Goal: Task Accomplishment & Management: Manage account settings

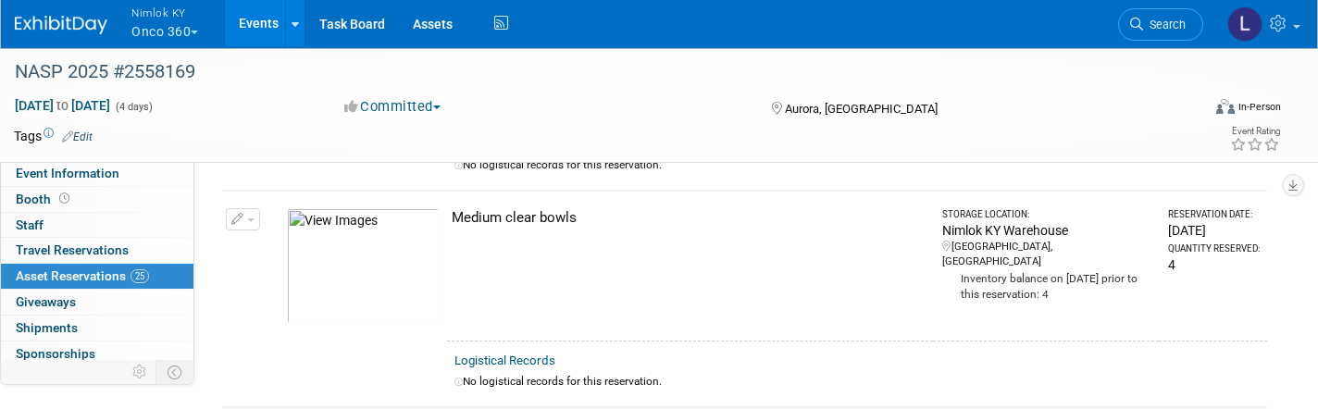
scroll to position [2265, 0]
click at [432, 21] on link "Assets" at bounding box center [433, 23] width 68 height 46
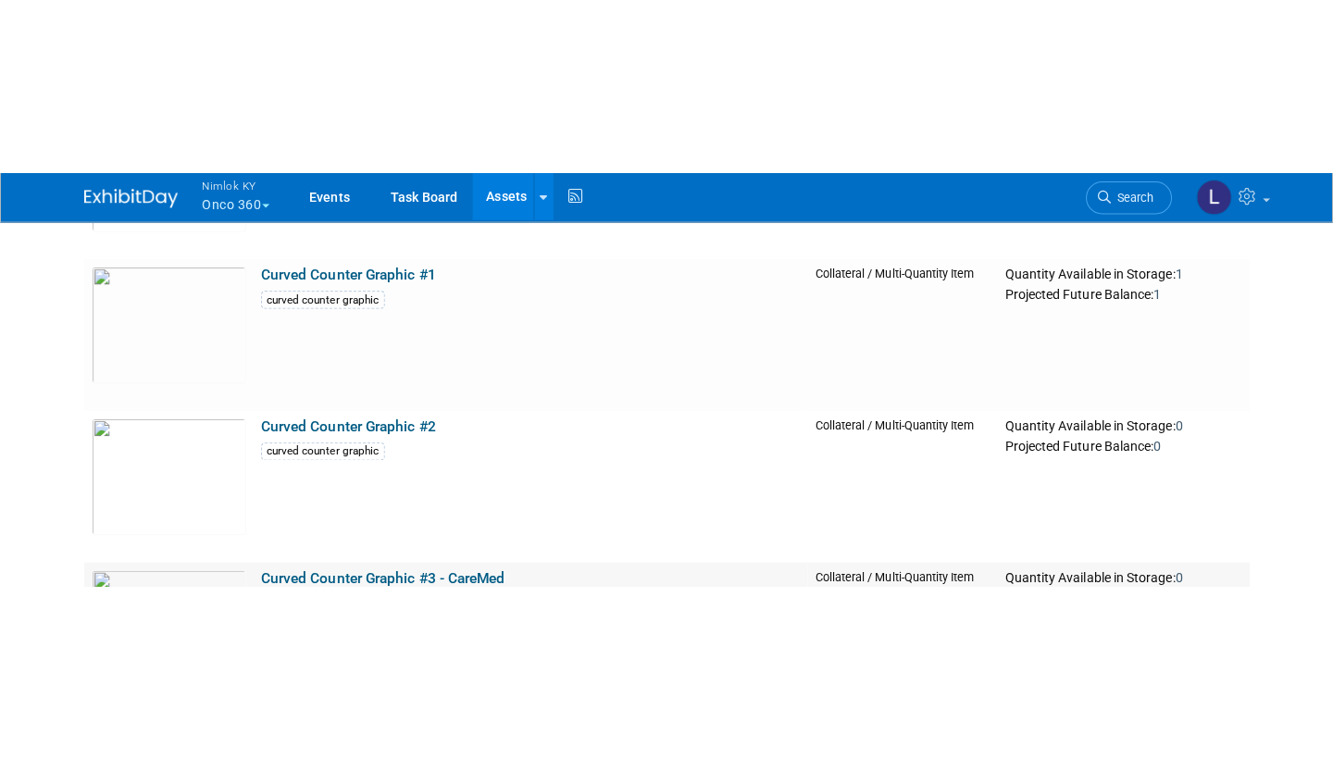
scroll to position [1886, 0]
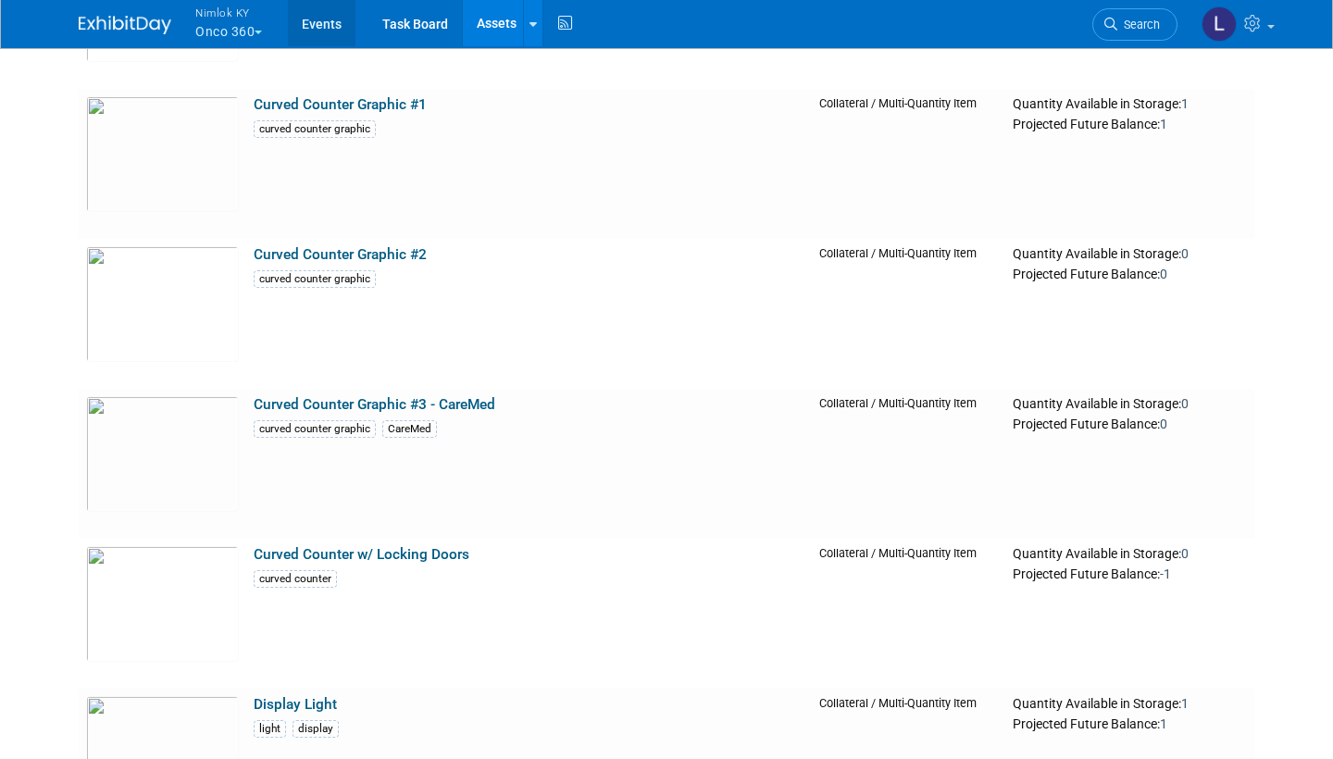
click at [329, 26] on link "Events" at bounding box center [322, 23] width 68 height 46
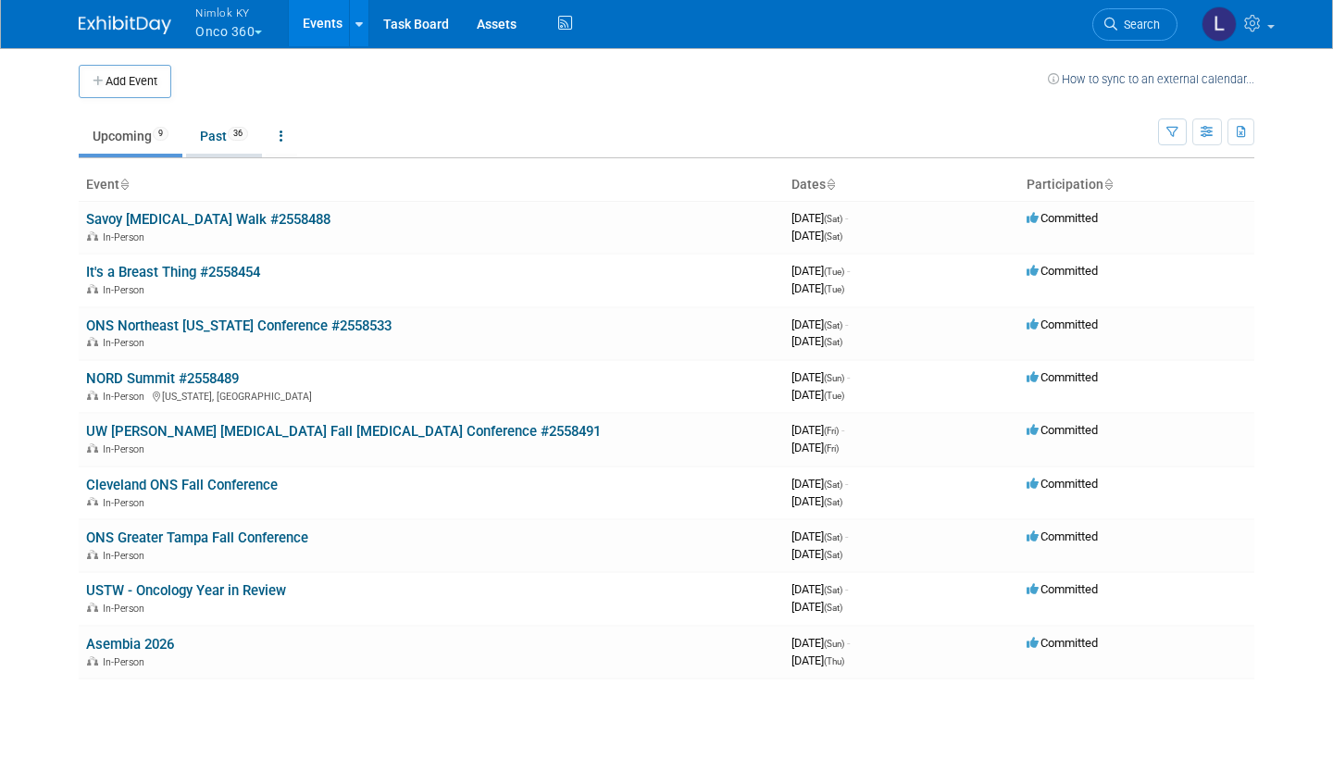
click at [220, 132] on link "Past 36" at bounding box center [224, 135] width 76 height 35
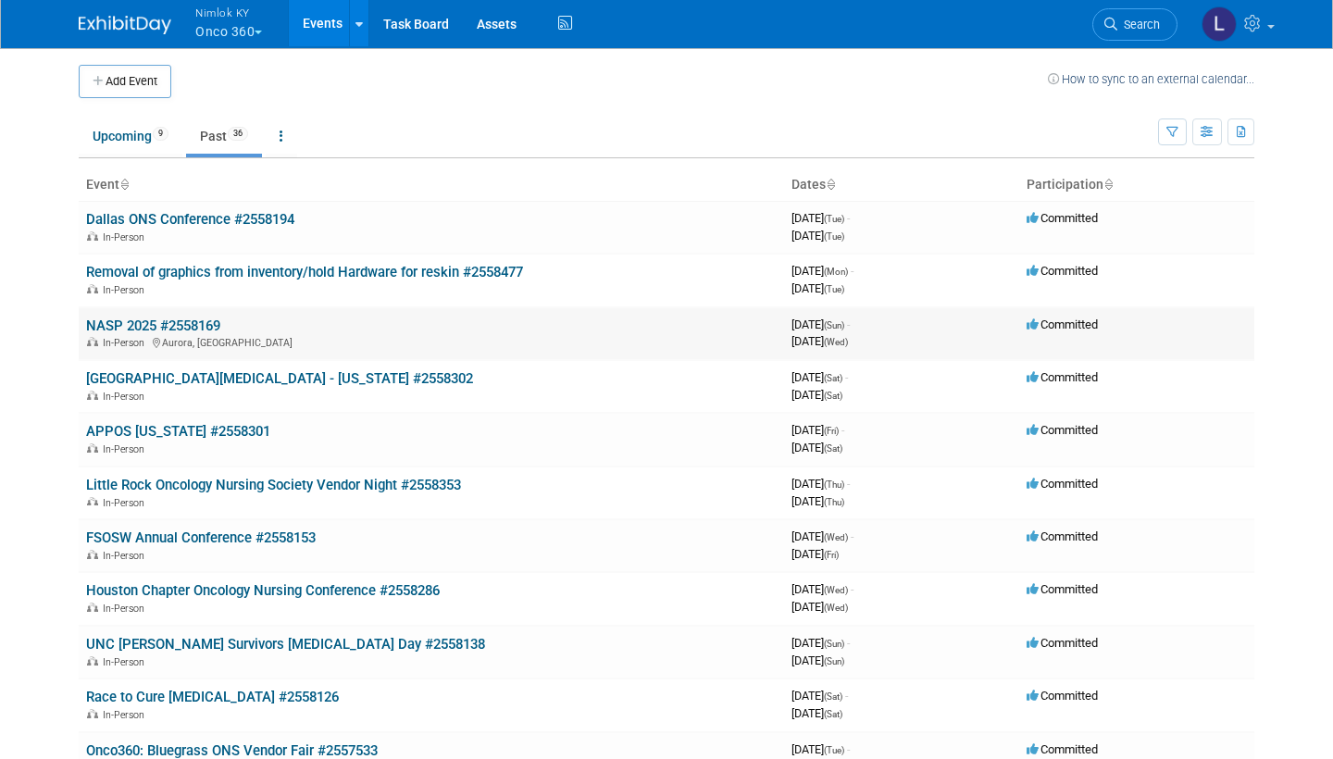
click at [190, 317] on link "NASP 2025 #2558169" at bounding box center [153, 325] width 134 height 17
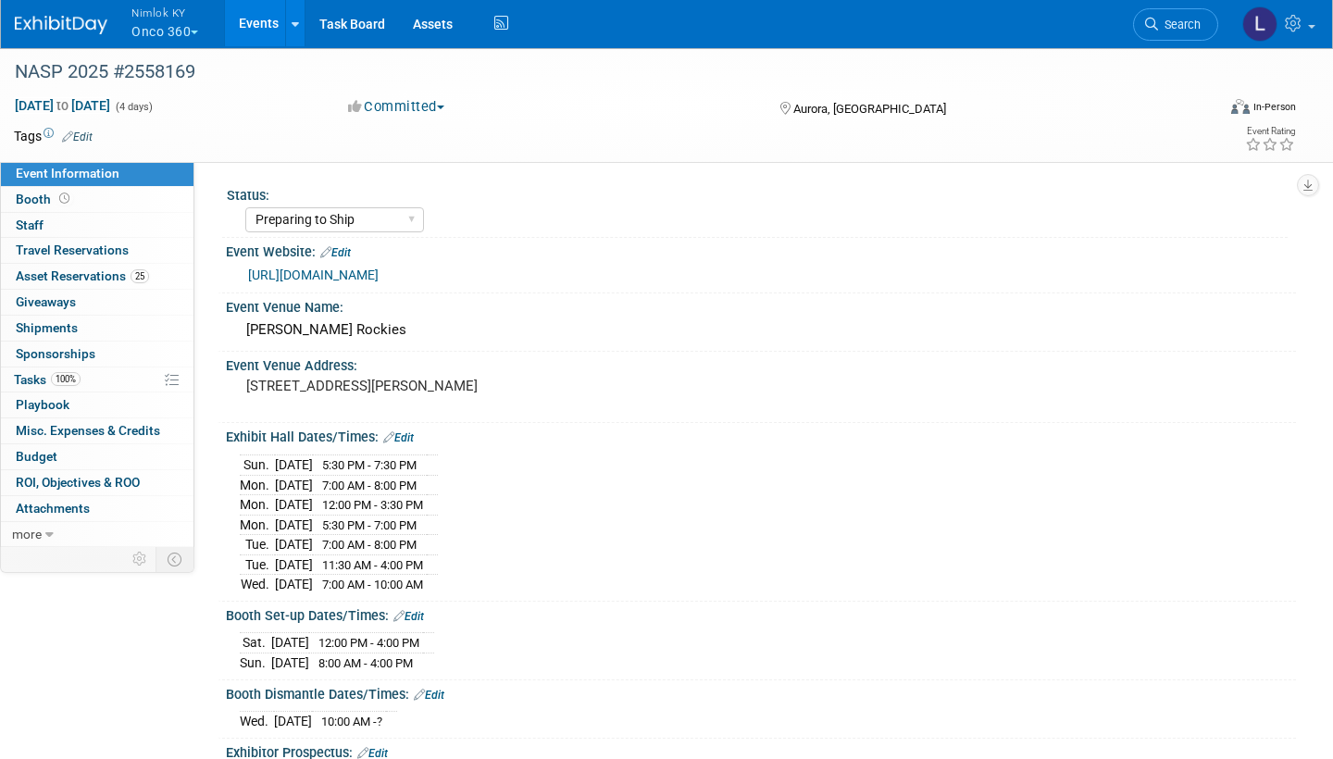
select select "Preparing to Ship"
click at [106, 272] on span "Asset Reservations 25" at bounding box center [82, 275] width 133 height 15
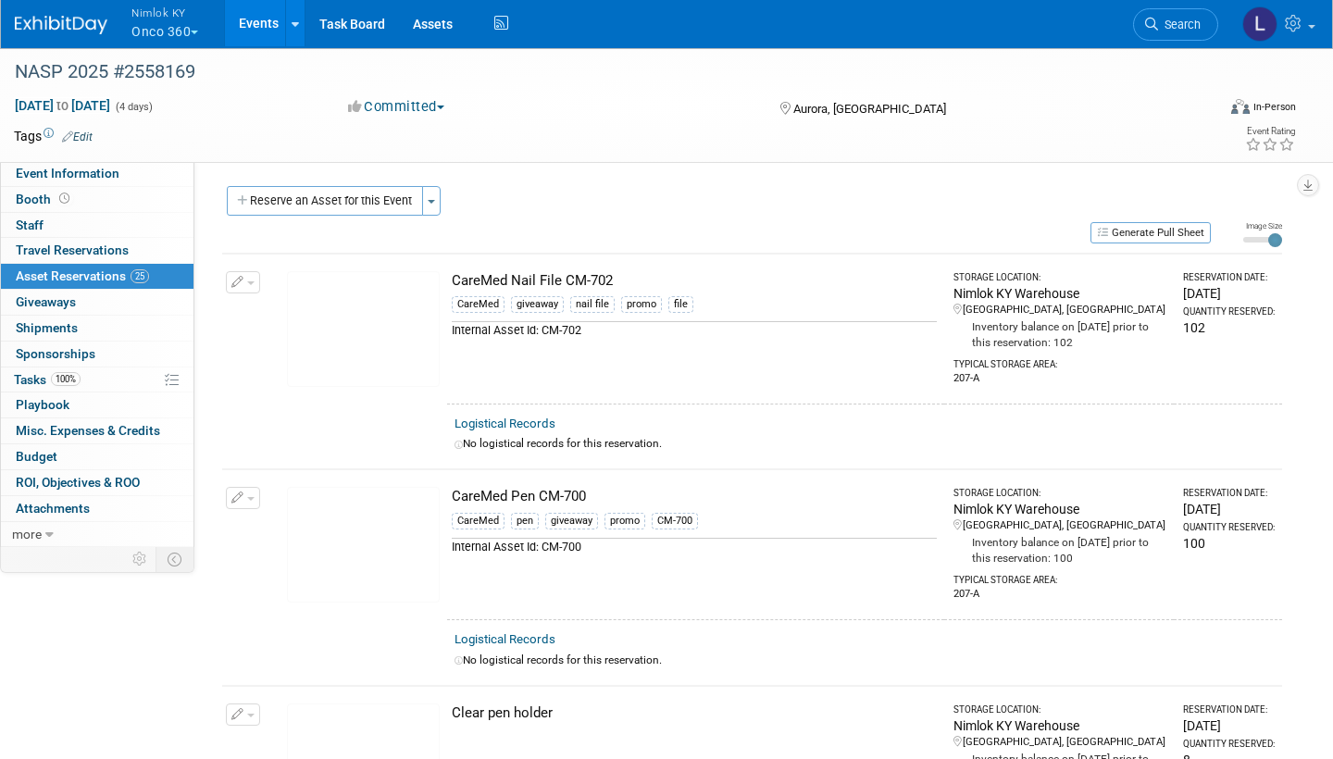
click at [517, 420] on link "Logistical Records" at bounding box center [504, 424] width 101 height 14
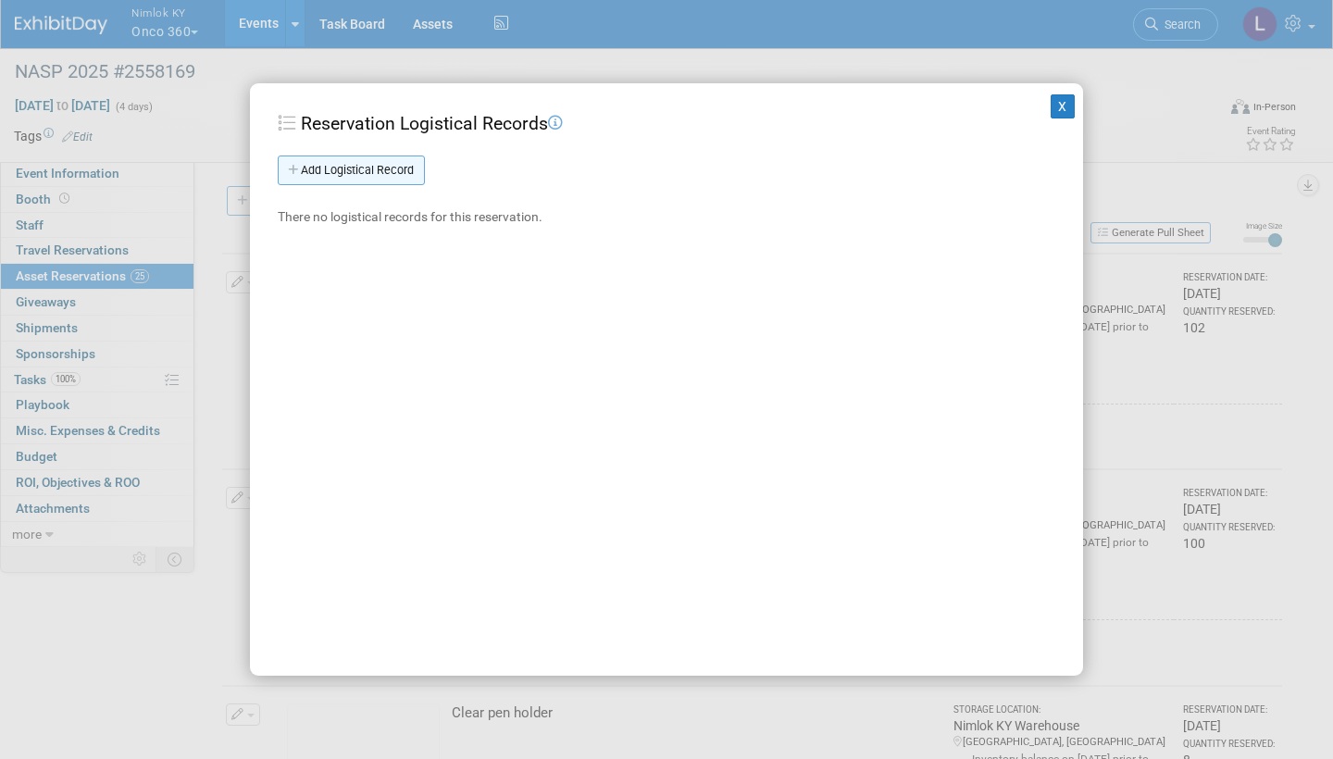
click at [379, 167] on link "Add Logistical Record" at bounding box center [351, 171] width 147 height 30
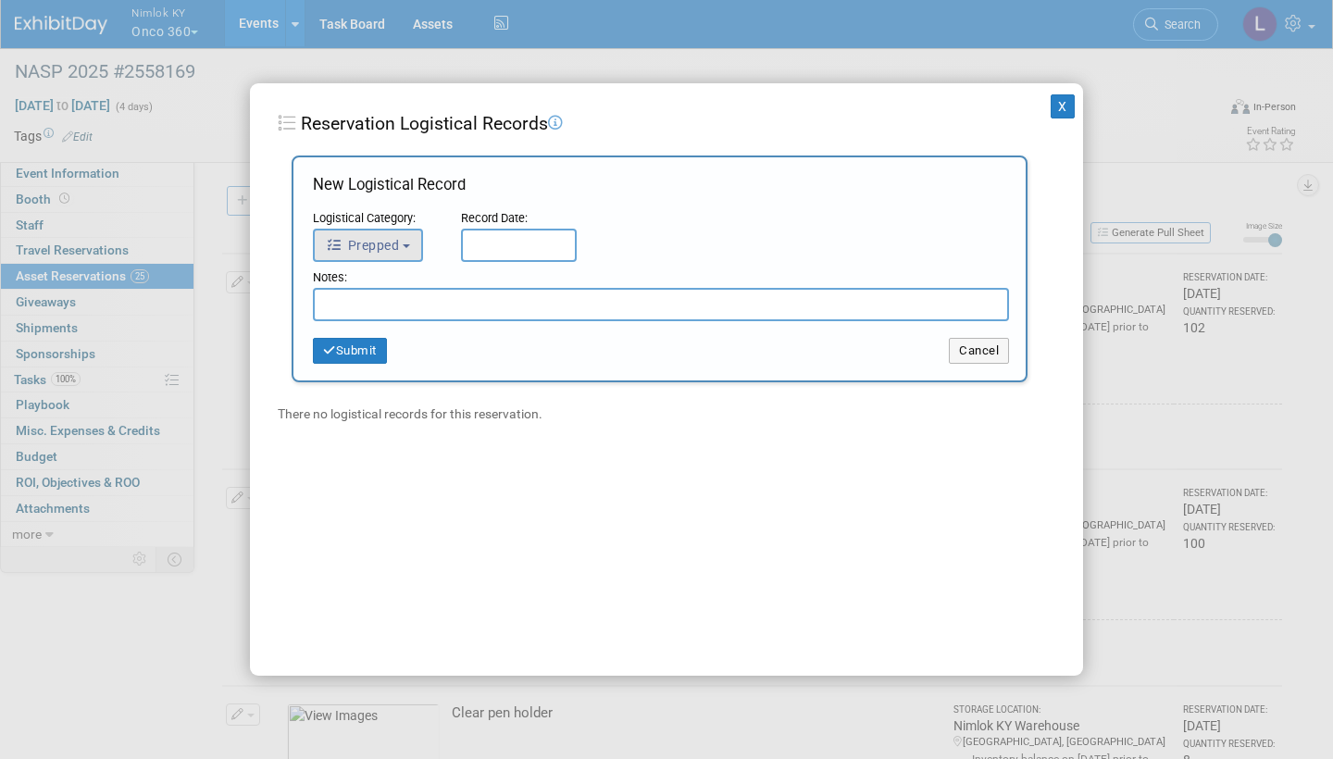
click at [408, 230] on button "Prepped" at bounding box center [368, 245] width 110 height 33
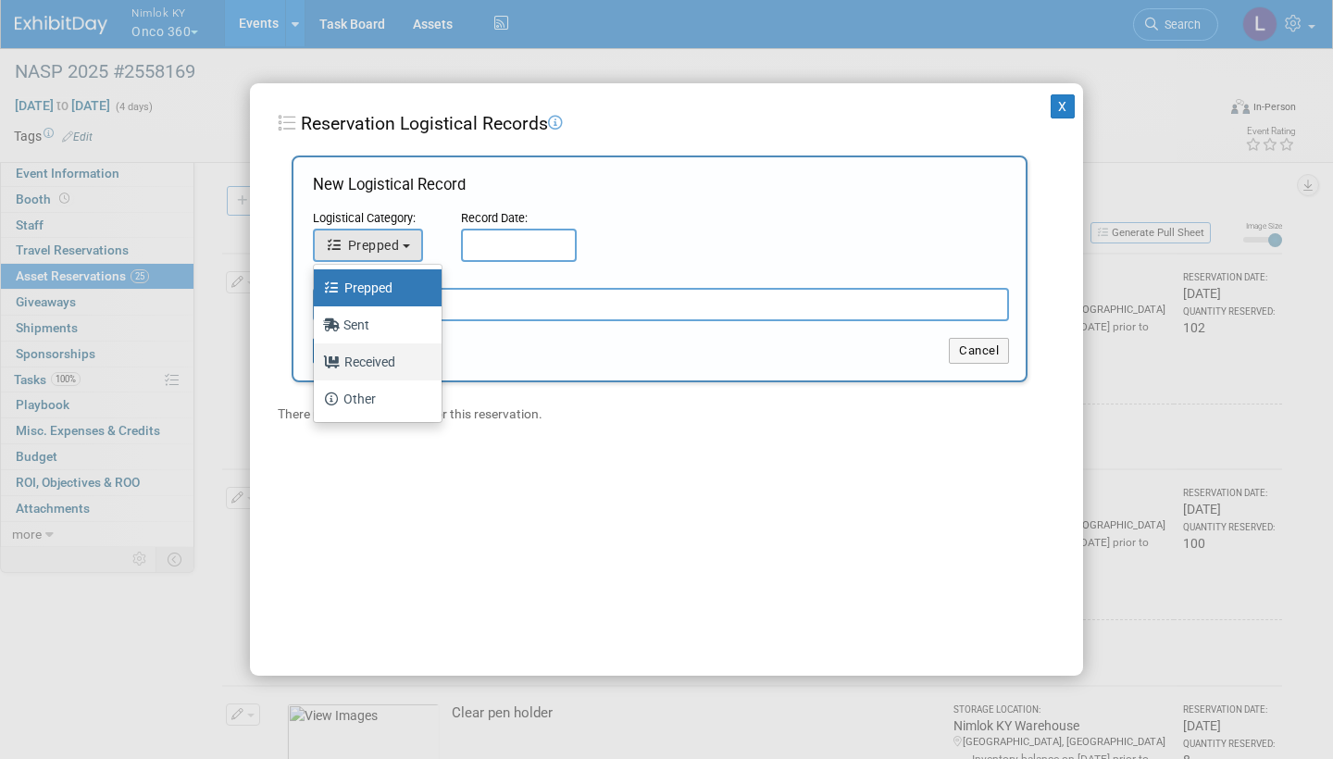
click at [370, 358] on label "Received" at bounding box center [373, 362] width 100 height 30
click at [317, 358] on input "Received" at bounding box center [311, 360] width 12 height 12
select select "3"
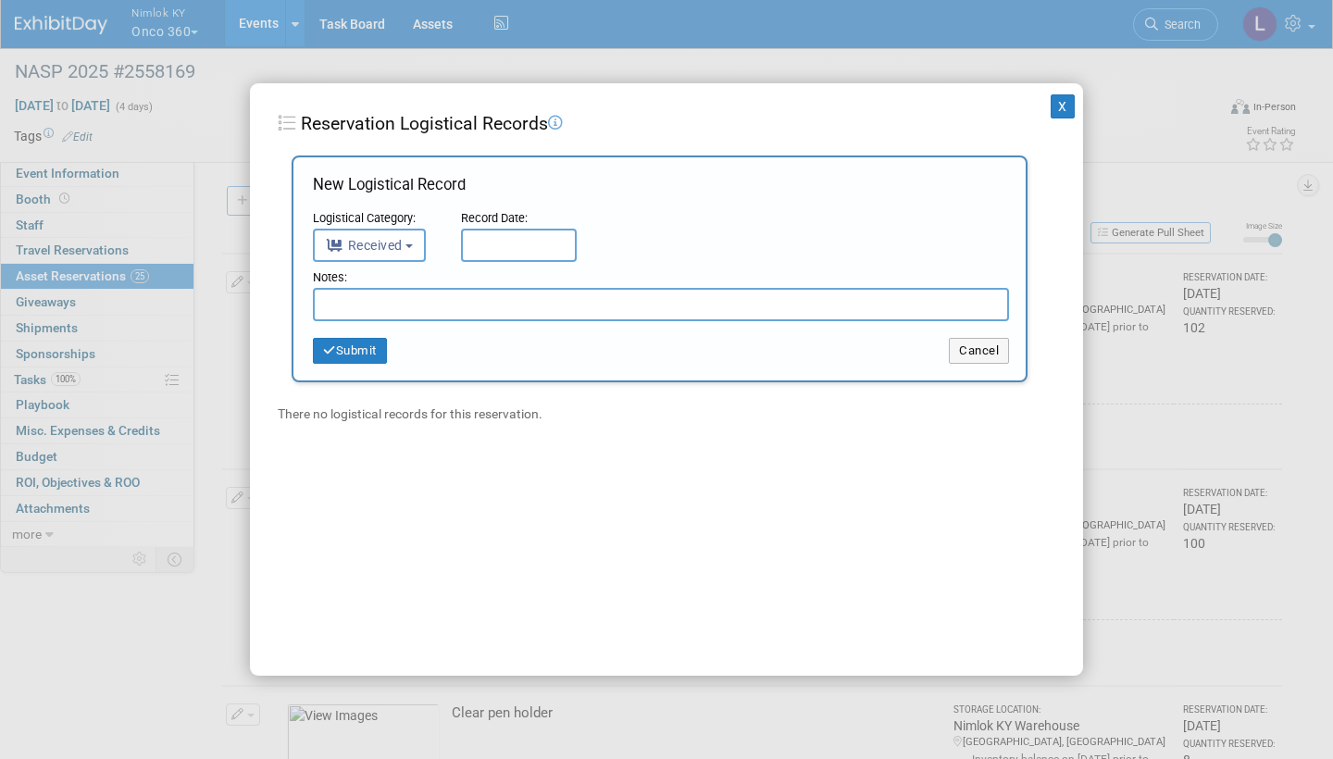
click at [515, 243] on input "text" at bounding box center [519, 245] width 116 height 33
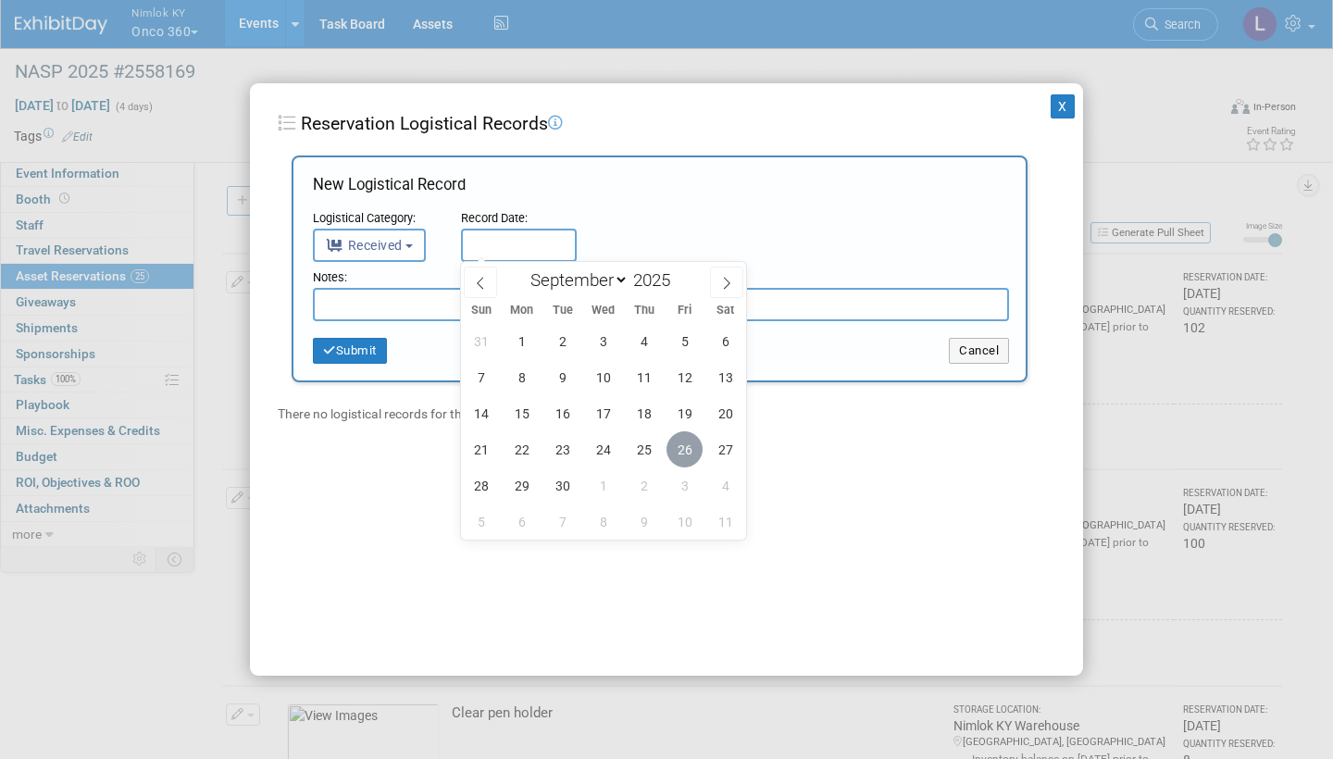
click at [689, 442] on span "26" at bounding box center [684, 449] width 36 height 36
type input "Sep 26, 2025"
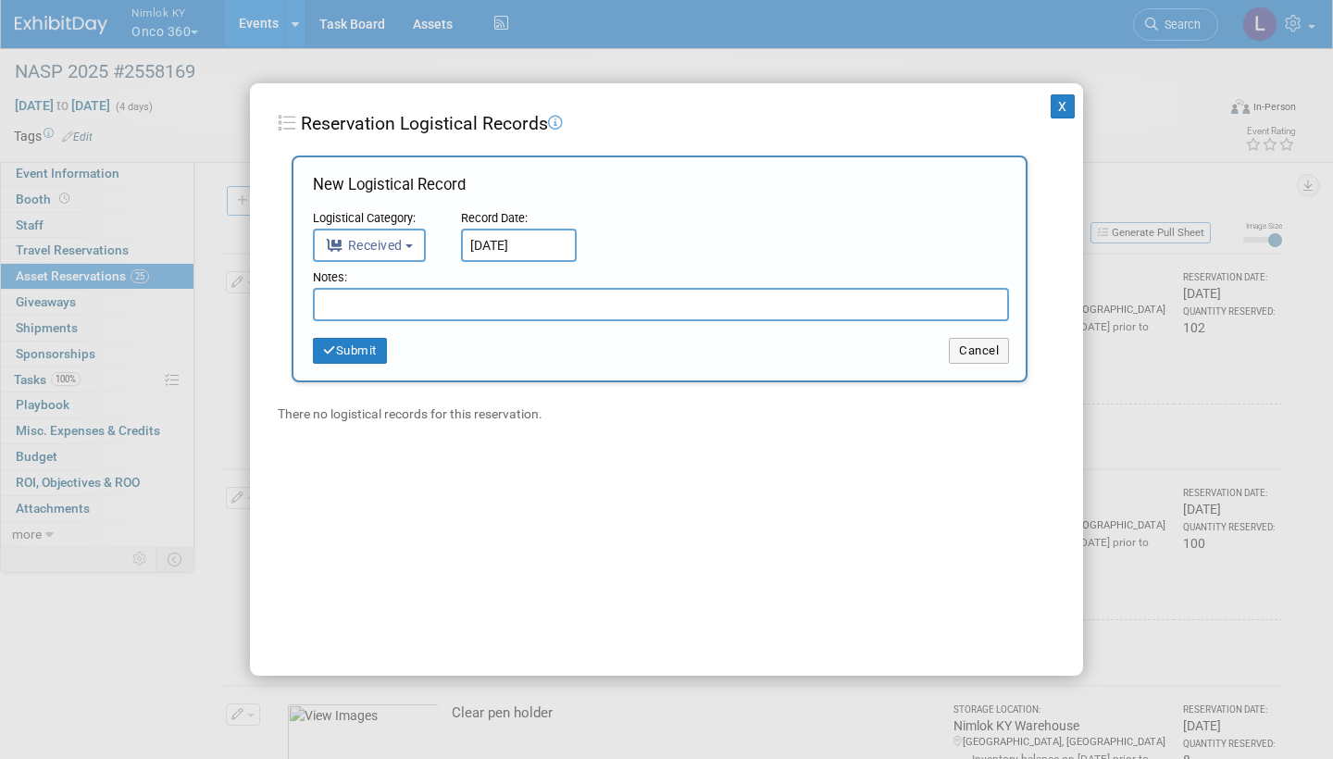
click at [388, 305] on input "text" at bounding box center [661, 304] width 696 height 33
type input "Received back 62"
click at [360, 346] on button "Submit" at bounding box center [350, 351] width 74 height 26
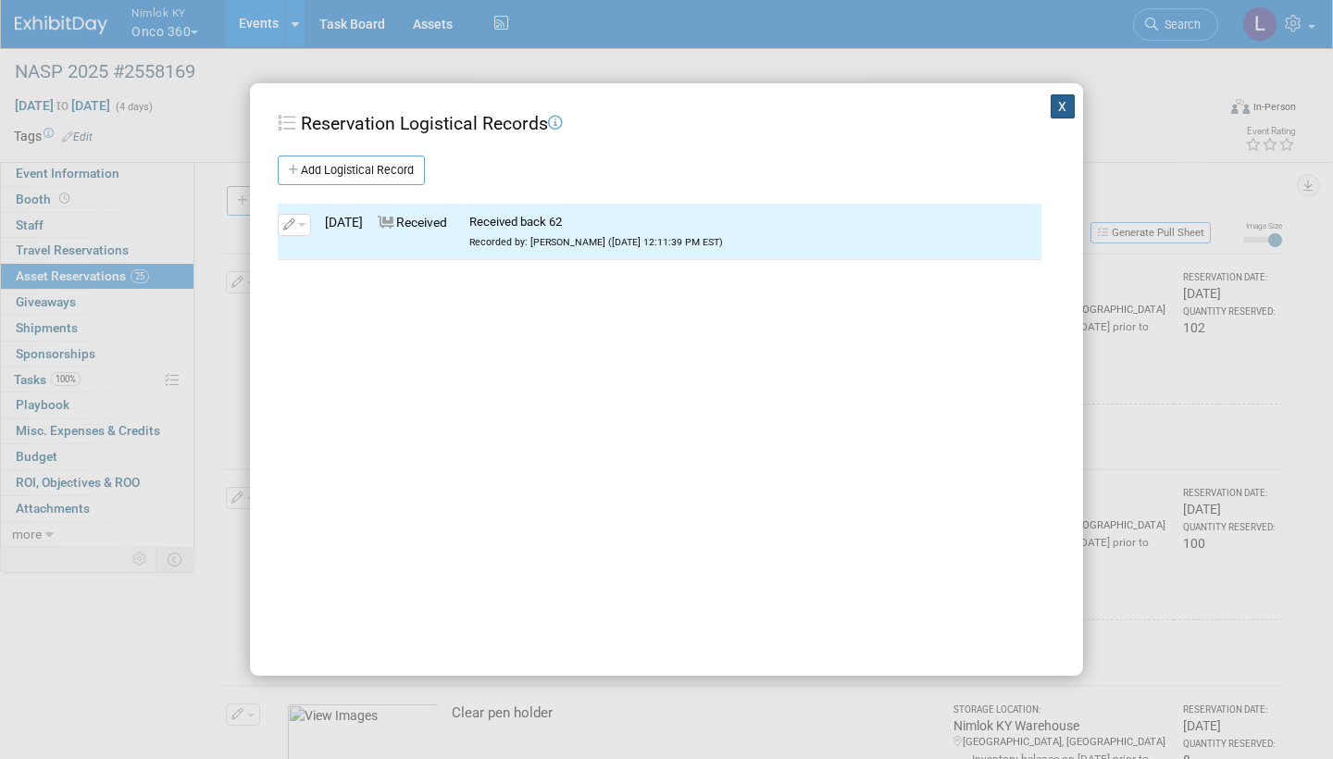
click at [1054, 102] on button "X" at bounding box center [1063, 106] width 24 height 24
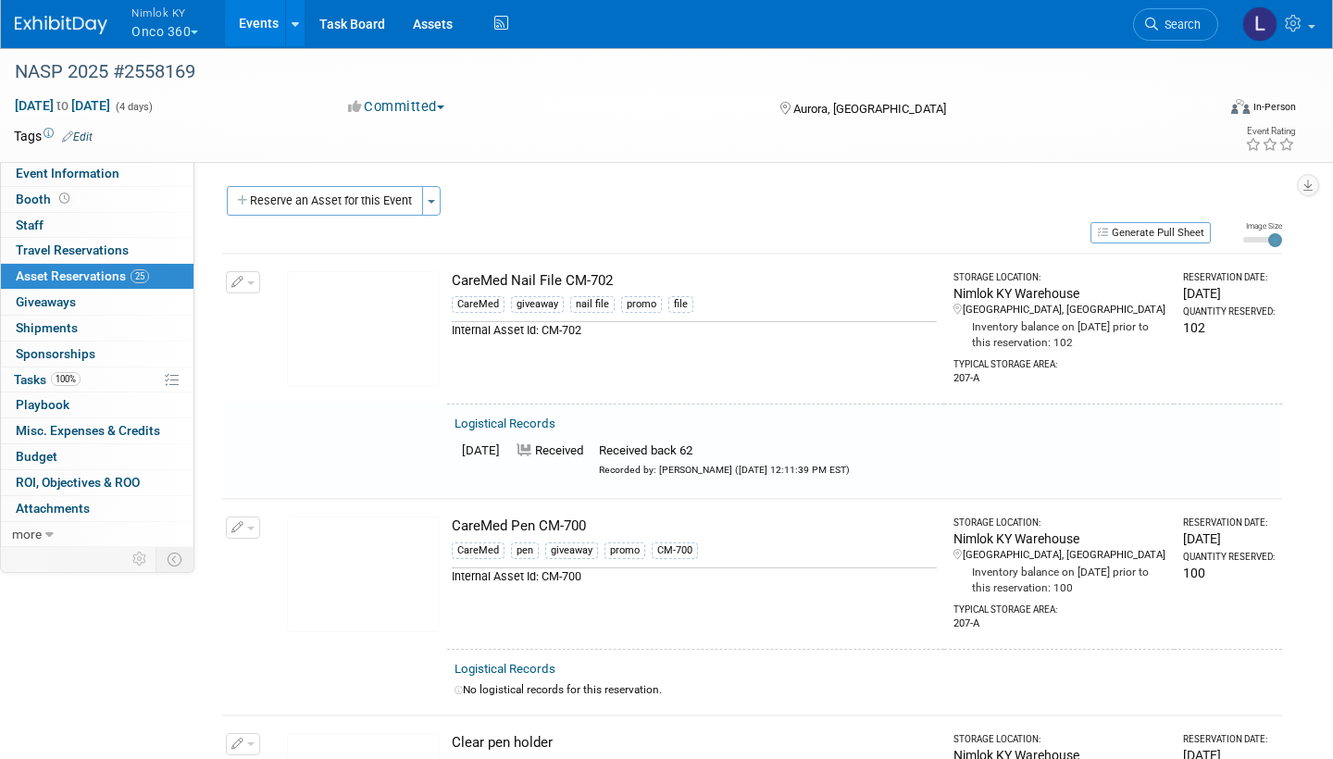
click at [249, 283] on button "button" at bounding box center [243, 282] width 34 height 22
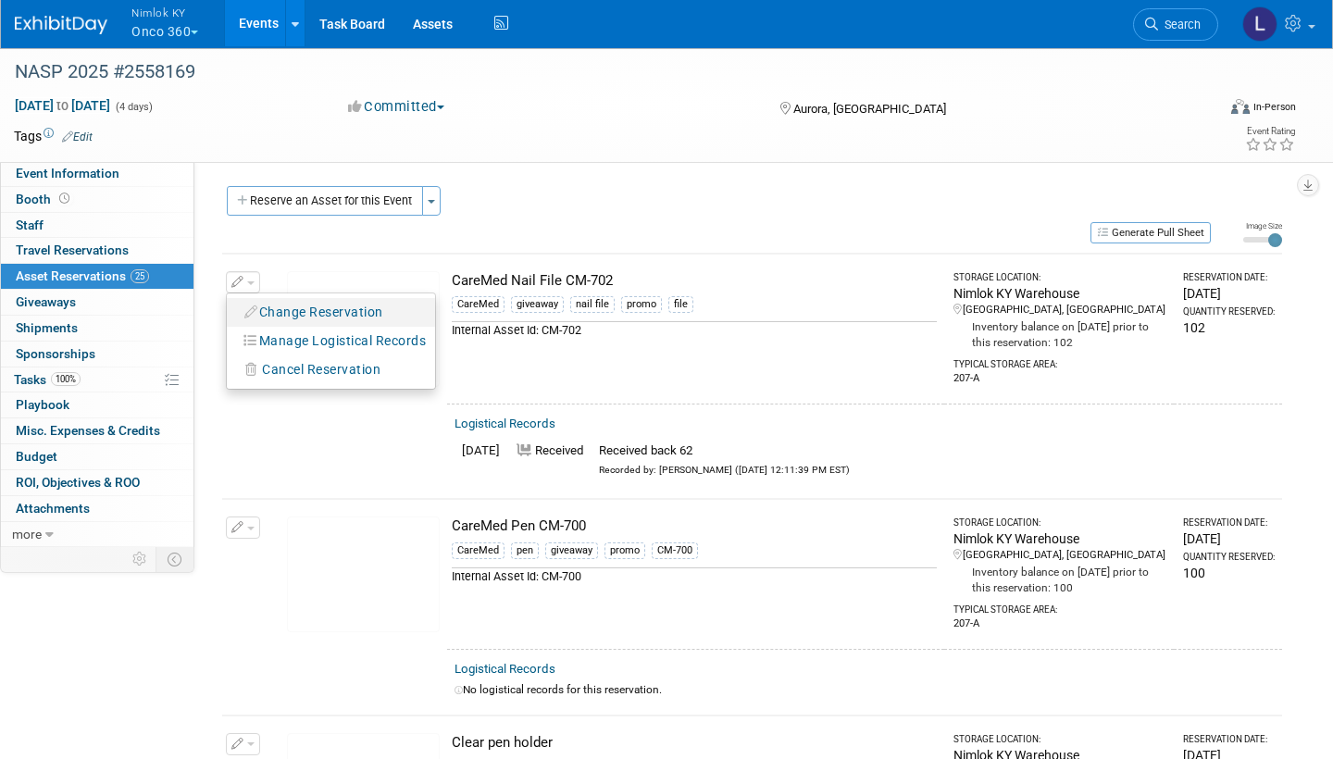
click at [303, 304] on button "Change Reservation" at bounding box center [314, 312] width 156 height 25
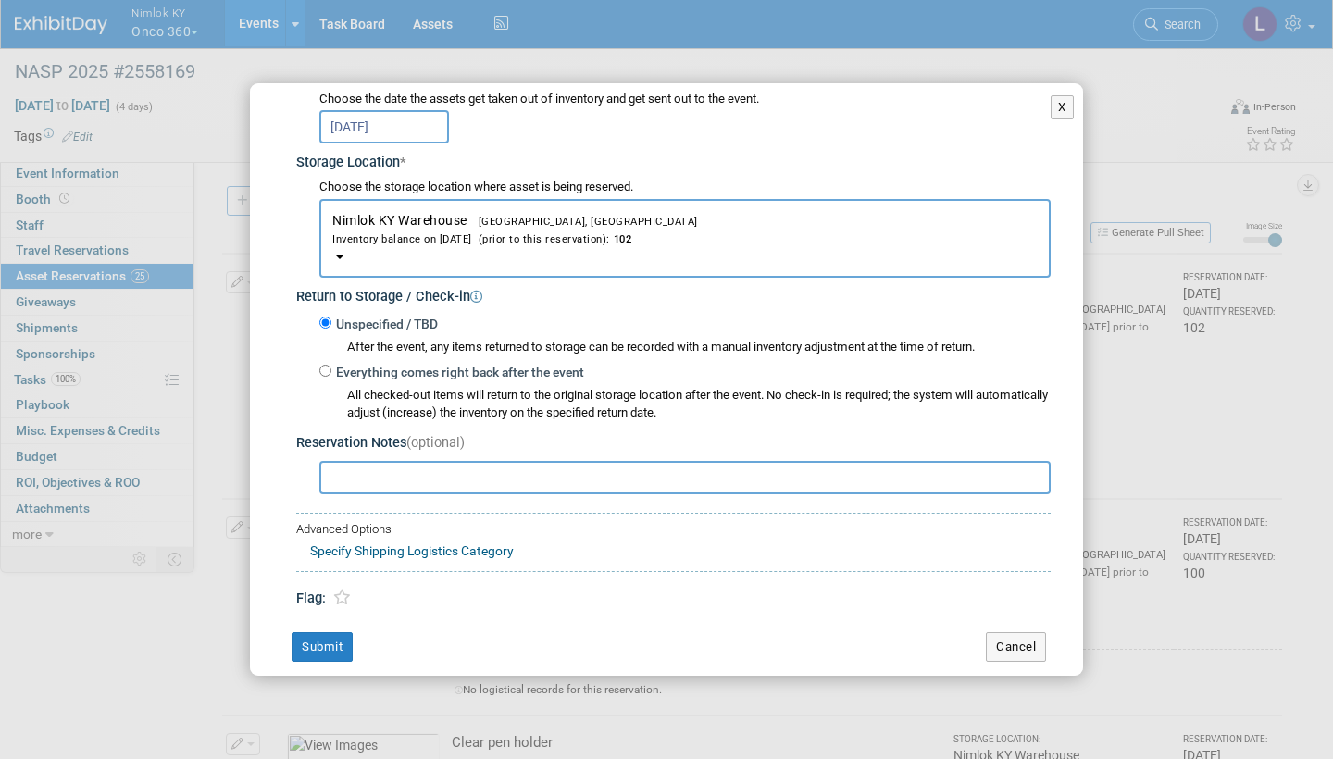
scroll to position [252, 0]
click at [323, 366] on input "Everything comes right back after the event" at bounding box center [325, 372] width 12 height 12
radio input "true"
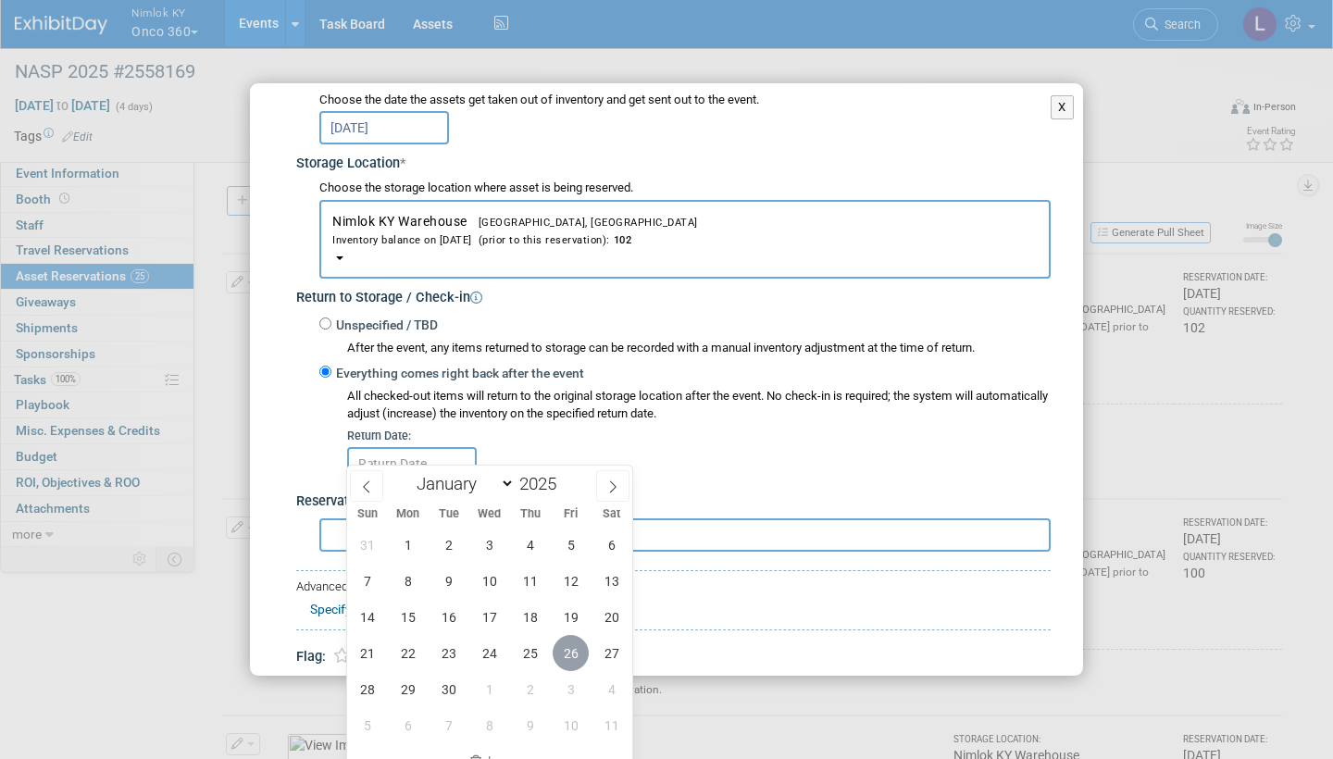
click at [569, 645] on span "26" at bounding box center [571, 653] width 36 height 36
type input "[DATE]"
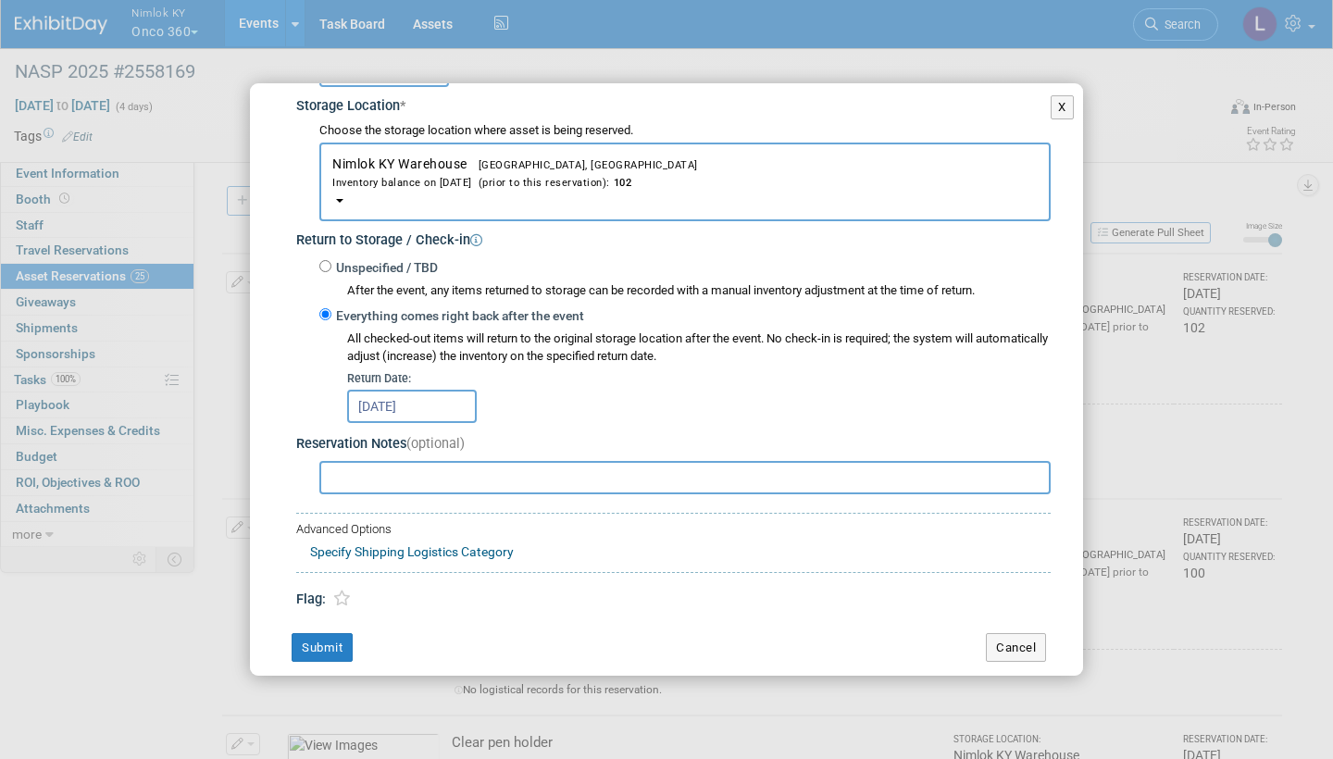
scroll to position [308, 0]
click at [328, 634] on button "Submit" at bounding box center [322, 649] width 61 height 30
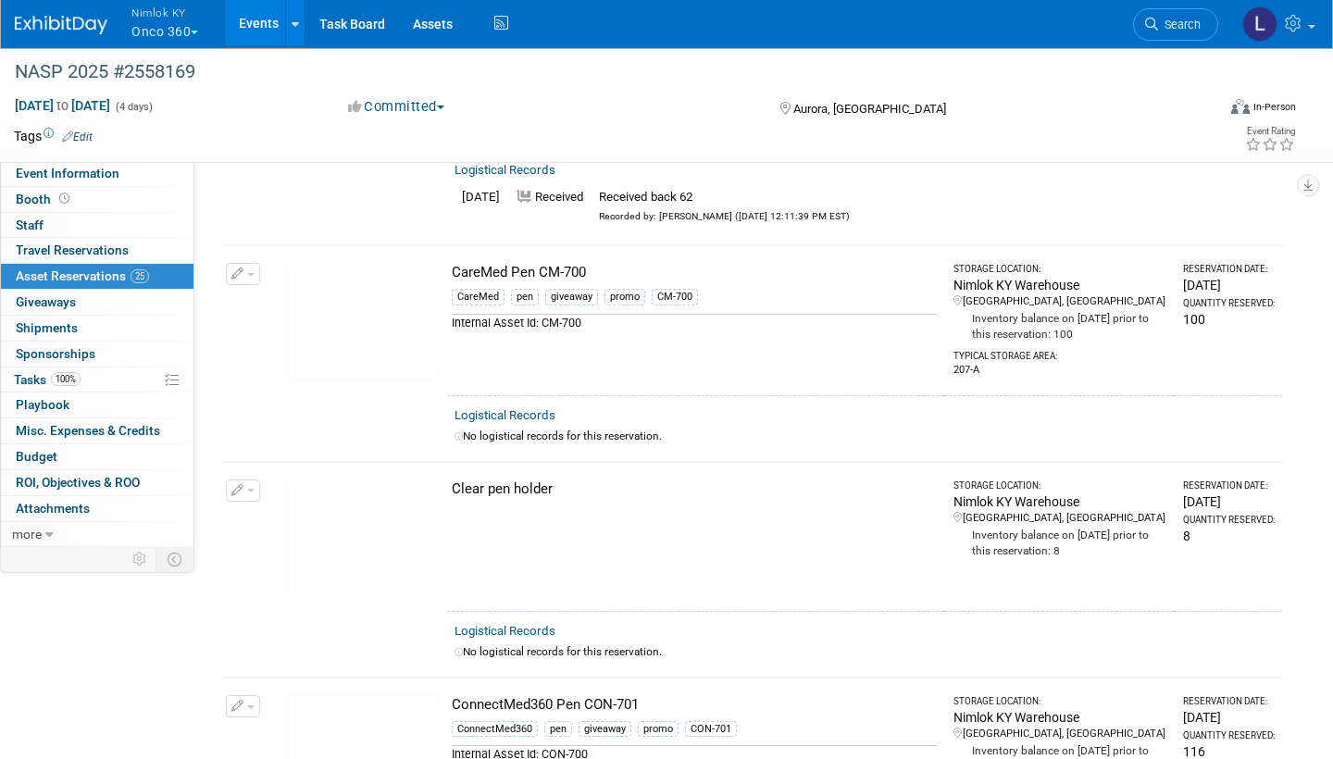
scroll to position [262, 0]
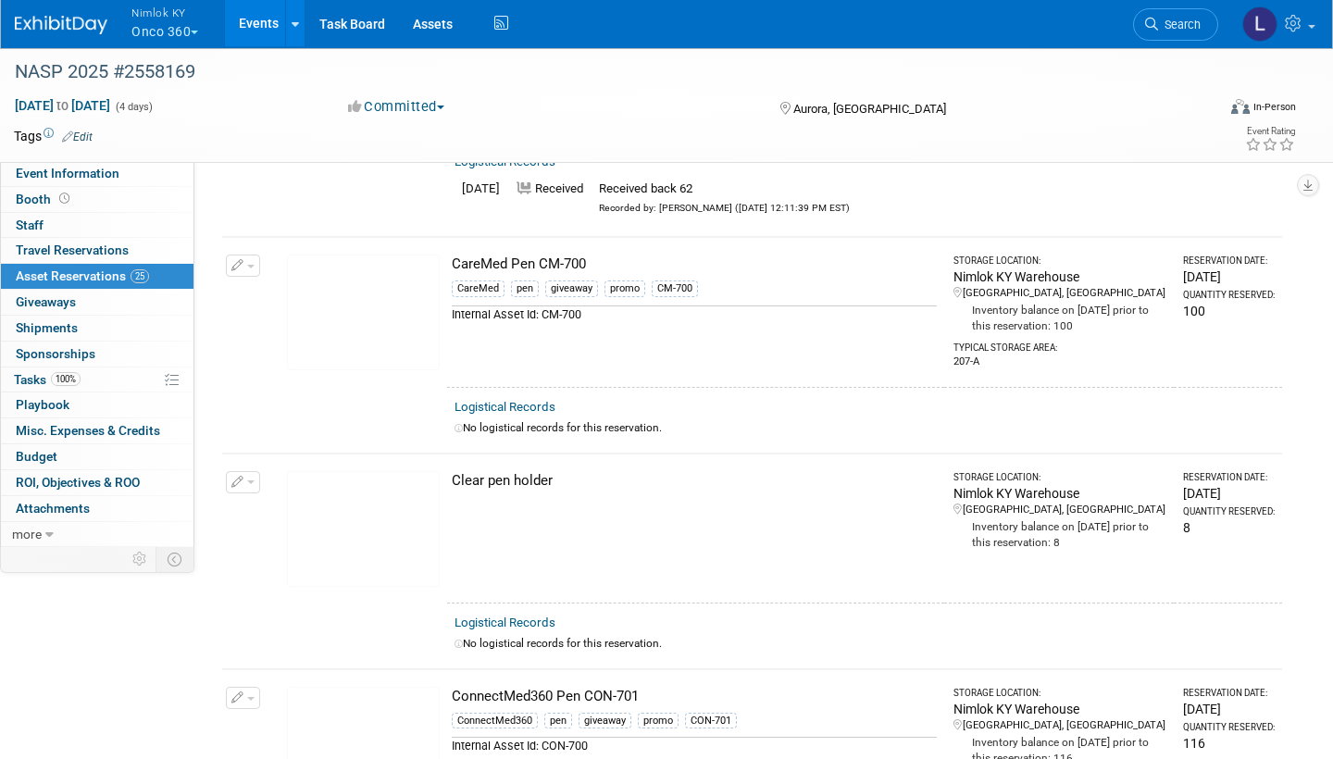
click at [514, 403] on link "Logistical Records" at bounding box center [504, 407] width 101 height 14
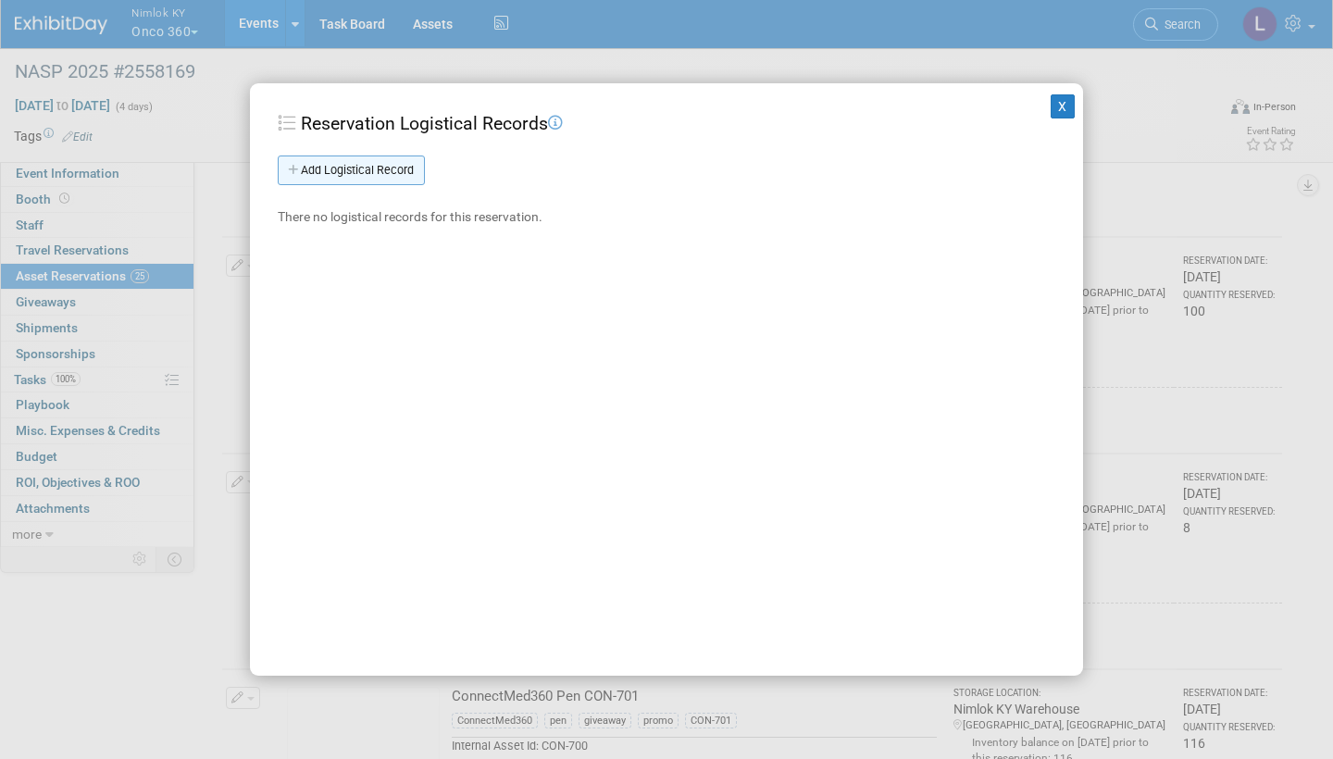
click at [410, 168] on link "Add Logistical Record" at bounding box center [351, 171] width 147 height 30
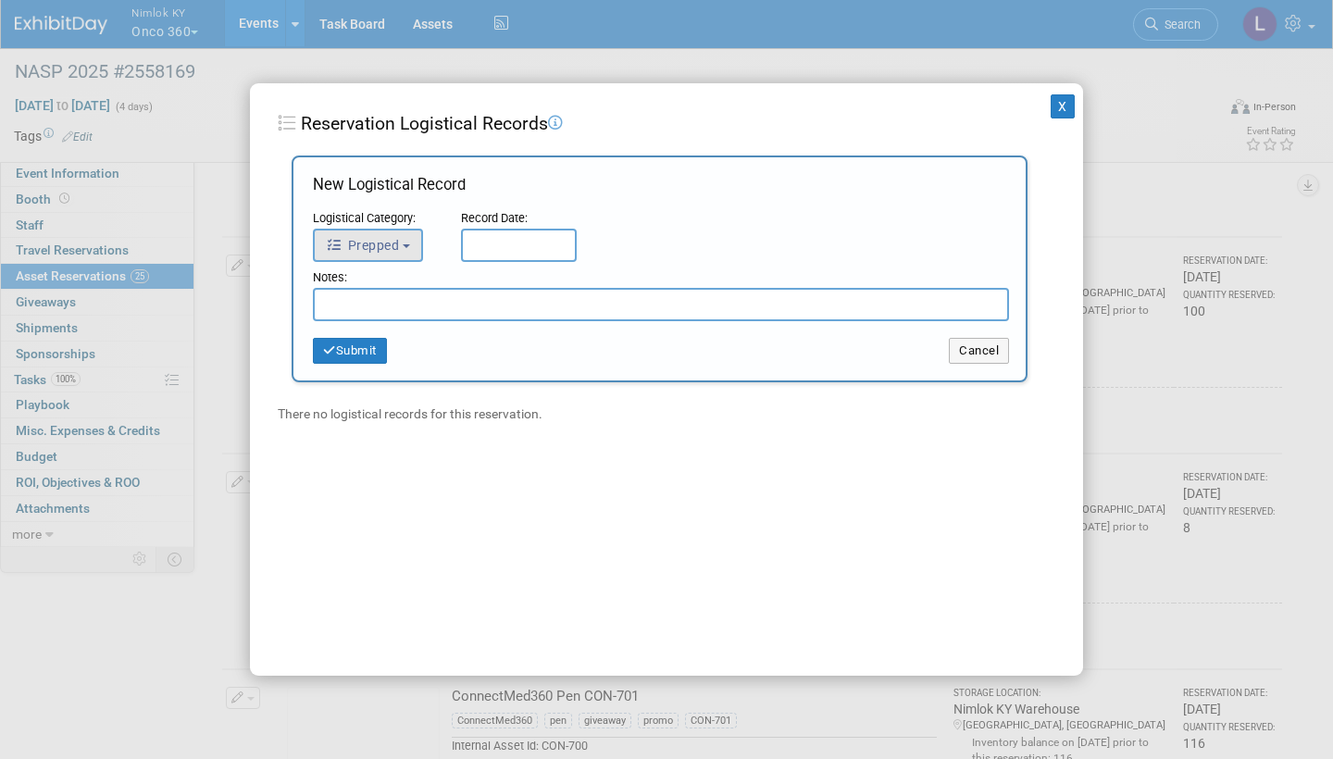
click at [410, 244] on b "button" at bounding box center [406, 246] width 7 height 4
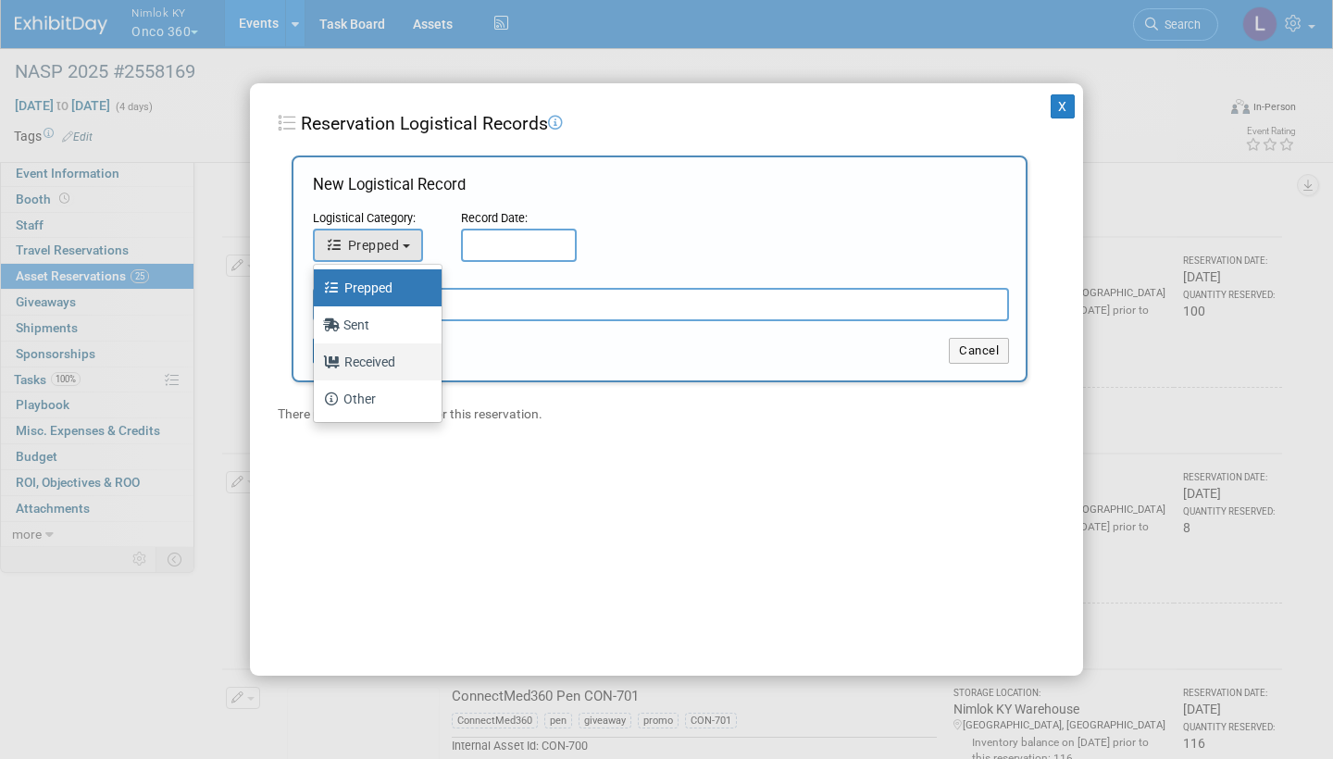
click at [385, 355] on label "Received" at bounding box center [373, 362] width 100 height 30
click at [317, 355] on input "Received" at bounding box center [311, 360] width 12 height 12
select select "3"
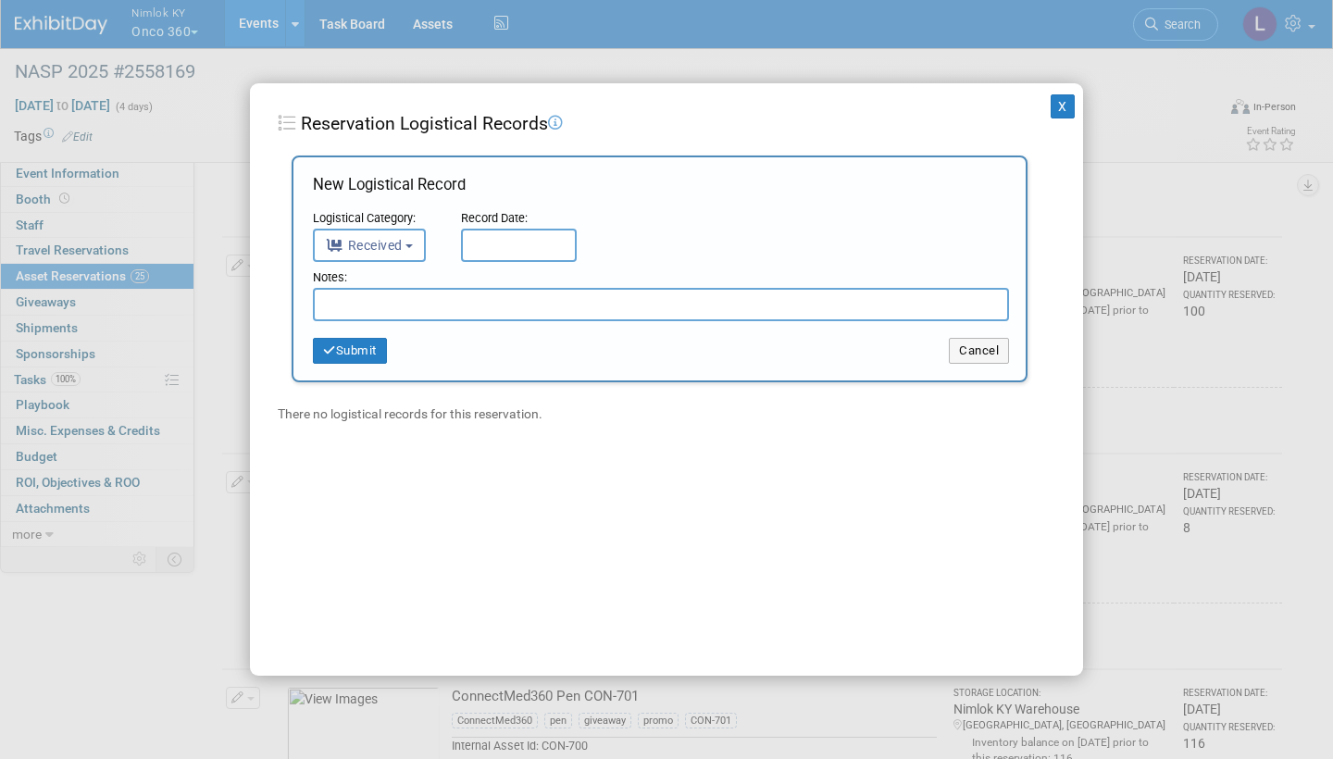
click at [500, 240] on input "text" at bounding box center [519, 245] width 116 height 33
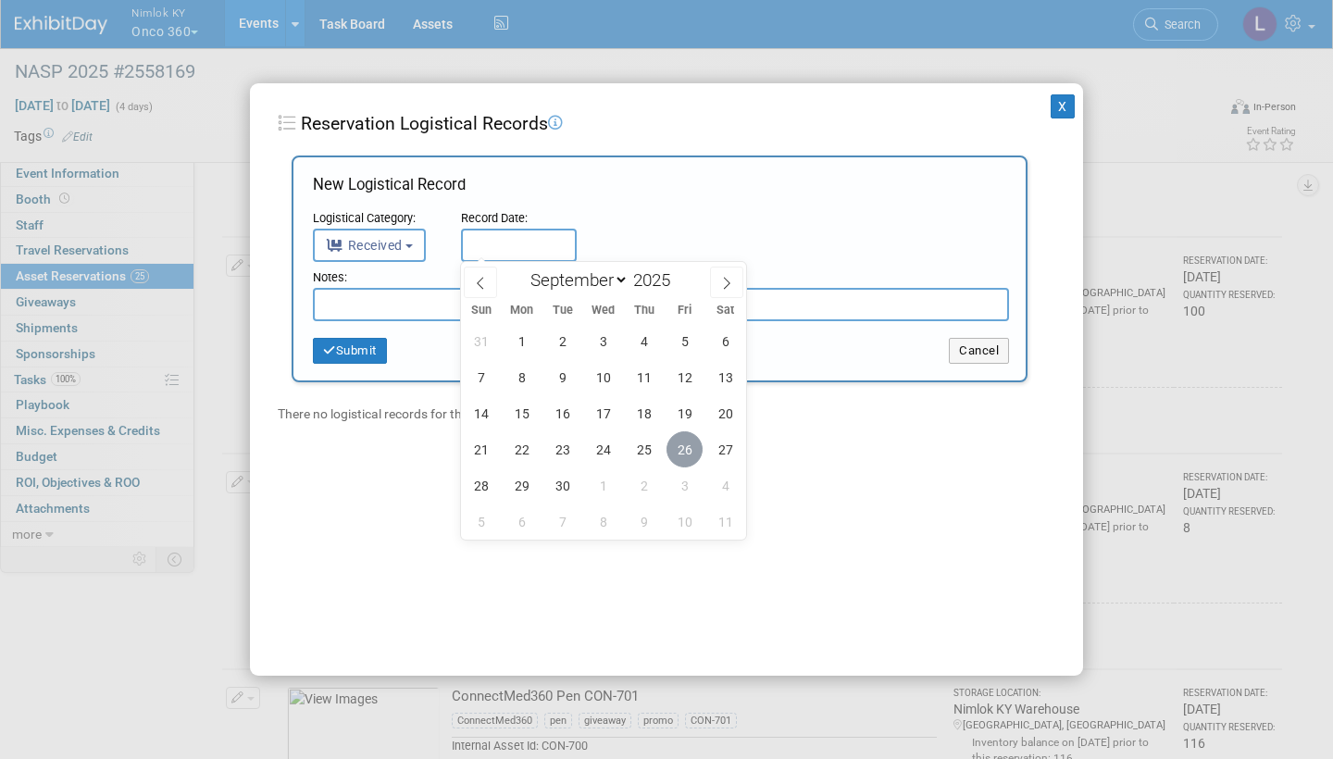
click at [681, 439] on span "26" at bounding box center [684, 449] width 36 height 36
type input "[DATE]"
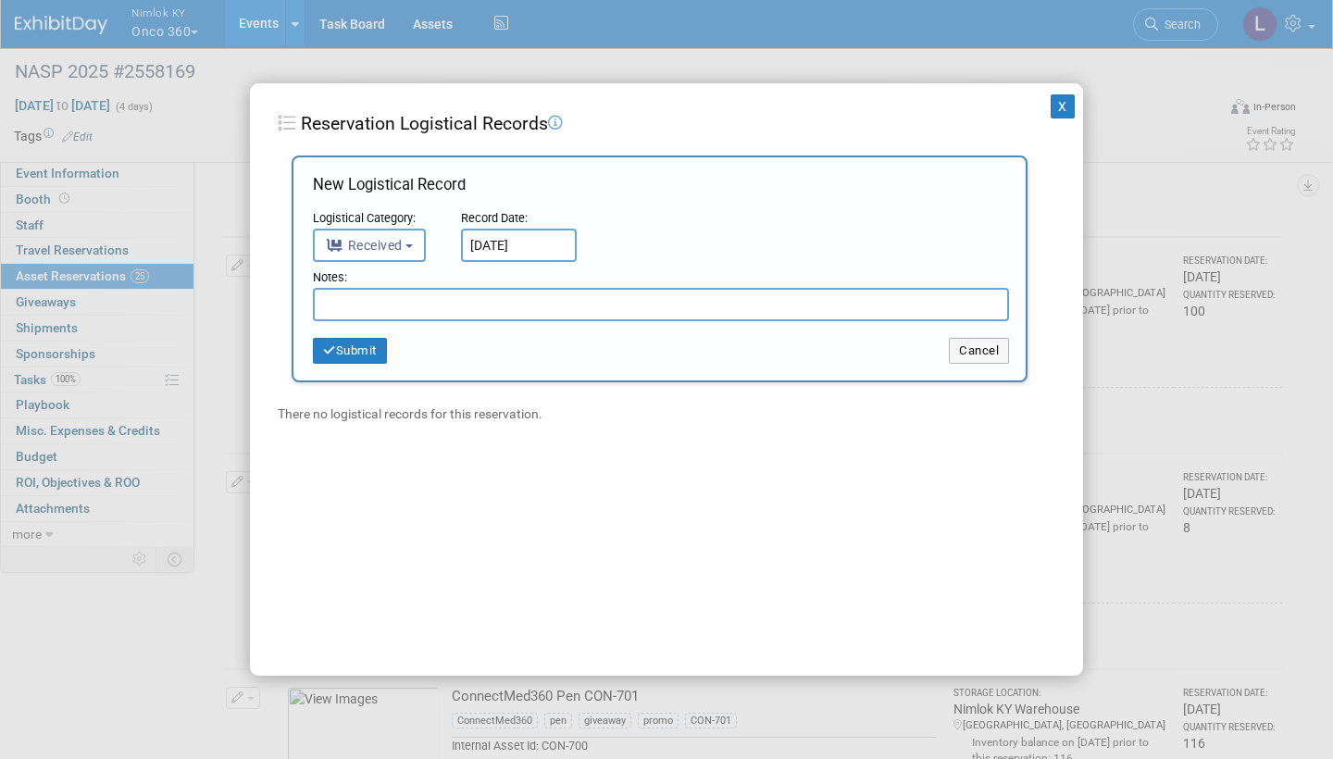
click at [453, 315] on input "text" at bounding box center [661, 304] width 696 height 33
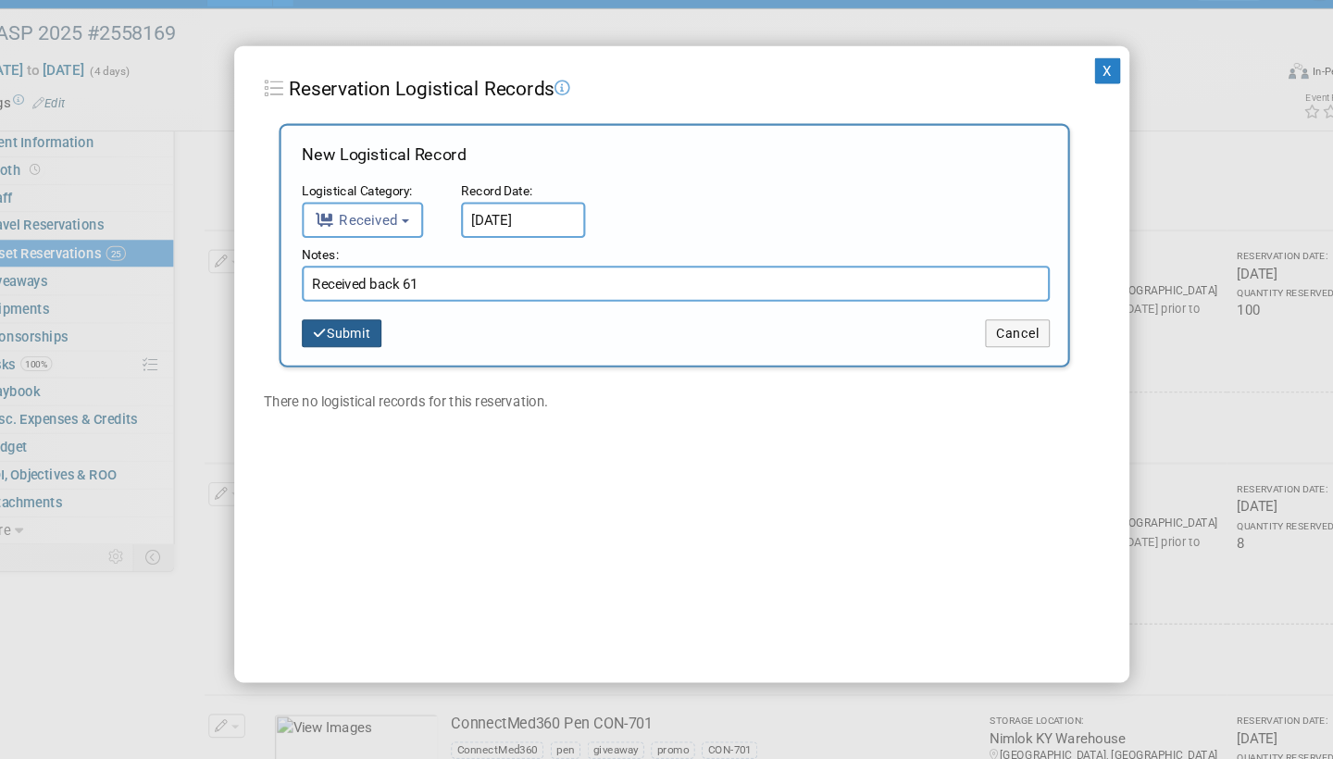
type input "Received back 61"
click at [313, 338] on button "Submit" at bounding box center [350, 351] width 74 height 26
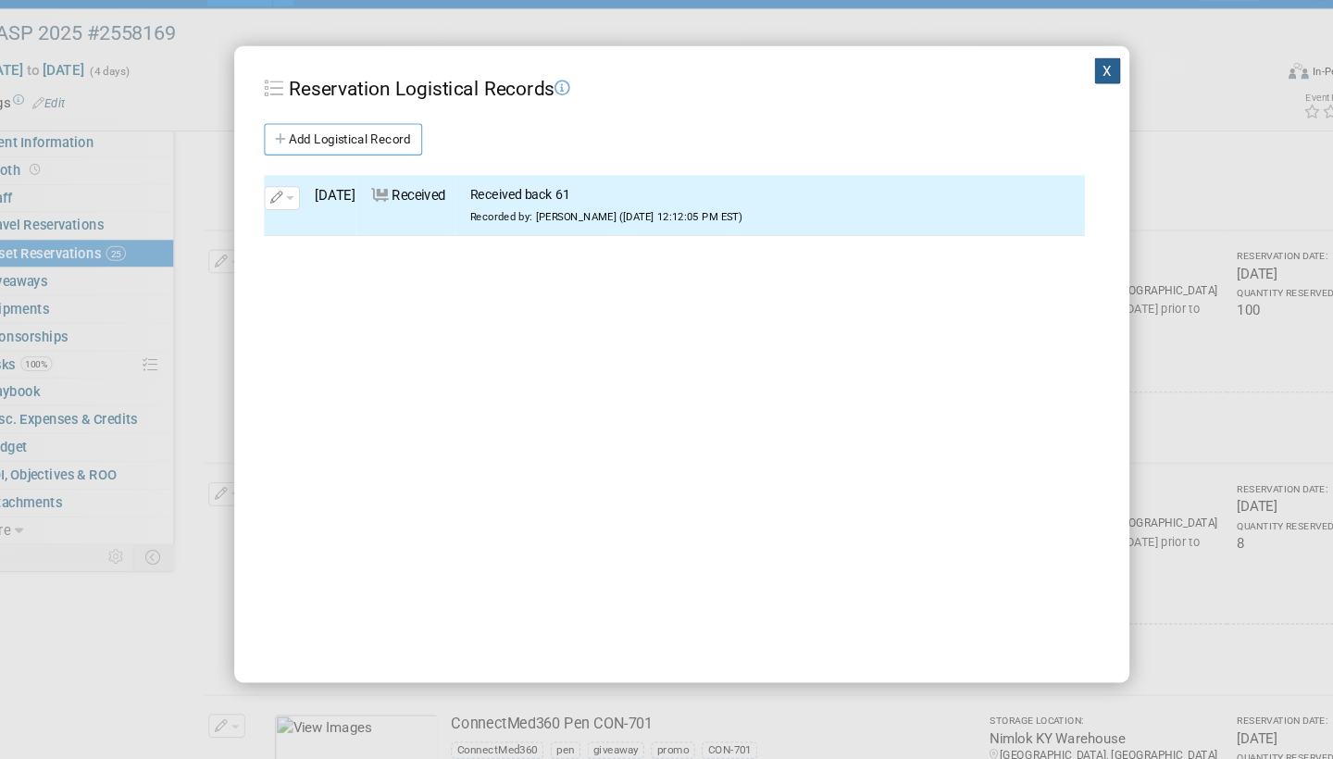
click at [1051, 94] on button "X" at bounding box center [1063, 106] width 24 height 24
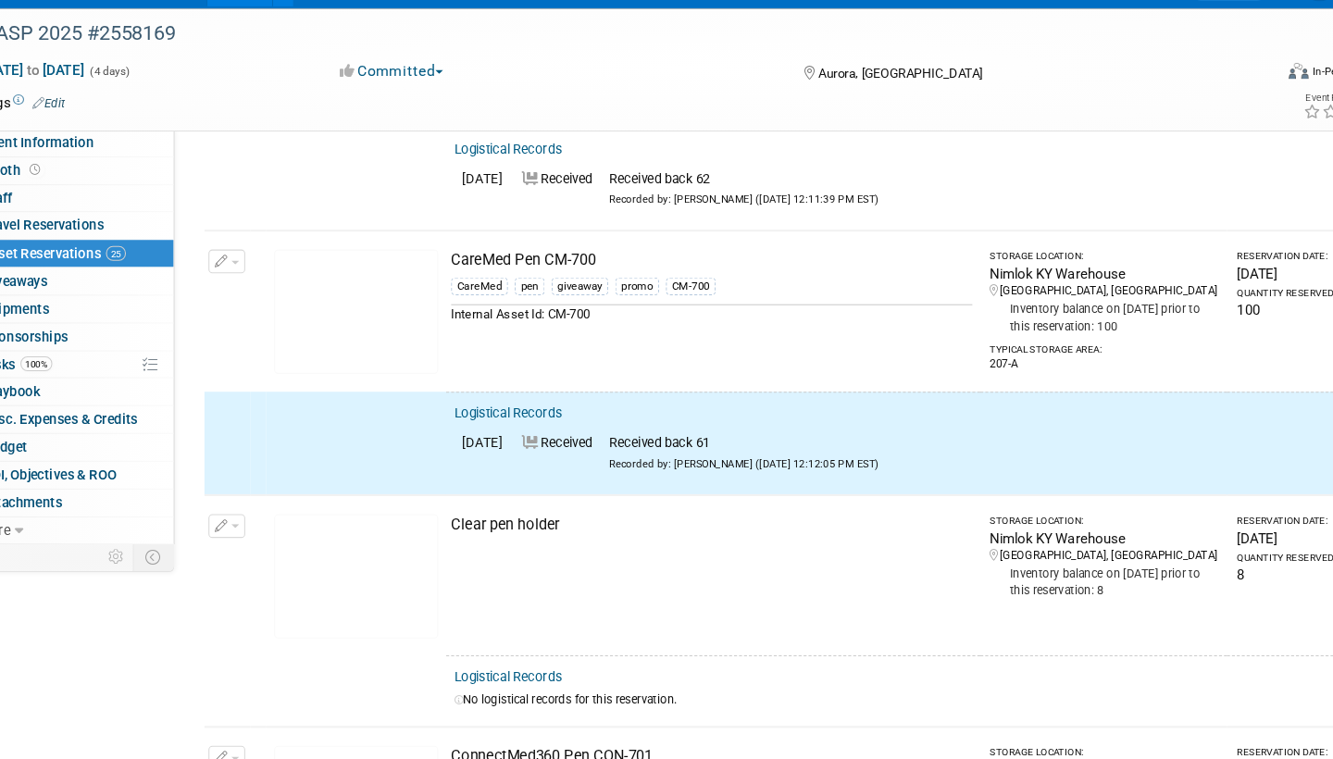
click at [226, 273] on button "button" at bounding box center [243, 284] width 34 height 22
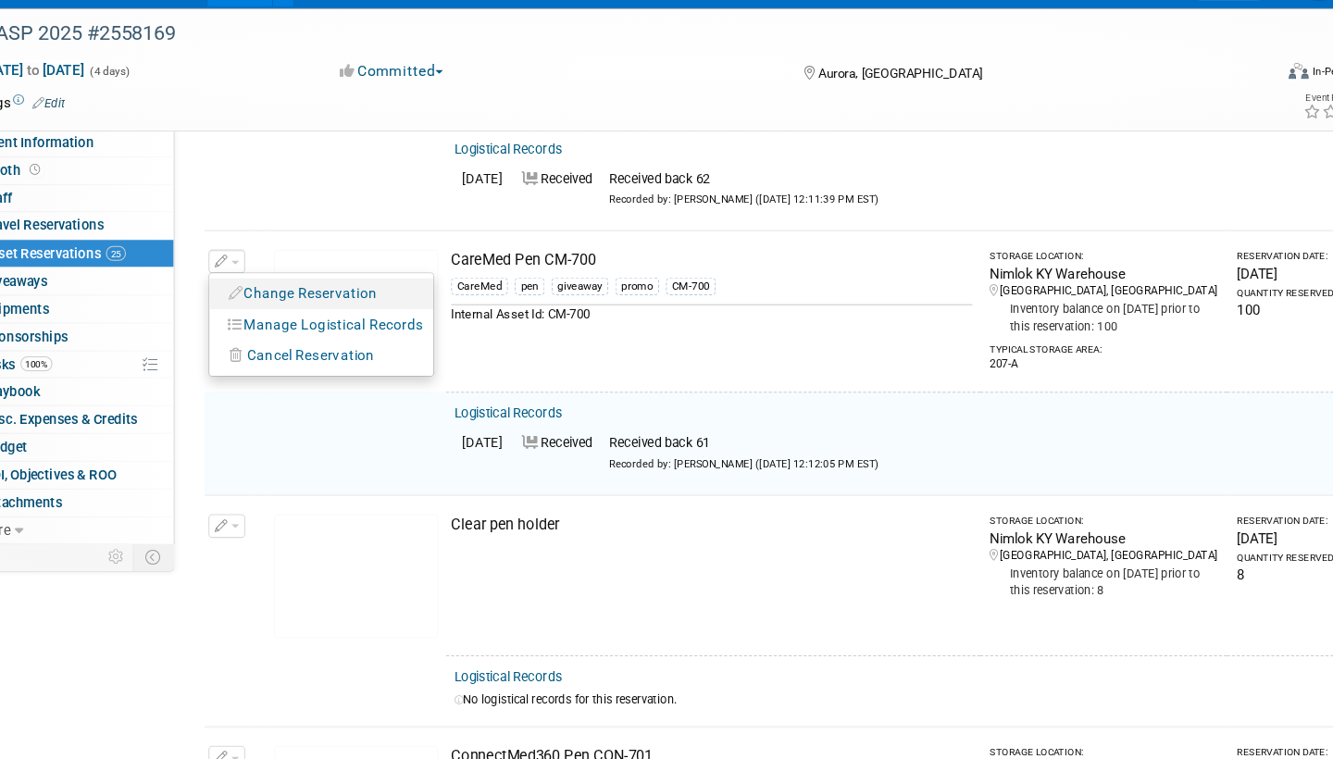
click at [311, 302] on button "Change Reservation" at bounding box center [314, 314] width 156 height 25
select select "8"
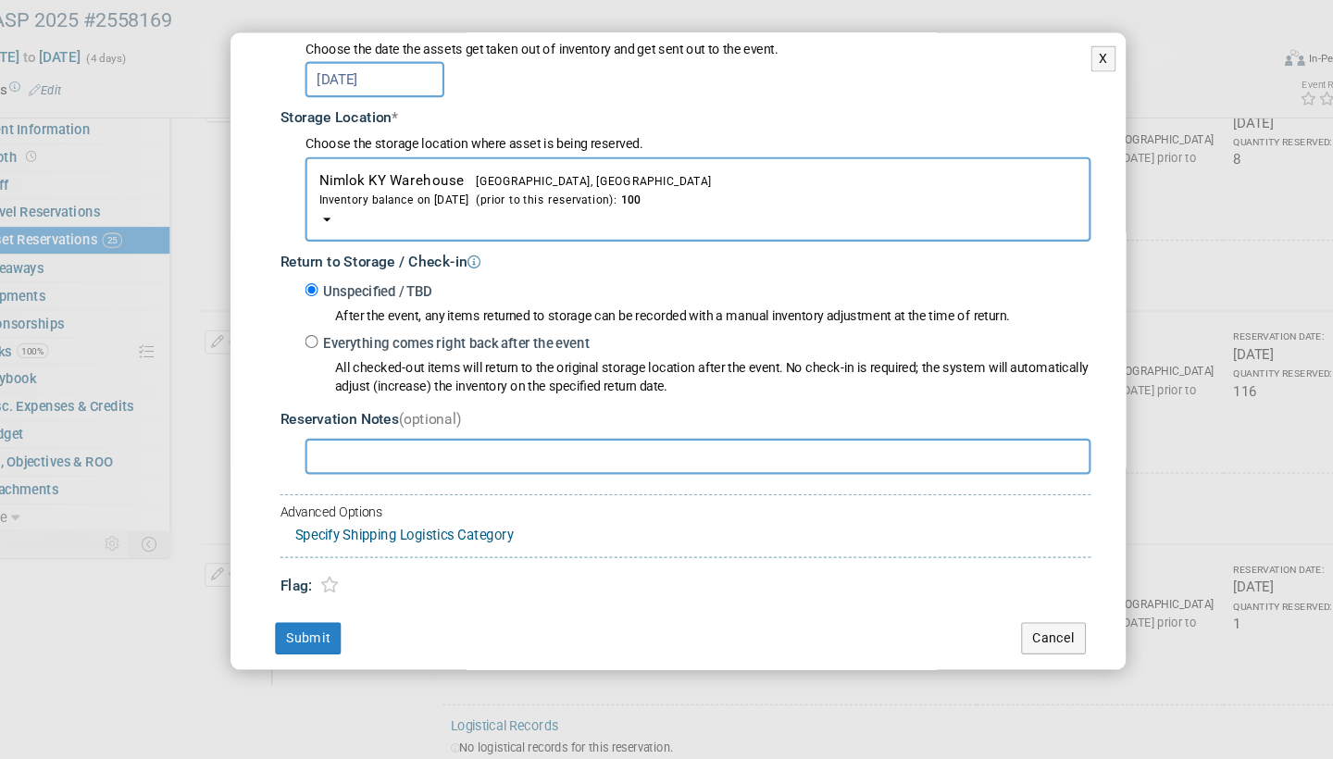
scroll to position [252, 0]
click at [319, 366] on input "Everything comes right back after the event" at bounding box center [325, 372] width 12 height 12
radio input "true"
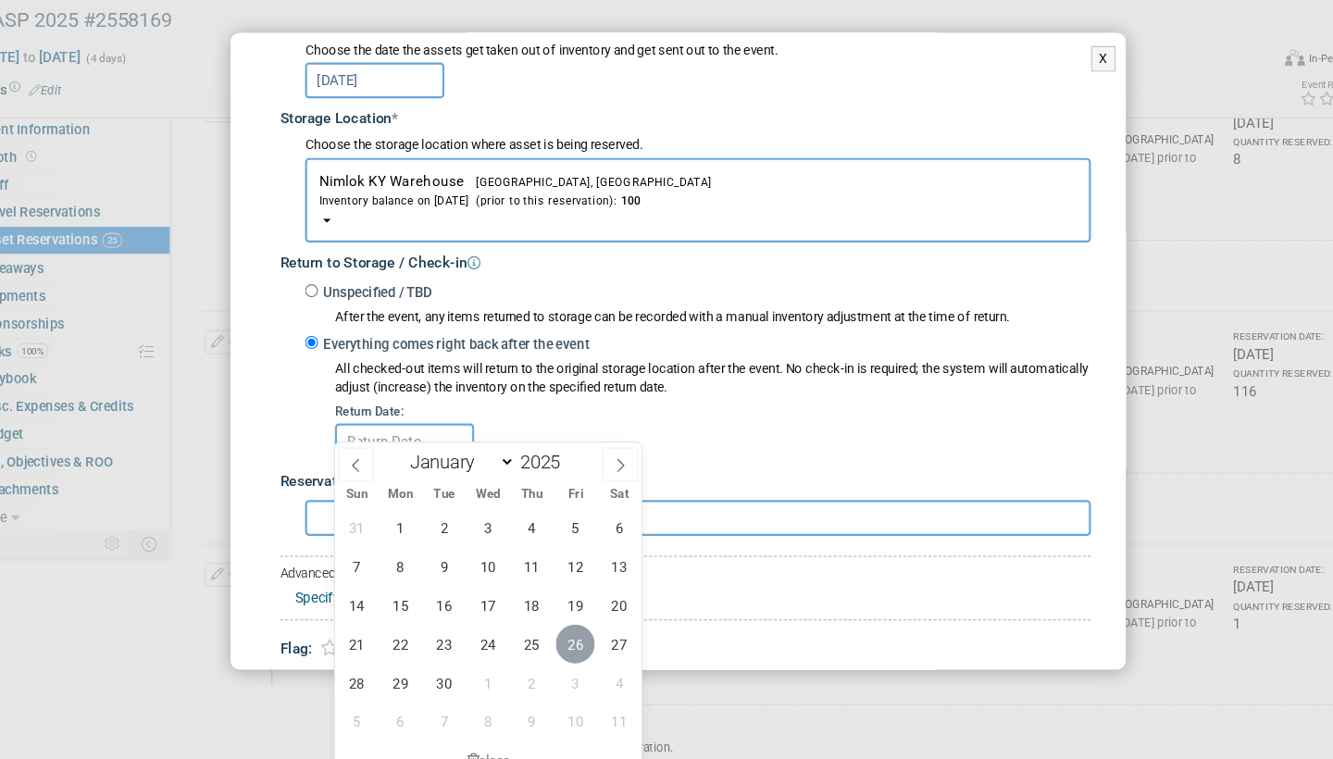
click at [553, 634] on span "26" at bounding box center [571, 652] width 36 height 36
type input "[DATE]"
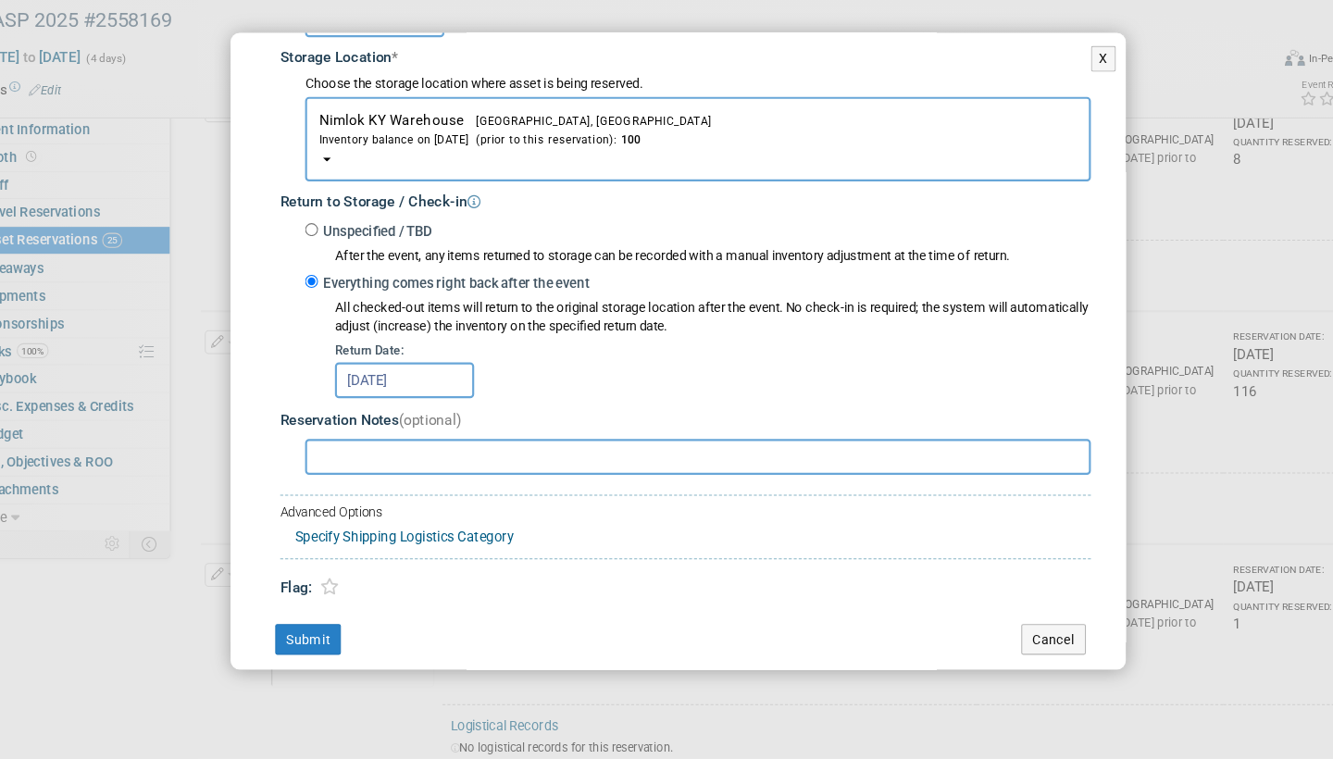
scroll to position [308, 0]
click at [297, 634] on button "Submit" at bounding box center [322, 649] width 61 height 30
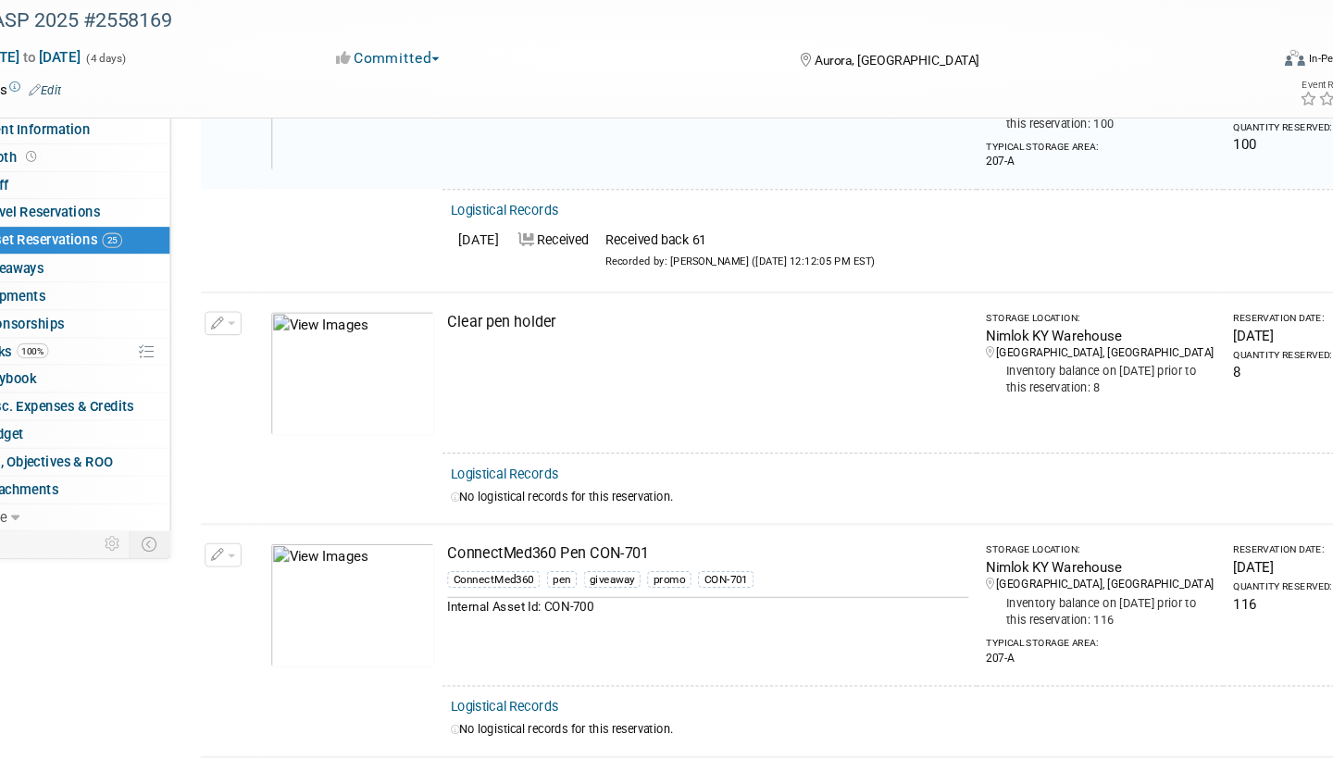
scroll to position [454, 0]
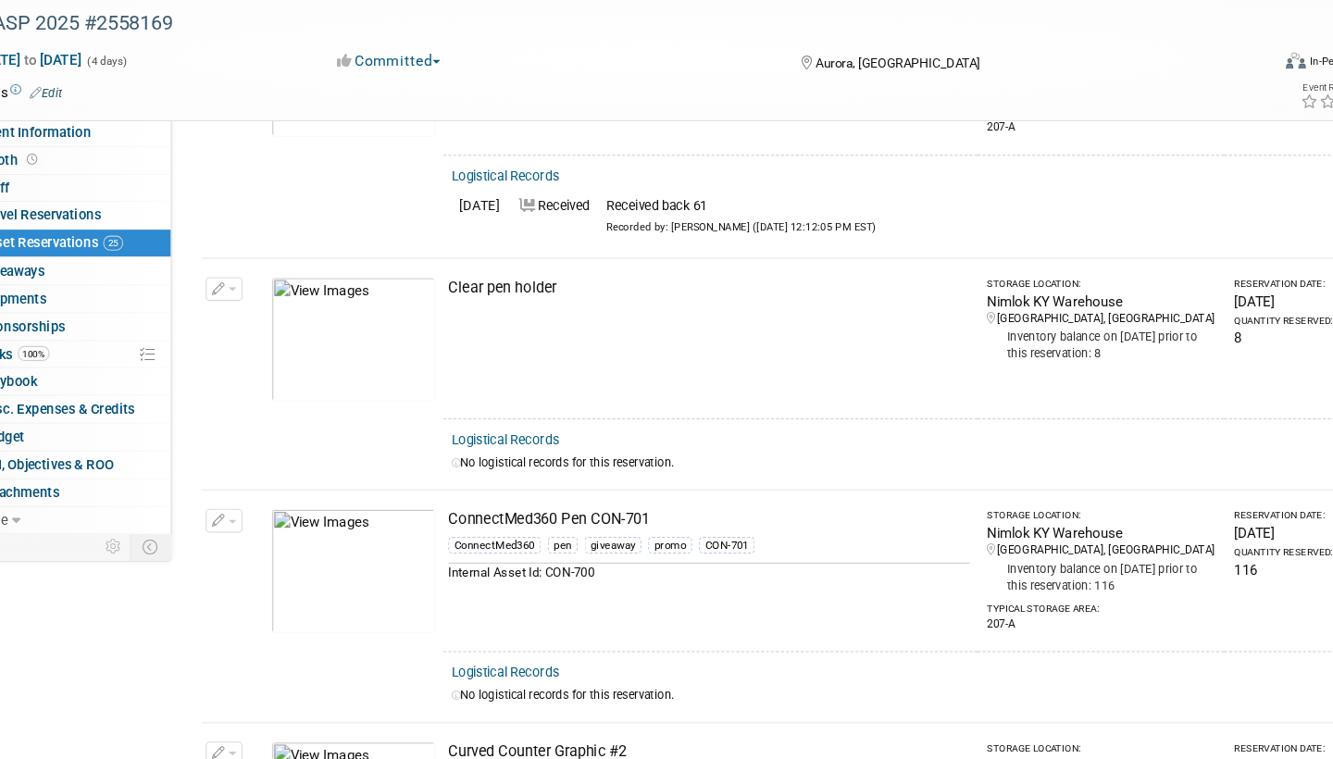
click at [476, 453] on link "Logistical Records" at bounding box center [504, 460] width 101 height 14
select select "8"
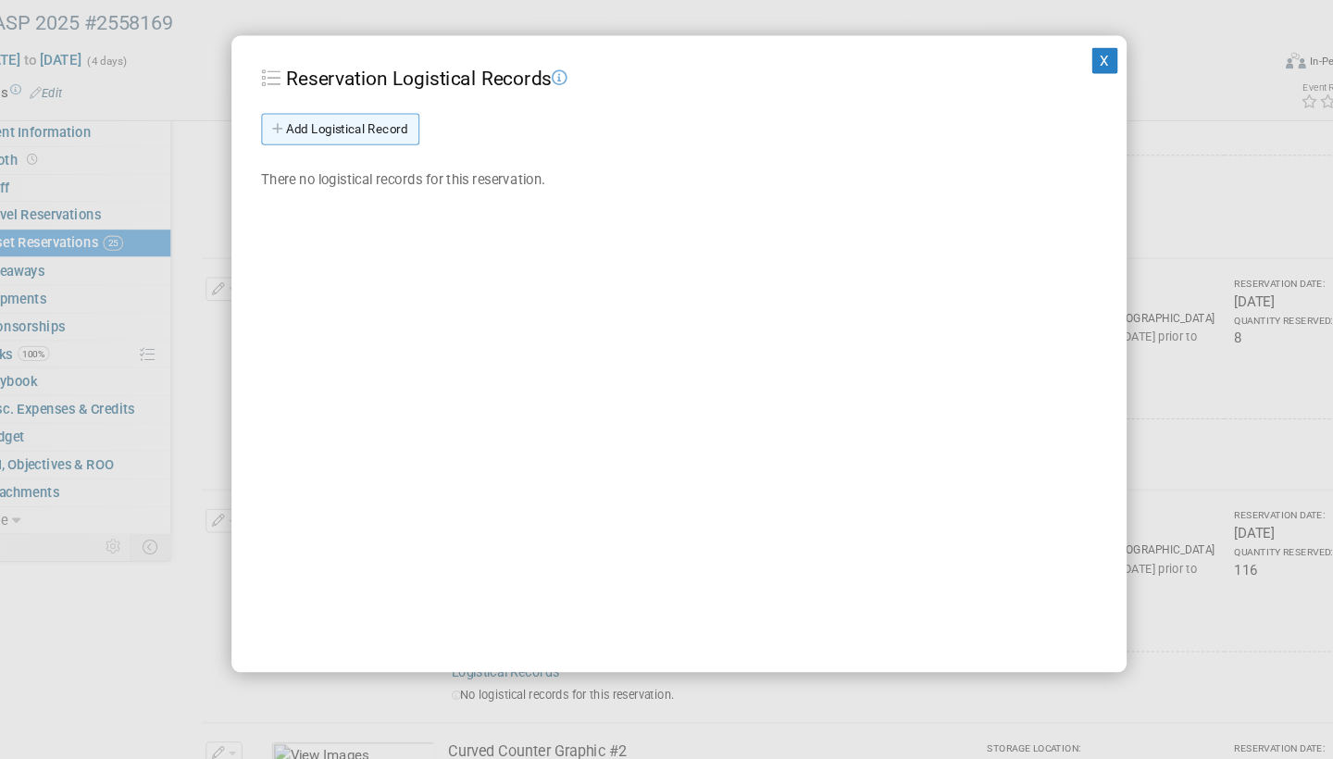
click at [370, 156] on link "Add Logistical Record" at bounding box center [351, 171] width 147 height 30
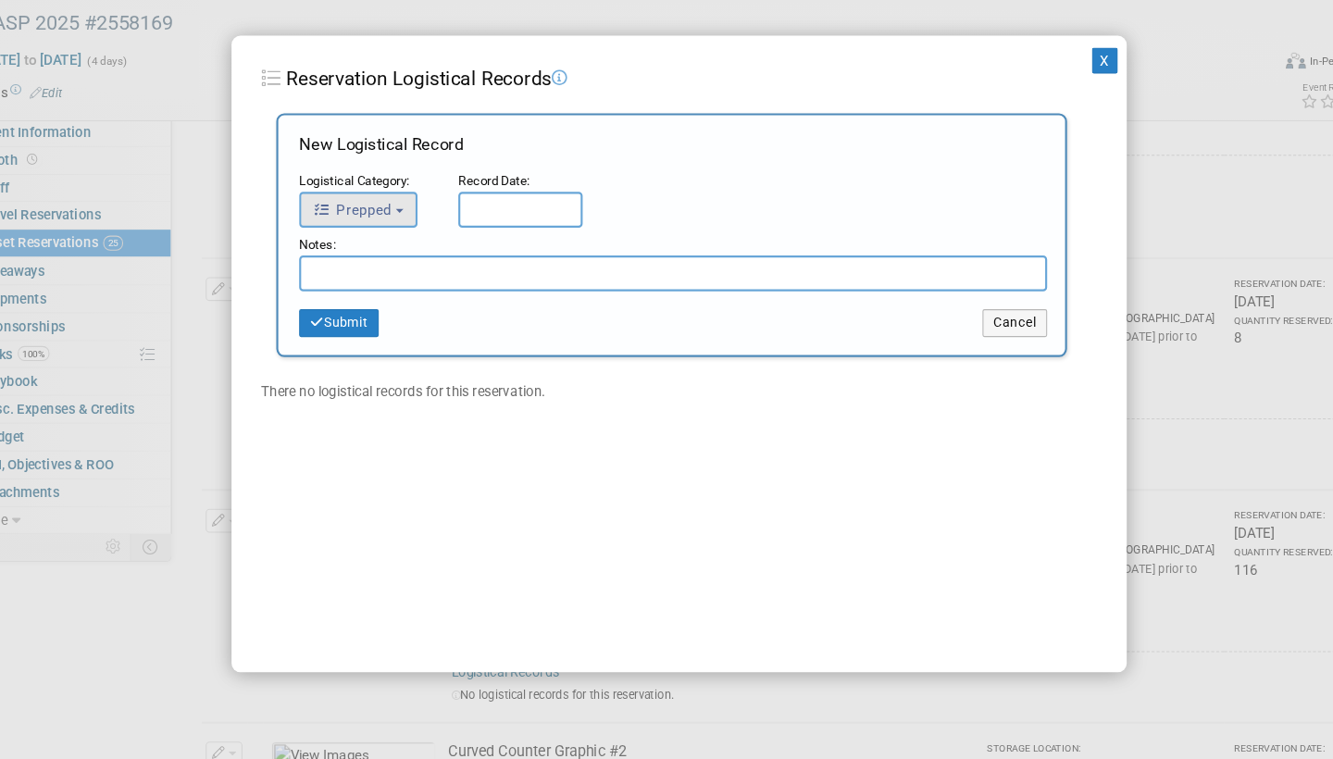
click at [375, 229] on button "Prepped" at bounding box center [368, 245] width 110 height 33
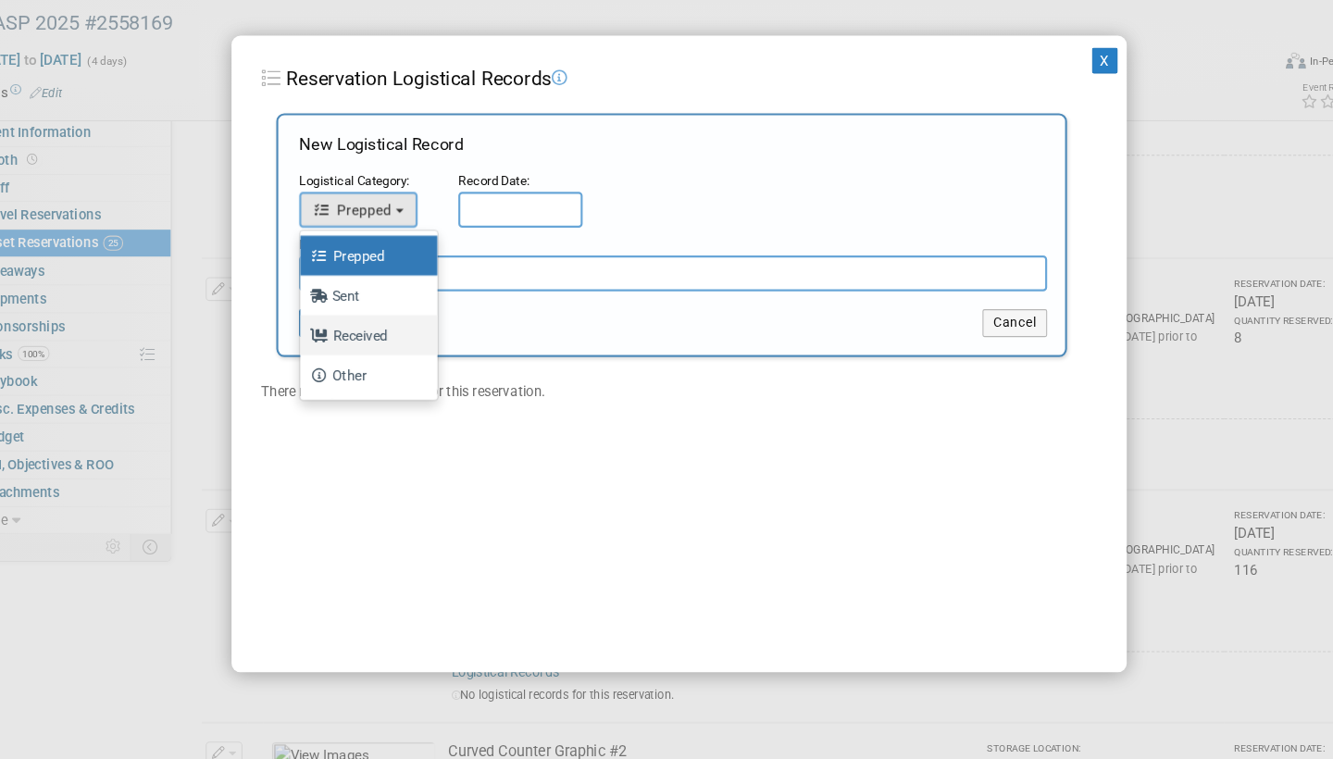
click at [346, 347] on label "Received" at bounding box center [373, 362] width 100 height 30
click at [317, 354] on input "Received" at bounding box center [311, 360] width 12 height 12
select select "3"
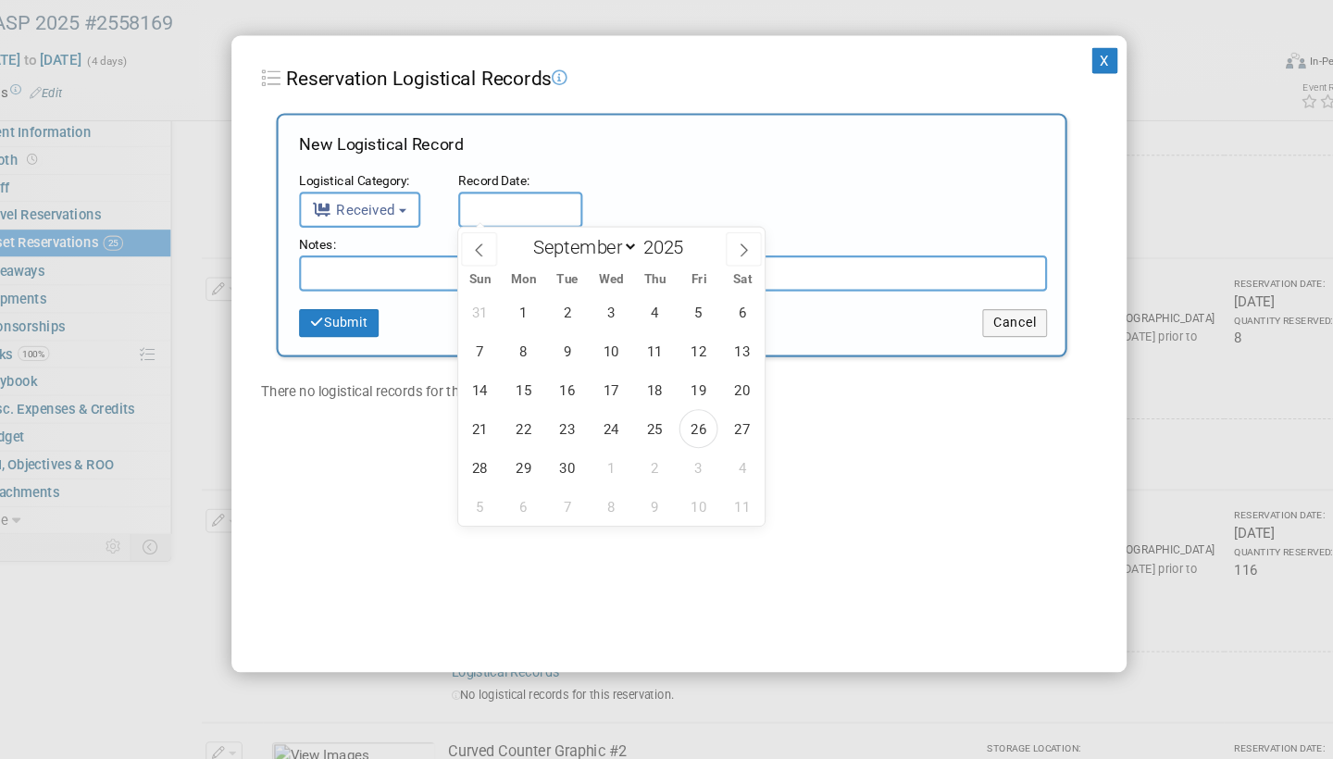
click at [469, 229] on input "text" at bounding box center [519, 245] width 116 height 33
click at [666, 431] on span "26" at bounding box center [684, 449] width 36 height 36
type input "[DATE]"
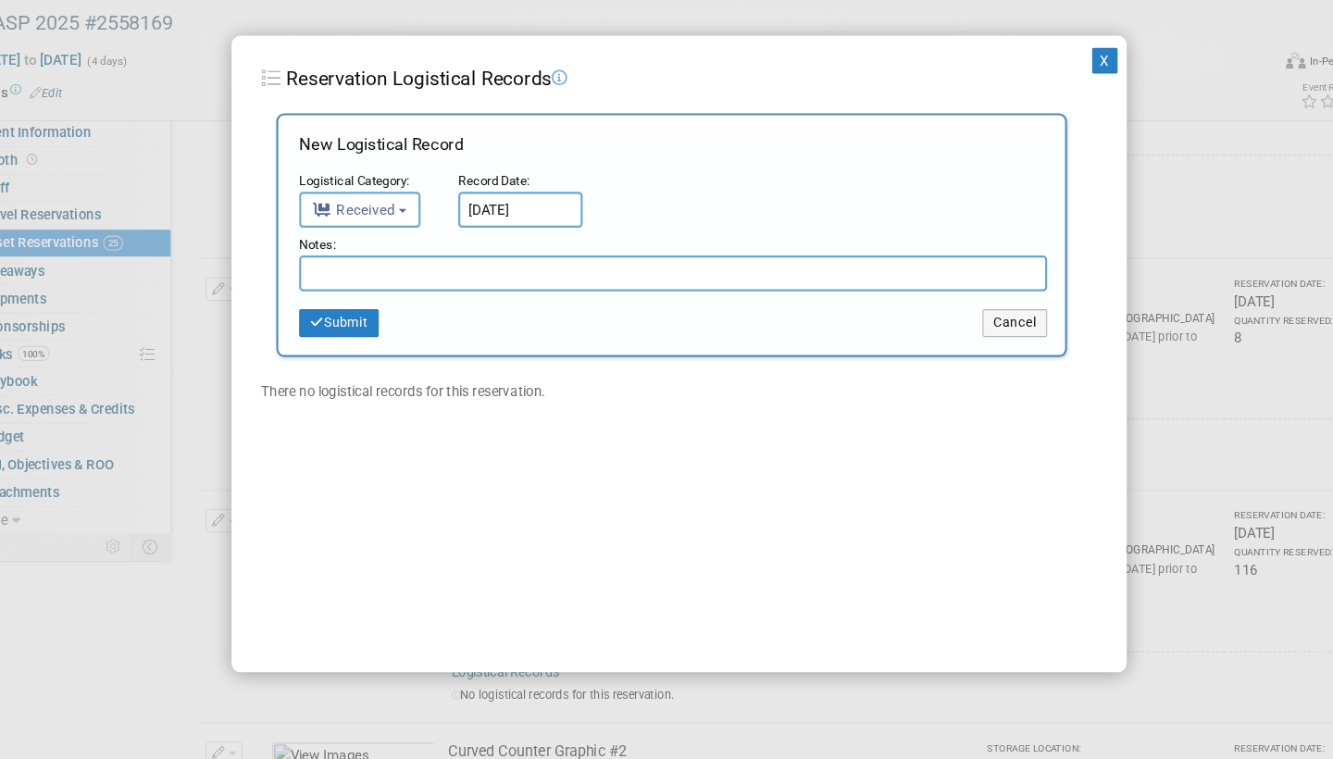
click at [389, 288] on input "text" at bounding box center [661, 304] width 696 height 33
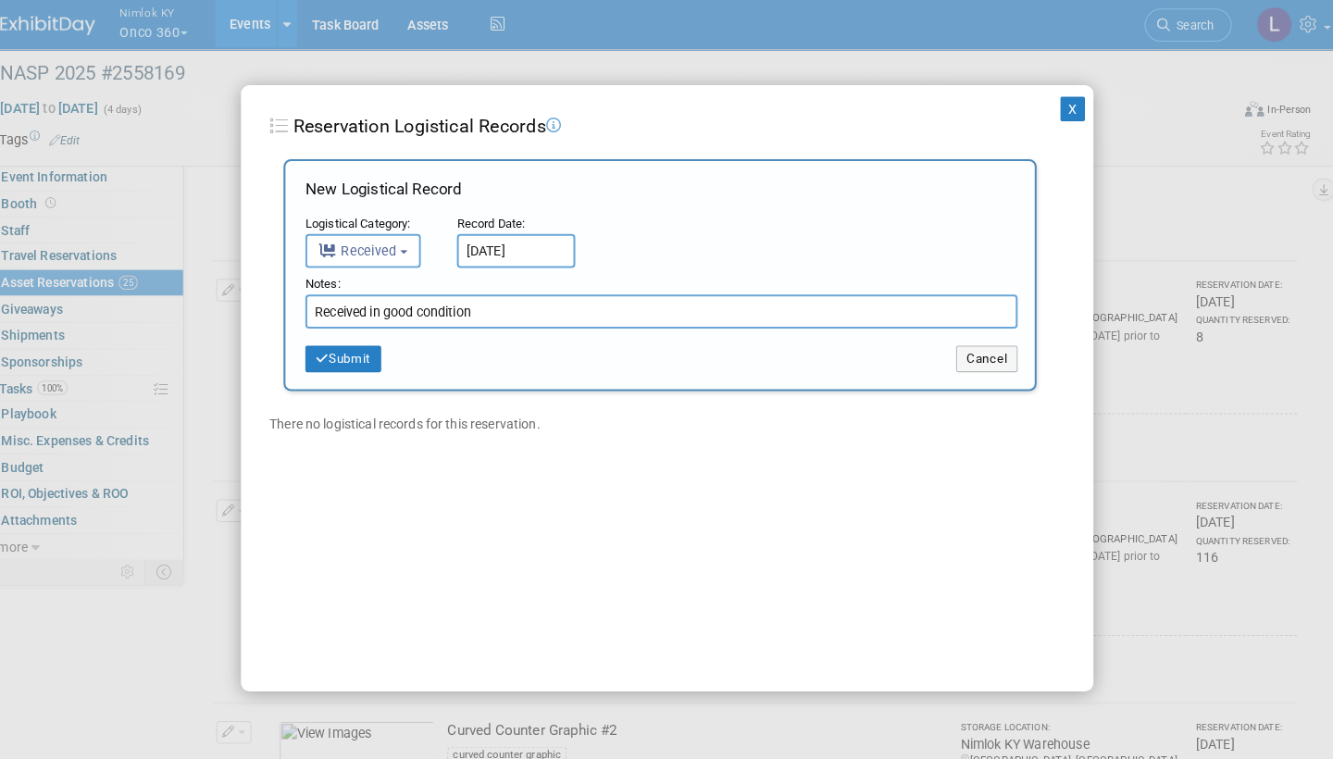
drag, startPoint x: 471, startPoint y: 302, endPoint x: 255, endPoint y: 296, distance: 216.7
click at [255, 296] on div "X Reservation Logistical Records Add Logistical Record New Logistical Record Lo…" at bounding box center [666, 379] width 833 height 592
type input "Received in good condition"
click at [350, 344] on button "Submit" at bounding box center [350, 351] width 74 height 26
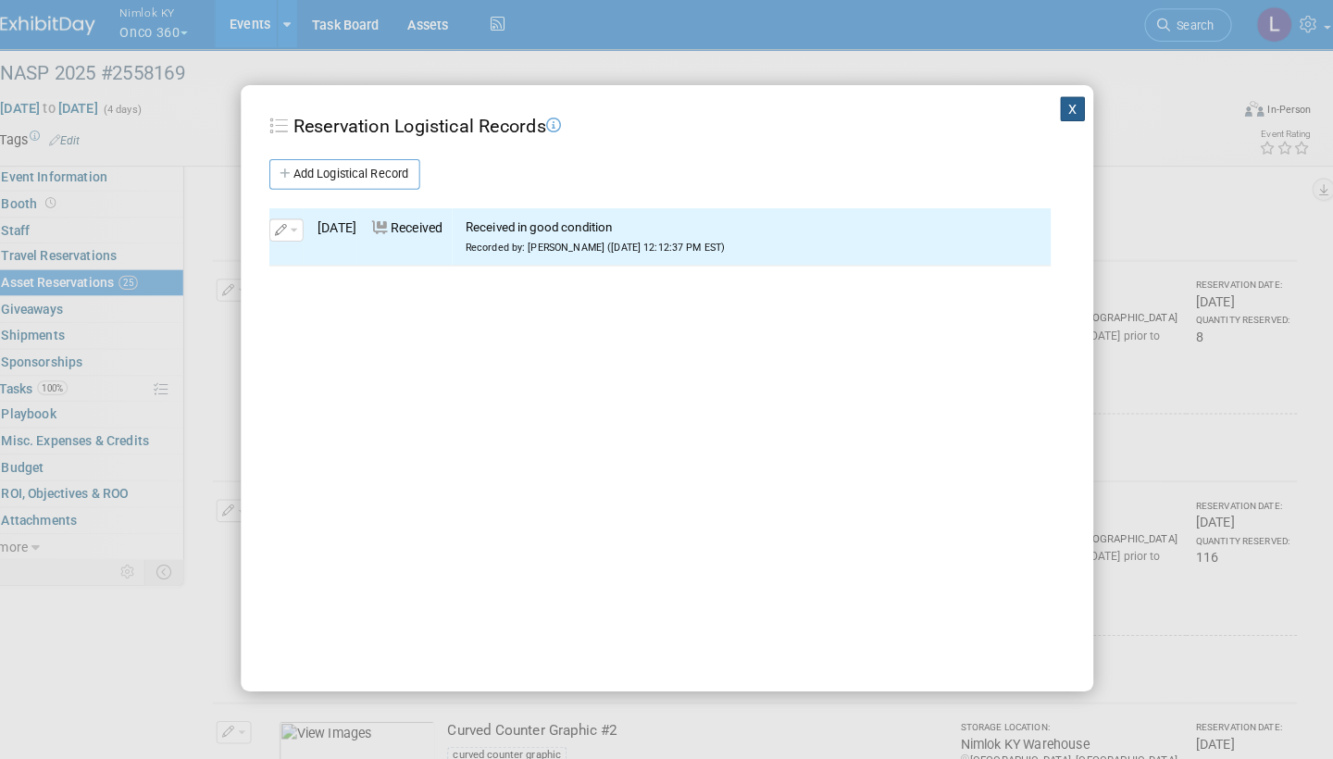
click at [1051, 103] on button "X" at bounding box center [1063, 106] width 24 height 24
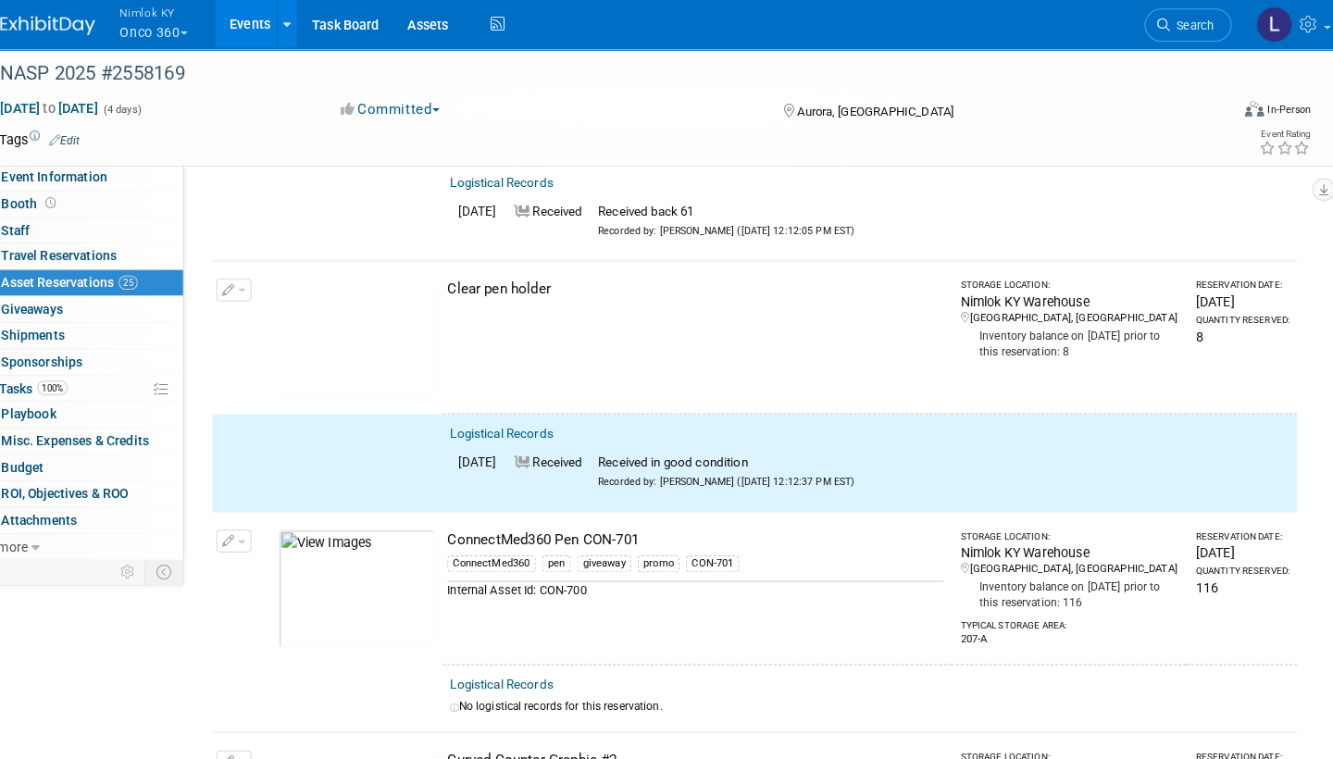
click at [234, 272] on button "button" at bounding box center [243, 283] width 34 height 22
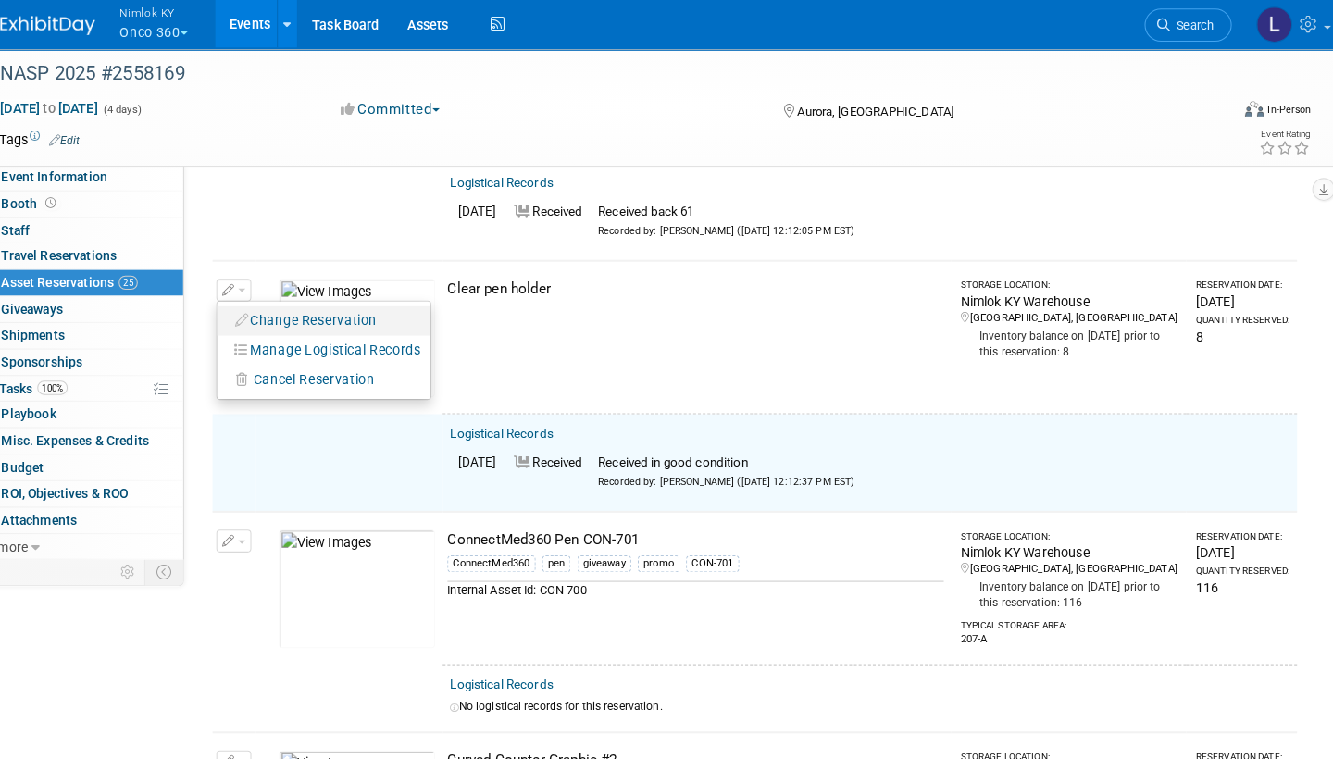
click at [294, 301] on button "Change Reservation" at bounding box center [314, 313] width 156 height 25
select select "8"
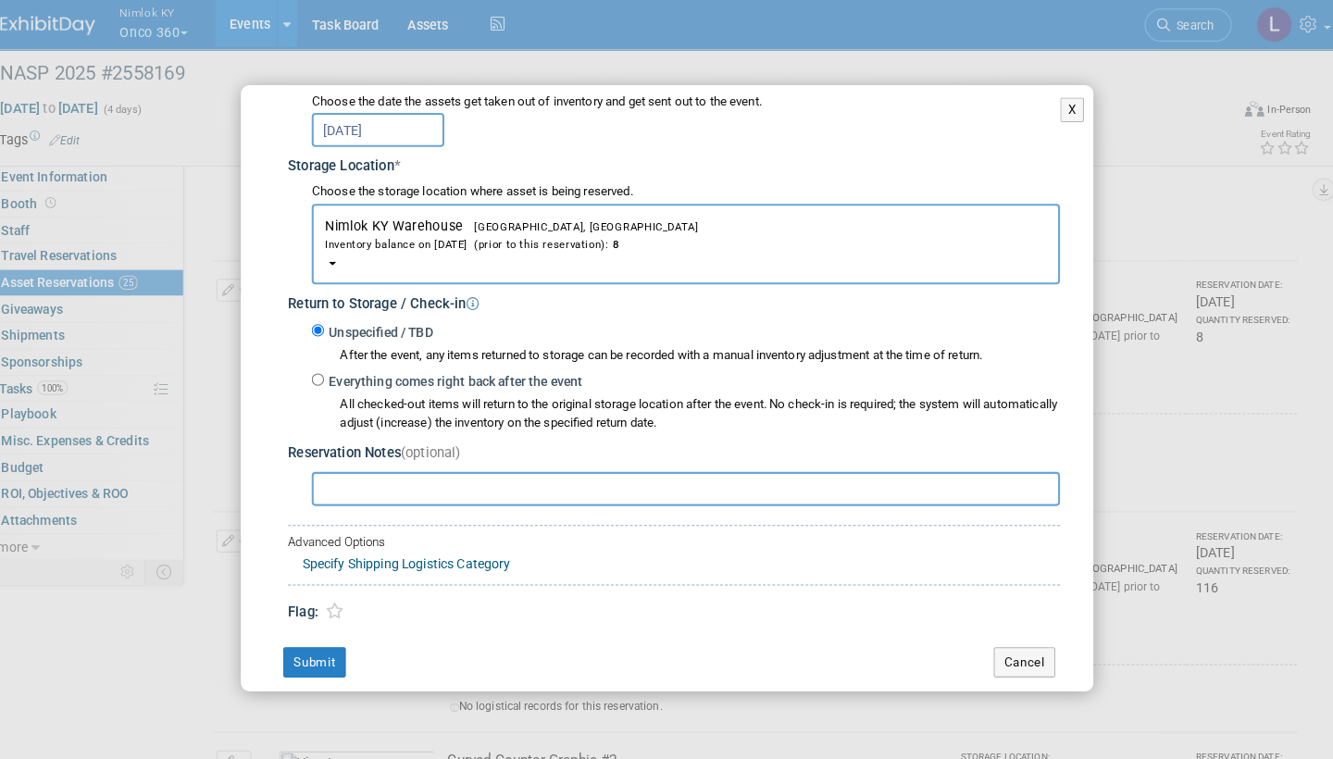
scroll to position [252, 0]
click at [319, 366] on input "Everything comes right back after the event" at bounding box center [325, 372] width 12 height 12
radio input "true"
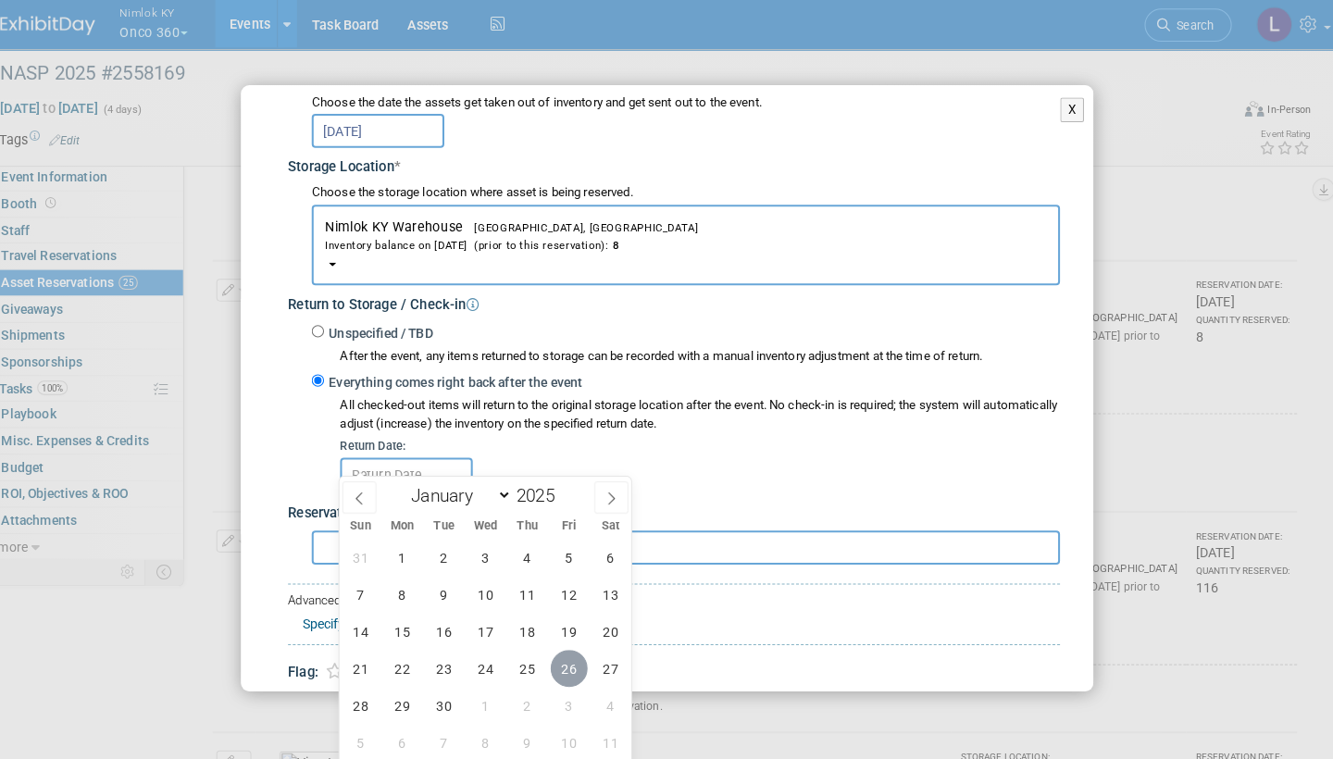
click at [563, 644] on span "26" at bounding box center [571, 653] width 36 height 36
type input "[DATE]"
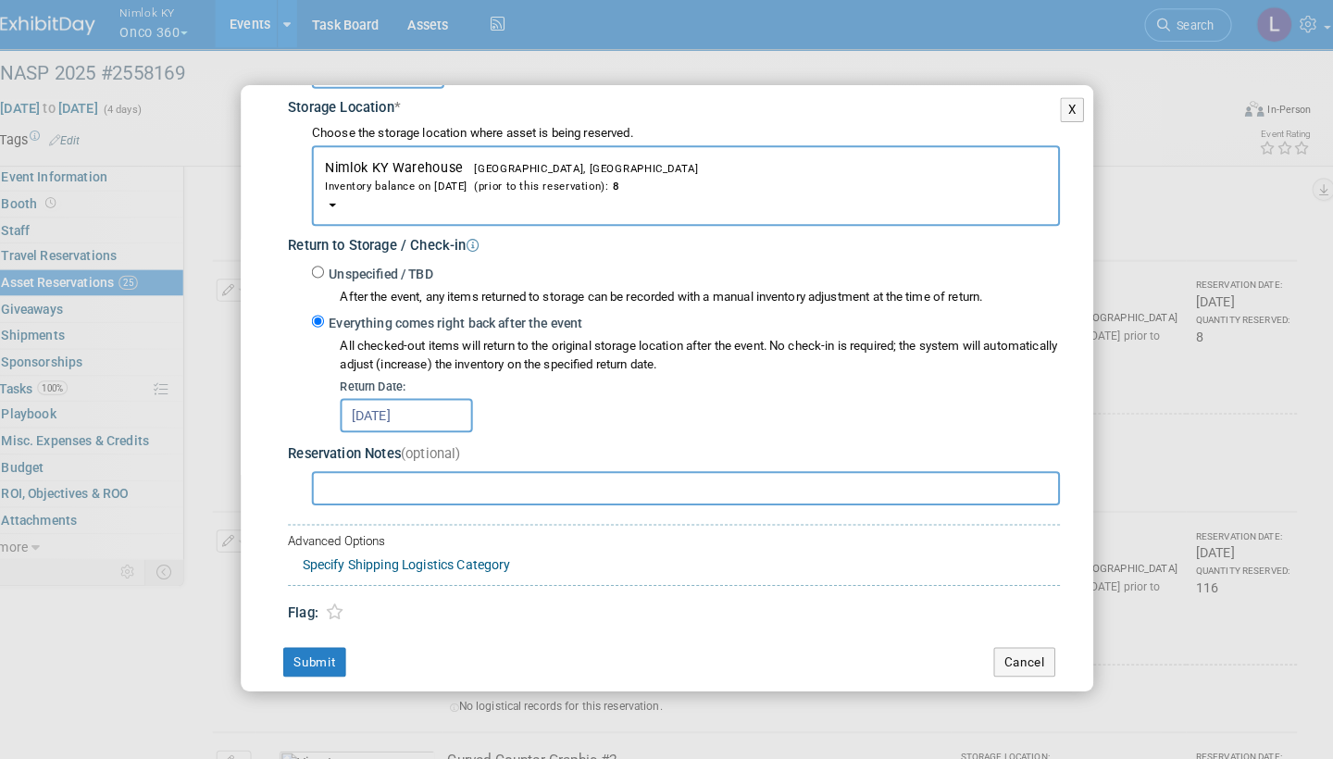
scroll to position [308, 0]
click at [322, 634] on button "Submit" at bounding box center [322, 649] width 61 height 30
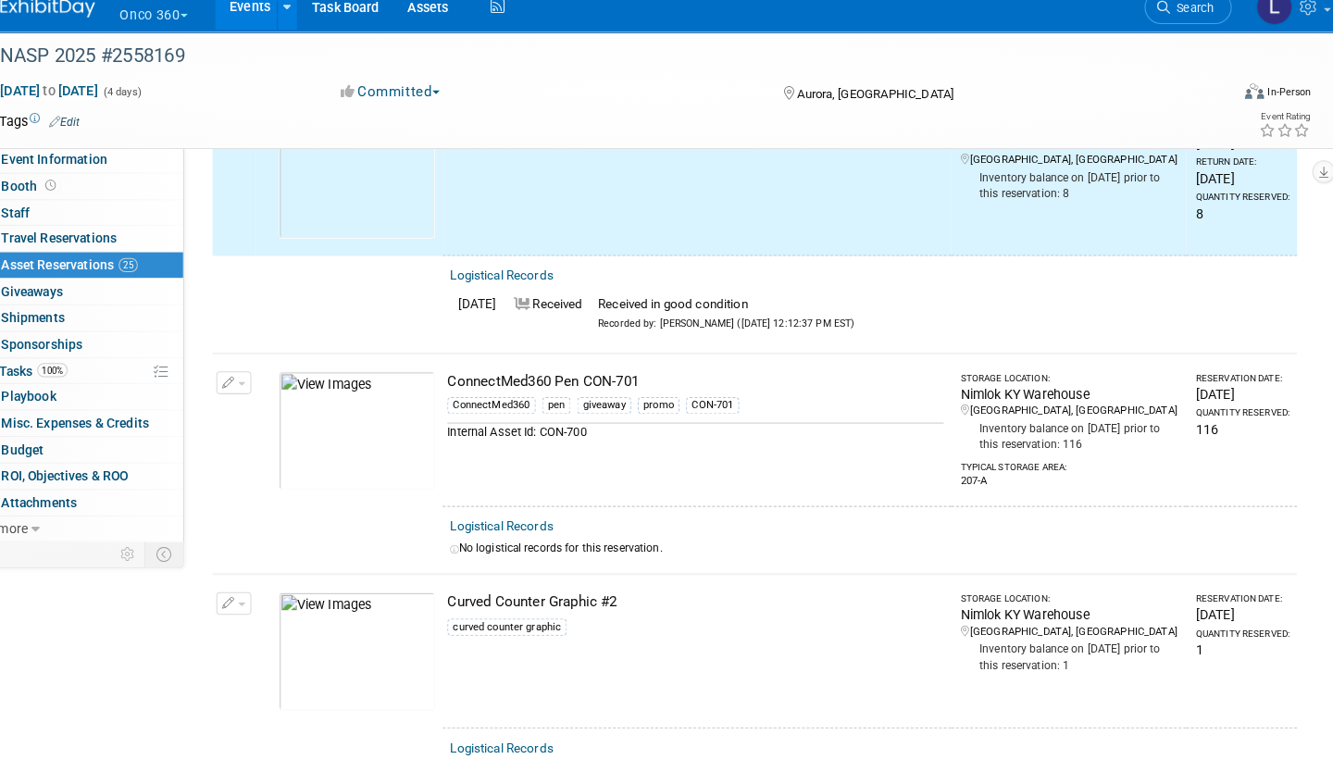
scroll to position [655, 0]
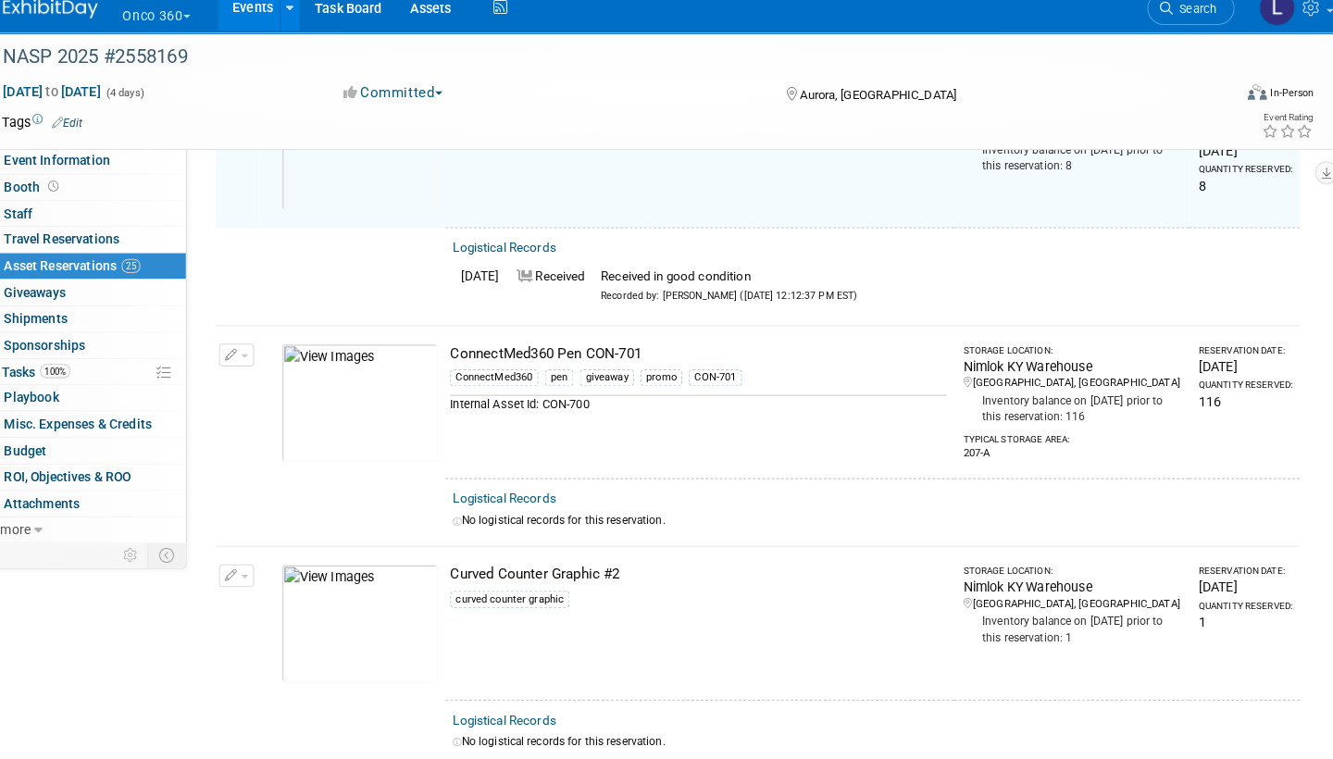
click at [519, 497] on link "Logistical Records" at bounding box center [504, 504] width 101 height 14
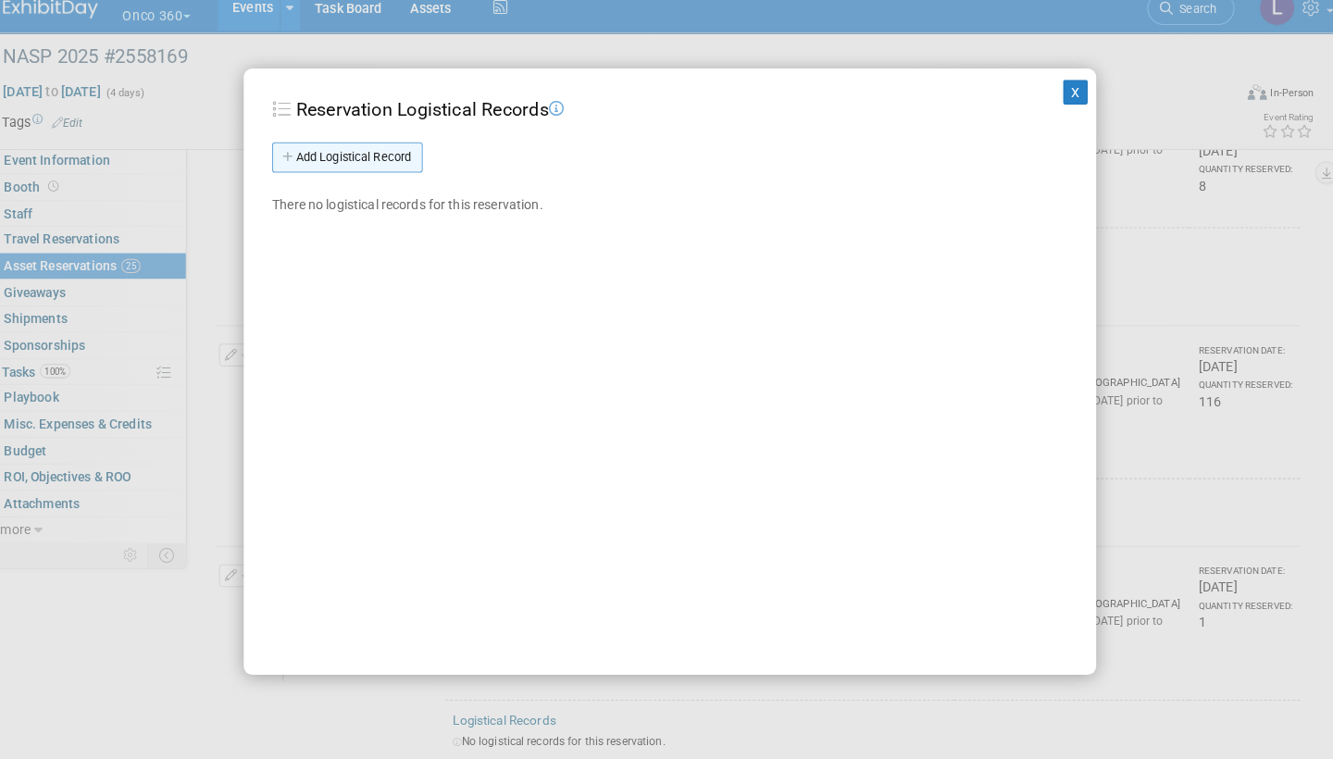
click at [374, 156] on link "Add Logistical Record" at bounding box center [351, 171] width 147 height 30
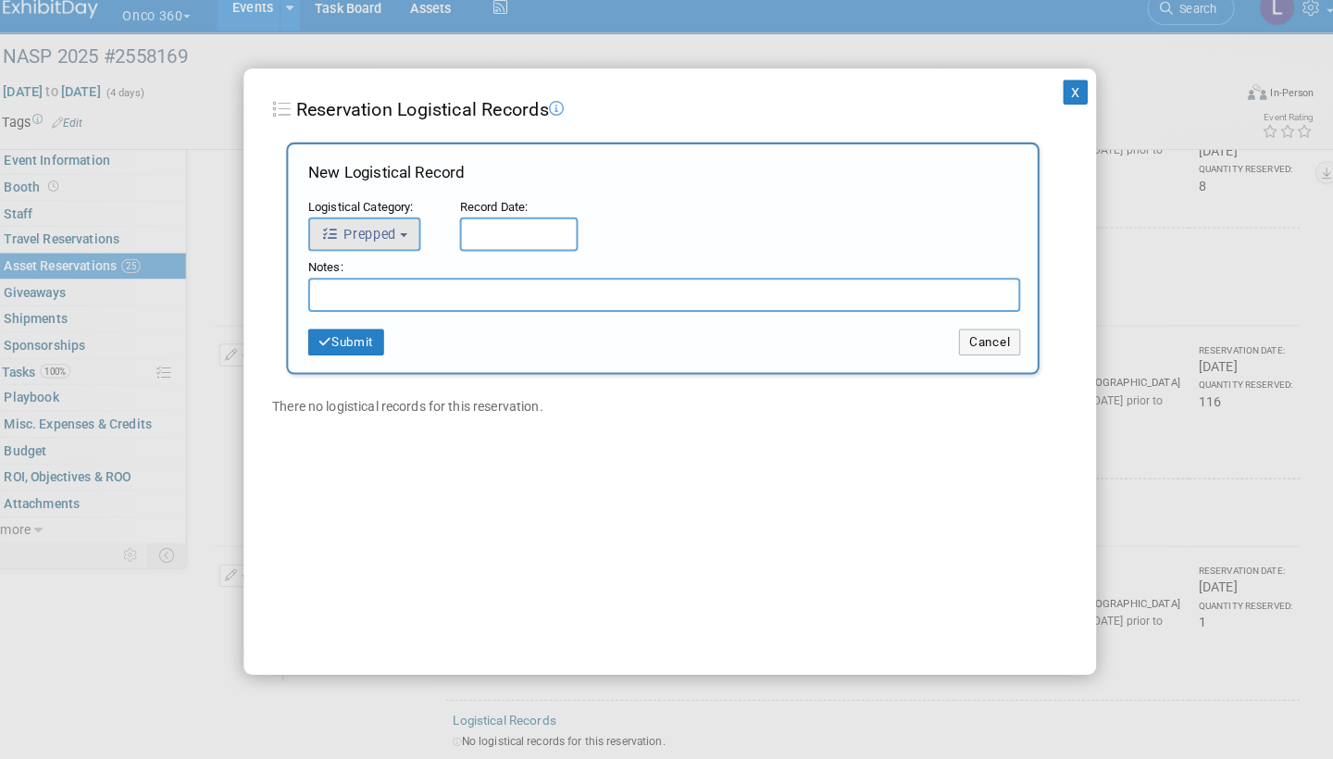
click at [399, 229] on button "Prepped" at bounding box center [368, 245] width 110 height 33
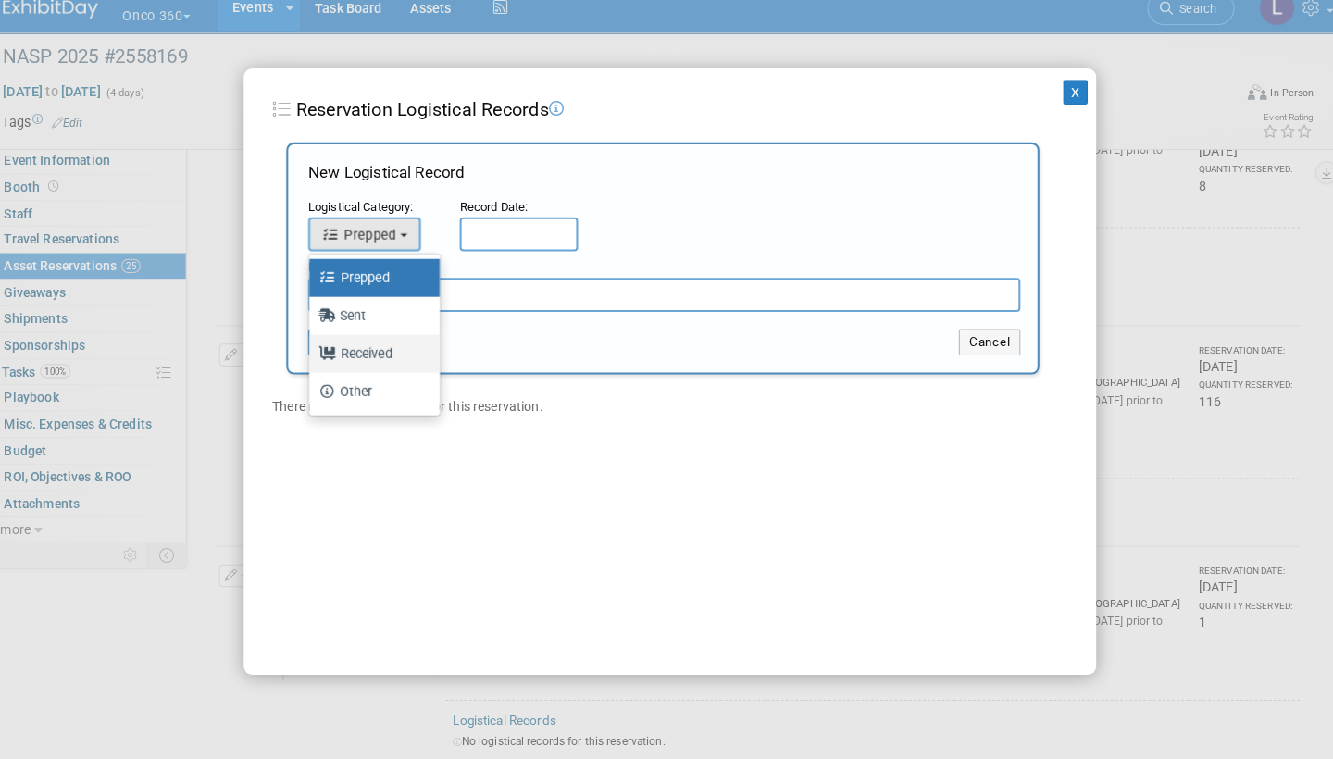
click at [371, 347] on label "Received" at bounding box center [373, 362] width 100 height 30
click at [317, 354] on input "Received" at bounding box center [311, 360] width 12 height 12
select select "3"
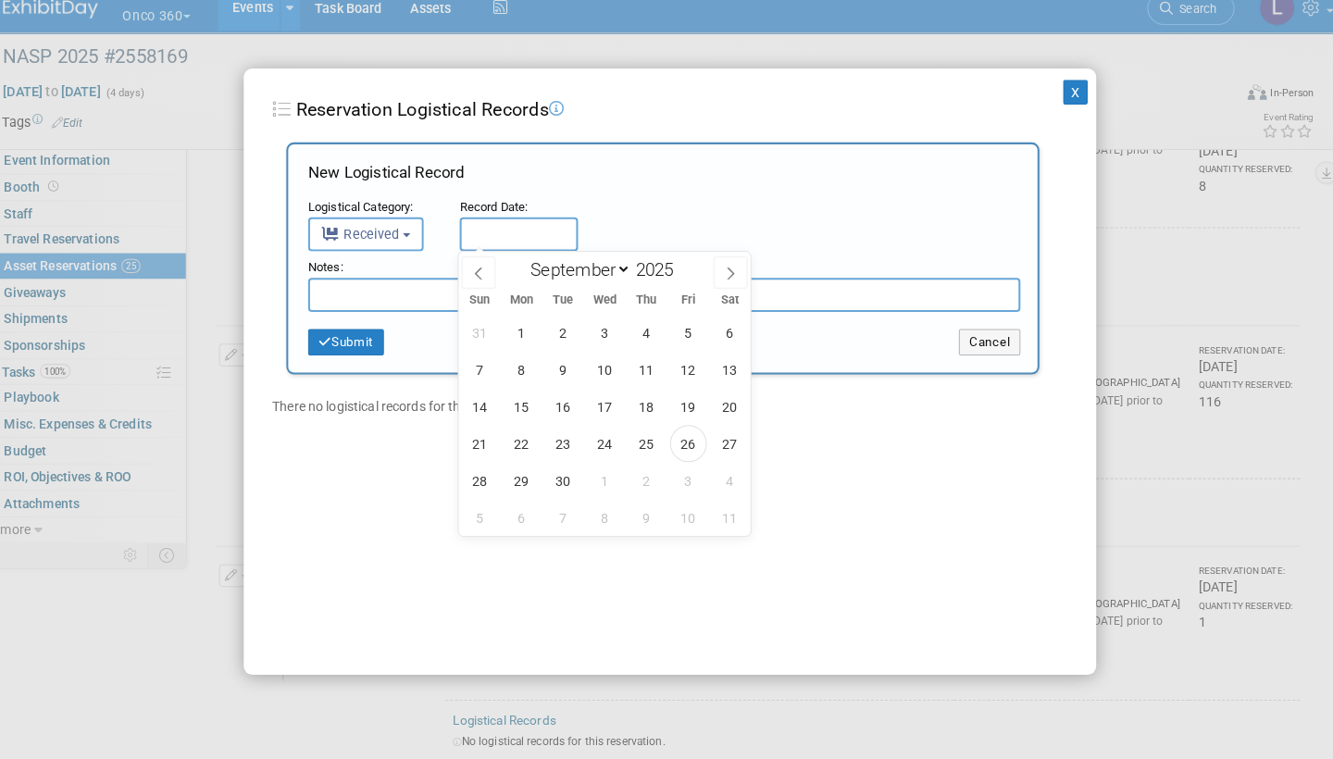
click at [497, 230] on input "text" at bounding box center [519, 245] width 116 height 33
click at [673, 432] on span "26" at bounding box center [684, 450] width 36 height 36
type input "[DATE]"
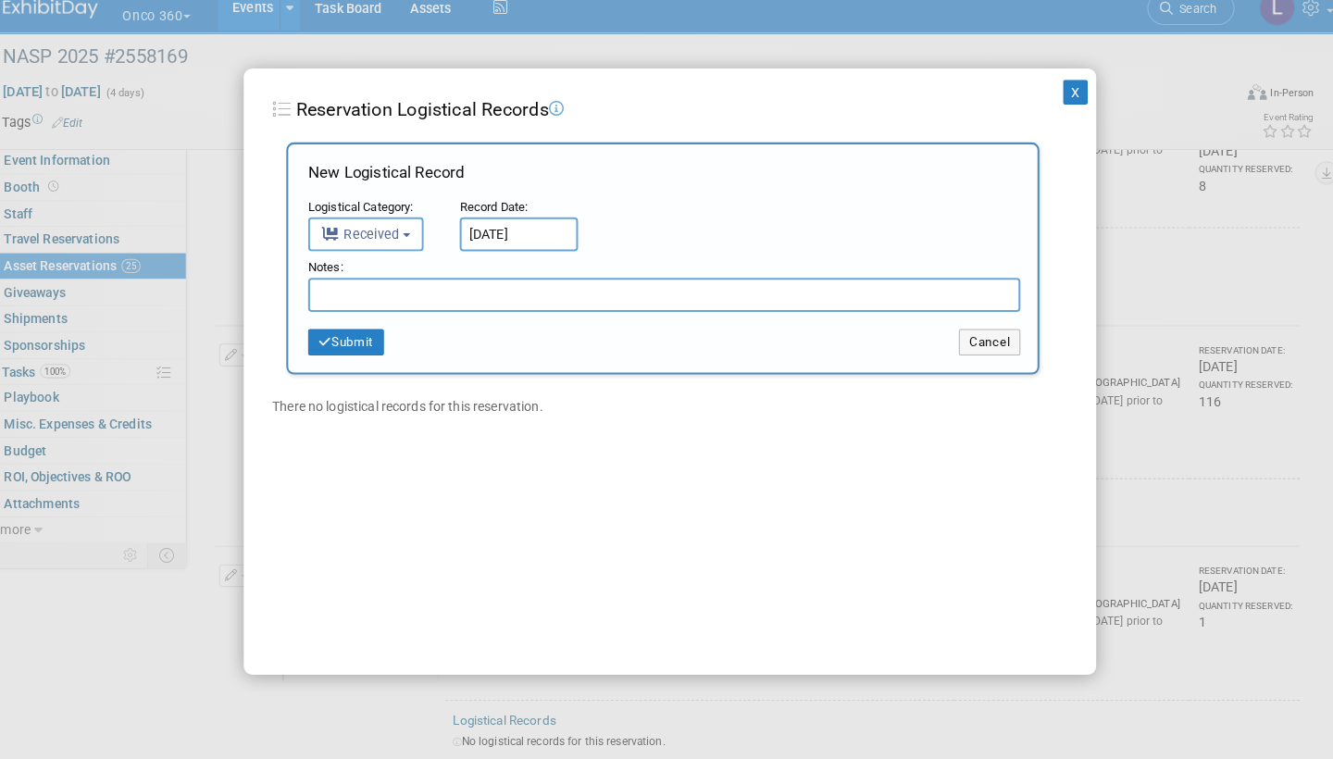
click at [377, 292] on input "text" at bounding box center [661, 304] width 696 height 33
type input "Received back 112"
click at [358, 338] on button "Submit" at bounding box center [350, 351] width 74 height 26
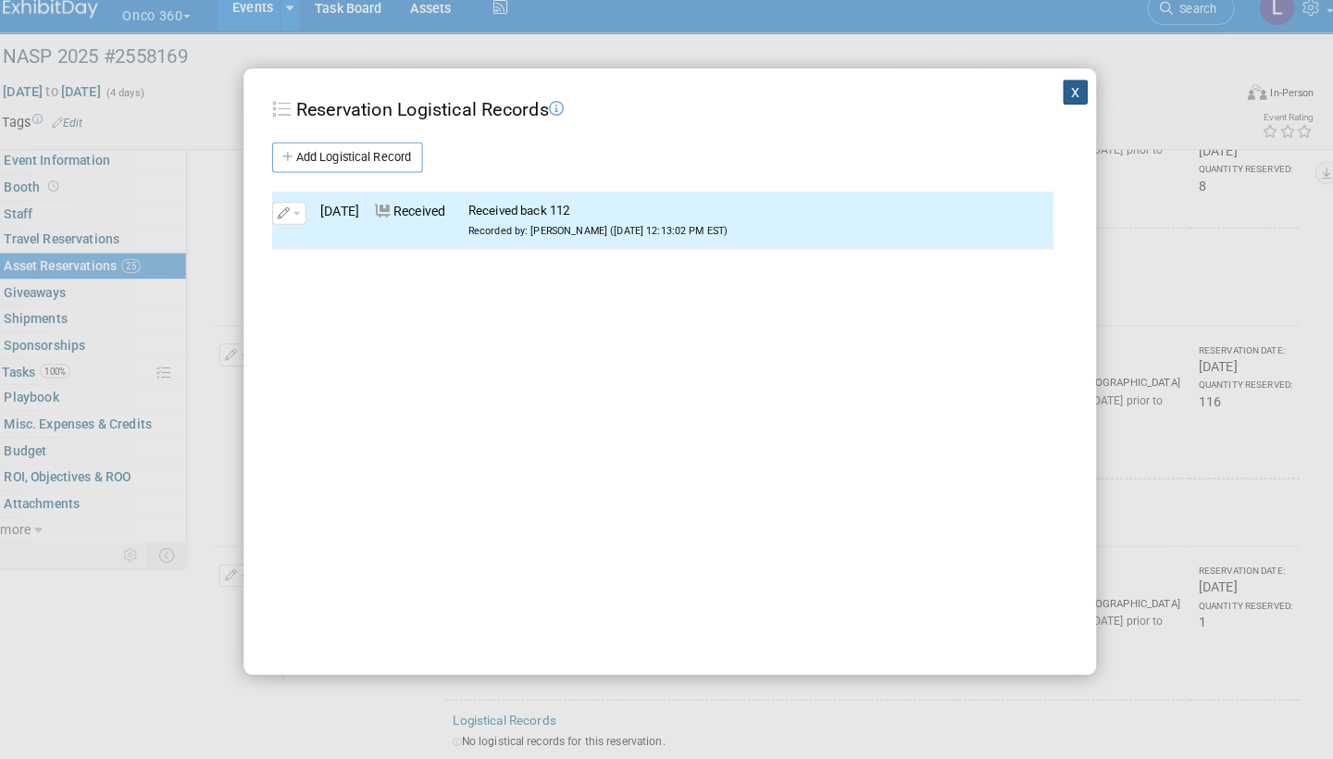
click at [1051, 94] on button "X" at bounding box center [1063, 106] width 24 height 24
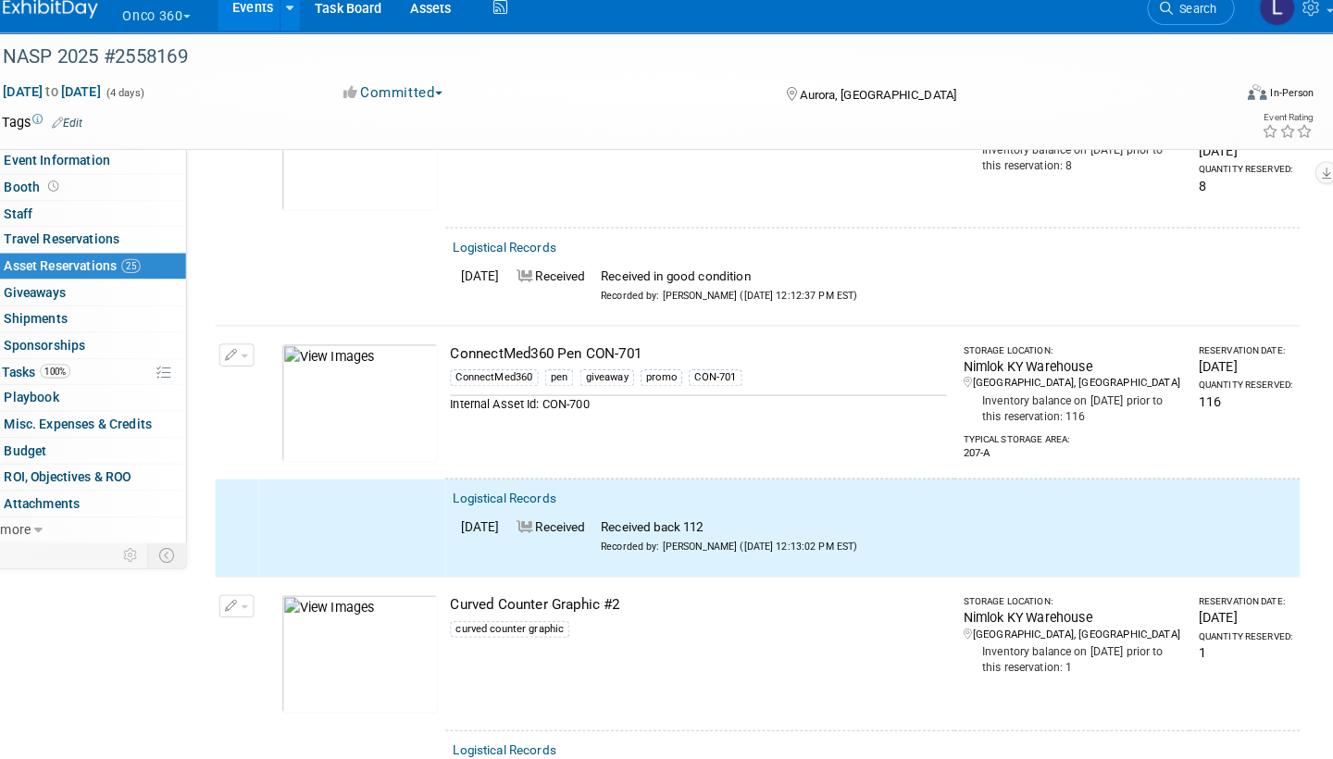
click at [247, 363] on span "button" at bounding box center [250, 365] width 7 height 4
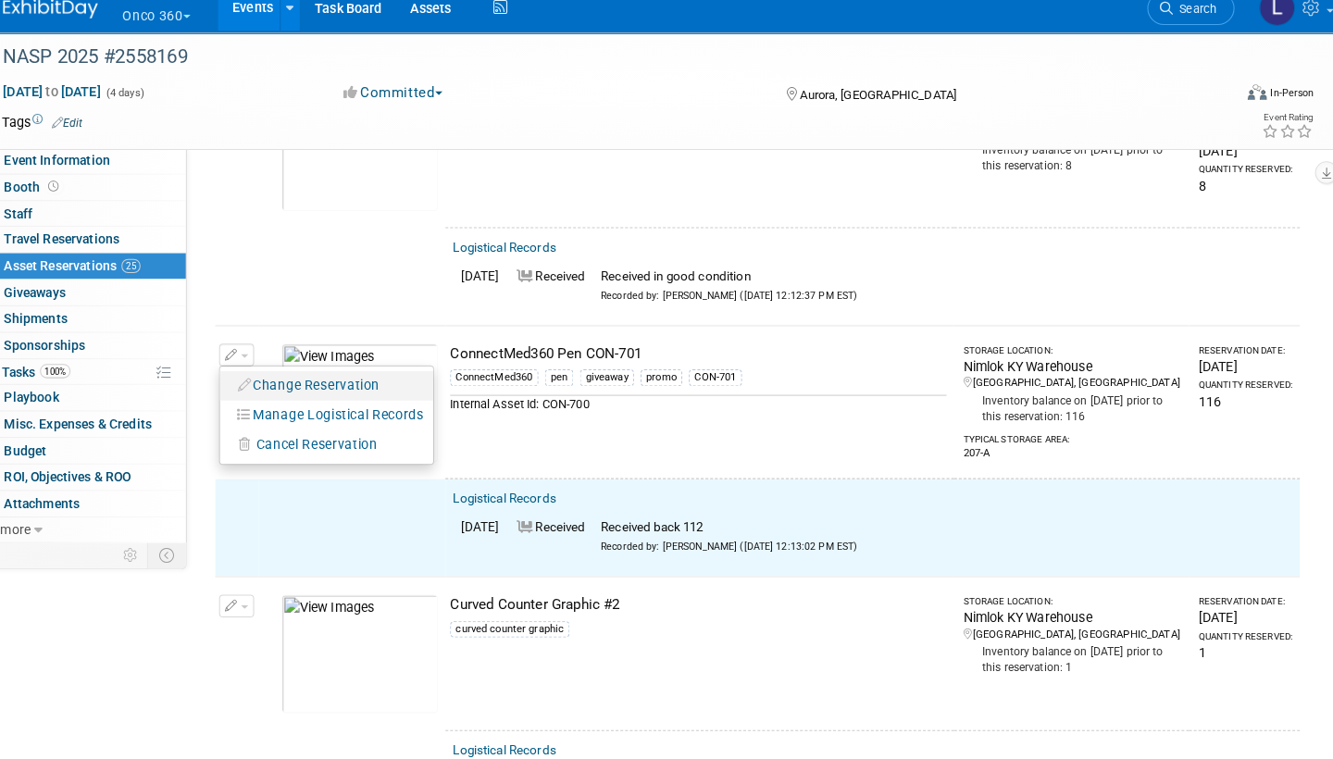
click at [282, 381] on button "Change Reservation" at bounding box center [314, 393] width 156 height 25
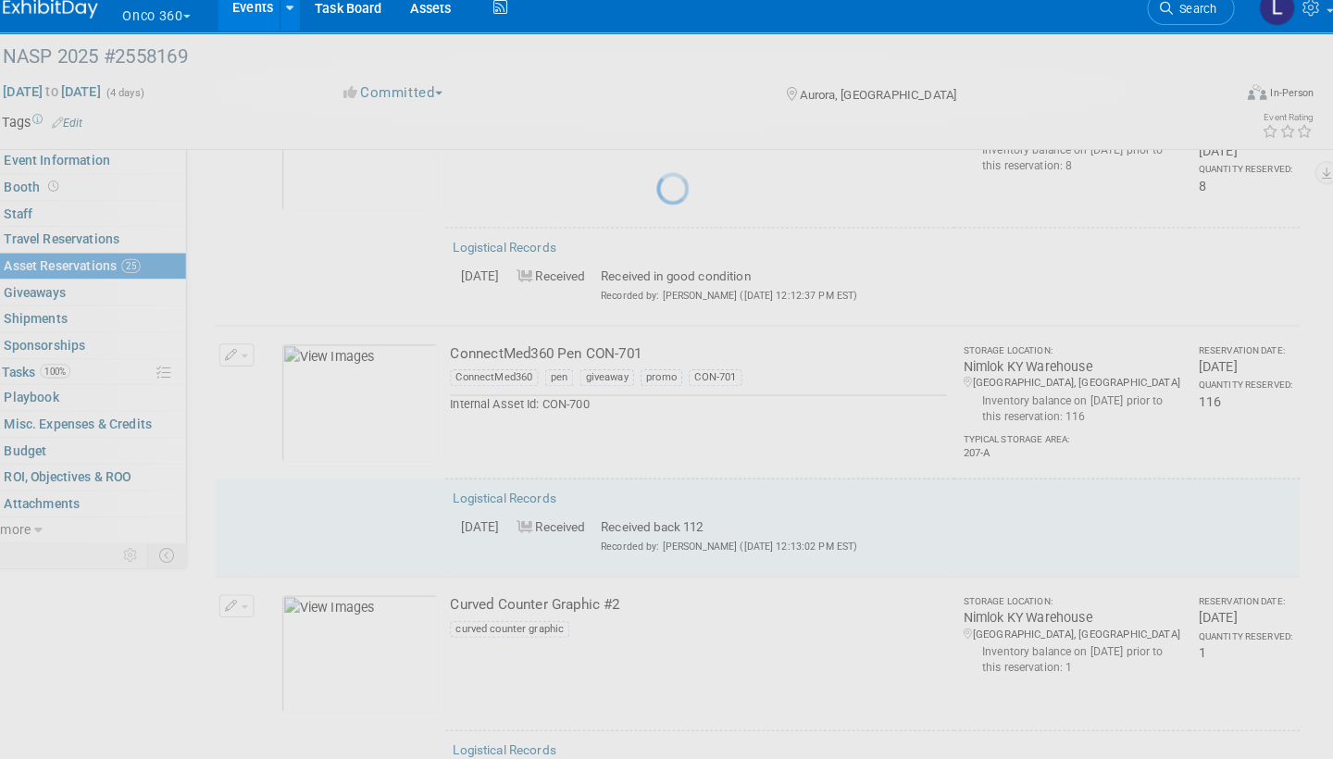
select select "8"
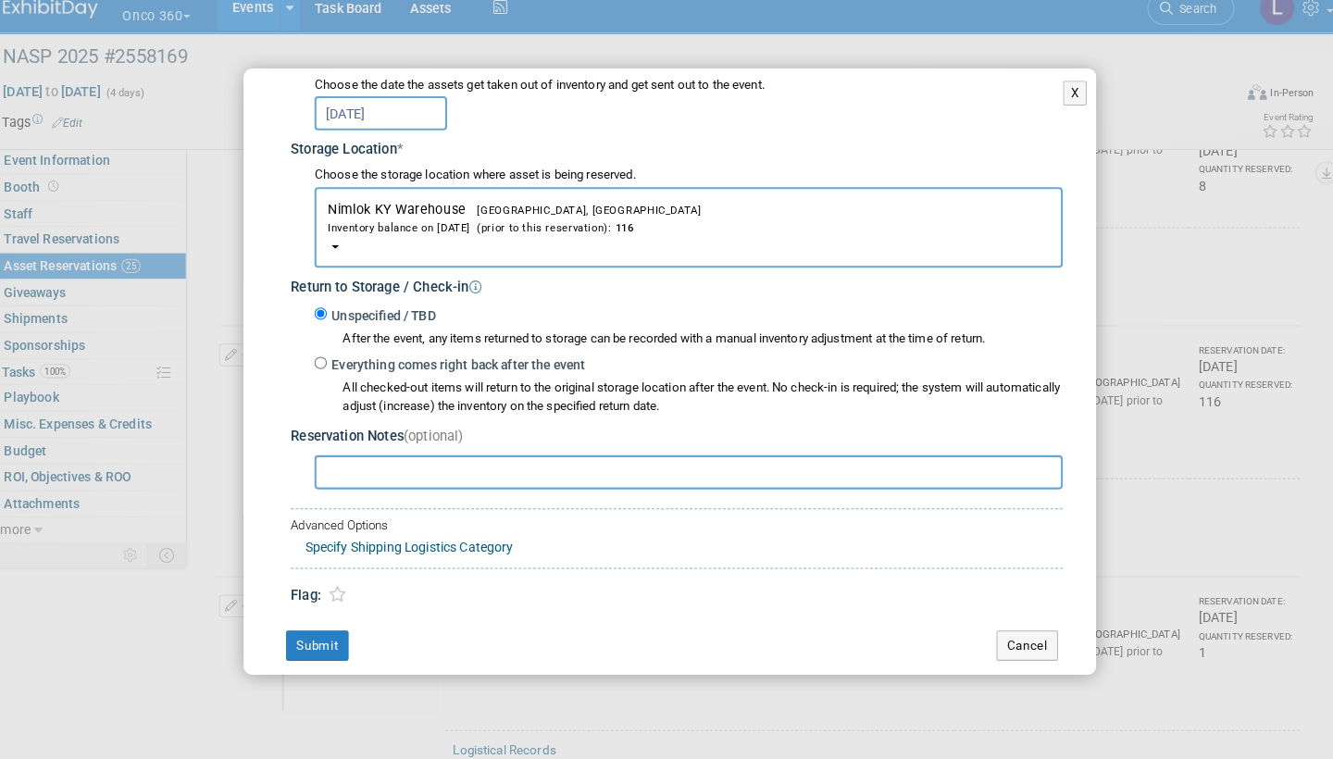
scroll to position [252, 0]
click at [319, 366] on input "Everything comes right back after the event" at bounding box center [325, 372] width 12 height 12
radio input "true"
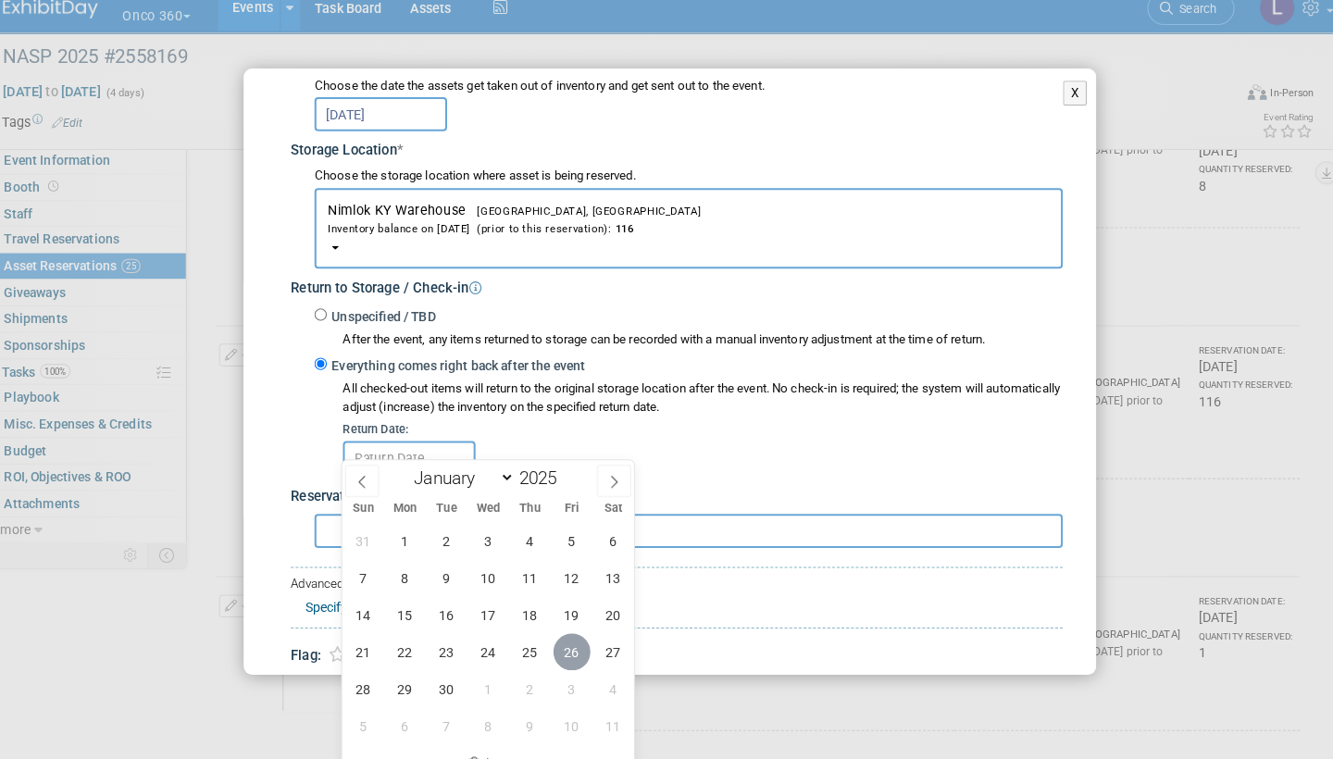
click at [564, 636] on span "26" at bounding box center [571, 654] width 36 height 36
type input "[DATE]"
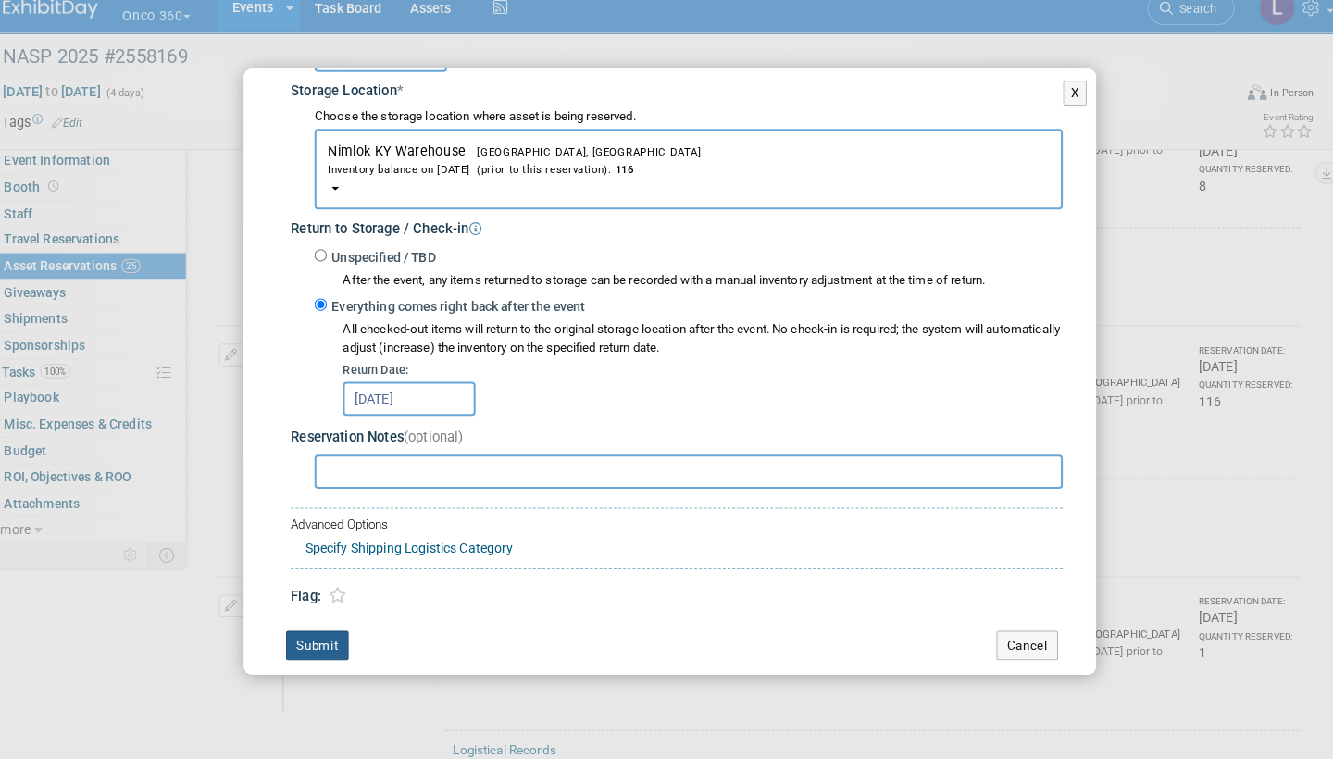
scroll to position [308, 0]
click at [320, 634] on button "Submit" at bounding box center [322, 649] width 61 height 30
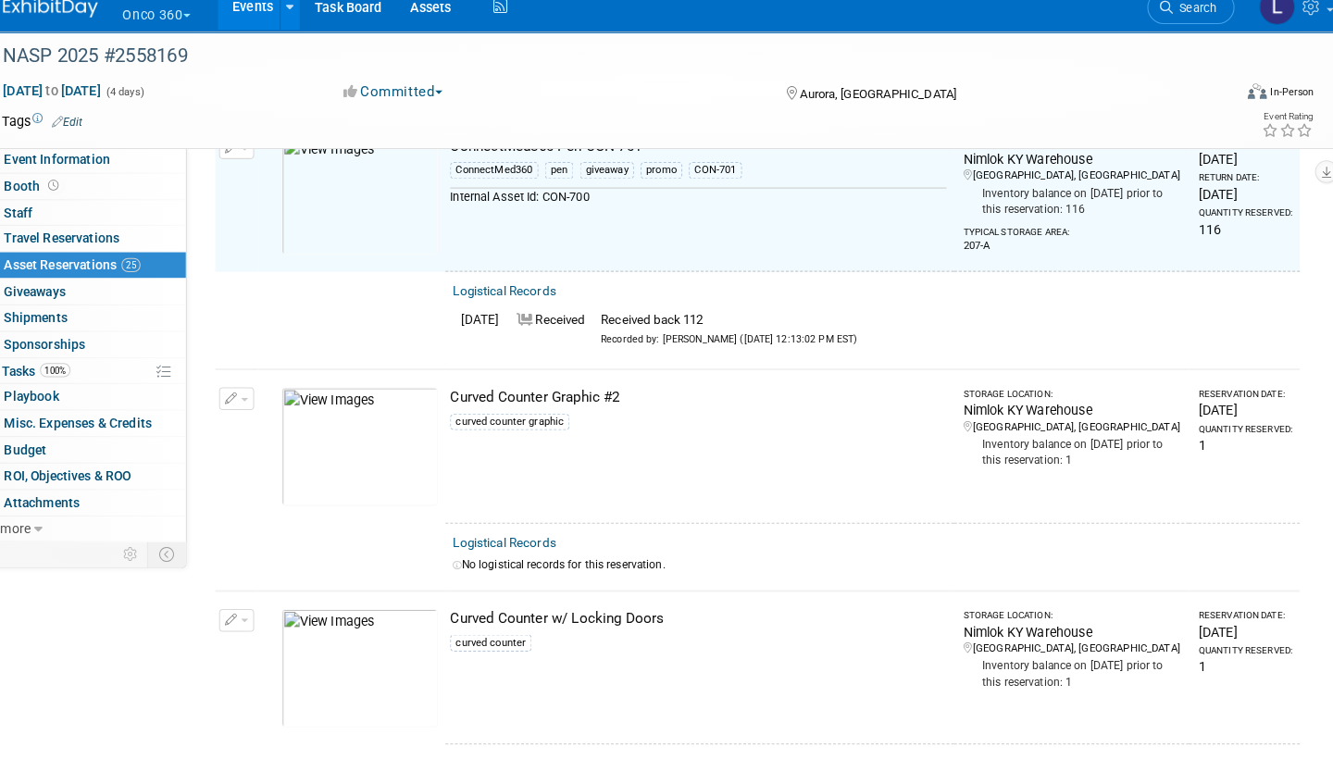
scroll to position [863, 0]
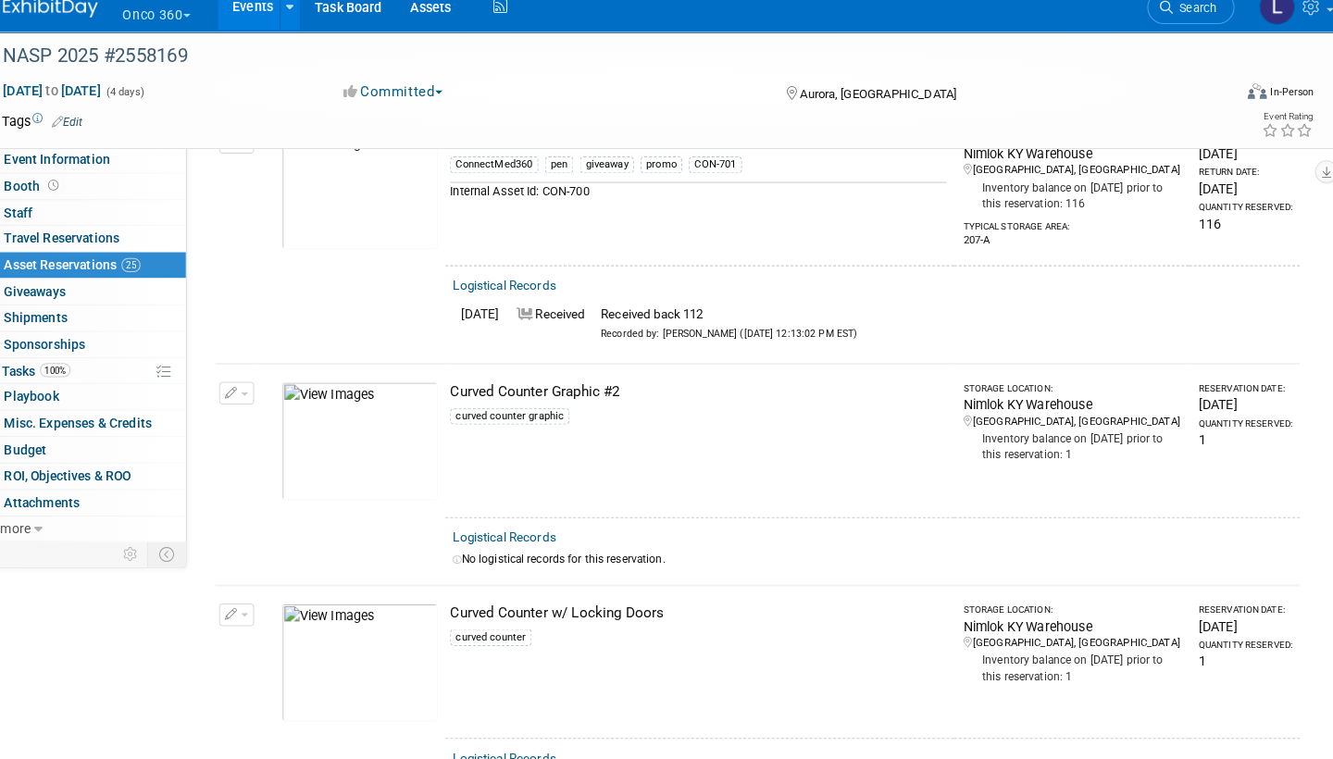
click at [515, 536] on link "Logistical Records" at bounding box center [504, 543] width 101 height 14
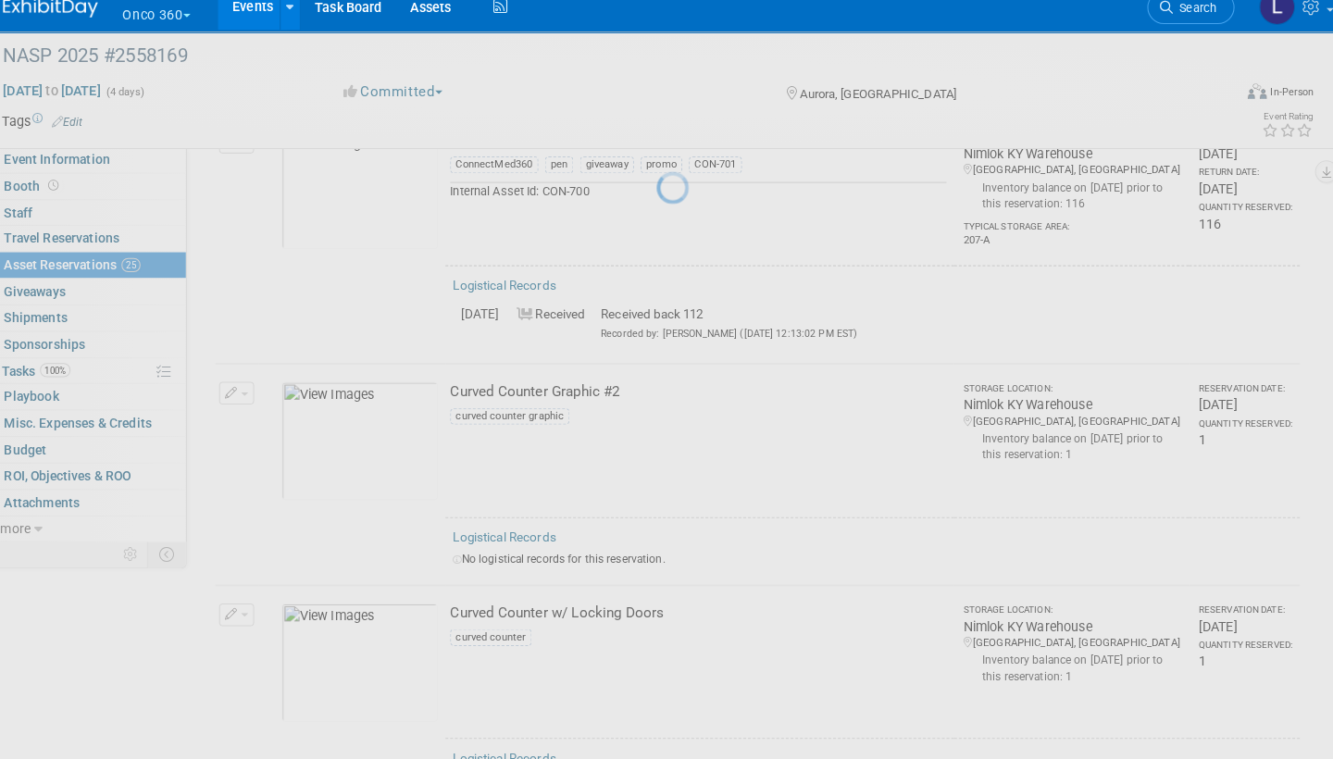
select select "8"
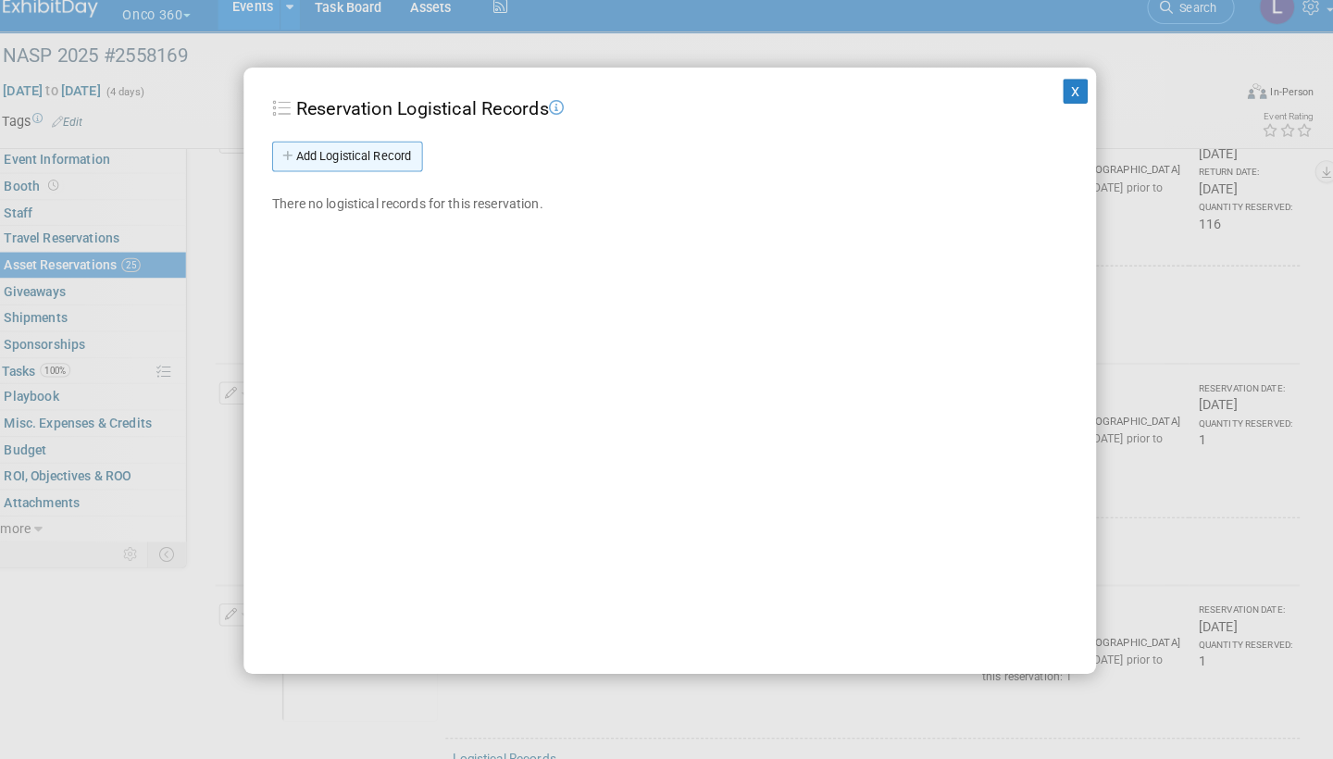
click at [377, 156] on link "Add Logistical Record" at bounding box center [351, 171] width 147 height 30
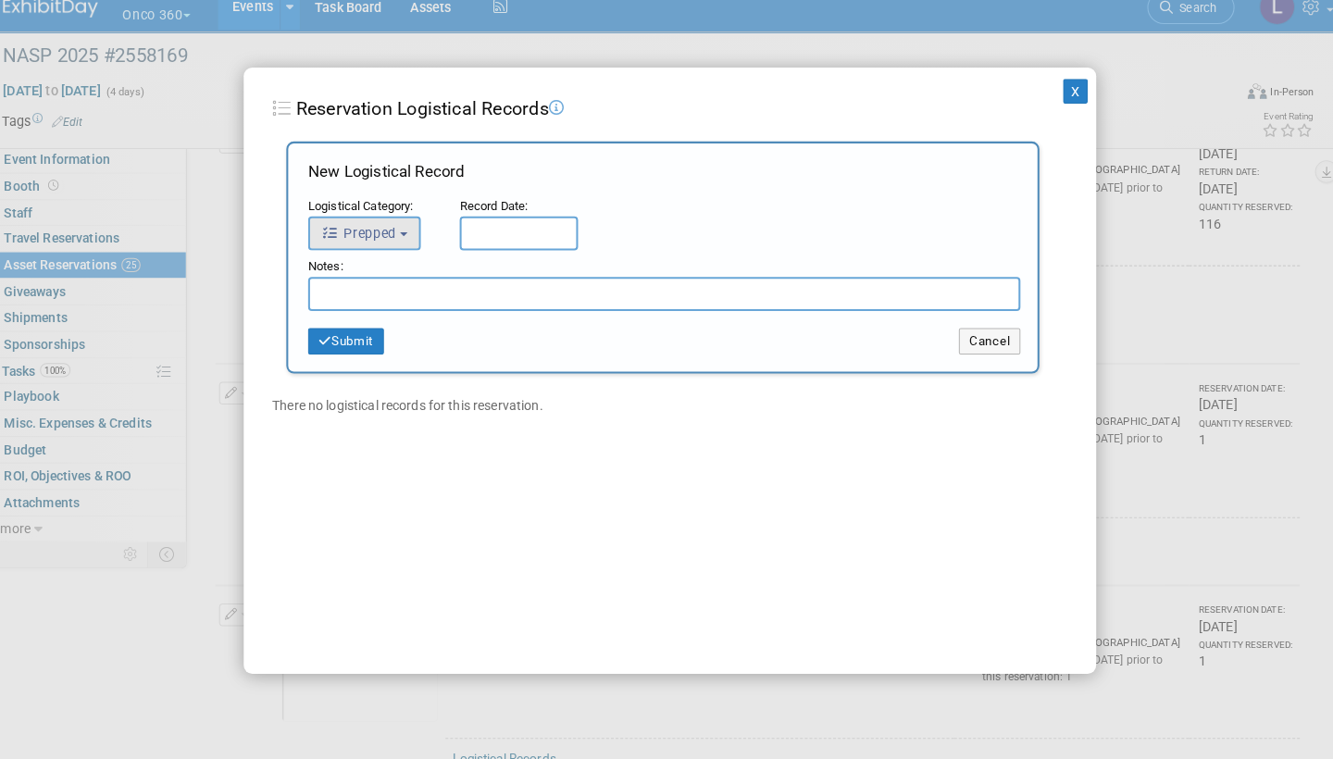
click at [403, 244] on b "button" at bounding box center [406, 246] width 7 height 4
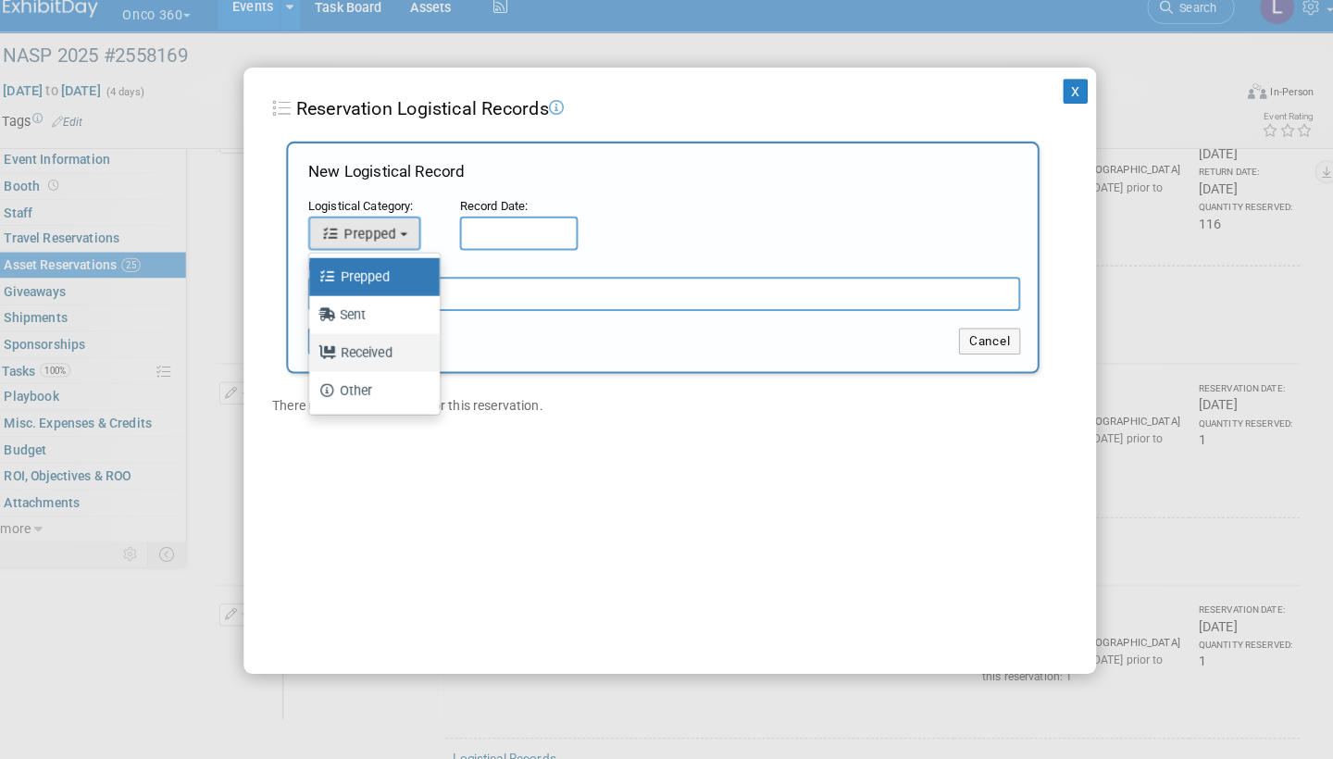
click at [363, 347] on label "Received" at bounding box center [373, 362] width 100 height 30
click at [317, 354] on input "Received" at bounding box center [311, 360] width 12 height 12
select select "3"
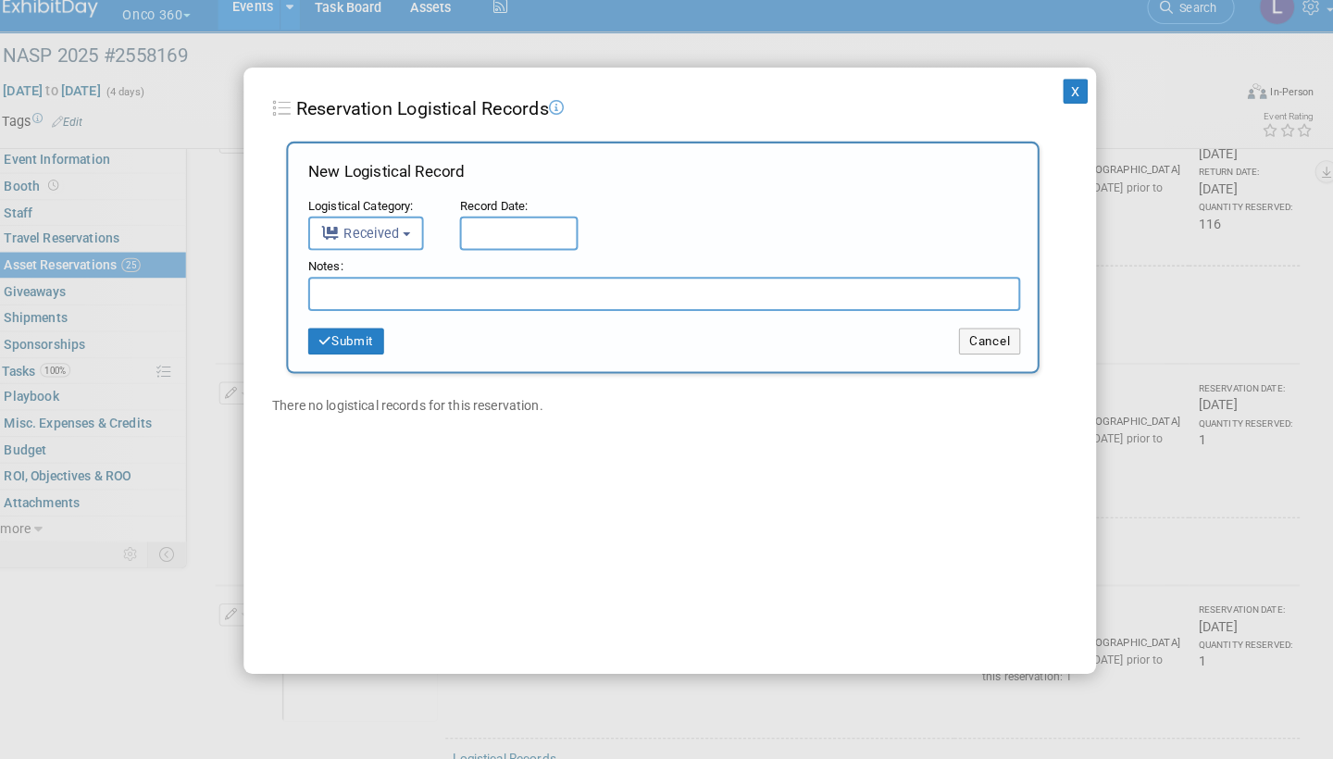
click at [478, 229] on input "text" at bounding box center [519, 245] width 116 height 33
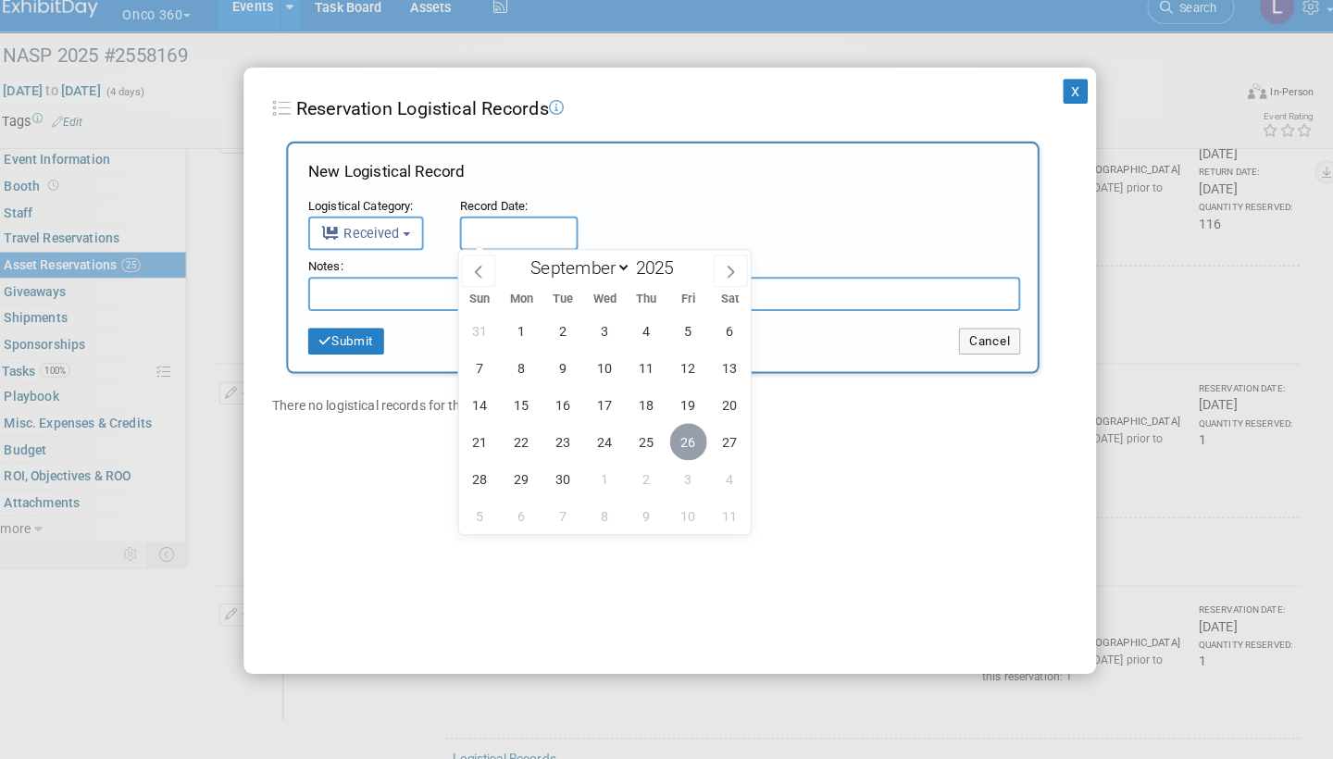
click at [666, 431] on span "26" at bounding box center [684, 449] width 36 height 36
type input "Sep 26, 2025"
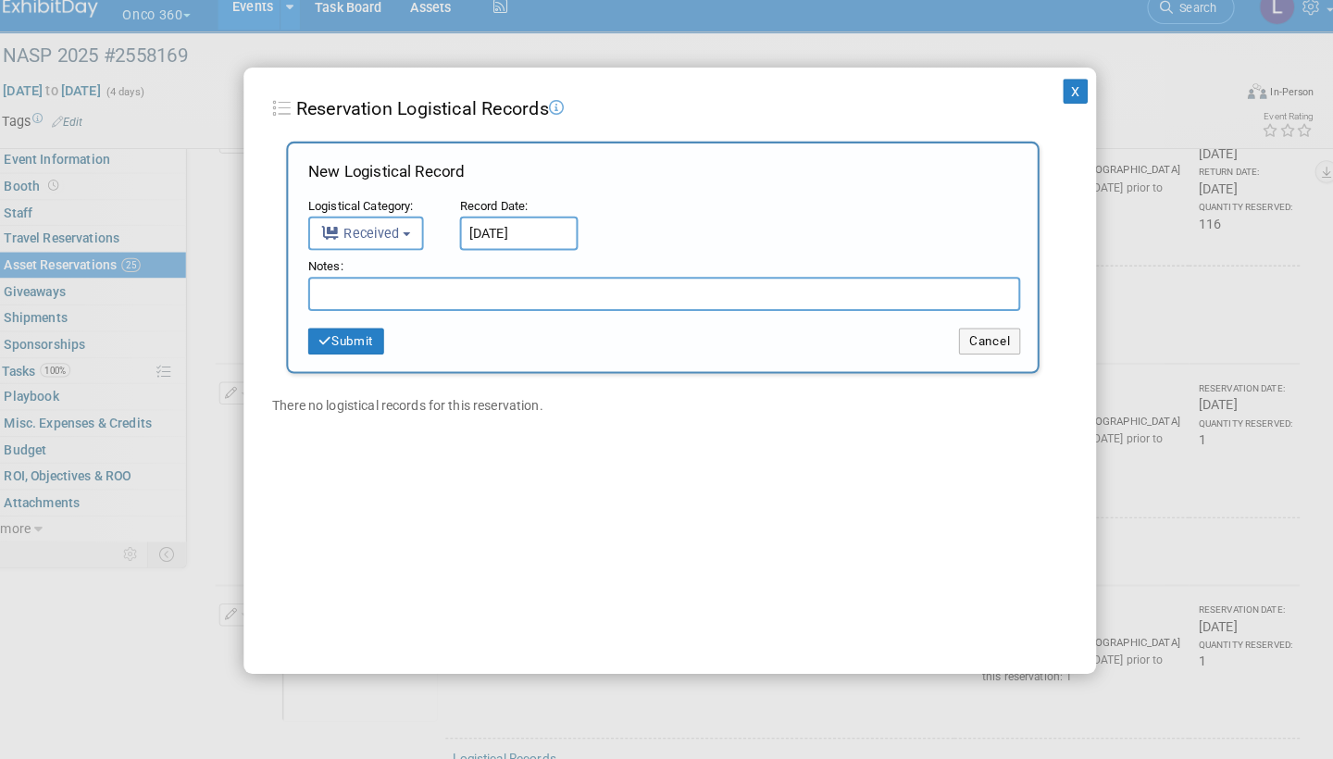
click at [368, 289] on input "text" at bounding box center [661, 304] width 696 height 33
type input "Has scratch near bottom right corner"
click at [352, 338] on button "Submit" at bounding box center [350, 351] width 74 height 26
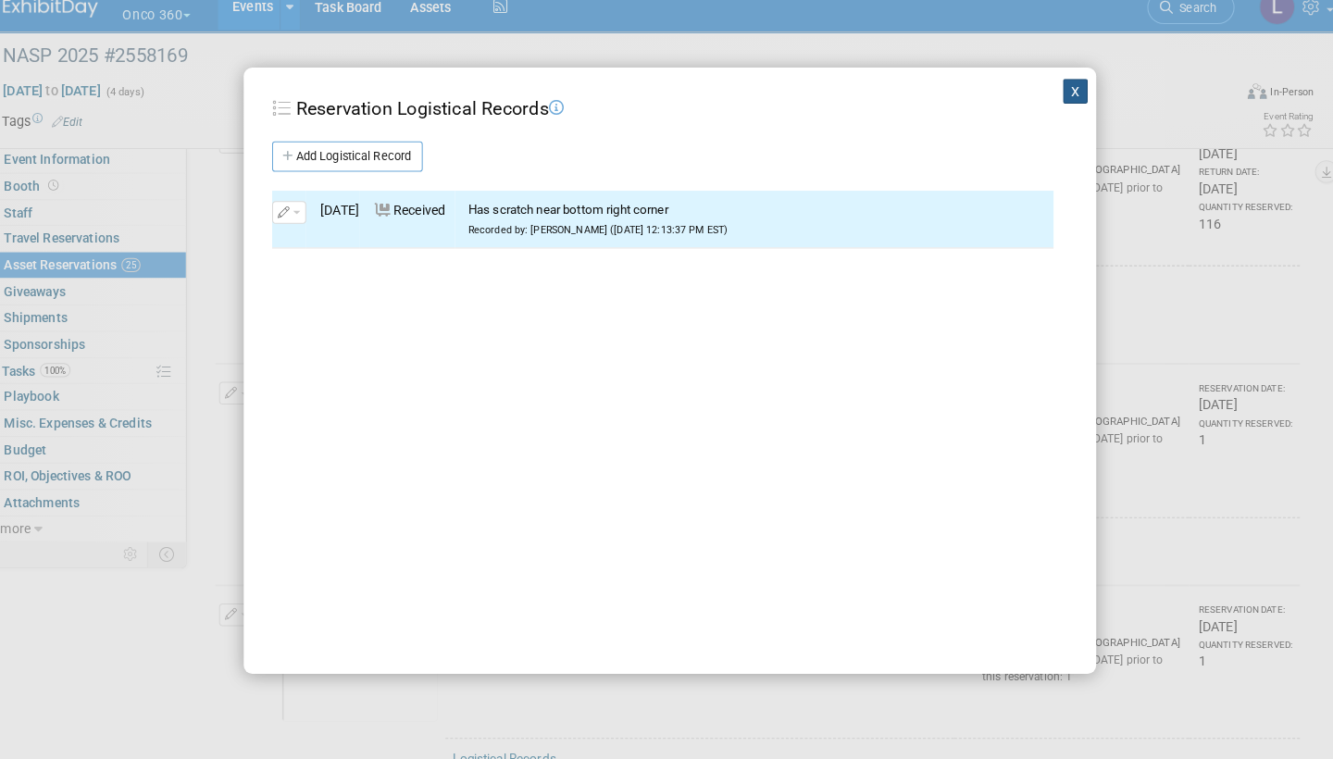
click at [1051, 94] on button "X" at bounding box center [1063, 106] width 24 height 24
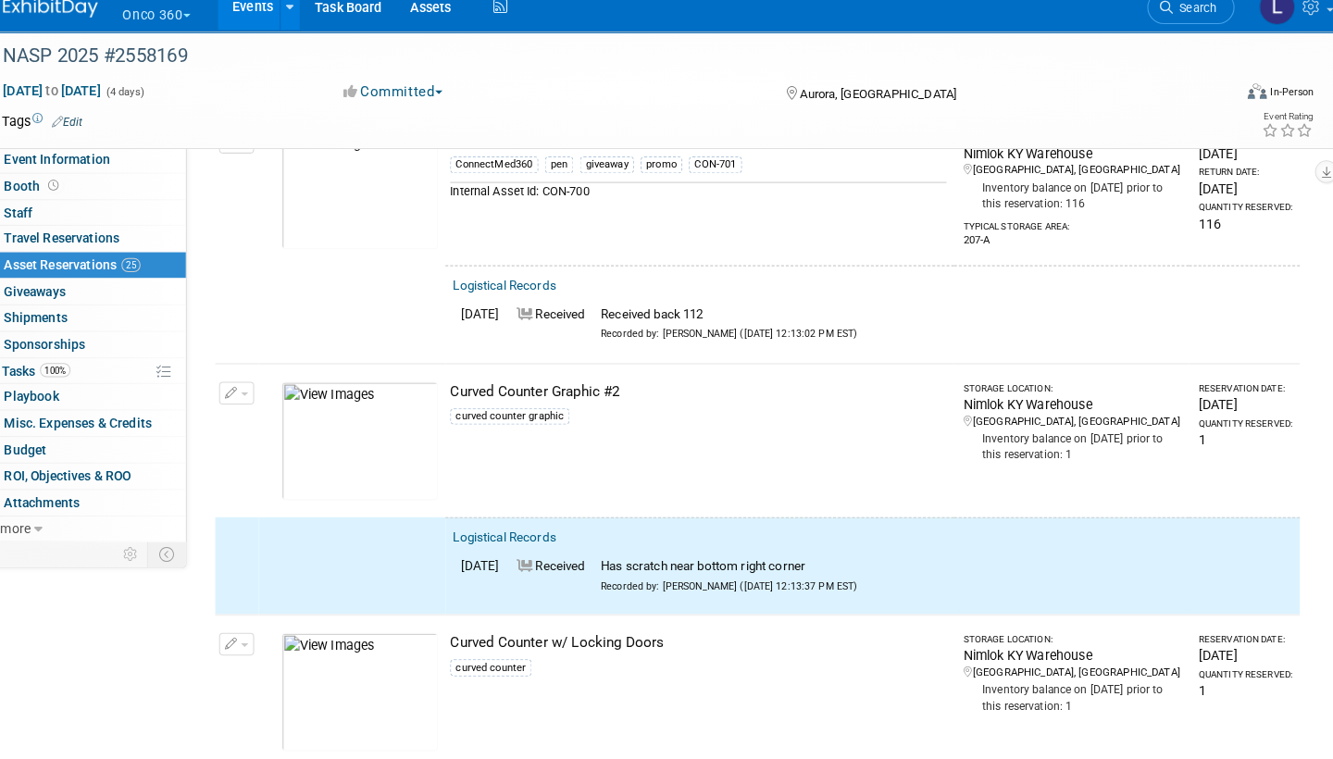
click at [238, 391] on button "button" at bounding box center [243, 402] width 34 height 22
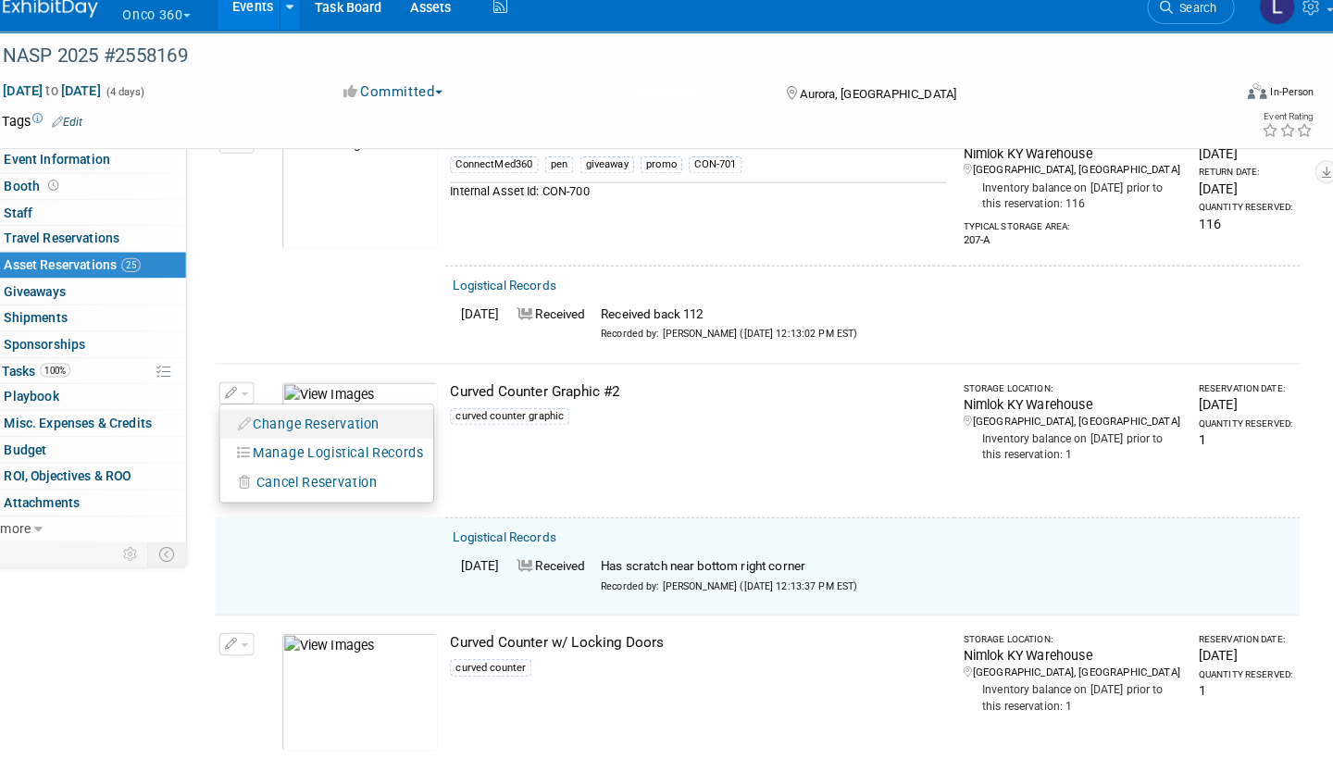
click at [310, 419] on button "Change Reservation" at bounding box center [314, 431] width 156 height 25
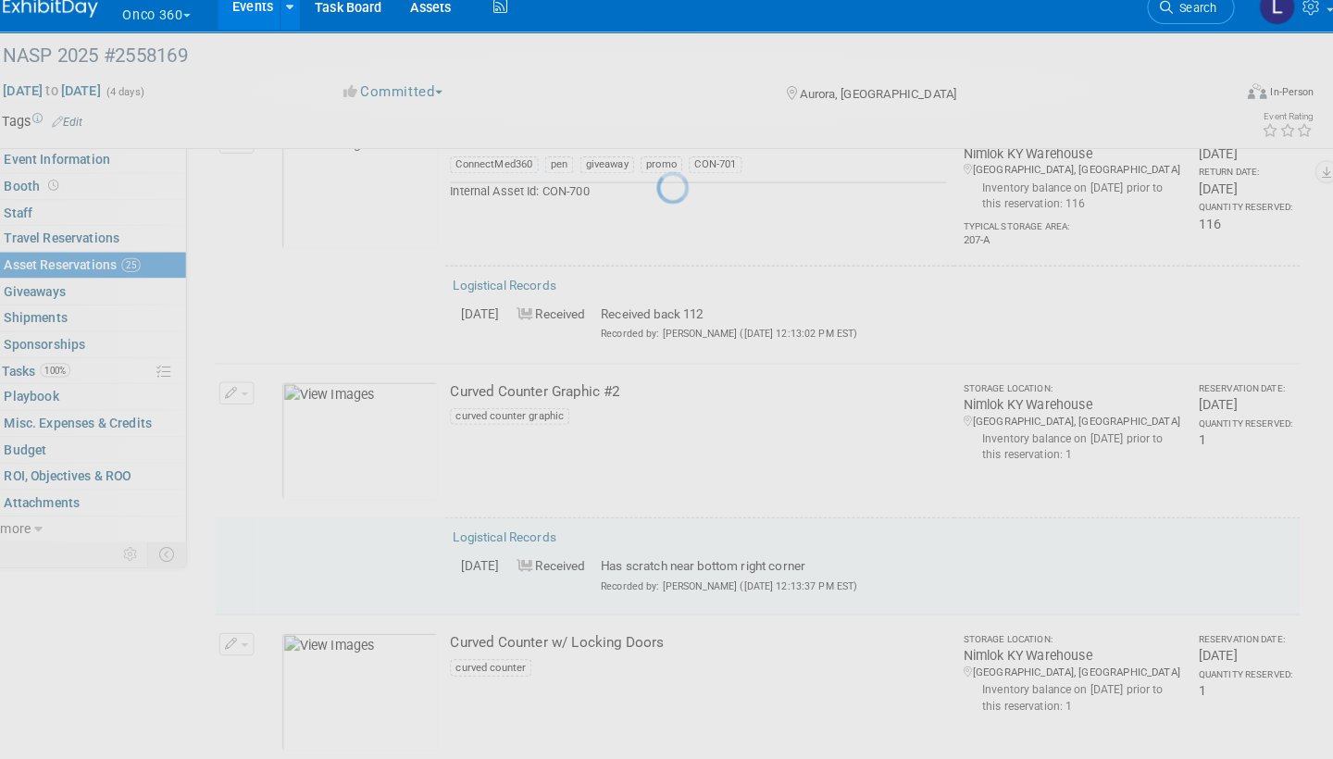
select select "8"
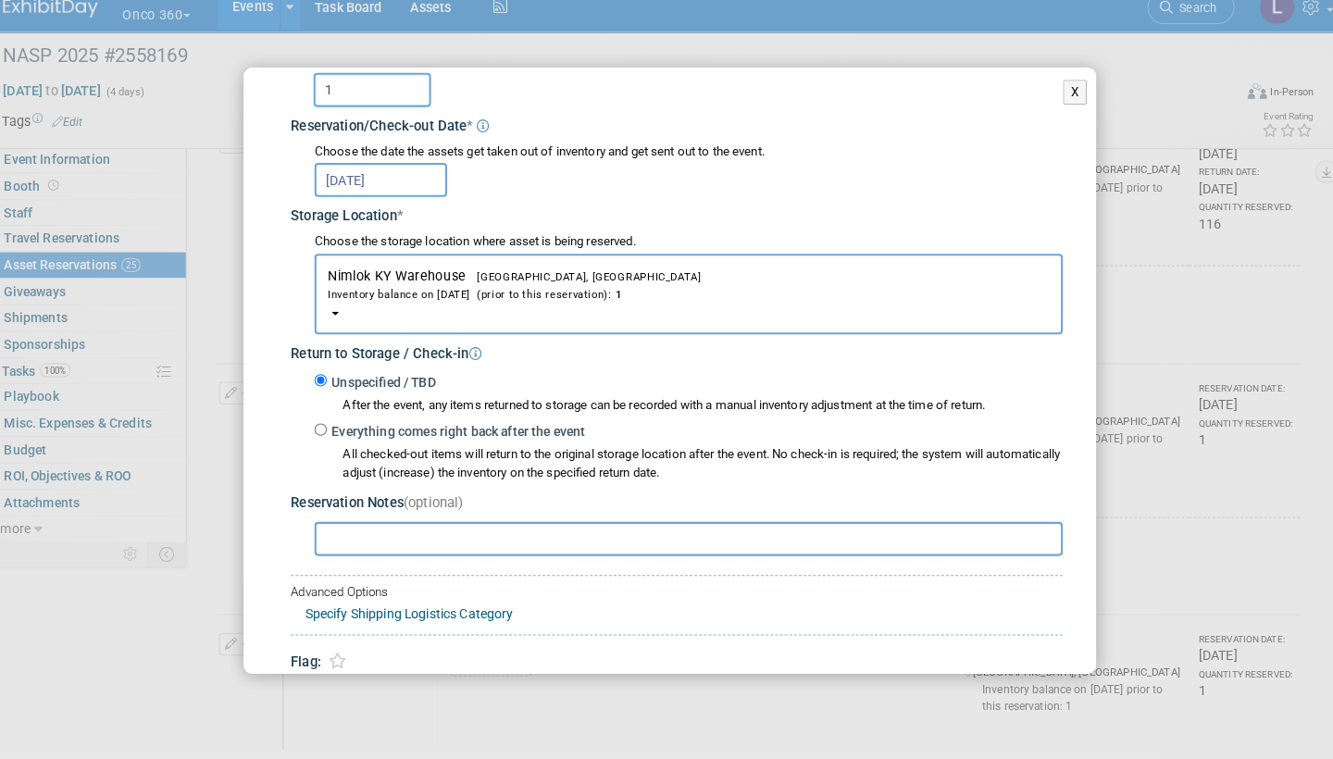
scroll to position [195, 0]
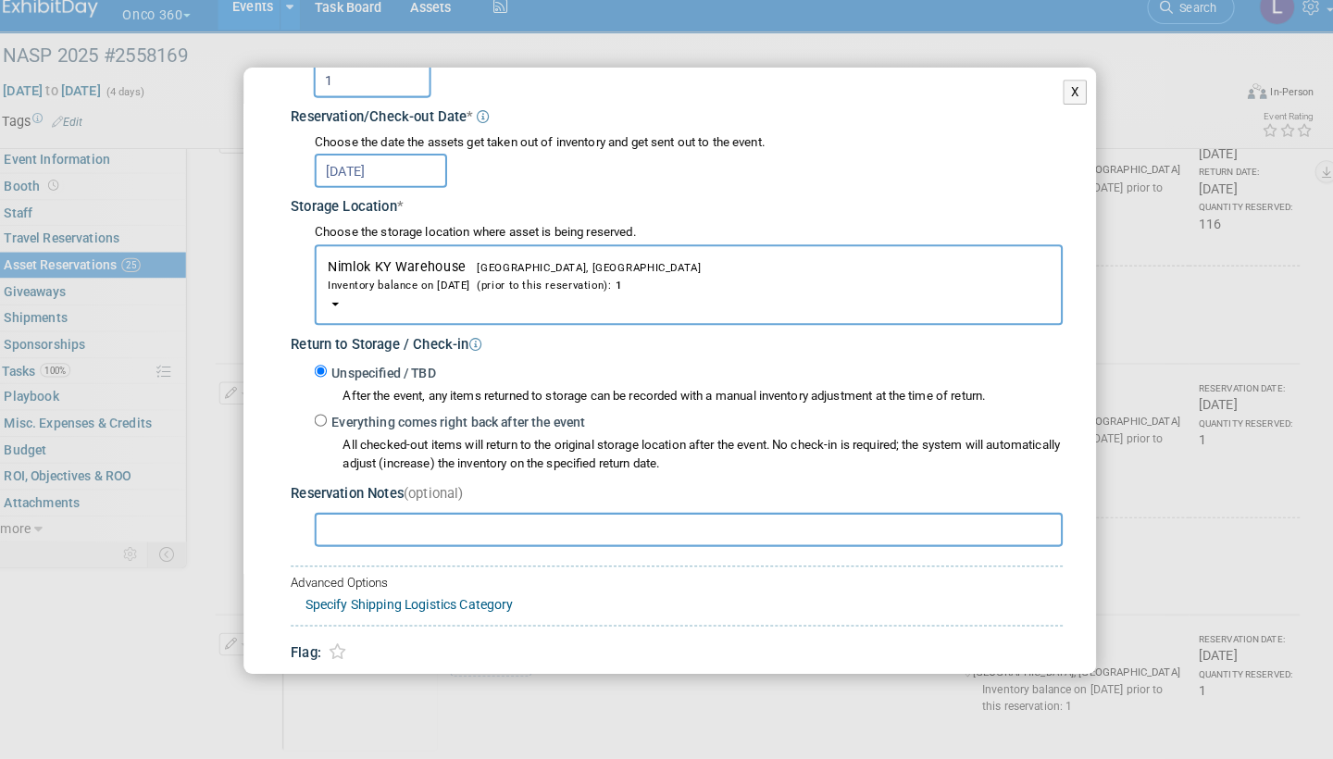
click at [319, 422] on input "Everything comes right back after the event" at bounding box center [325, 428] width 12 height 12
radio input "true"
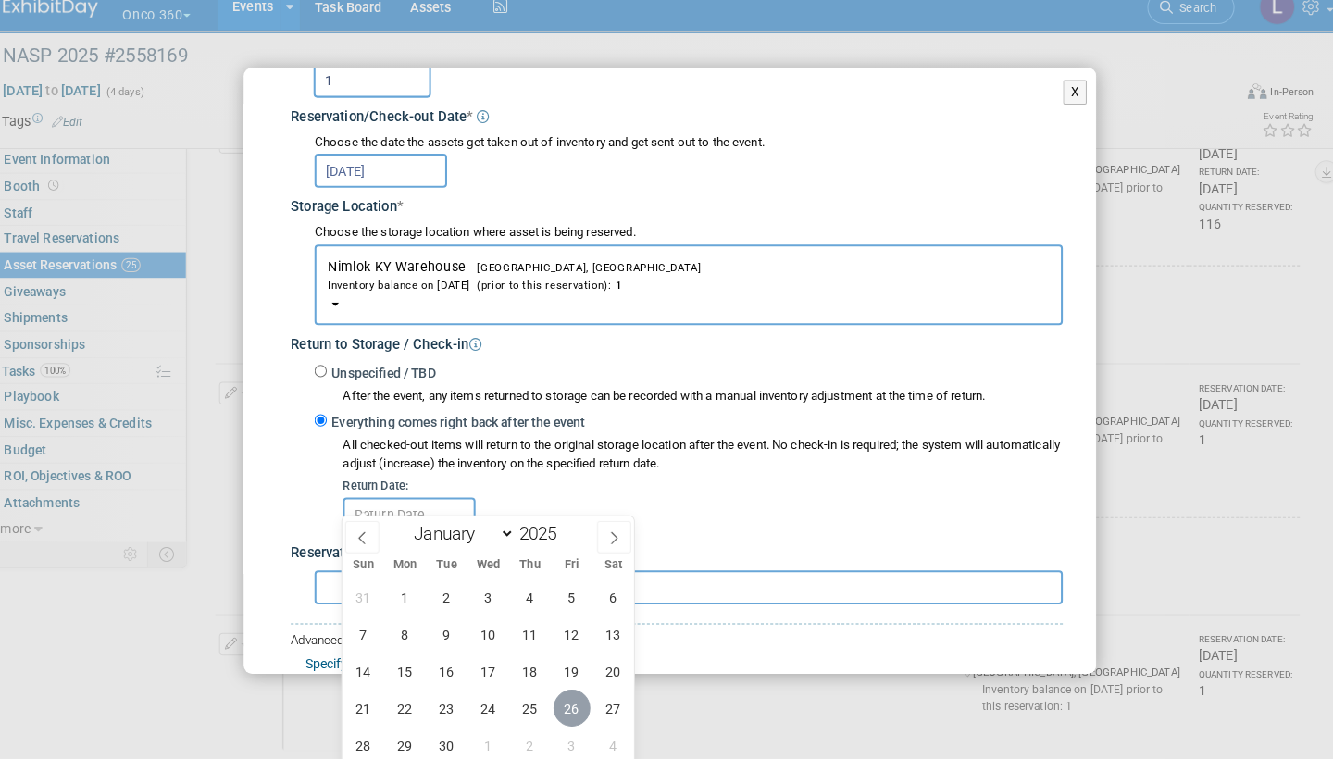
click at [559, 691] on span "26" at bounding box center [571, 709] width 36 height 36
type input "Sep 26, 2025"
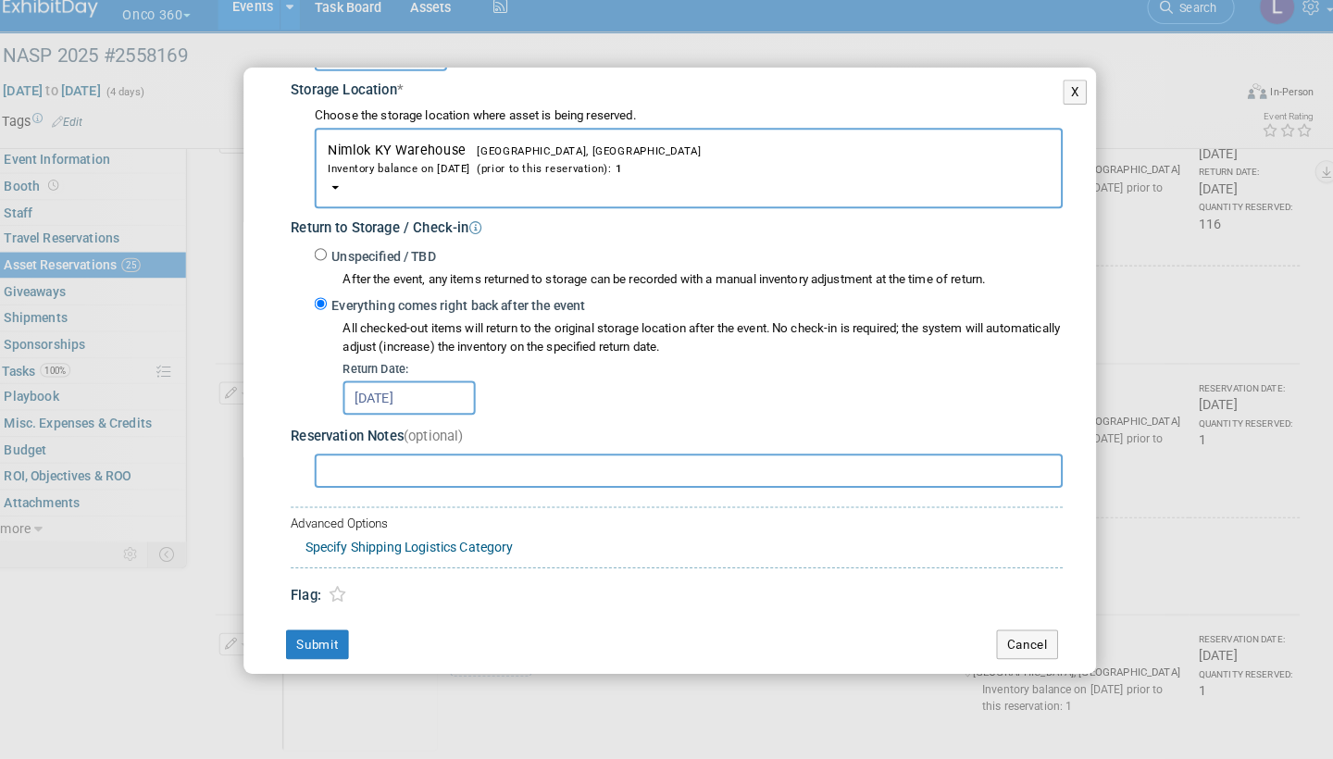
scroll to position [308, 0]
click at [325, 634] on button "Submit" at bounding box center [322, 649] width 61 height 30
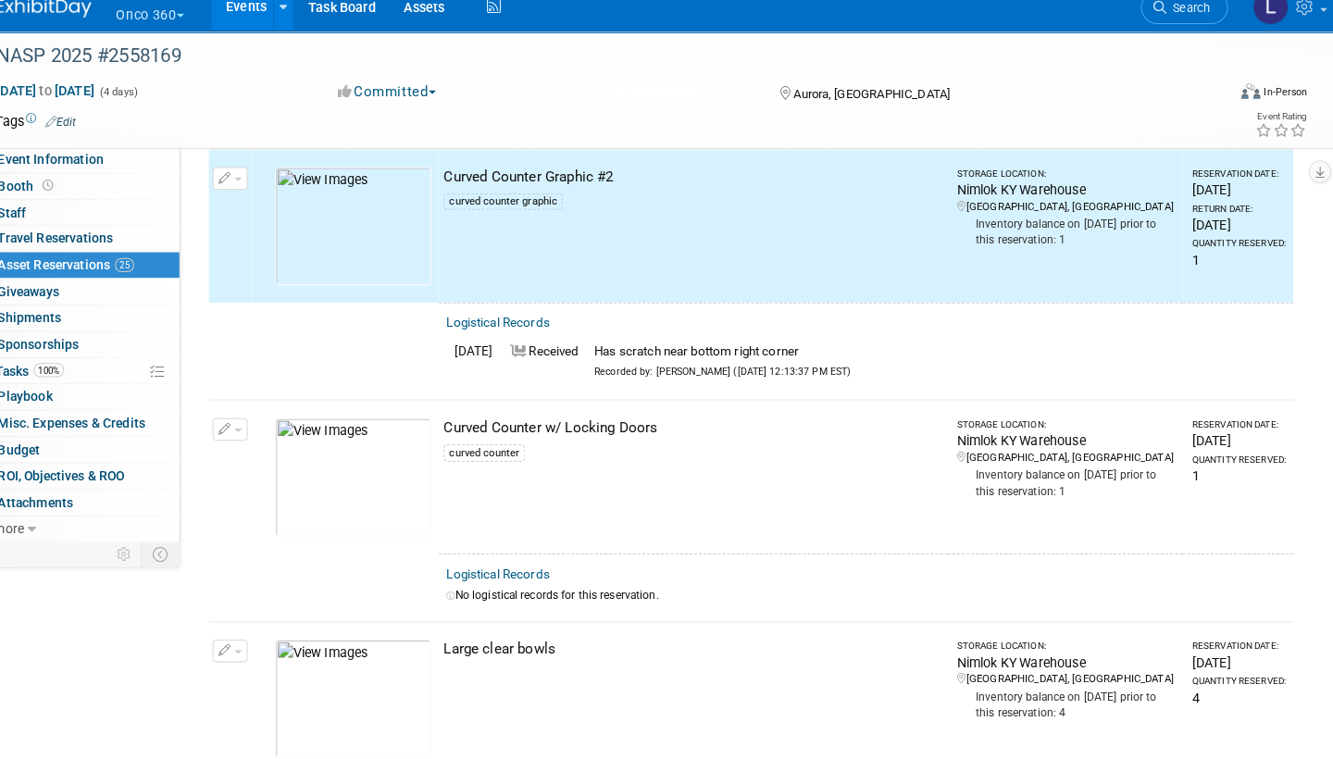
scroll to position [1110, 0]
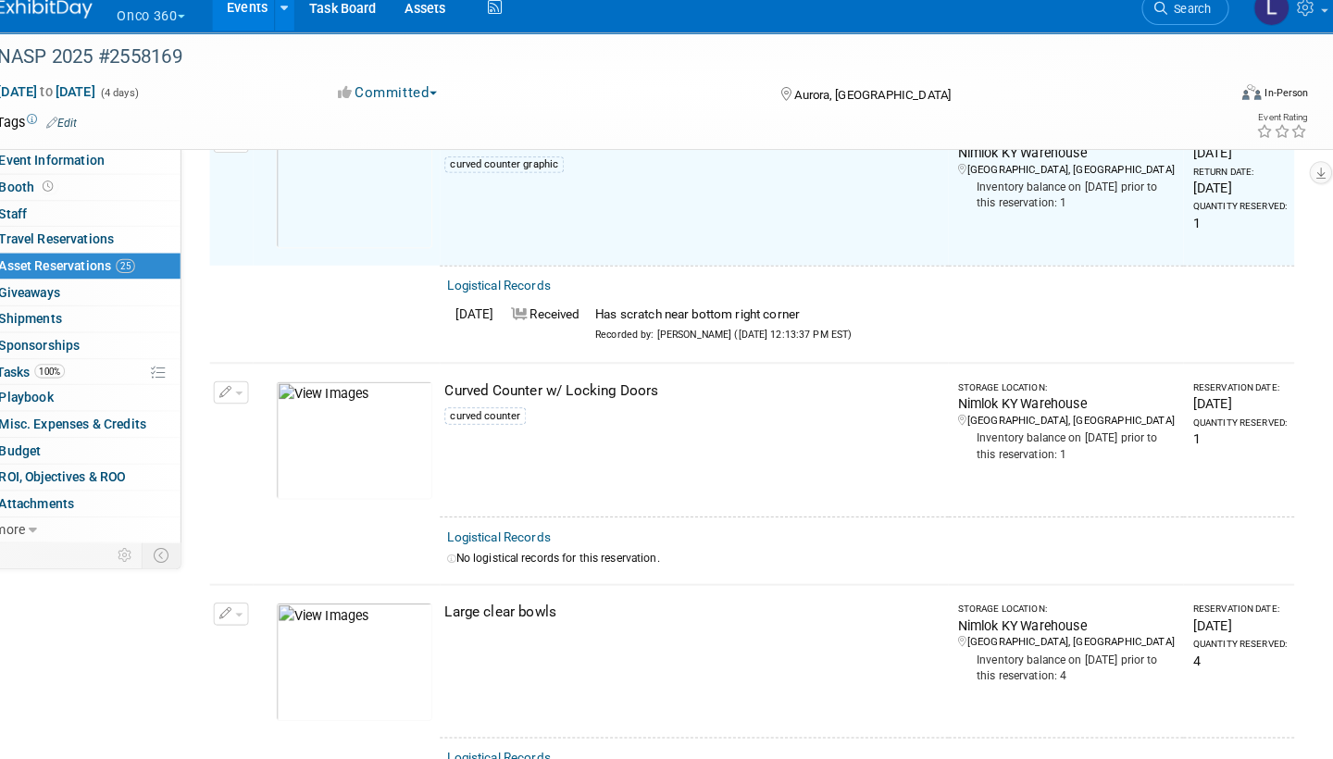
click at [517, 534] on link "Logistical Records" at bounding box center [504, 541] width 101 height 14
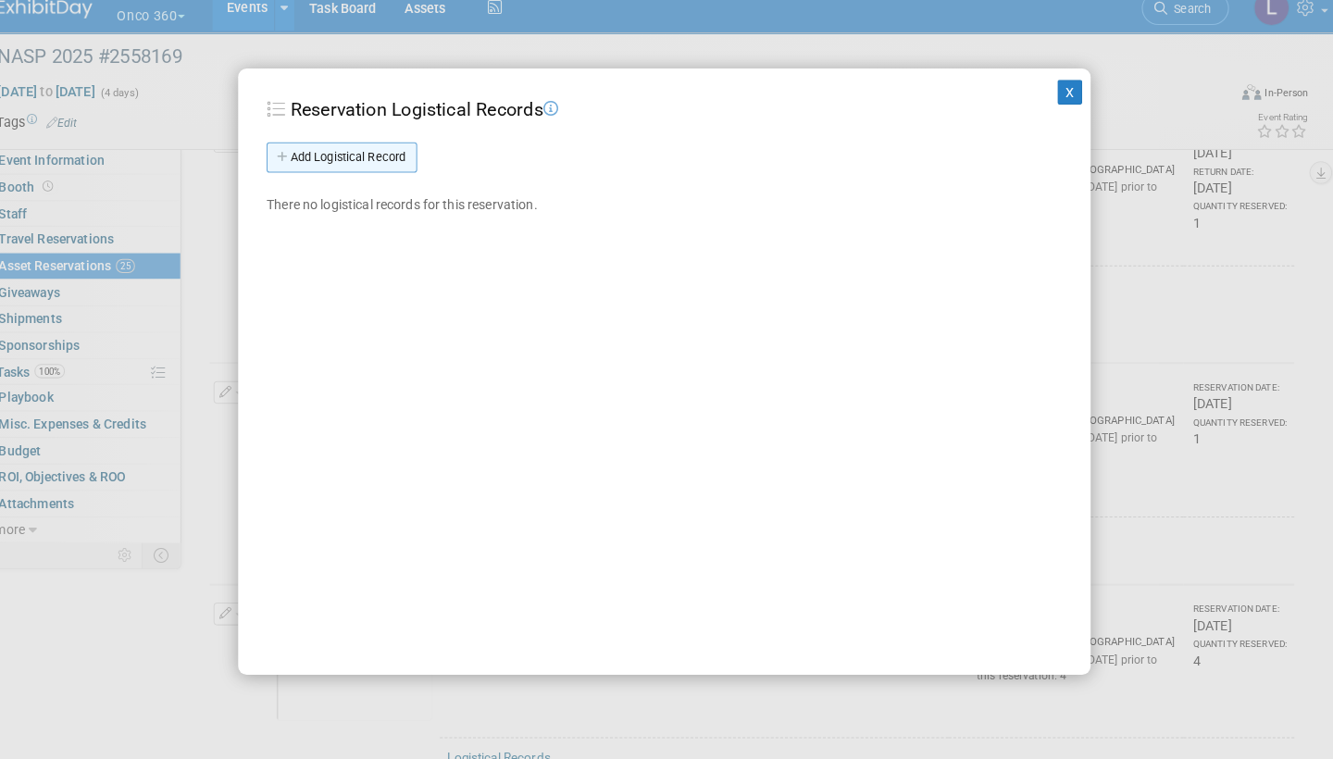
click at [362, 156] on link "Add Logistical Record" at bounding box center [351, 171] width 147 height 30
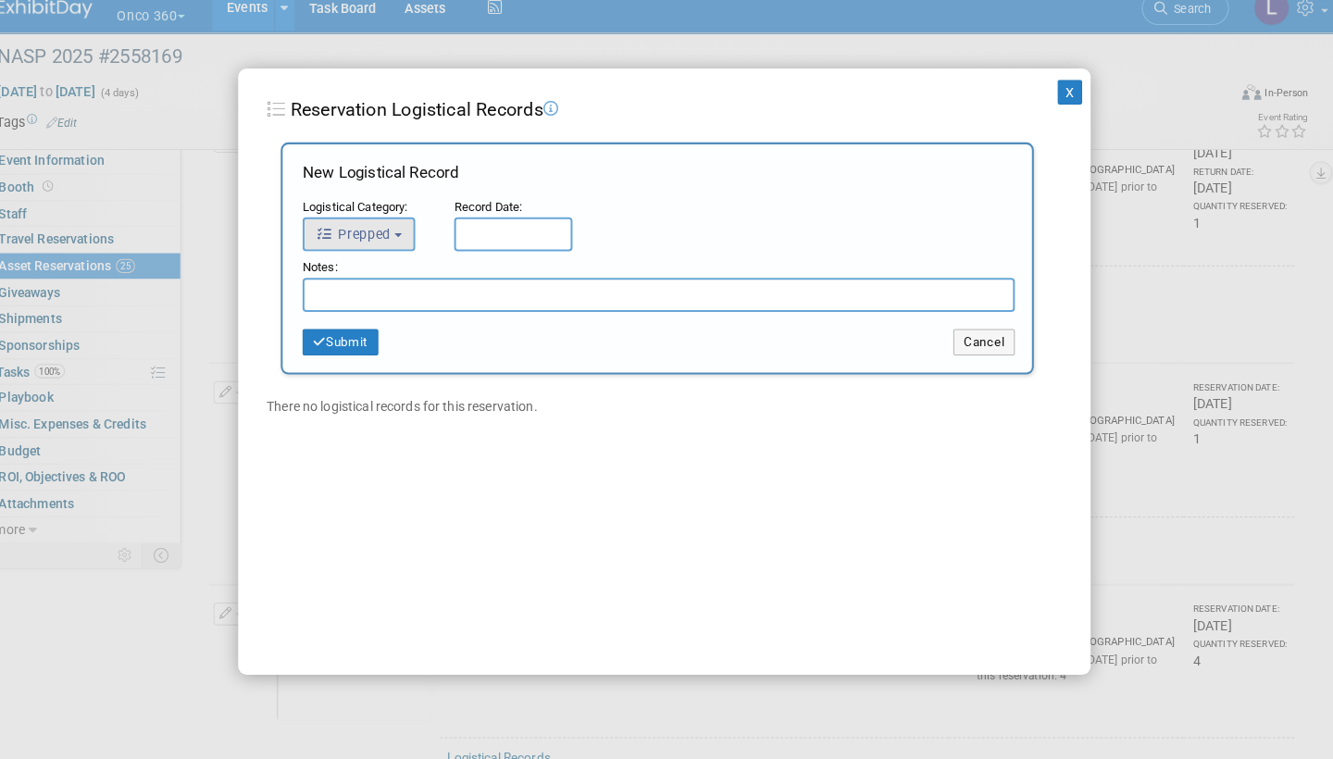
click at [396, 229] on button "Prepped" at bounding box center [368, 245] width 110 height 33
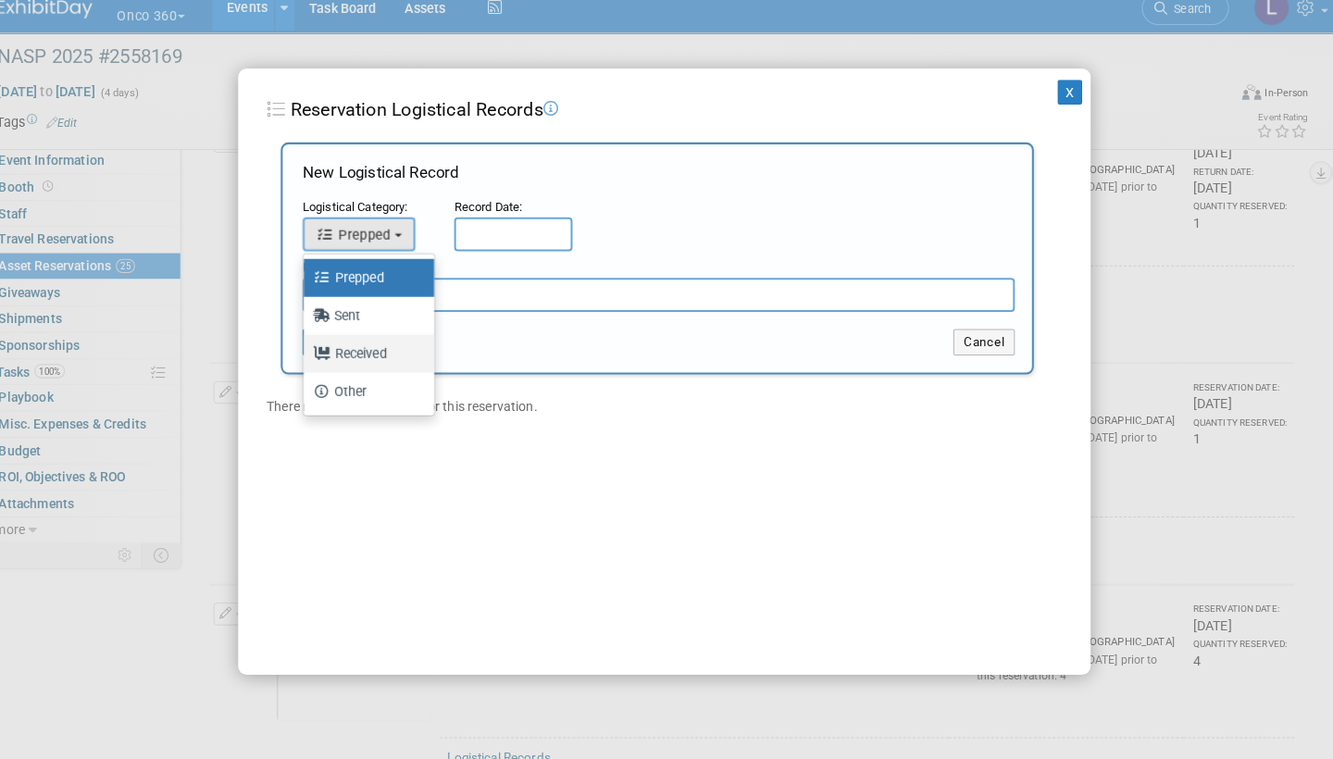
click at [378, 347] on label "Received" at bounding box center [373, 362] width 100 height 30
click at [317, 354] on input "Received" at bounding box center [311, 360] width 12 height 12
select select "3"
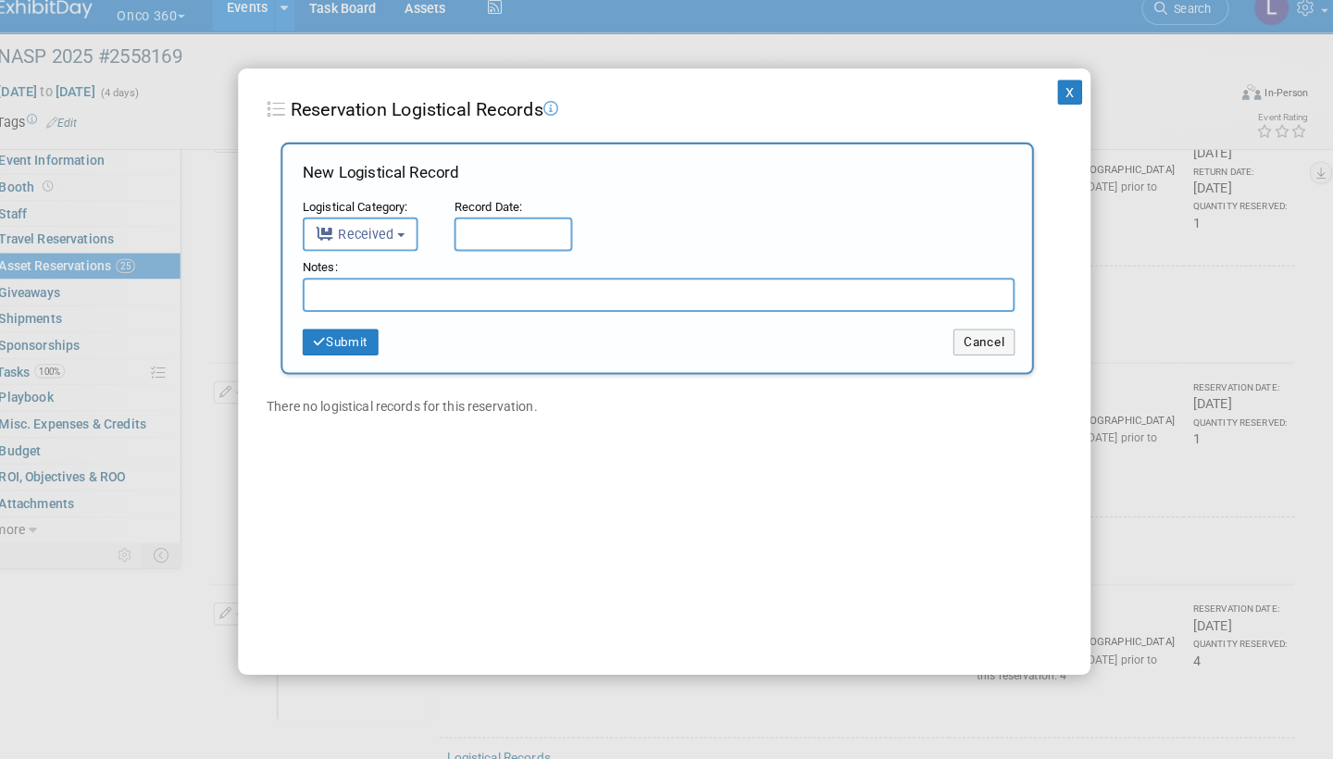
click at [518, 229] on input "text" at bounding box center [519, 245] width 116 height 33
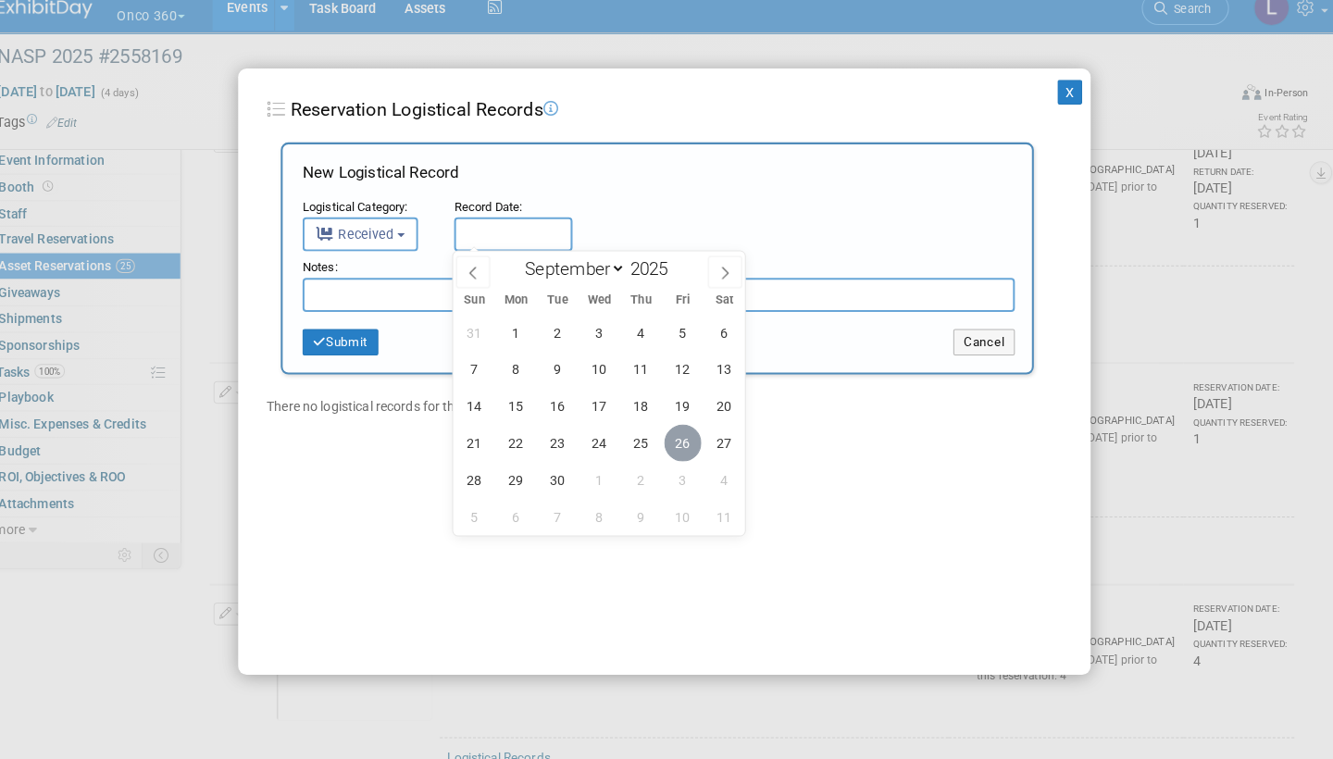
click at [672, 431] on span "26" at bounding box center [684, 449] width 36 height 36
type input "Sep 26, 2025"
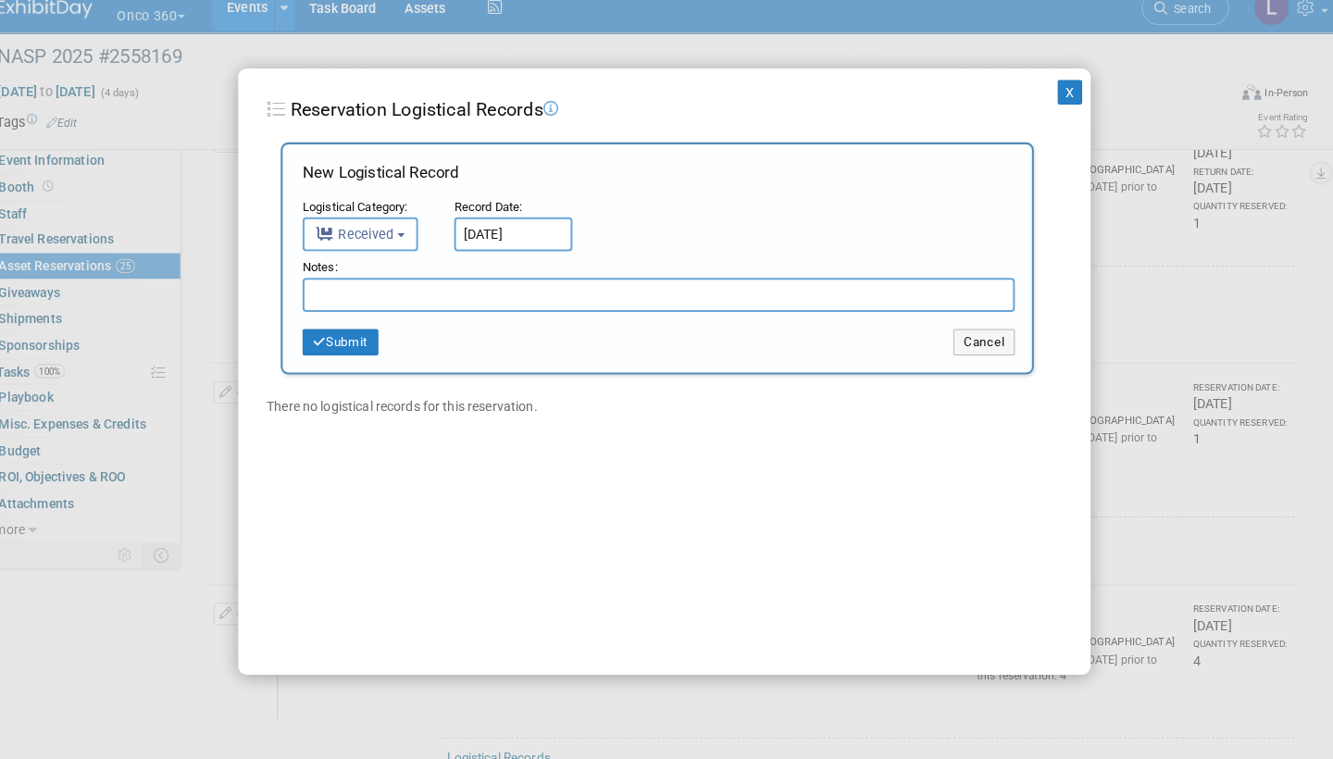
click at [480, 288] on input "text" at bounding box center [661, 304] width 696 height 33
paste input "Received in good condition"
type input "Received in good condition"
click at [357, 338] on button "Submit" at bounding box center [350, 351] width 74 height 26
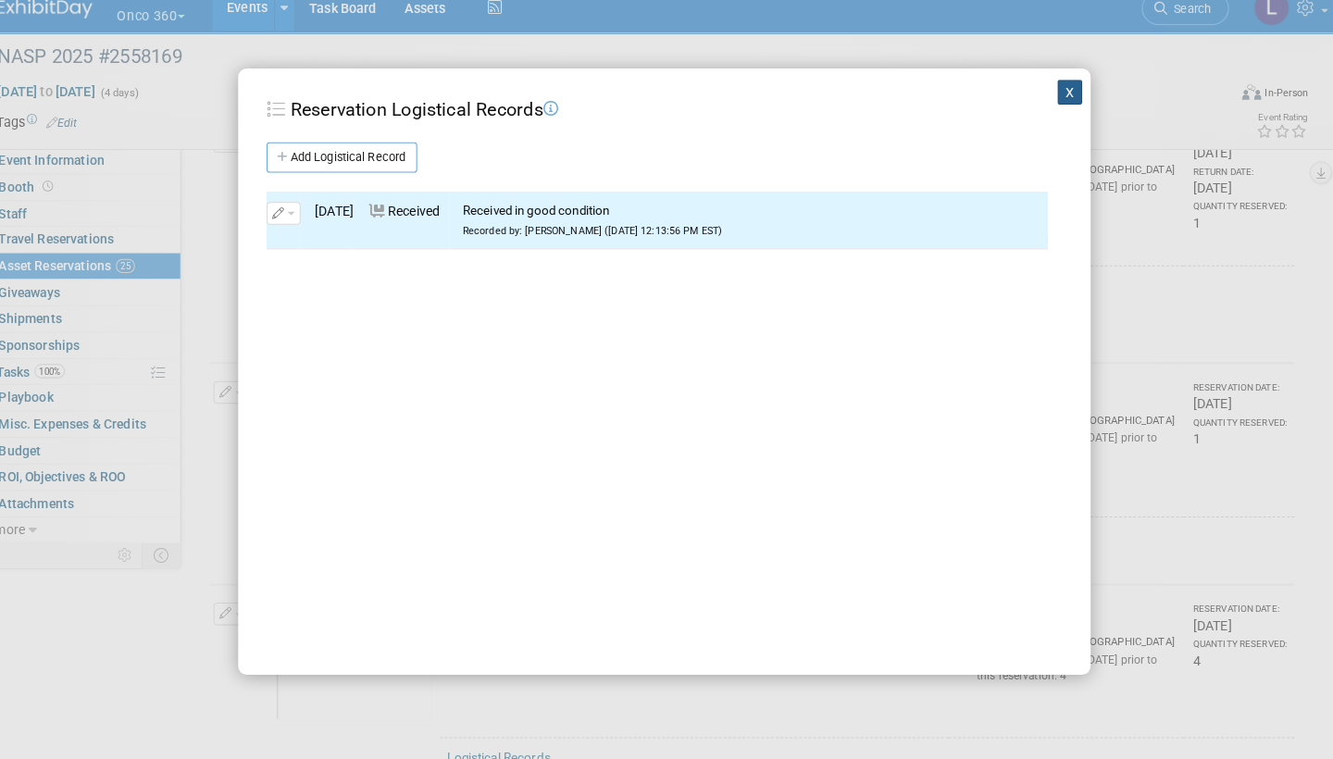
click at [1051, 94] on button "X" at bounding box center [1063, 106] width 24 height 24
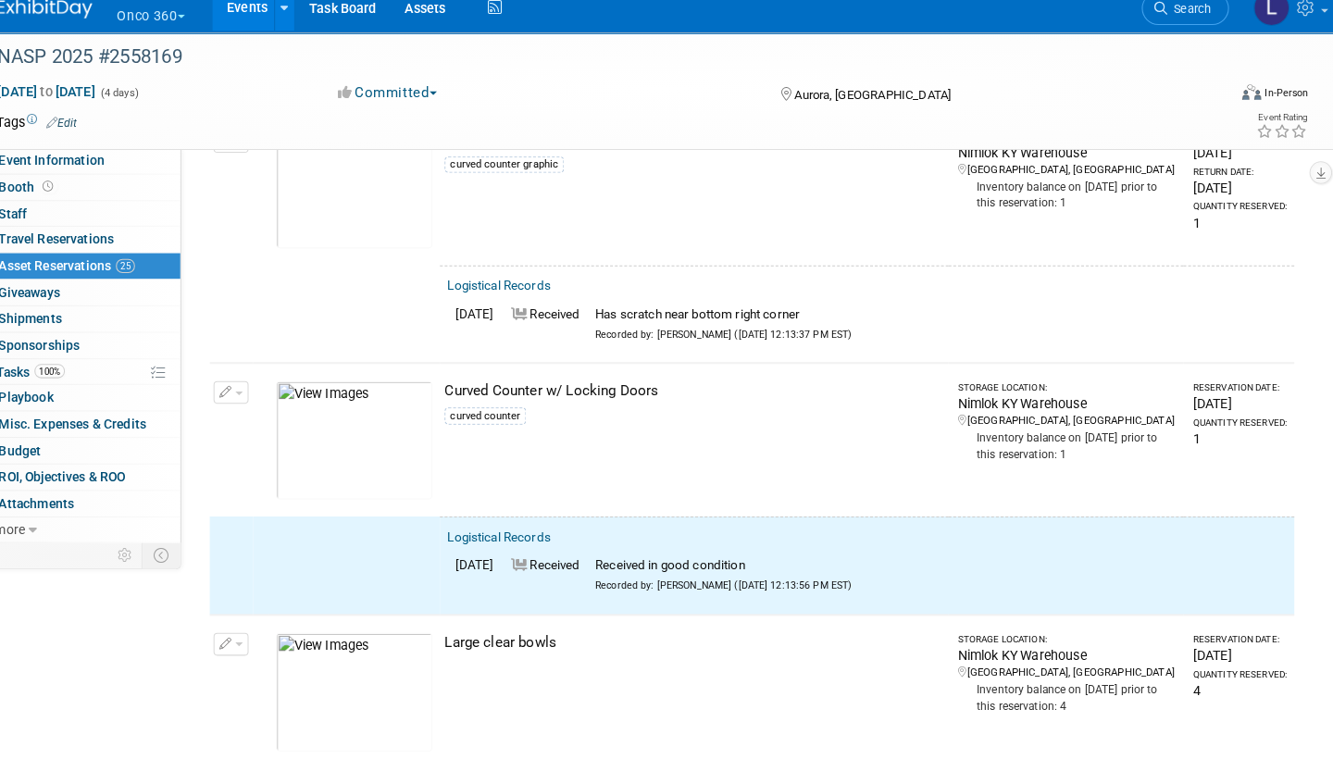
click at [236, 389] on button "button" at bounding box center [243, 400] width 34 height 22
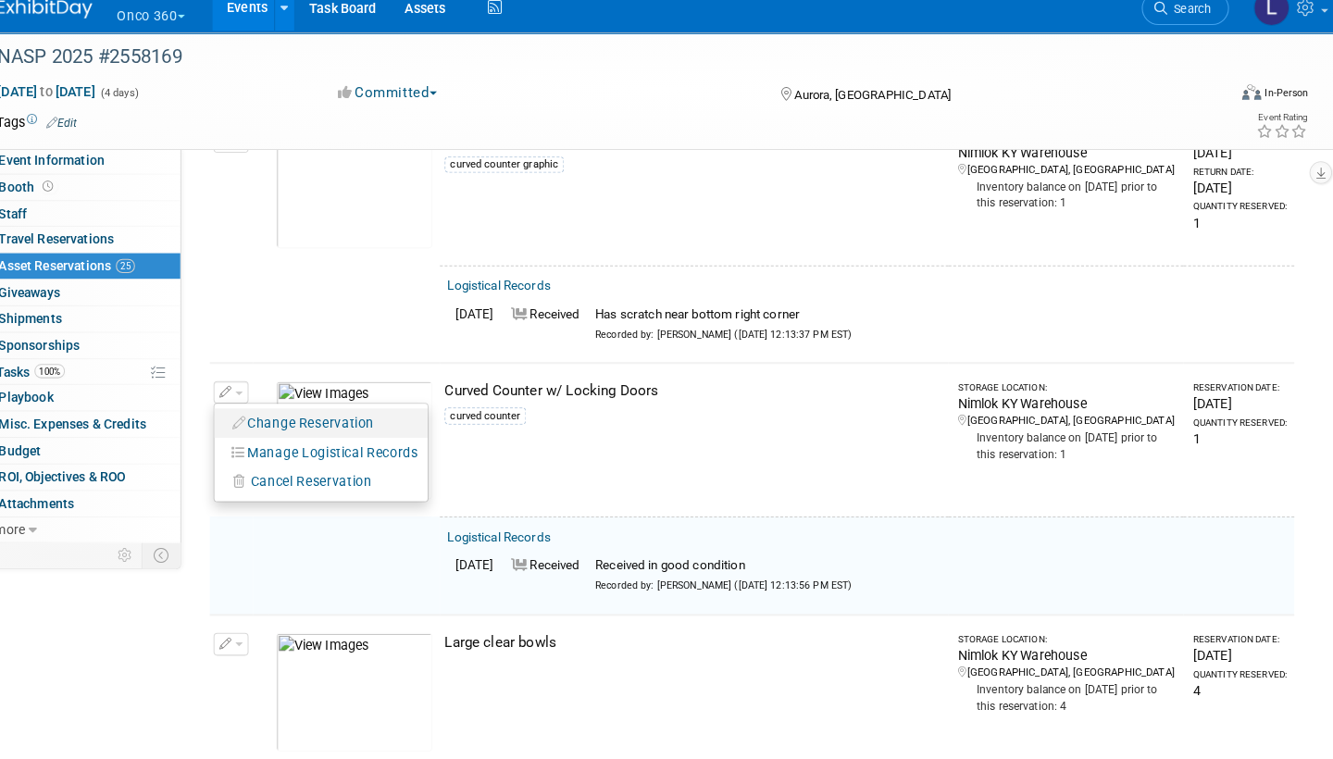
click at [291, 417] on button "Change Reservation" at bounding box center [314, 429] width 156 height 25
select select "8"
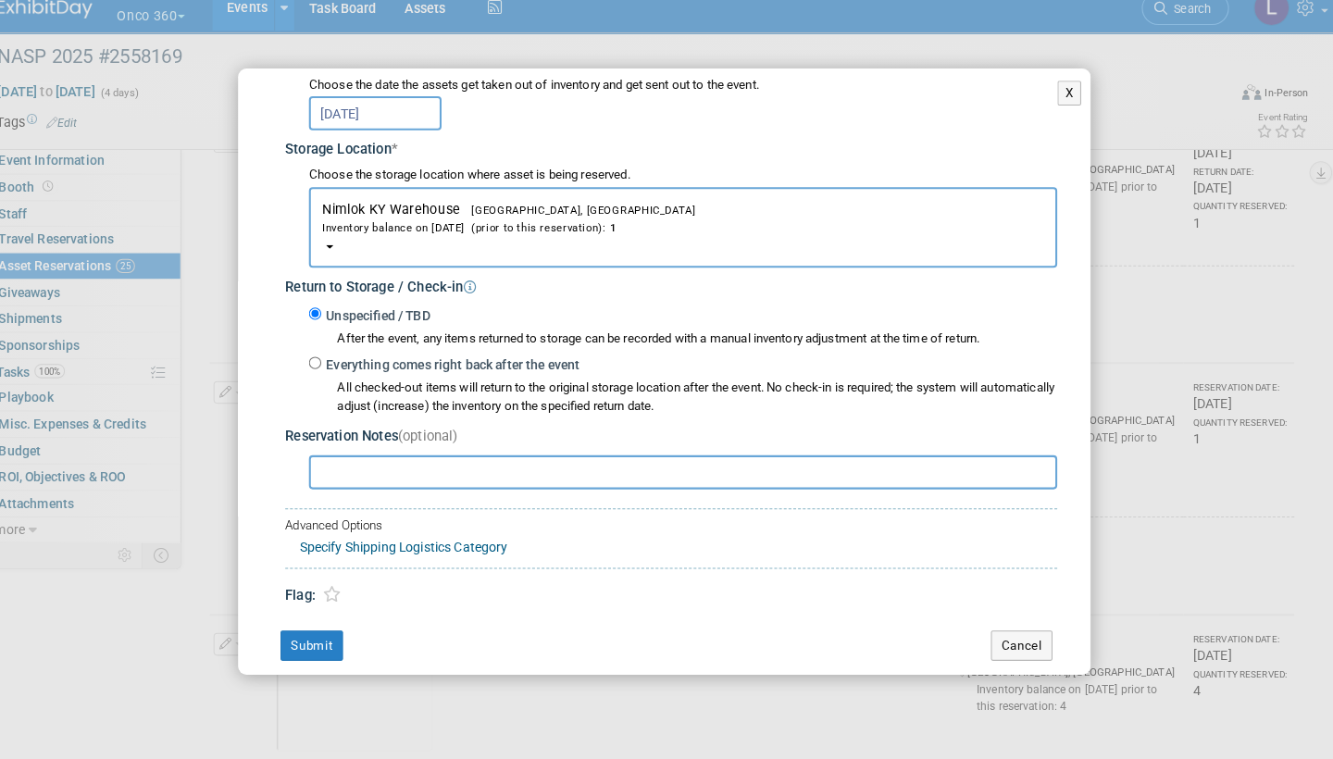
scroll to position [252, 0]
click at [319, 366] on input "Everything comes right back after the event" at bounding box center [325, 372] width 12 height 12
radio input "true"
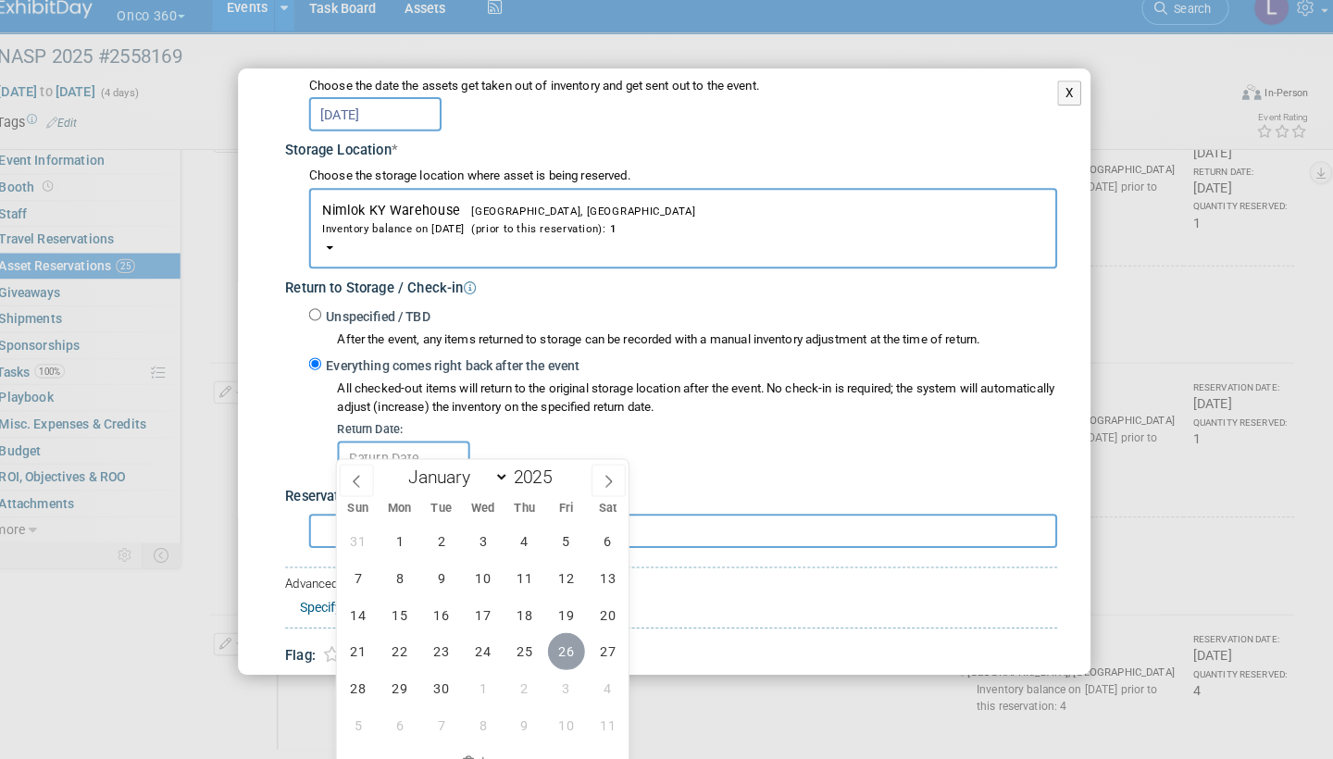
click at [554, 635] on span "26" at bounding box center [571, 653] width 36 height 36
type input "Sep 26, 2025"
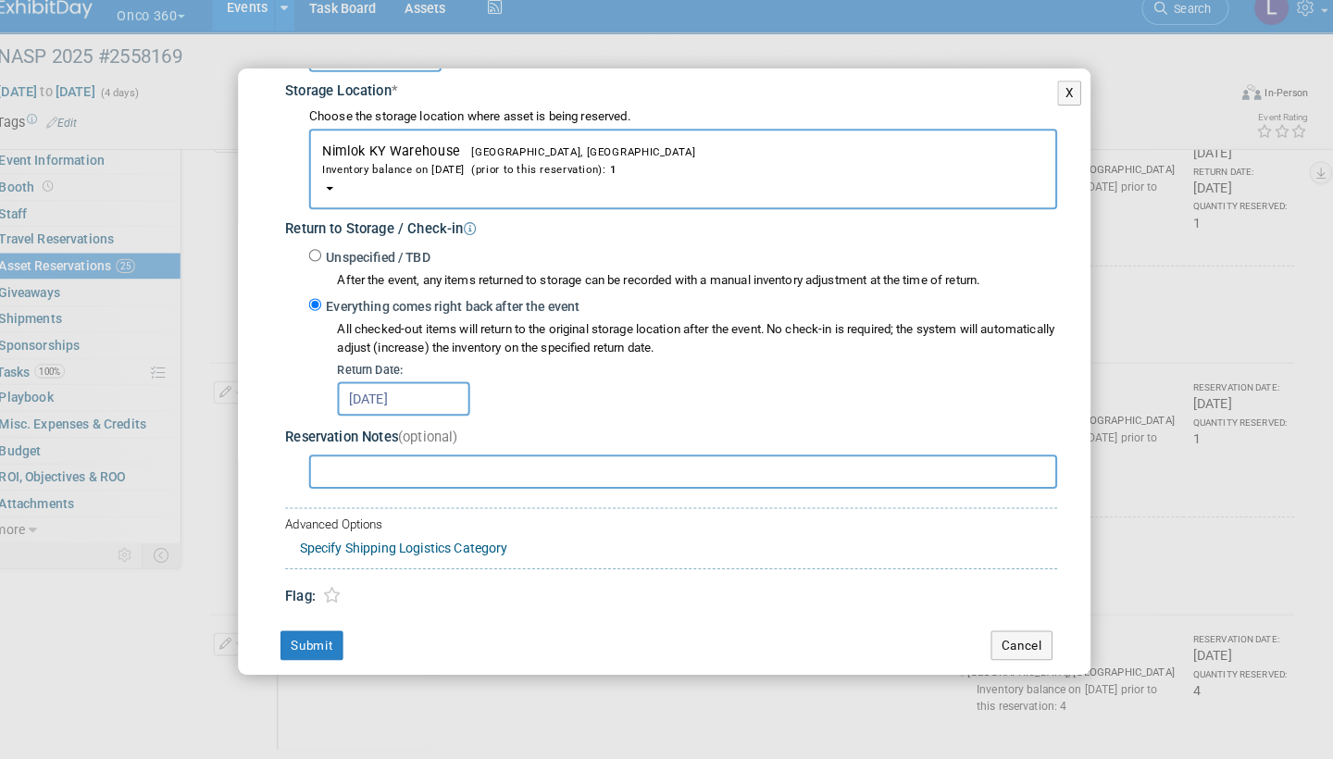
scroll to position [308, 0]
click at [313, 634] on button "Submit" at bounding box center [322, 649] width 61 height 30
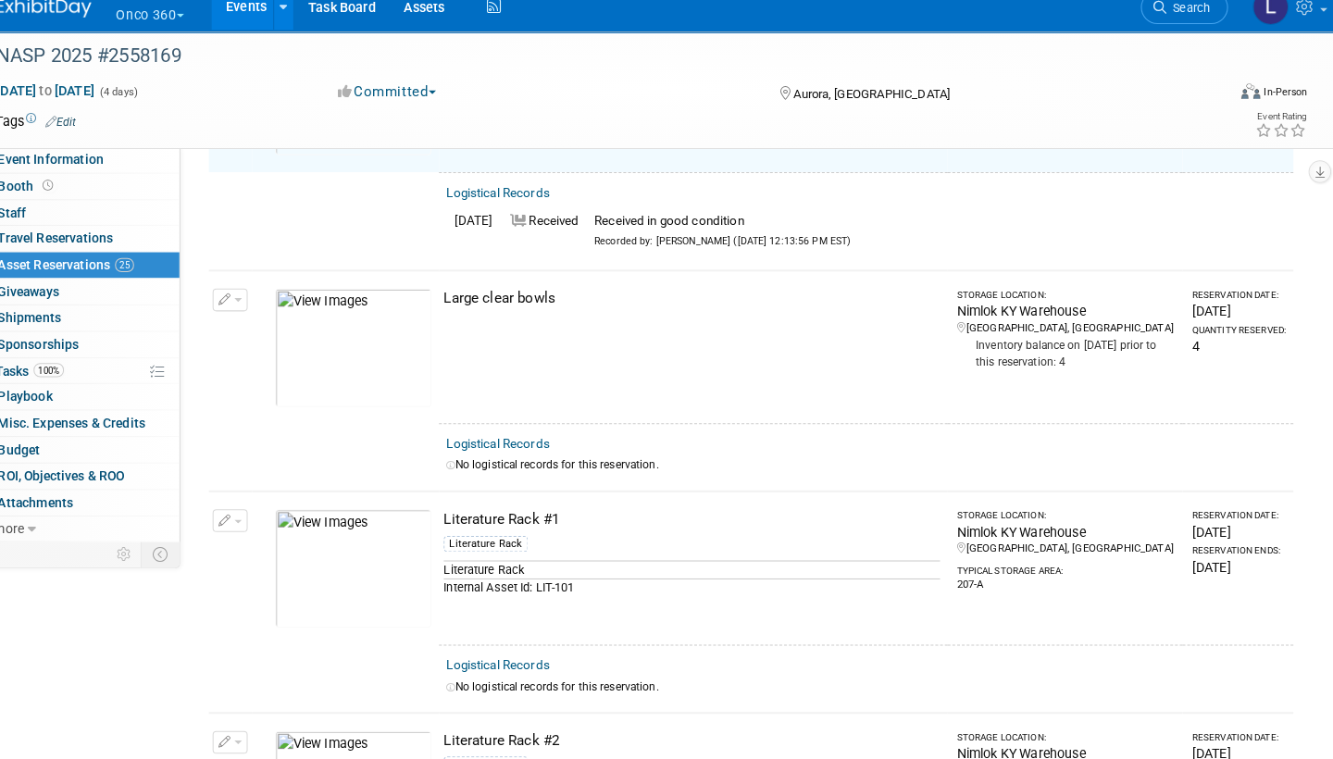
scroll to position [1497, 0]
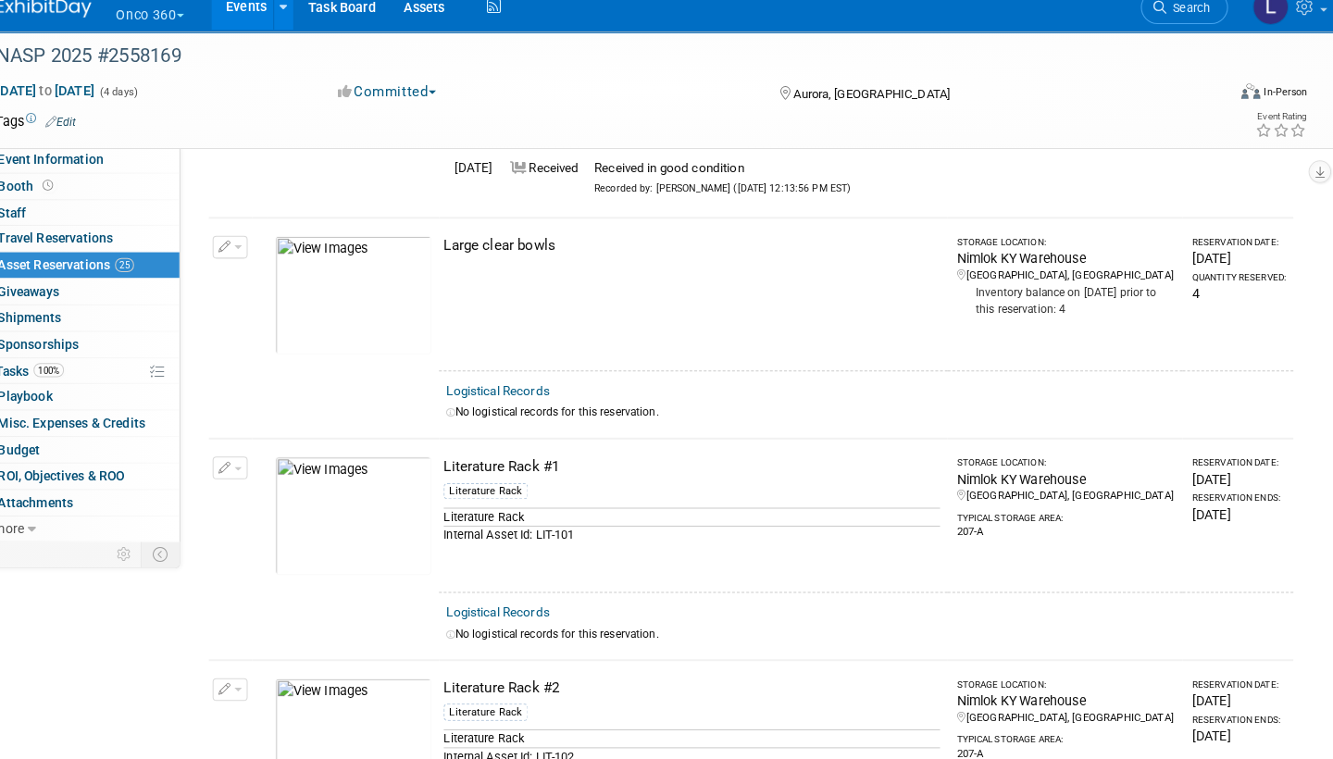
click at [514, 392] on link "Logistical Records" at bounding box center [504, 399] width 101 height 14
select select "8"
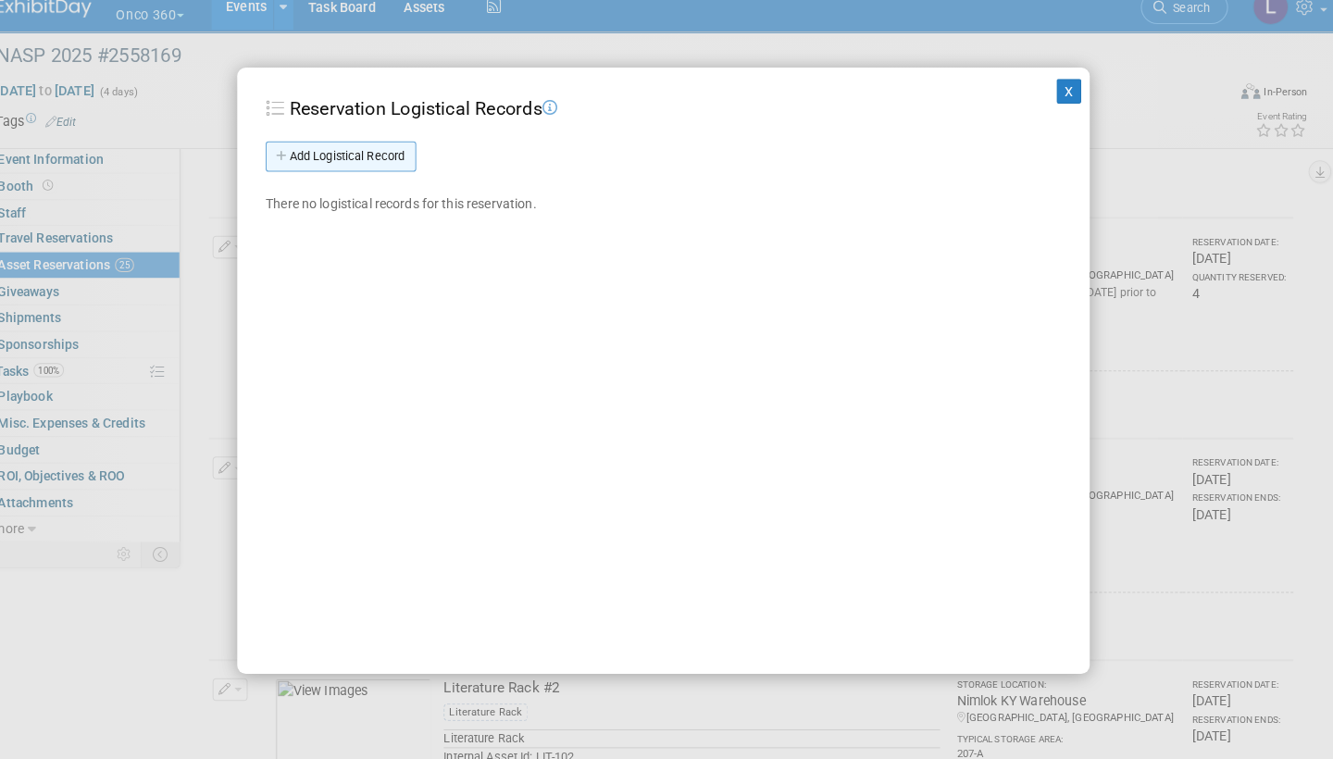
click at [380, 156] on link "Add Logistical Record" at bounding box center [351, 171] width 147 height 30
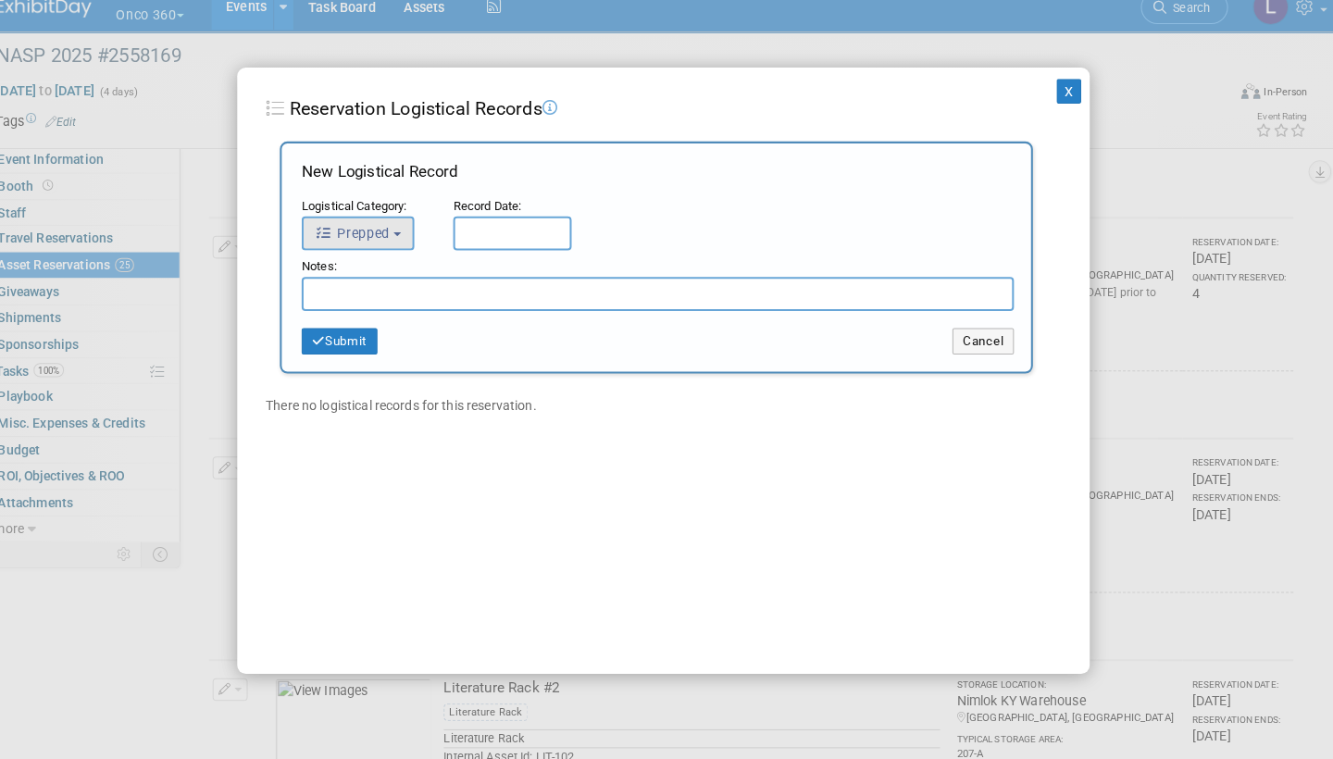
click at [392, 229] on button "Prepped" at bounding box center [368, 245] width 110 height 33
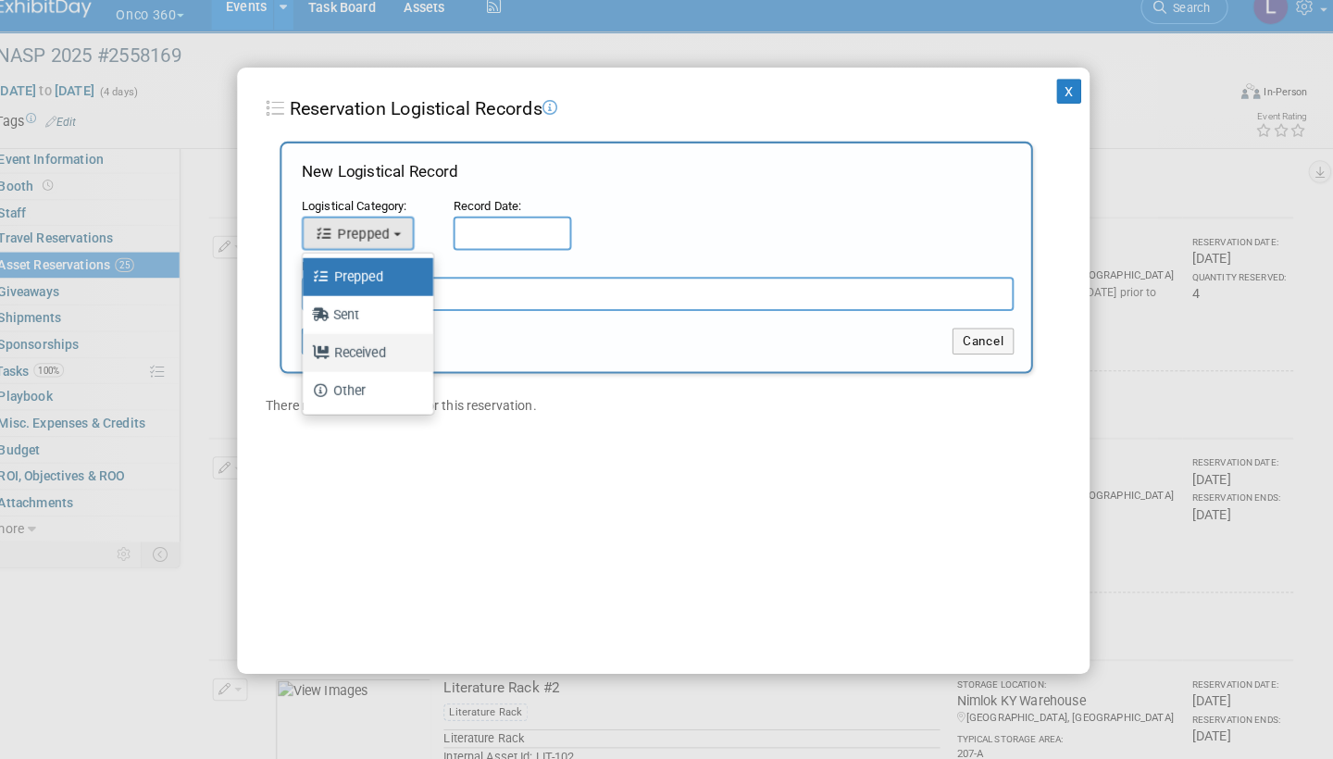
click at [353, 347] on label "Received" at bounding box center [373, 362] width 100 height 30
click at [317, 354] on input "Received" at bounding box center [311, 360] width 12 height 12
select select "3"
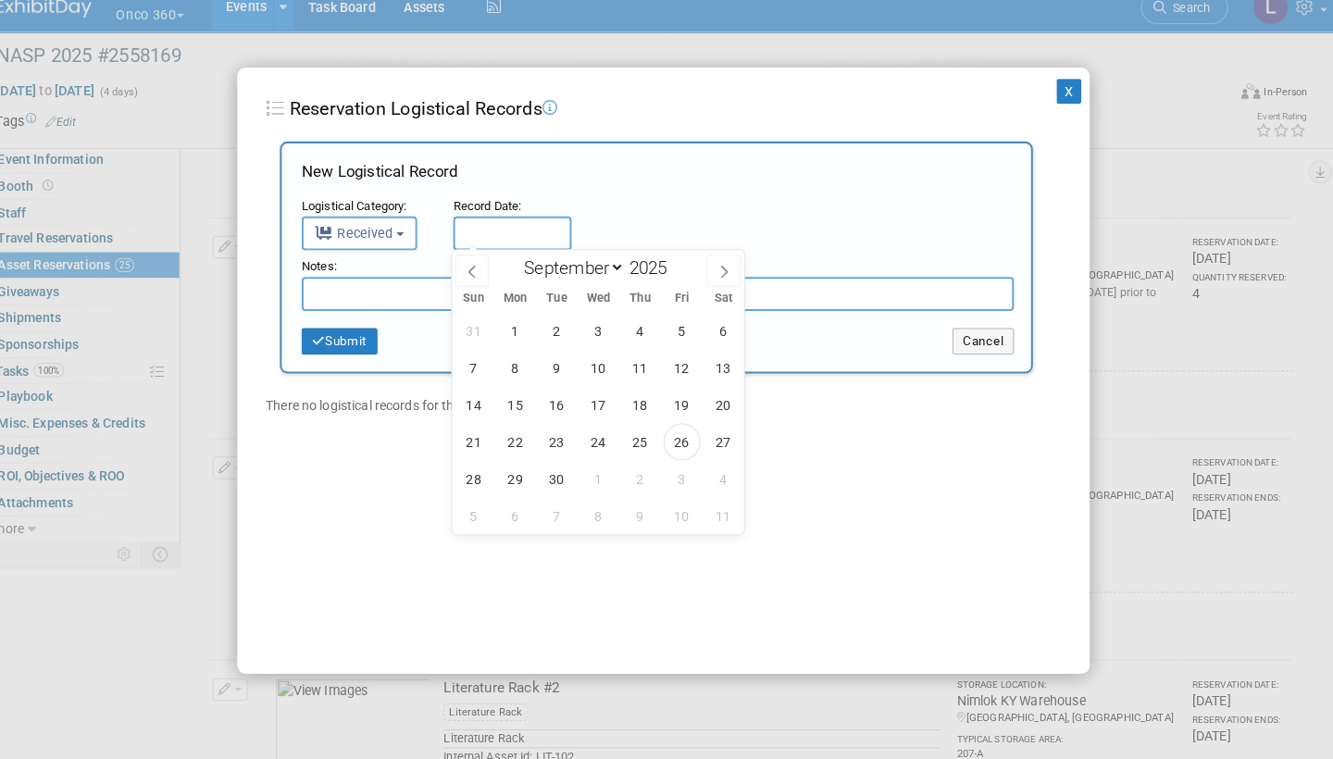
click at [485, 229] on input "text" at bounding box center [519, 245] width 116 height 33
click at [666, 432] on span "26" at bounding box center [684, 449] width 36 height 36
type input "Sep 26, 2025"
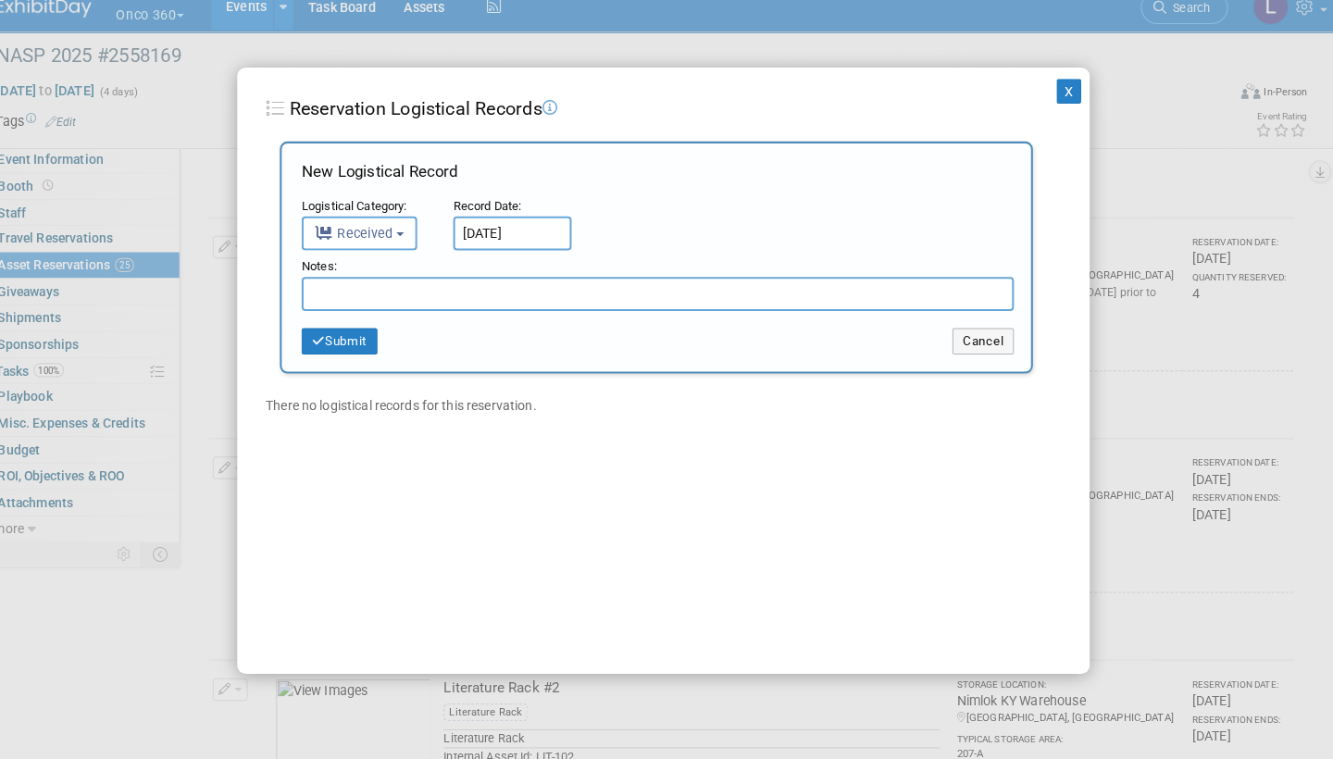
click at [433, 301] on input "text" at bounding box center [661, 304] width 696 height 33
paste input "Received in good condition"
type input "Received in good condition"
click at [348, 338] on button "Submit" at bounding box center [350, 351] width 74 height 26
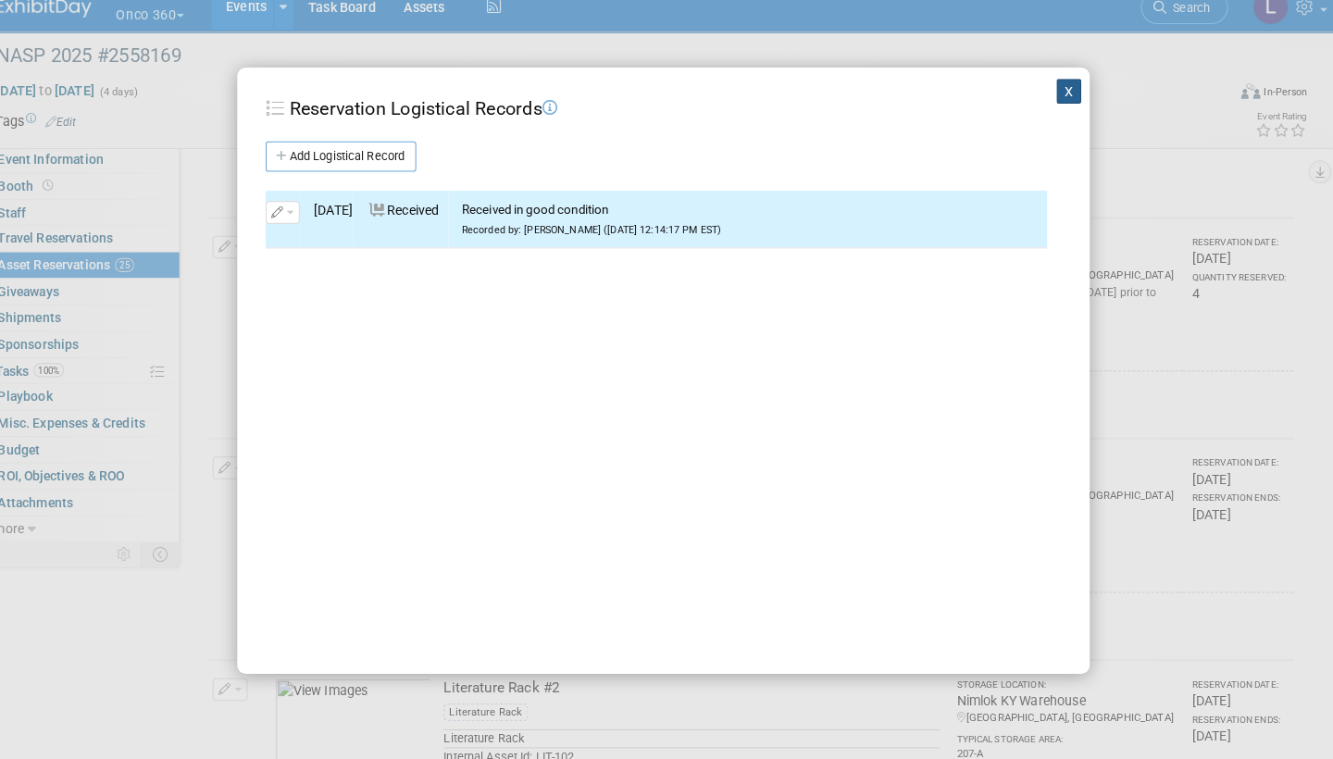
click at [1051, 94] on button "X" at bounding box center [1063, 106] width 24 height 24
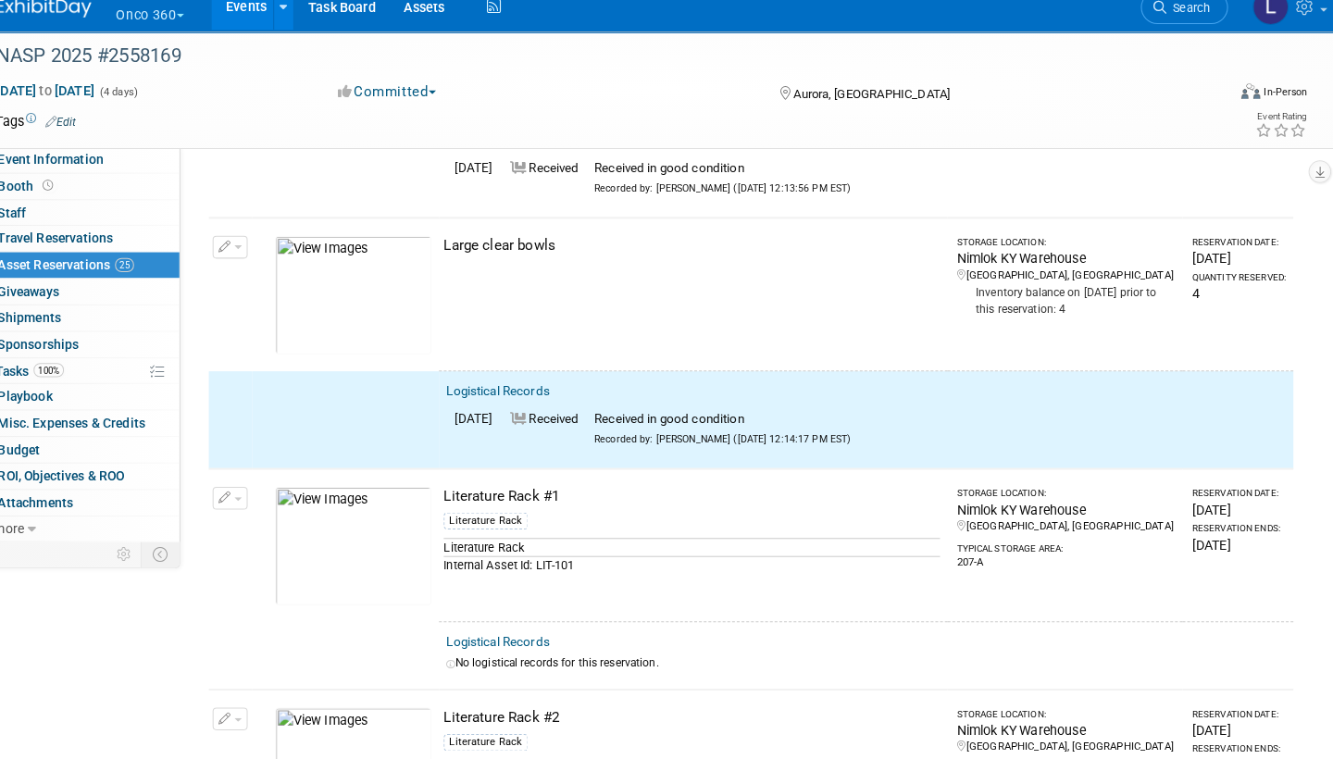
click at [247, 257] on span "button" at bounding box center [250, 259] width 7 height 4
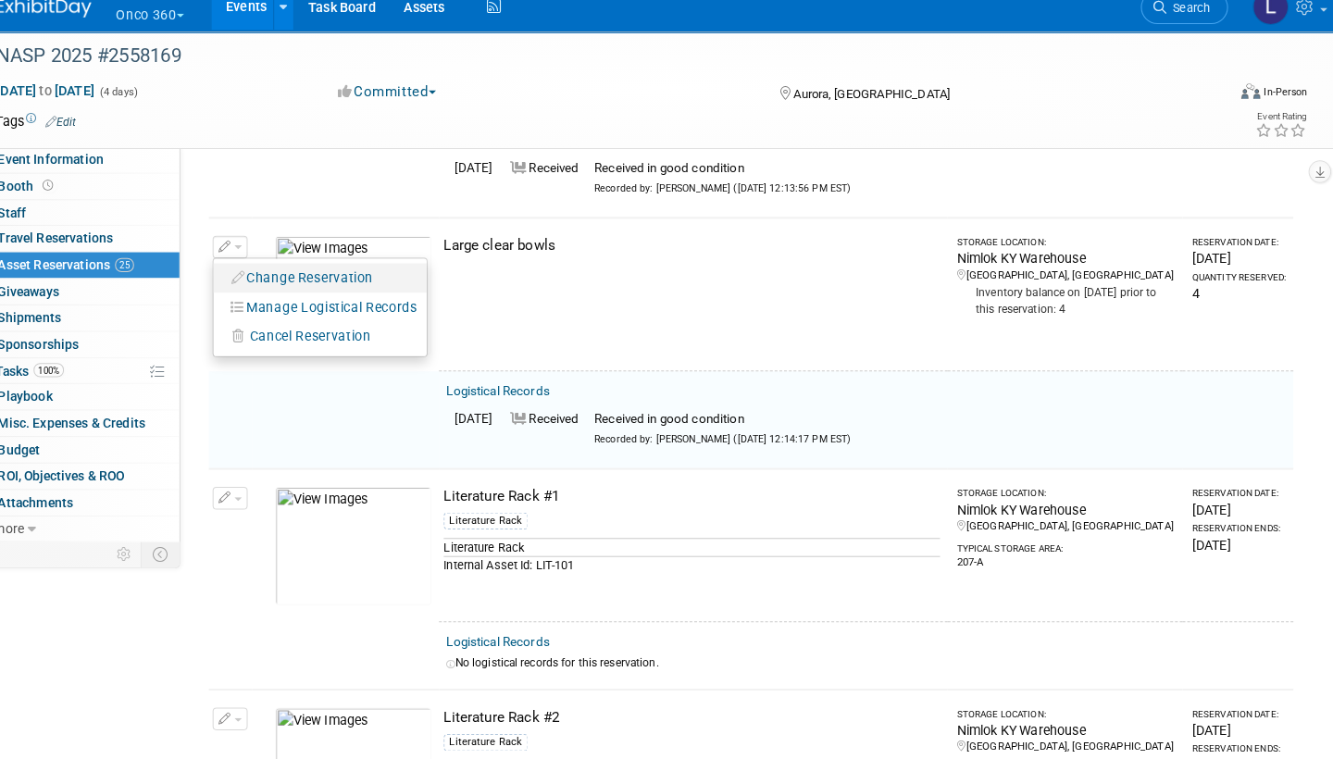
click at [297, 277] on button "Change Reservation" at bounding box center [314, 289] width 156 height 25
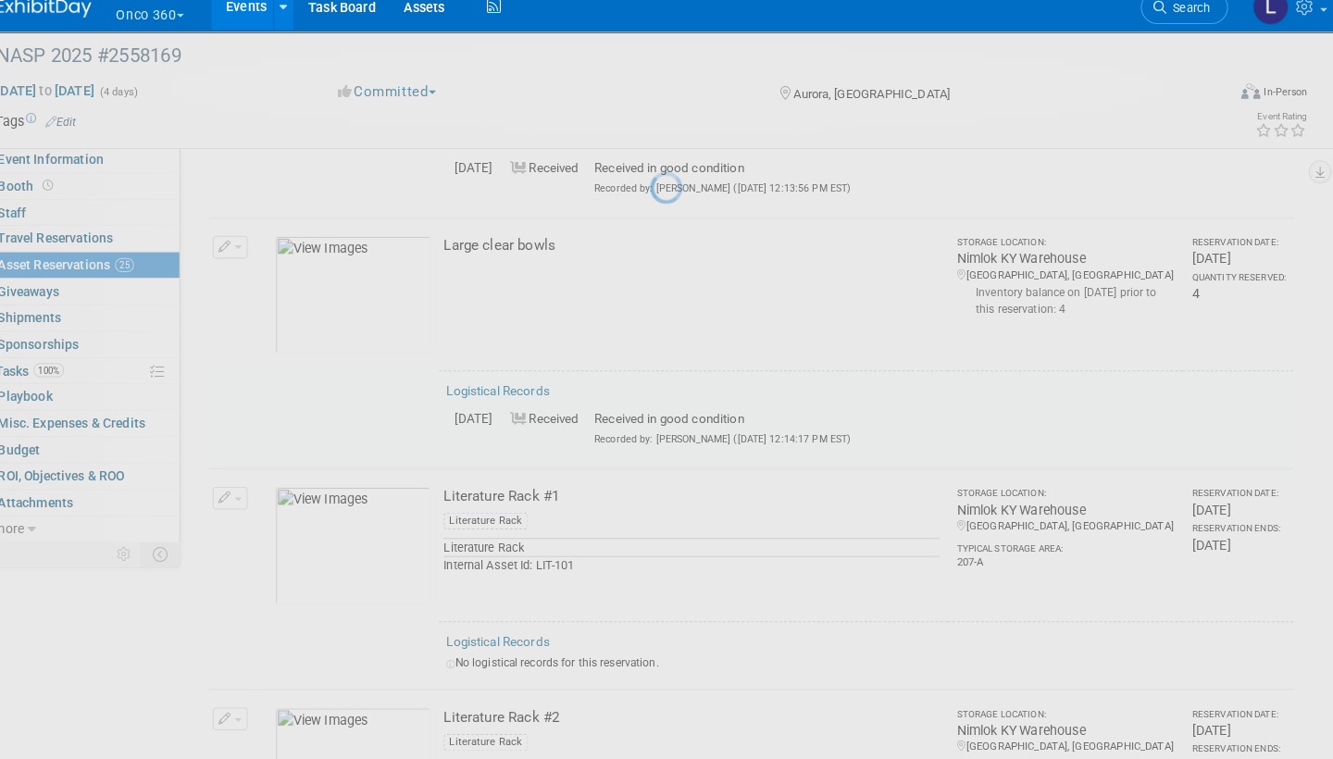
select select "8"
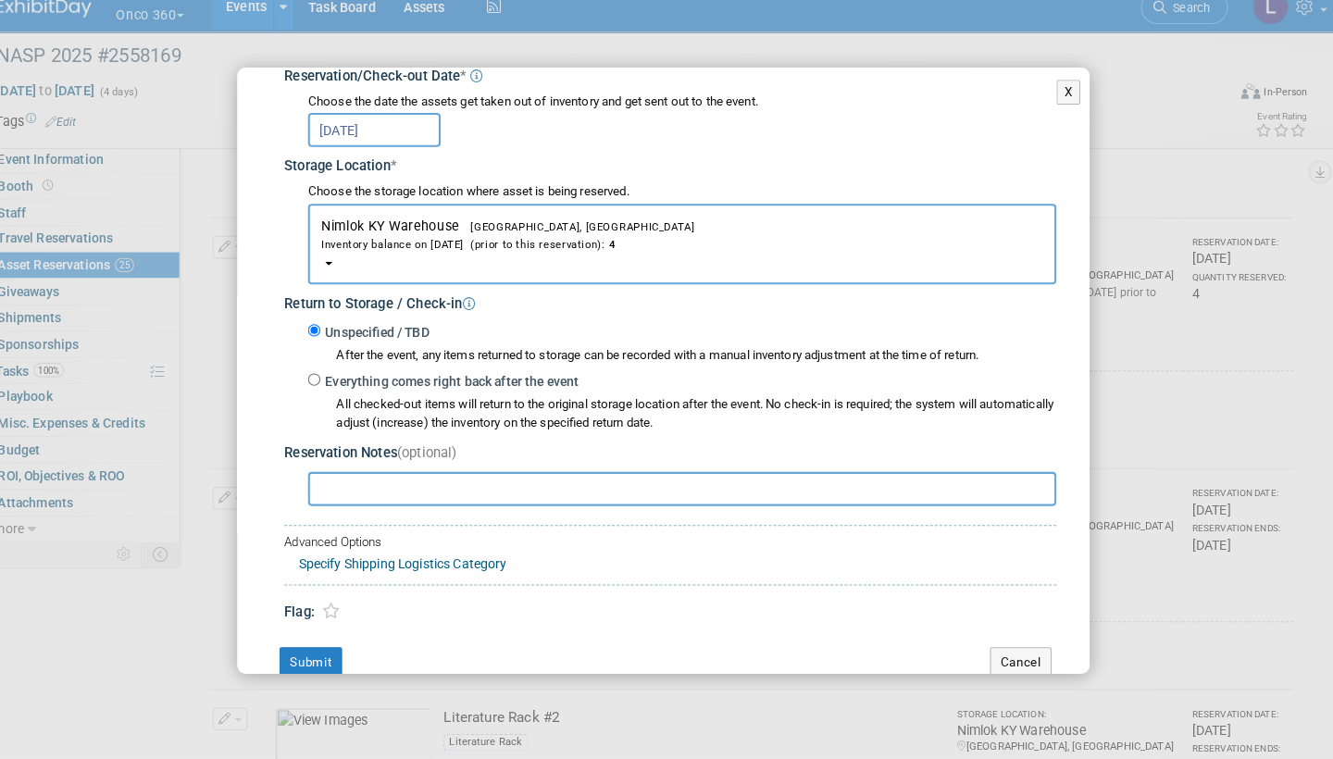
scroll to position [240, 0]
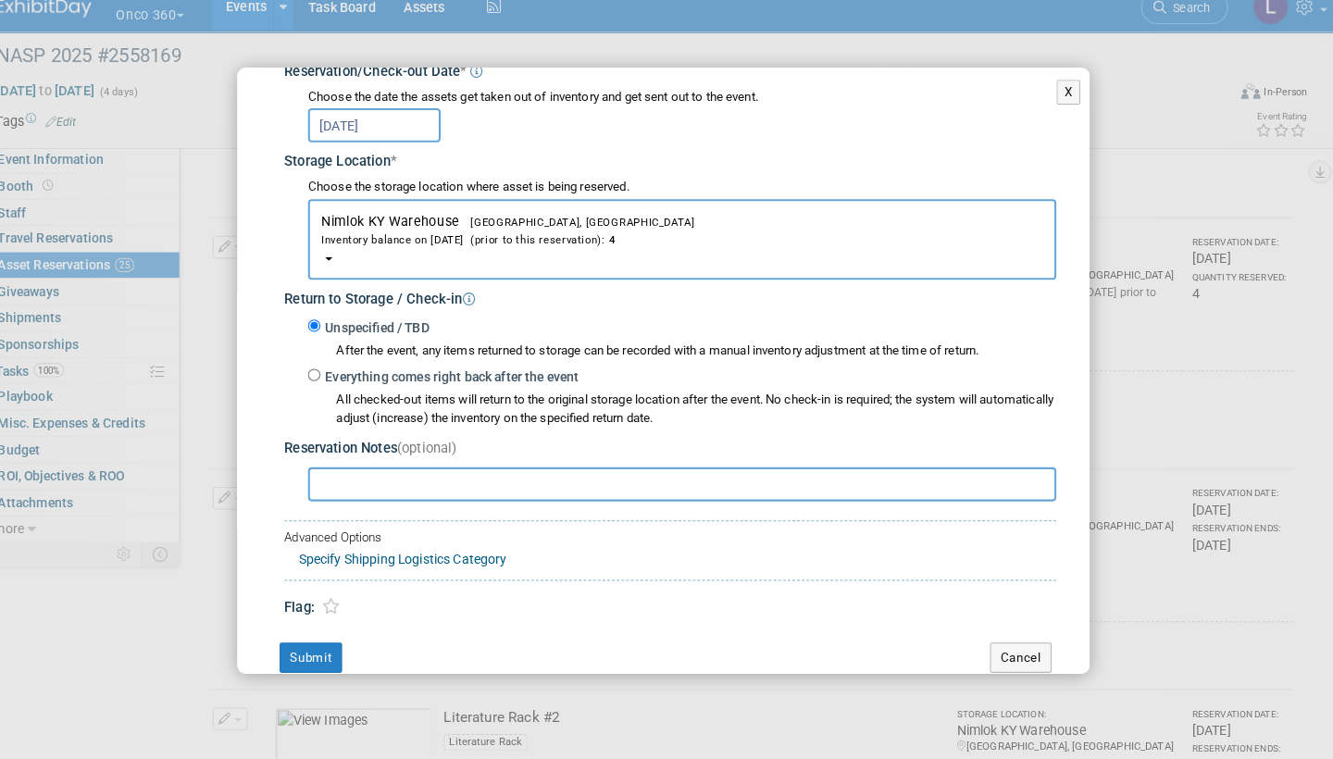
click at [319, 378] on input "Everything comes right back after the event" at bounding box center [325, 384] width 12 height 12
radio input "true"
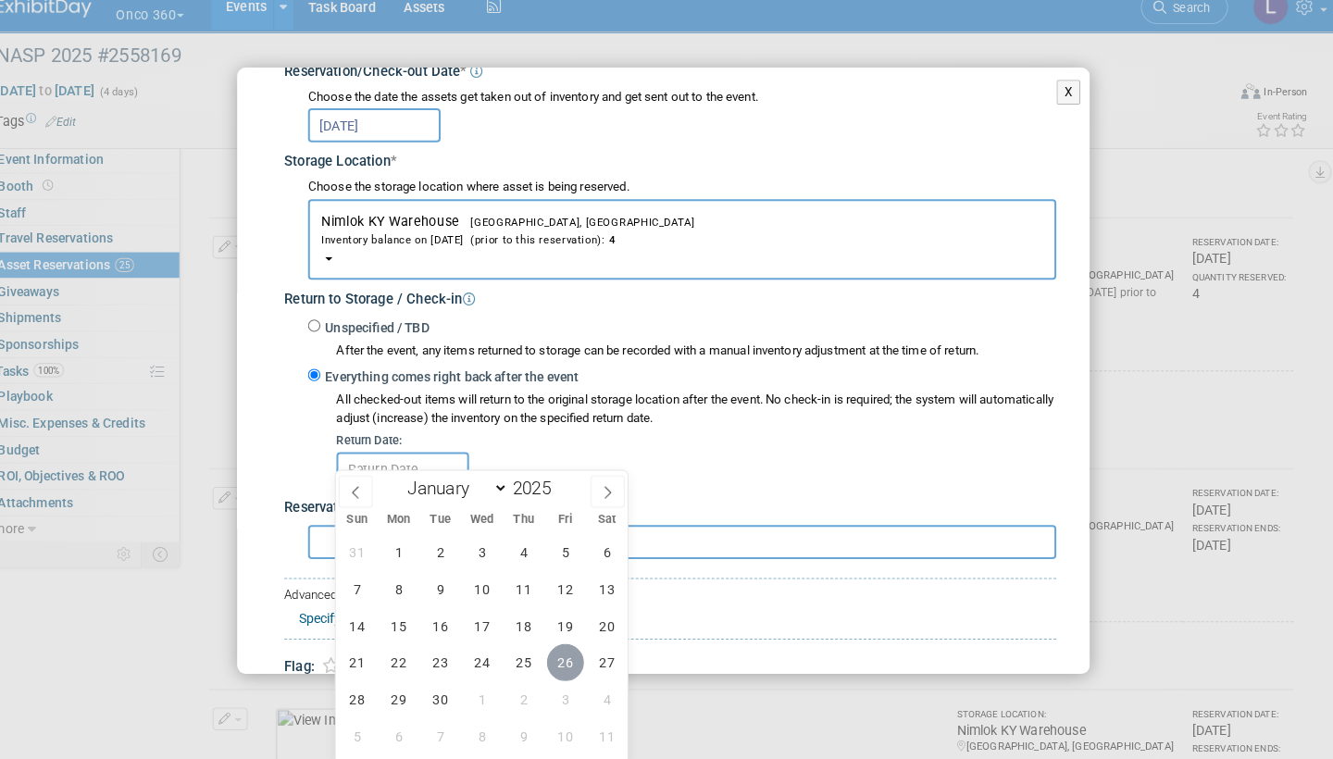
click at [560, 647] on span "26" at bounding box center [571, 665] width 36 height 36
type input "Sep 26, 2025"
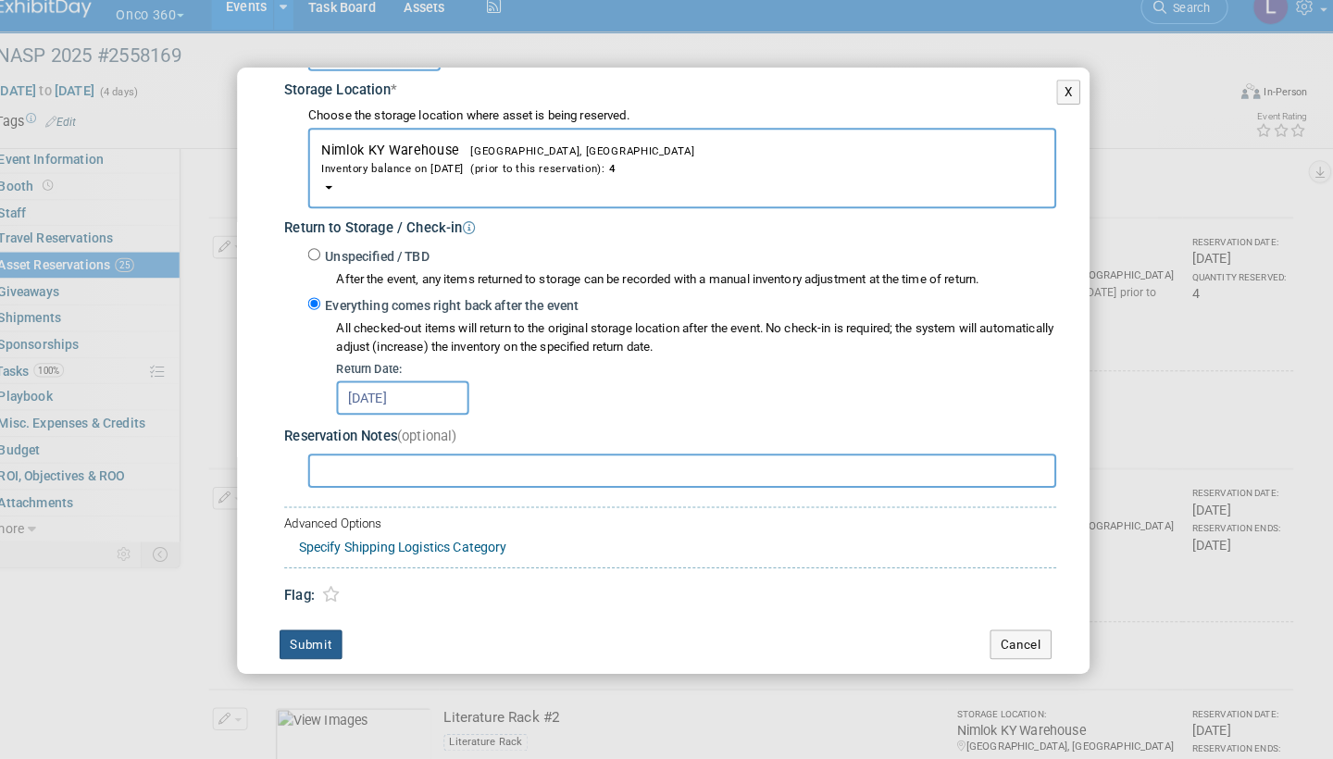
scroll to position [308, 0]
click at [316, 634] on button "Submit" at bounding box center [322, 649] width 61 height 30
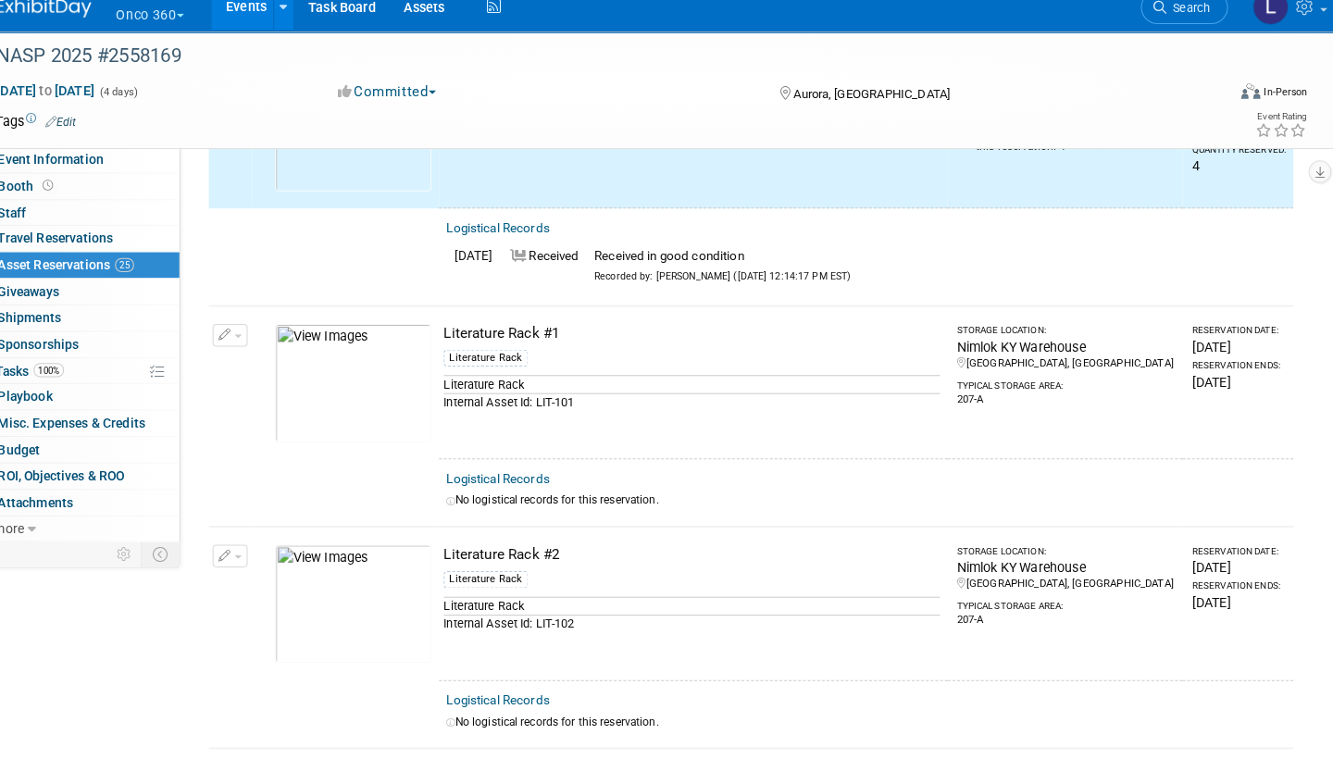
scroll to position [1674, 0]
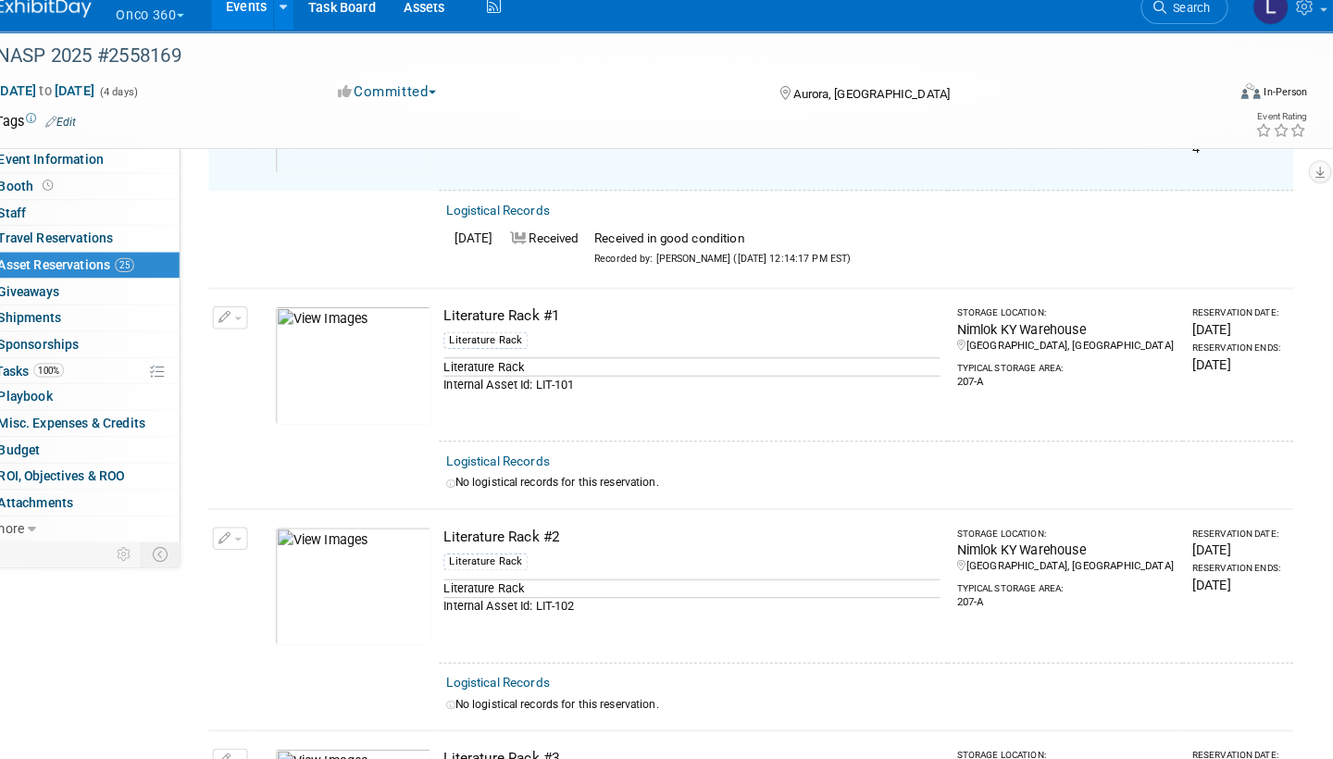
click at [505, 461] on link "Logistical Records" at bounding box center [504, 468] width 101 height 14
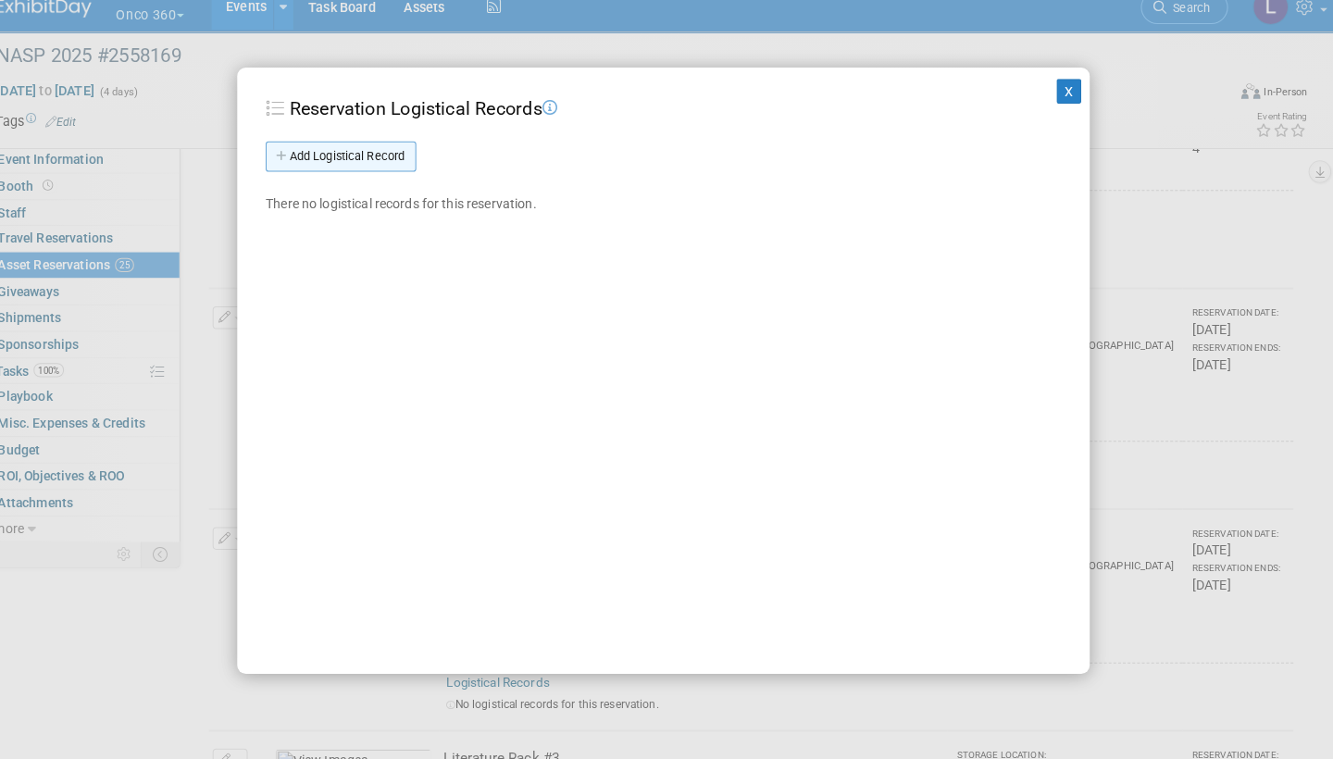
click at [362, 161] on link "Add Logistical Record" at bounding box center [351, 171] width 147 height 30
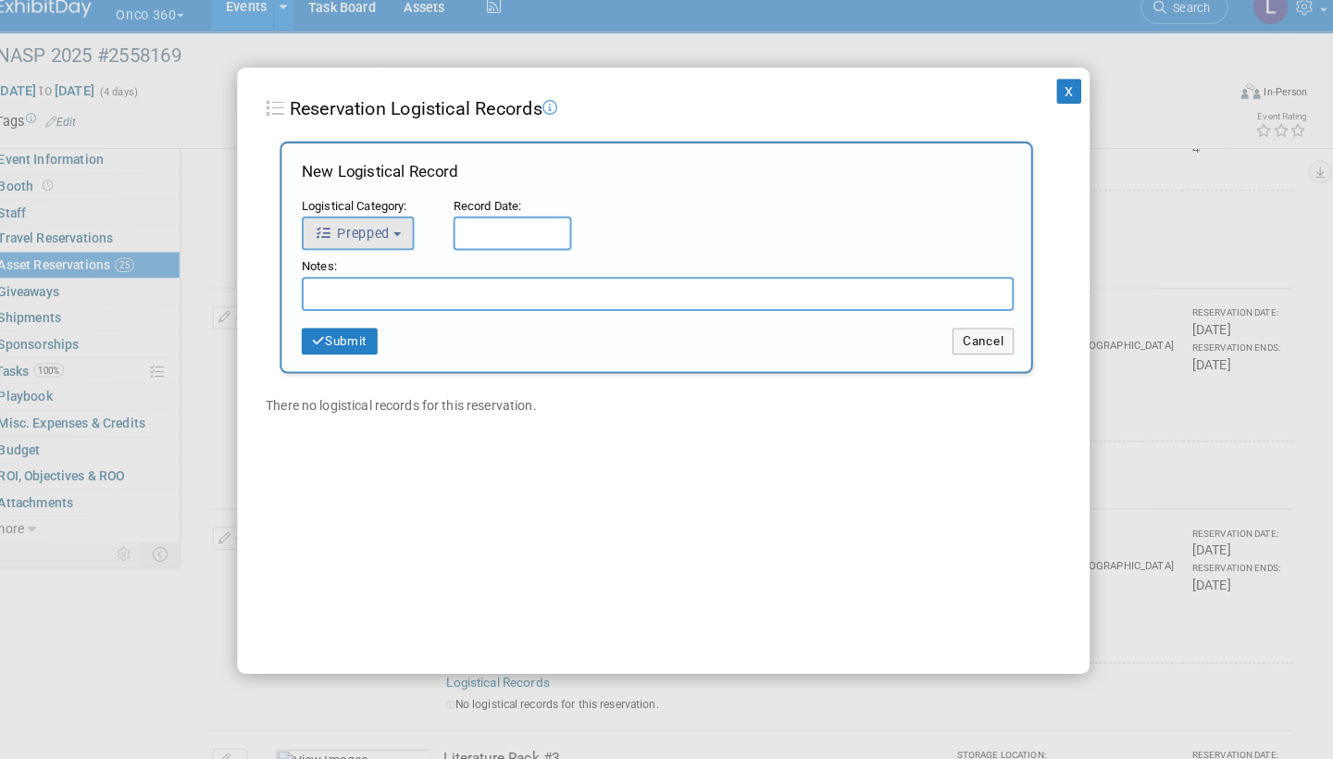
click at [382, 210] on div "Logistical Category:" at bounding box center [380, 219] width 134 height 19
click at [391, 229] on button "Prepped" at bounding box center [368, 245] width 110 height 33
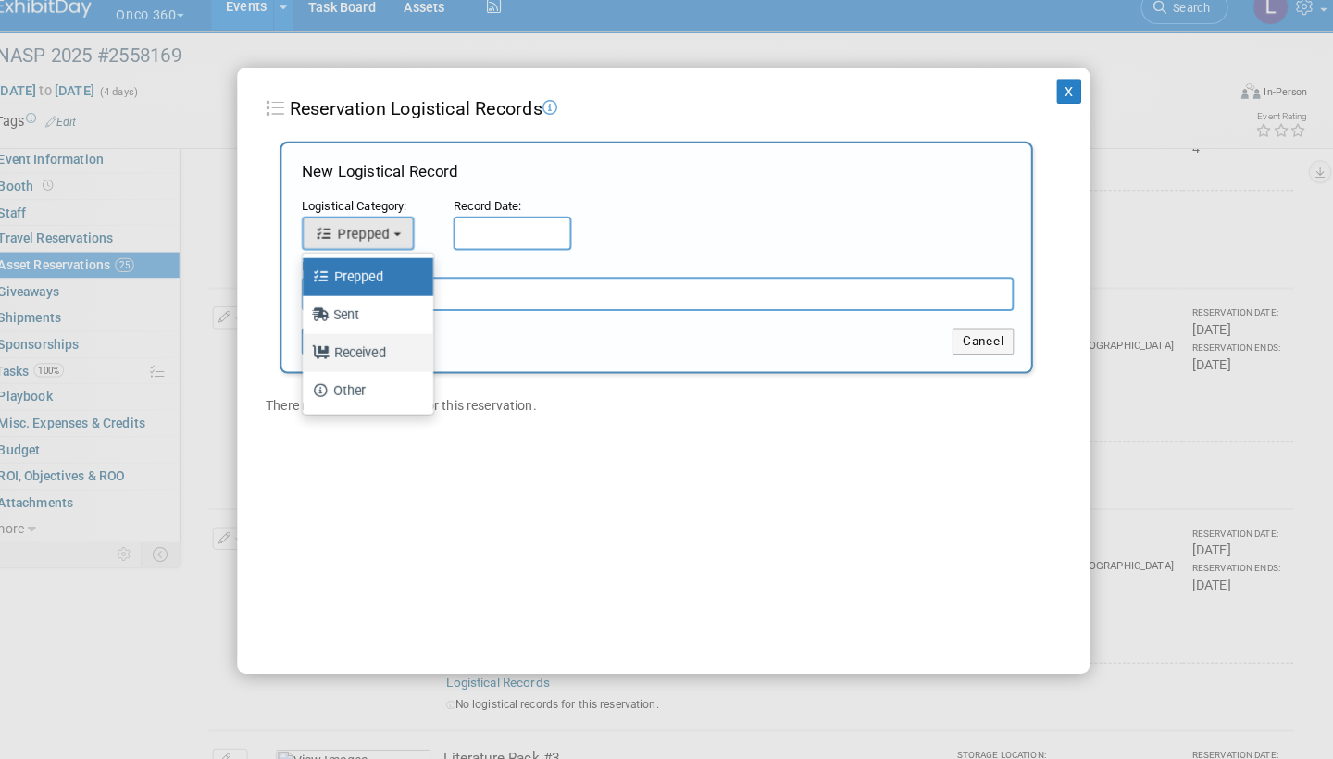
click at [366, 347] on label "Received" at bounding box center [373, 362] width 100 height 30
click at [317, 354] on input "Received" at bounding box center [311, 360] width 12 height 12
select select "3"
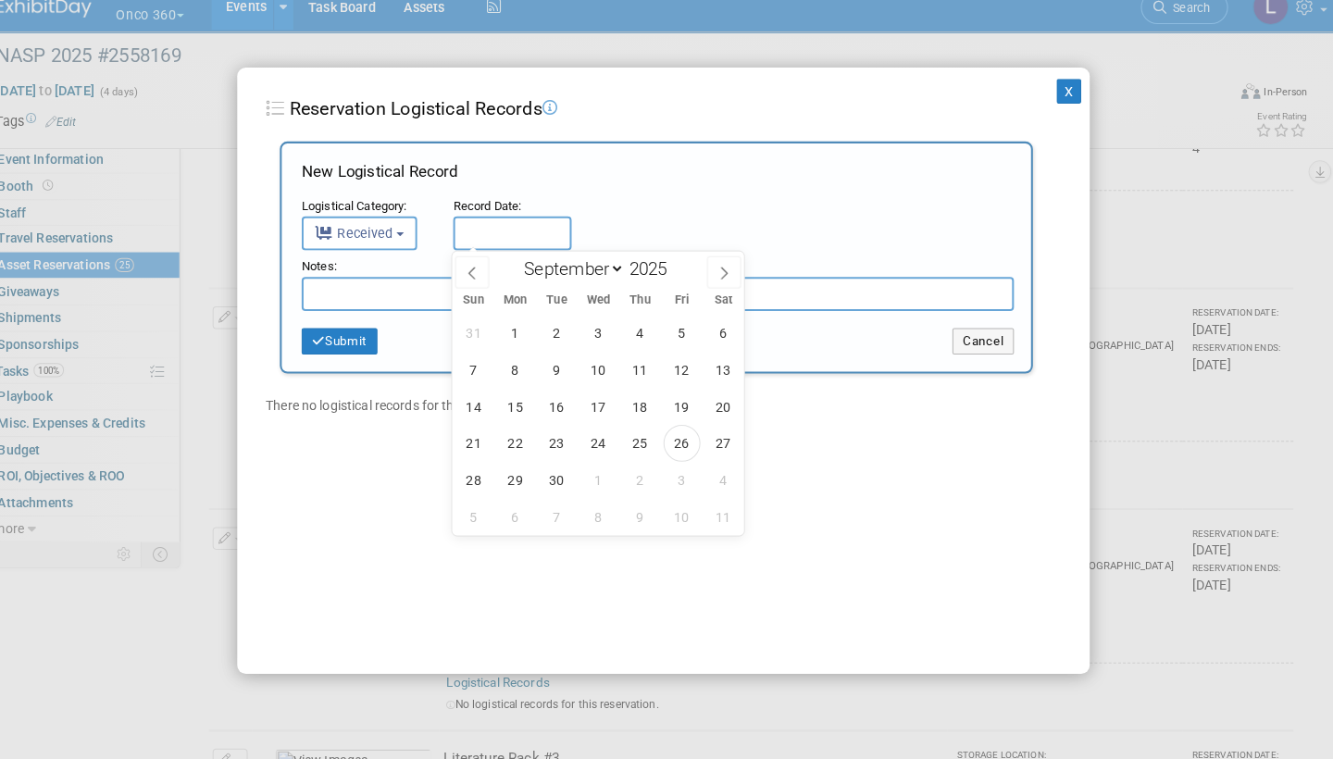
click at [485, 229] on input "text" at bounding box center [519, 245] width 116 height 33
click at [671, 432] on span "26" at bounding box center [684, 450] width 36 height 36
type input "[DATE]"
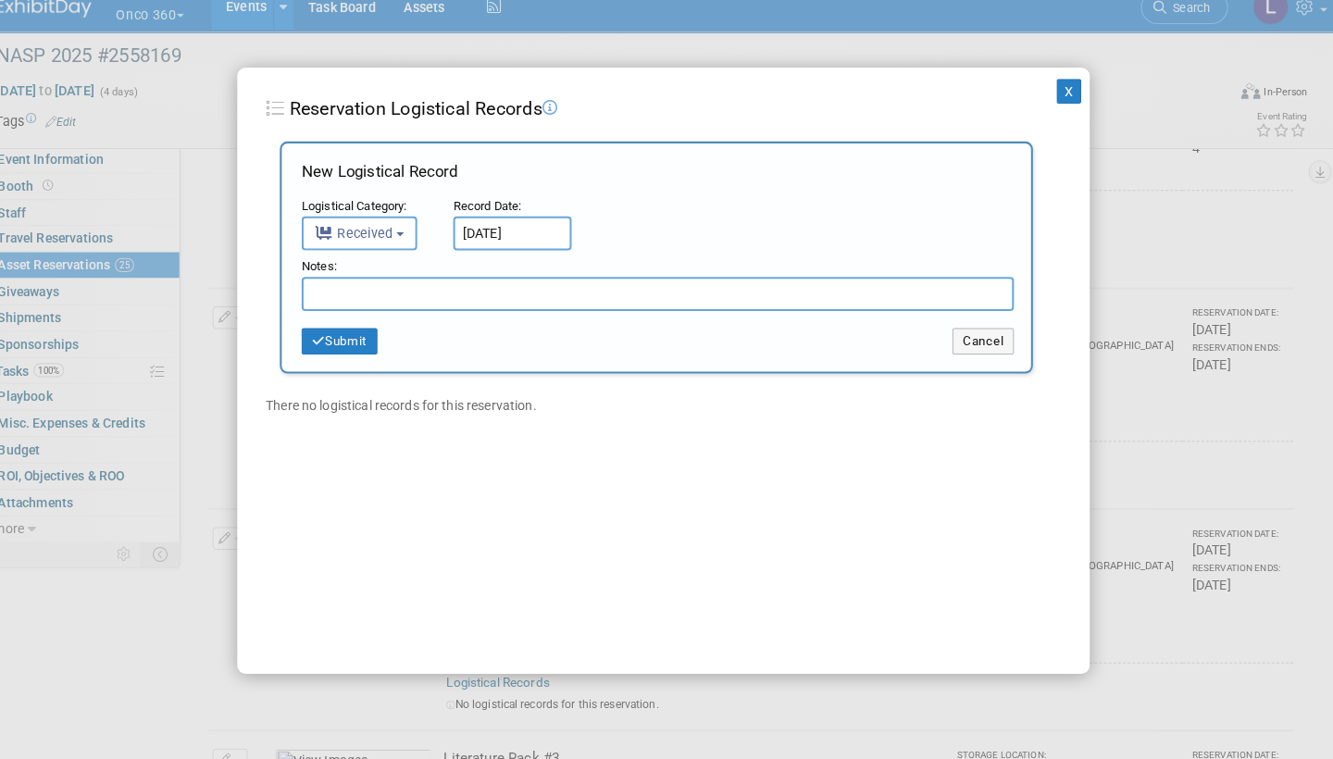
click at [379, 293] on input "text" at bounding box center [661, 304] width 696 height 33
paste input "Received in good condition"
type input "Received in good condition"
click at [349, 338] on button "Submit" at bounding box center [350, 351] width 74 height 26
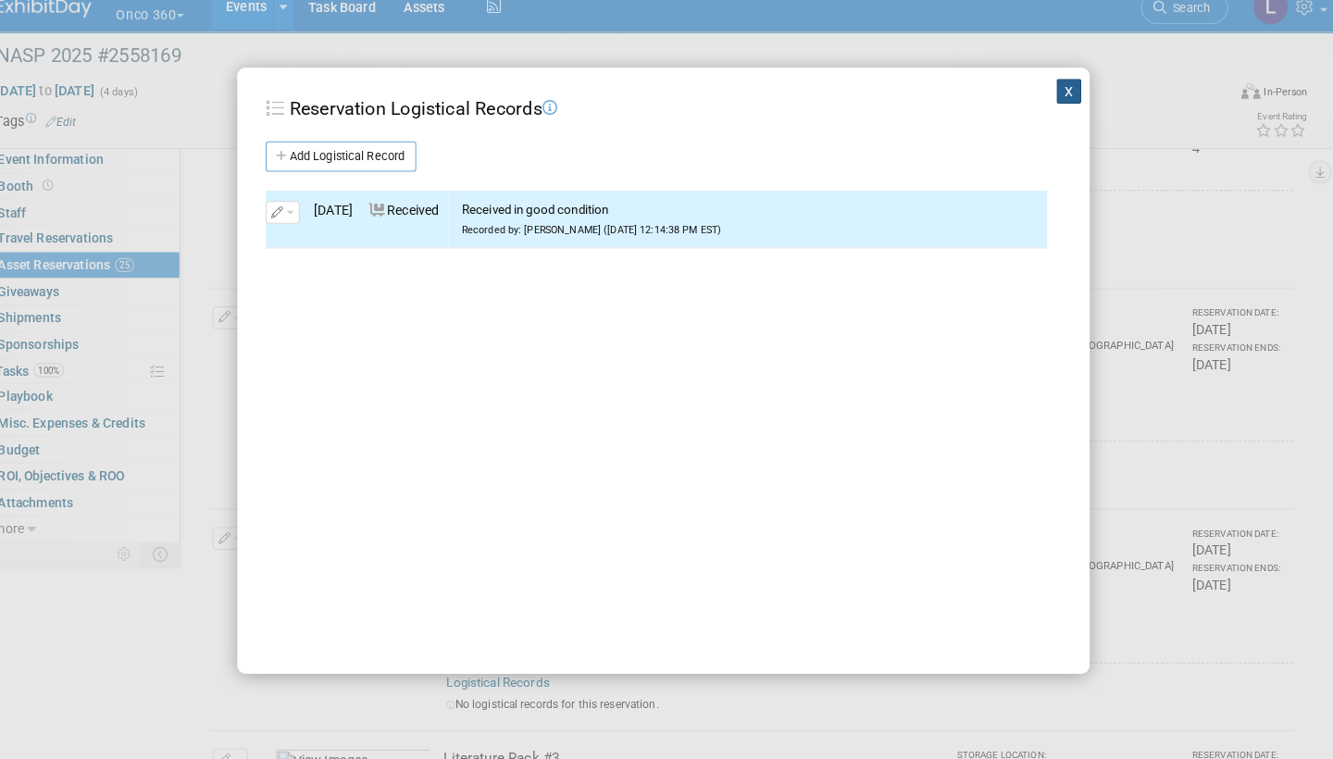
click at [1051, 94] on button "X" at bounding box center [1063, 106] width 24 height 24
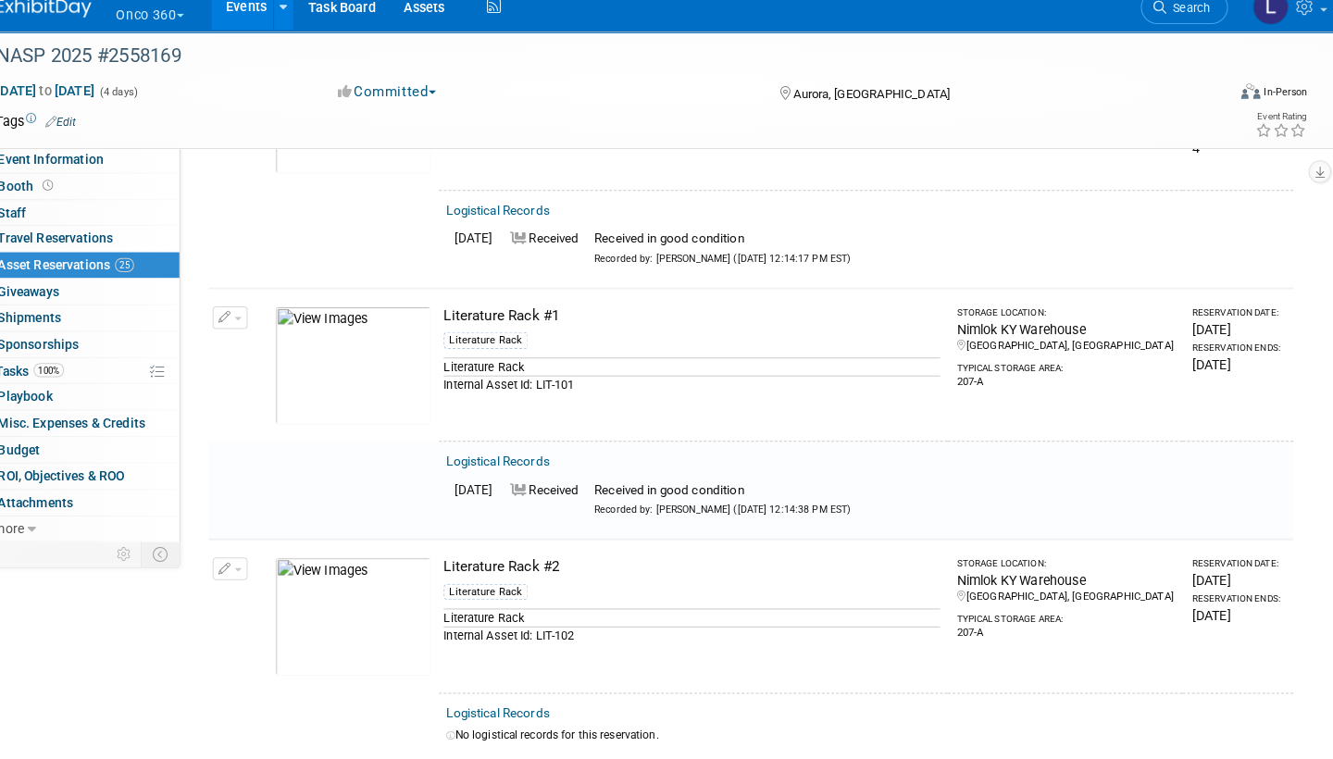
click at [247, 327] on span "button" at bounding box center [250, 329] width 7 height 4
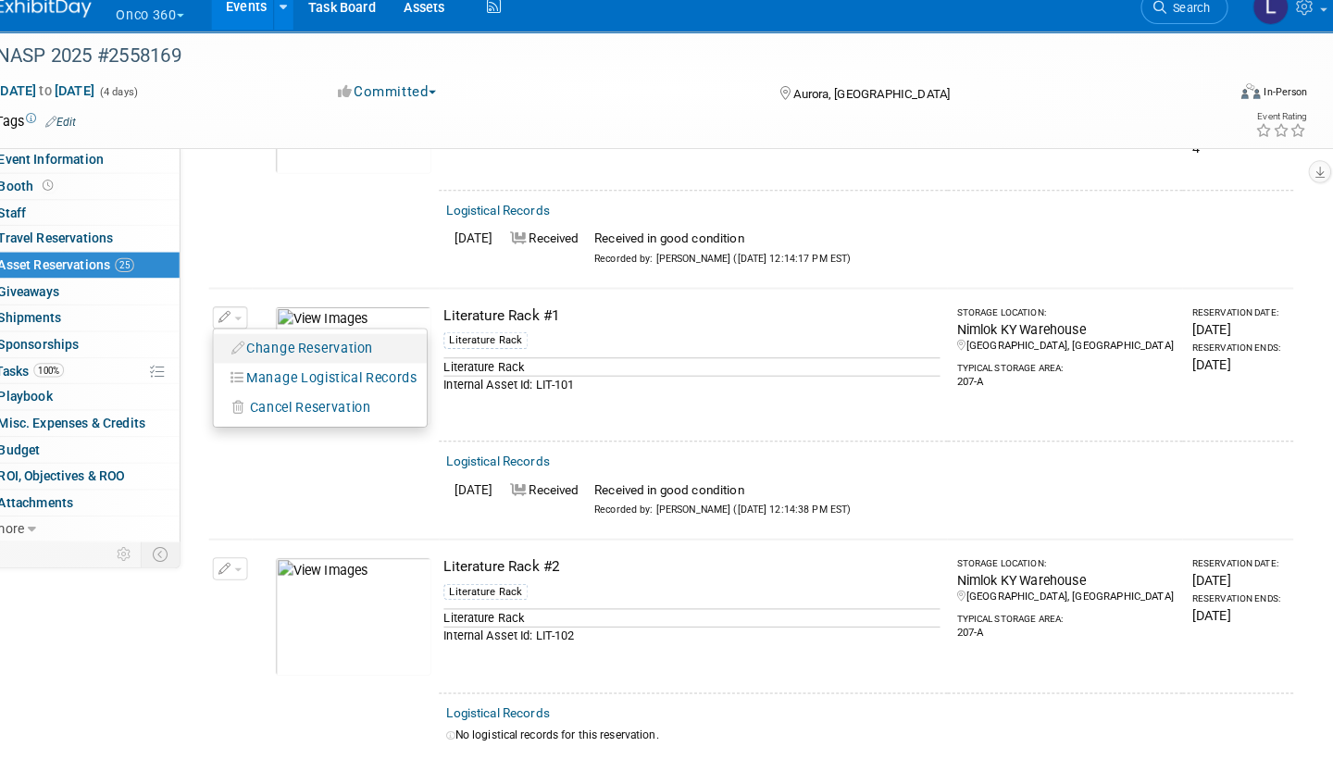
click at [294, 345] on button "Change Reservation" at bounding box center [314, 357] width 156 height 25
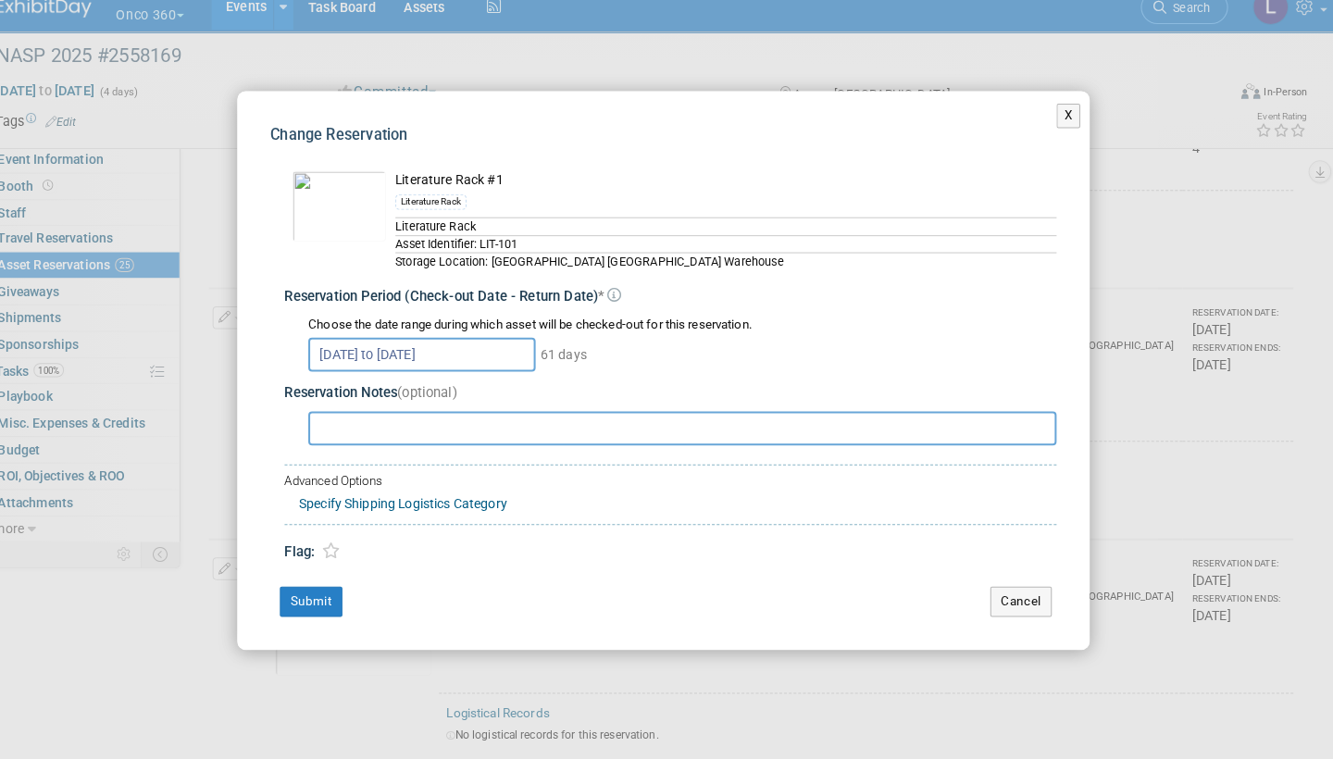
click at [485, 347] on input "Aug 4, 2025 to Oct 3, 2025" at bounding box center [430, 363] width 222 height 33
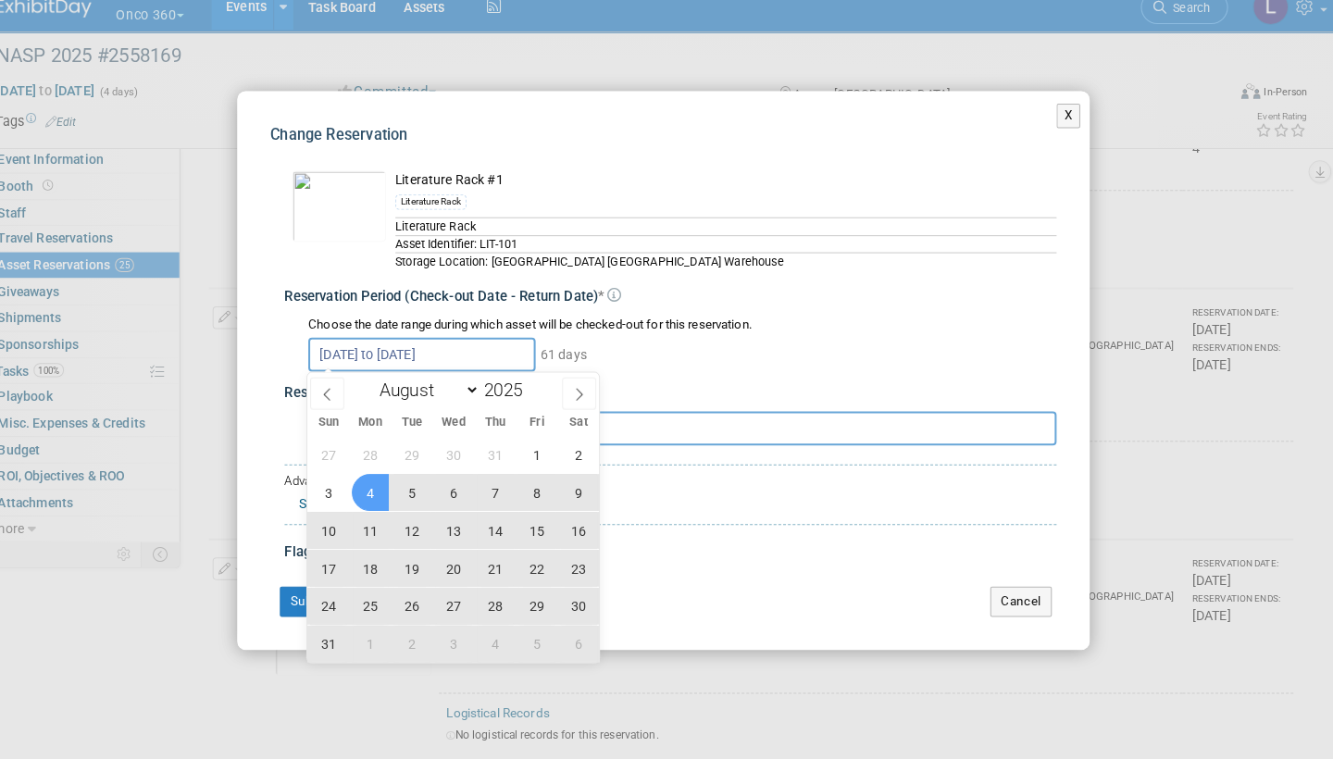
click at [367, 480] on span "4" at bounding box center [380, 498] width 36 height 36
type input "Aug 4, 2025"
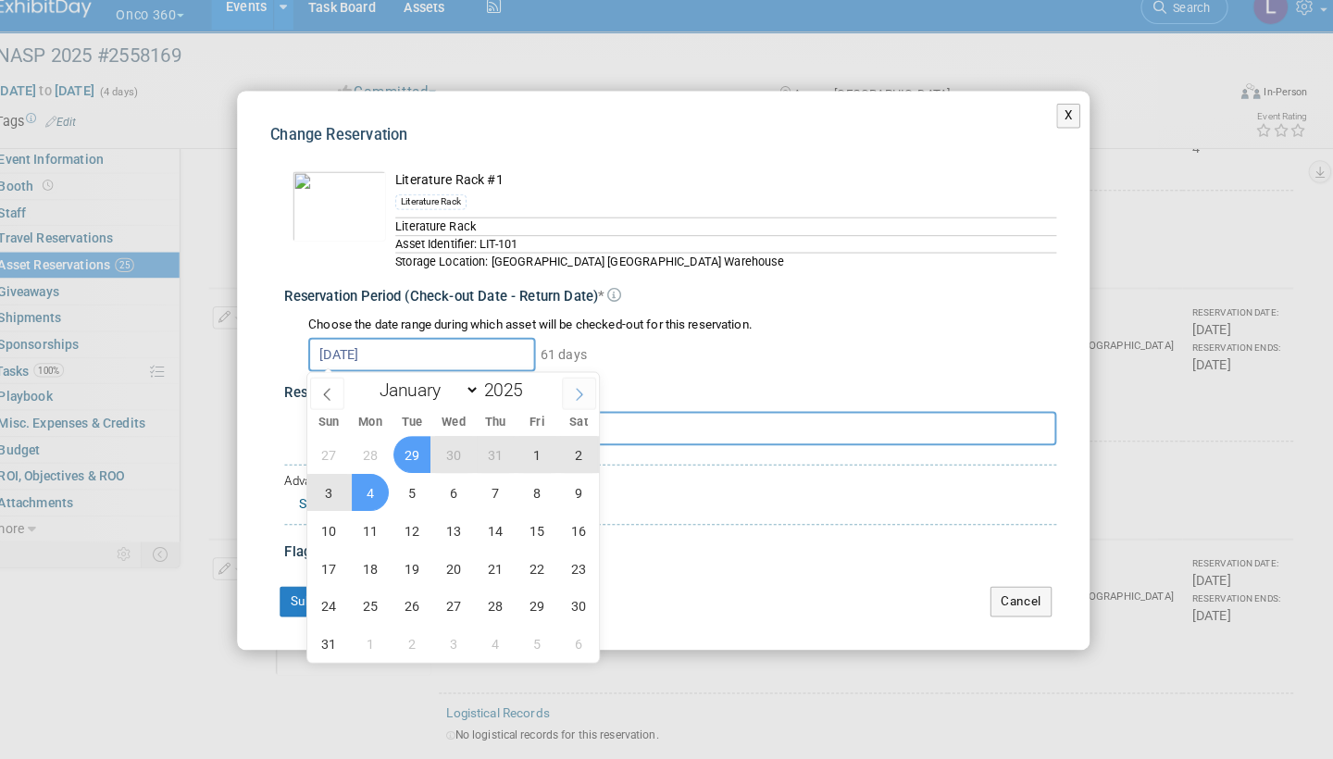
click at [578, 396] on icon at bounding box center [584, 402] width 13 height 13
select select "8"
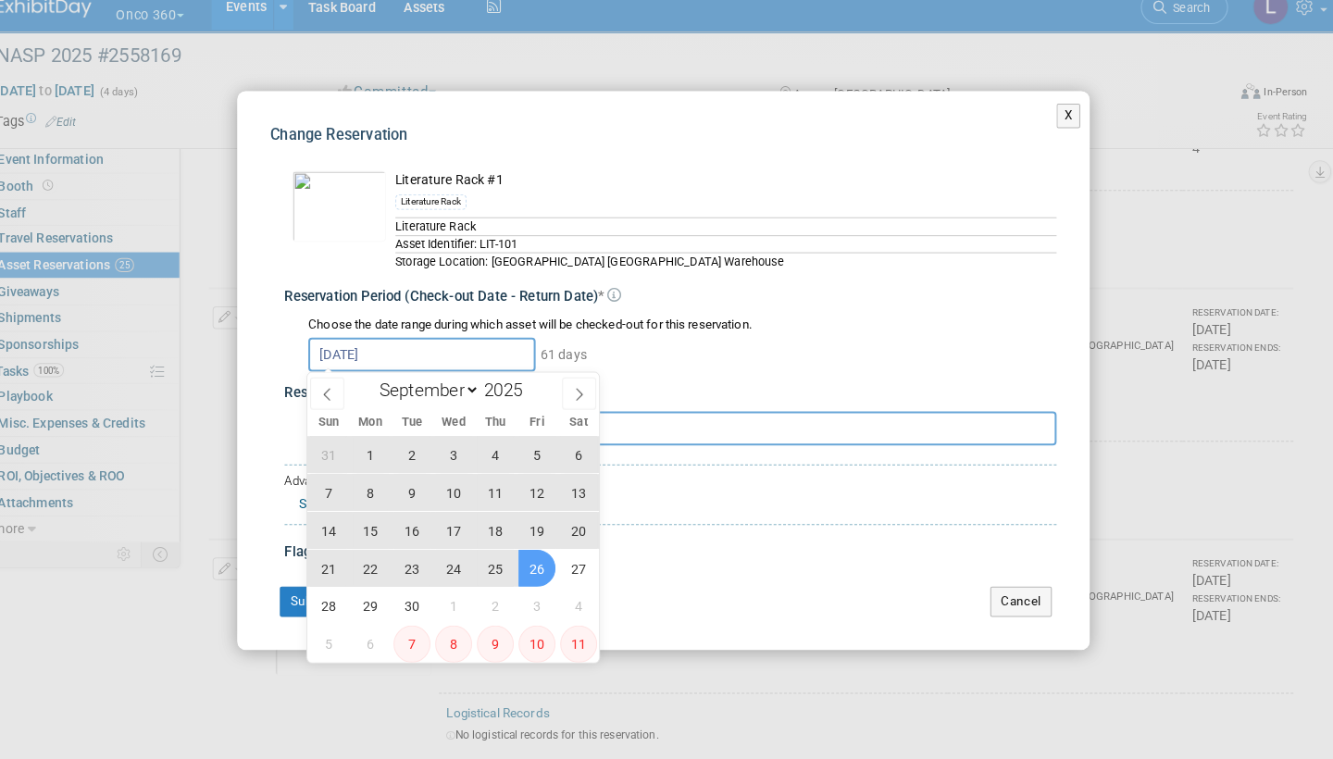
click at [525, 554] on span "26" at bounding box center [543, 572] width 36 height 36
type input "Aug 4, 2025 to Sep 26, 2025"
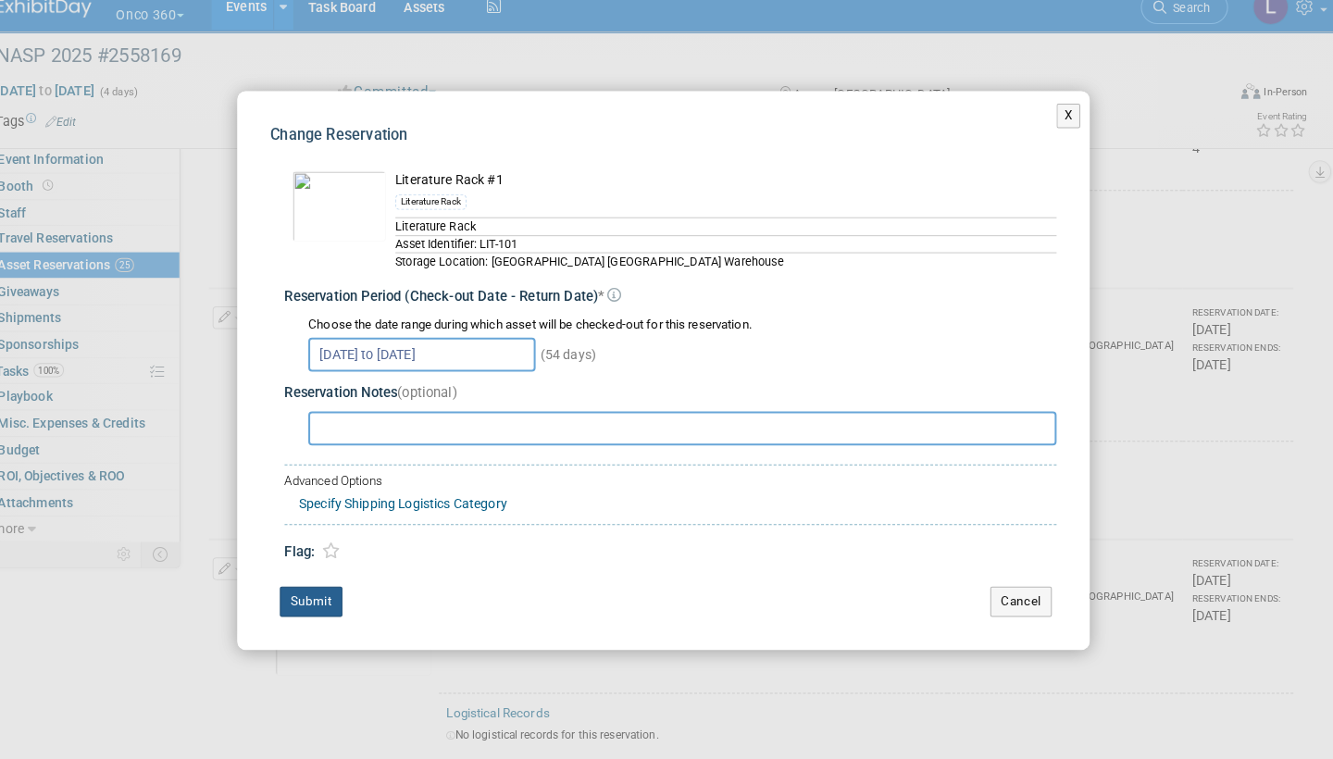
click at [312, 591] on button "Submit" at bounding box center [322, 606] width 61 height 30
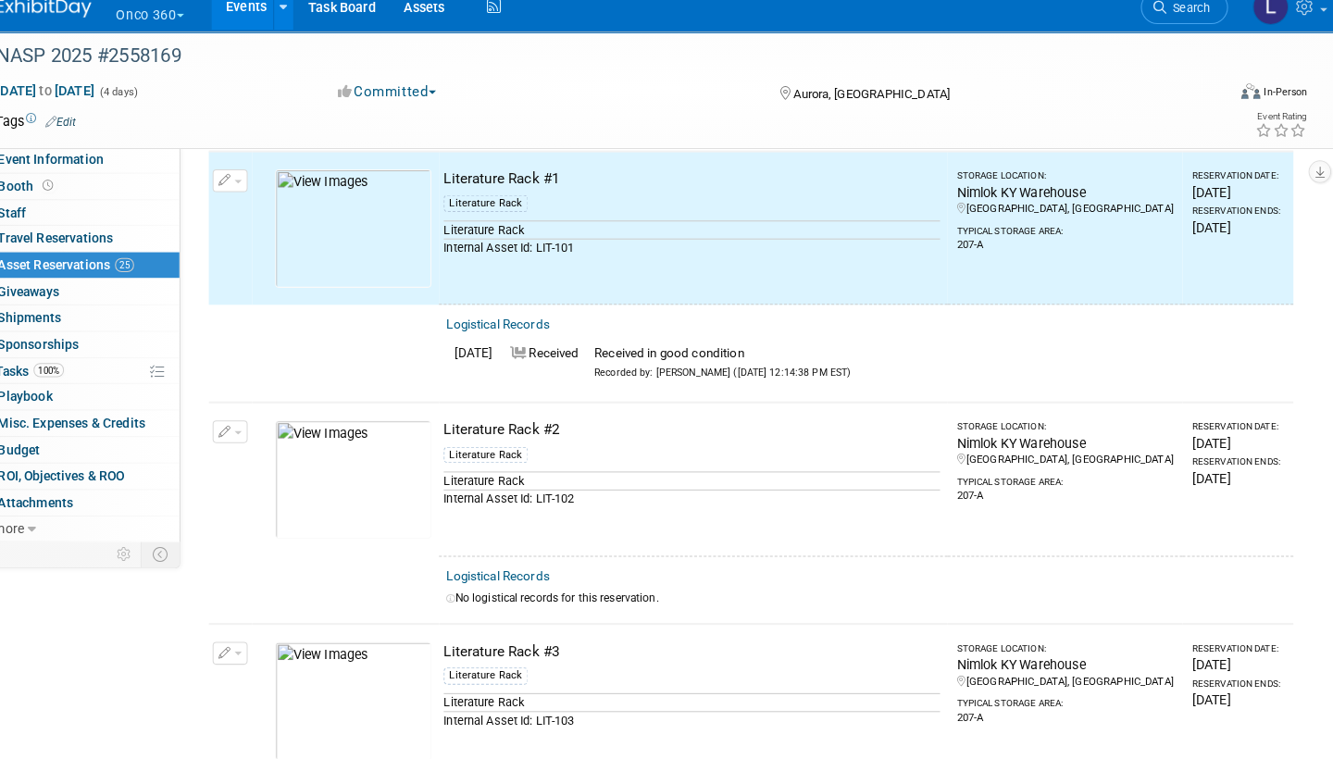
scroll to position [1816, 0]
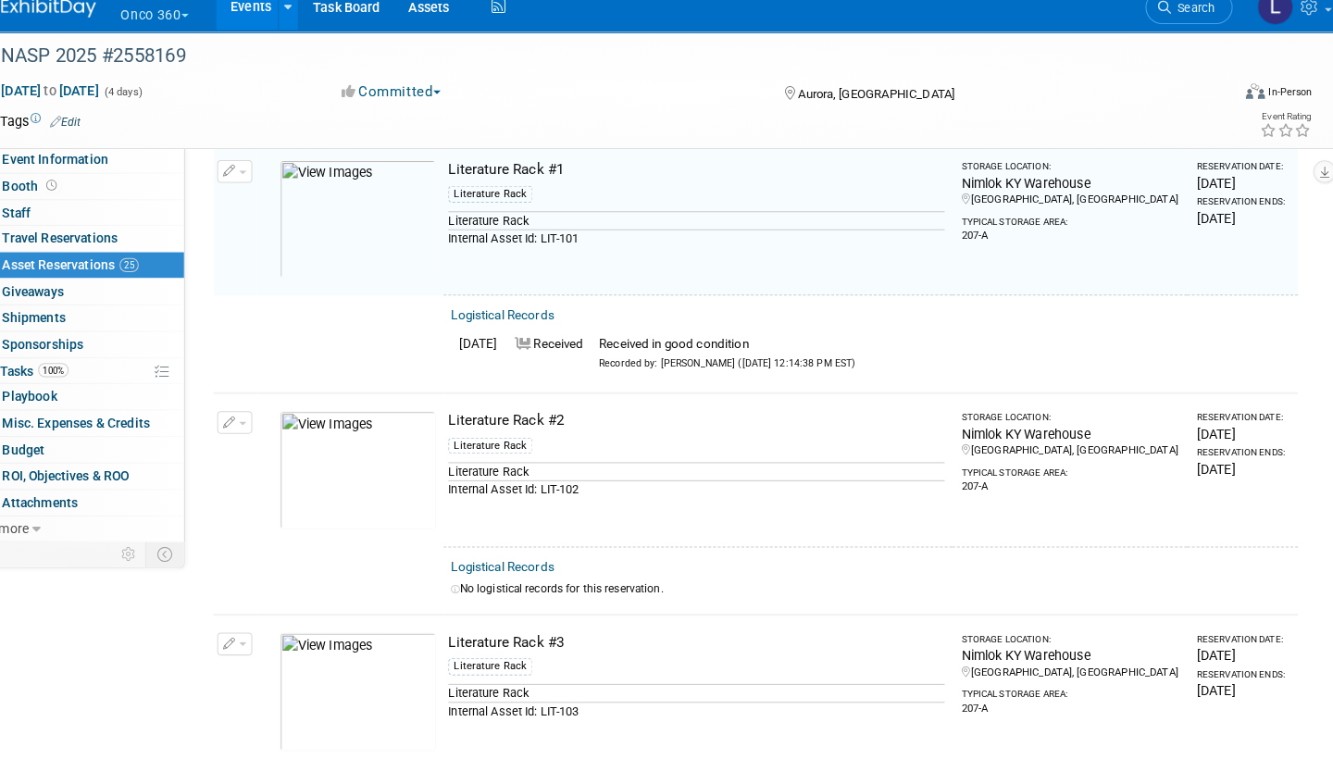
click at [506, 565] on link "Logistical Records" at bounding box center [504, 572] width 101 height 14
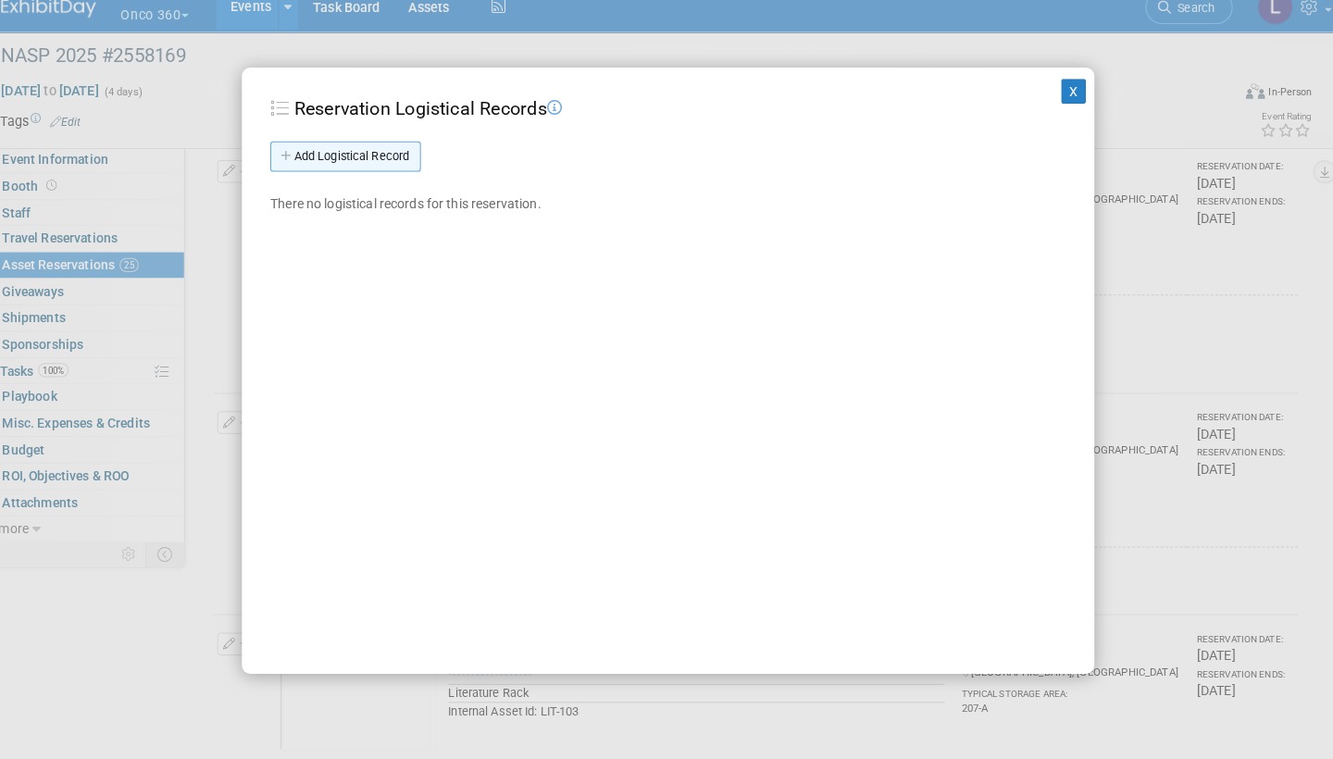
click at [378, 156] on link "Add Logistical Record" at bounding box center [351, 171] width 147 height 30
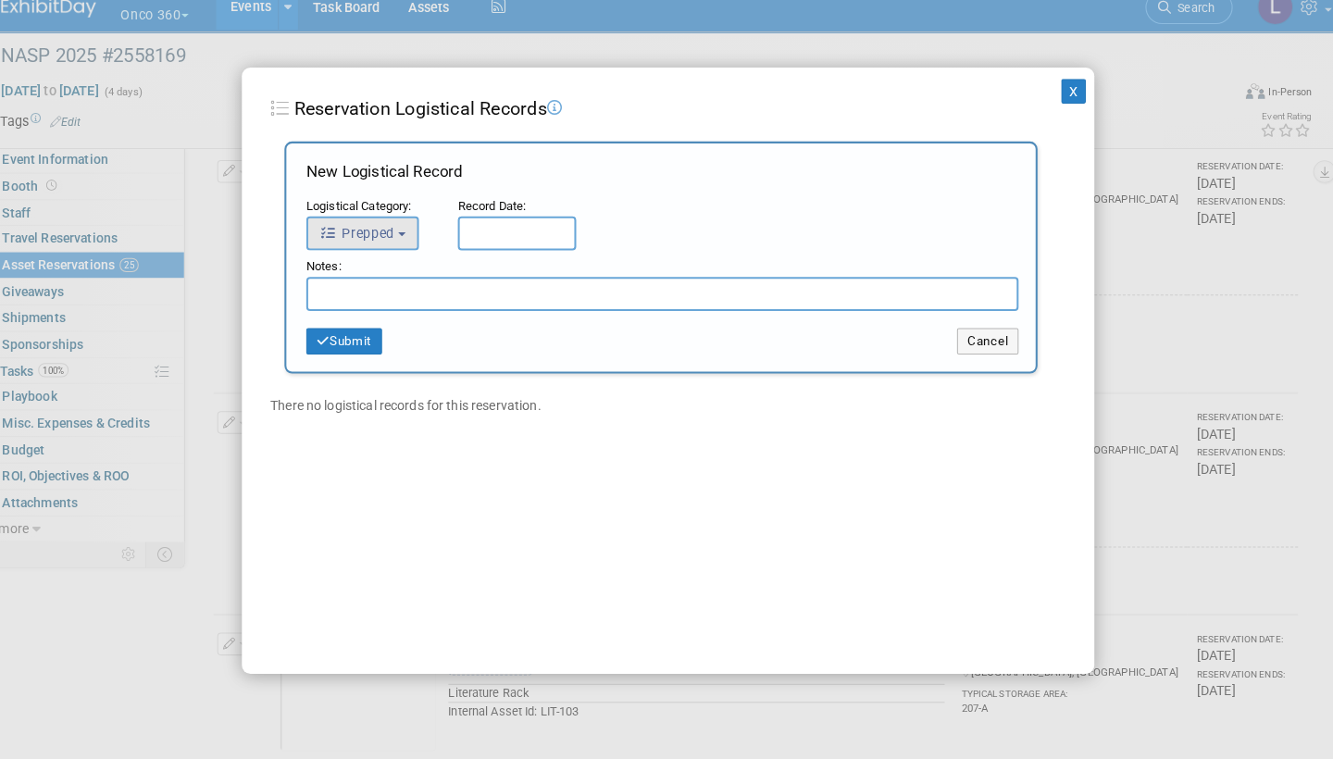
click at [399, 230] on button "Prepped" at bounding box center [368, 245] width 110 height 33
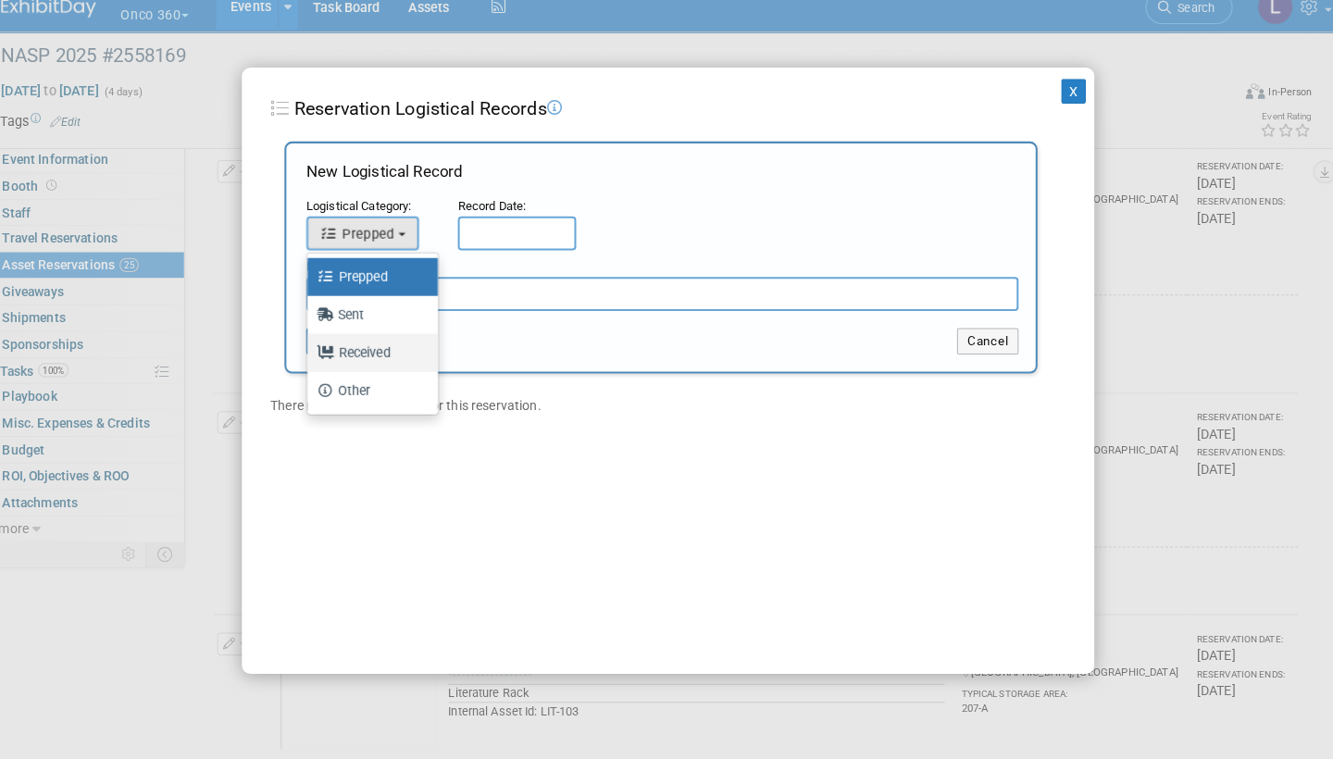
click at [377, 347] on label "Received" at bounding box center [373, 362] width 100 height 30
click at [317, 354] on input "Received" at bounding box center [311, 360] width 12 height 12
select select "3"
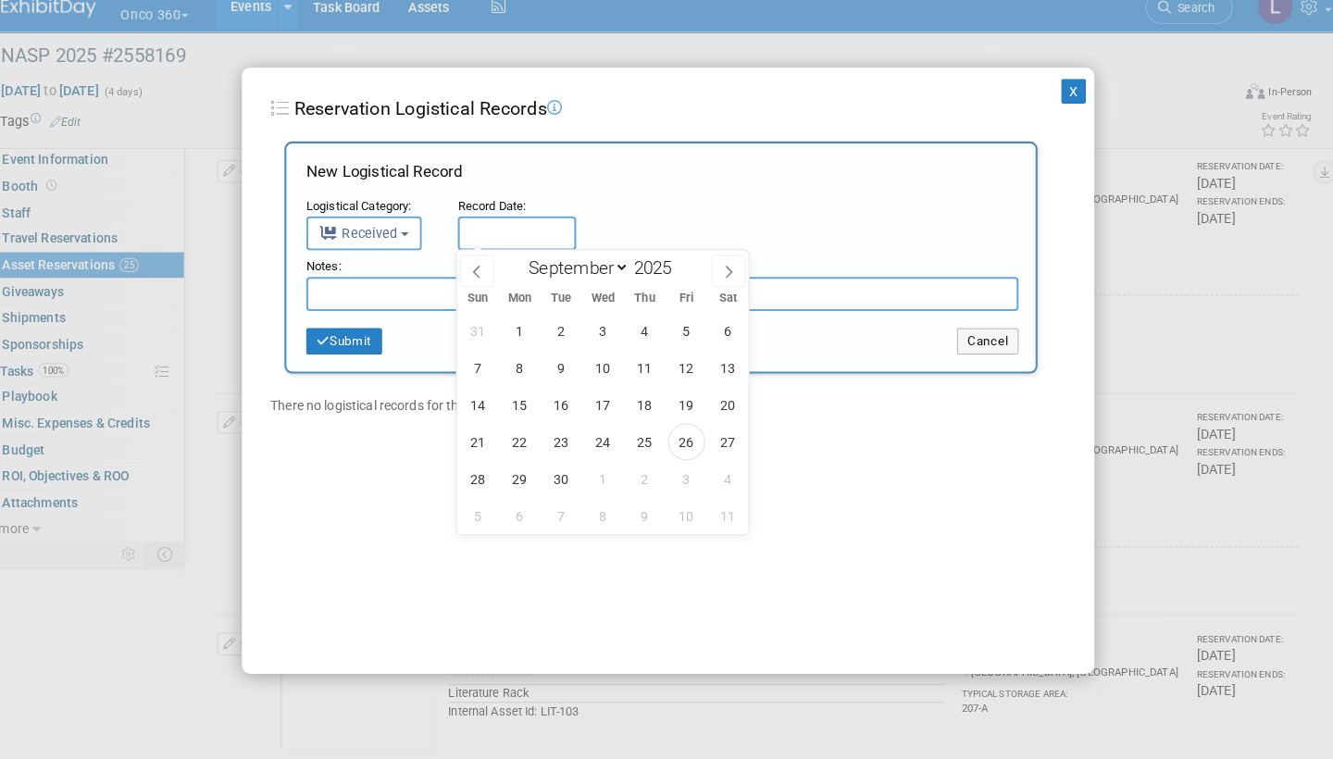
click at [508, 229] on input "text" at bounding box center [519, 245] width 116 height 33
click at [680, 431] on span "26" at bounding box center [684, 449] width 36 height 36
type input "[DATE]"
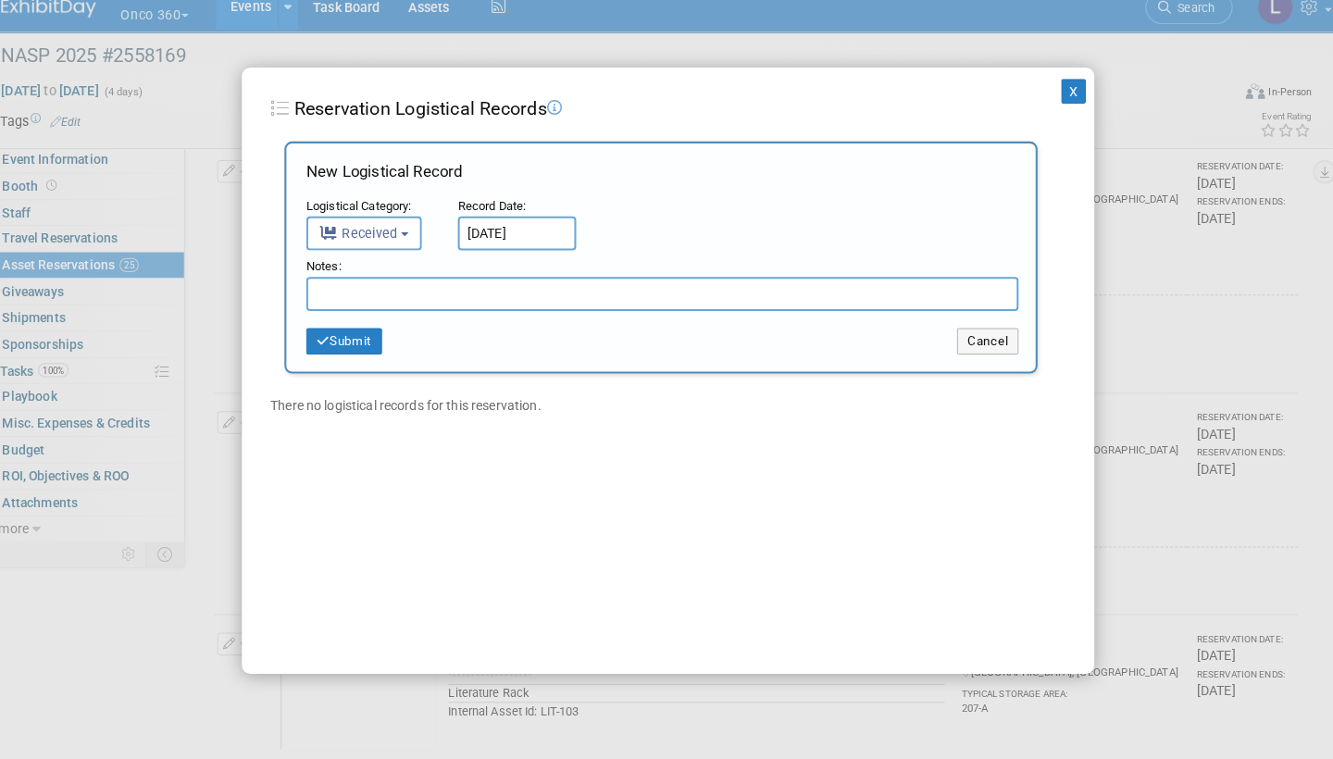
click at [401, 288] on input "text" at bounding box center [661, 304] width 696 height 33
paste input "Received in good condition"
type input "Received in good condition"
click at [339, 338] on button "Submit" at bounding box center [350, 351] width 74 height 26
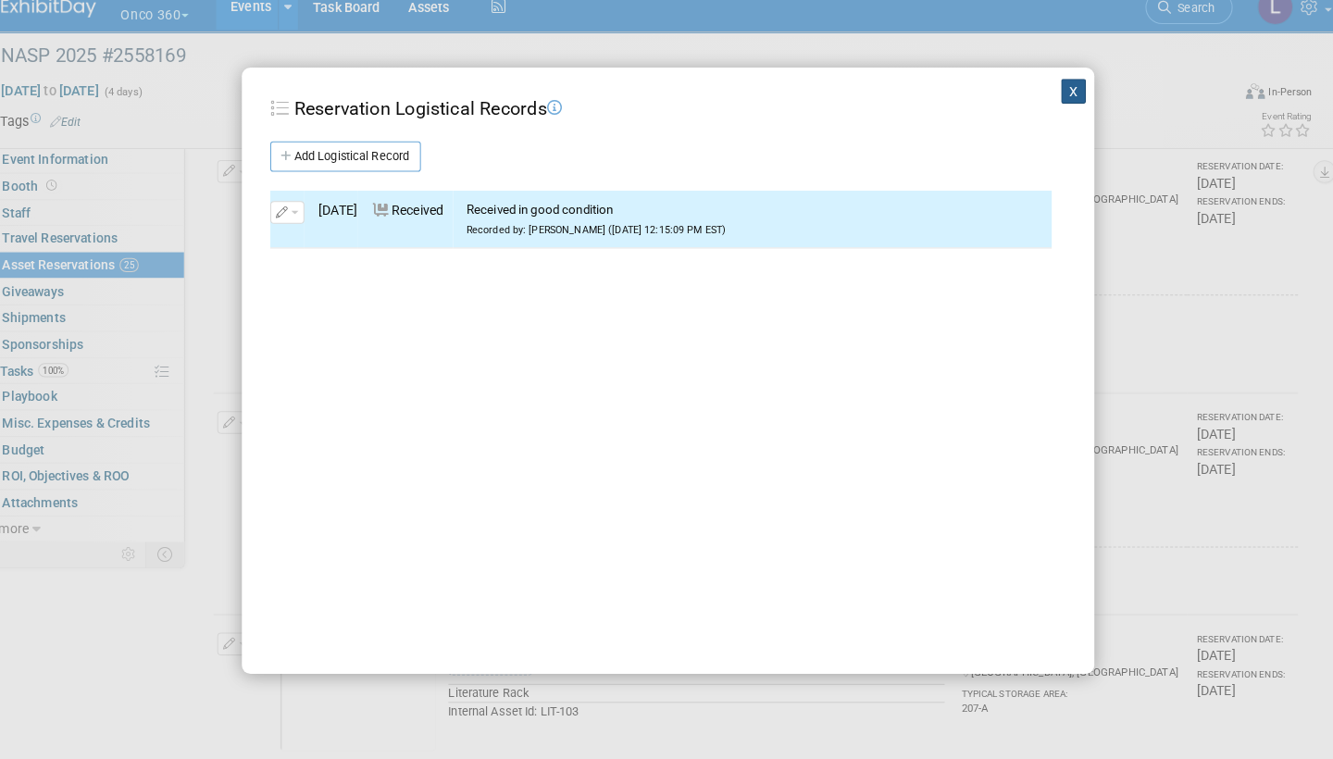
click at [1051, 94] on button "X" at bounding box center [1063, 106] width 24 height 24
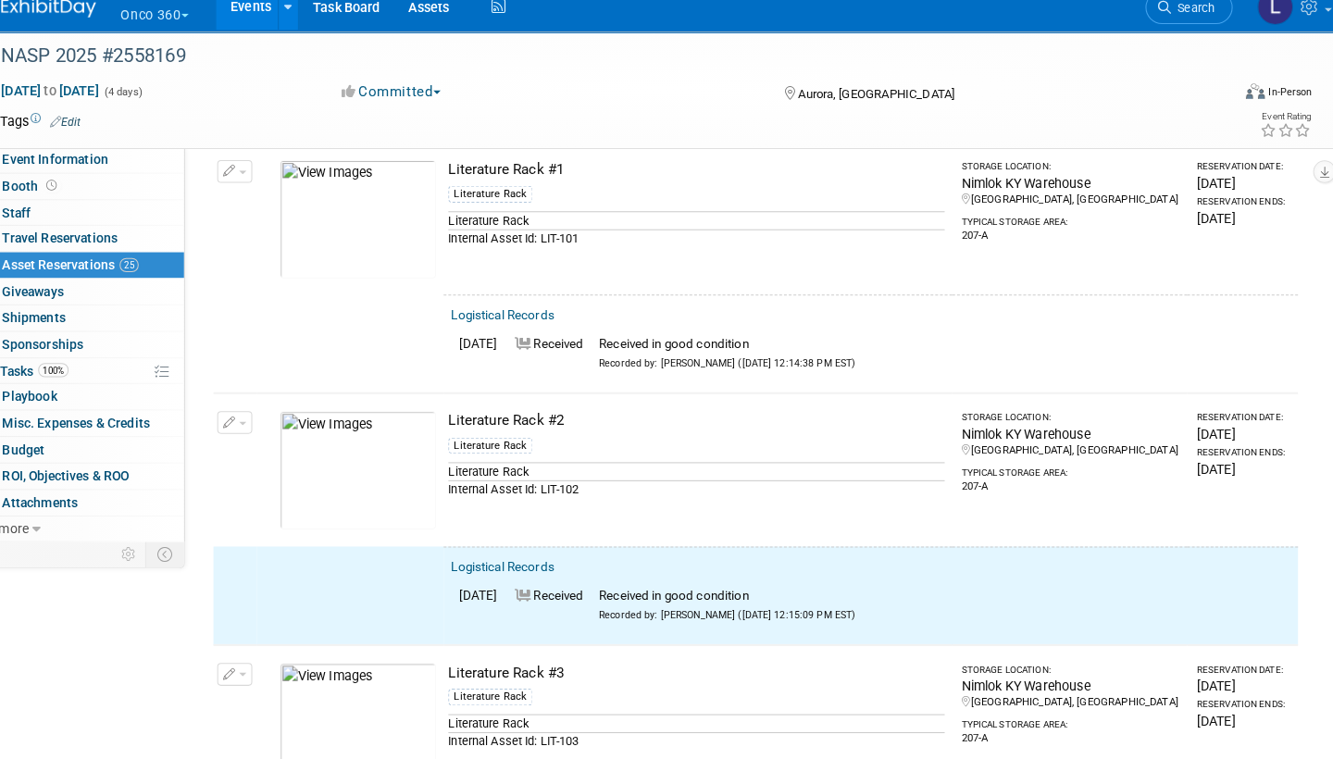
click at [236, 419] on button "button" at bounding box center [243, 430] width 34 height 22
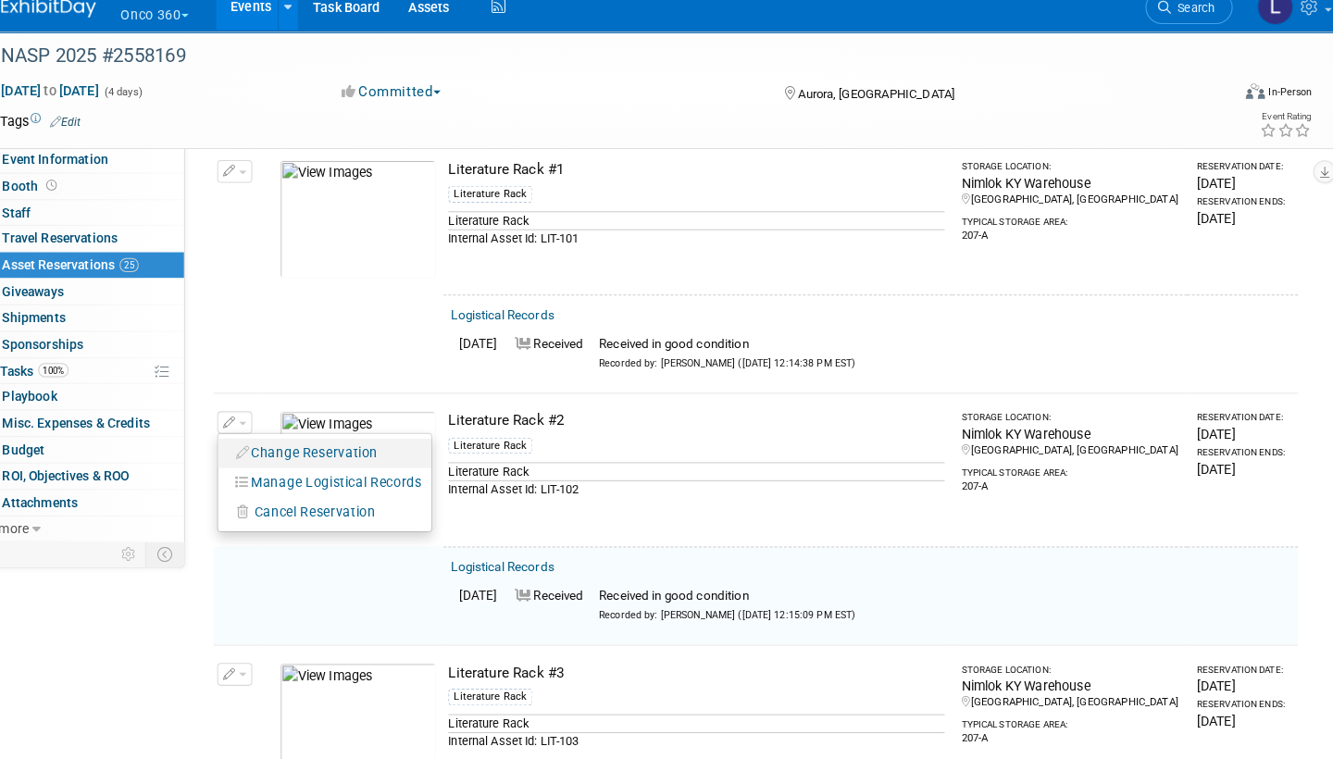
click at [322, 448] on button "Change Reservation" at bounding box center [314, 460] width 156 height 25
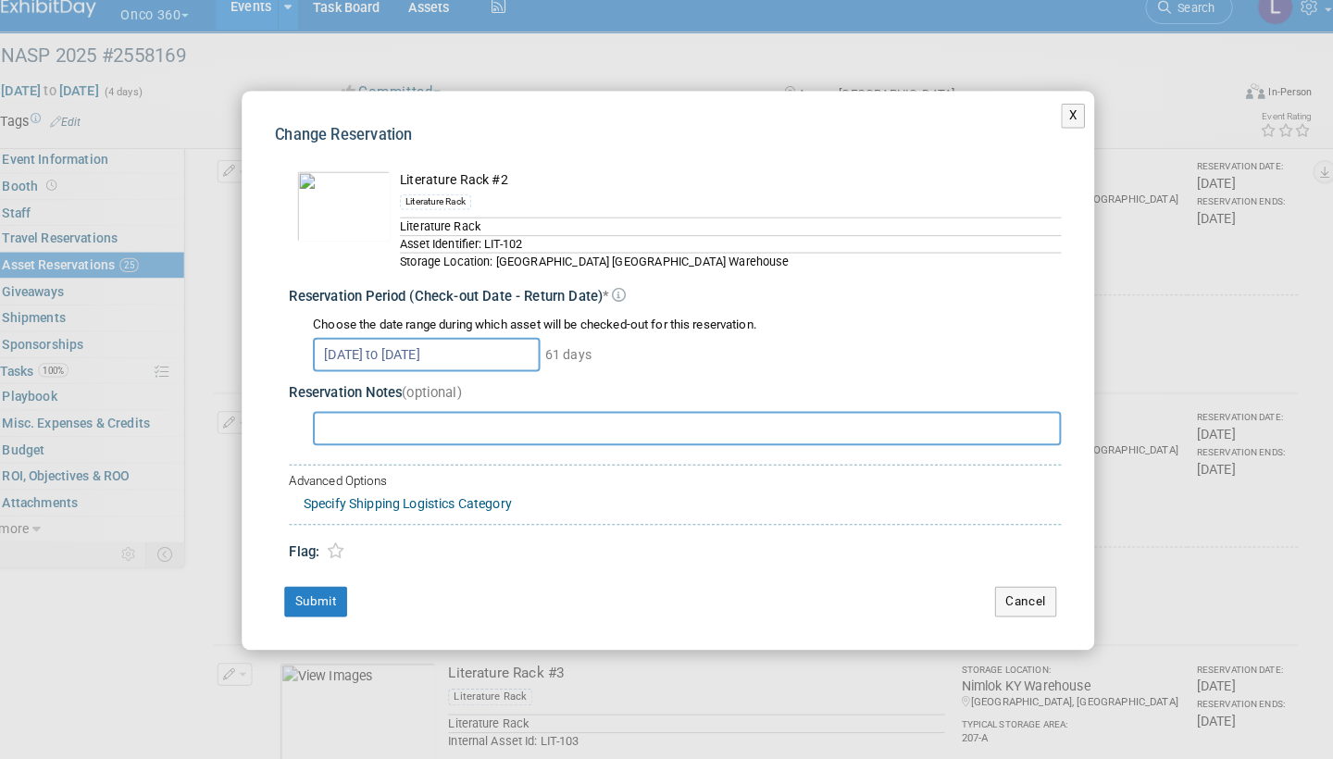
click at [497, 347] on input "Aug 4, 2025 to Oct 3, 2025" at bounding box center [430, 363] width 222 height 33
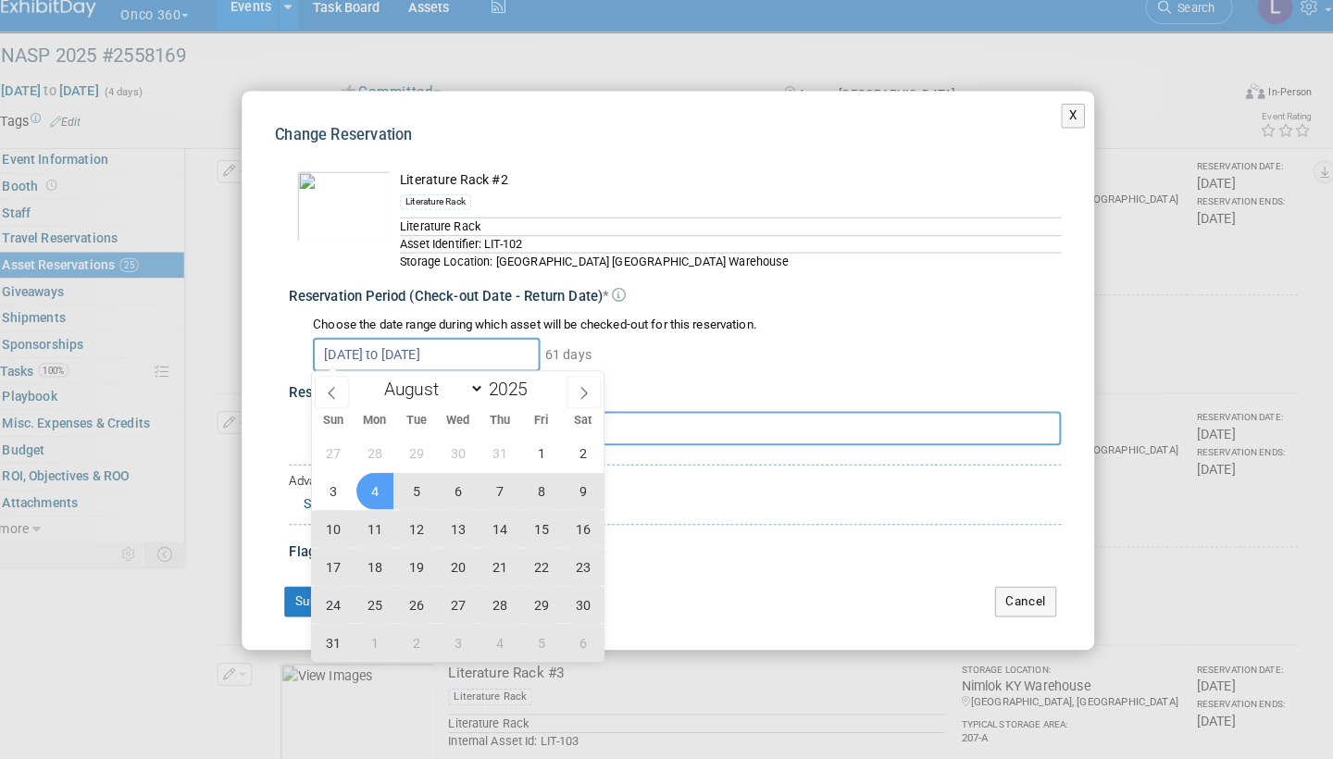
click at [364, 479] on span "4" at bounding box center [380, 497] width 36 height 36
type input "Aug 4, 2025"
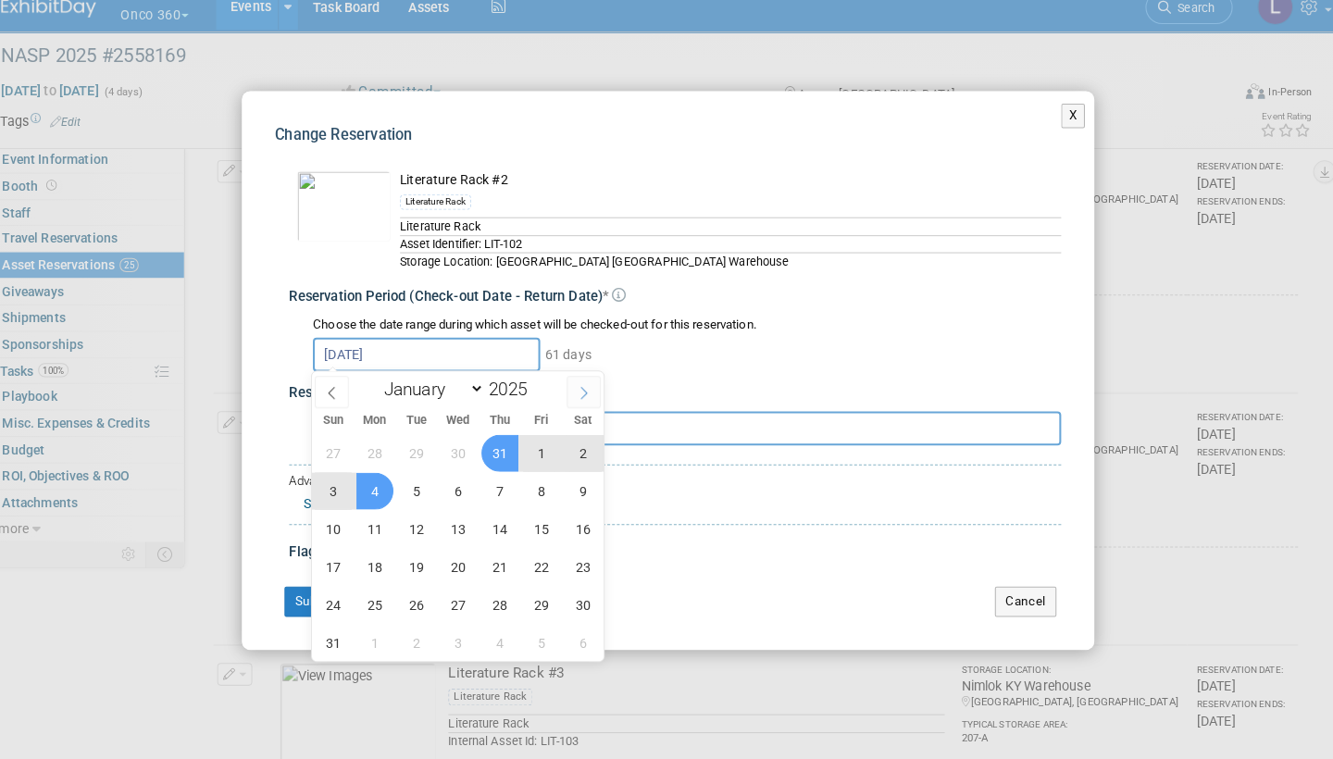
click at [578, 395] on icon at bounding box center [584, 401] width 13 height 13
select select "8"
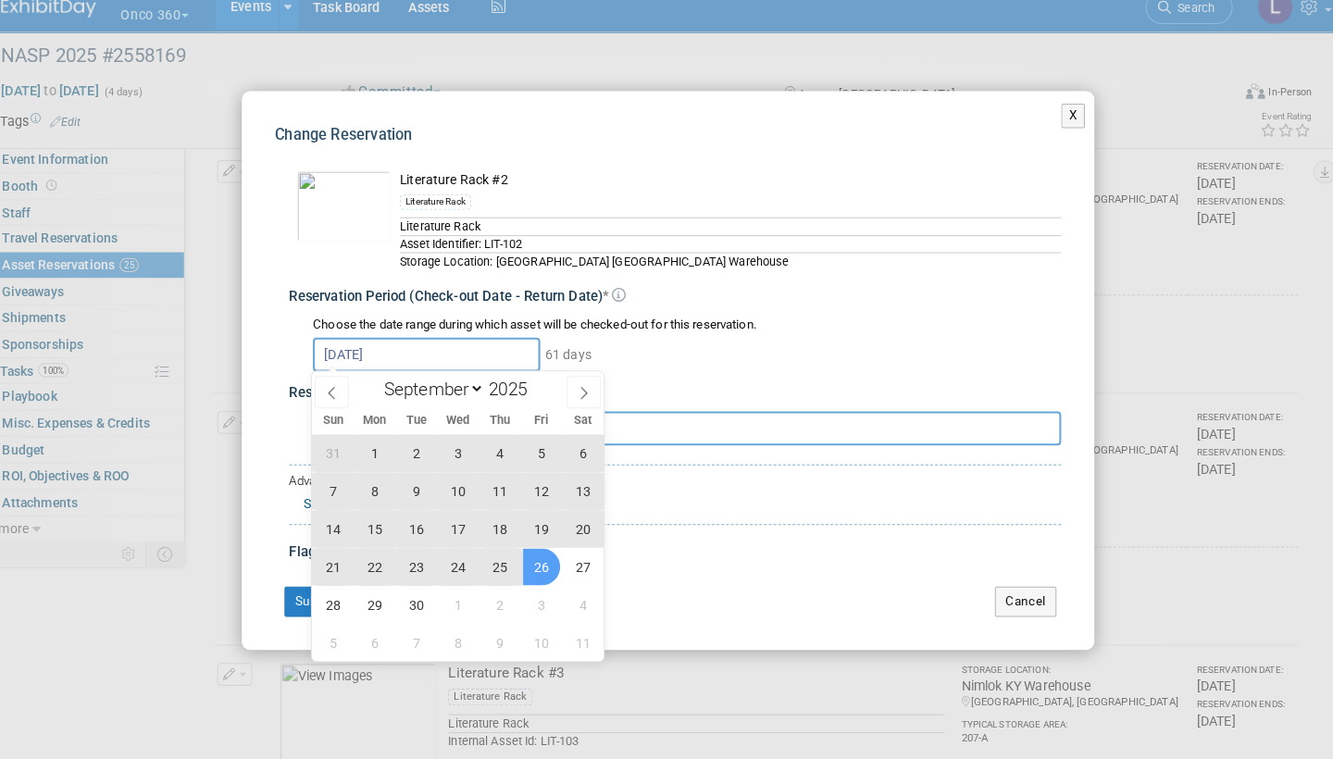
click at [530, 554] on span "26" at bounding box center [543, 572] width 36 height 36
type input "Aug 4, 2025 to Sep 26, 2025"
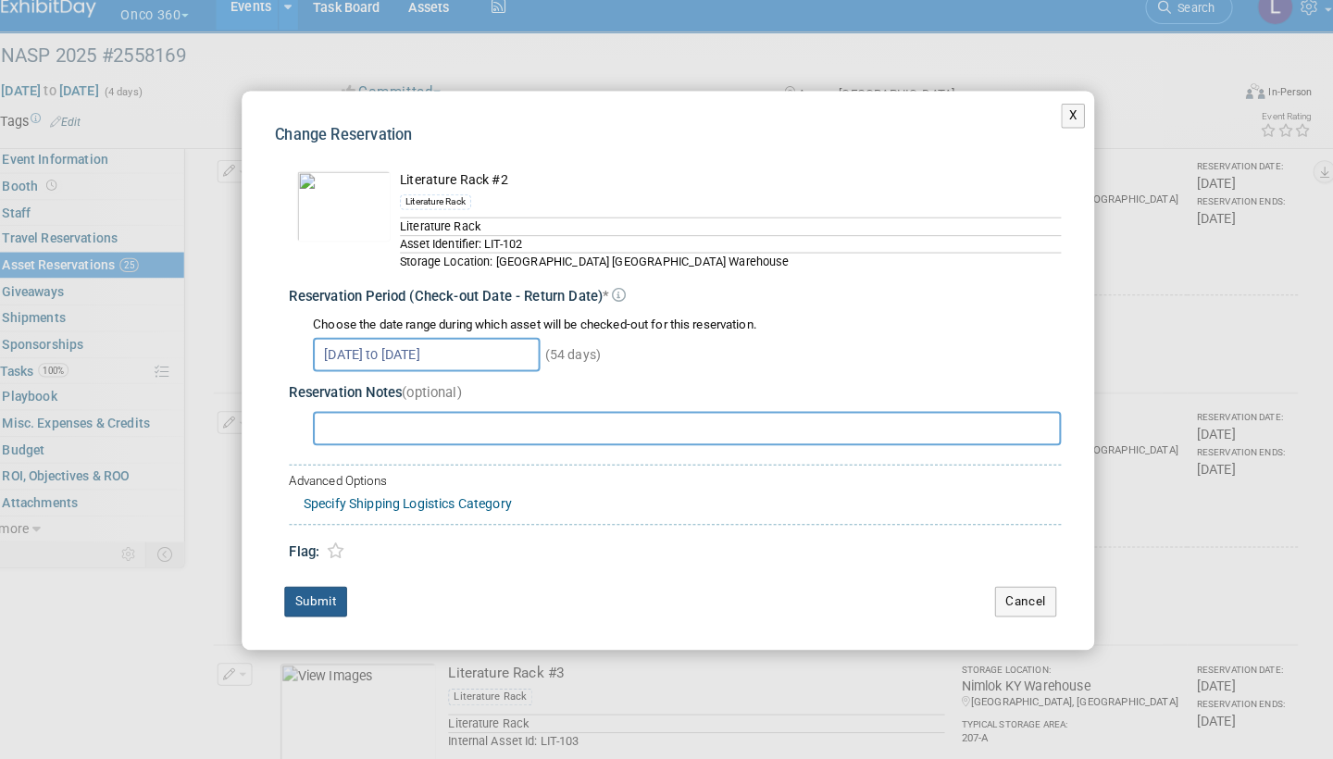
click at [322, 591] on button "Submit" at bounding box center [322, 606] width 61 height 30
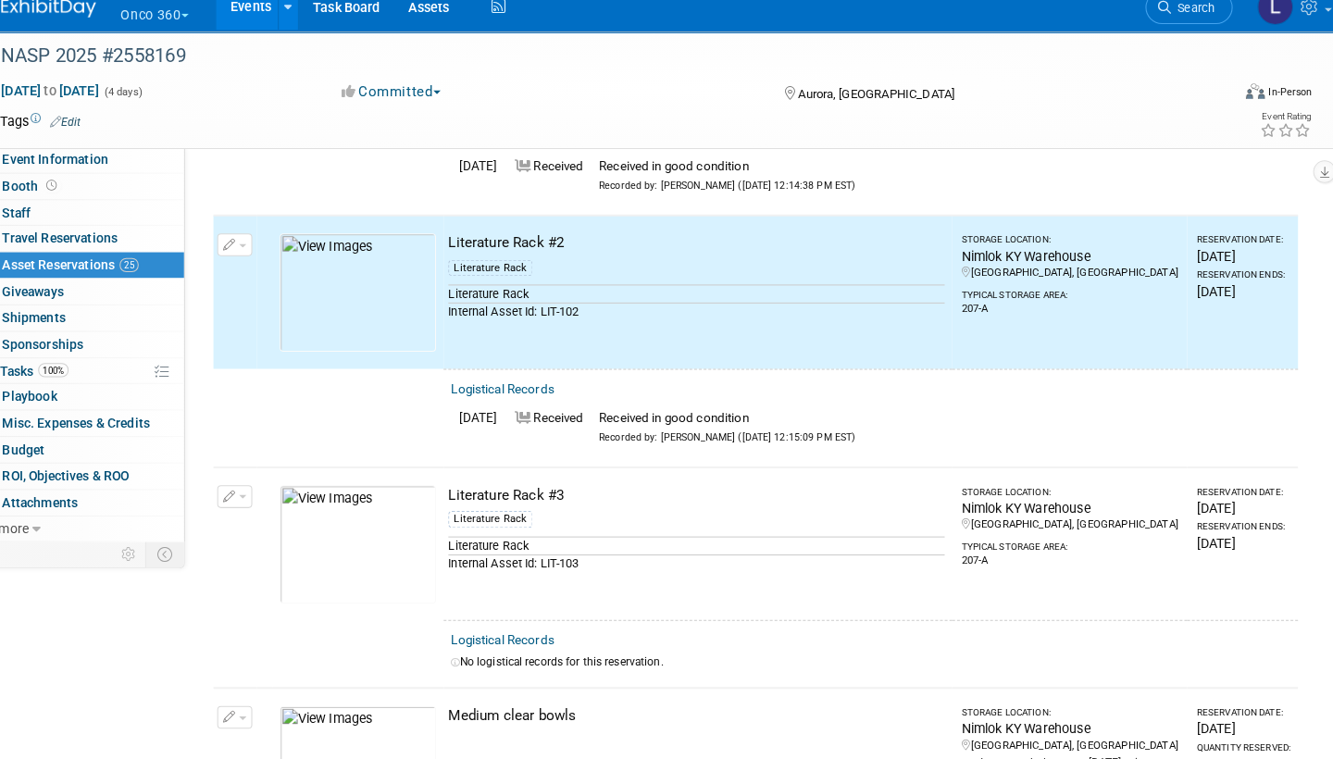
scroll to position [1999, 0]
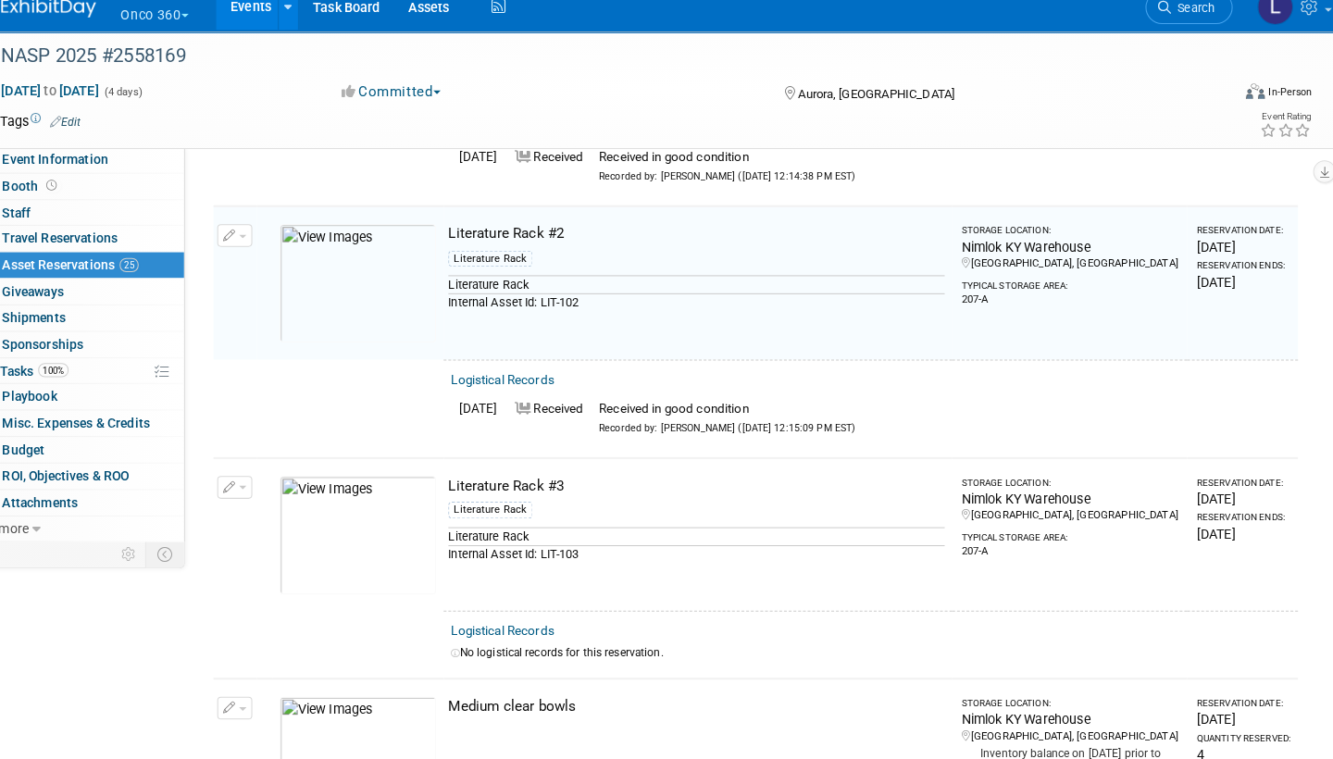
click at [514, 627] on link "Logistical Records" at bounding box center [504, 634] width 101 height 14
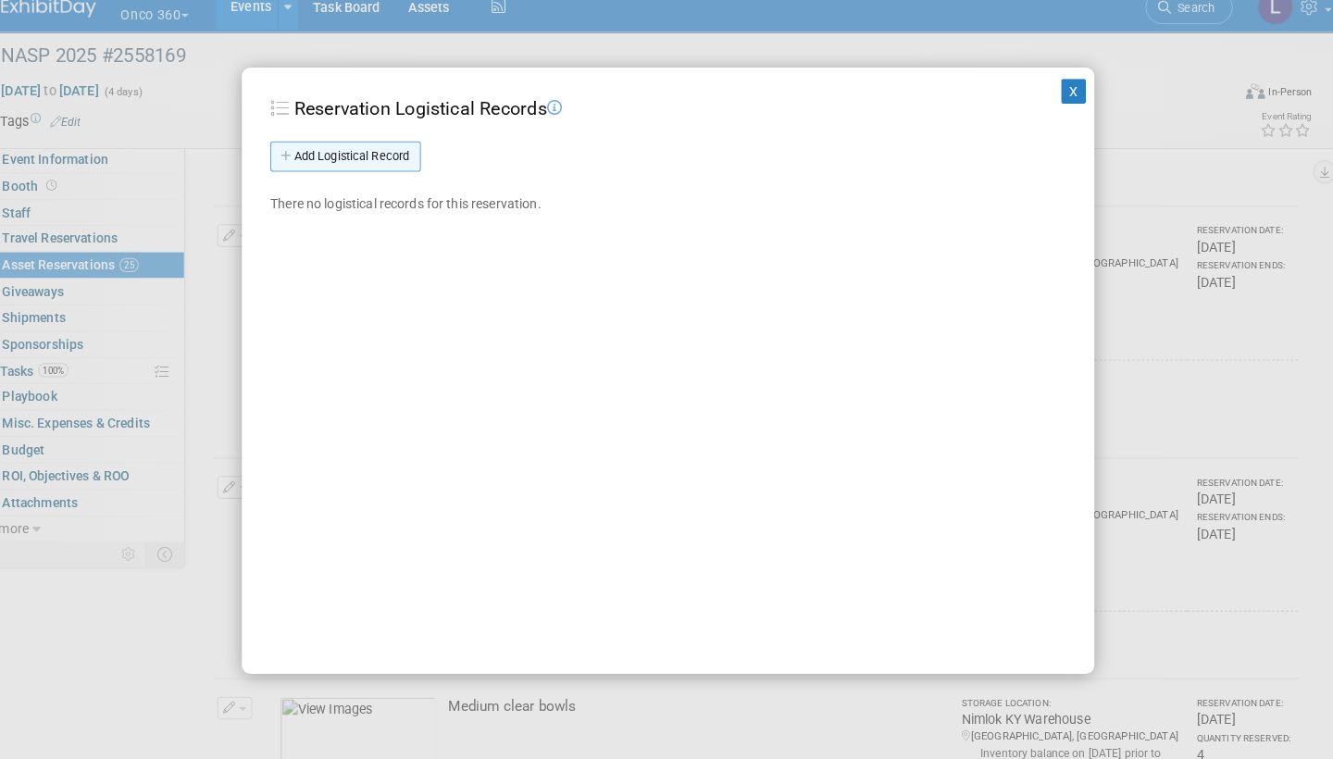
click at [378, 156] on link "Add Logistical Record" at bounding box center [351, 171] width 147 height 30
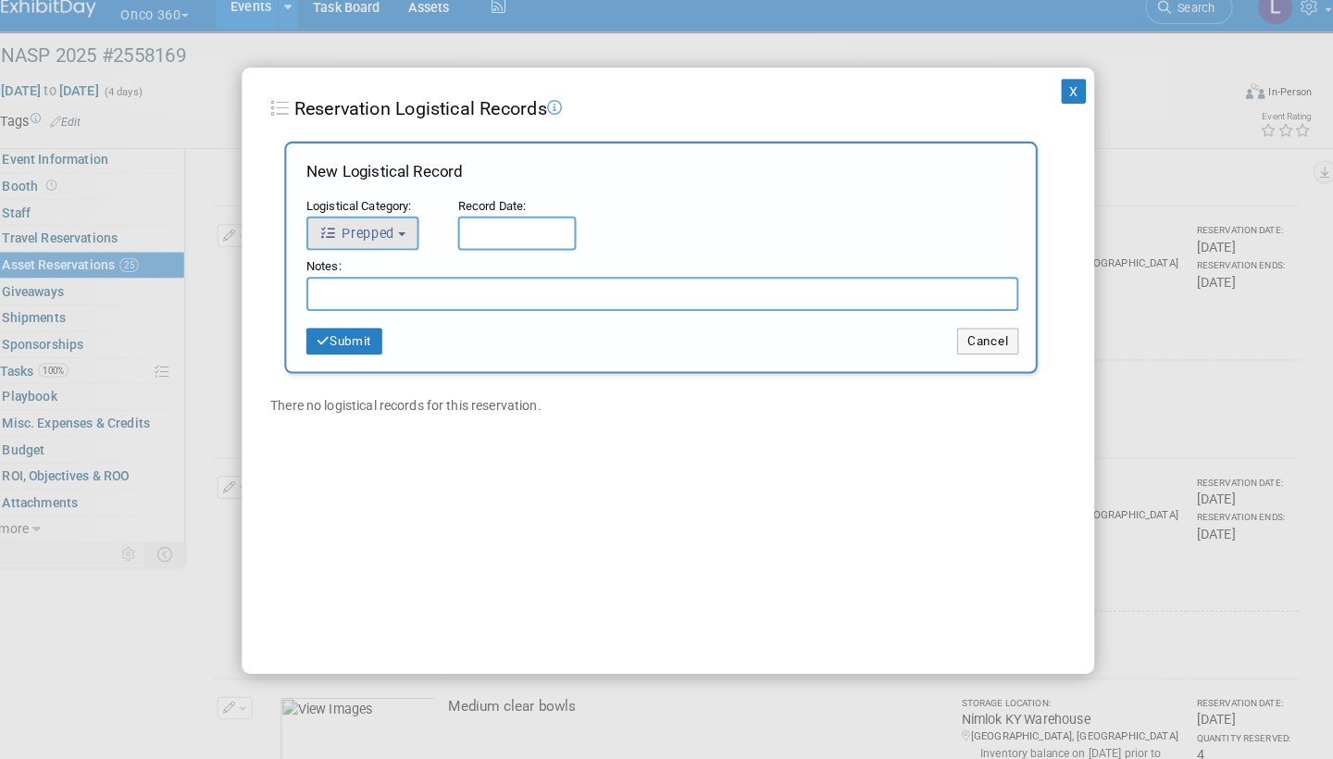
click at [403, 244] on b "button" at bounding box center [406, 246] width 7 height 4
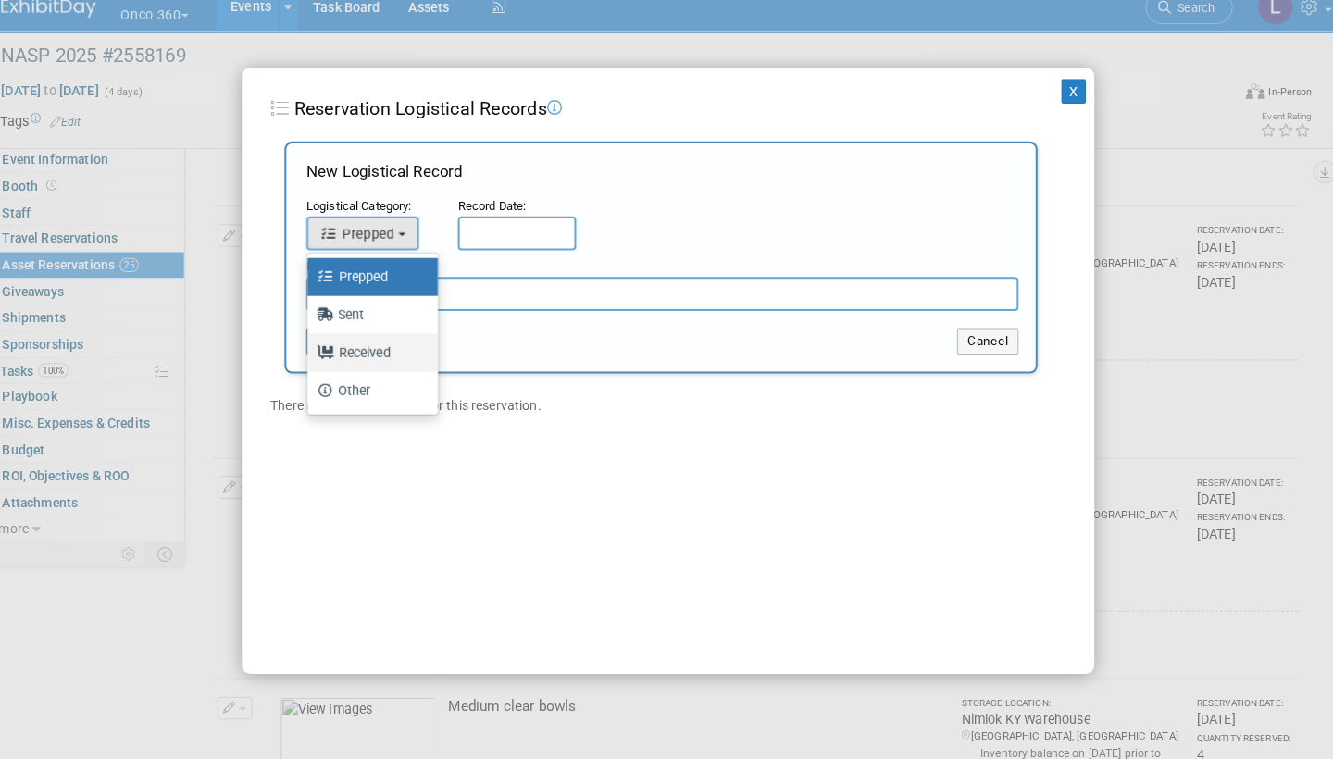
click at [380, 347] on label "Received" at bounding box center [373, 362] width 100 height 30
click at [317, 354] on input "Received" at bounding box center [311, 360] width 12 height 12
select select "3"
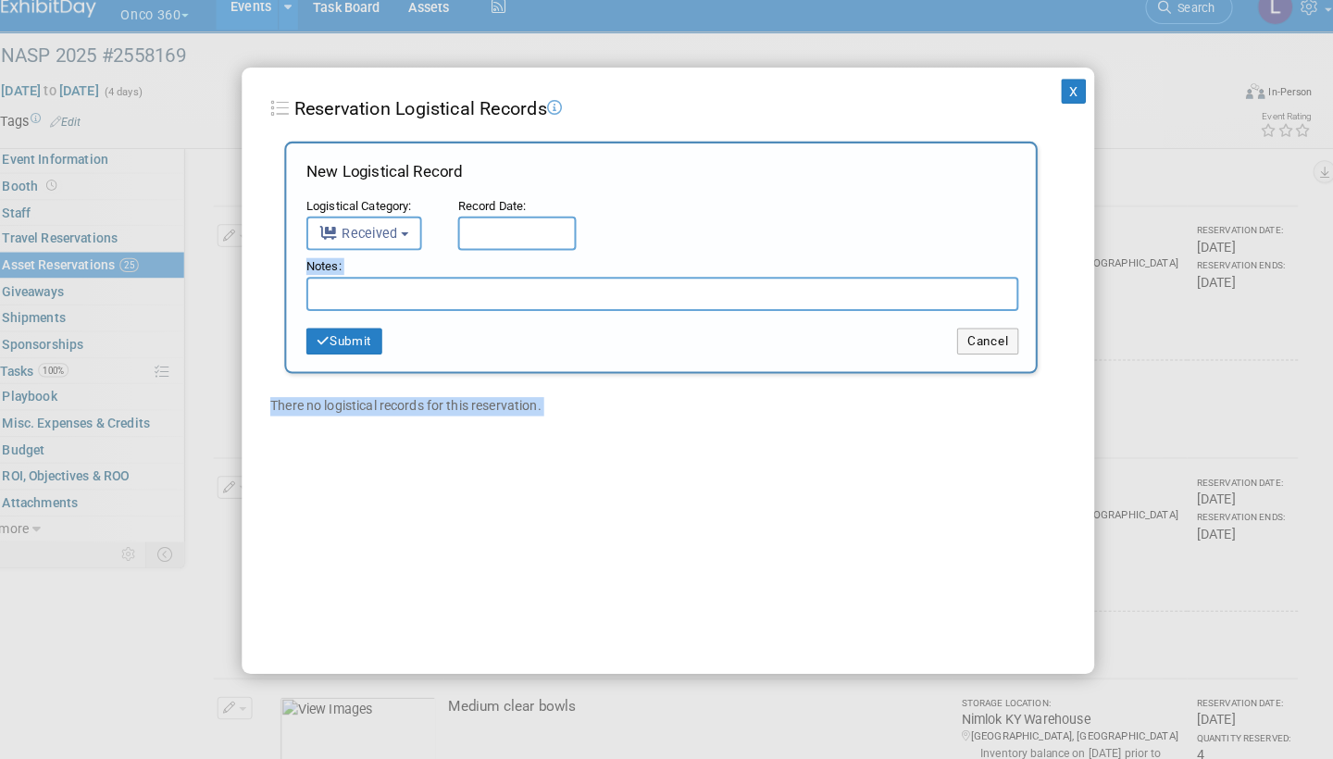
click at [489, 229] on input "text" at bounding box center [519, 245] width 116 height 33
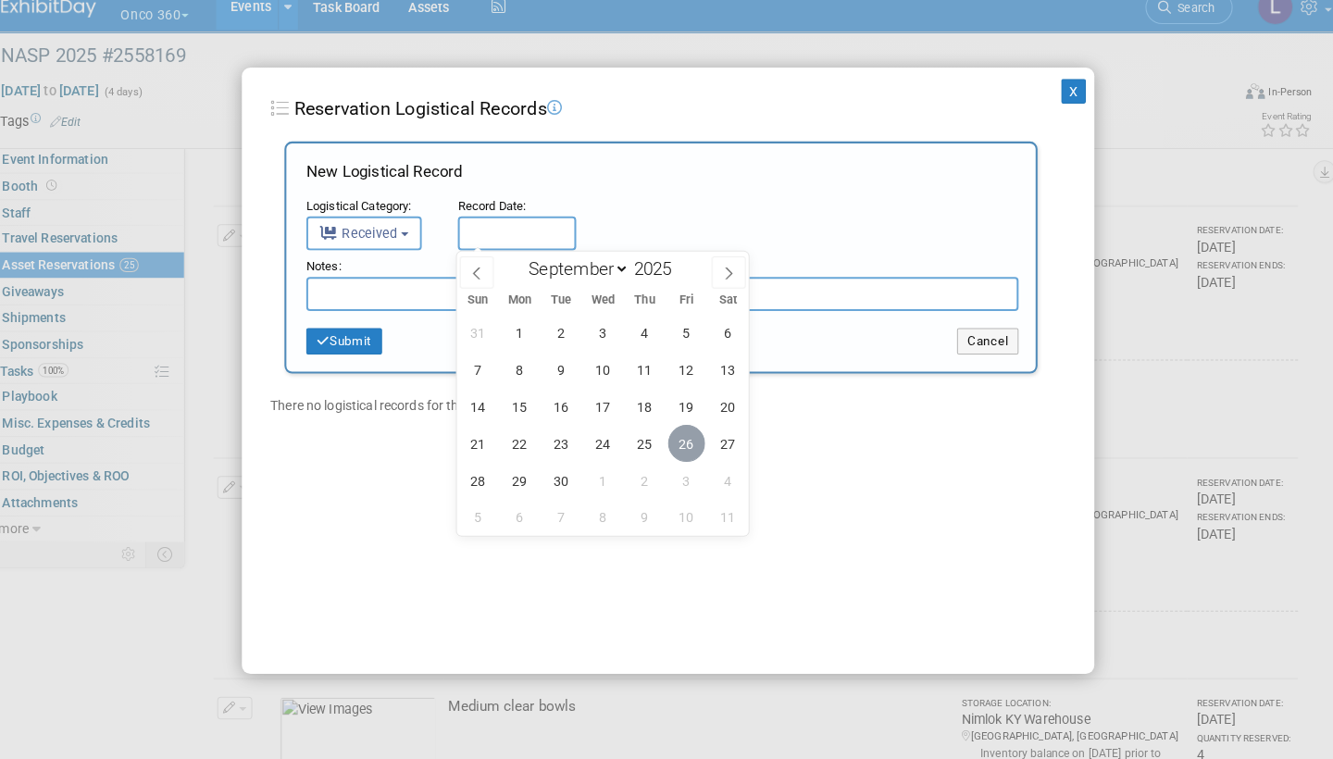
click at [672, 432] on span "26" at bounding box center [684, 450] width 36 height 36
type input "Sep 26, 2025"
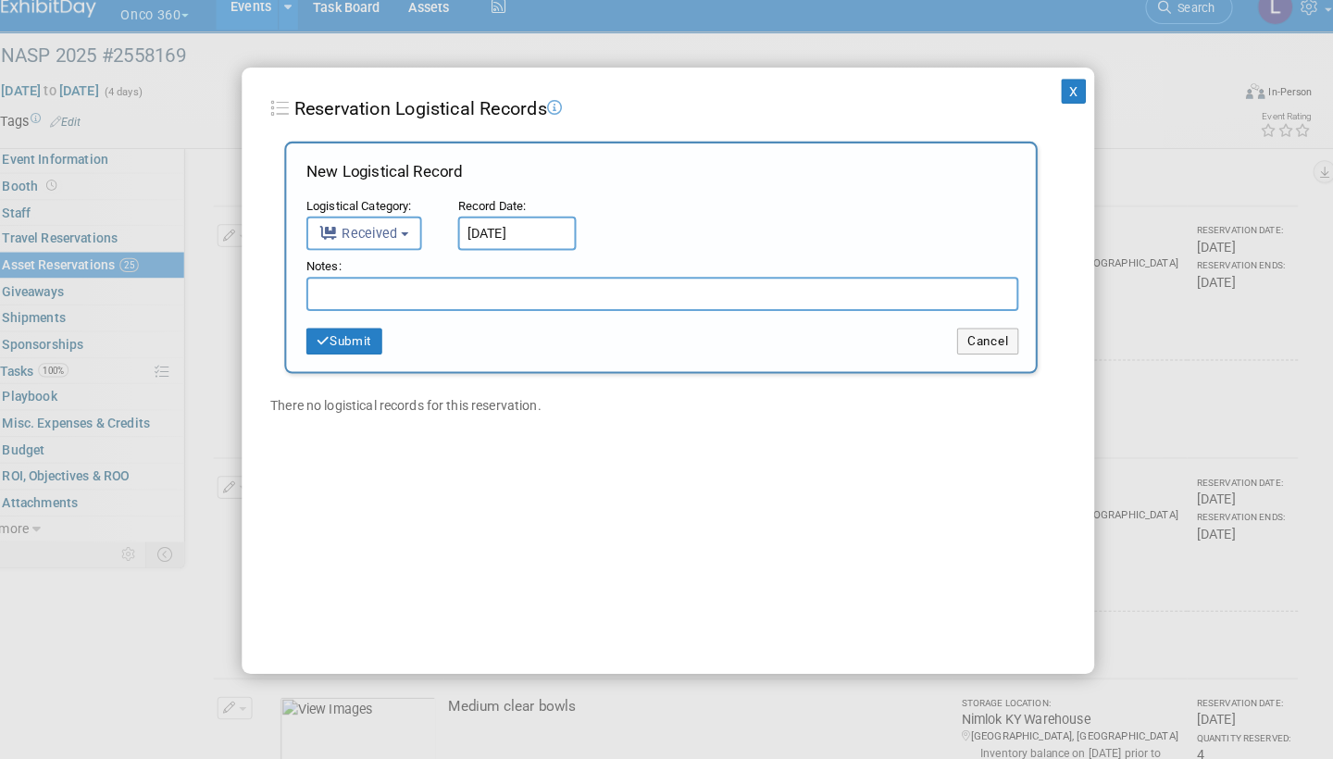
click at [445, 288] on input "text" at bounding box center [661, 304] width 696 height 33
paste input "Received in good condition"
type input "Received in good condition"
click at [359, 338] on button "Submit" at bounding box center [350, 351] width 74 height 26
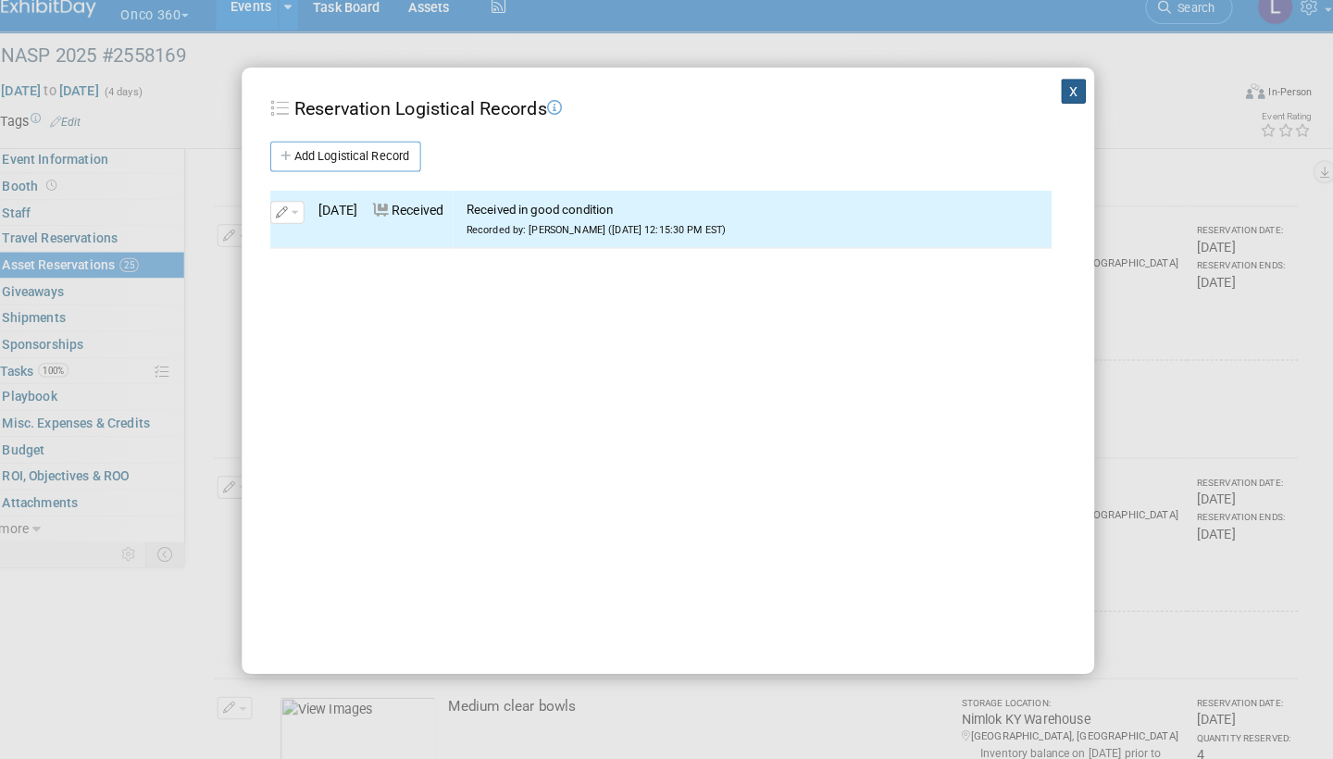
click at [1051, 94] on button "X" at bounding box center [1063, 106] width 24 height 24
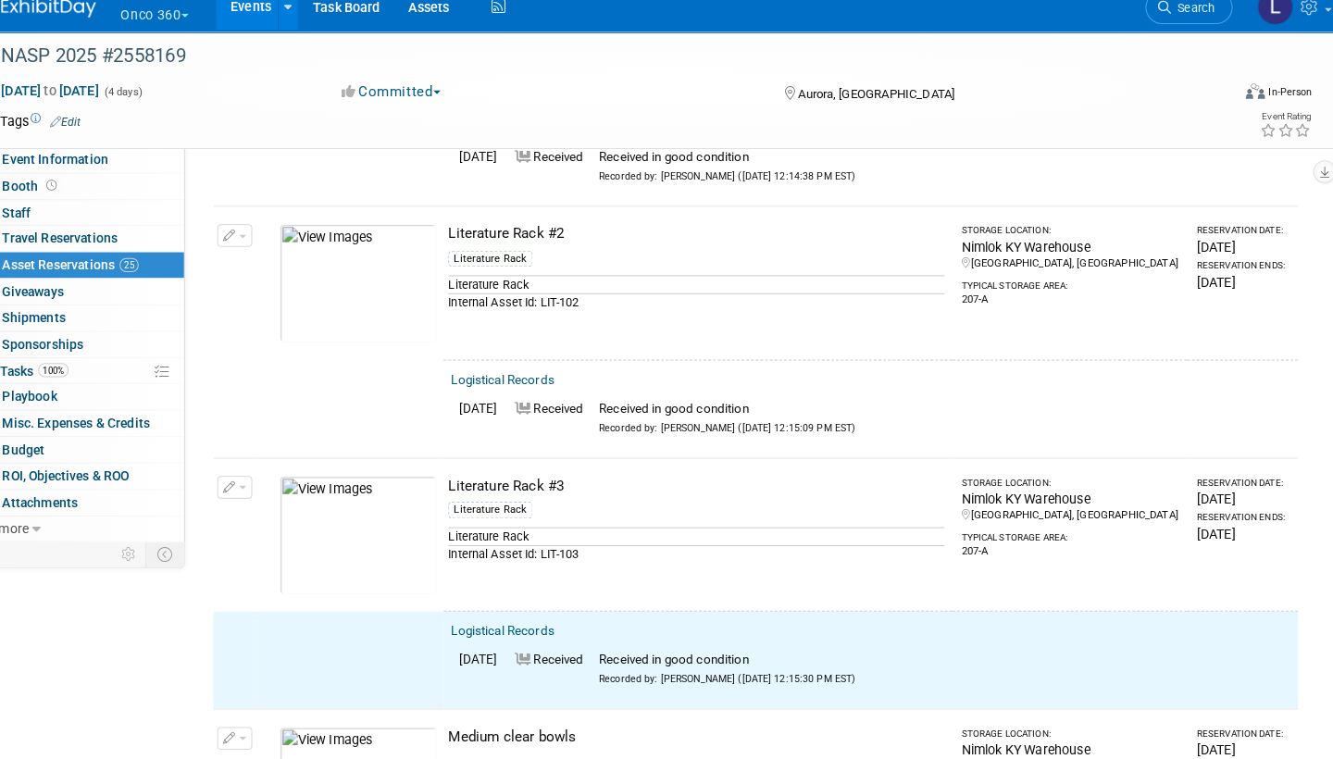
click at [231, 488] on icon "button" at bounding box center [237, 494] width 13 height 12
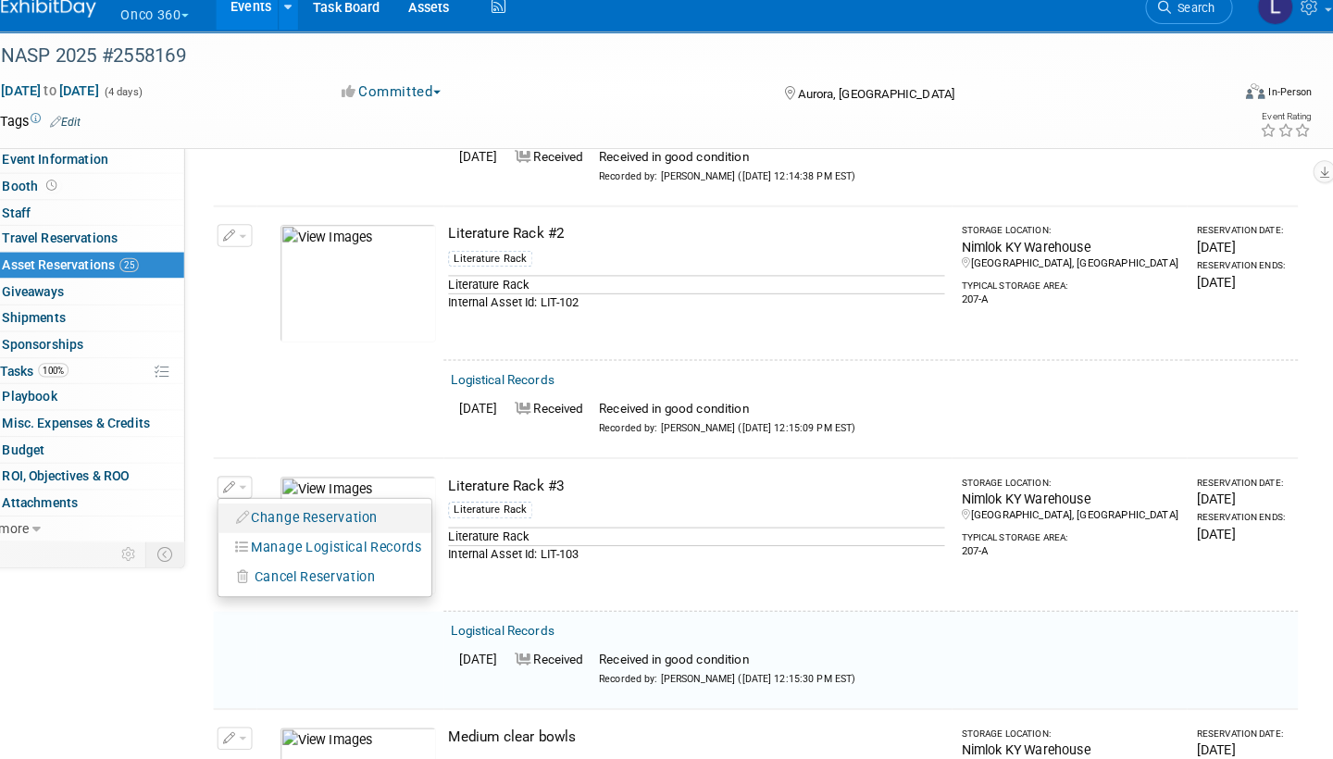
click at [320, 511] on button "Change Reservation" at bounding box center [314, 523] width 156 height 25
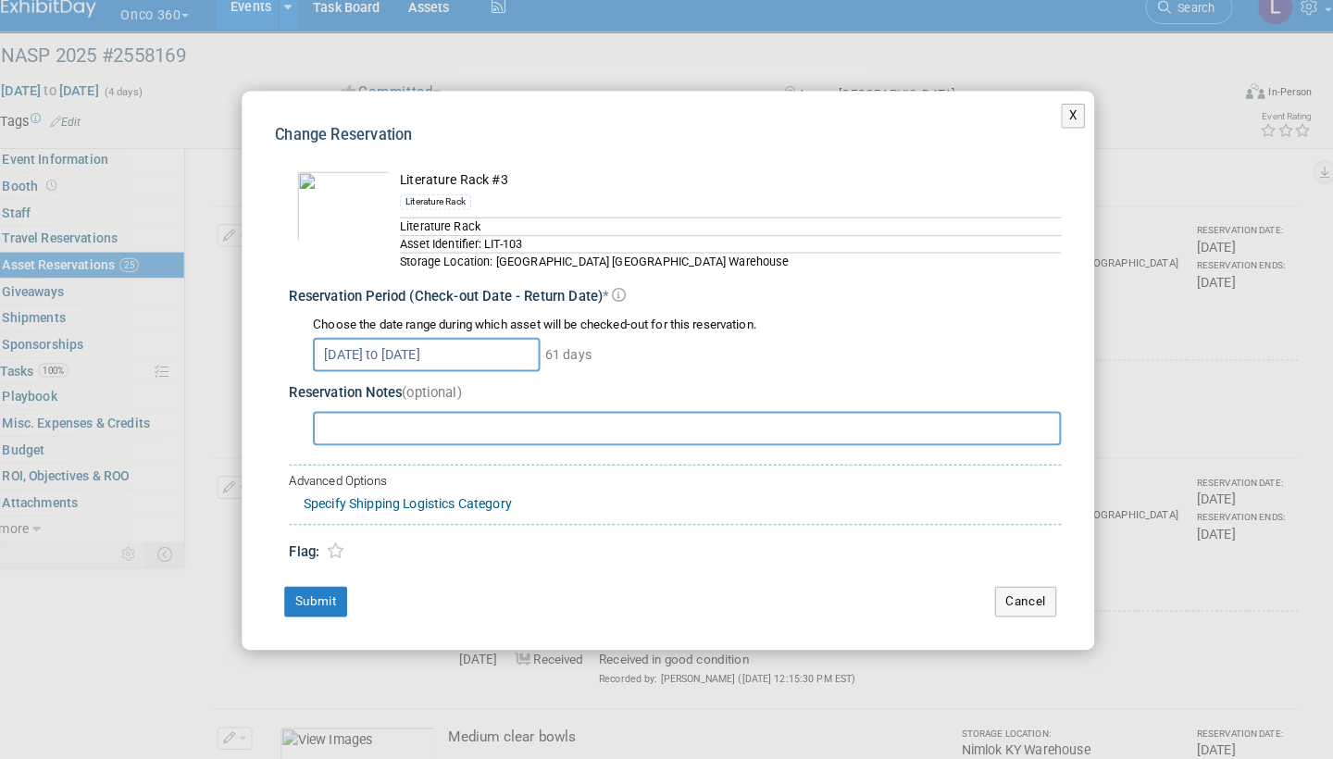
click at [481, 347] on input "Aug 4, 2025 to Oct 3, 2025" at bounding box center [430, 363] width 222 height 33
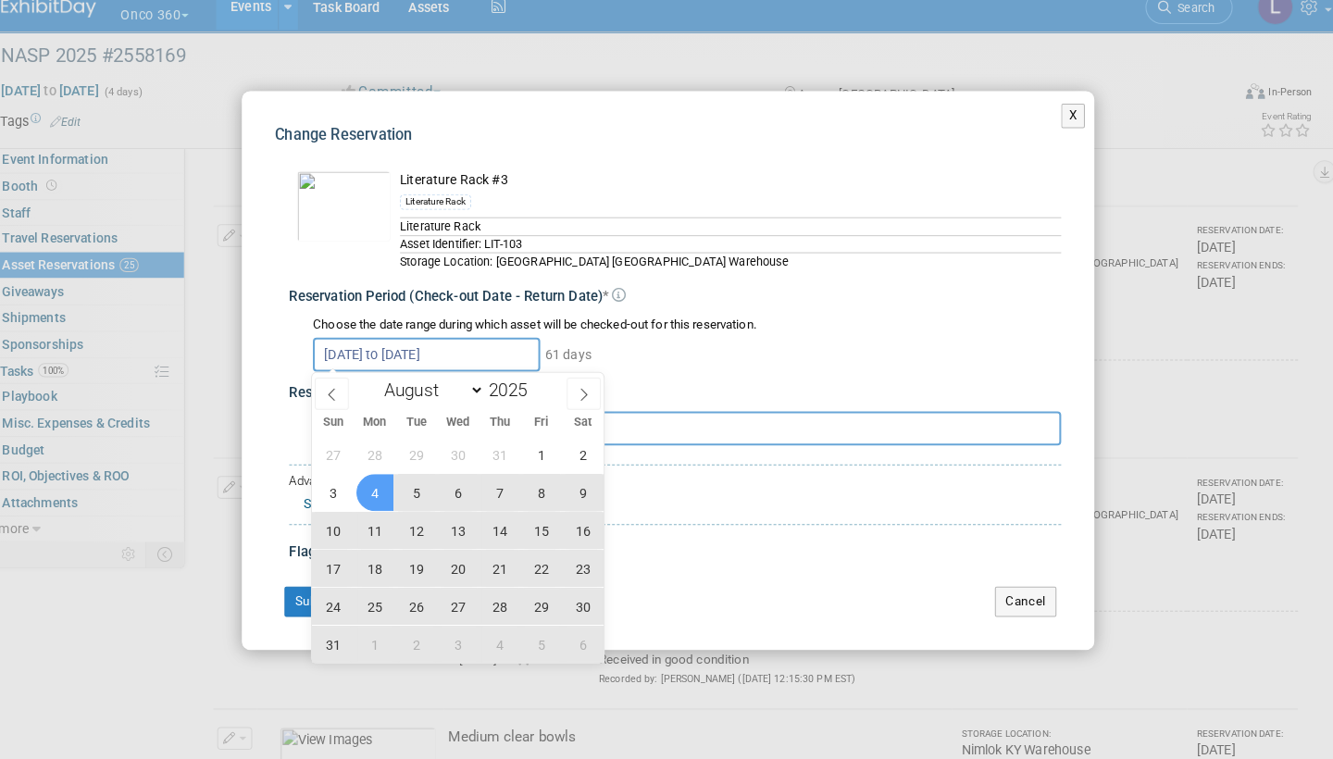
click at [366, 480] on span "4" at bounding box center [380, 498] width 36 height 36
type input "Aug 4, 2025"
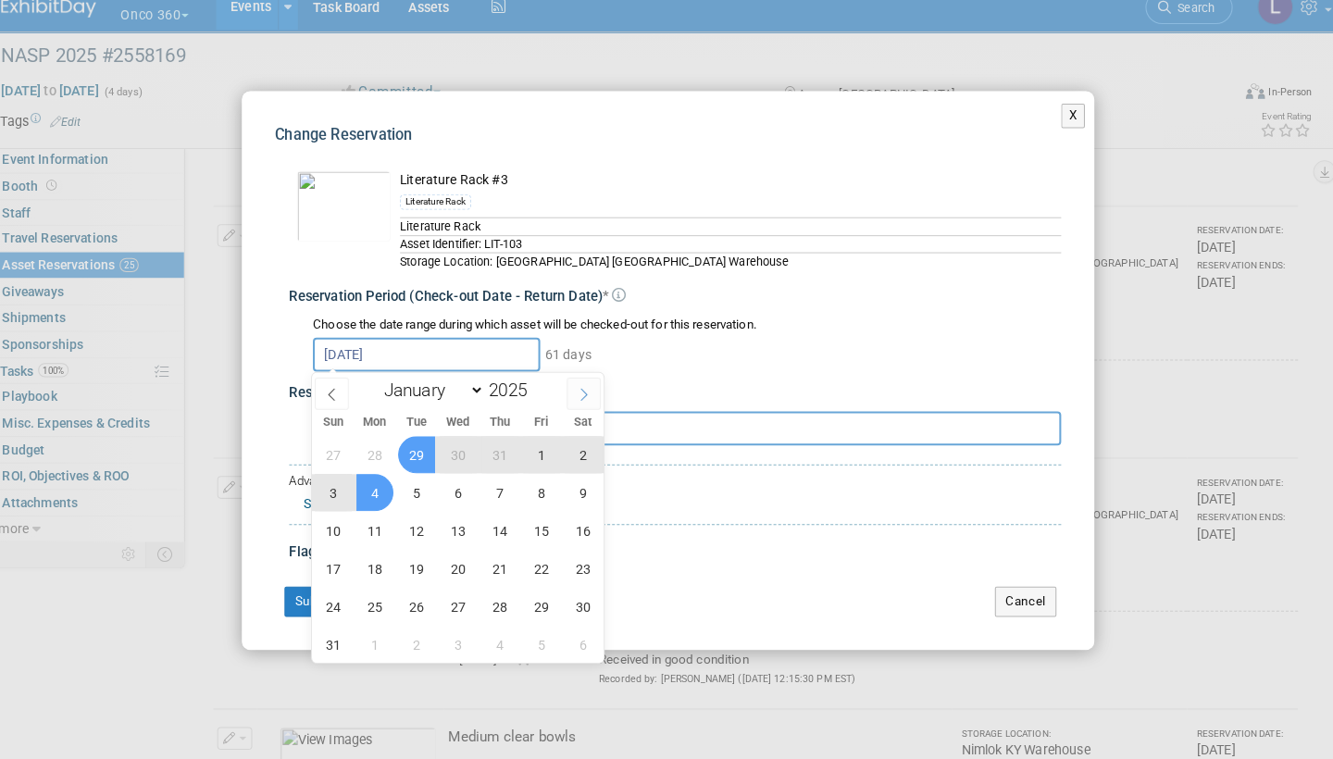
click at [578, 396] on icon at bounding box center [584, 402] width 13 height 13
select select "8"
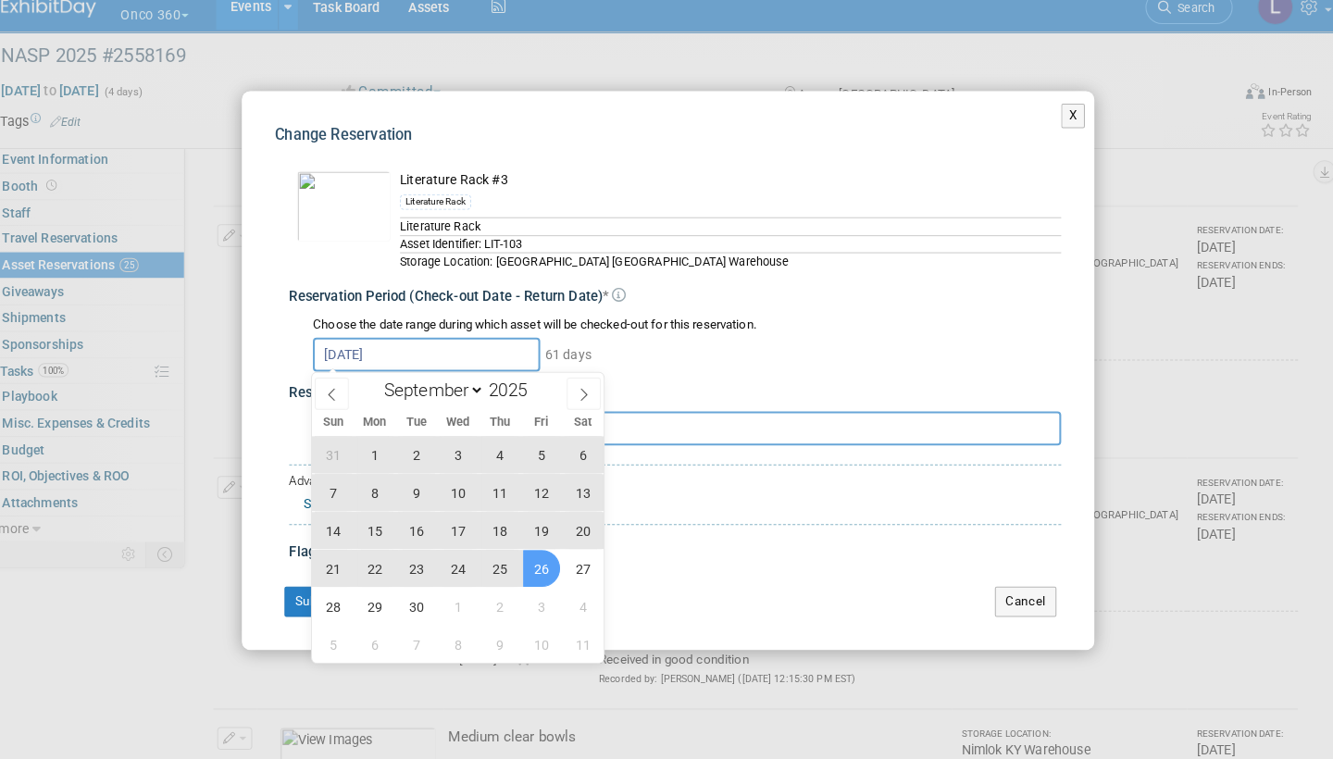
click at [527, 554] on span "26" at bounding box center [543, 572] width 36 height 36
type input "Aug 4, 2025 to Sep 26, 2025"
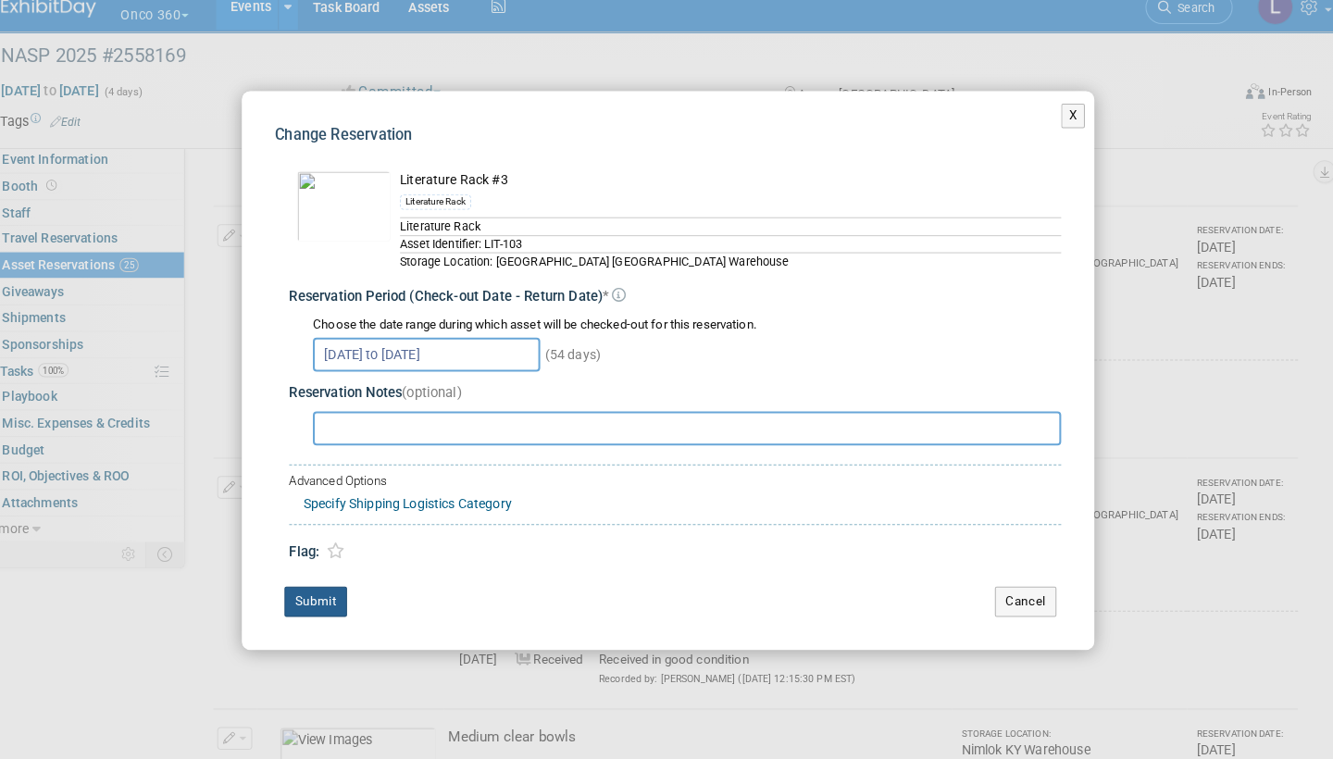
click at [317, 591] on button "Submit" at bounding box center [322, 606] width 61 height 30
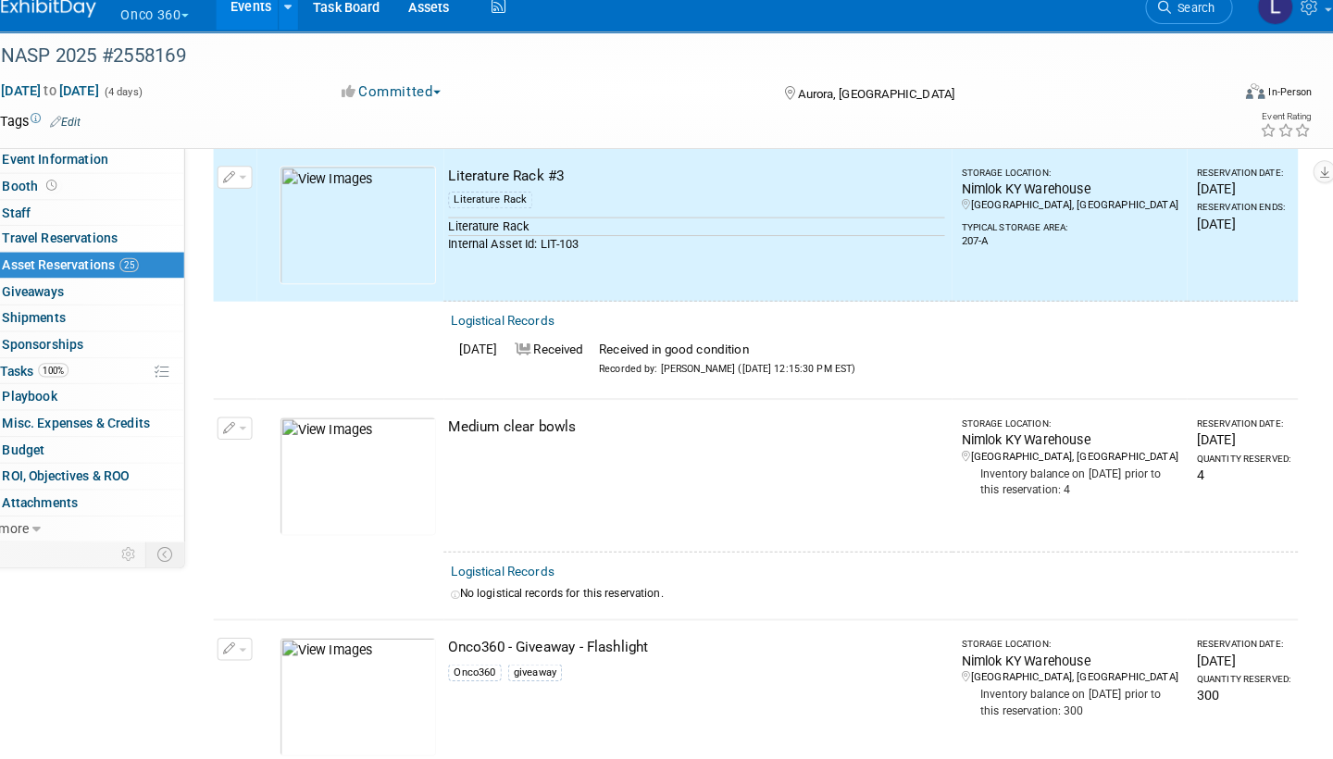
scroll to position [2319, 0]
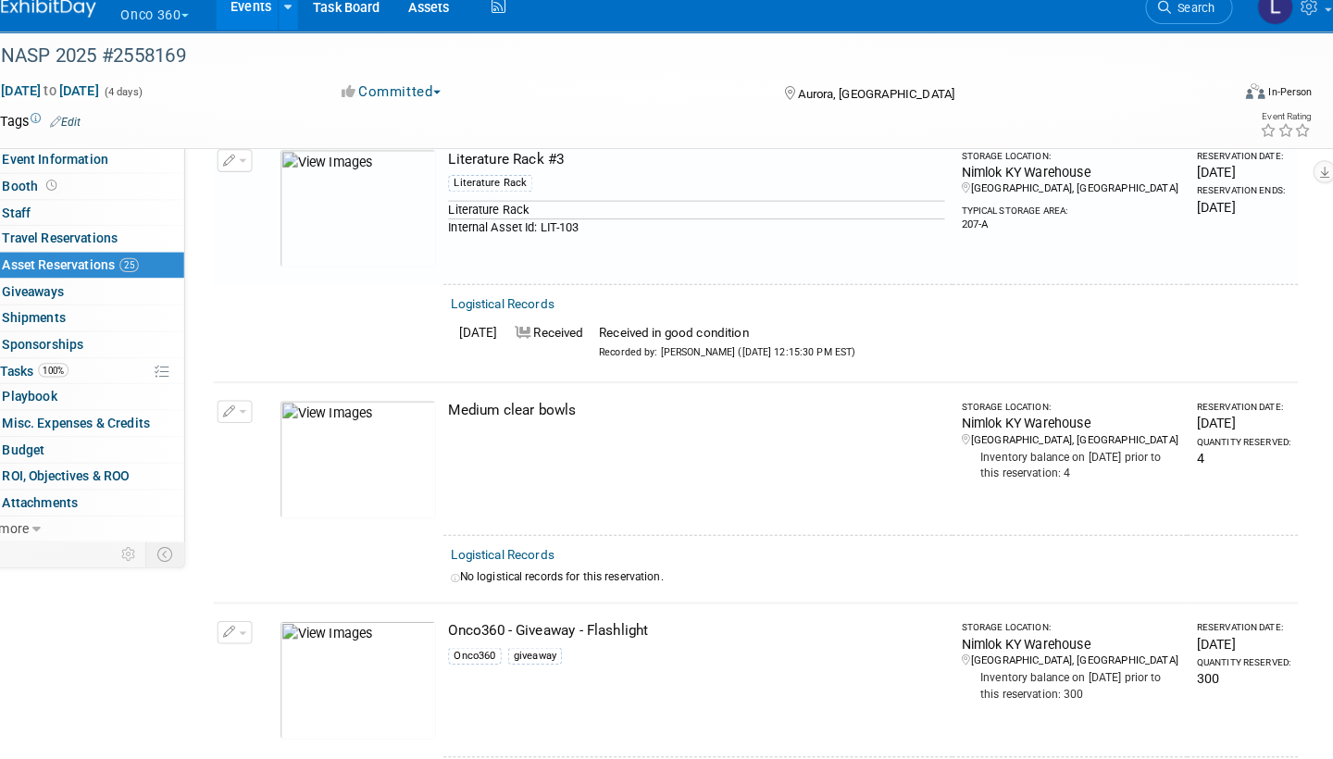
click at [515, 553] on link "Logistical Records" at bounding box center [504, 560] width 101 height 14
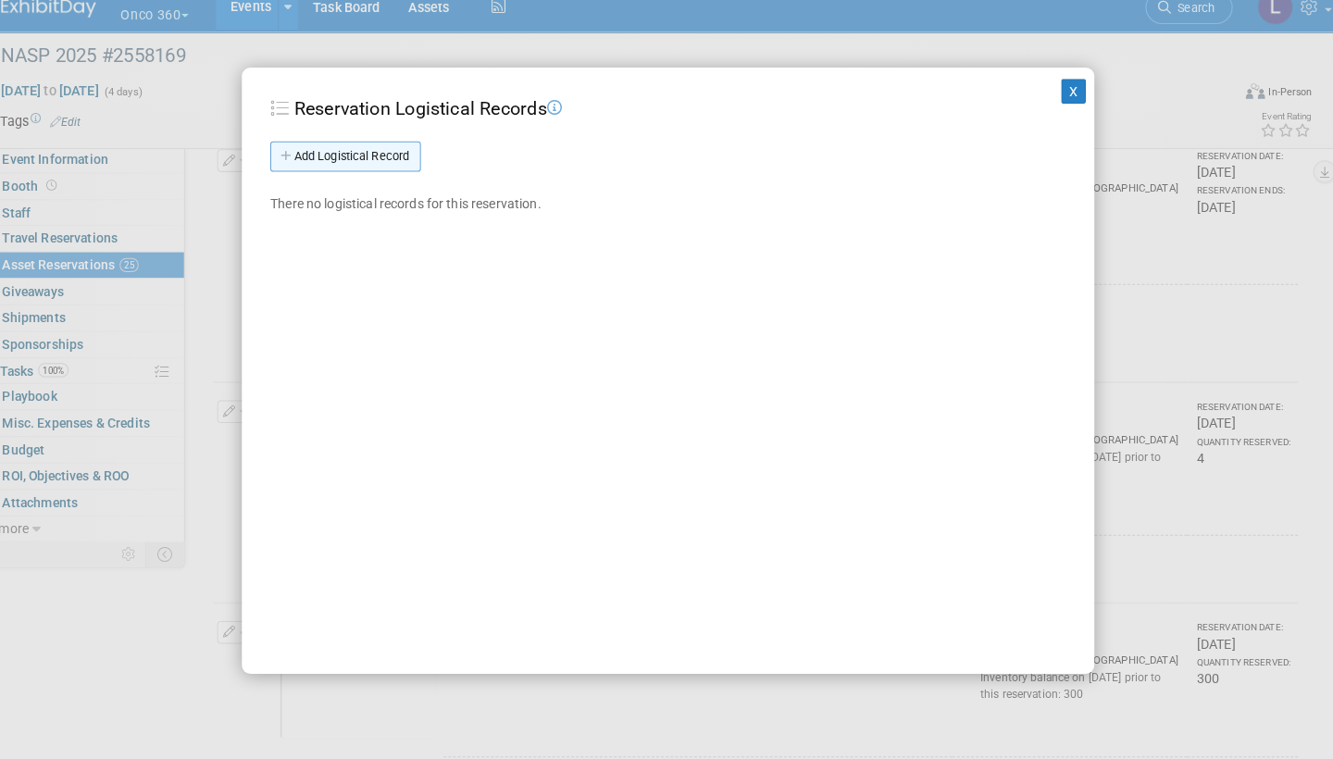
click at [369, 156] on link "Add Logistical Record" at bounding box center [351, 171] width 147 height 30
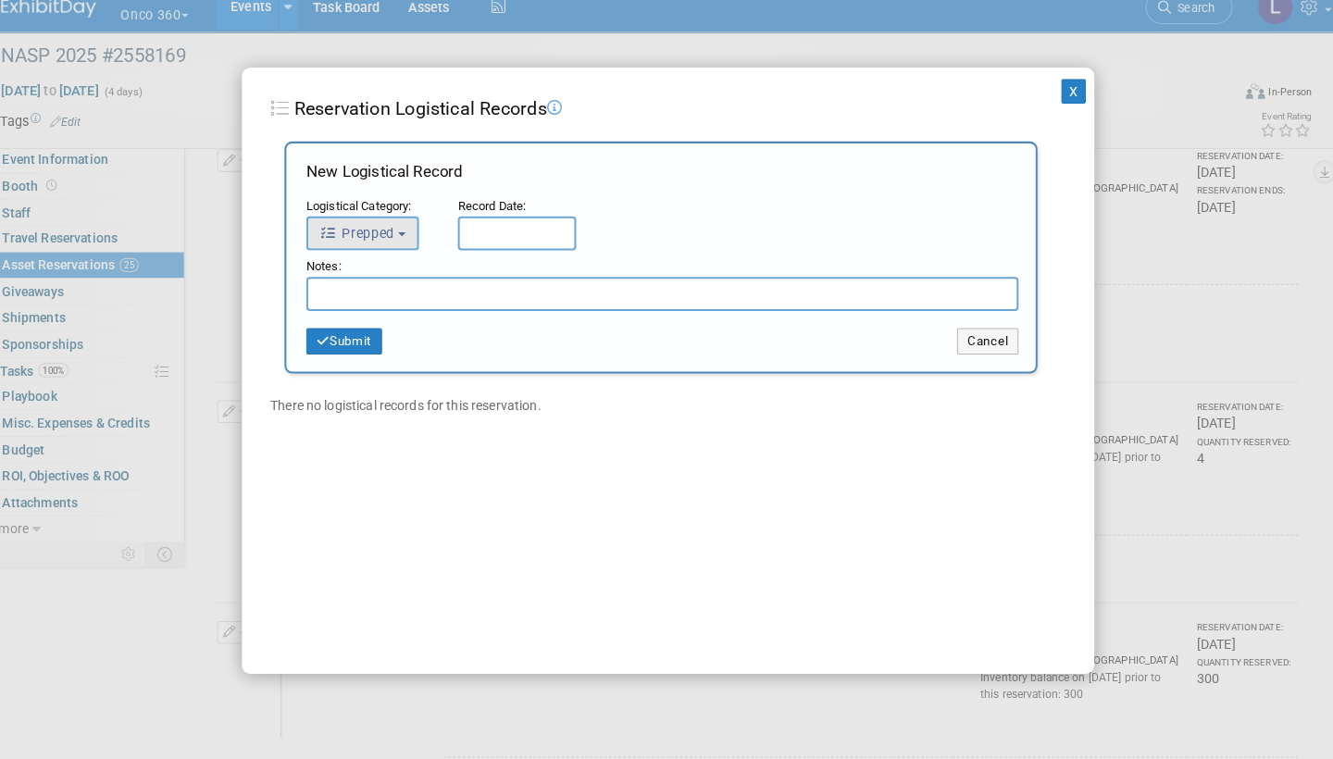
click at [397, 234] on button "Prepped" at bounding box center [368, 245] width 110 height 33
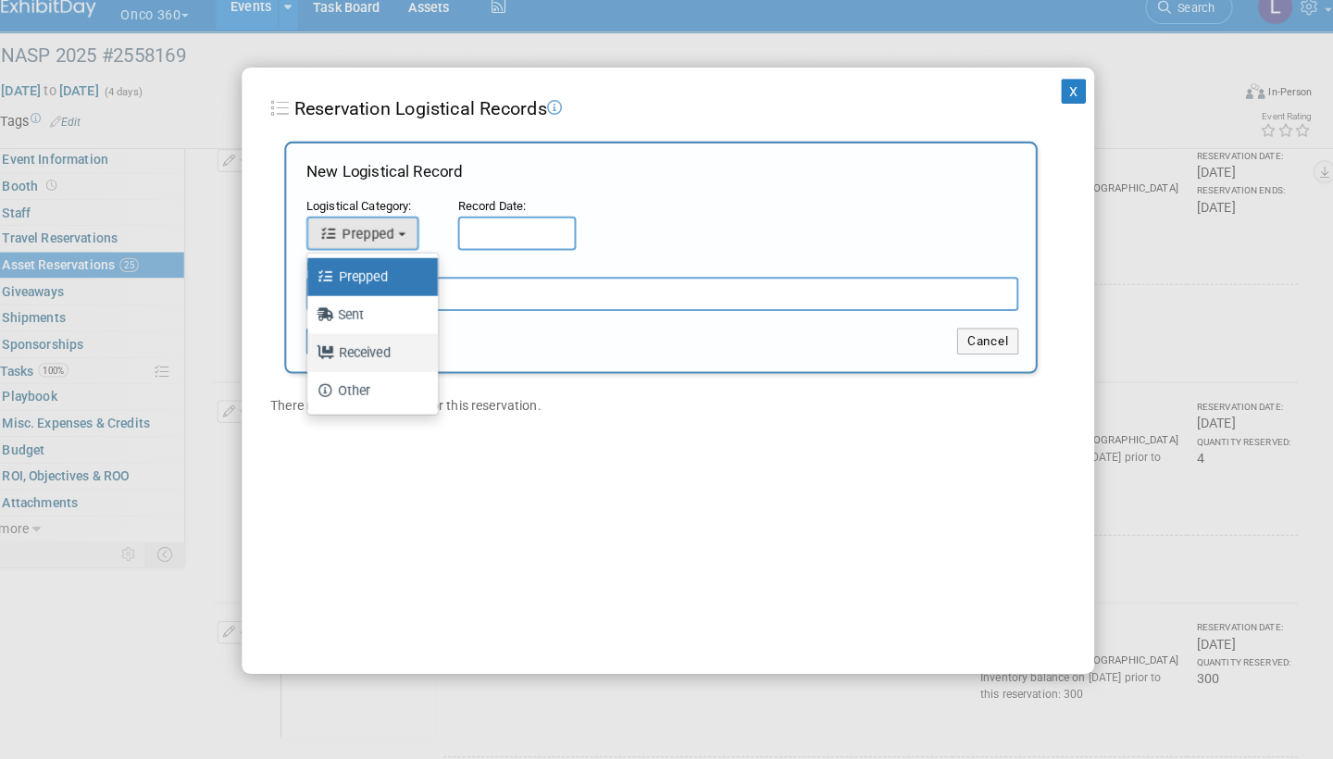
click at [364, 347] on label "Received" at bounding box center [373, 362] width 100 height 30
click at [317, 354] on input "Received" at bounding box center [311, 360] width 12 height 12
select select "3"
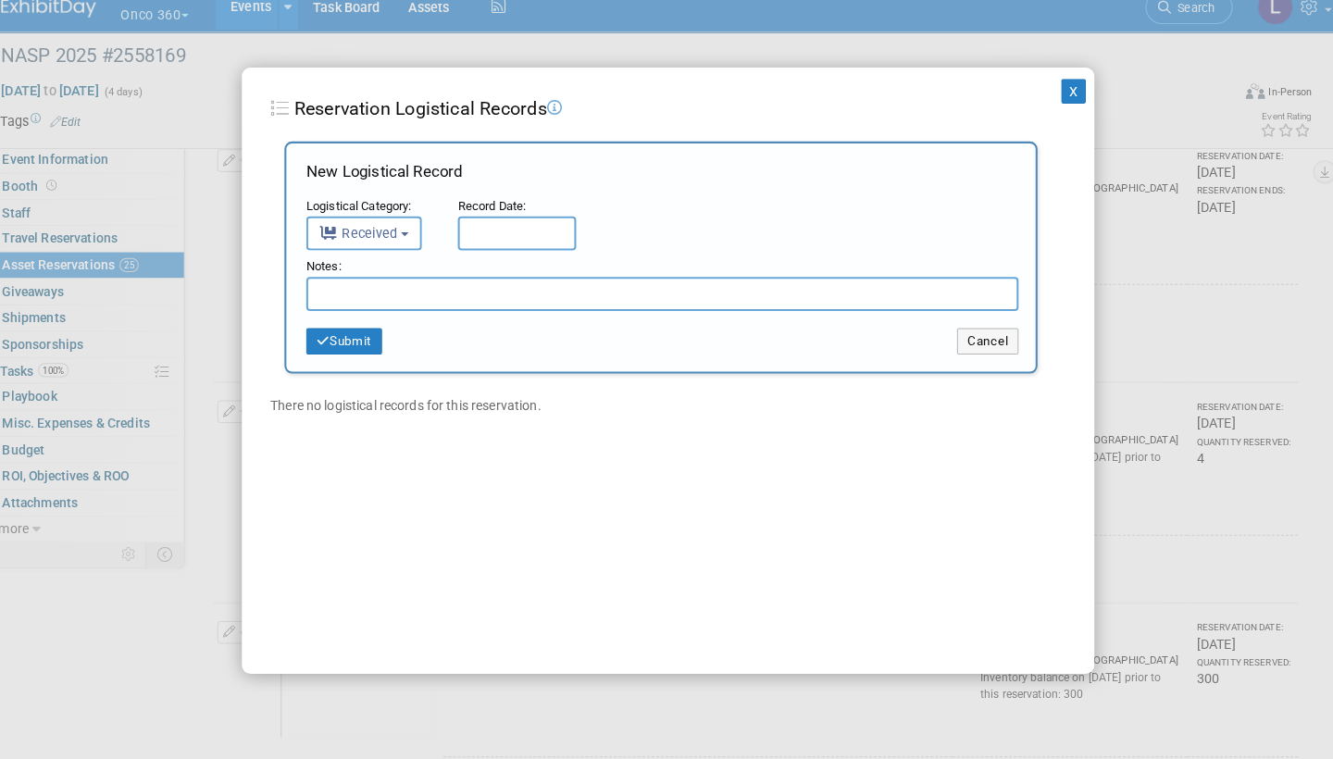
click at [504, 229] on input "text" at bounding box center [519, 245] width 116 height 33
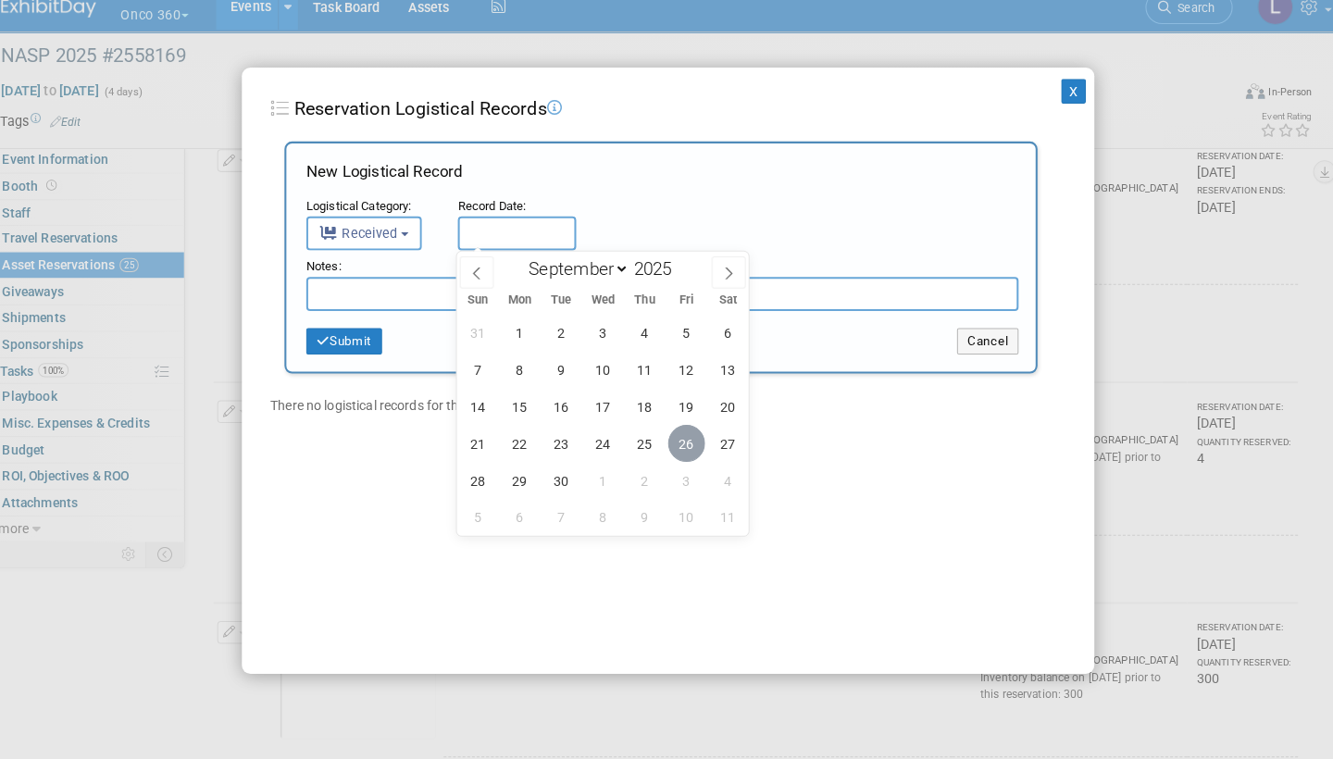
click at [676, 432] on span "26" at bounding box center [684, 450] width 36 height 36
type input "[DATE]"
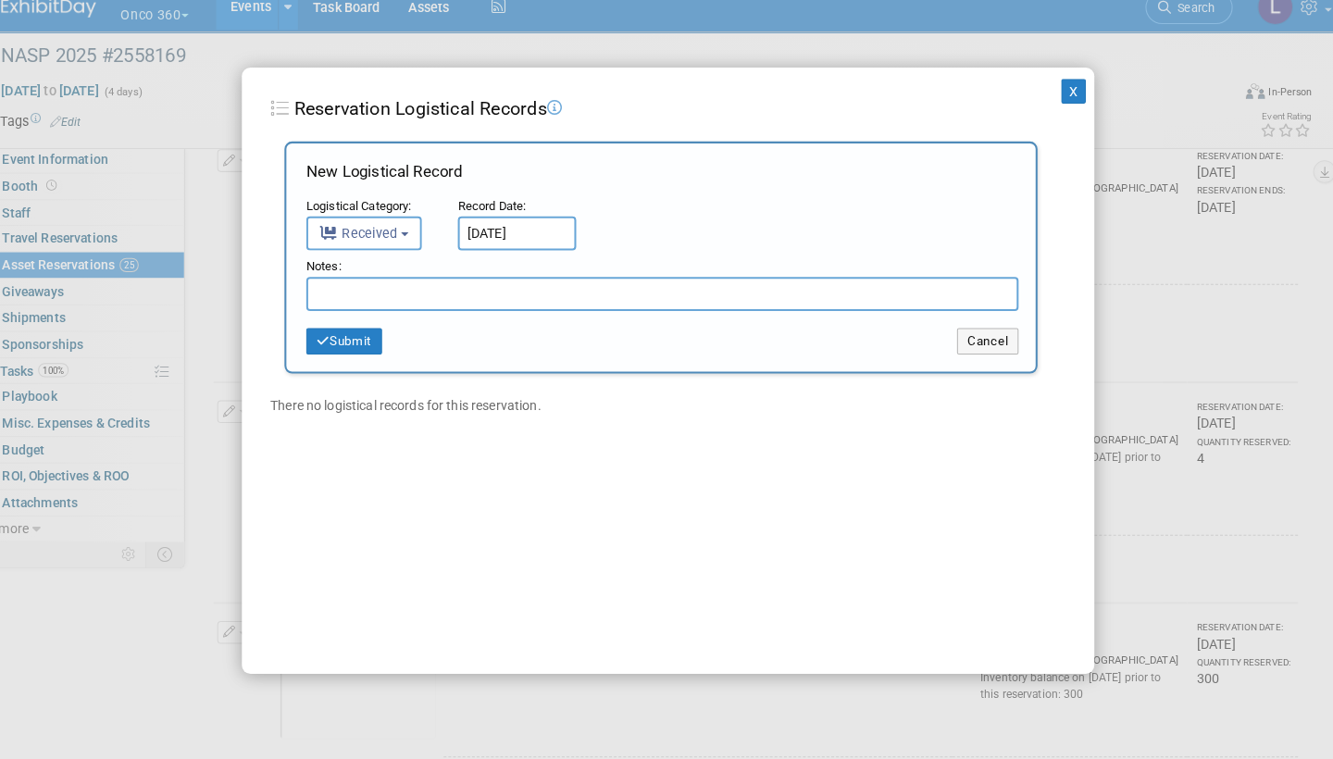
click at [457, 288] on input "text" at bounding box center [661, 304] width 696 height 33
paste input "Received in good condition"
type input "Received in good condition"
click at [354, 338] on button "Submit" at bounding box center [350, 351] width 74 height 26
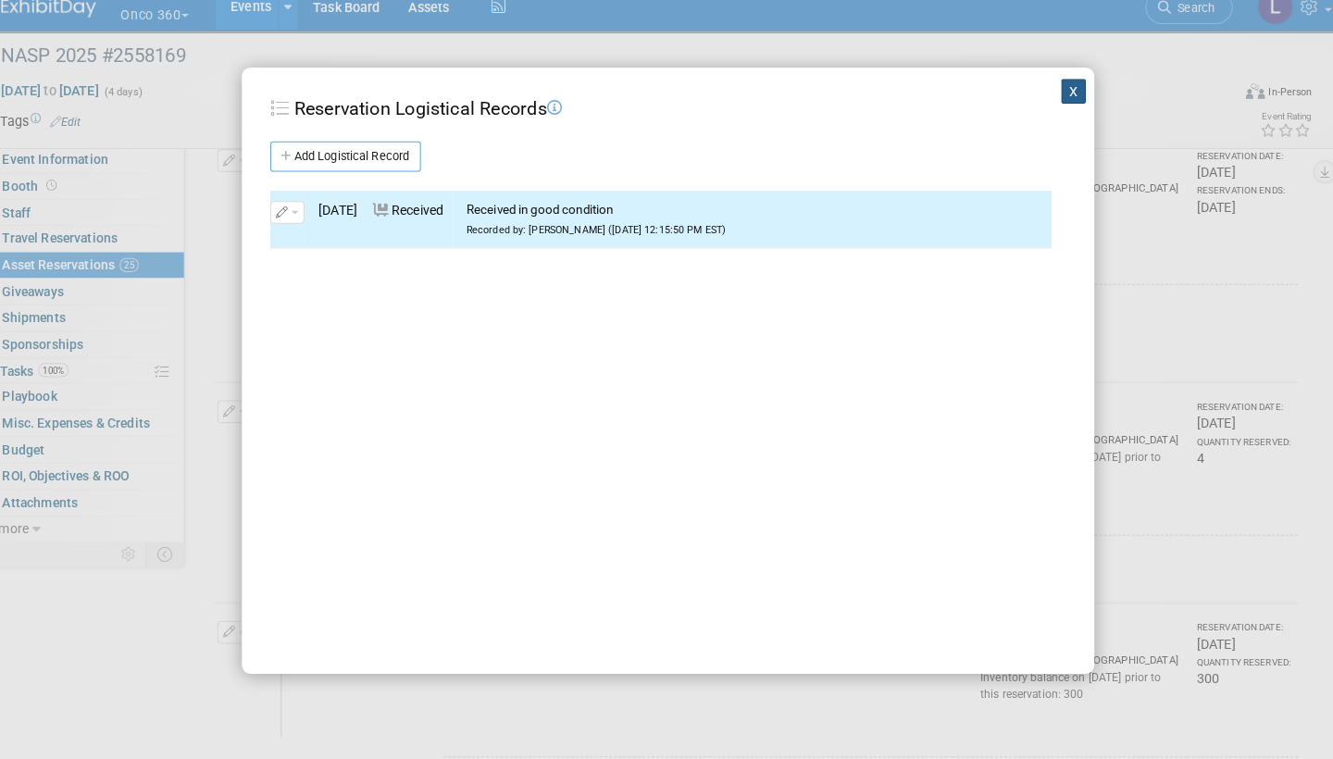
click at [1051, 94] on button "X" at bounding box center [1063, 106] width 24 height 24
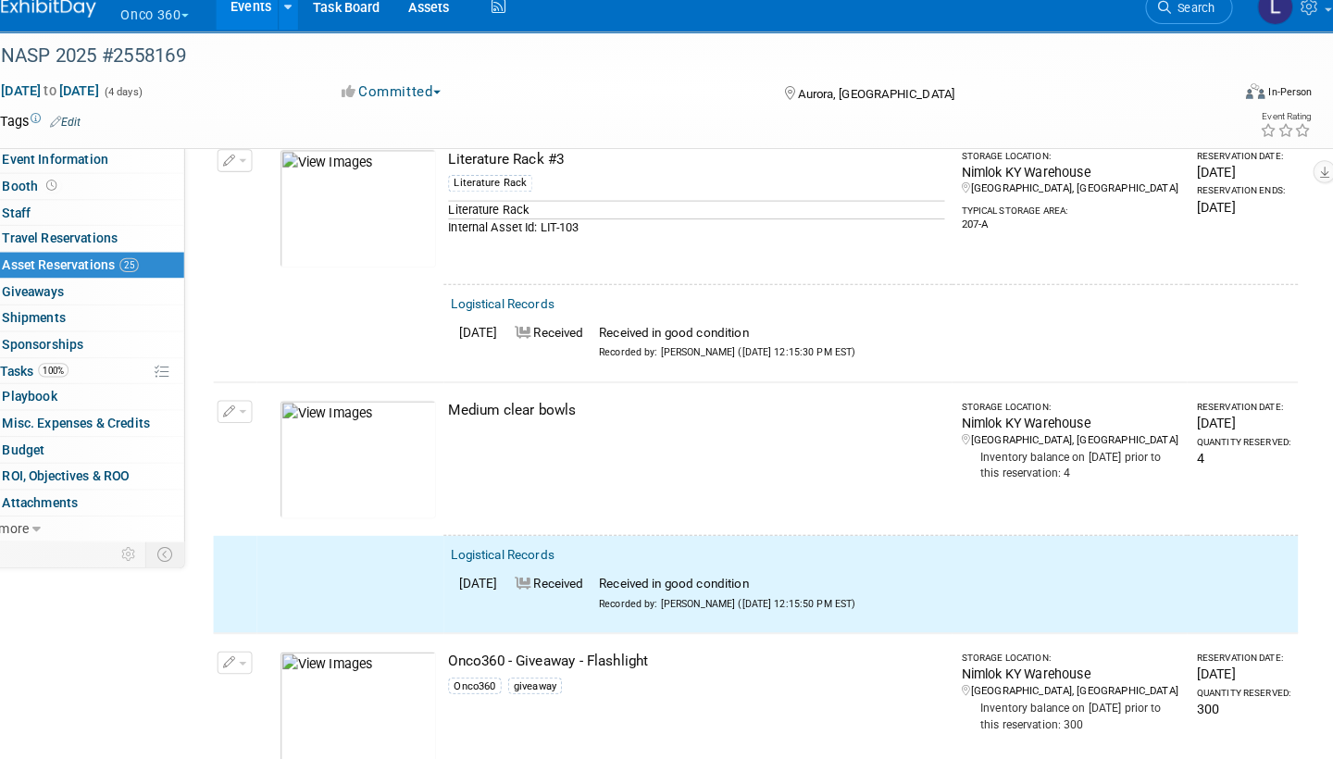
click at [238, 408] on button "button" at bounding box center [243, 419] width 34 height 22
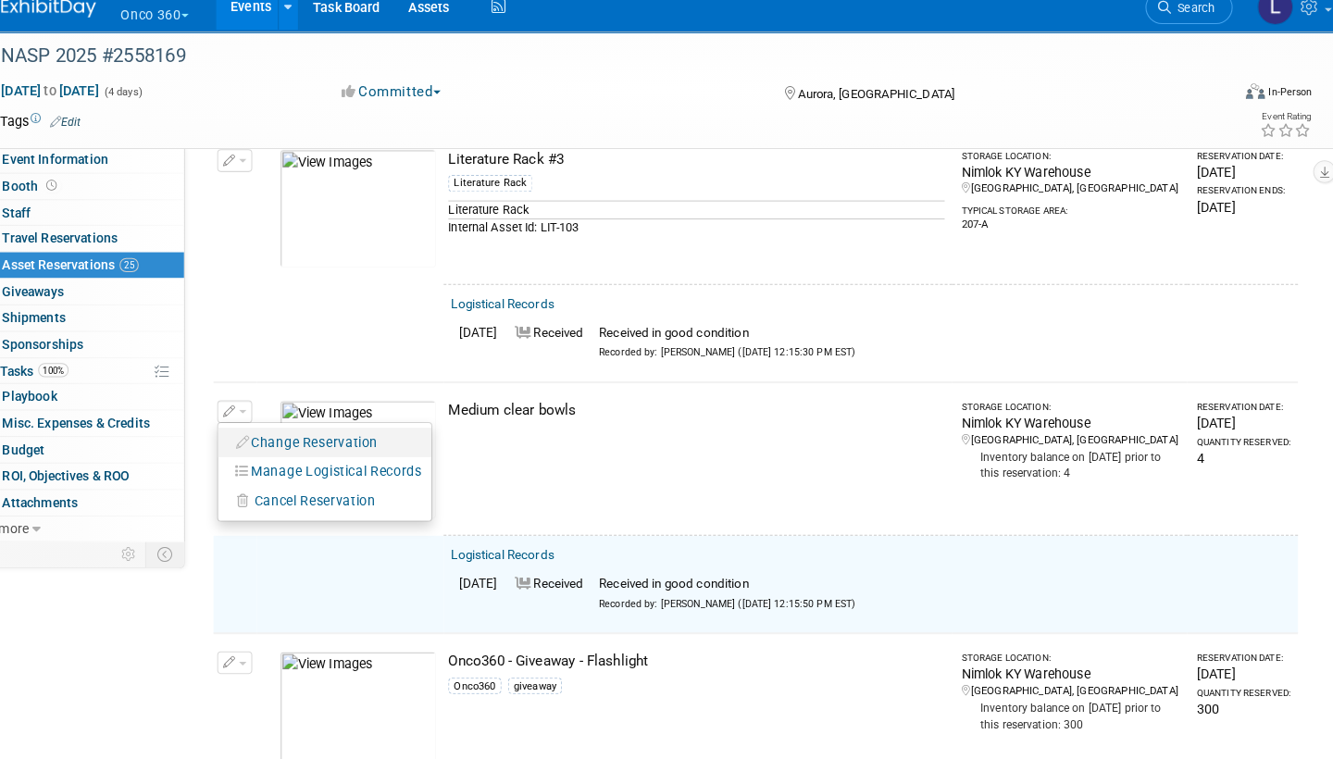
click at [289, 437] on button "Change Reservation" at bounding box center [314, 449] width 156 height 25
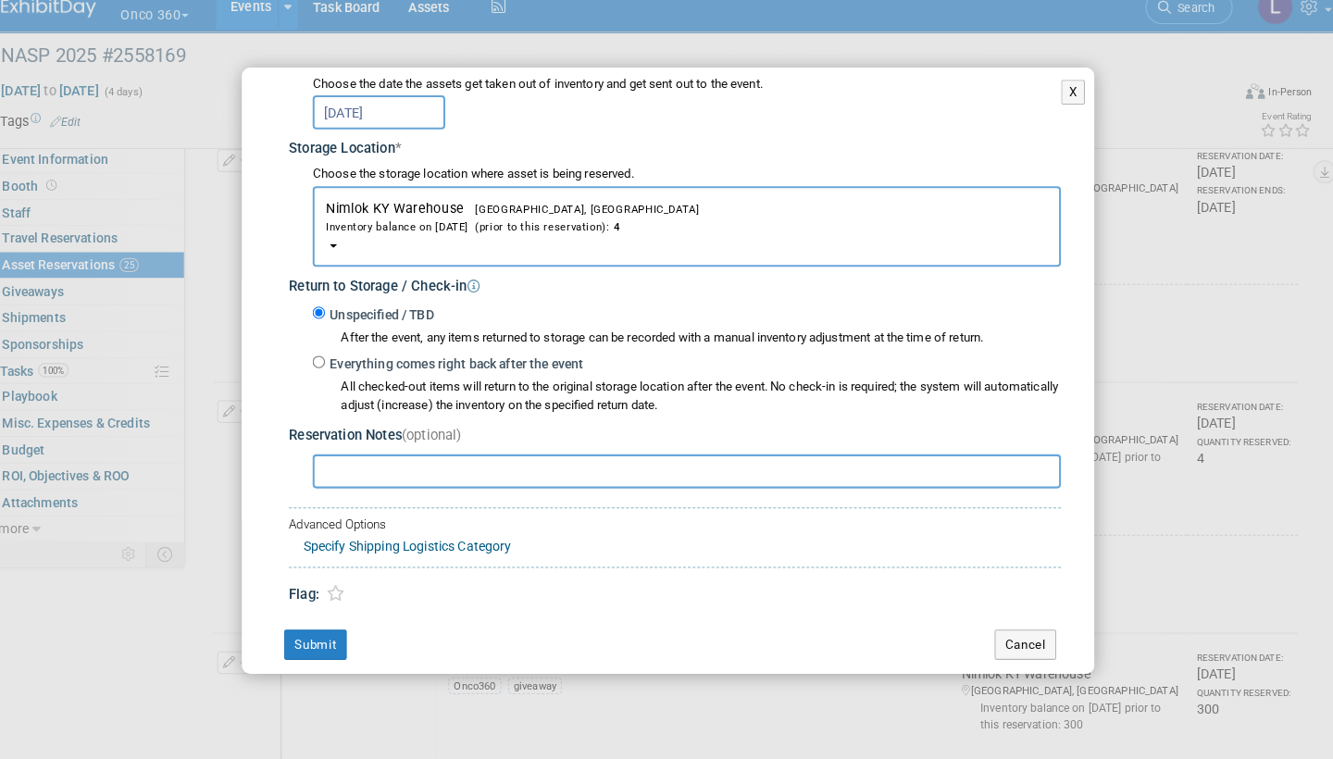
scroll to position [252, 0]
click at [319, 366] on input "Everything comes right back after the event" at bounding box center [325, 372] width 12 height 12
radio input "true"
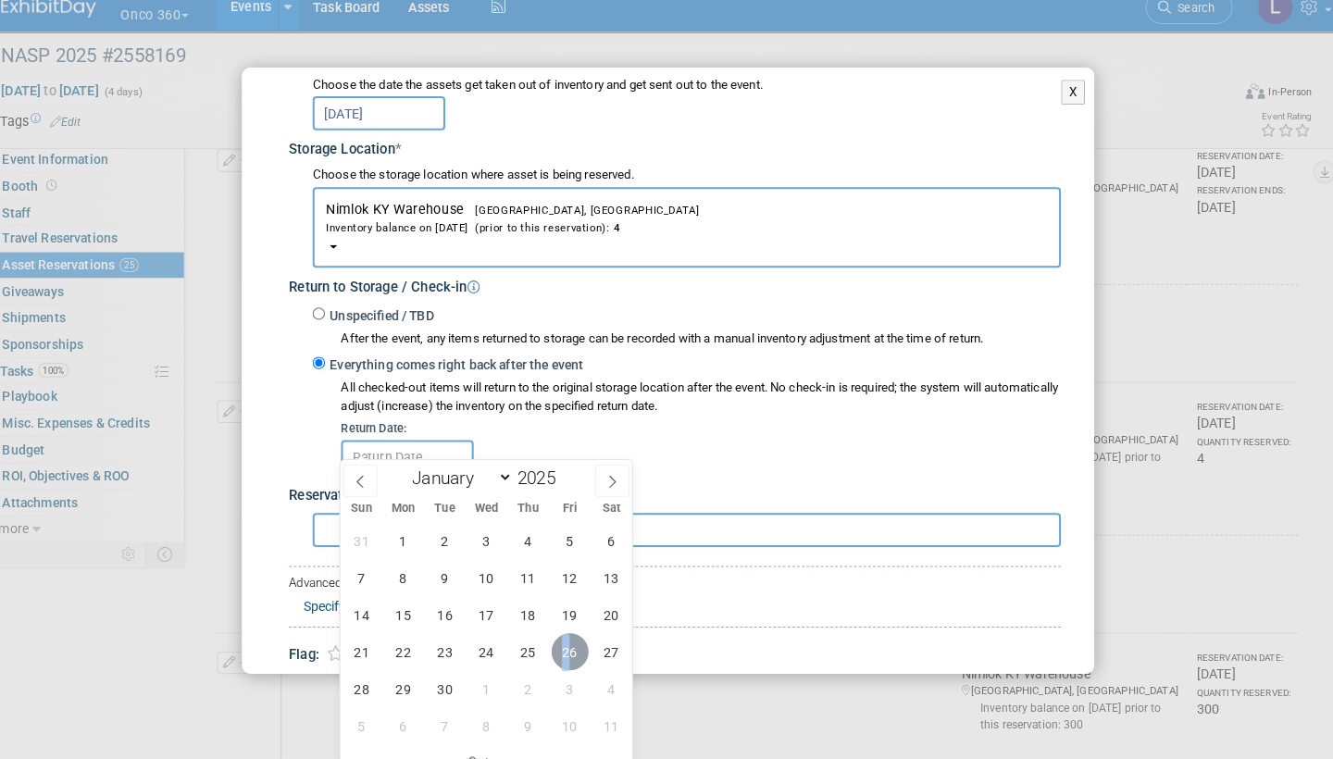
click at [553, 636] on span "26" at bounding box center [571, 654] width 36 height 36
type input "[DATE]"
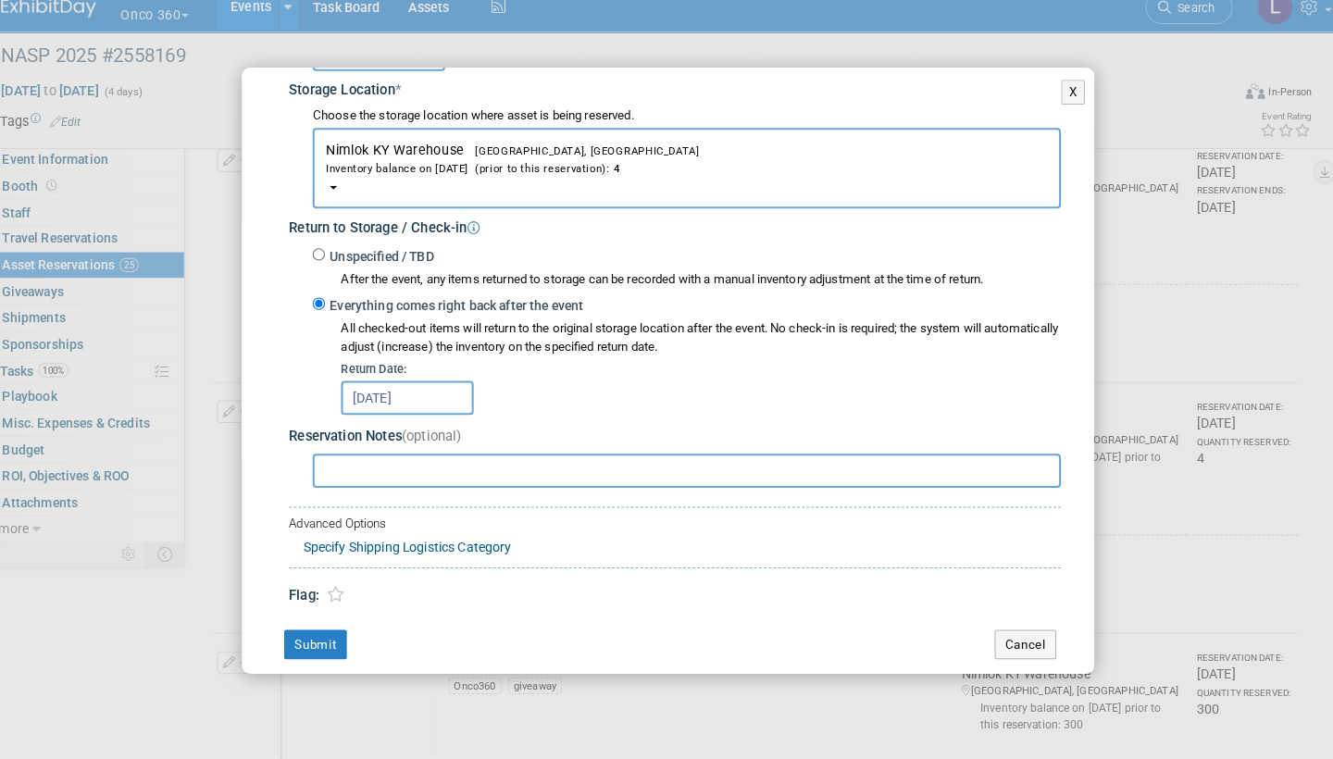
scroll to position [308, 0]
click at [322, 634] on button "Submit" at bounding box center [322, 649] width 61 height 30
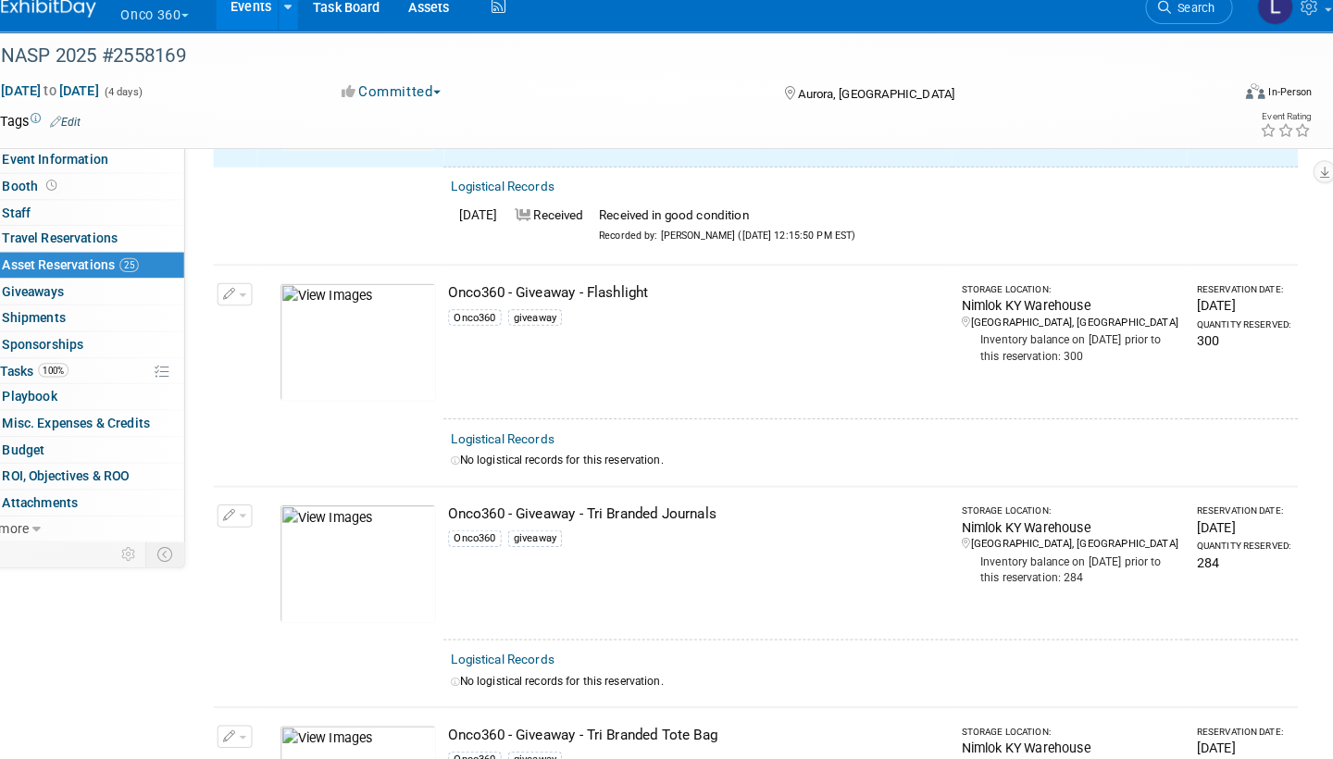
scroll to position [2681, 0]
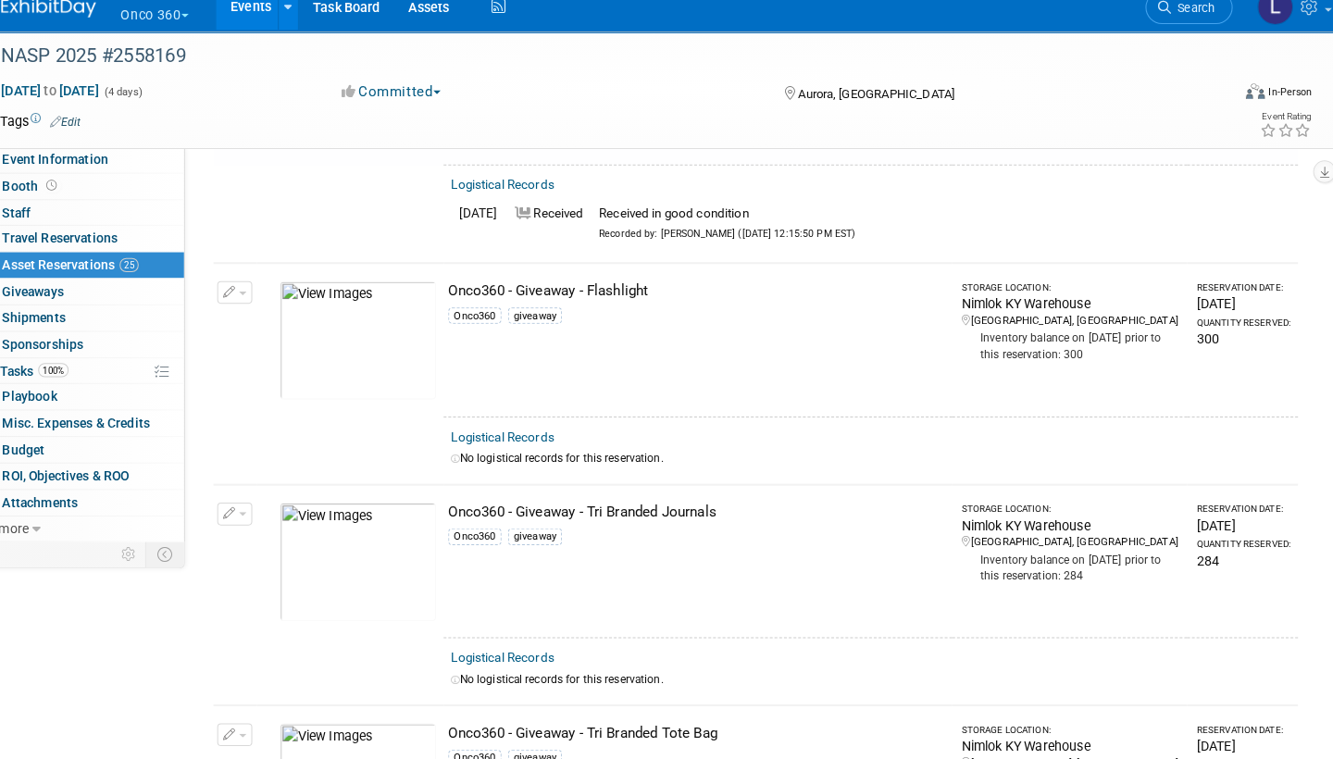
click at [519, 437] on link "Logistical Records" at bounding box center [504, 444] width 101 height 14
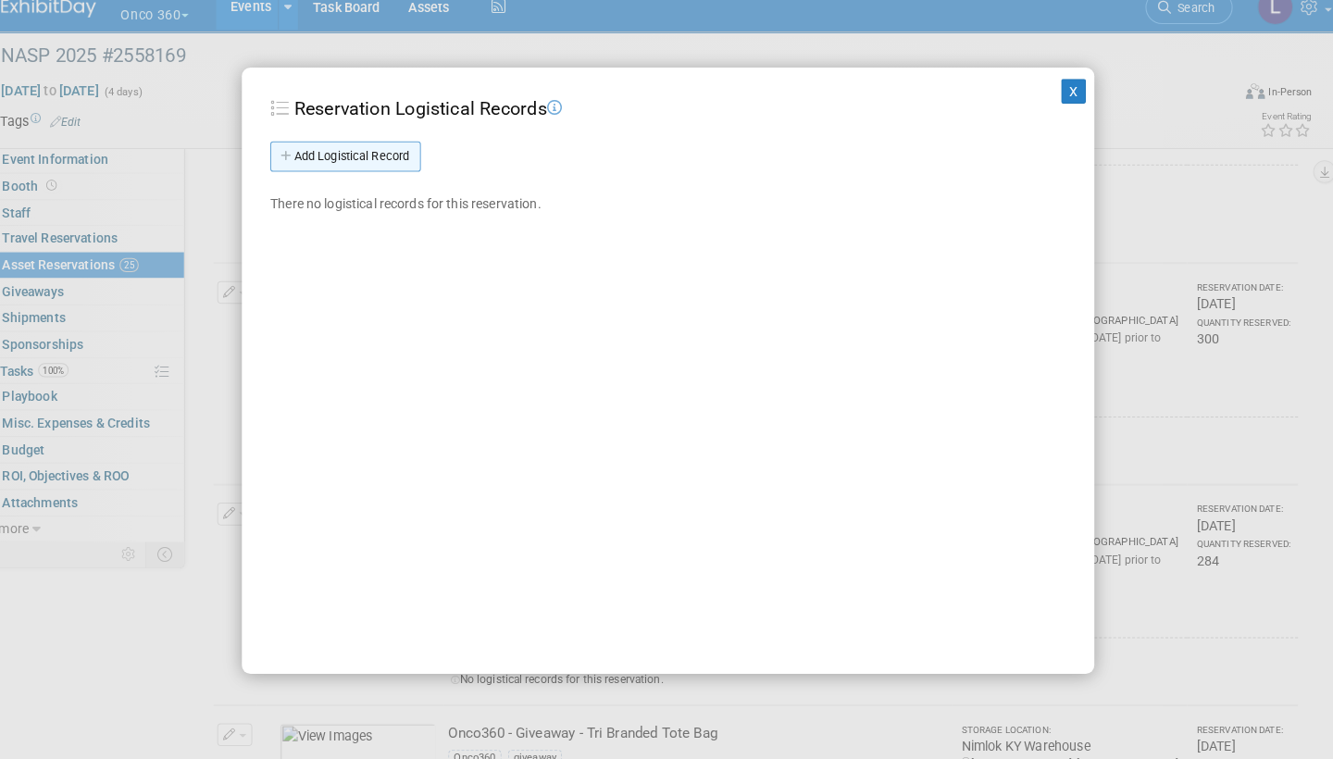
click at [369, 156] on link "Add Logistical Record" at bounding box center [351, 171] width 147 height 30
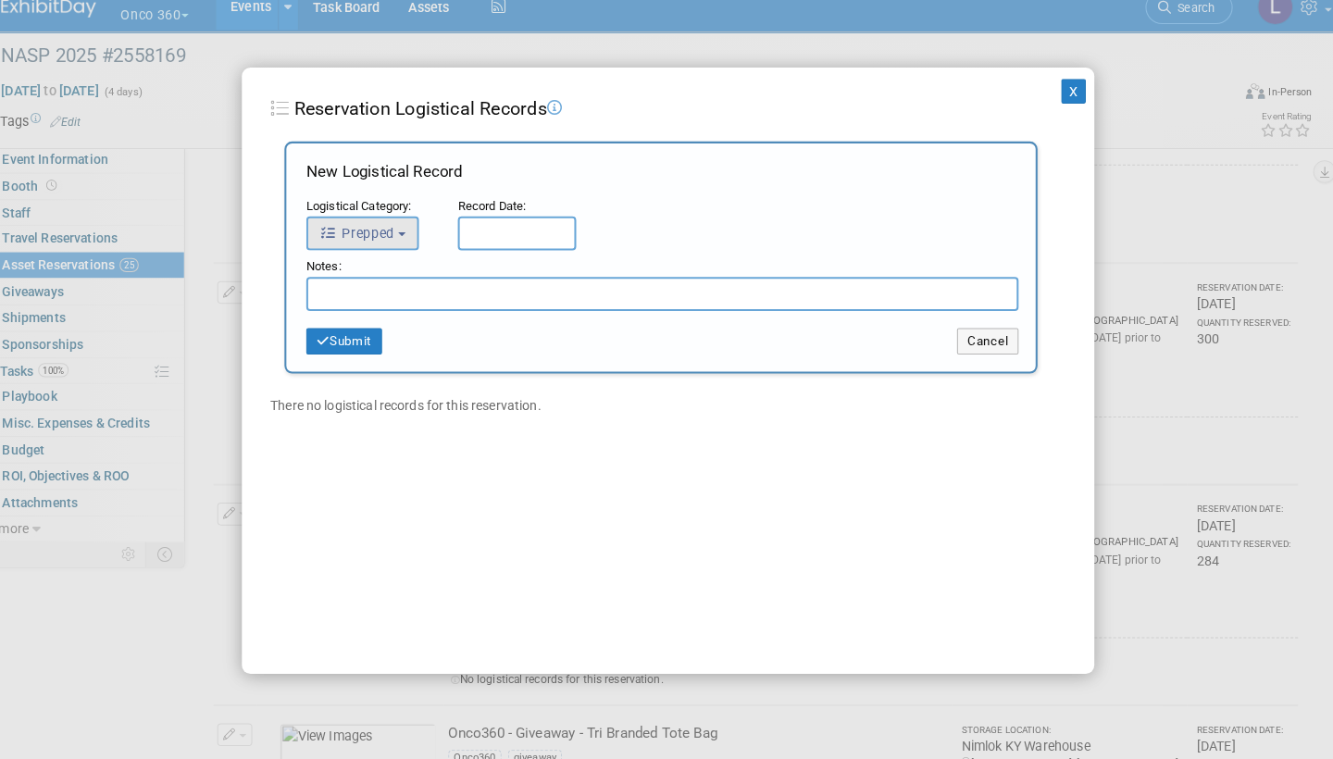
click at [389, 229] on button "Prepped" at bounding box center [368, 245] width 110 height 33
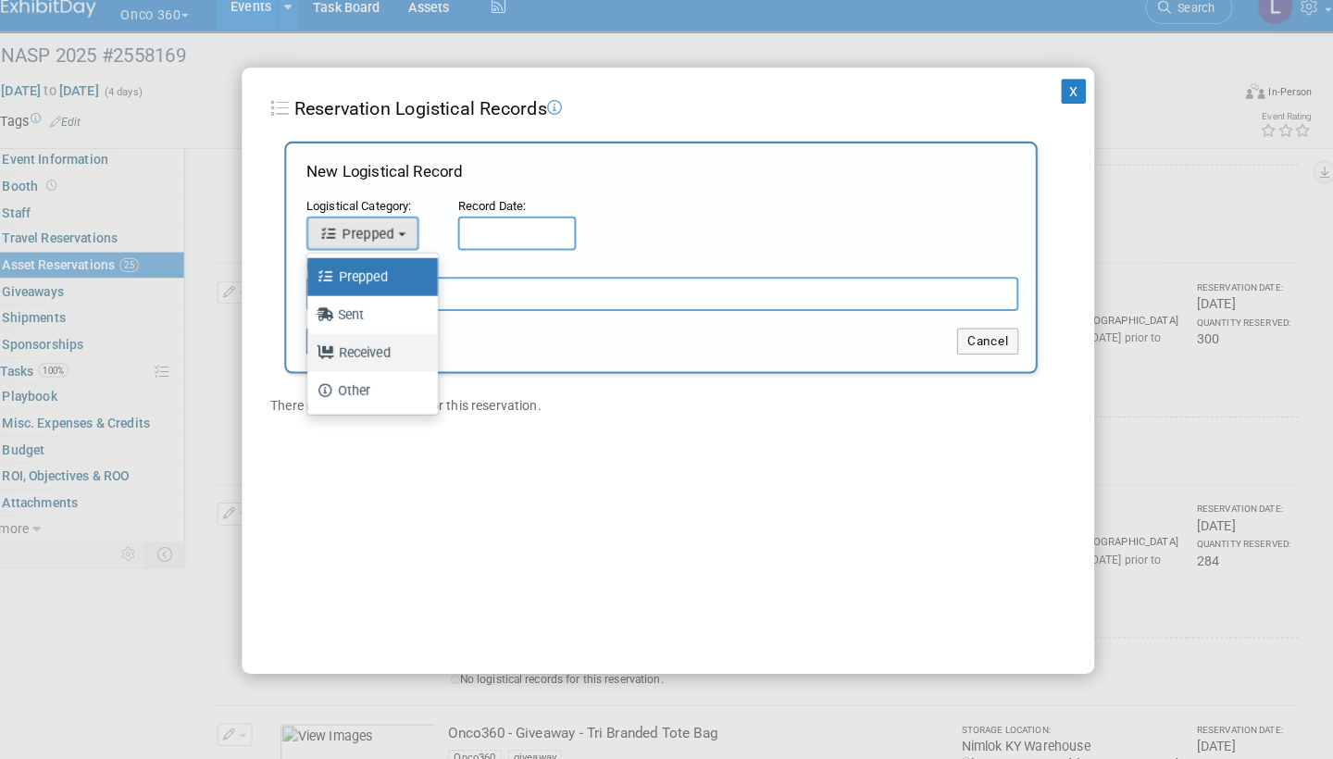
click at [359, 347] on label "Received" at bounding box center [373, 362] width 100 height 30
click at [317, 354] on input "Received" at bounding box center [311, 360] width 12 height 12
select select "3"
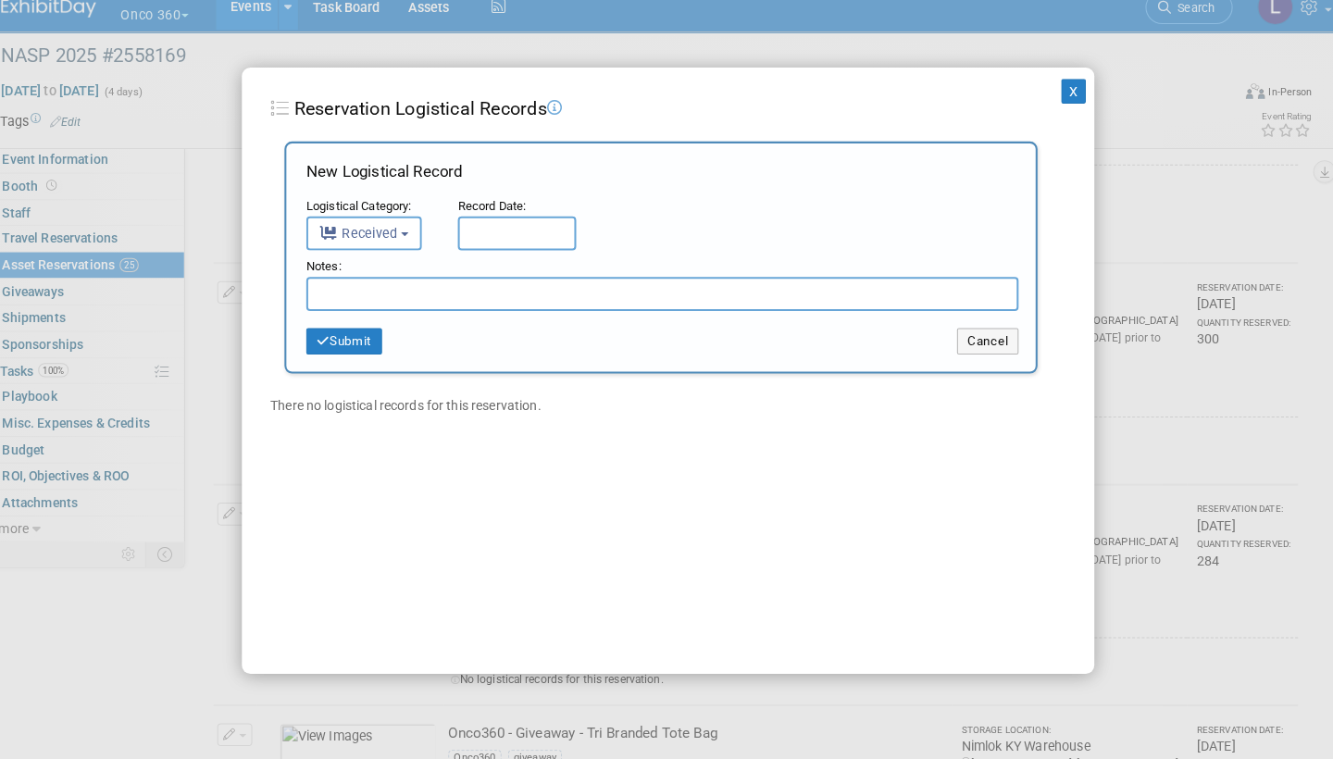
click at [522, 229] on input "text" at bounding box center [519, 245] width 116 height 33
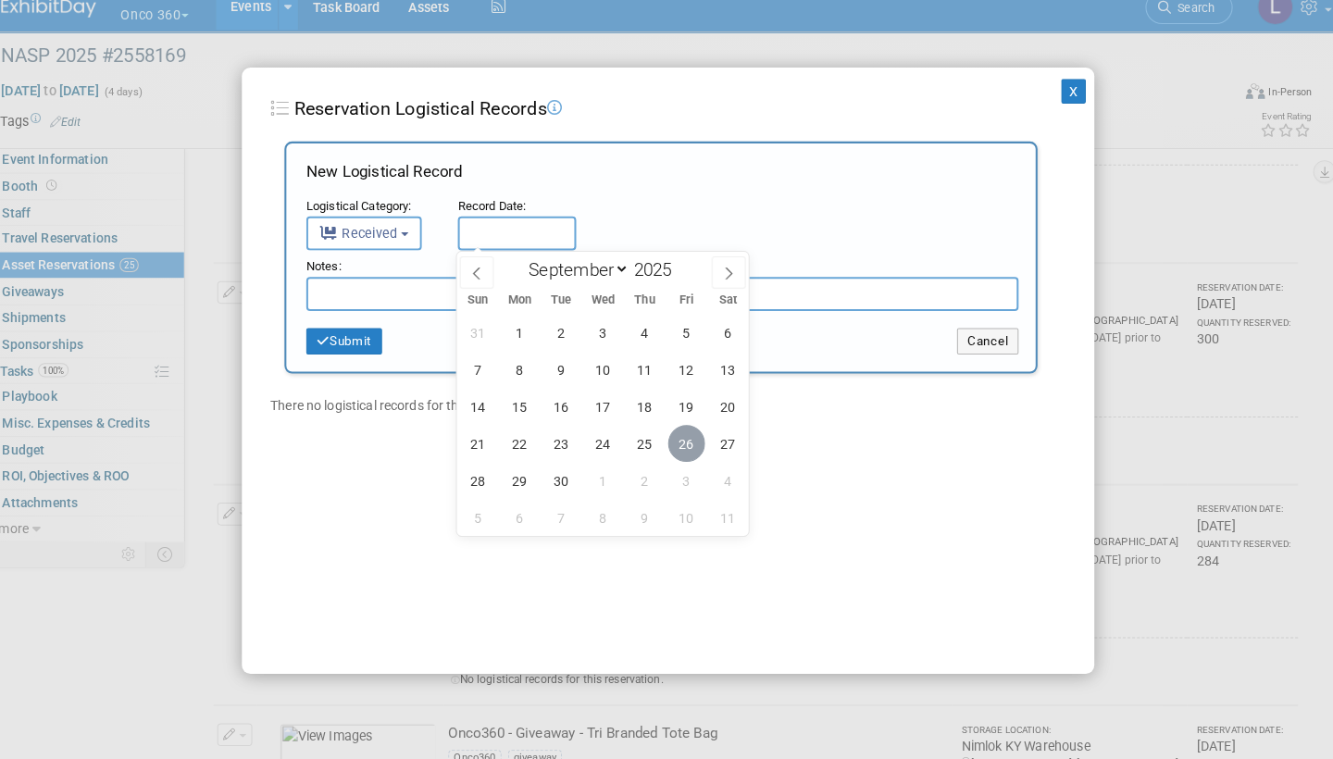
click at [666, 432] on span "26" at bounding box center [684, 450] width 36 height 36
type input "[DATE]"
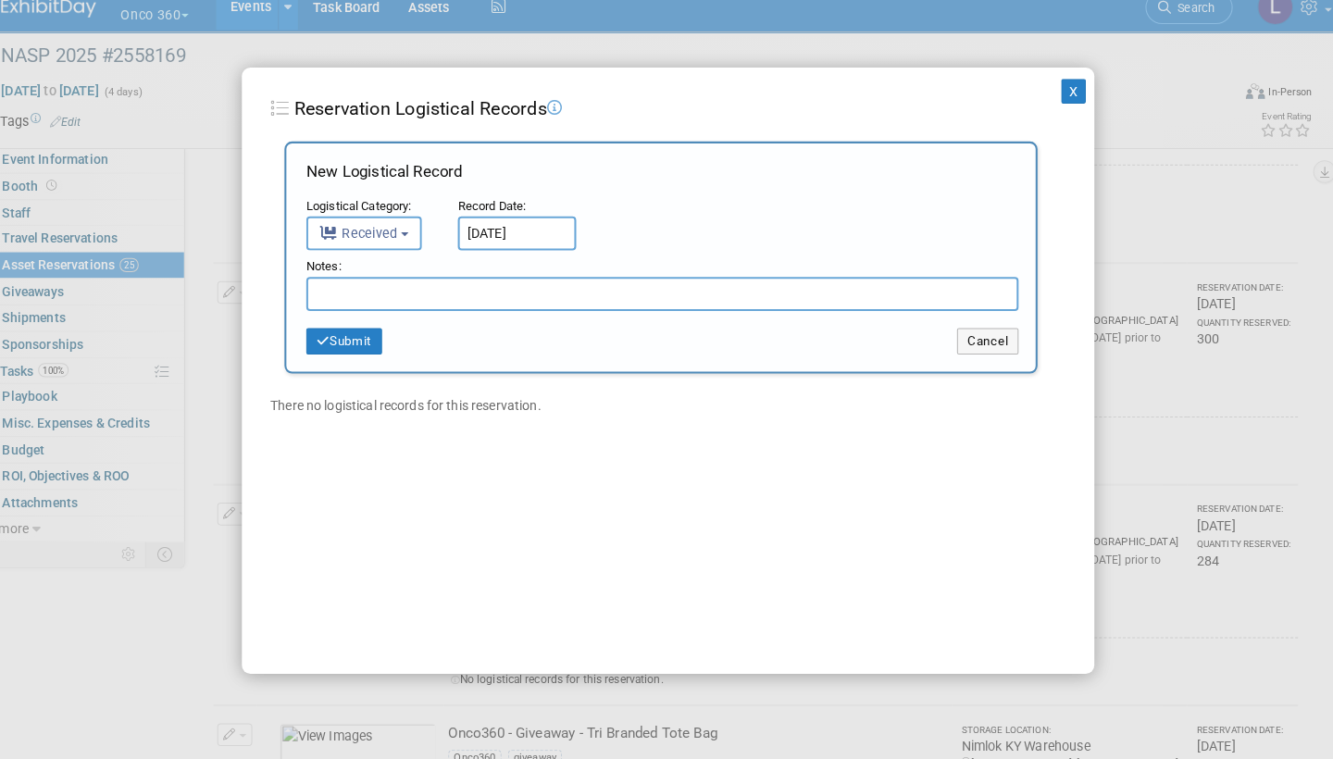
click at [405, 296] on input "text" at bounding box center [661, 304] width 696 height 33
type input "Received back 192"
click at [354, 338] on button "Submit" at bounding box center [350, 351] width 74 height 26
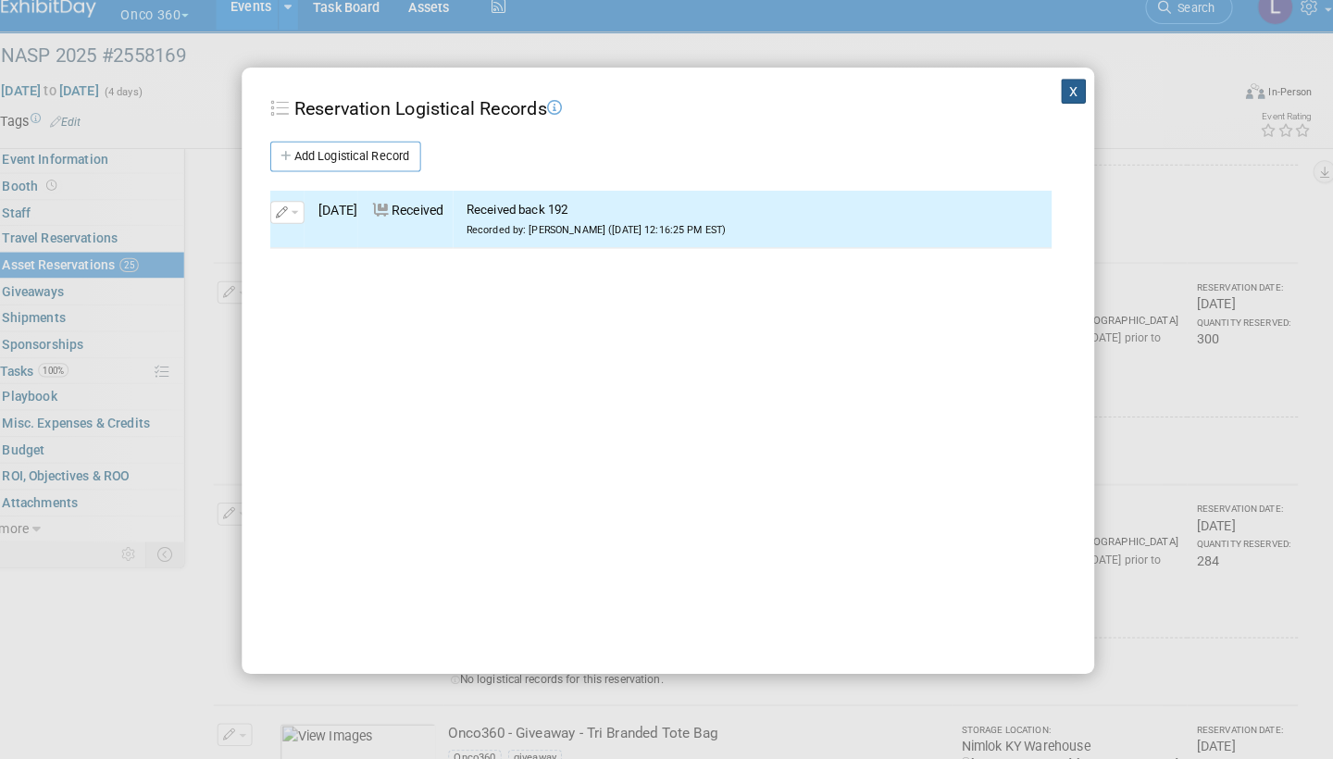
click at [1051, 94] on button "X" at bounding box center [1063, 106] width 24 height 24
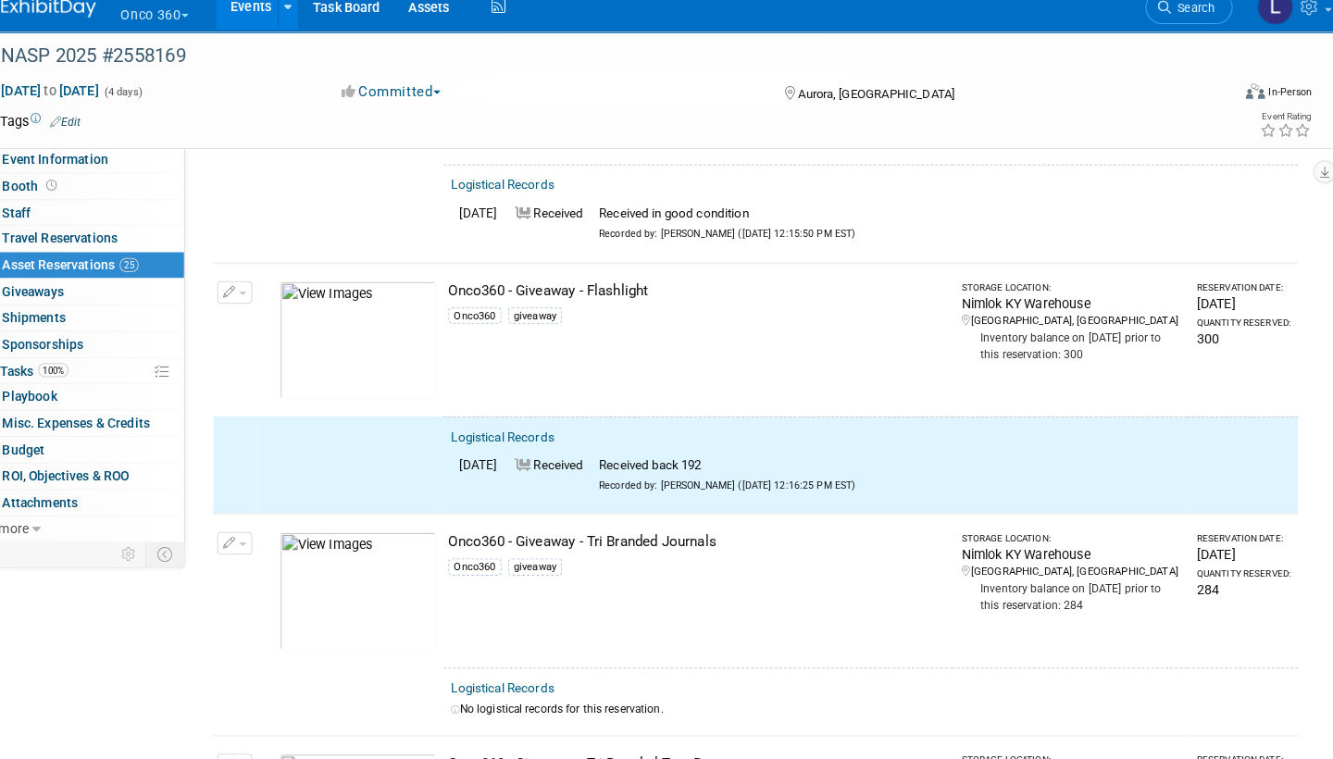
click at [231, 292] on button "button" at bounding box center [243, 303] width 34 height 22
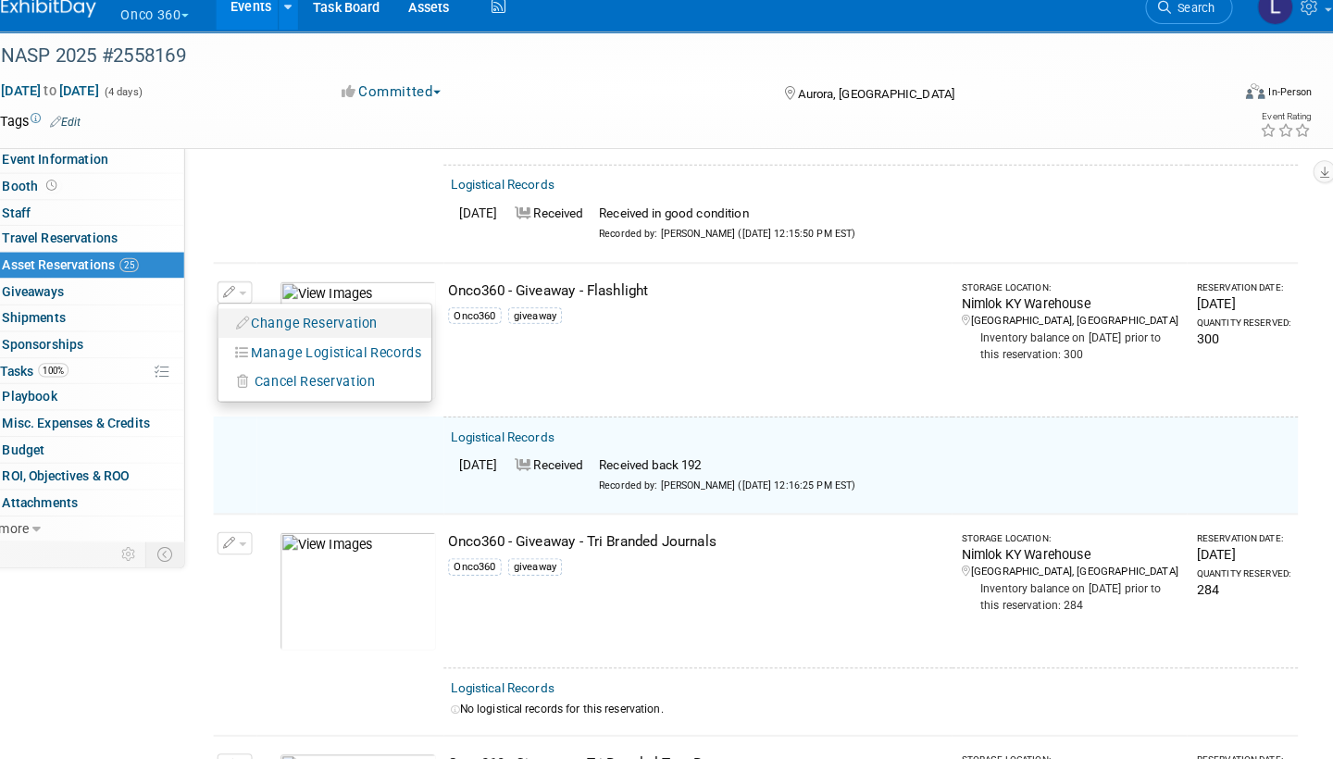
click at [301, 320] on button "Change Reservation" at bounding box center [314, 332] width 156 height 25
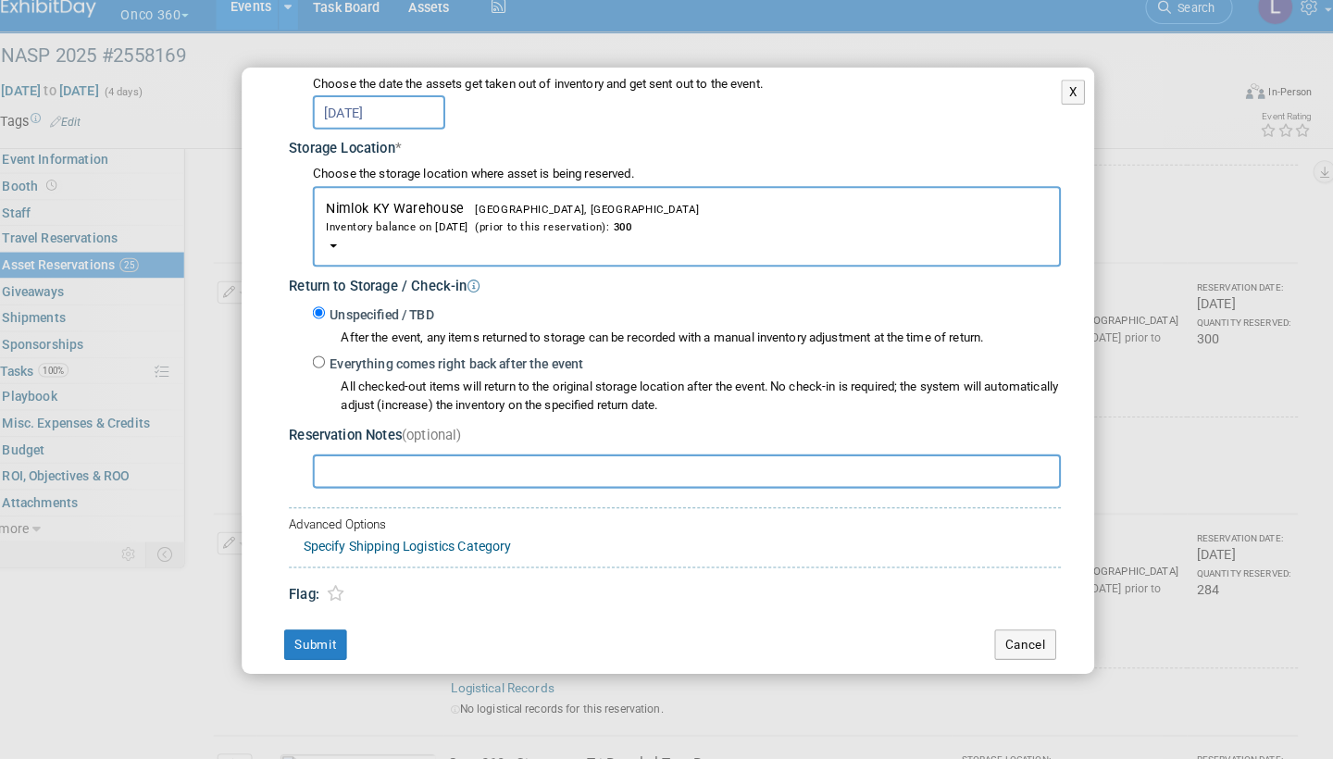
scroll to position [252, 0]
click at [319, 366] on input "Everything comes right back after the event" at bounding box center [325, 372] width 12 height 12
radio input "true"
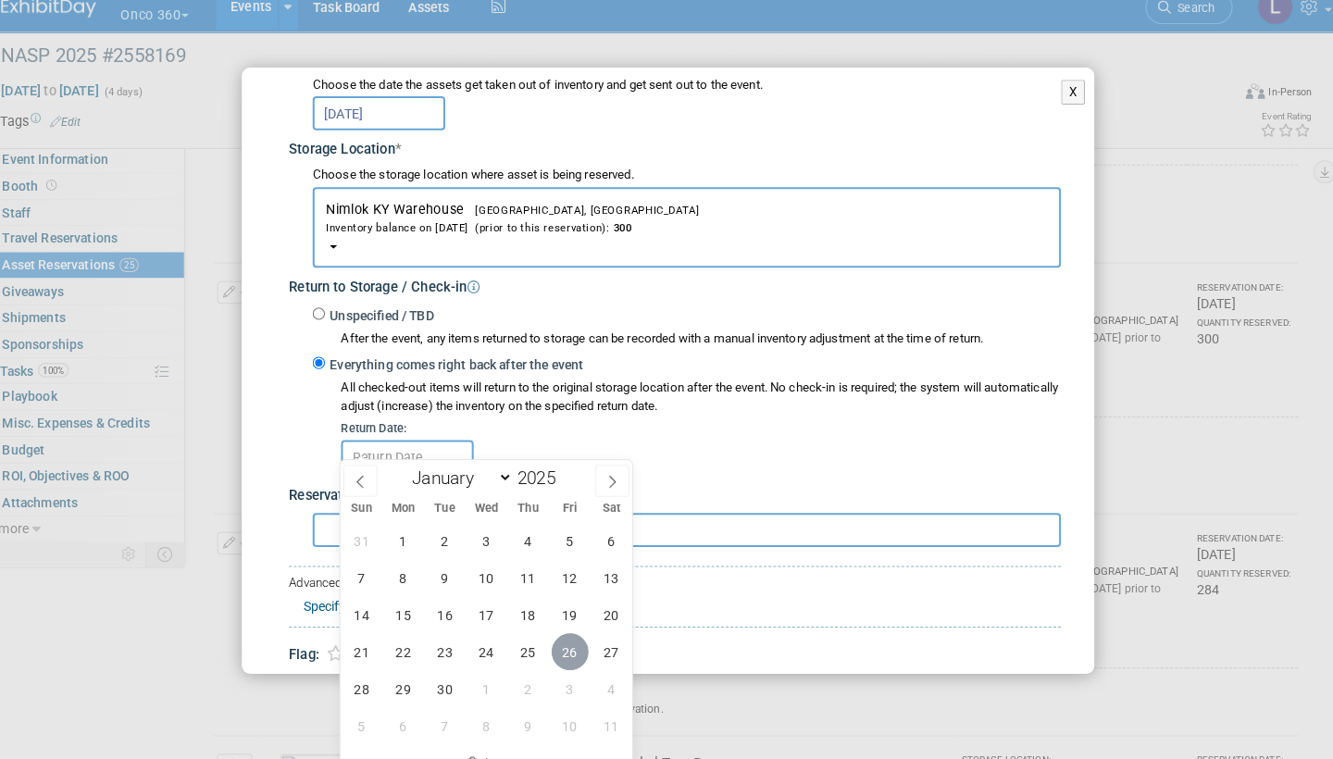
click at [557, 636] on span "26" at bounding box center [571, 654] width 36 height 36
type input "[DATE]"
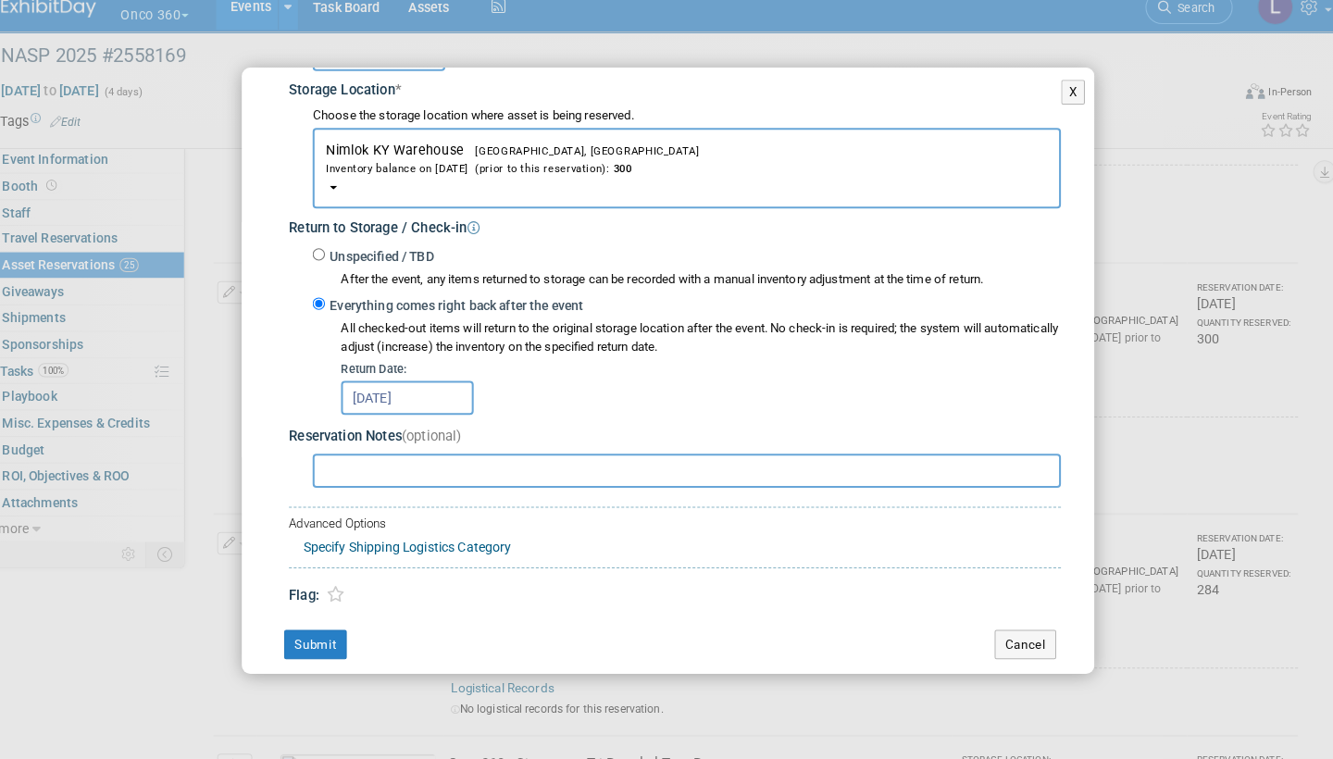
scroll to position [308, 0]
click at [319, 634] on button "Submit" at bounding box center [322, 649] width 61 height 30
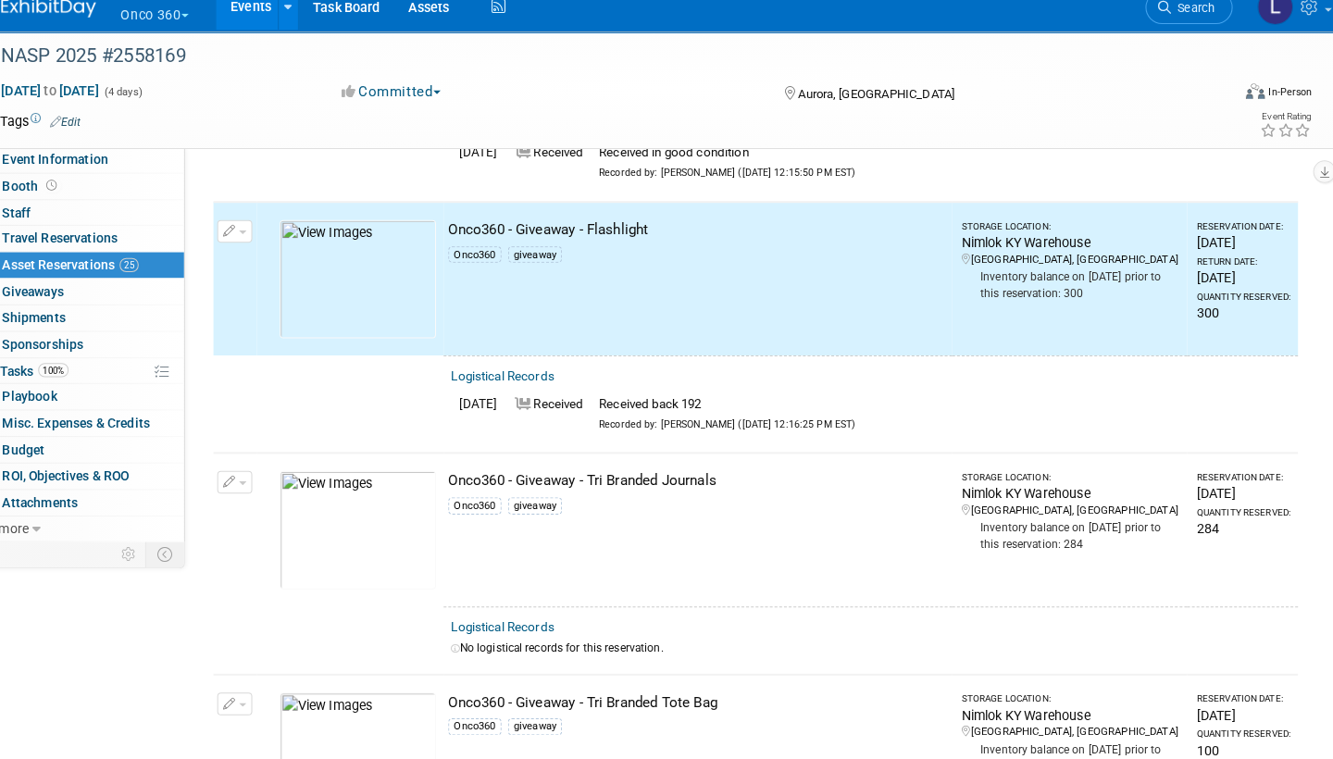
scroll to position [2833, 0]
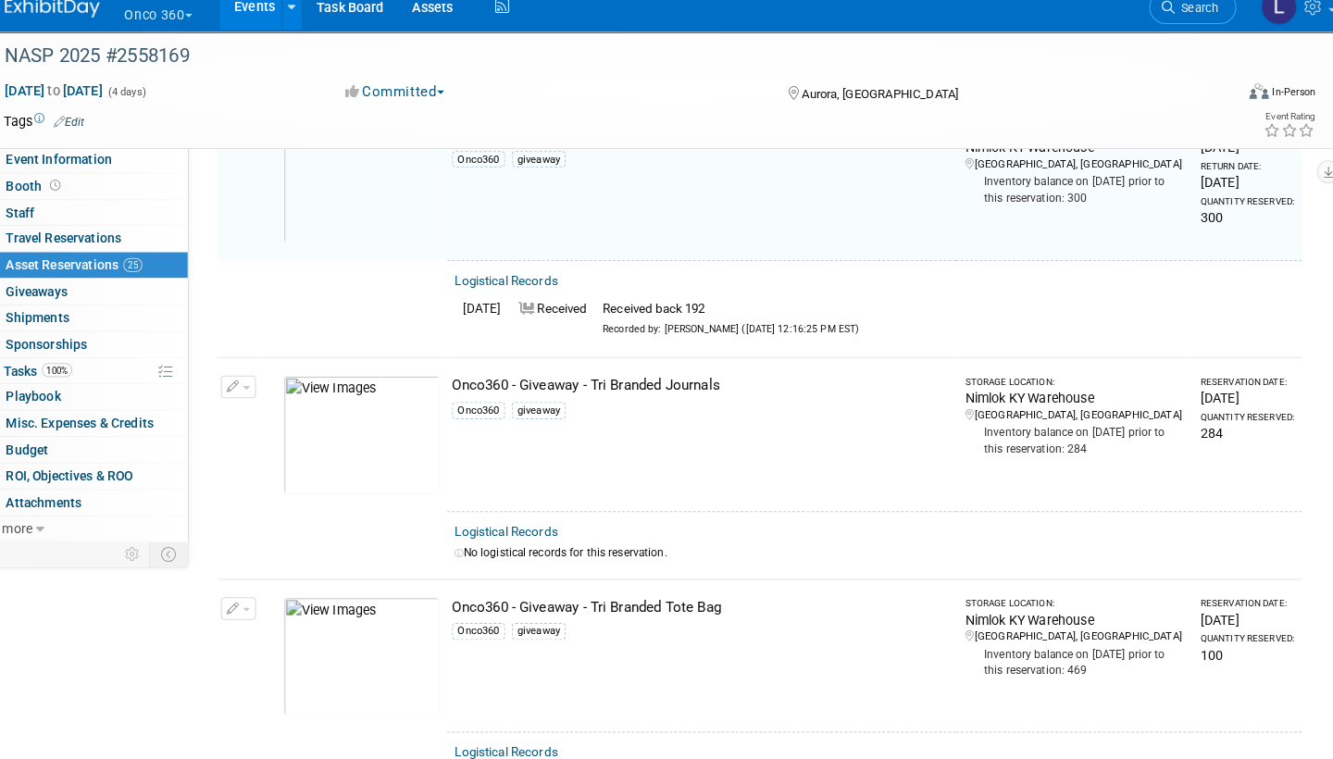
click at [522, 529] on link "Logistical Records" at bounding box center [504, 536] width 101 height 14
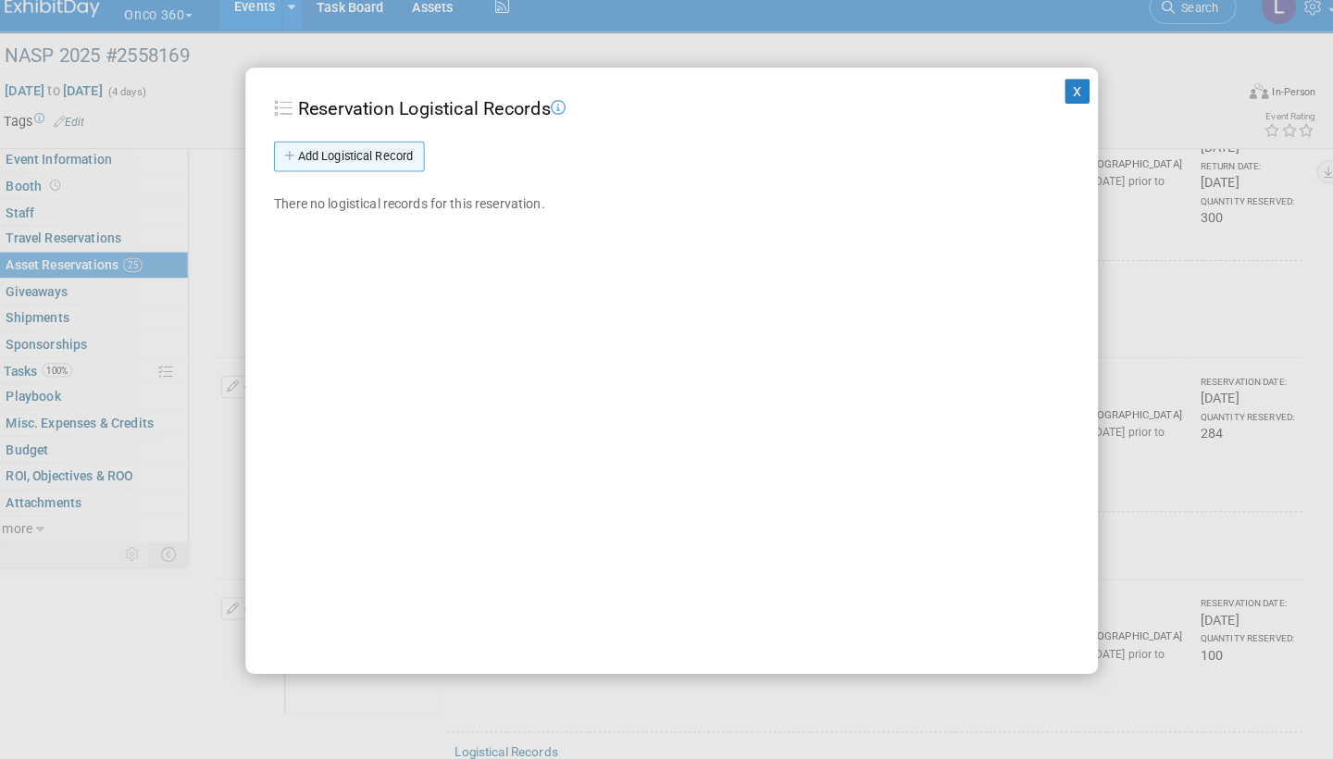
click at [399, 157] on link "Add Logistical Record" at bounding box center [351, 171] width 147 height 30
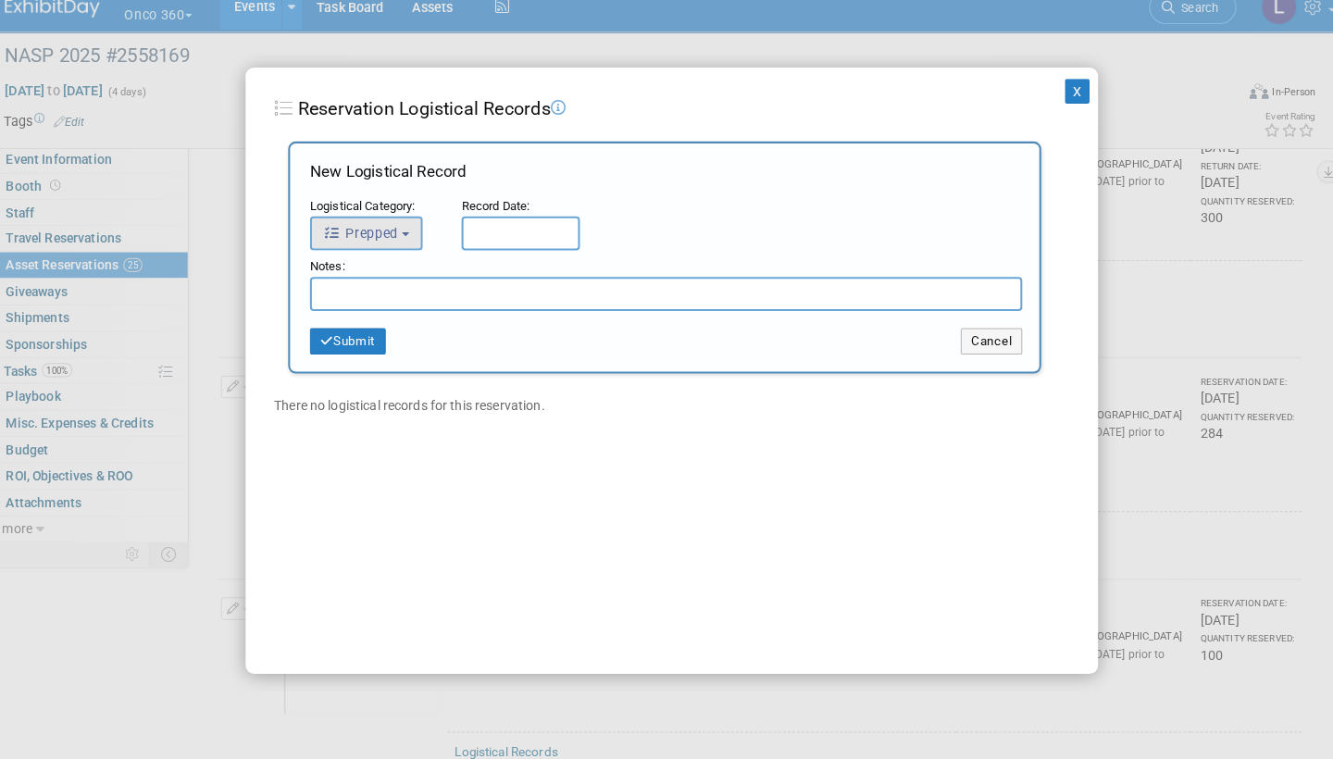
click at [396, 229] on button "Prepped" at bounding box center [368, 245] width 110 height 33
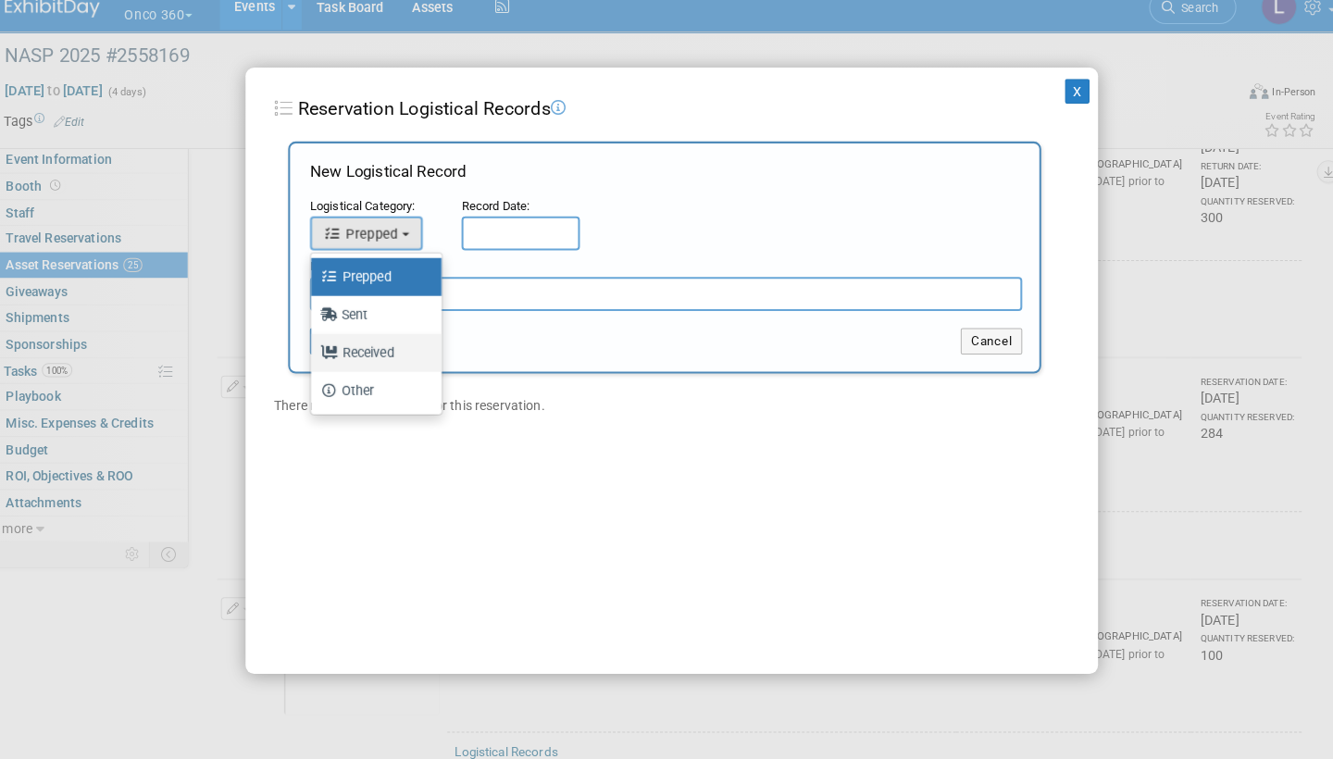
click at [380, 347] on label "Received" at bounding box center [373, 362] width 100 height 30
click at [317, 354] on input "Received" at bounding box center [311, 360] width 12 height 12
select select "3"
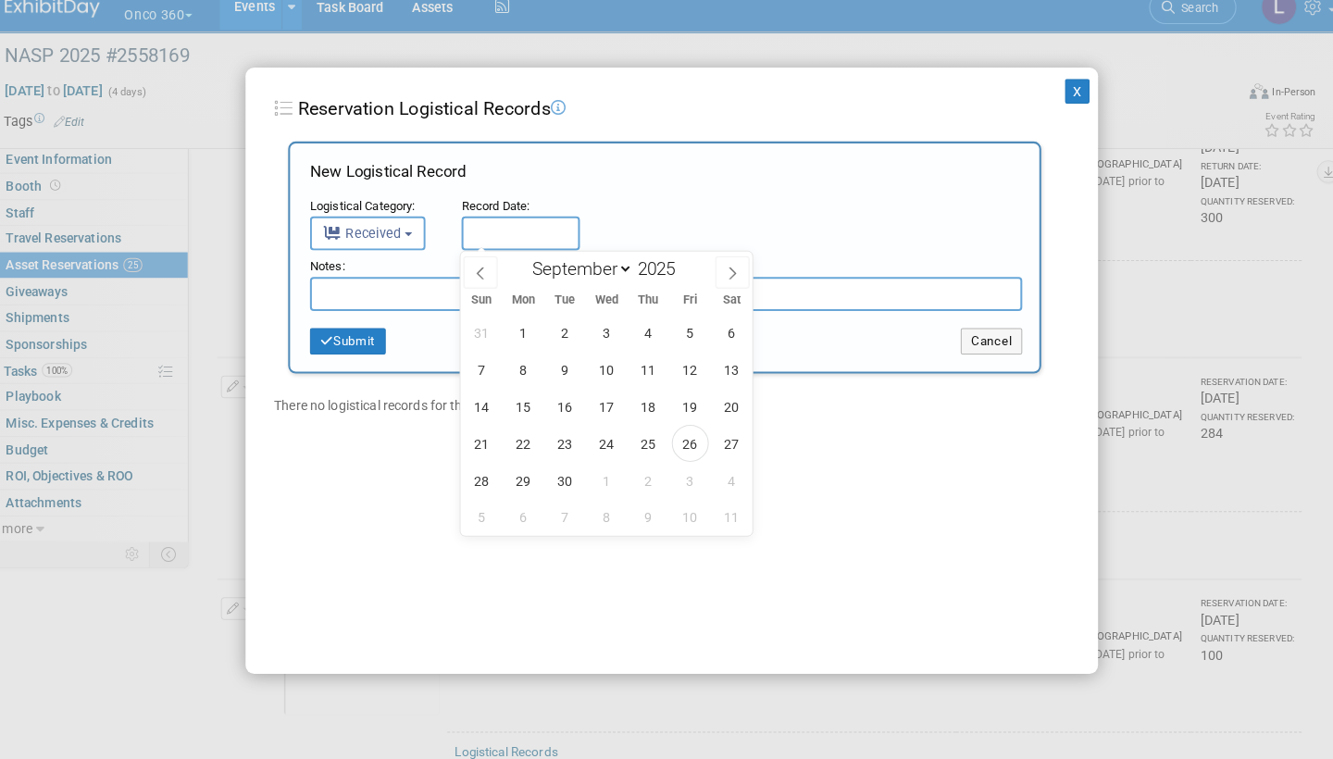
click at [525, 229] on input "text" at bounding box center [519, 245] width 116 height 33
click at [677, 432] on span "26" at bounding box center [684, 450] width 36 height 36
type input "[DATE]"
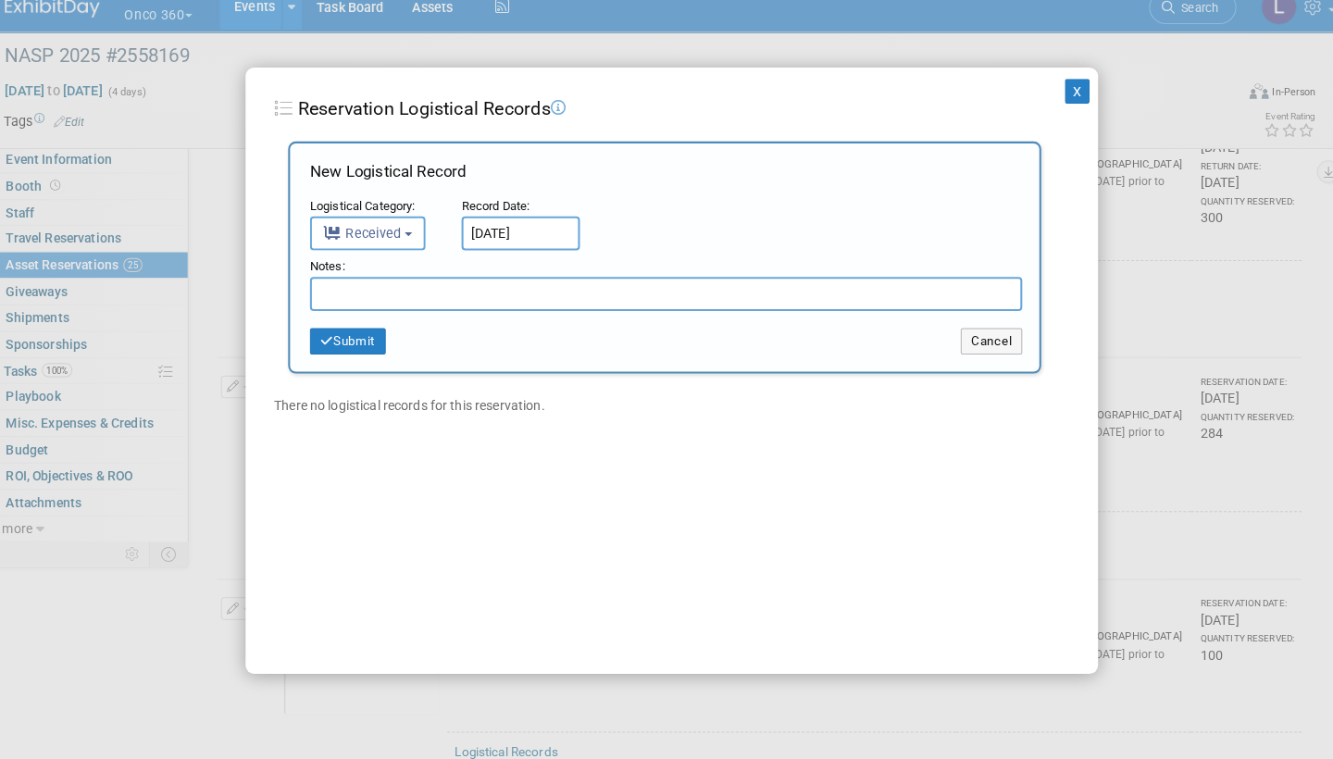
click at [380, 288] on input "text" at bounding box center [661, 304] width 696 height 33
type input "Received back 145"
click at [344, 338] on button "Submit" at bounding box center [350, 351] width 74 height 26
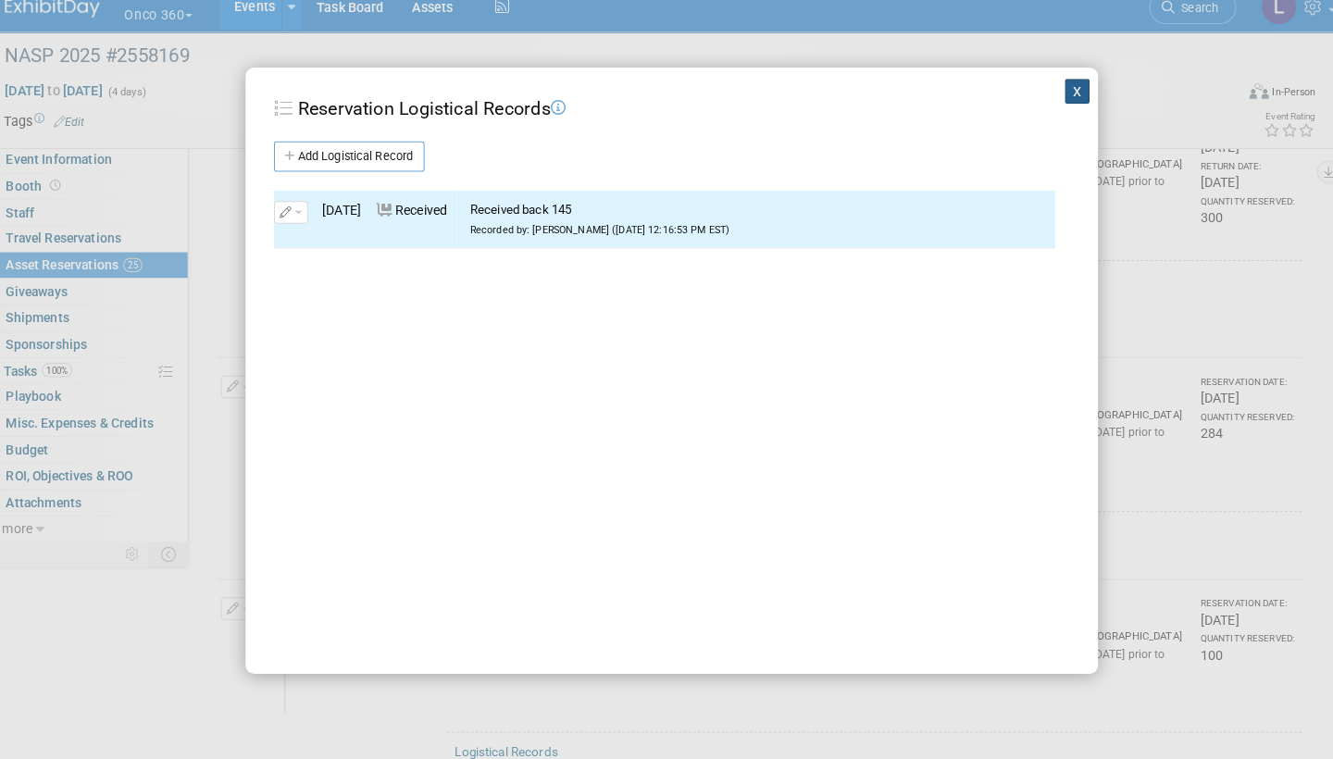
click at [1051, 94] on button "X" at bounding box center [1063, 106] width 24 height 24
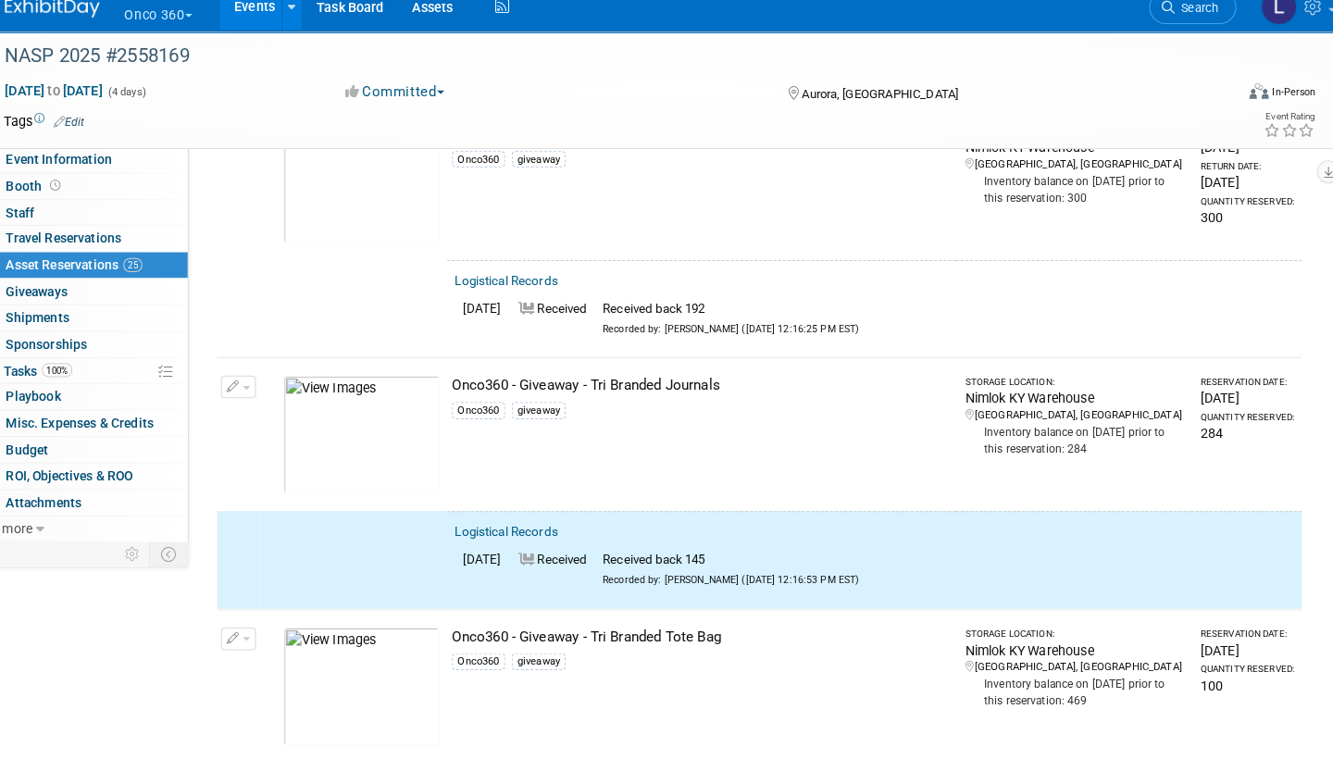
click at [243, 384] on button "button" at bounding box center [243, 395] width 34 height 22
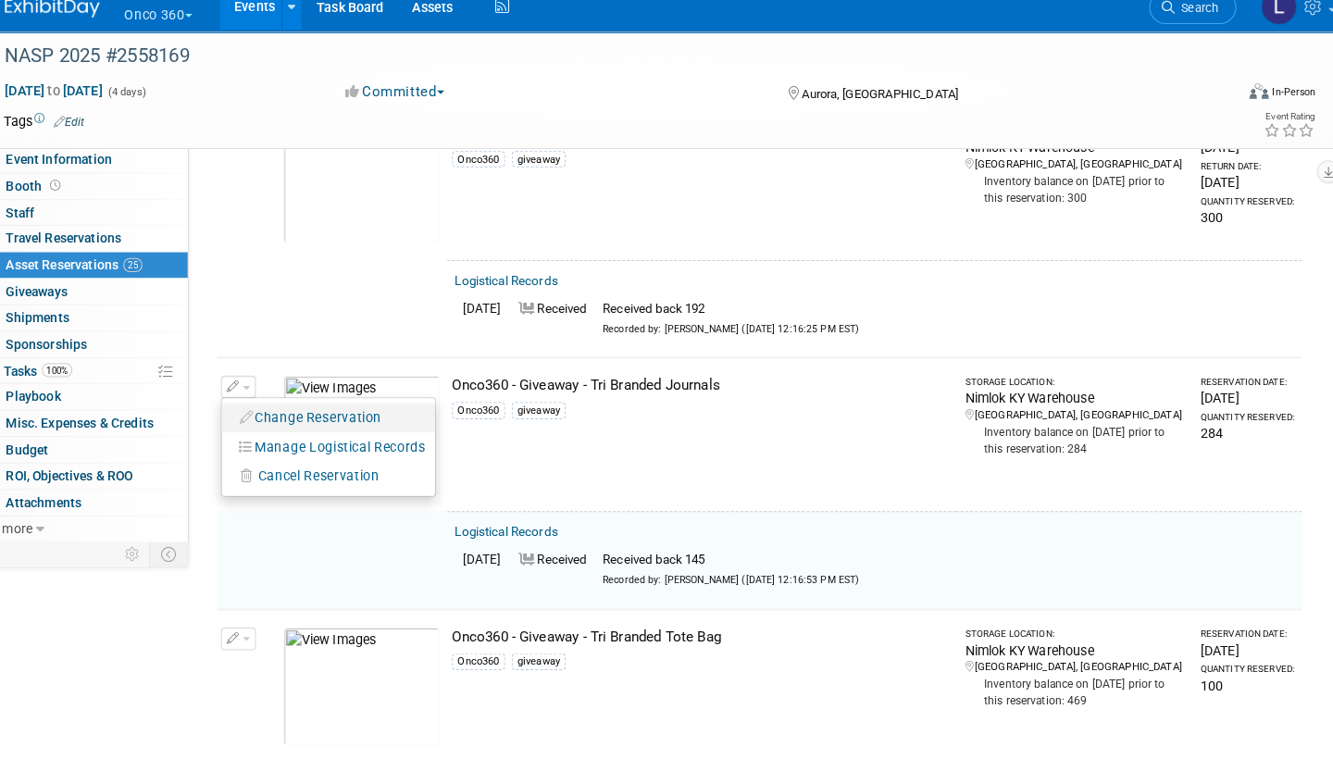
click at [298, 413] on button "Change Reservation" at bounding box center [314, 425] width 156 height 25
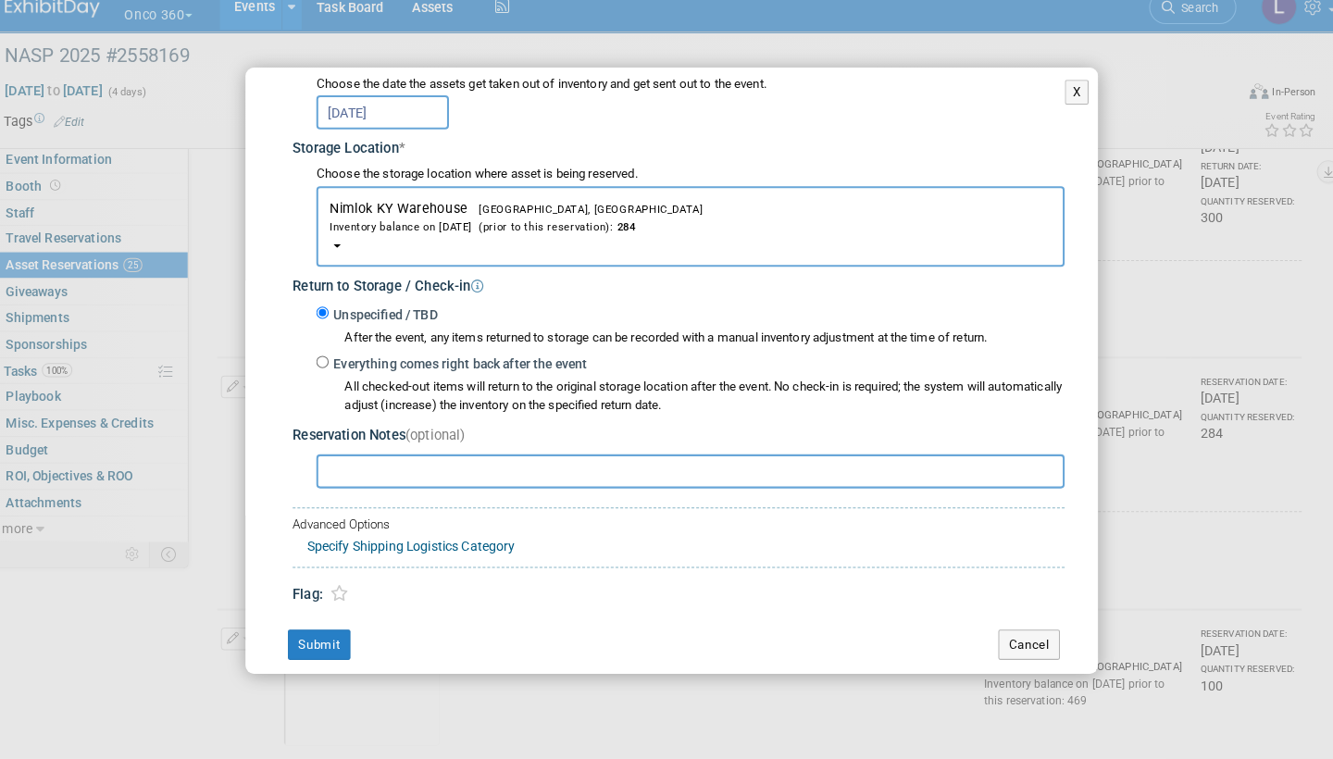
scroll to position [252, 0]
click at [319, 366] on input "Everything comes right back after the event" at bounding box center [325, 372] width 12 height 12
radio input "true"
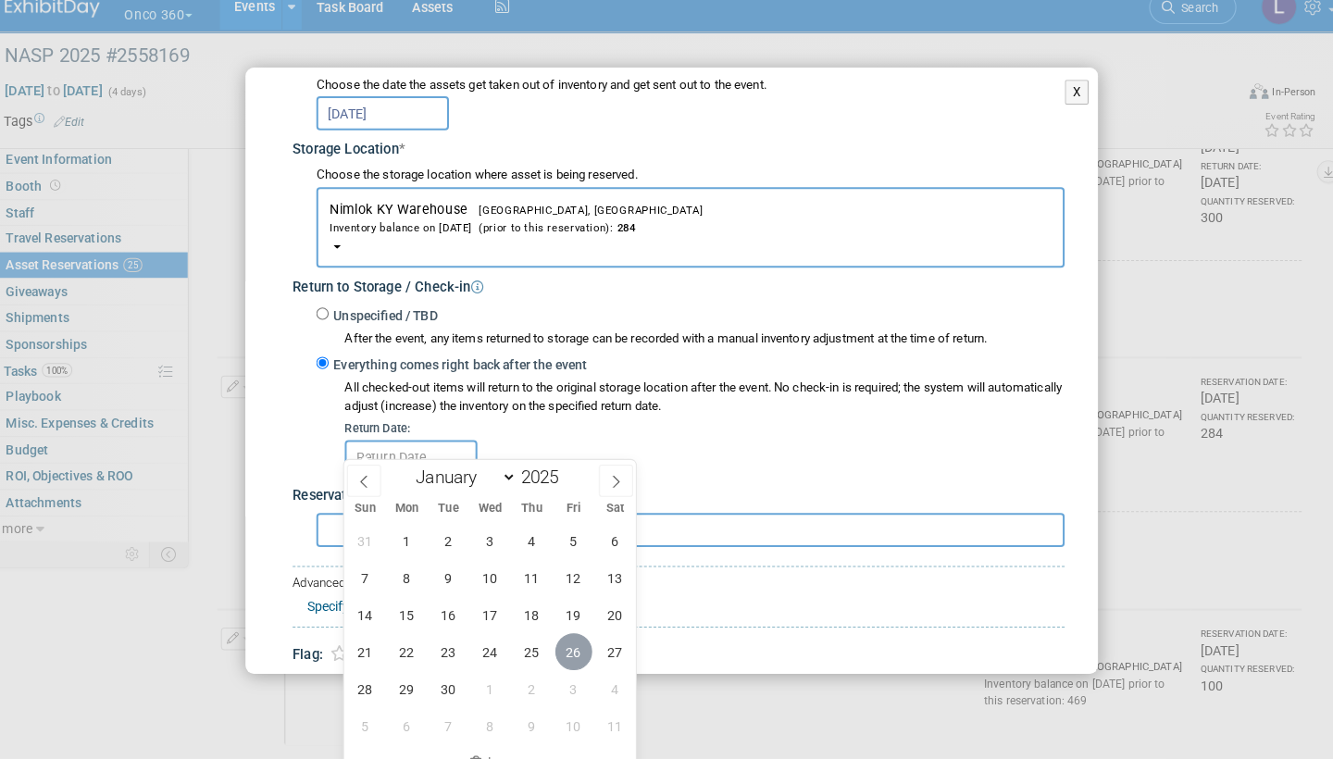
click at [554, 636] on span "26" at bounding box center [571, 654] width 36 height 36
type input "[DATE]"
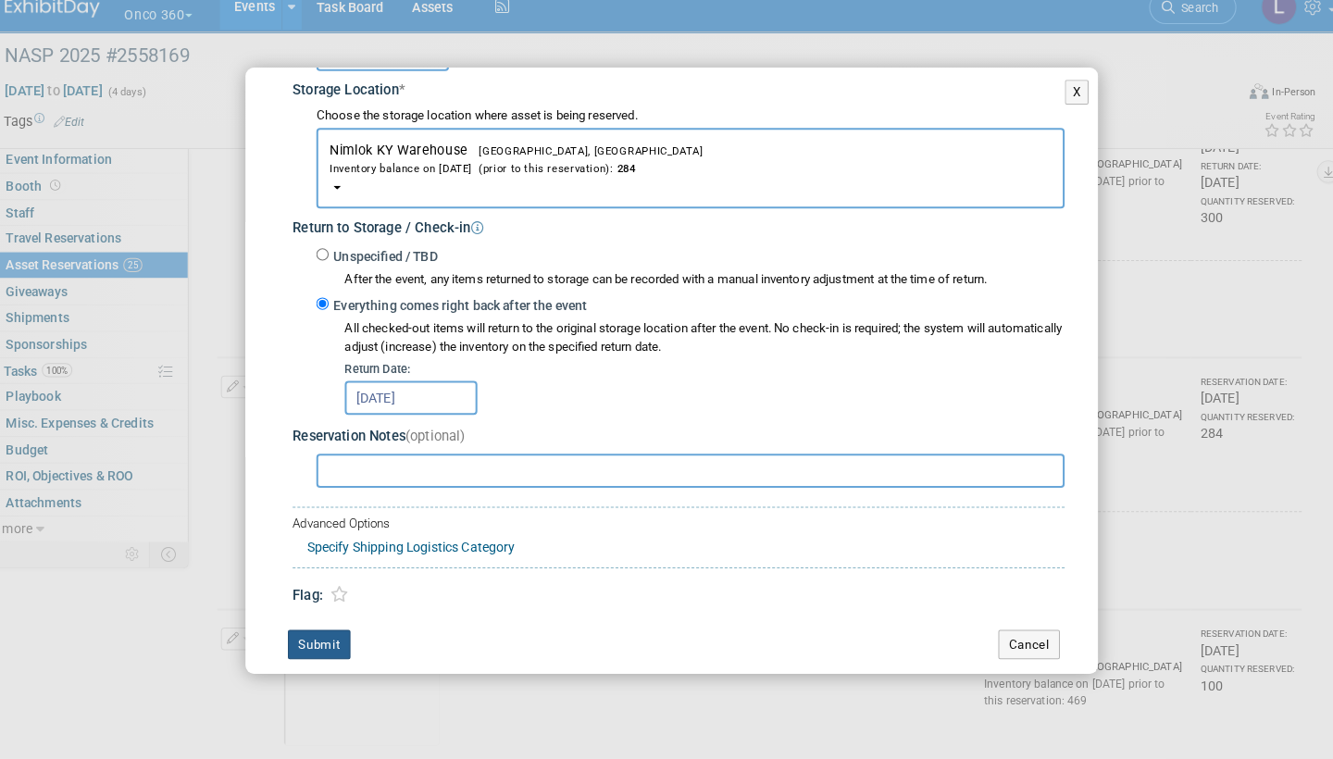
scroll to position [308, 0]
click at [317, 634] on button "Submit" at bounding box center [322, 649] width 61 height 30
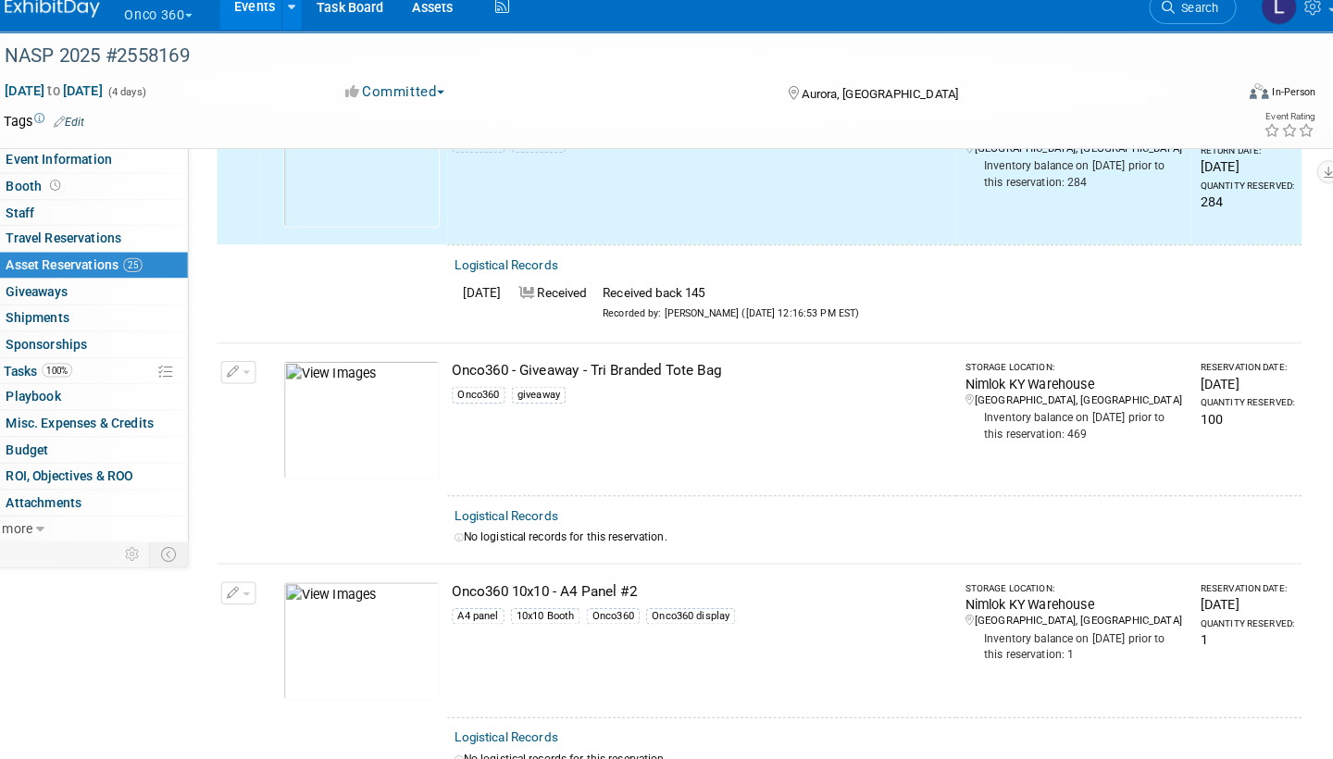
scroll to position [3095, 0]
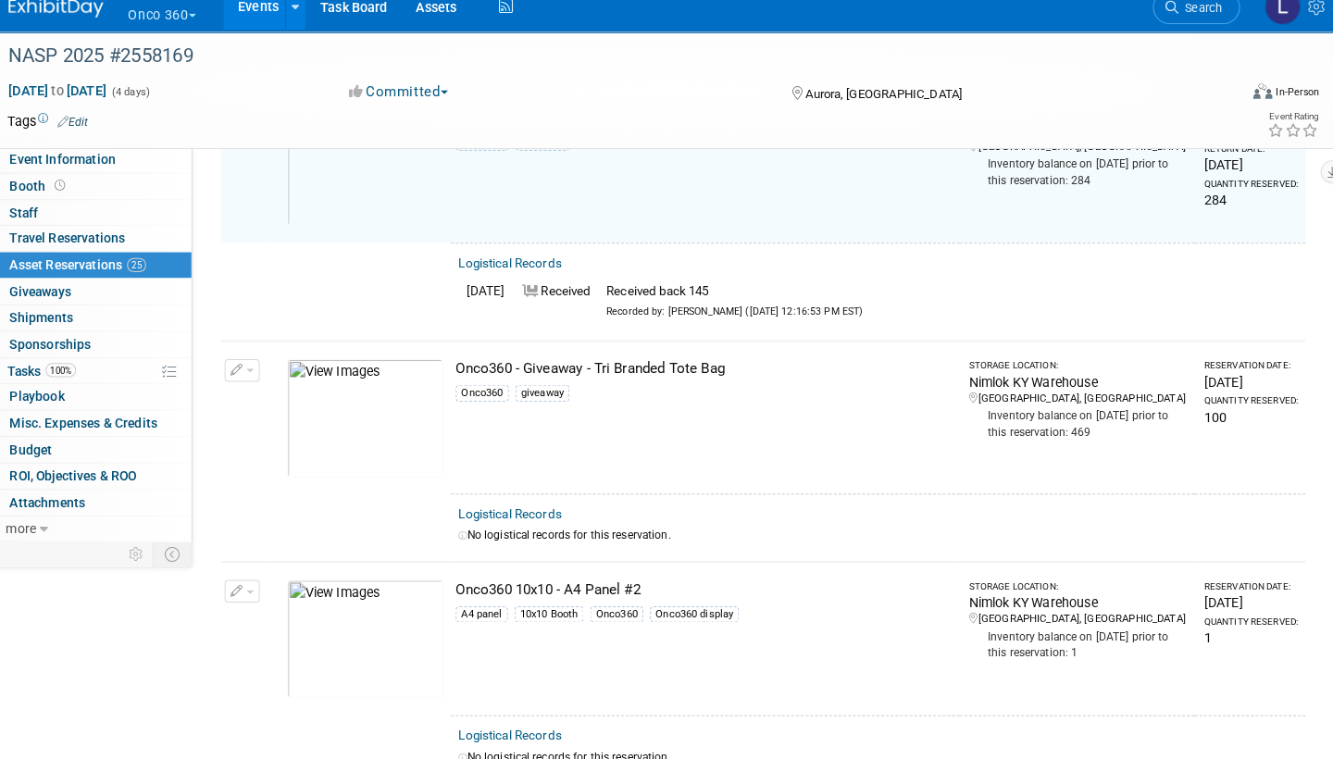
click at [525, 513] on link "Logistical Records" at bounding box center [504, 520] width 101 height 14
select select "8"
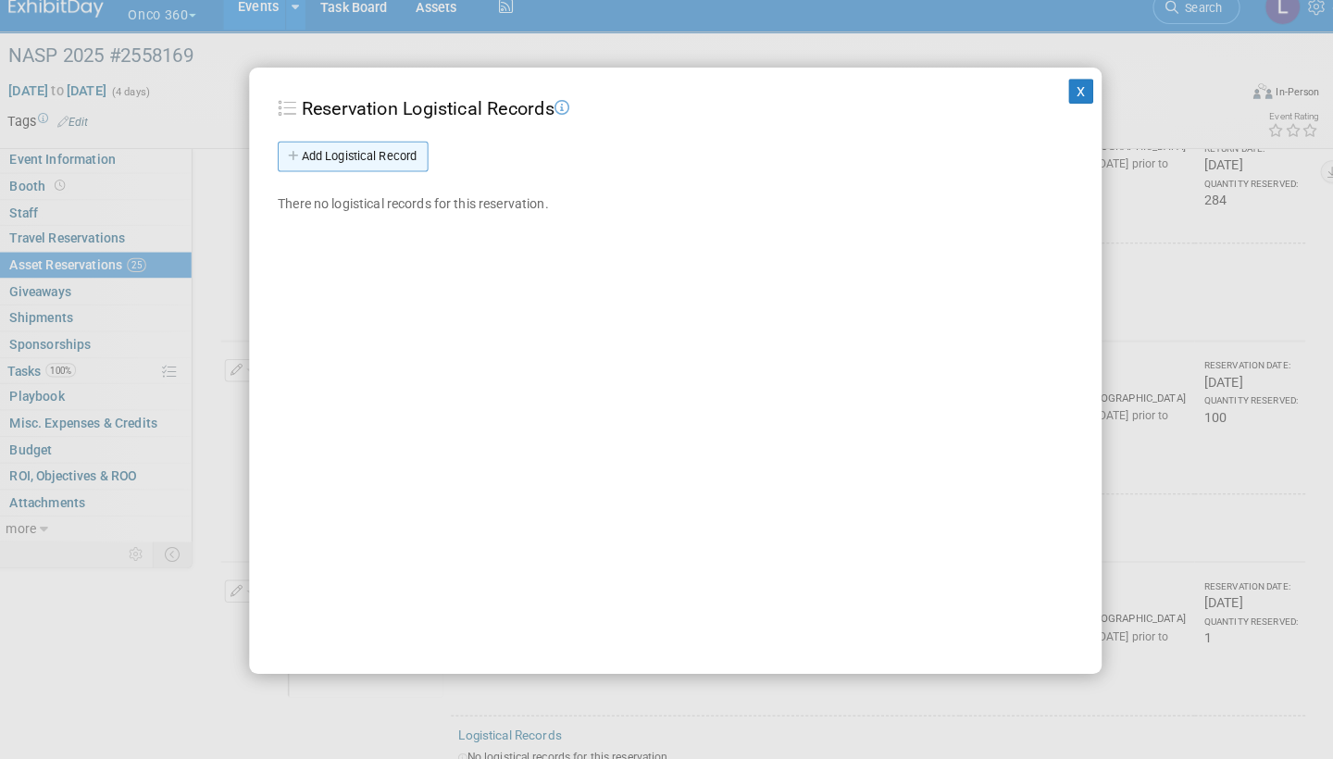
click at [398, 156] on link "Add Logistical Record" at bounding box center [351, 171] width 147 height 30
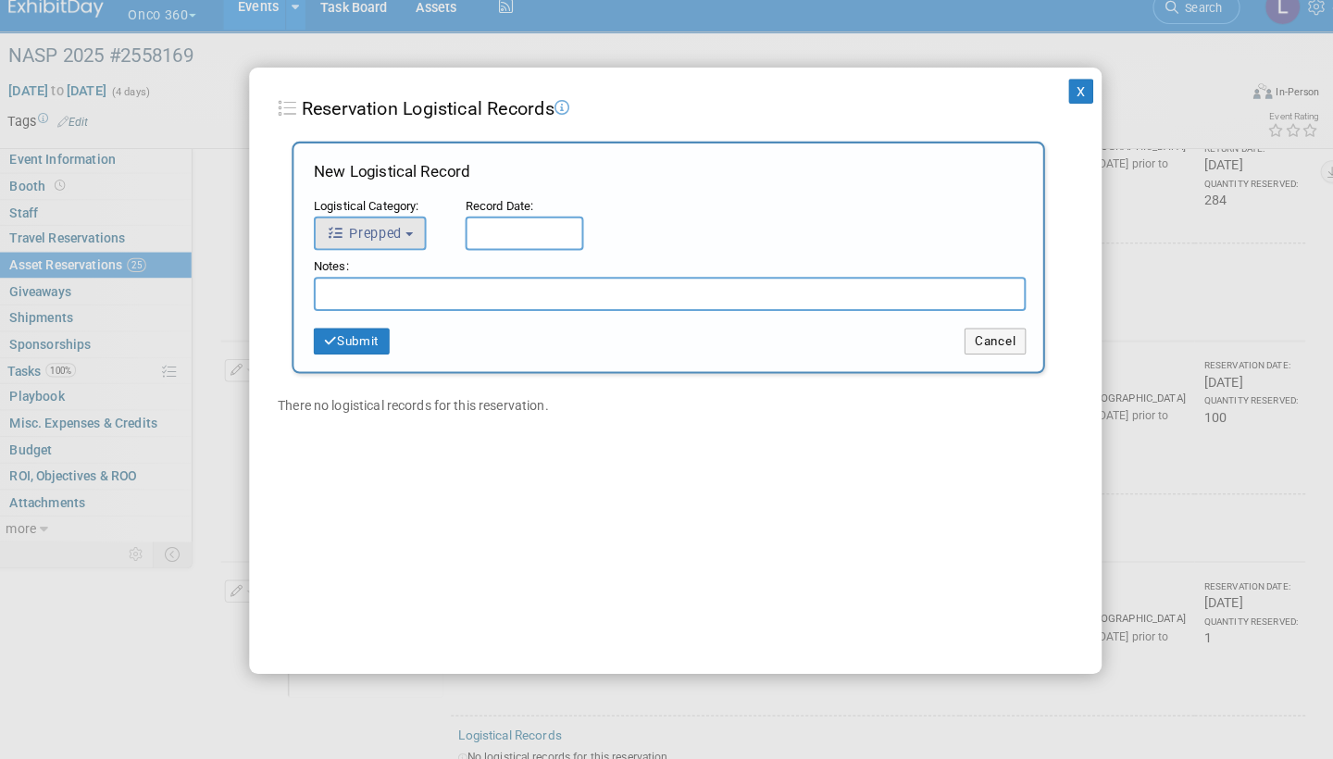
click at [399, 229] on button "Prepped" at bounding box center [368, 245] width 110 height 33
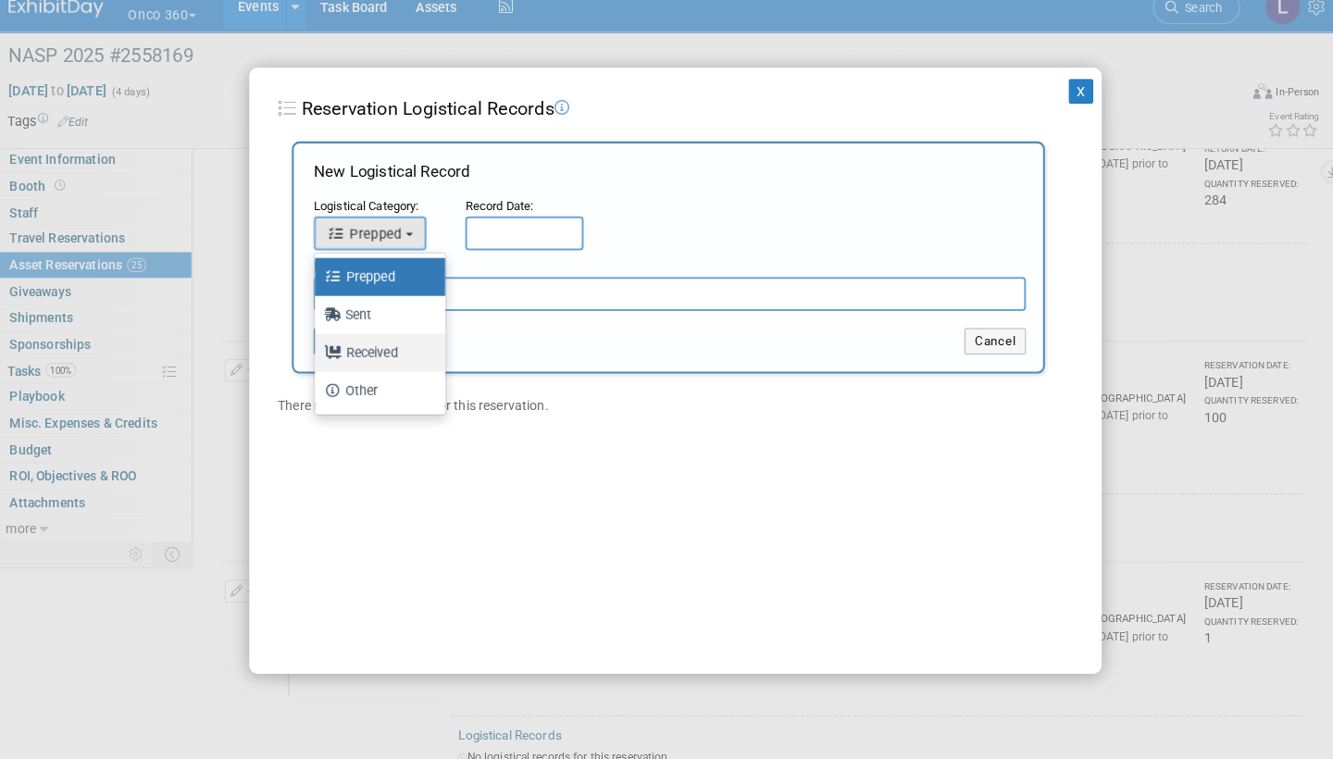
click at [383, 347] on label "Received" at bounding box center [373, 362] width 100 height 30
click at [317, 354] on input "Received" at bounding box center [311, 360] width 12 height 12
select select "3"
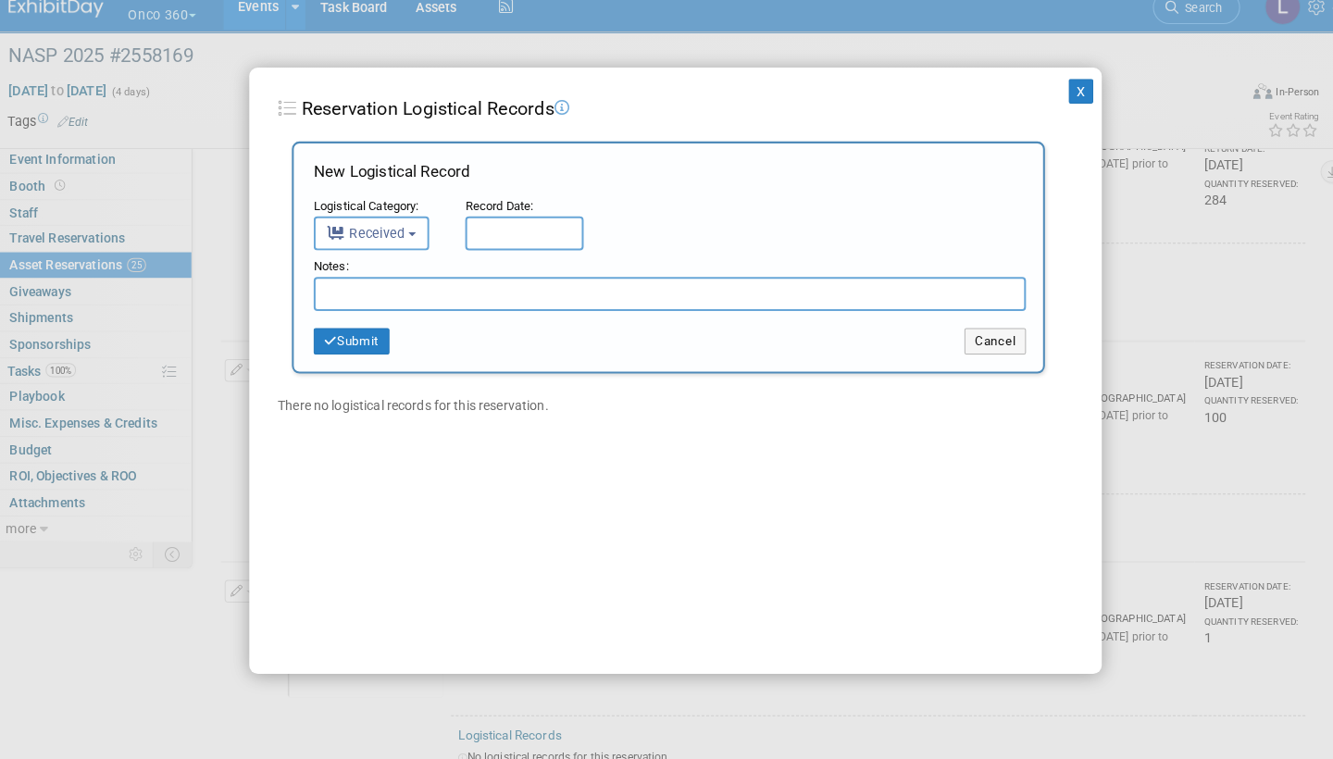
click at [516, 229] on input "text" at bounding box center [519, 245] width 116 height 33
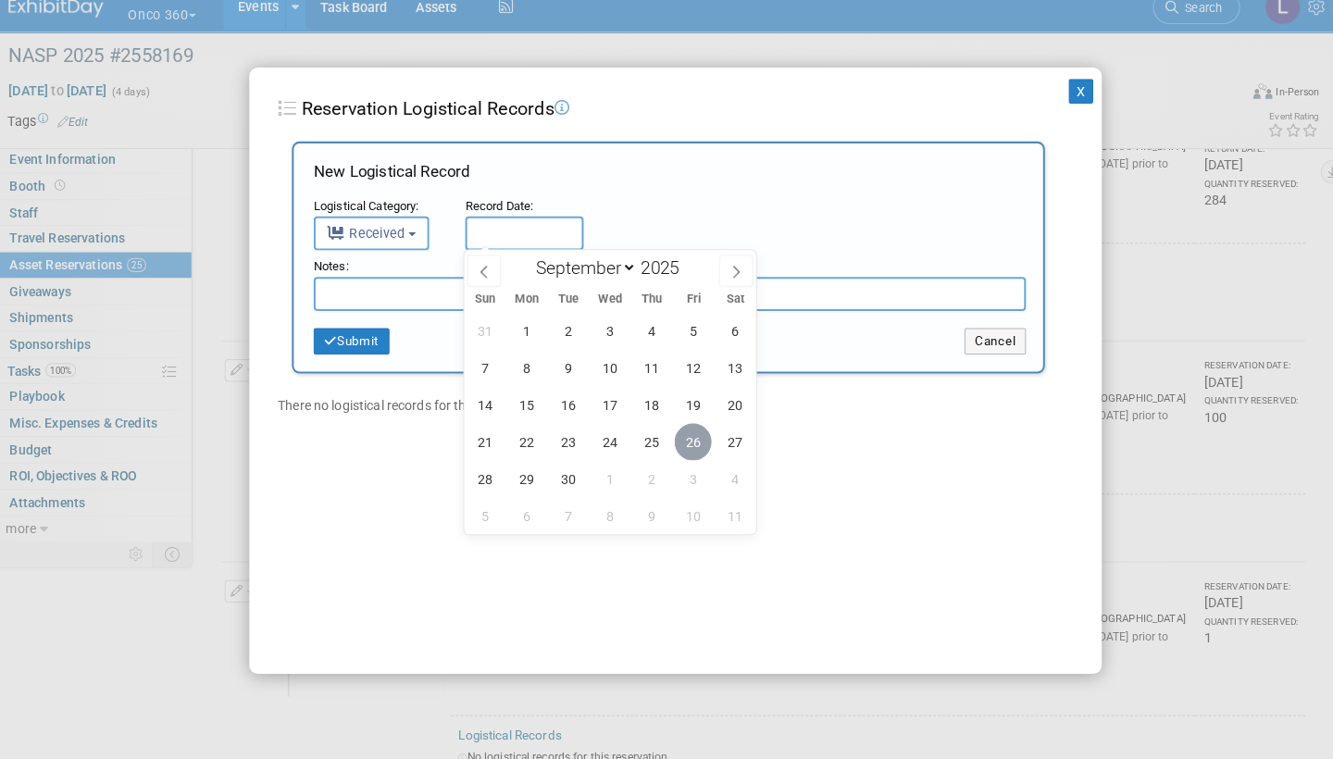
click at [679, 431] on span "26" at bounding box center [684, 449] width 36 height 36
type input "[DATE]"
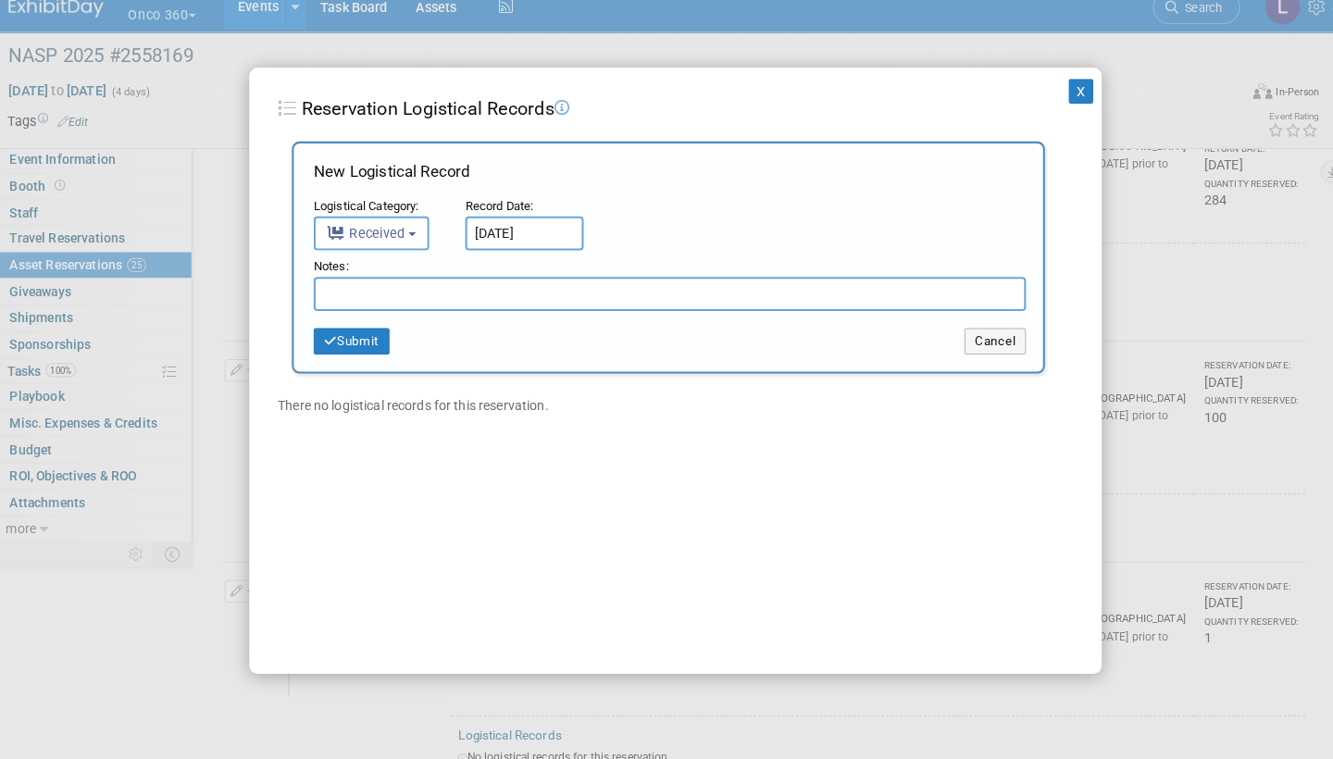
click at [467, 288] on input "text" at bounding box center [661, 304] width 696 height 33
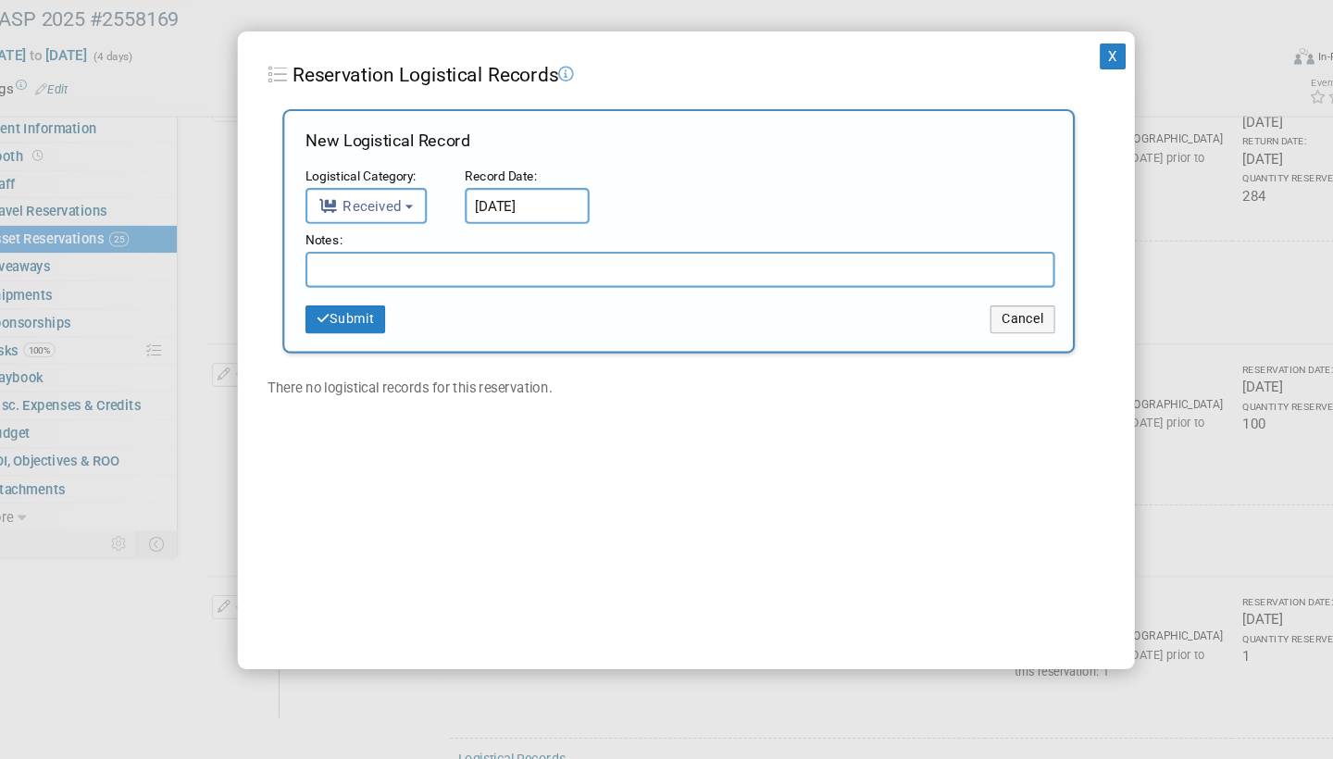
type input "r"
type input "Received back 94"
click at [337, 338] on button "Submit" at bounding box center [350, 351] width 74 height 26
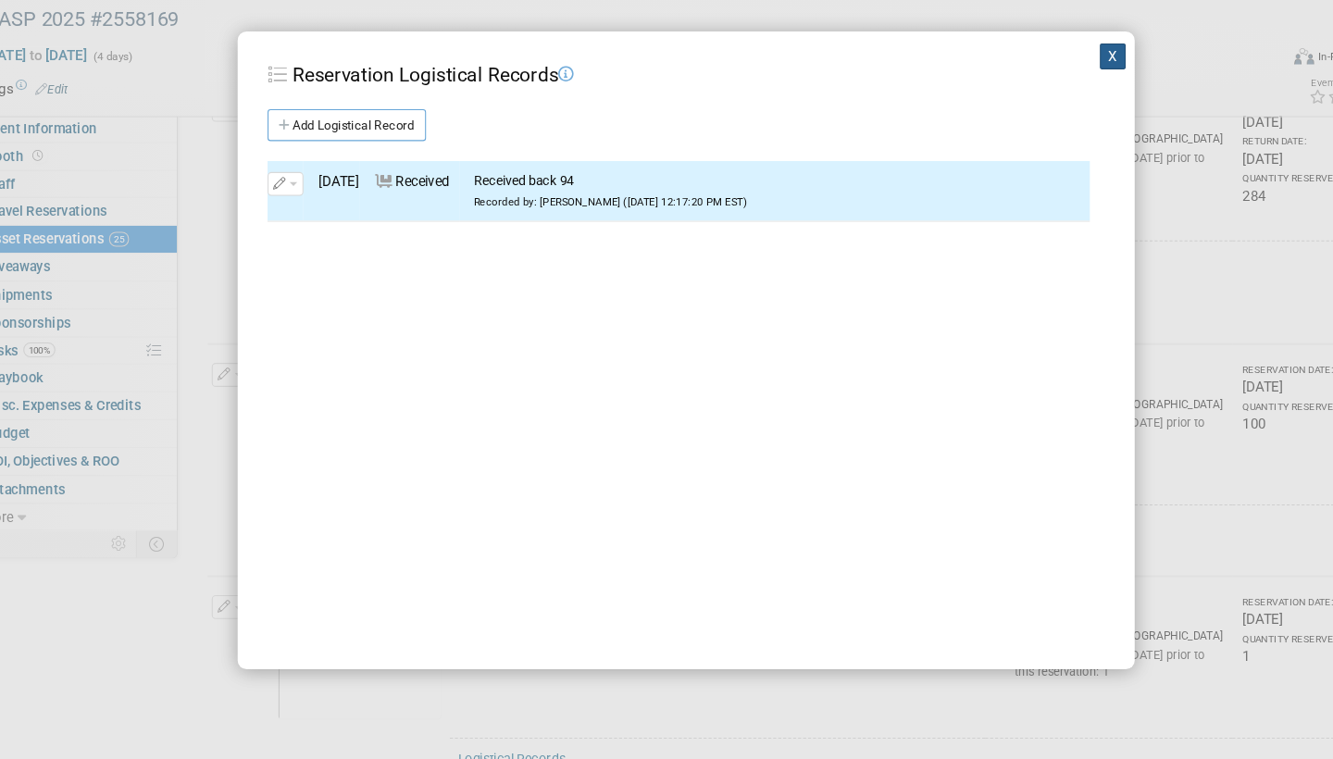
click at [1051, 94] on button "X" at bounding box center [1063, 106] width 24 height 24
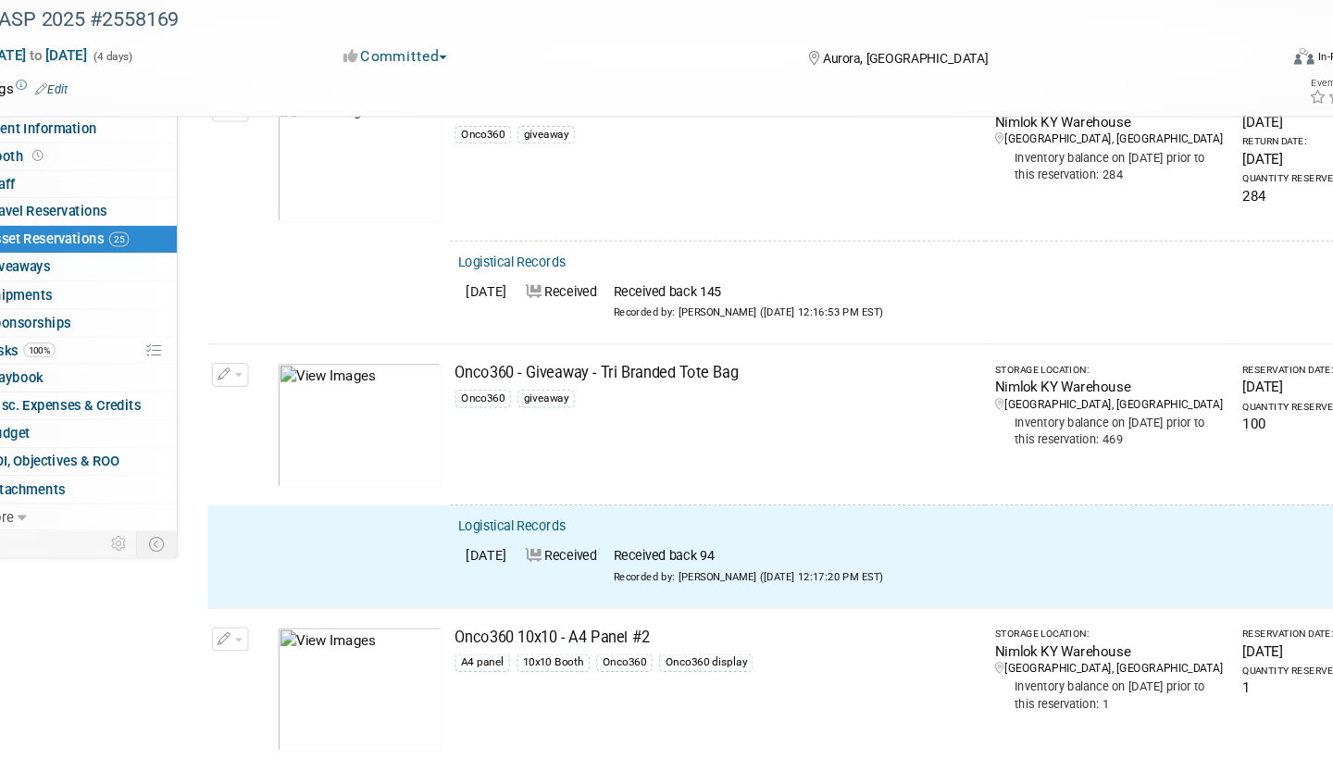
click at [226, 392] on button "button" at bounding box center [243, 403] width 34 height 22
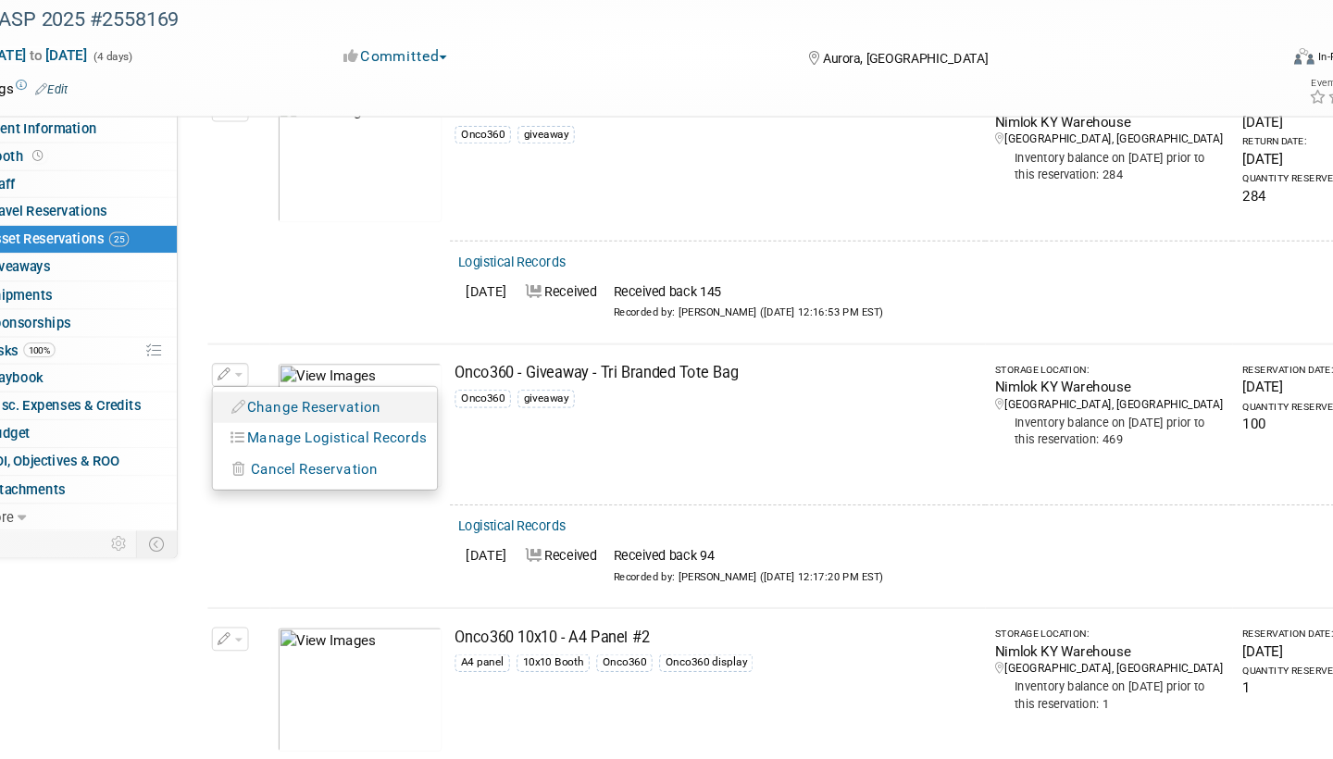
click at [318, 420] on button "Change Reservation" at bounding box center [314, 432] width 156 height 25
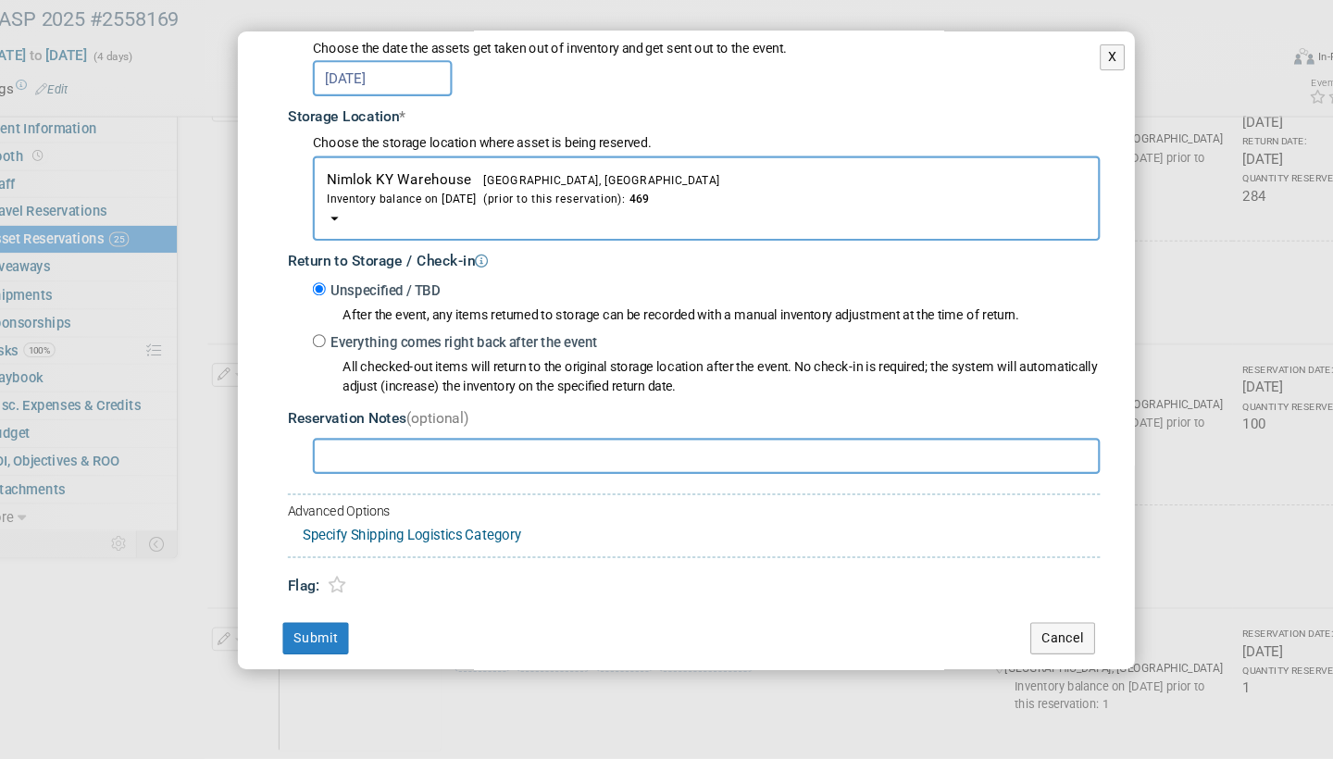
scroll to position [252, 0]
click at [319, 366] on input "Everything comes right back after the event" at bounding box center [325, 372] width 12 height 12
radio input "true"
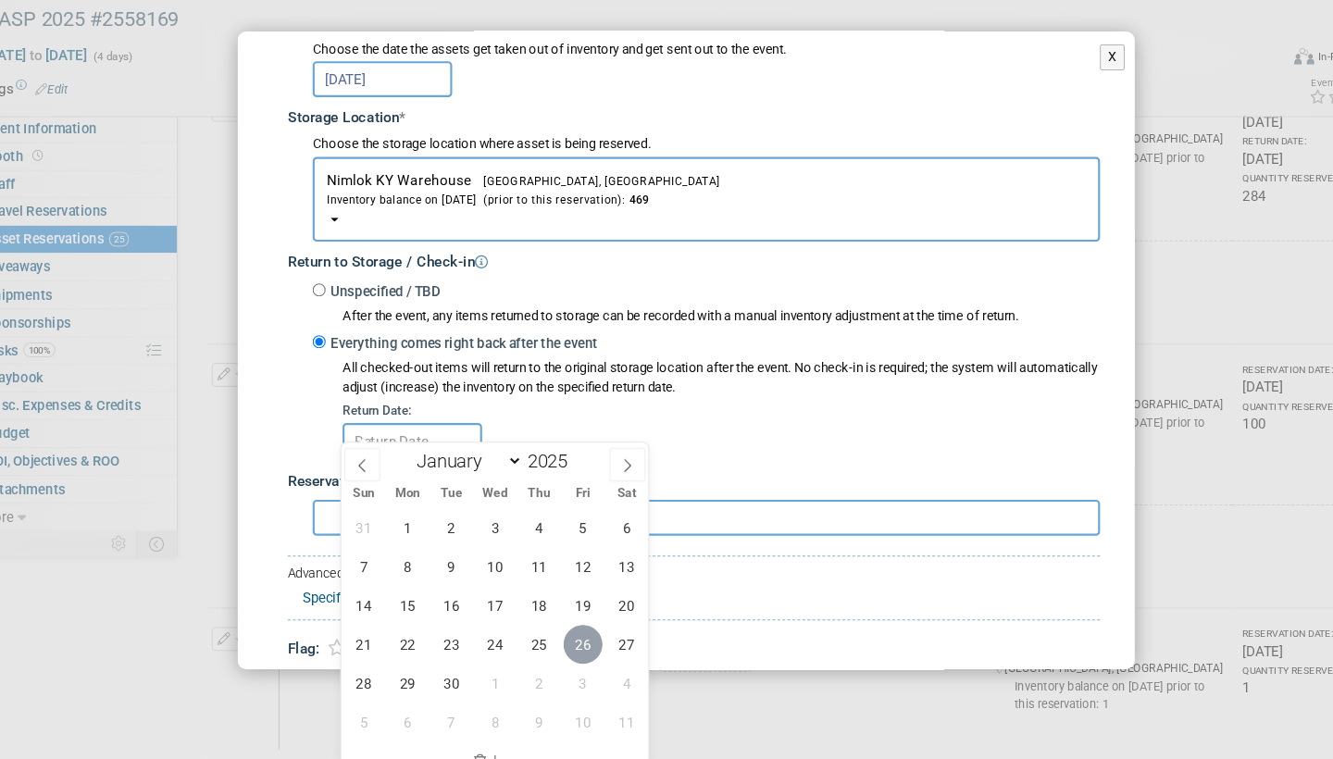
click at [553, 635] on span "26" at bounding box center [571, 653] width 36 height 36
type input "[DATE]"
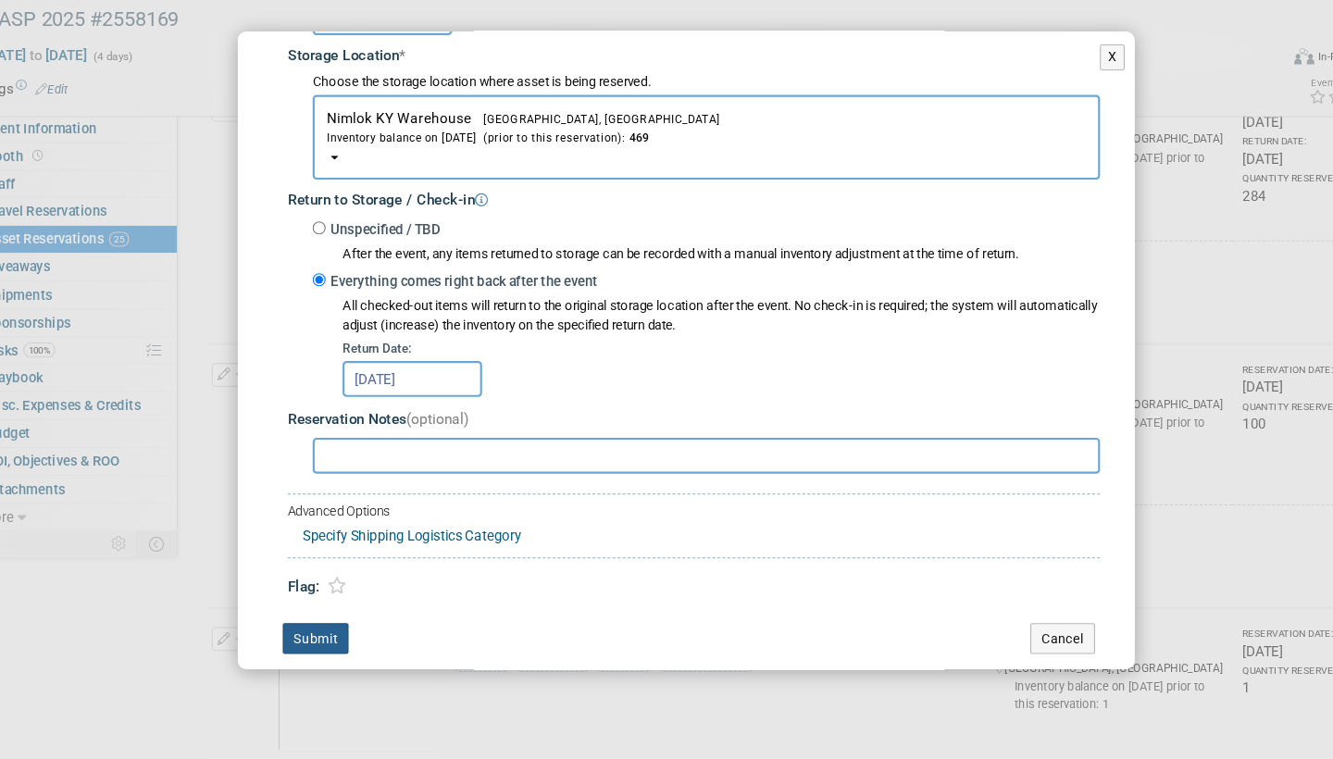
scroll to position [308, 0]
click at [303, 634] on button "Submit" at bounding box center [322, 649] width 61 height 30
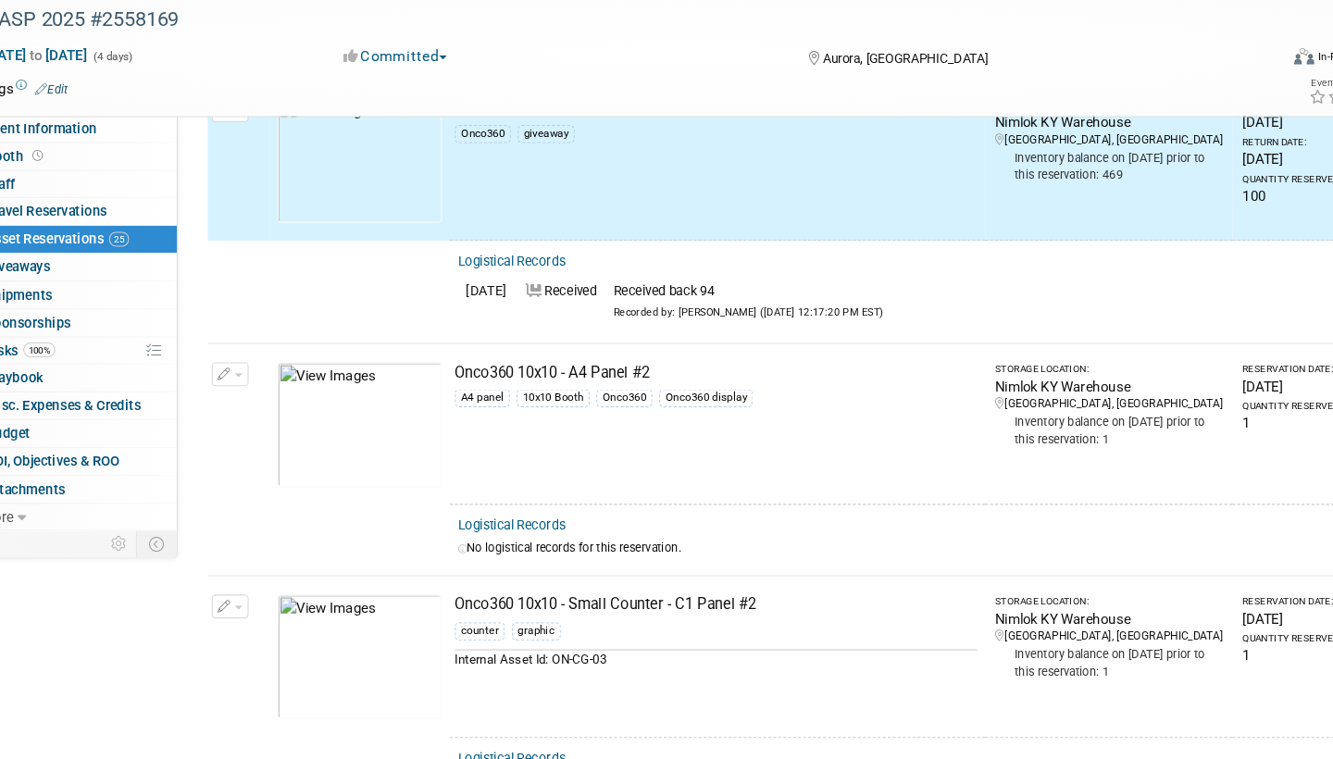
scroll to position [3322, 0]
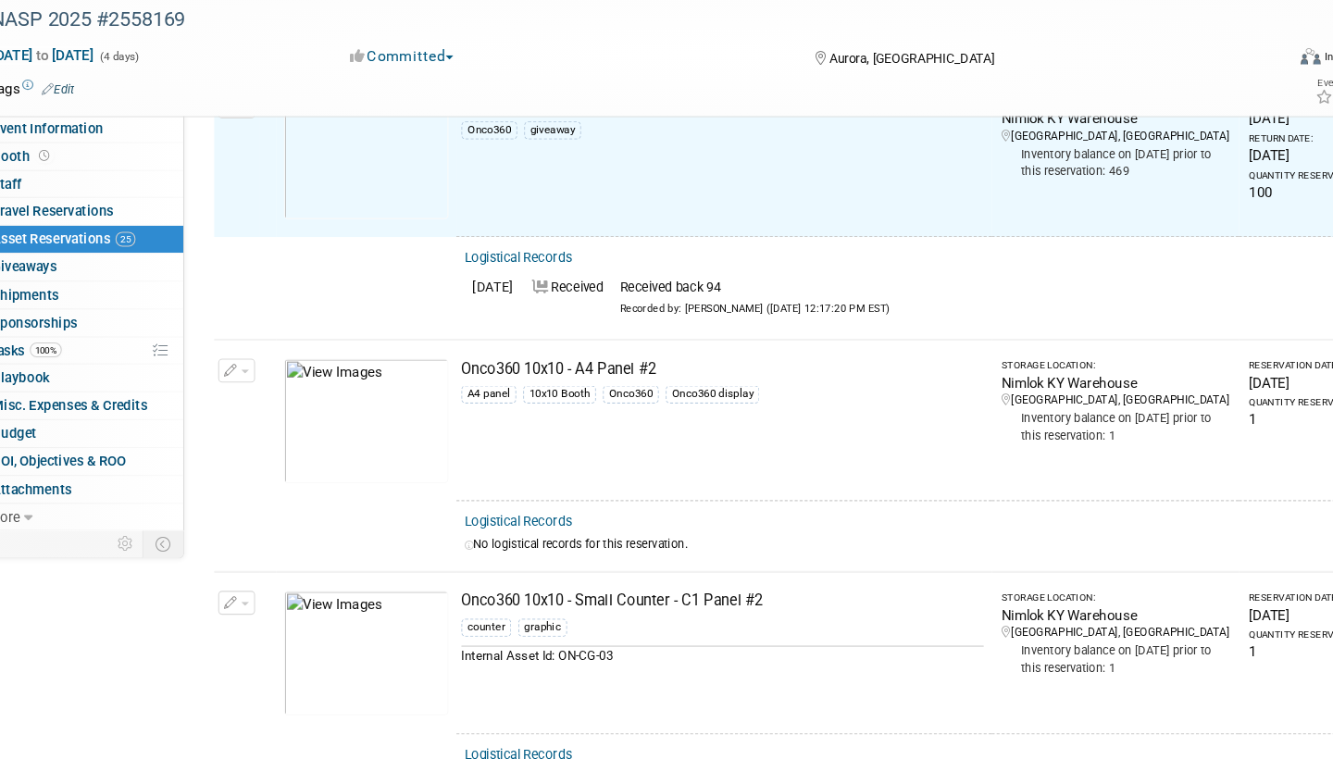
click at [512, 531] on link "Logistical Records" at bounding box center [504, 538] width 101 height 14
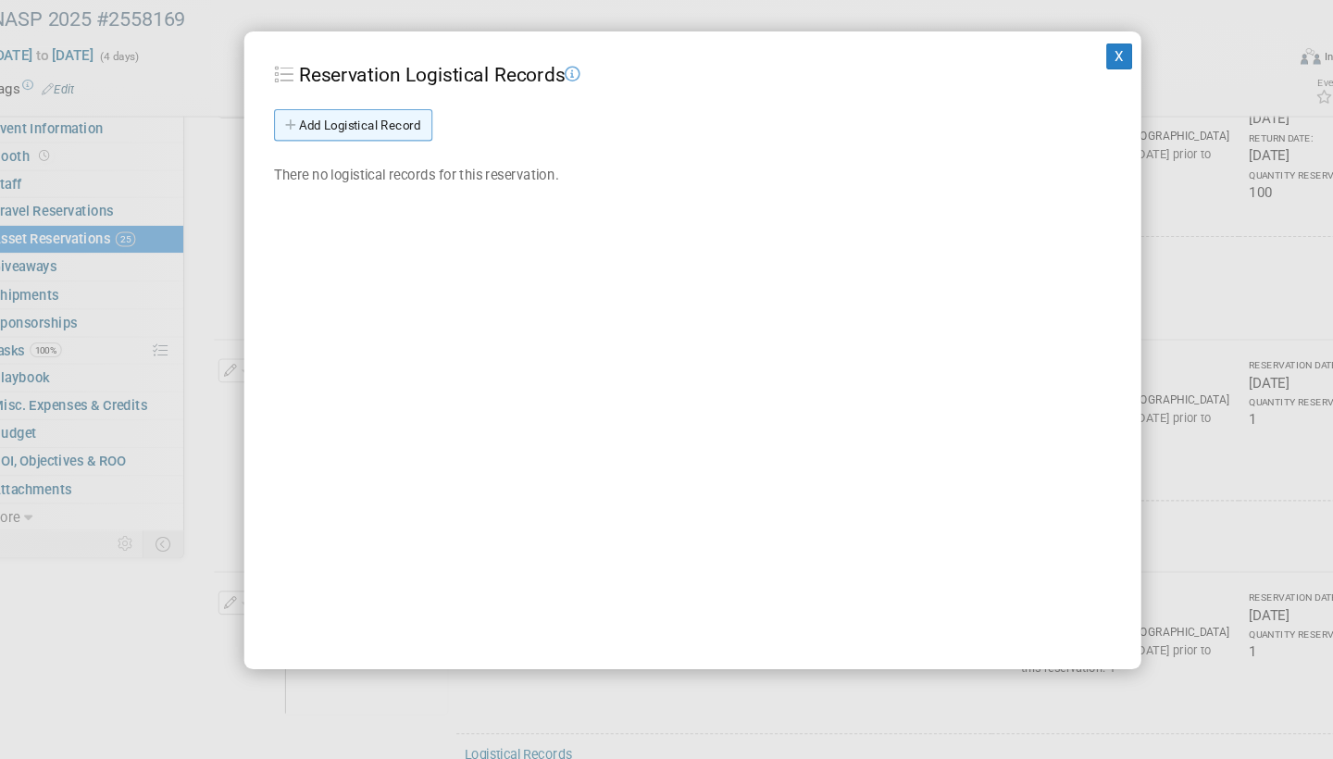
click at [351, 156] on link "Add Logistical Record" at bounding box center [351, 171] width 147 height 30
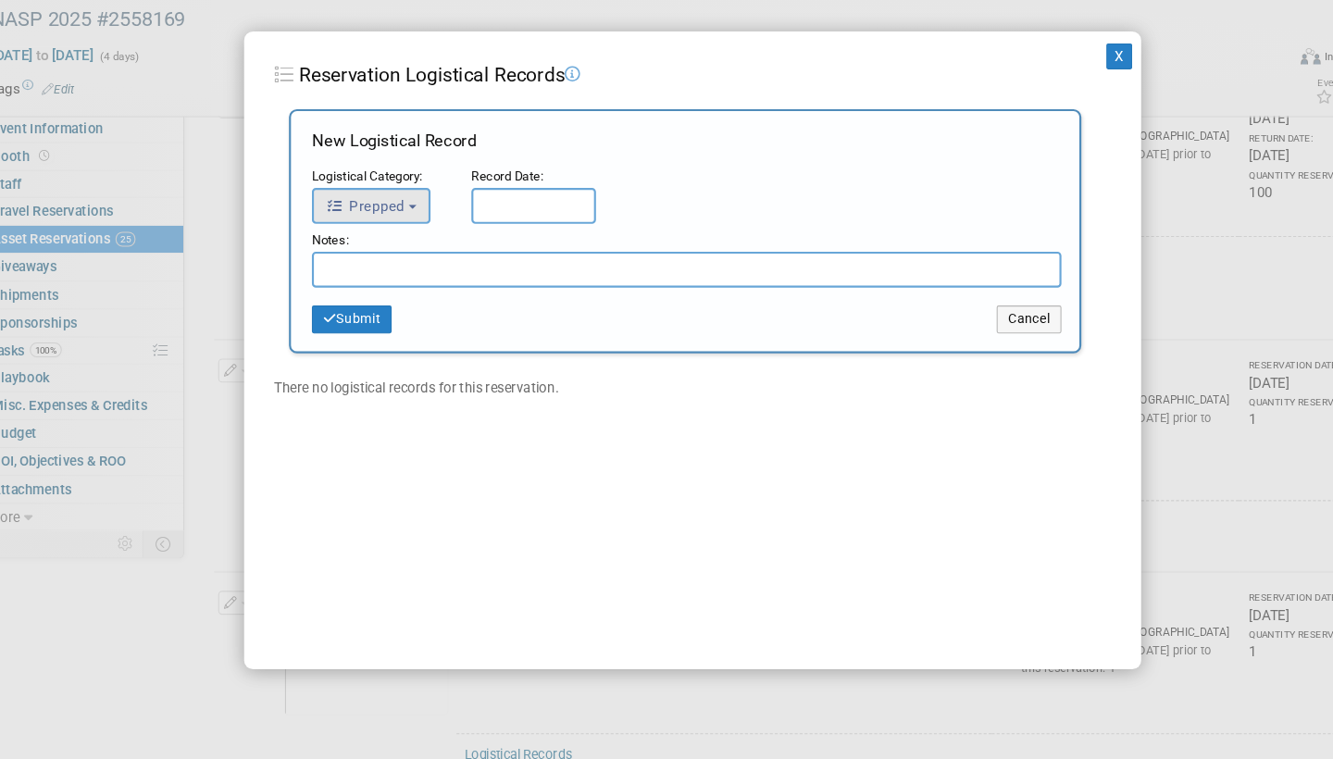
click at [391, 229] on button "Prepped" at bounding box center [368, 245] width 110 height 33
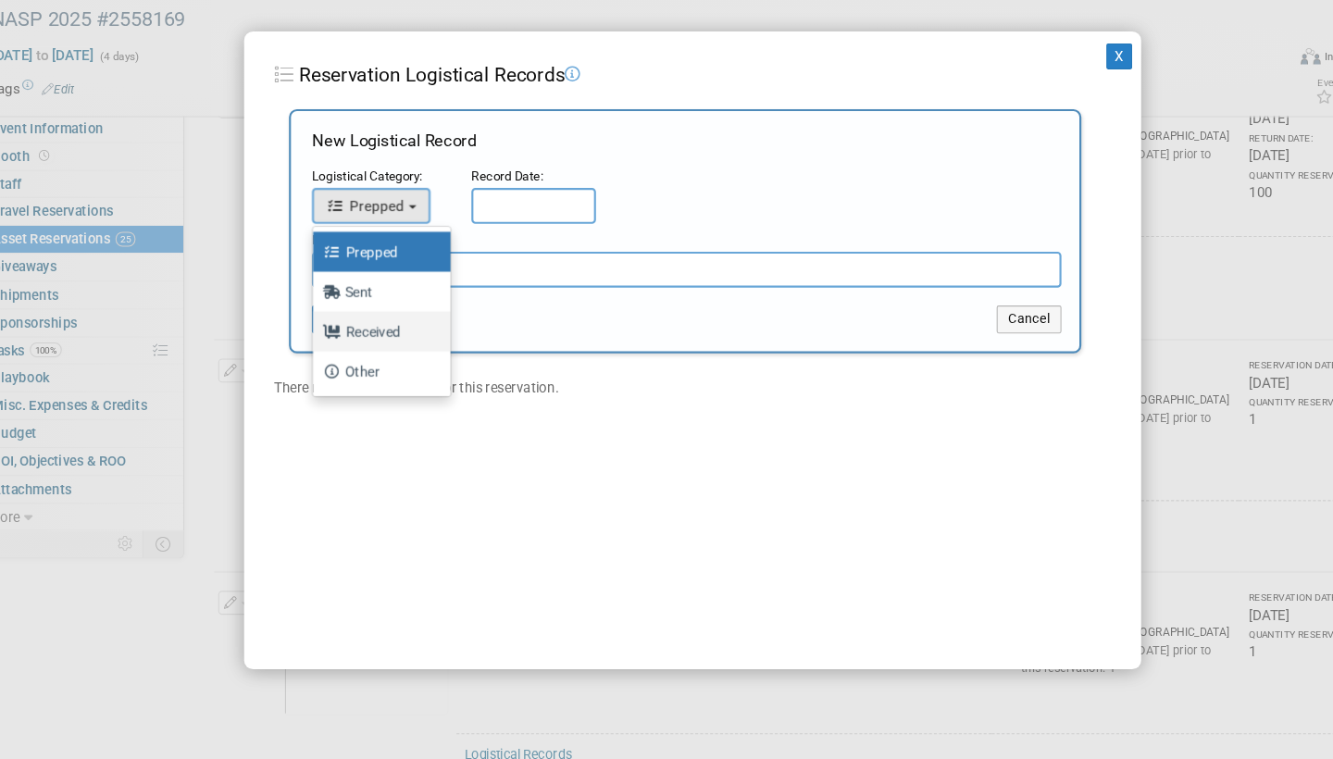
click at [361, 347] on label "Received" at bounding box center [373, 362] width 100 height 30
click at [317, 354] on input "Received" at bounding box center [311, 360] width 12 height 12
select select "3"
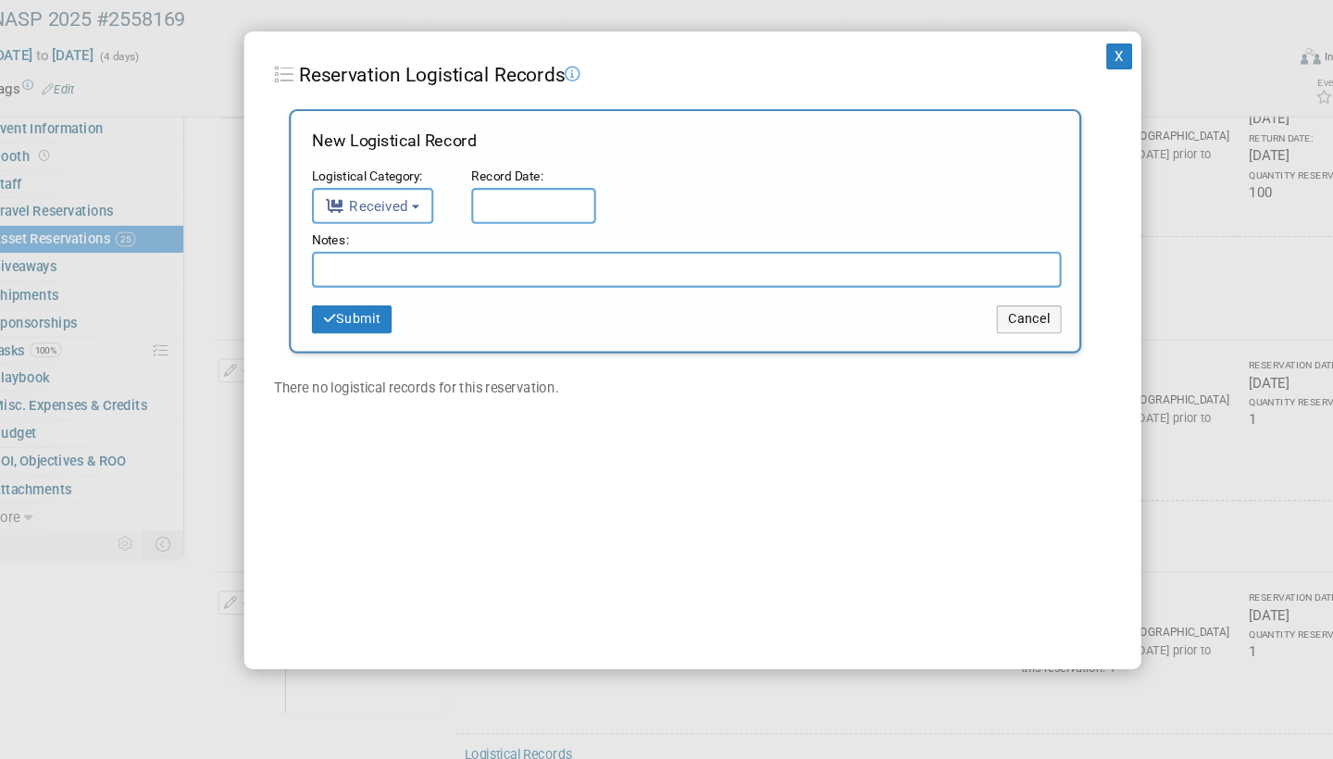
click at [513, 229] on input "text" at bounding box center [519, 245] width 116 height 33
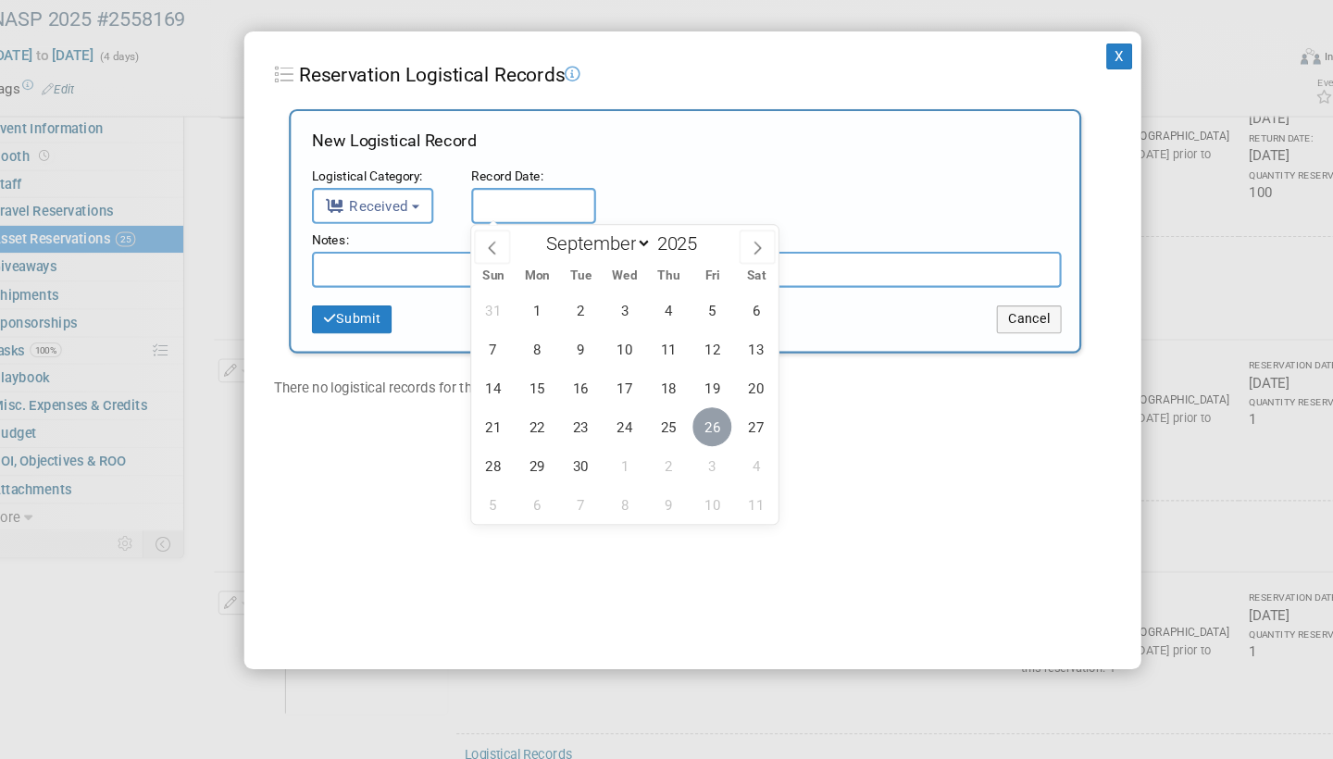
click at [666, 432] on span "26" at bounding box center [684, 450] width 36 height 36
type input "[DATE]"
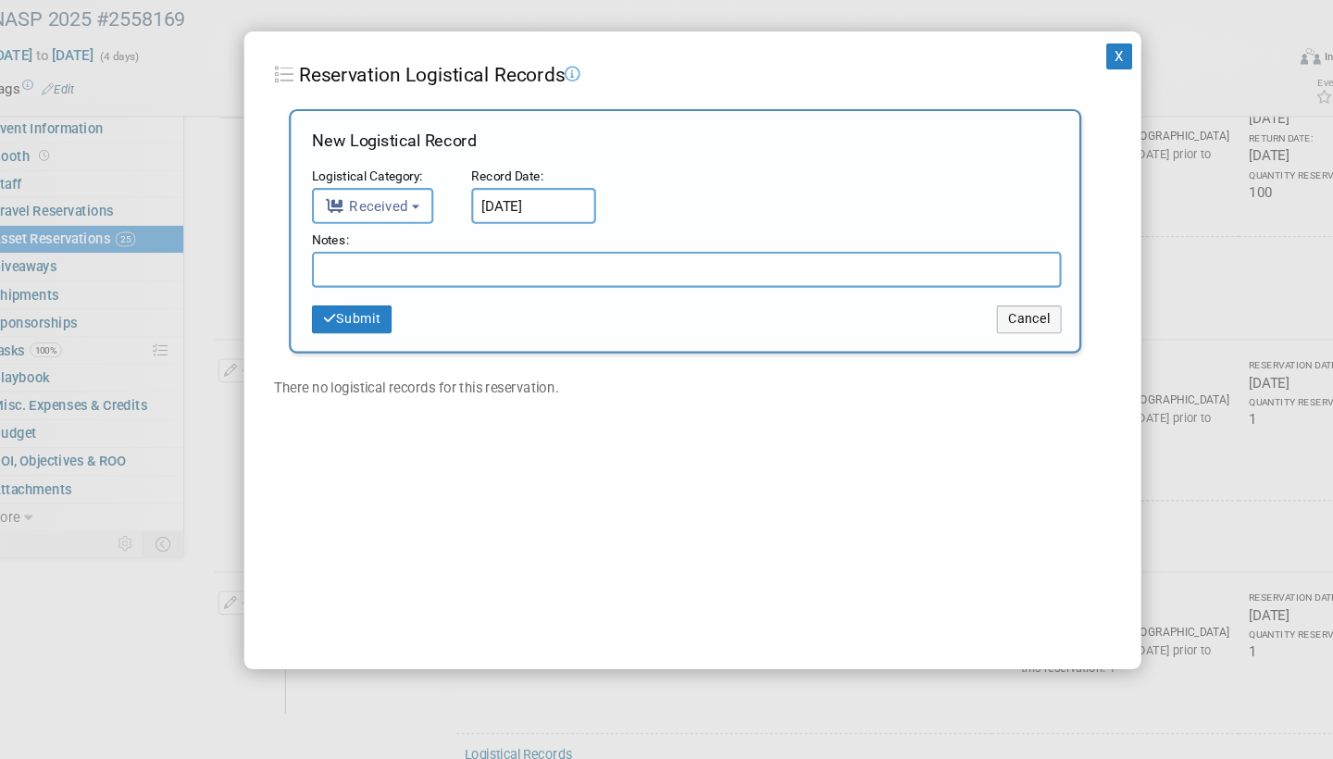
click at [352, 288] on input "text" at bounding box center [661, 304] width 696 height 33
paste input "Received in good condition"
type input "Received in good condition"
click at [343, 338] on button "Submit" at bounding box center [350, 351] width 74 height 26
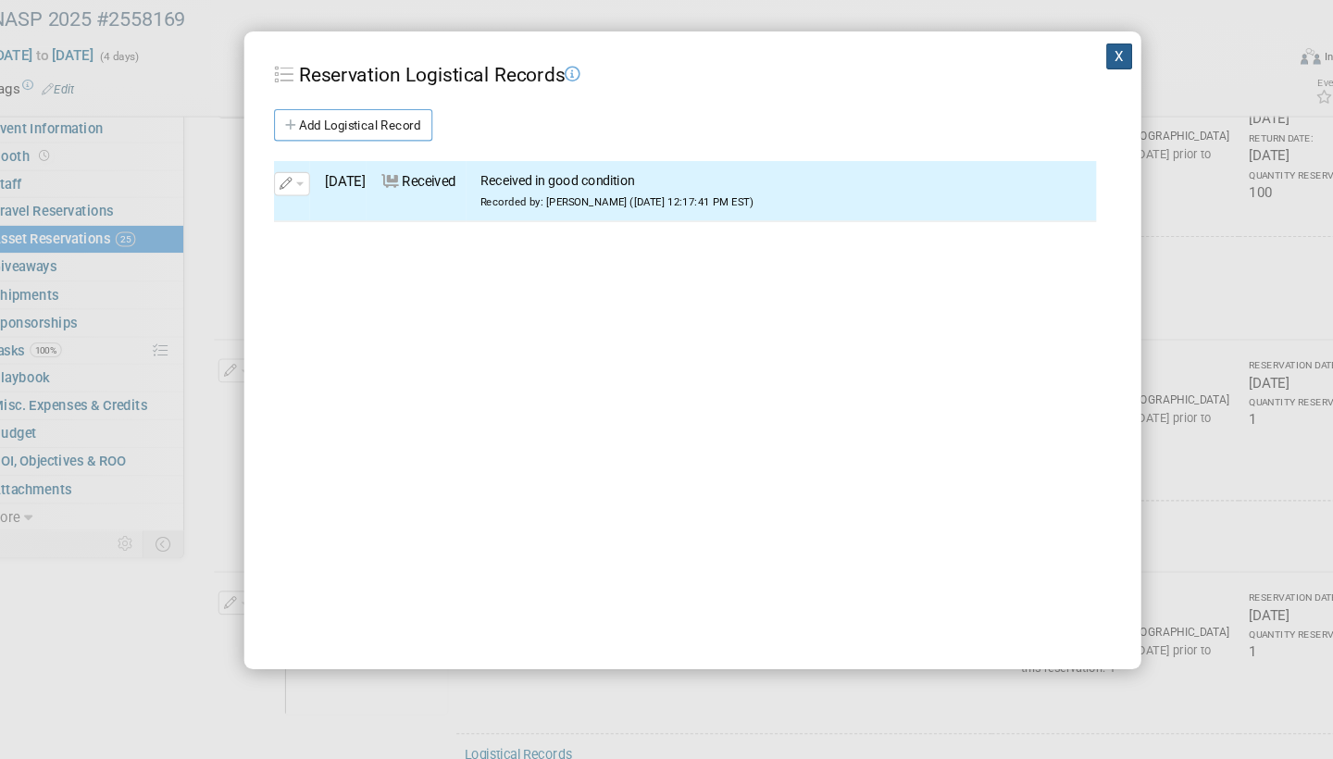
click at [1051, 94] on button "X" at bounding box center [1063, 106] width 24 height 24
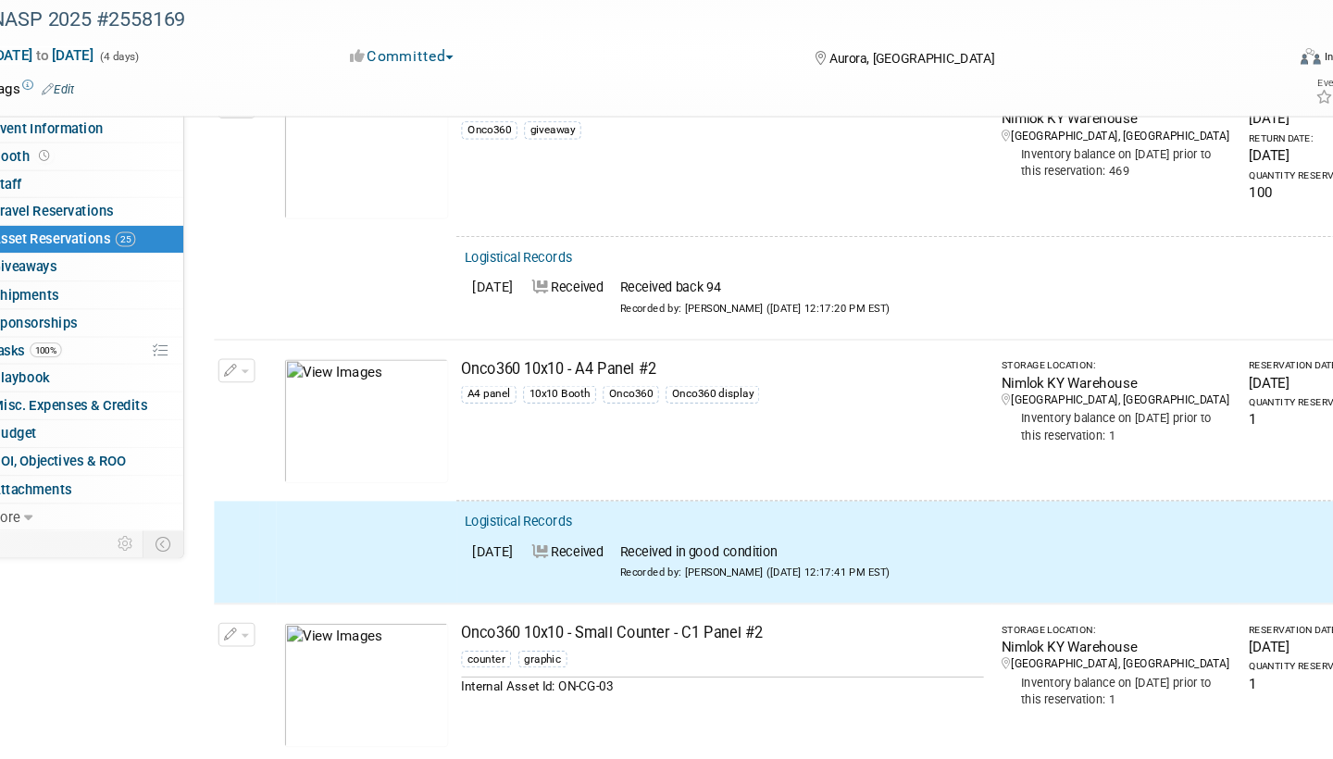
click at [229, 387] on button "button" at bounding box center [243, 398] width 34 height 22
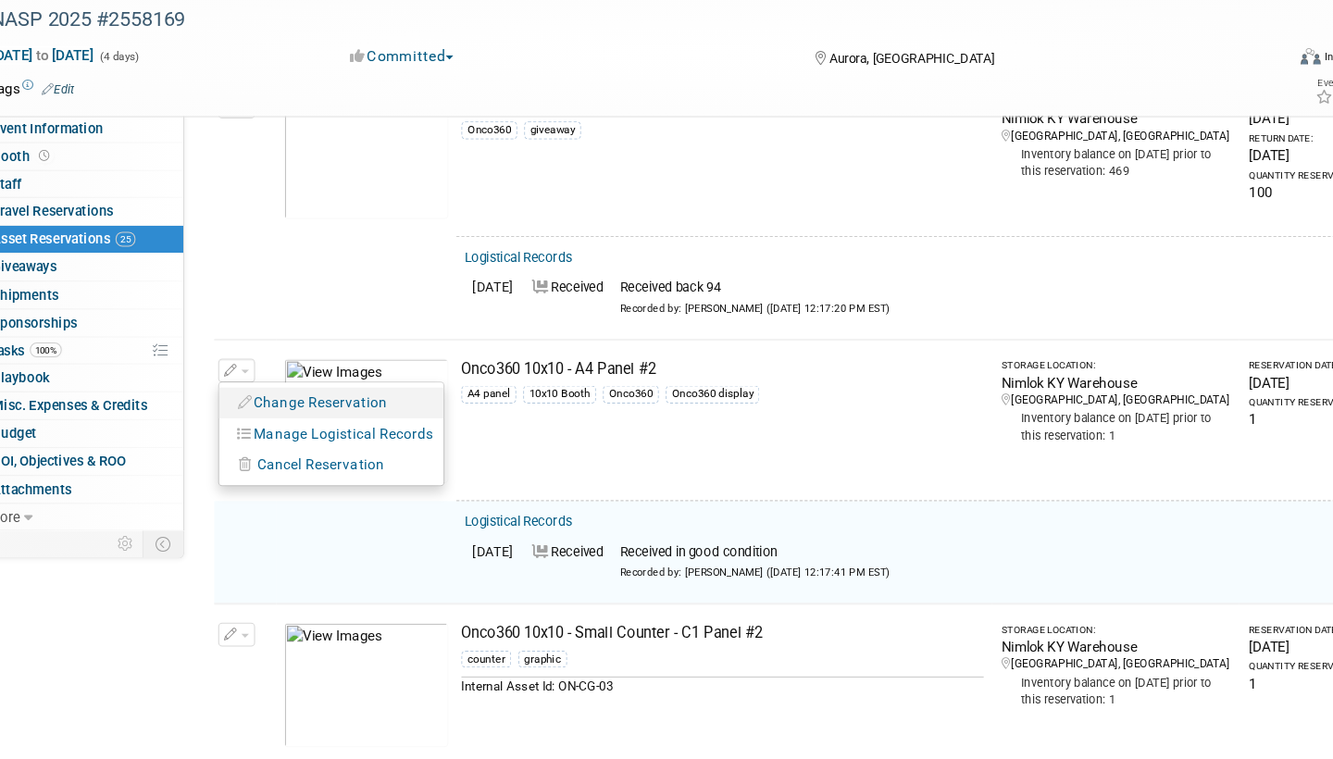
click at [292, 416] on button "Change Reservation" at bounding box center [314, 428] width 156 height 25
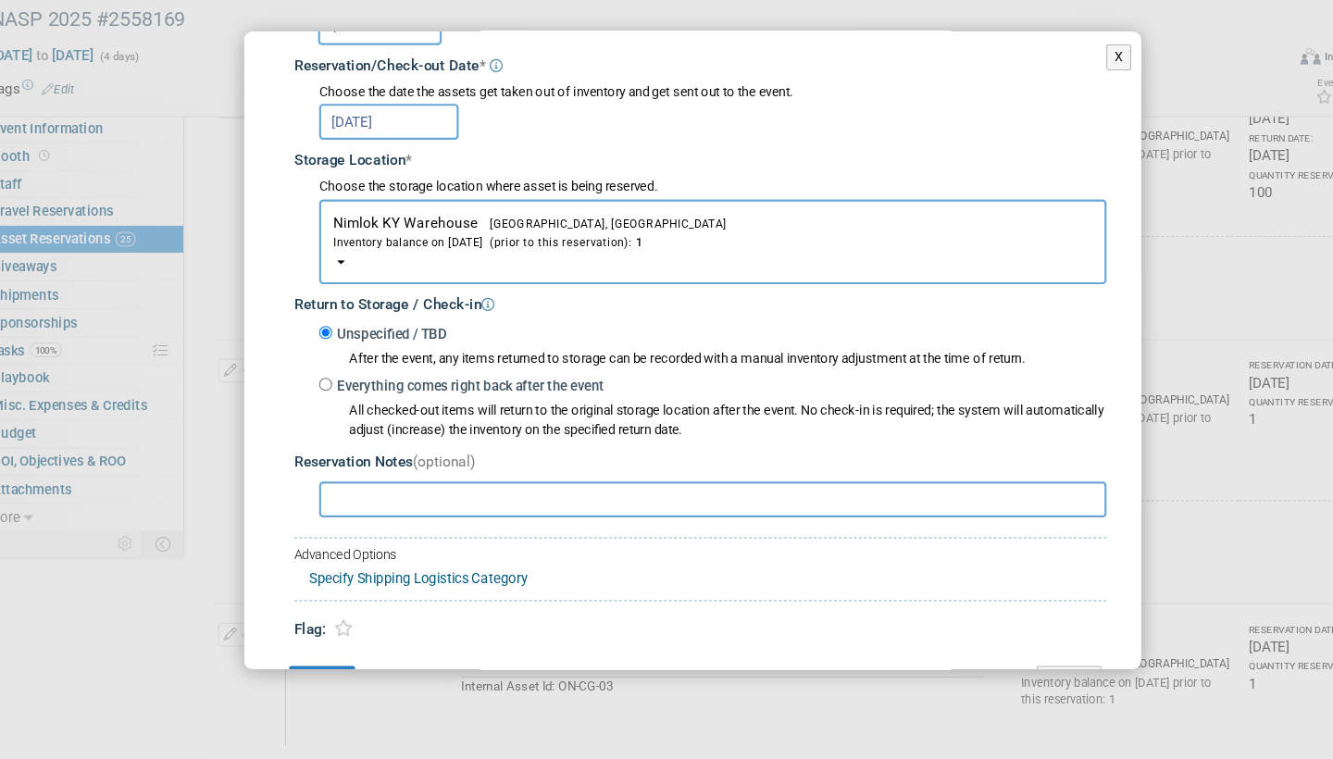
scroll to position [243, 0]
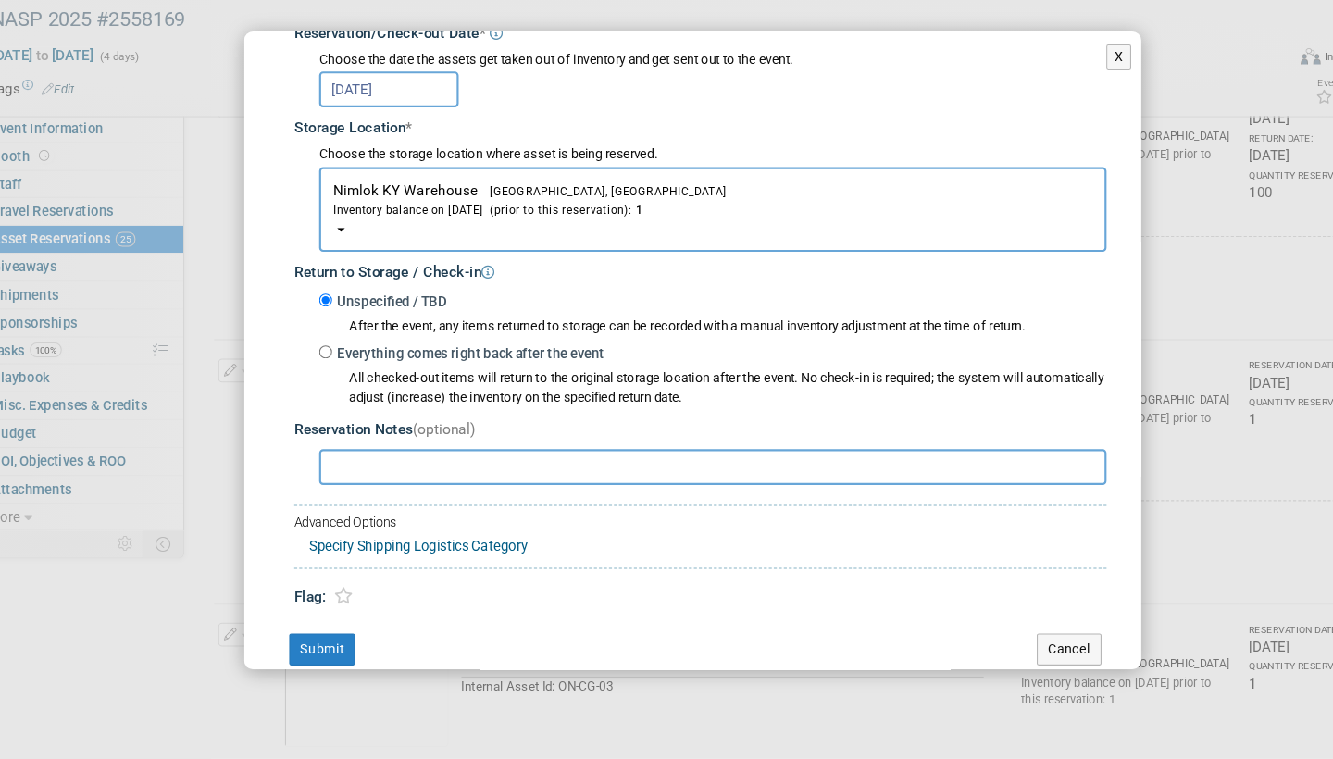
click at [319, 375] on input "Everything comes right back after the event" at bounding box center [325, 381] width 12 height 12
radio input "true"
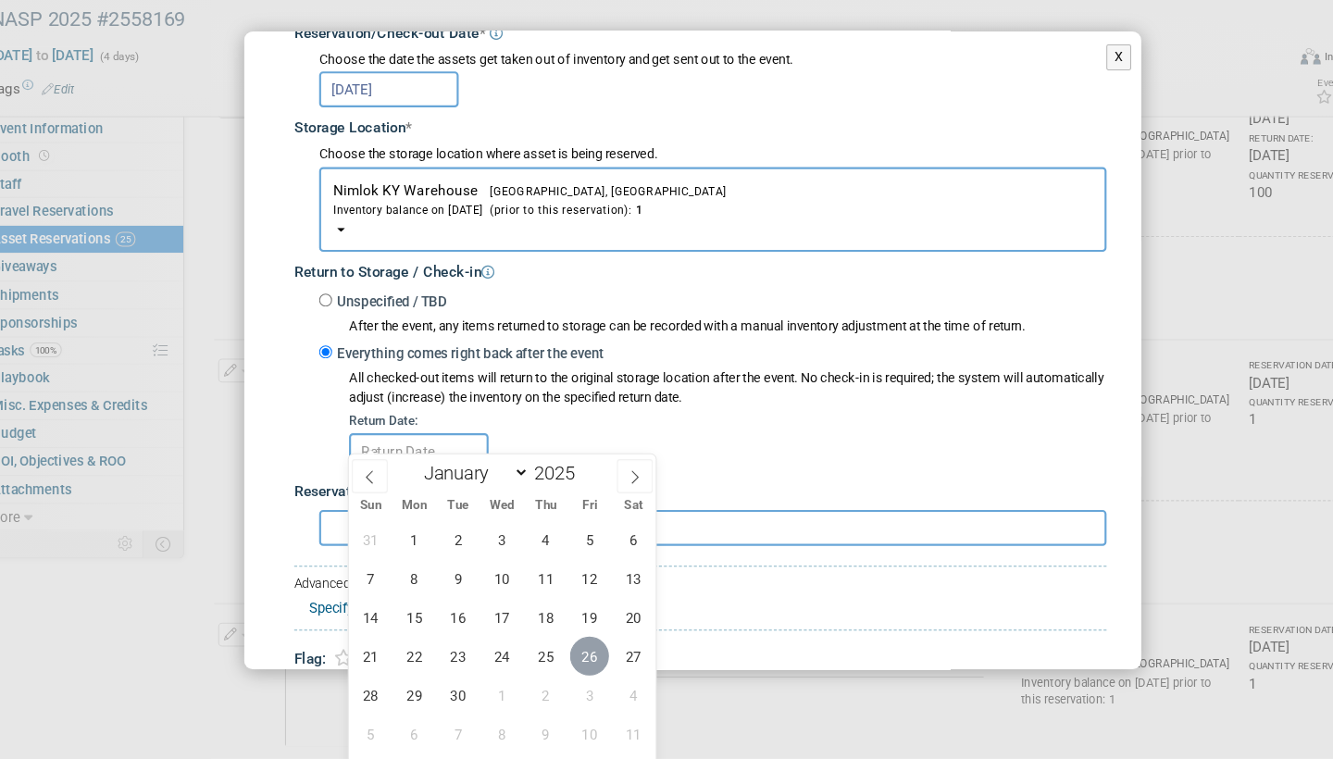
click at [553, 645] on span "26" at bounding box center [571, 663] width 36 height 36
type input "[DATE]"
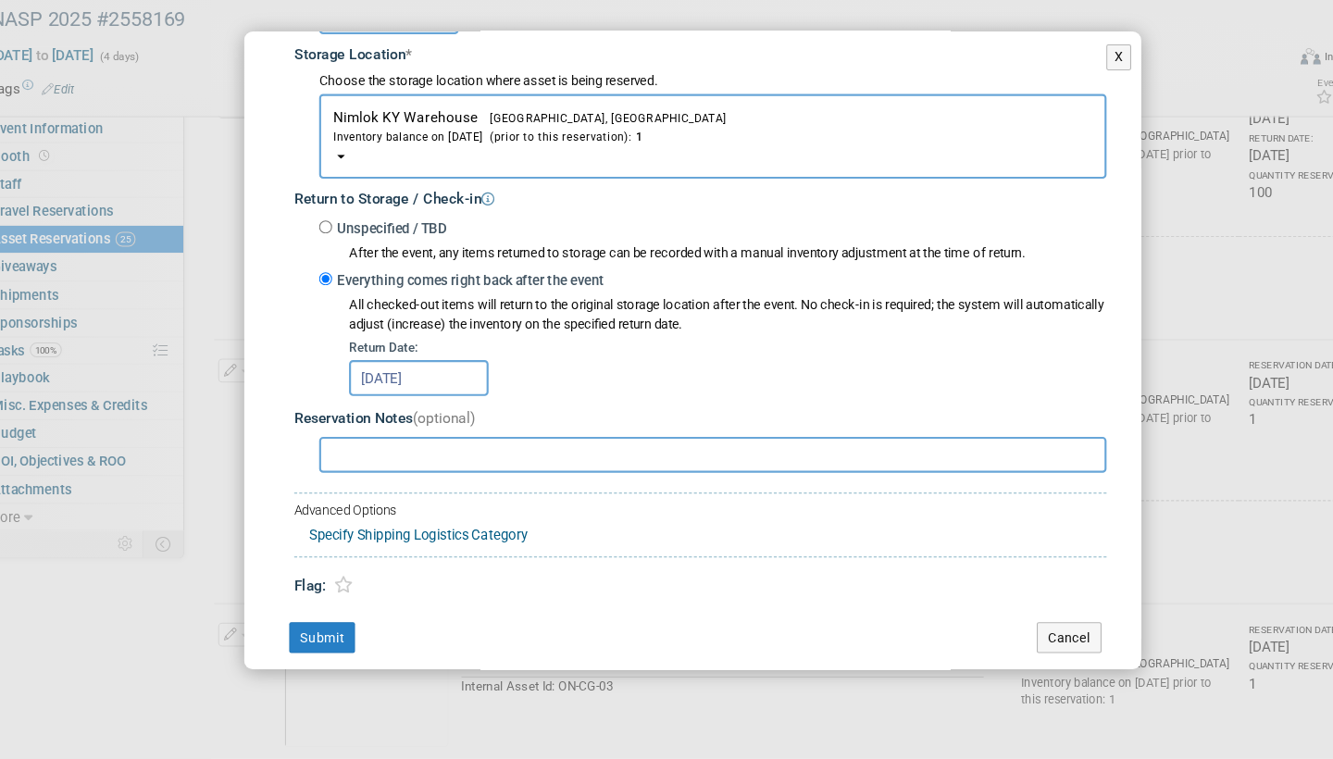
scroll to position [308, 0]
click at [314, 634] on button "Submit" at bounding box center [322, 649] width 61 height 30
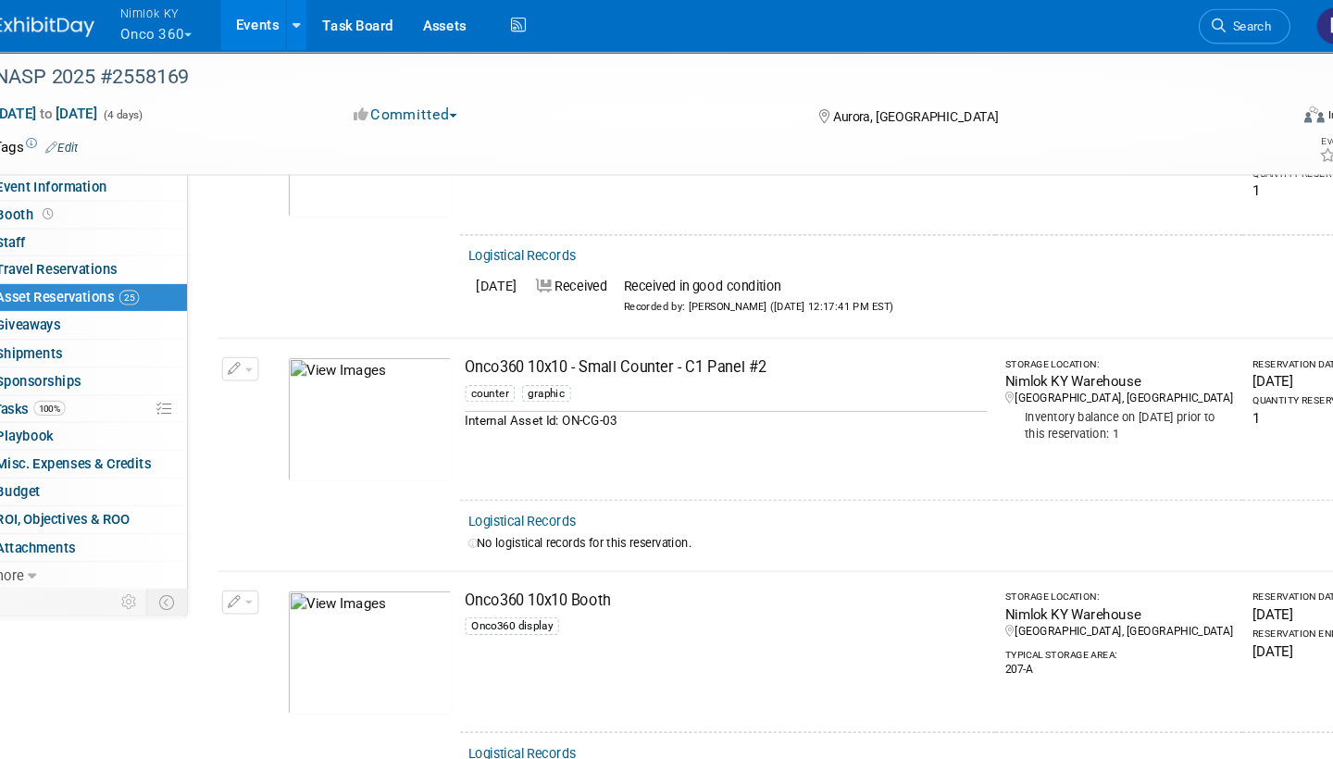
scroll to position [3616, 0]
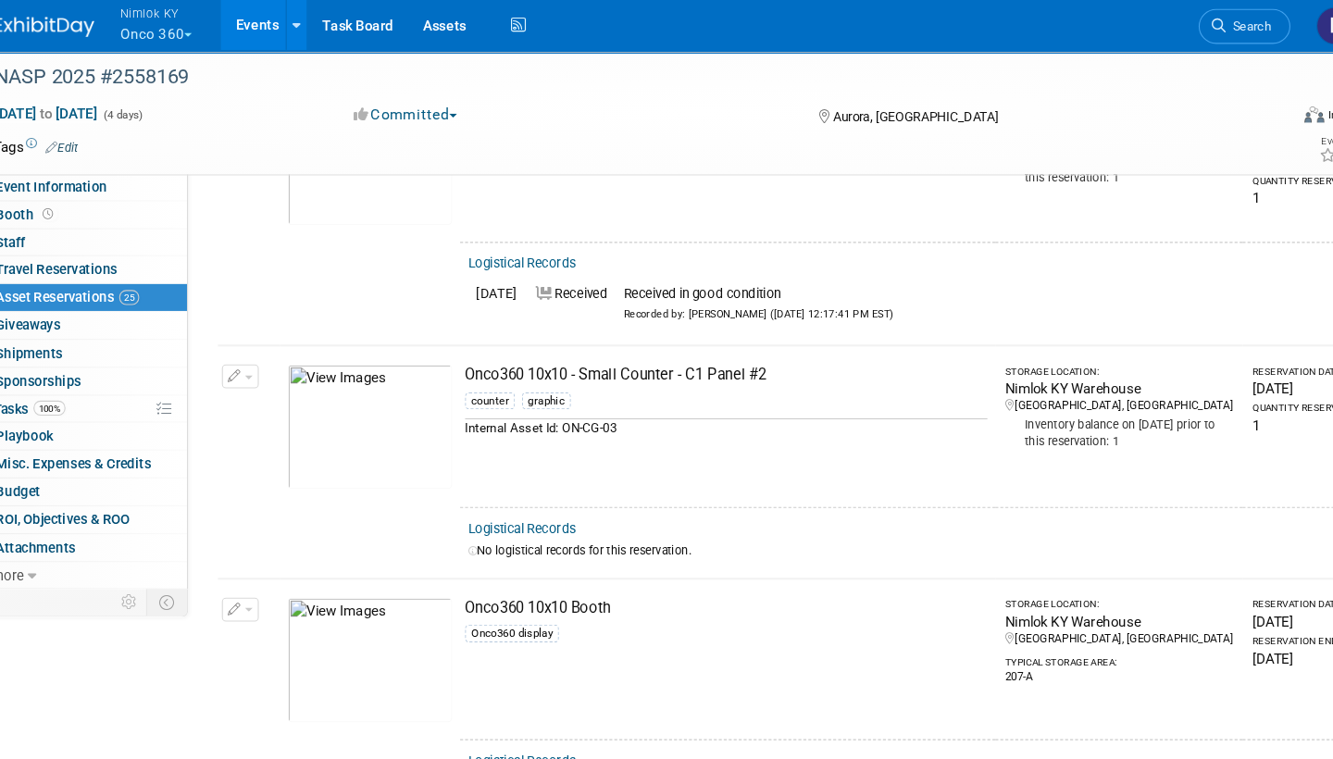
click at [506, 484] on link "Logistical Records" at bounding box center [504, 491] width 101 height 14
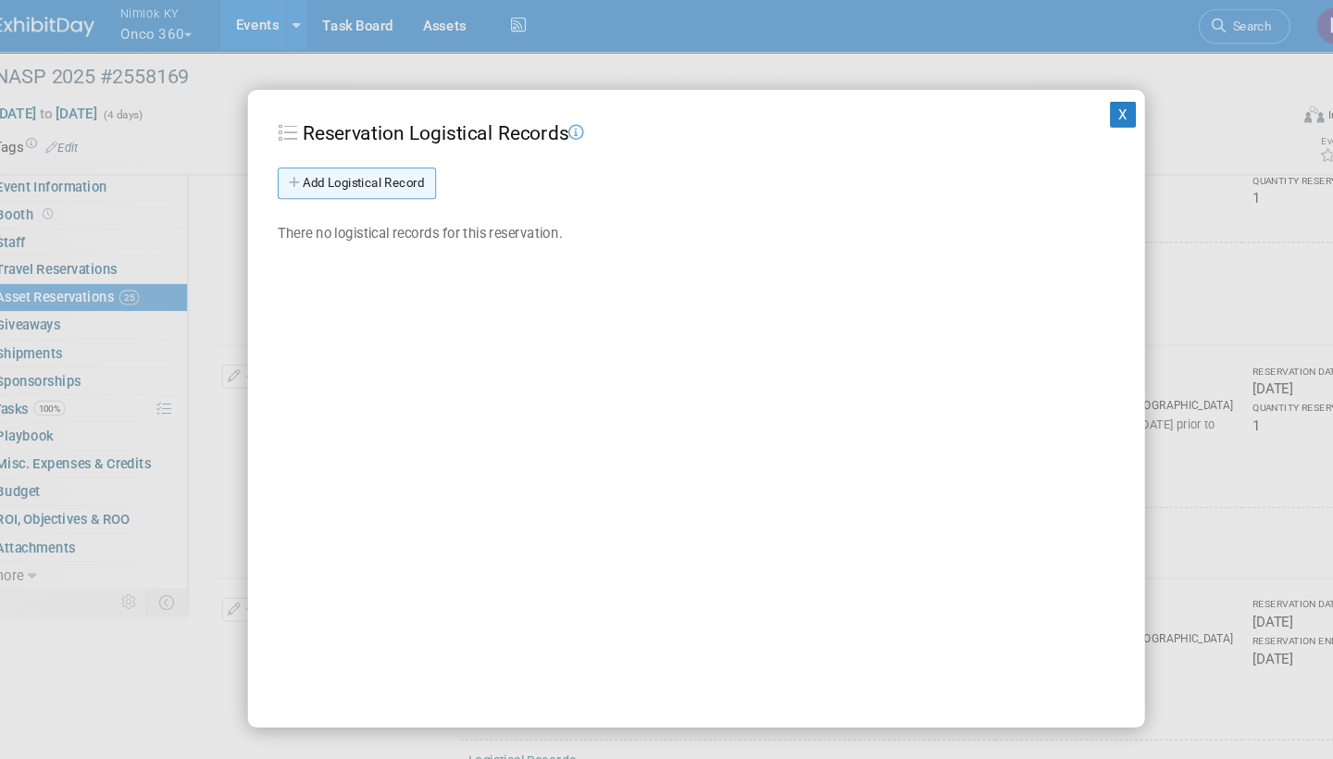
click at [359, 168] on link "Add Logistical Record" at bounding box center [351, 171] width 147 height 30
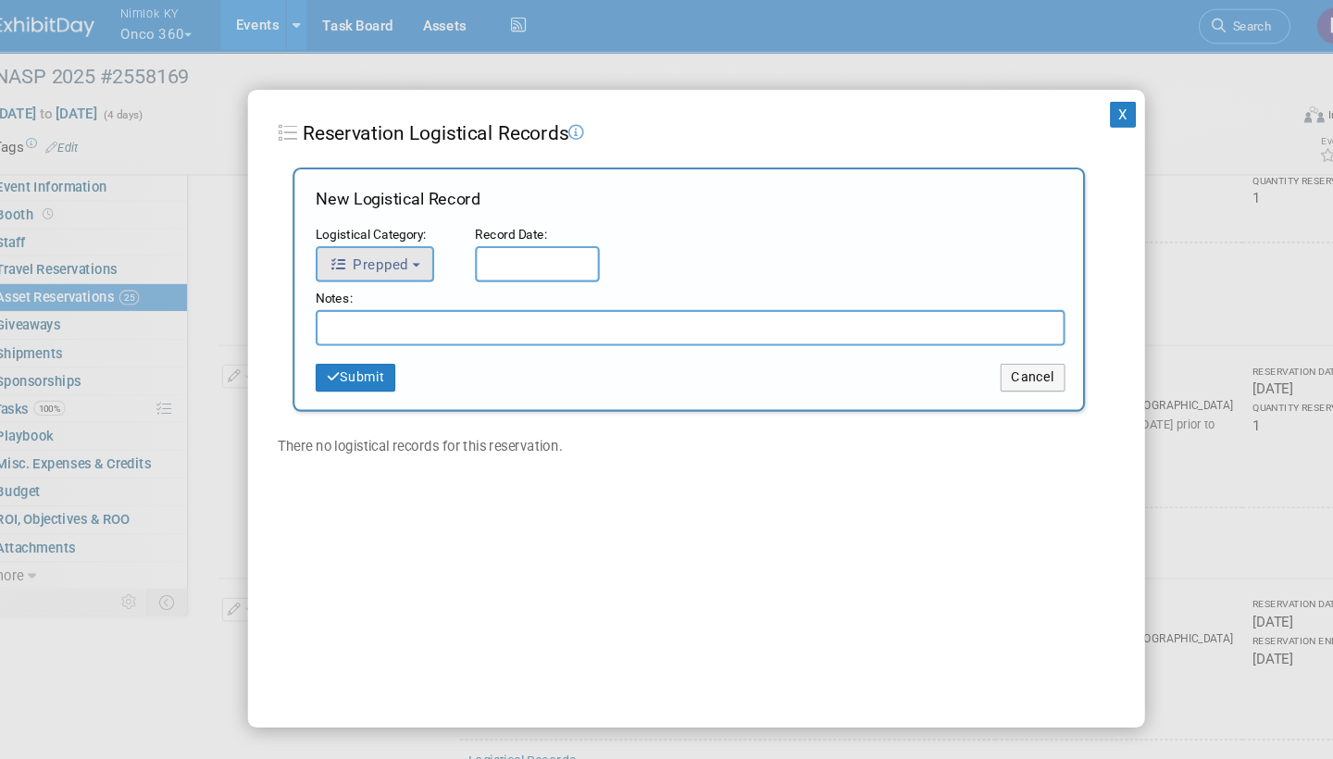
click at [391, 239] on button "Prepped" at bounding box center [368, 245] width 110 height 33
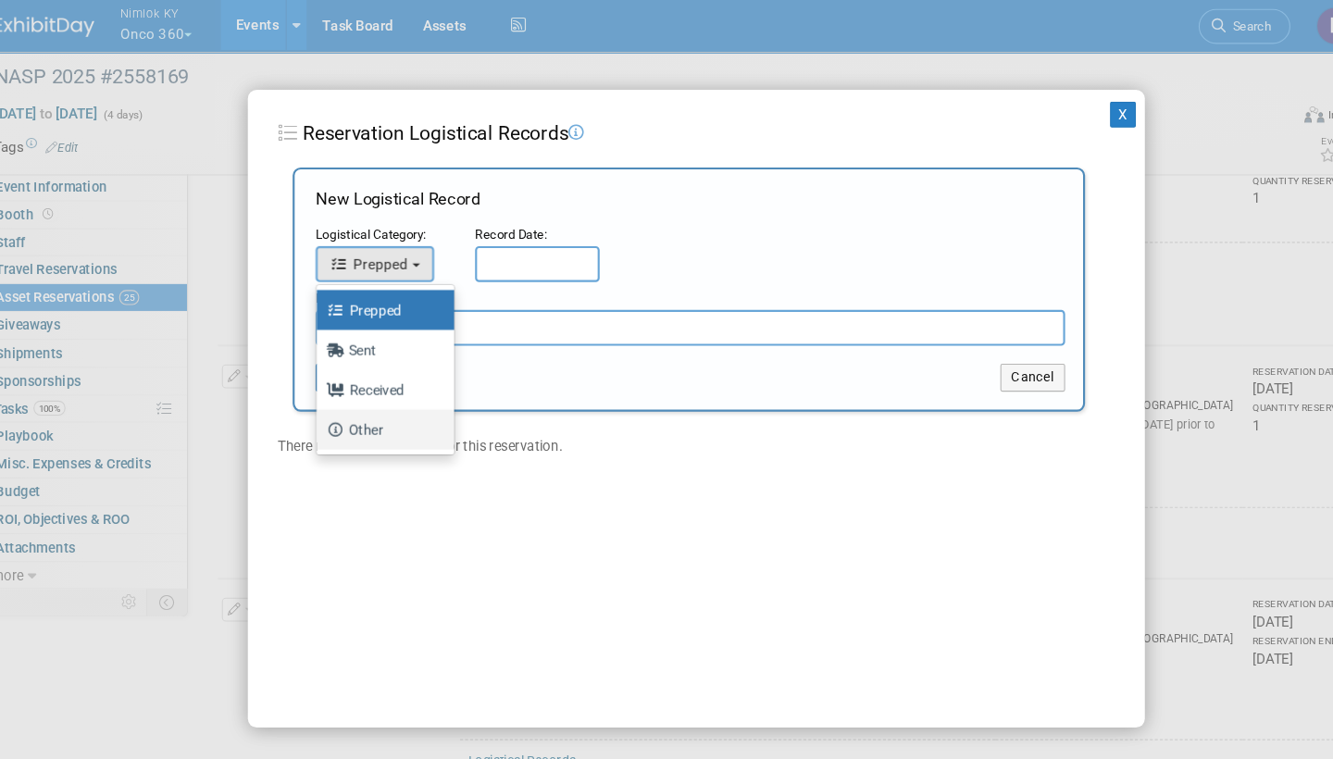
click at [343, 401] on label "Other" at bounding box center [373, 399] width 100 height 30
click at [317, 401] on input "Other" at bounding box center [311, 397] width 12 height 12
select select "4"
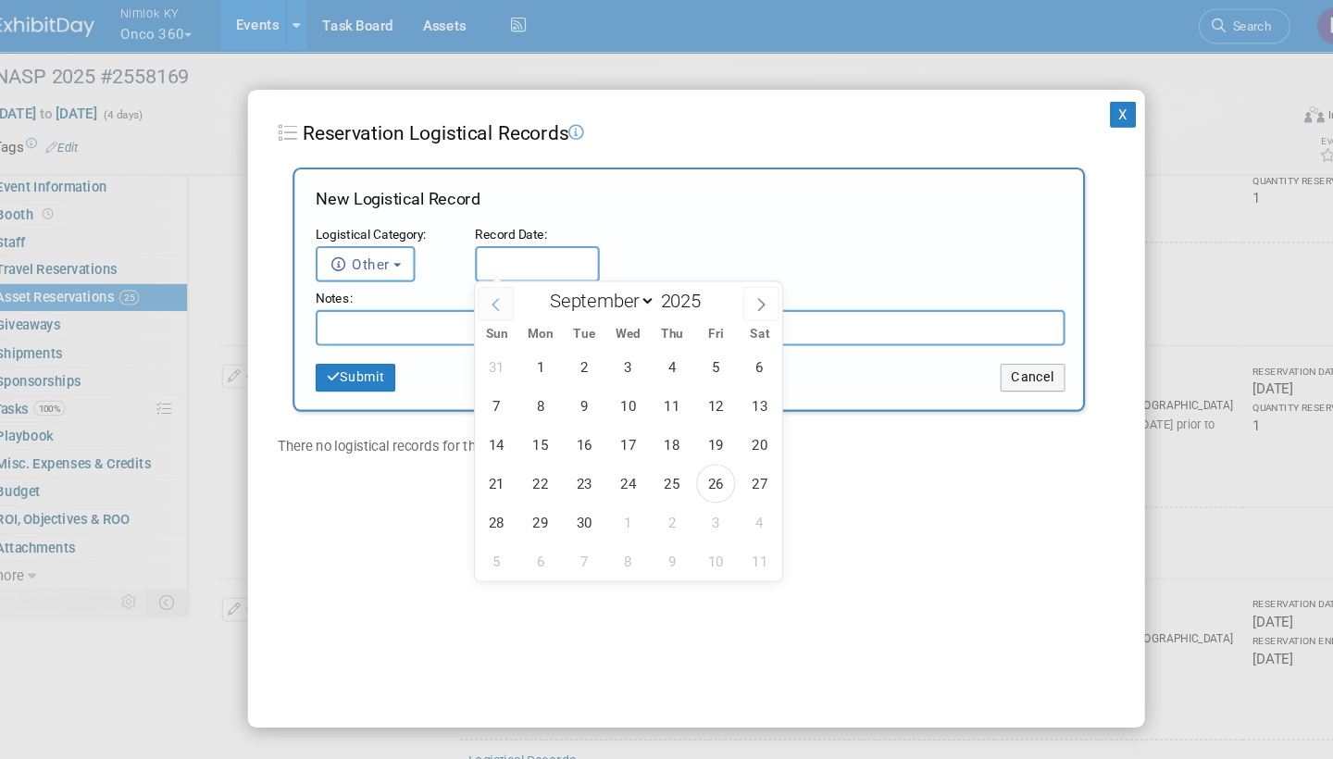
click at [461, 252] on input "text" at bounding box center [519, 245] width 116 height 33
click at [666, 452] on span "26" at bounding box center [684, 449] width 36 height 36
type input "[DATE]"
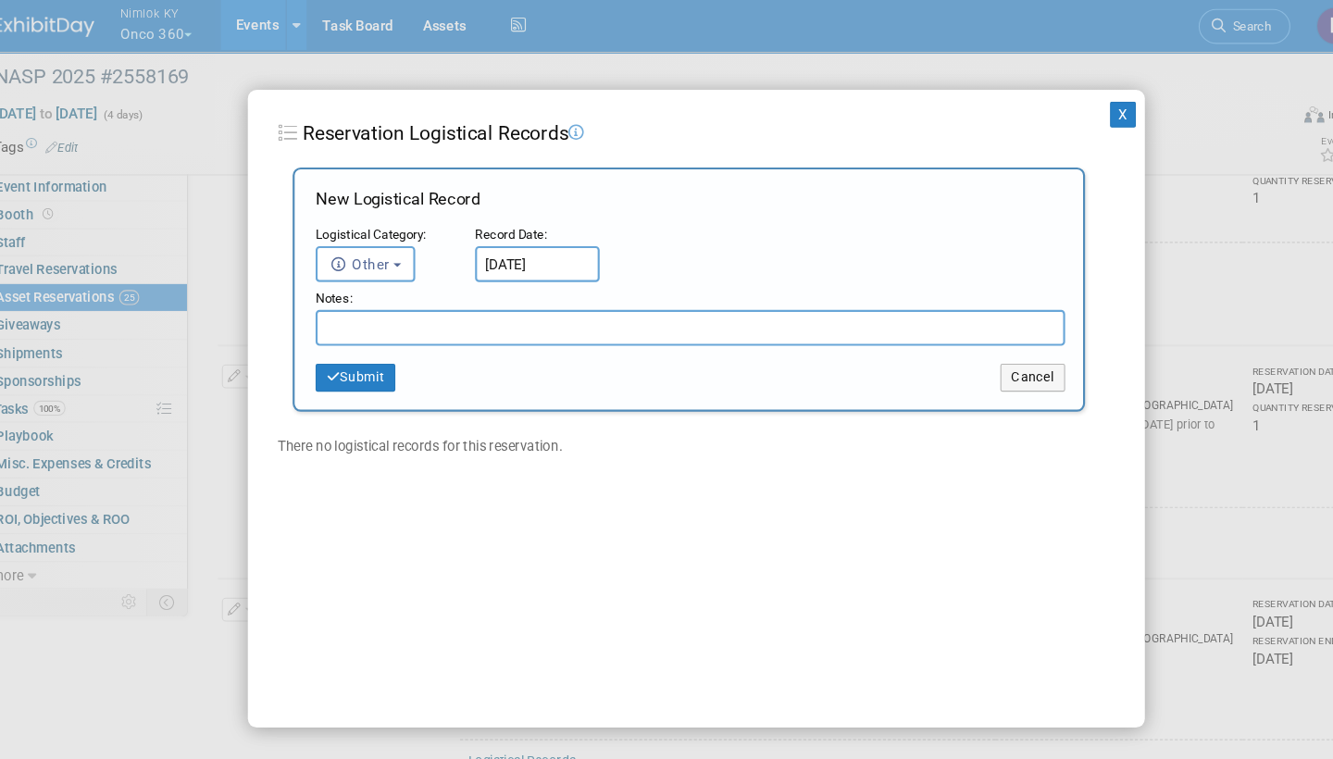
click at [381, 298] on input "text" at bounding box center [661, 304] width 696 height 33
type input "Was not shipped"
click at [361, 352] on button "Submit" at bounding box center [350, 351] width 74 height 26
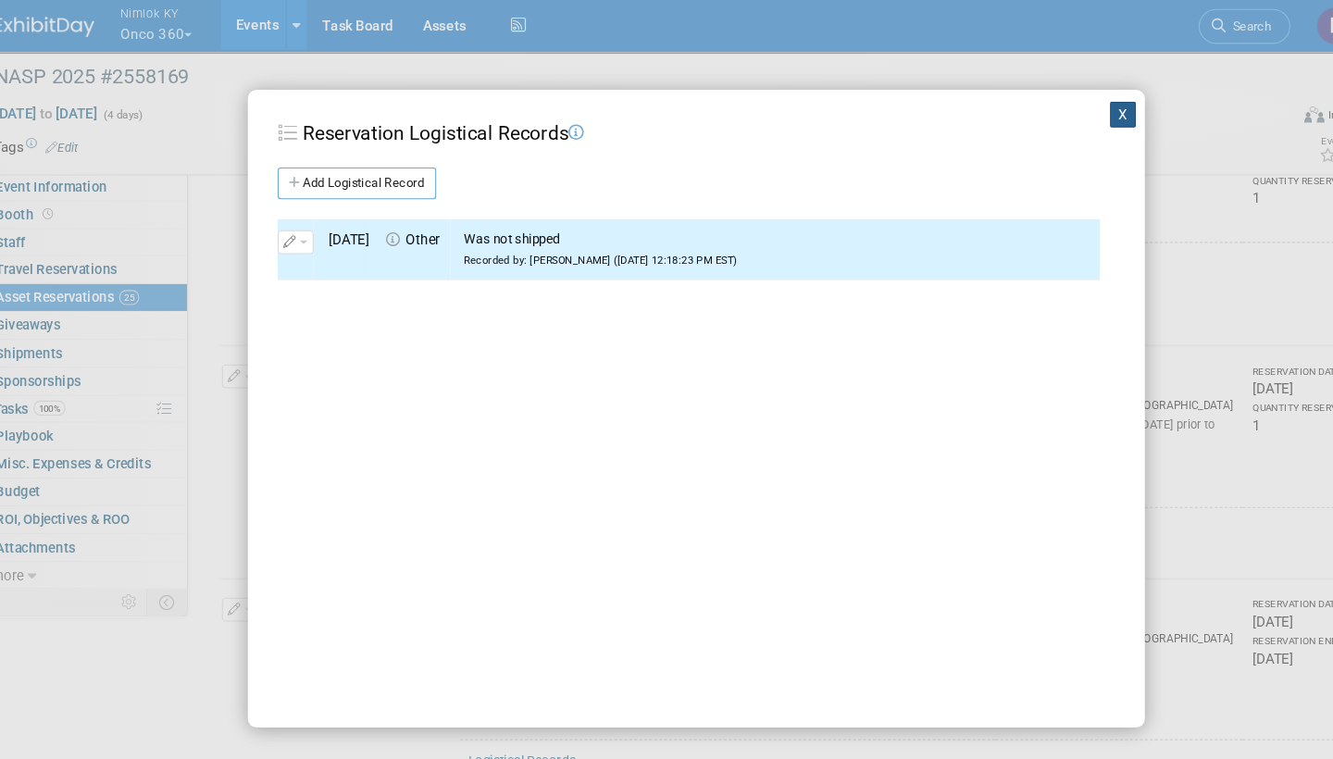
click at [1051, 101] on button "X" at bounding box center [1063, 106] width 24 height 24
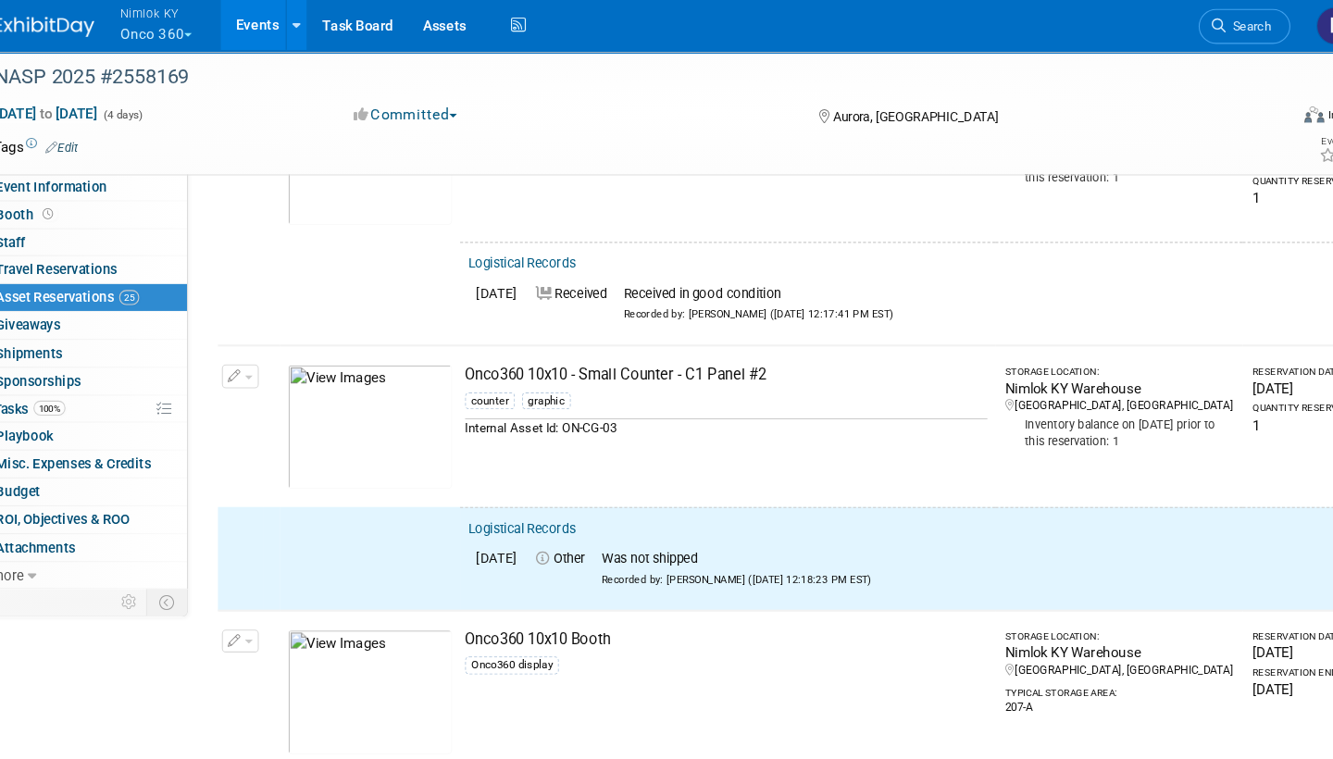
click at [230, 339] on button "button" at bounding box center [243, 350] width 34 height 22
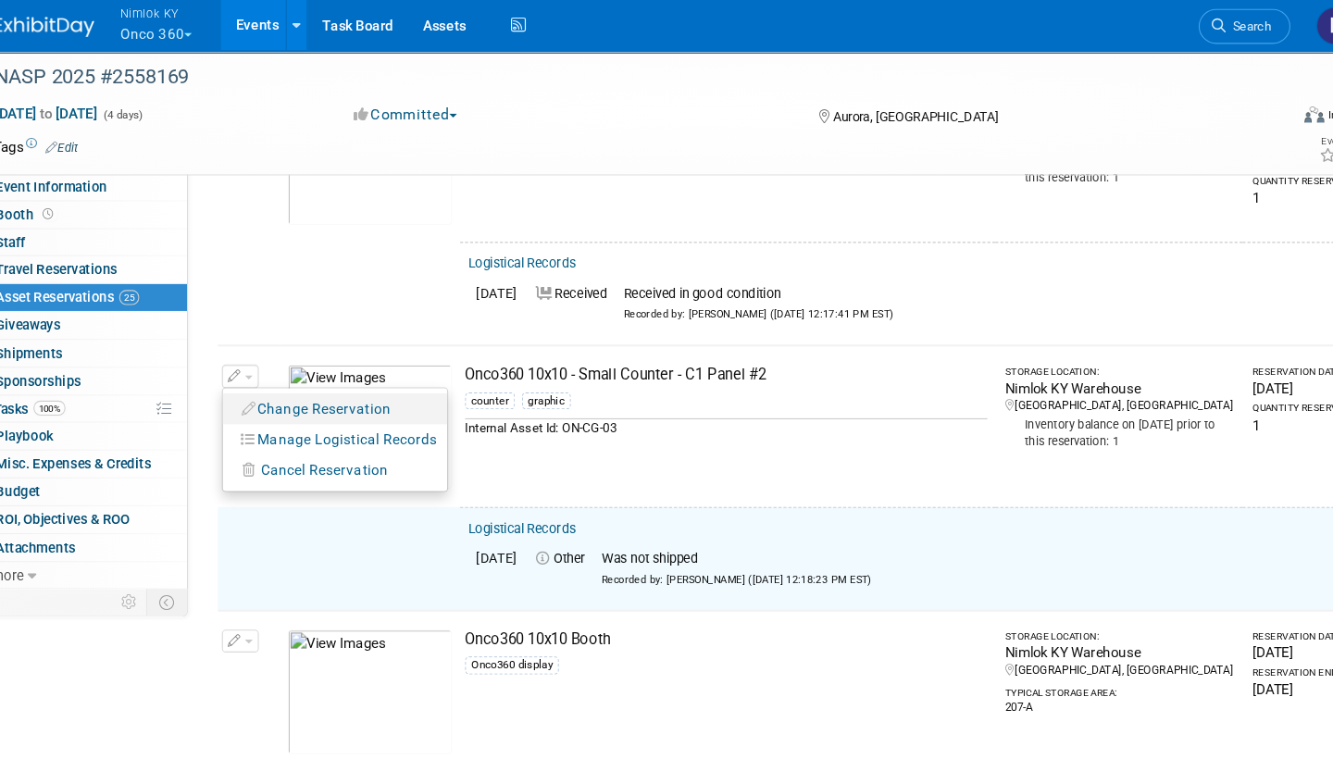
click at [277, 367] on button "Change Reservation" at bounding box center [314, 379] width 156 height 25
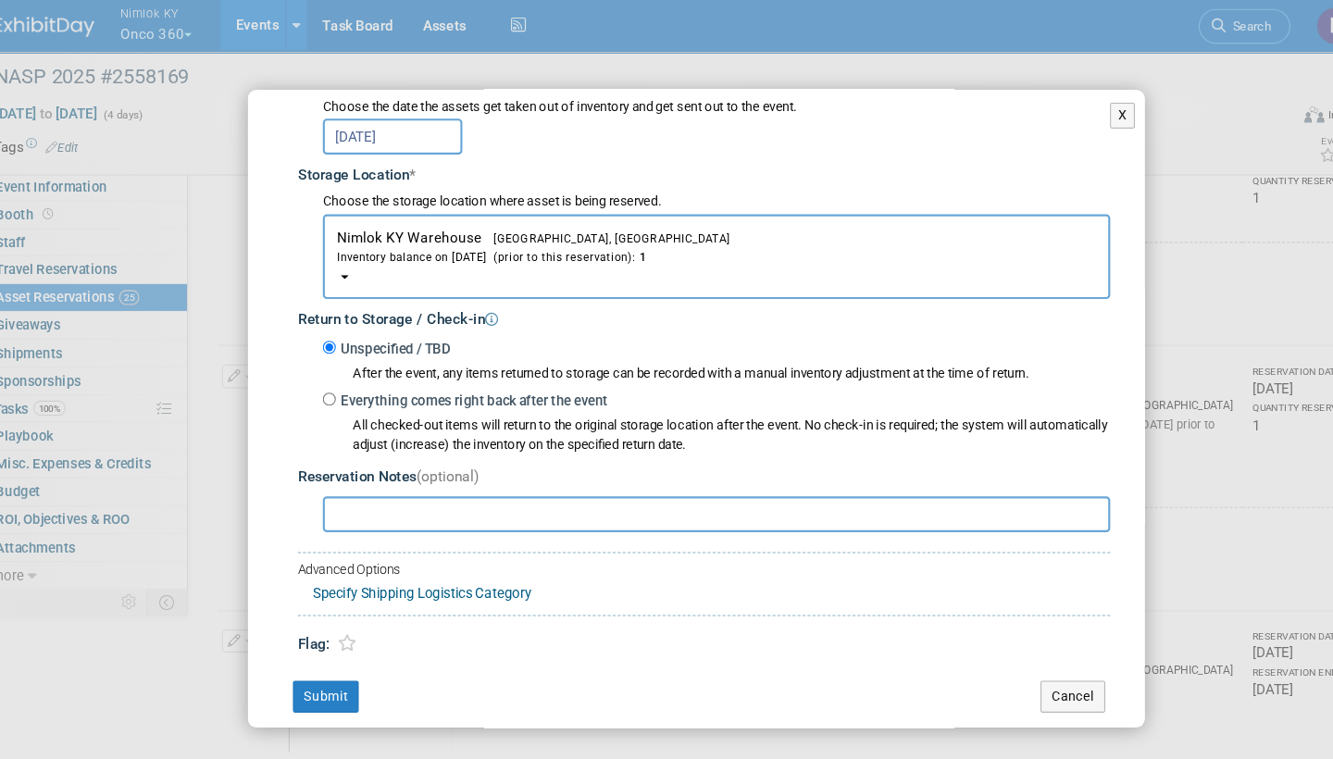
scroll to position [252, 0]
click at [319, 366] on input "Everything comes right back after the event" at bounding box center [325, 372] width 12 height 12
radio input "true"
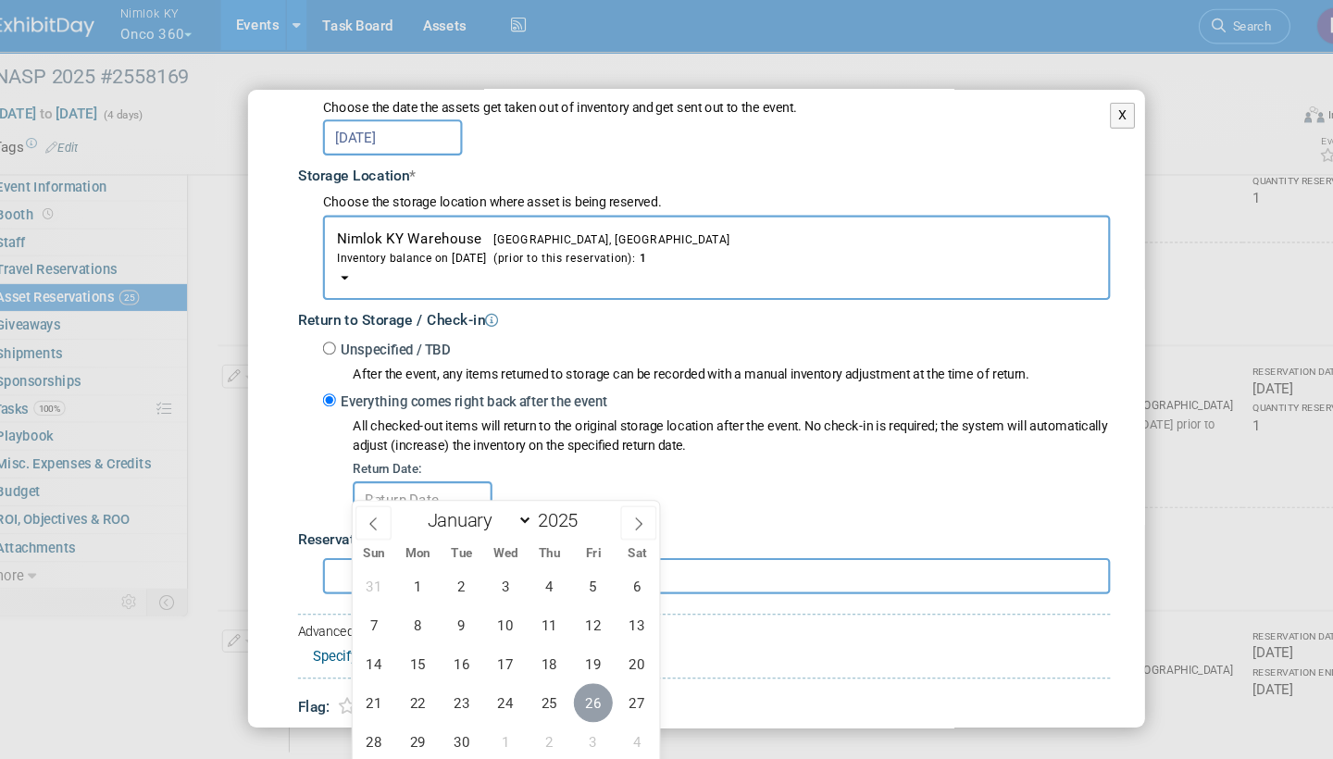
click at [554, 642] on span "26" at bounding box center [571, 653] width 36 height 36
type input "[DATE]"
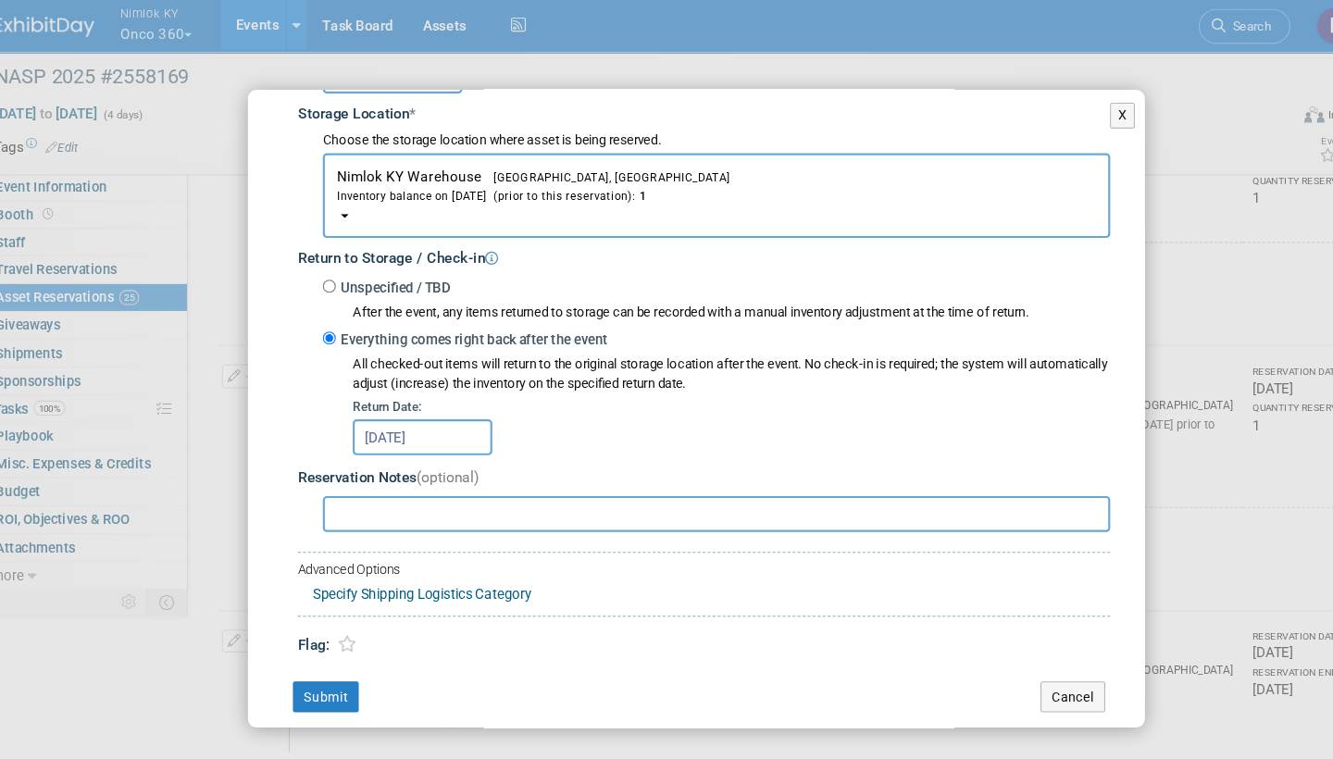
scroll to position [308, 0]
click at [304, 634] on button "Submit" at bounding box center [322, 649] width 61 height 30
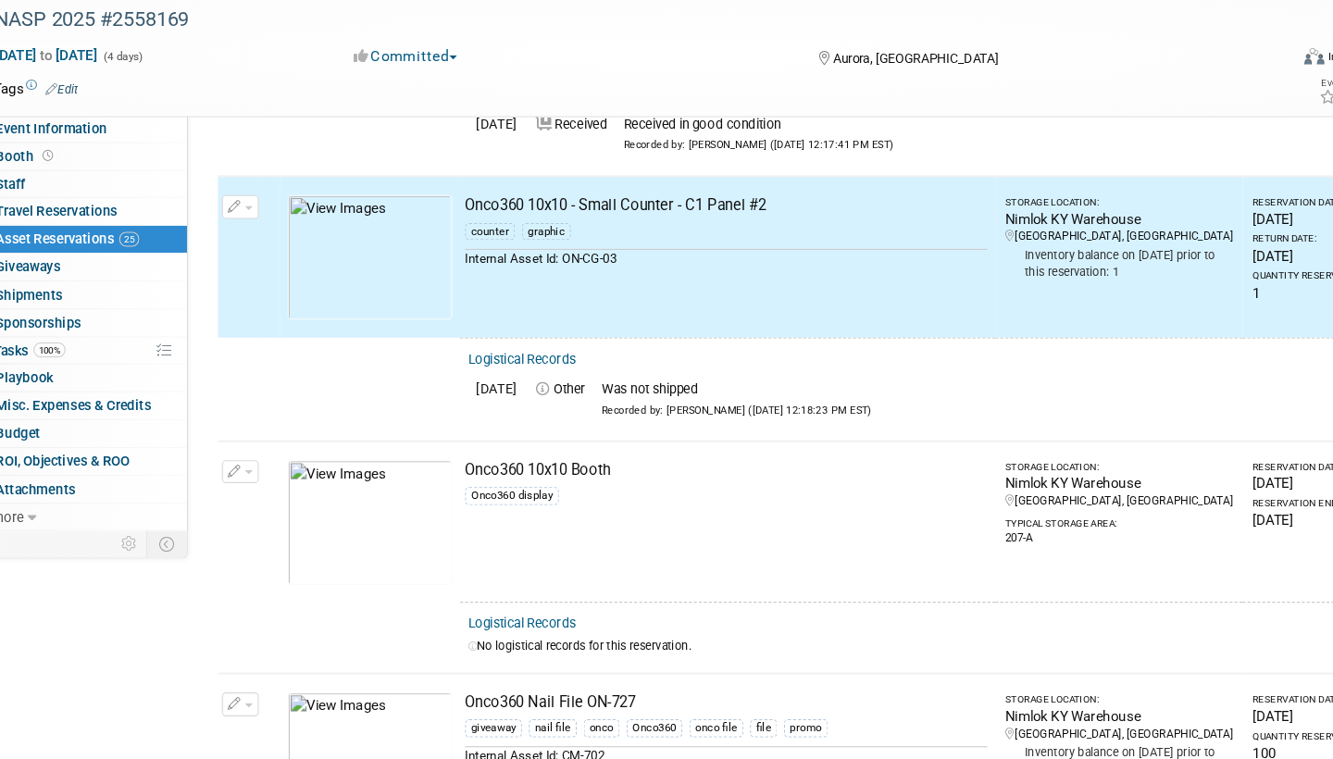
scroll to position [3728, 0]
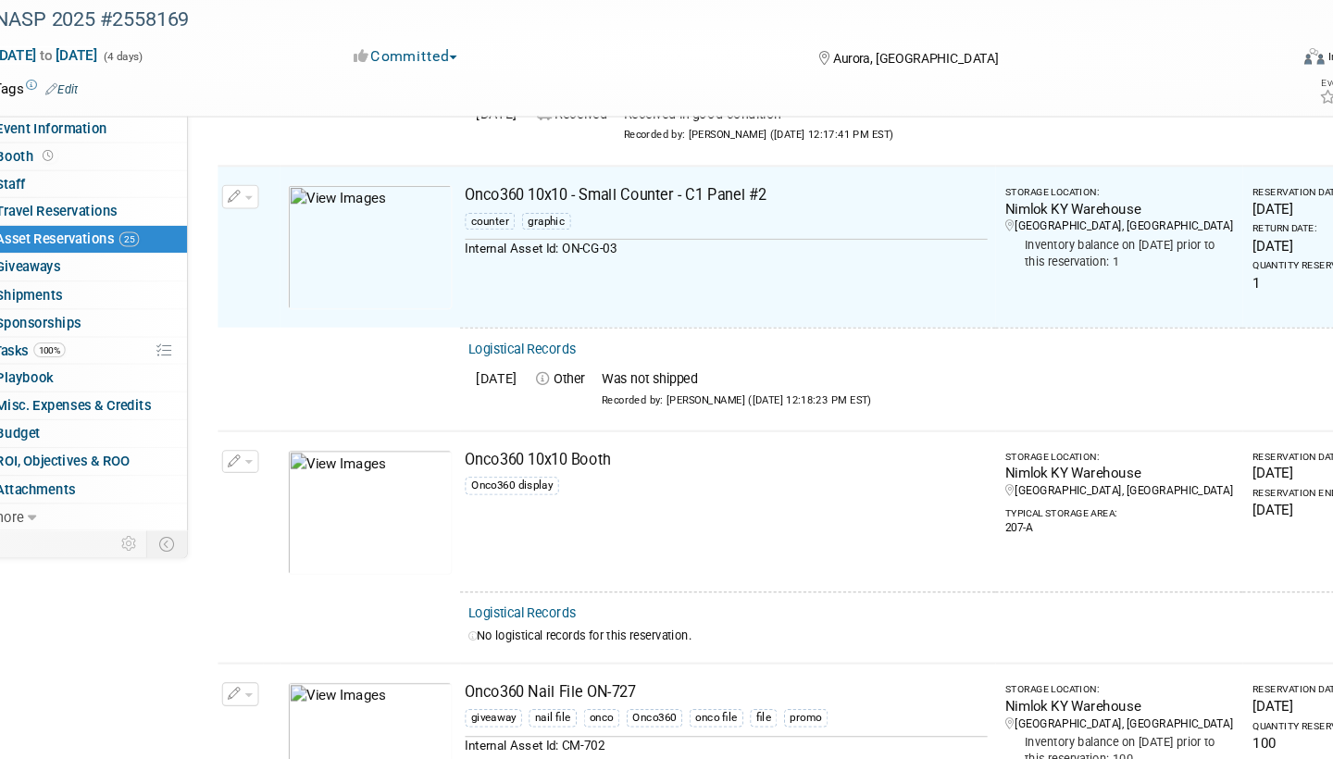
click at [514, 616] on link "Logistical Records" at bounding box center [504, 623] width 101 height 14
select select "8"
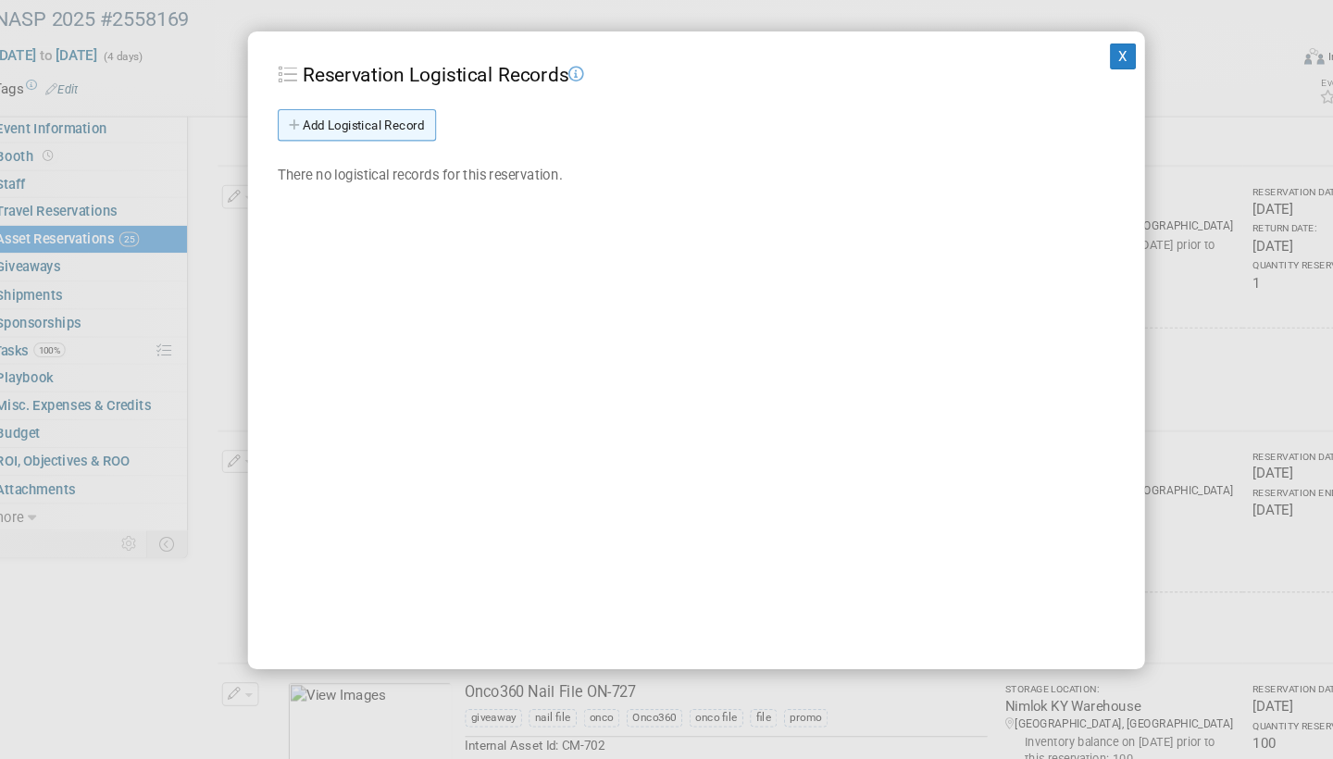
click at [359, 156] on link "Add Logistical Record" at bounding box center [351, 171] width 147 height 30
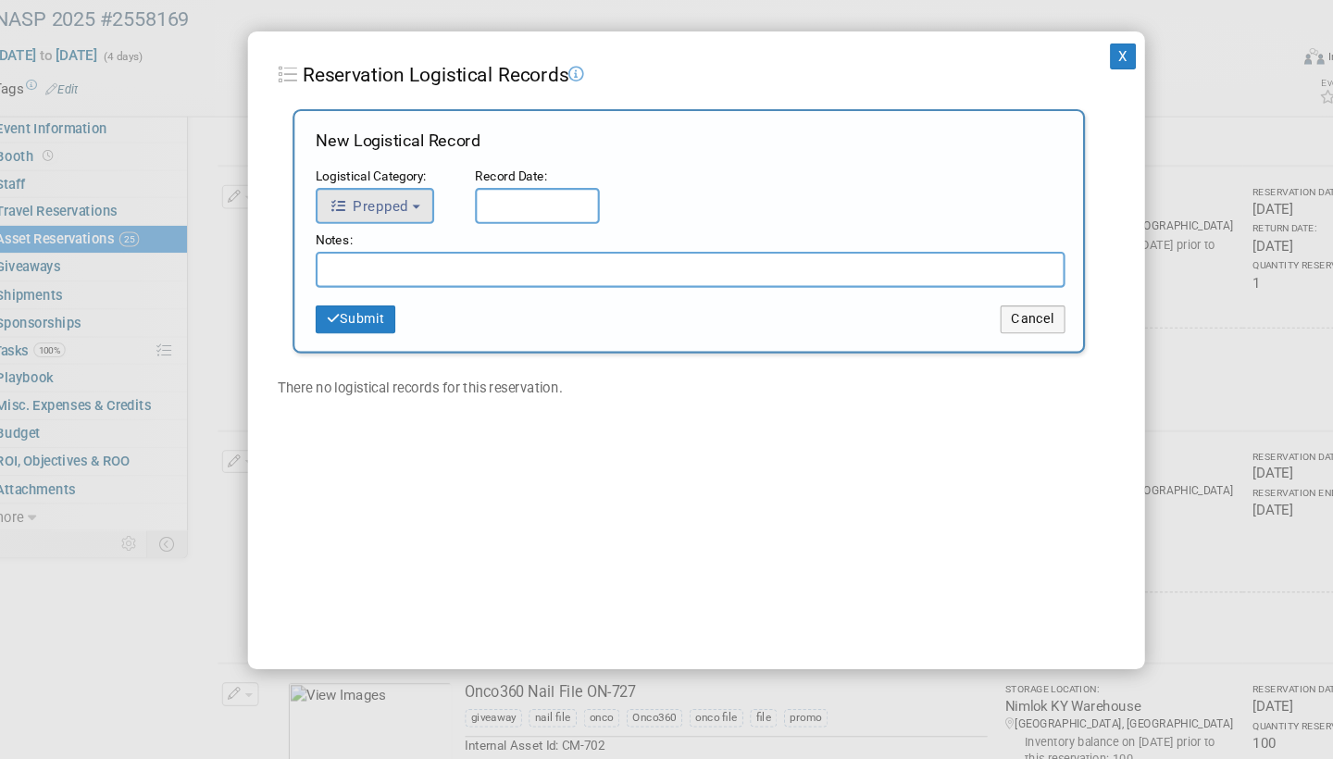
click at [392, 229] on button "Prepped" at bounding box center [368, 245] width 110 height 33
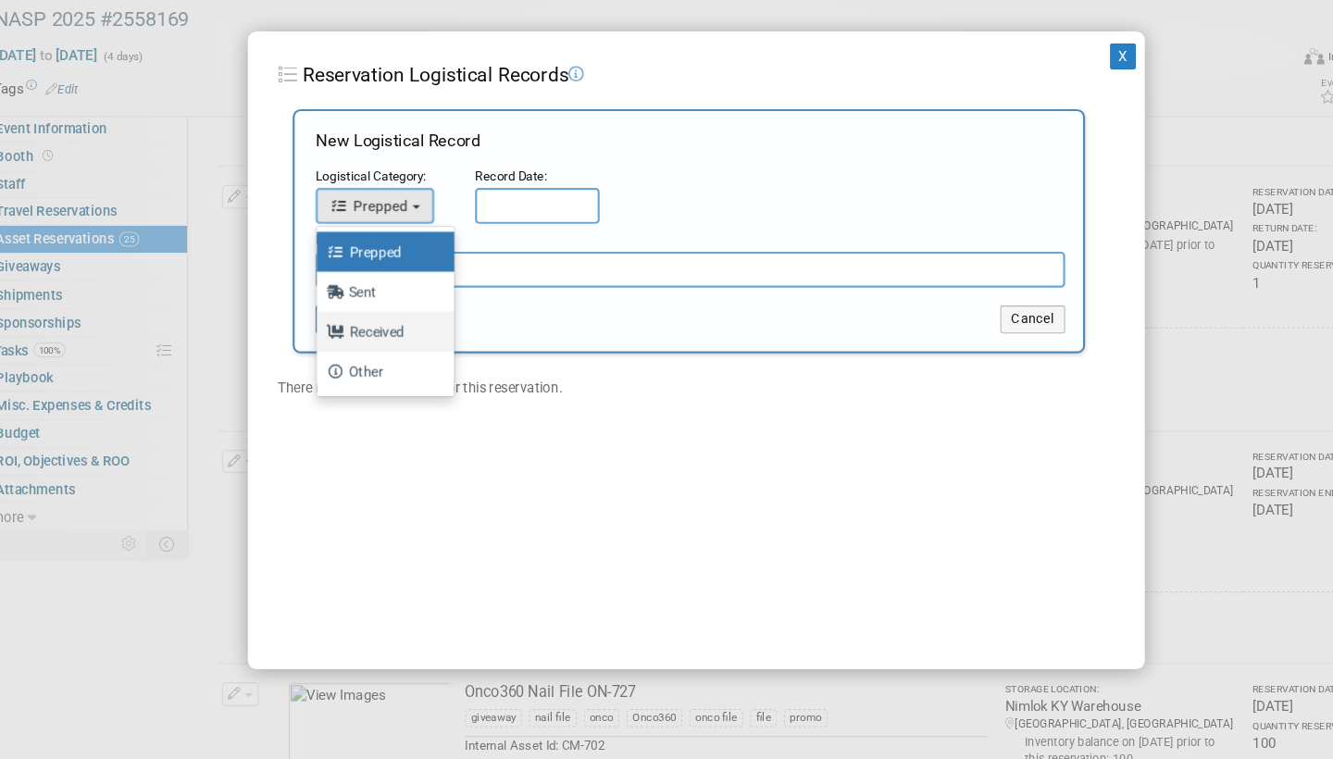
click at [361, 347] on label "Received" at bounding box center [373, 362] width 100 height 30
click at [317, 354] on input "Received" at bounding box center [311, 360] width 12 height 12
select select "3"
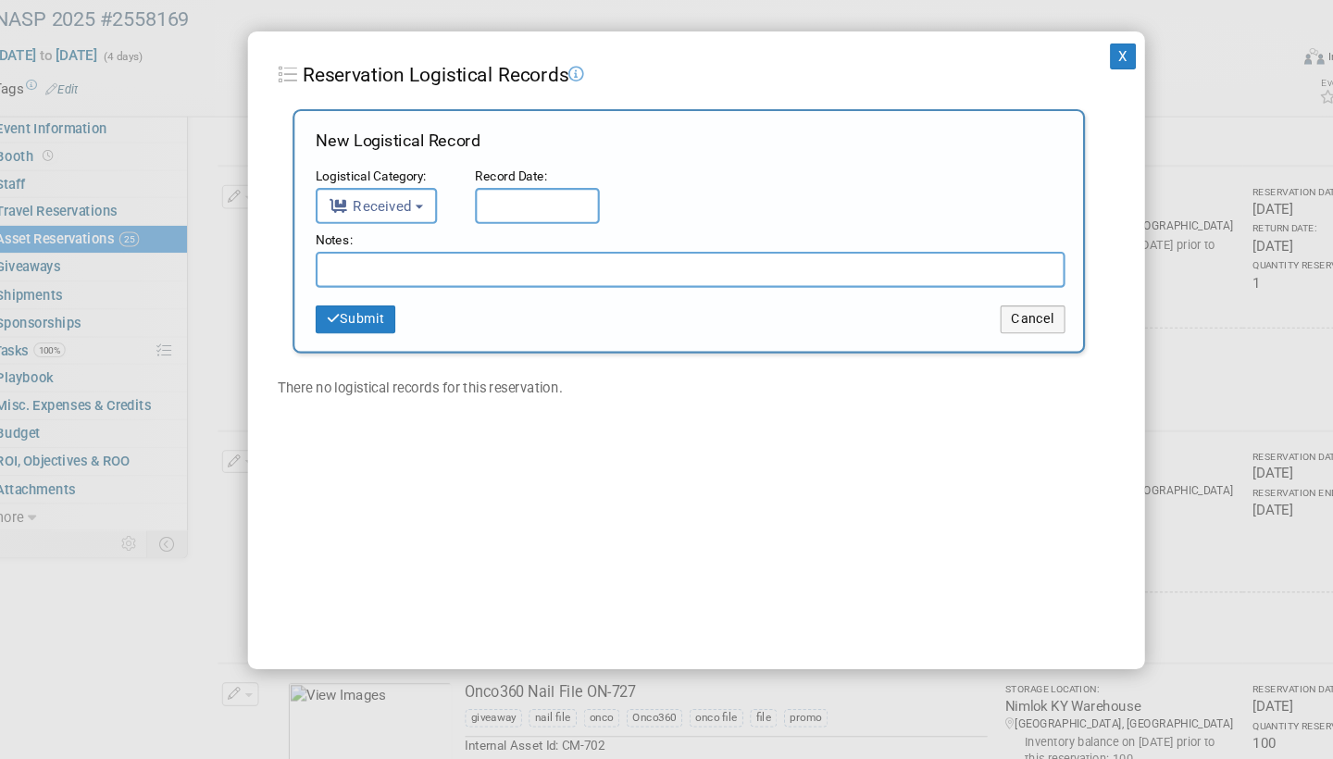
click at [512, 229] on input "text" at bounding box center [519, 245] width 116 height 33
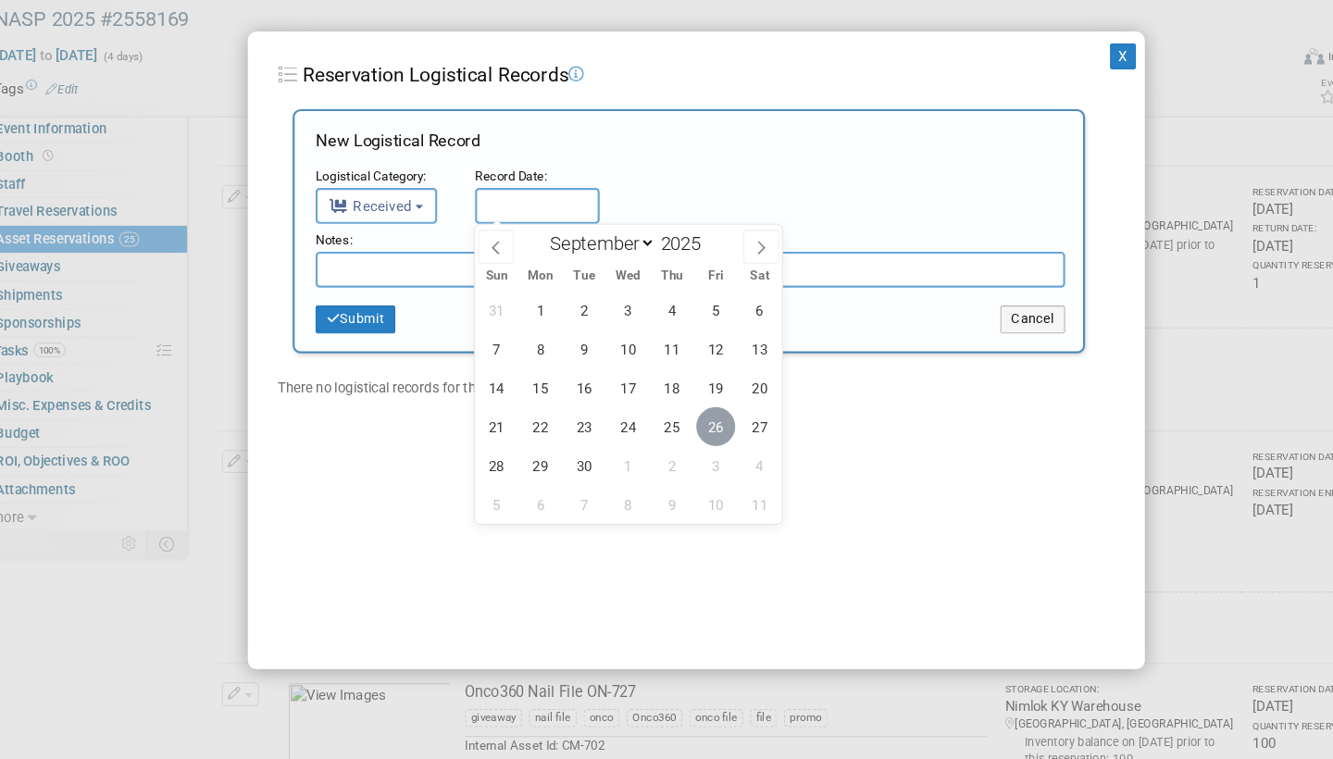
click at [666, 432] on span "26" at bounding box center [684, 450] width 36 height 36
type input "[DATE]"
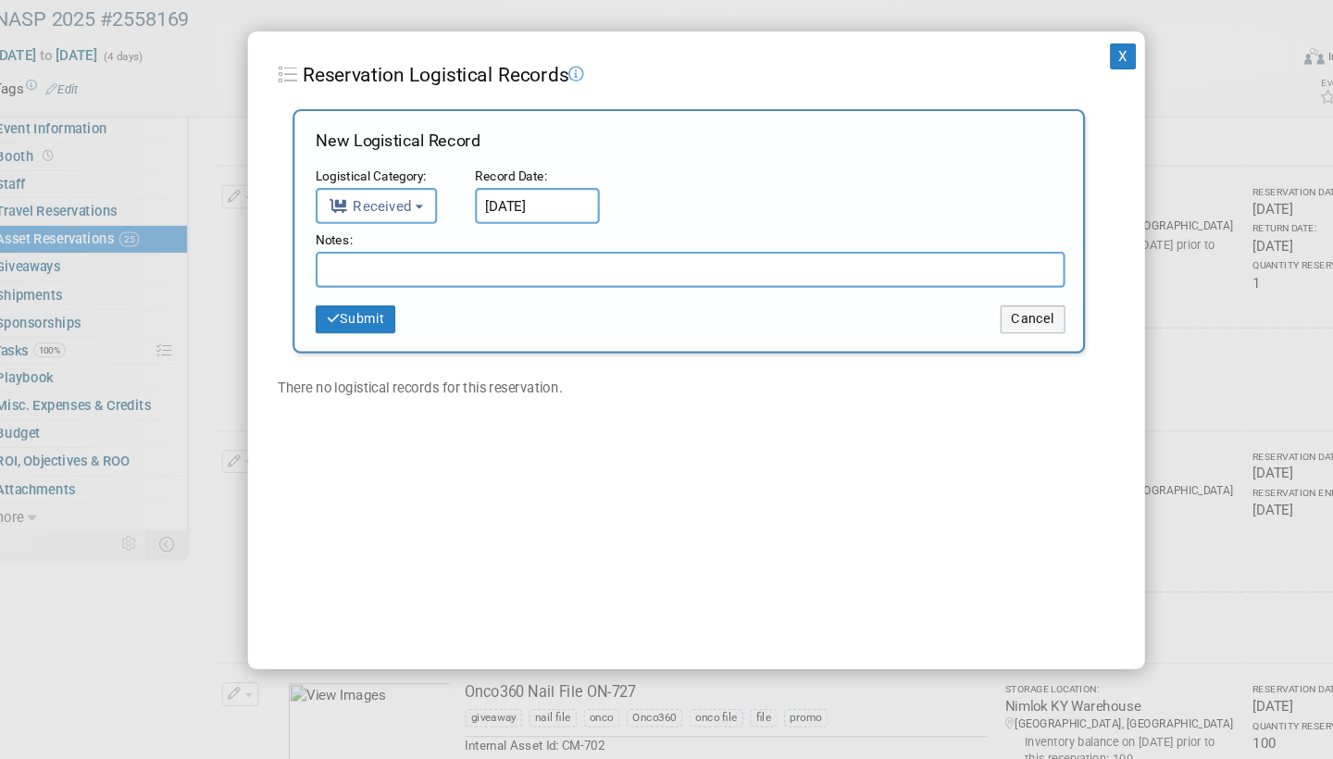
click at [376, 288] on input "text" at bounding box center [661, 304] width 696 height 33
type input "Counter for 10x10 booth did not return"
click at [351, 338] on button "Submit" at bounding box center [350, 351] width 74 height 26
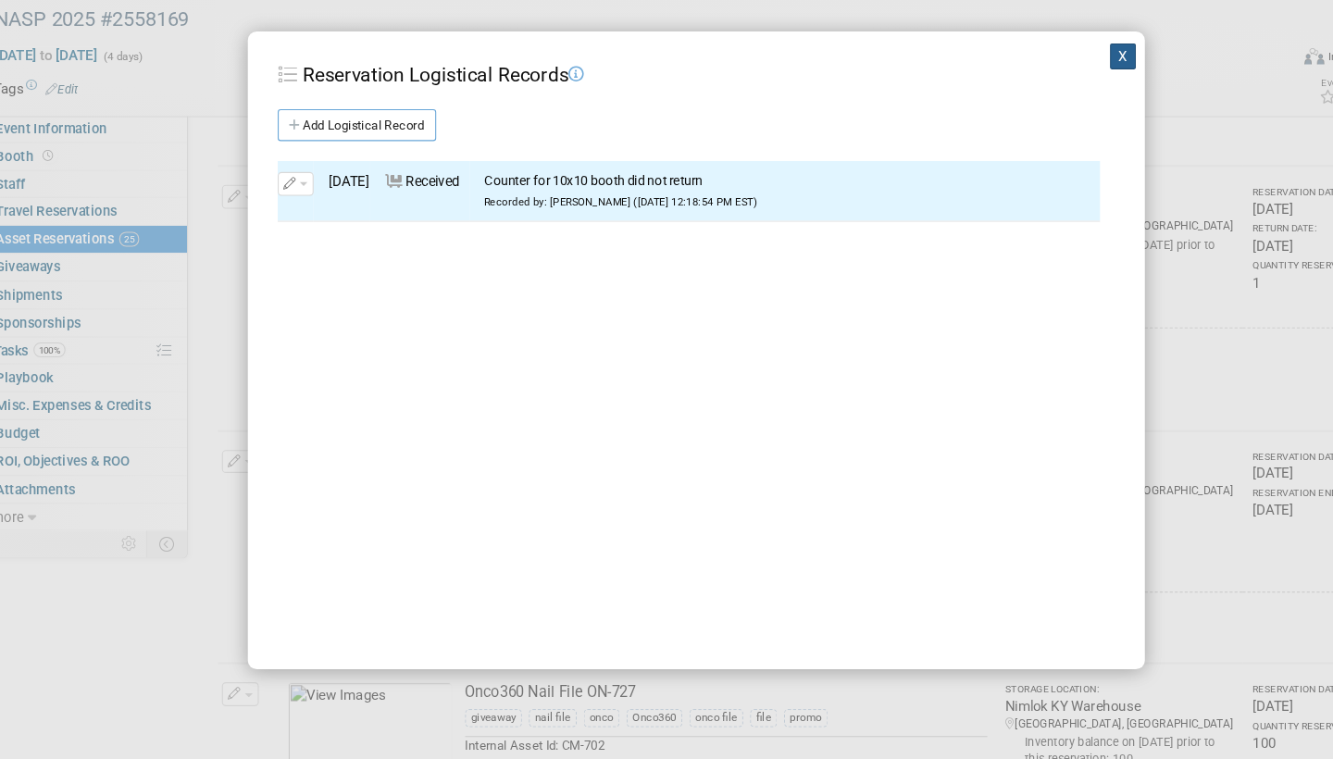
click at [1051, 94] on button "X" at bounding box center [1063, 106] width 24 height 24
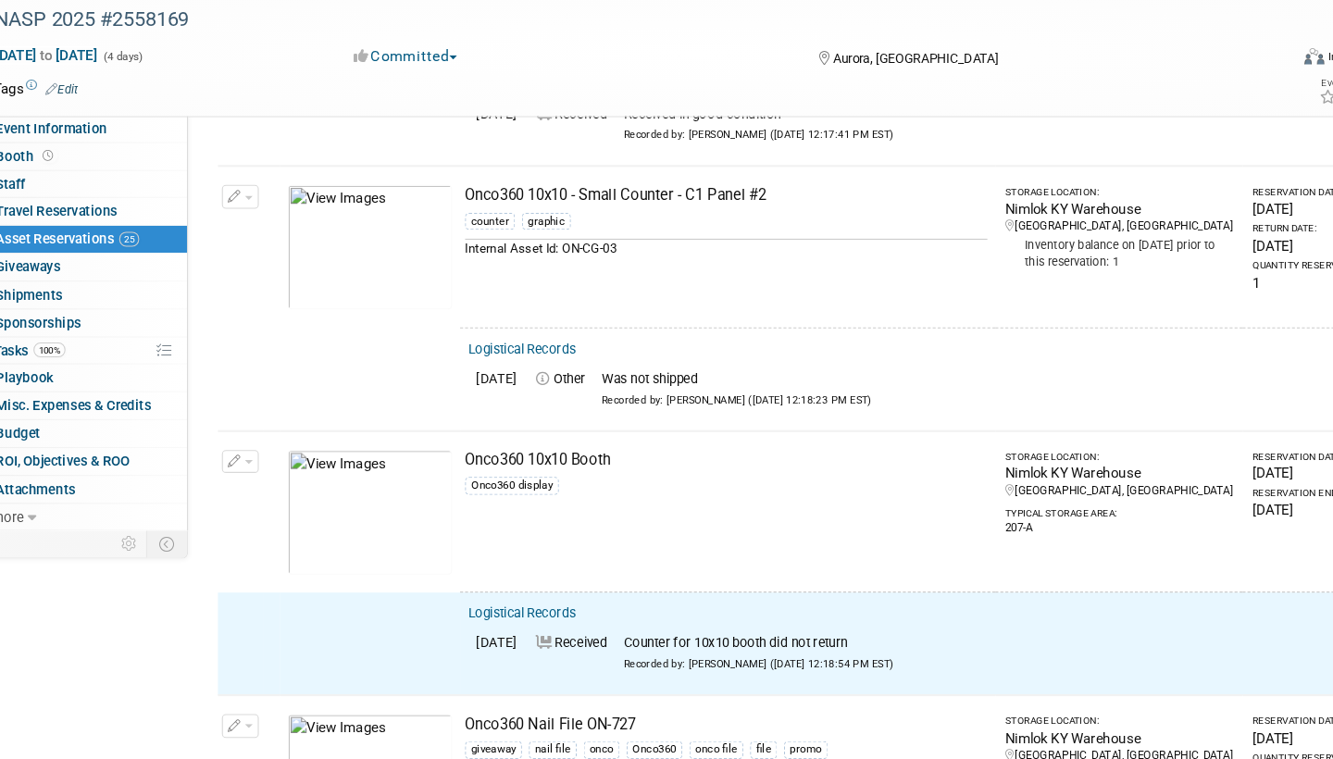
click at [232, 472] on button "button" at bounding box center [243, 483] width 34 height 22
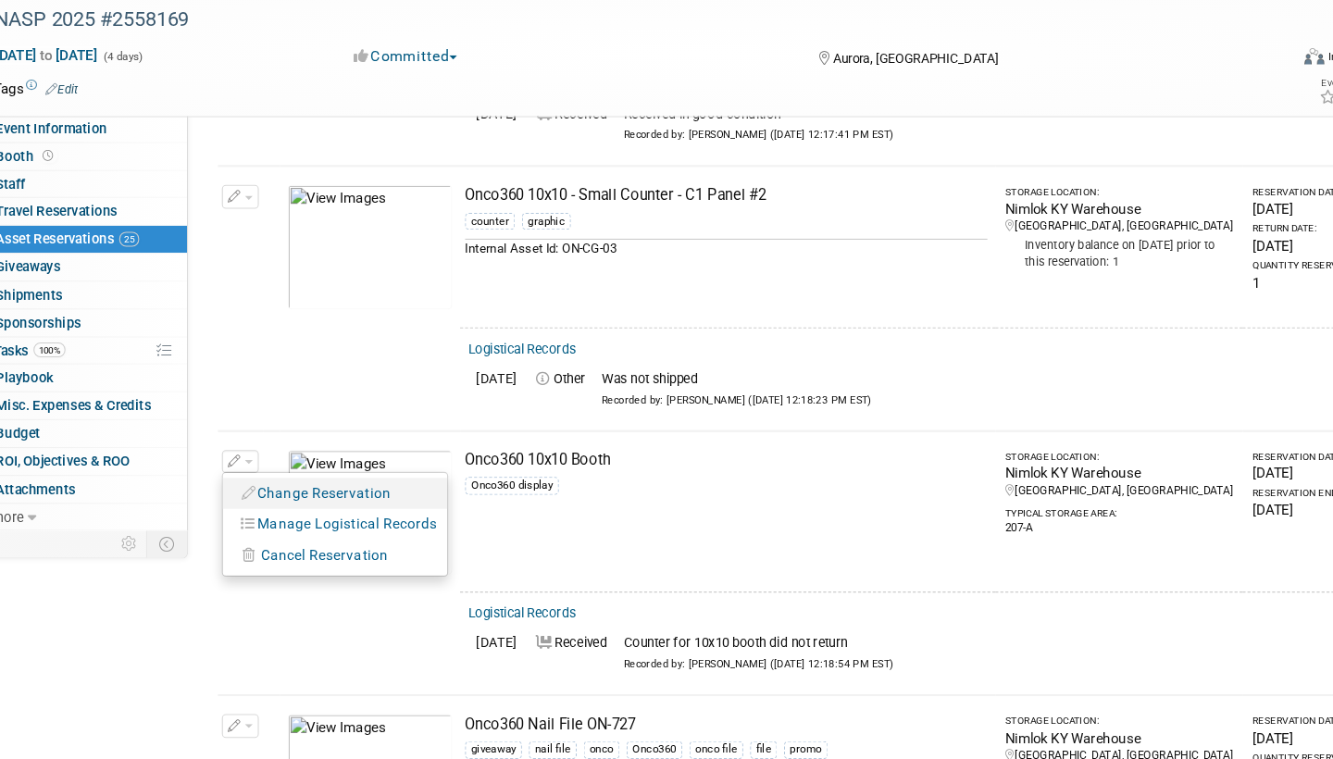
click at [288, 500] on button "Change Reservation" at bounding box center [314, 512] width 156 height 25
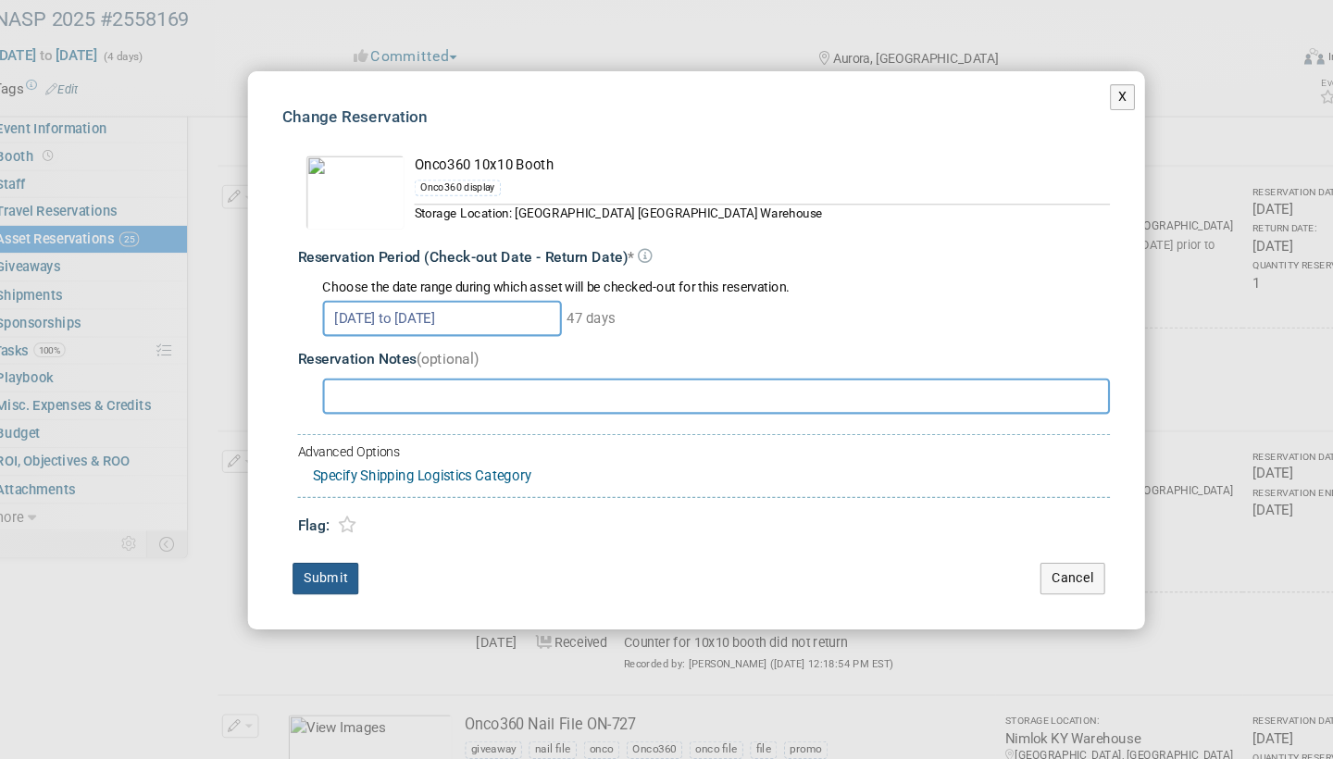
click at [310, 577] on button "Submit" at bounding box center [322, 592] width 61 height 30
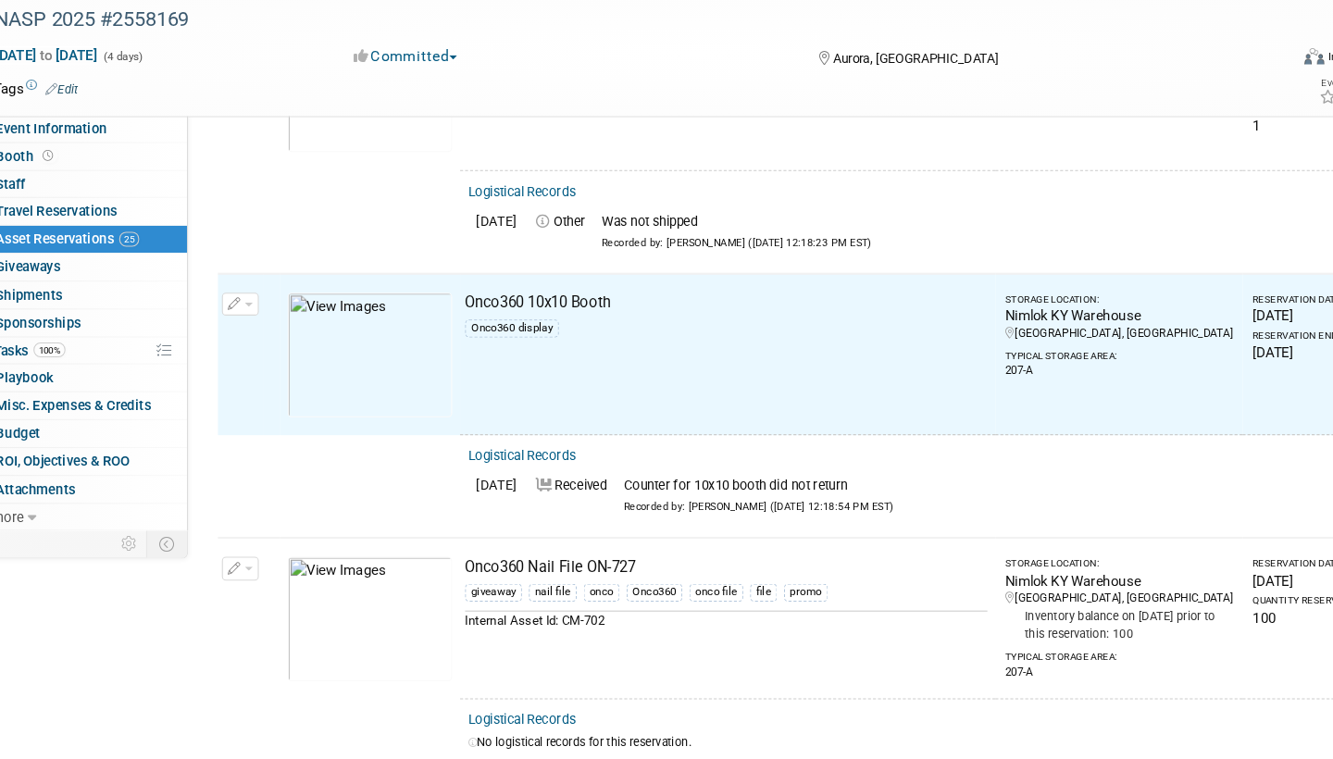
scroll to position [3945, 0]
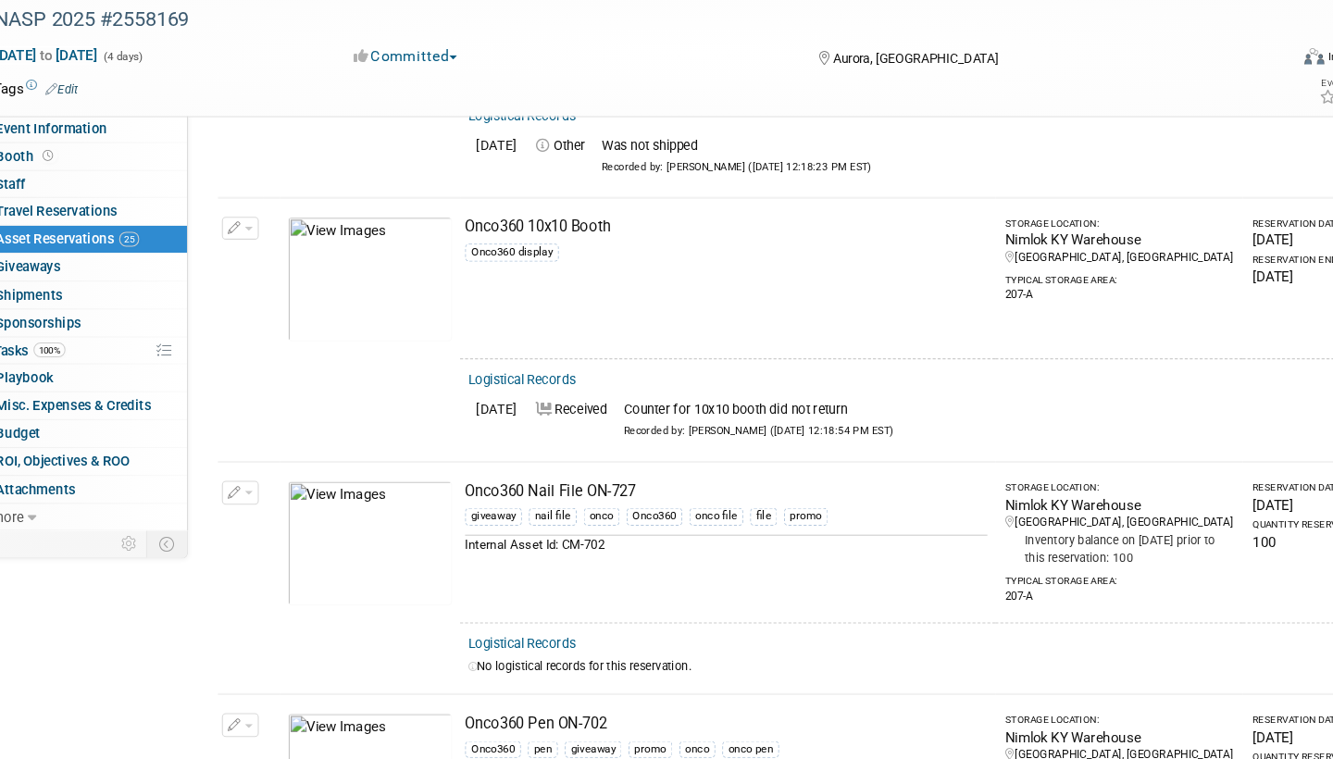
click at [498, 645] on link "Logistical Records" at bounding box center [504, 652] width 101 height 14
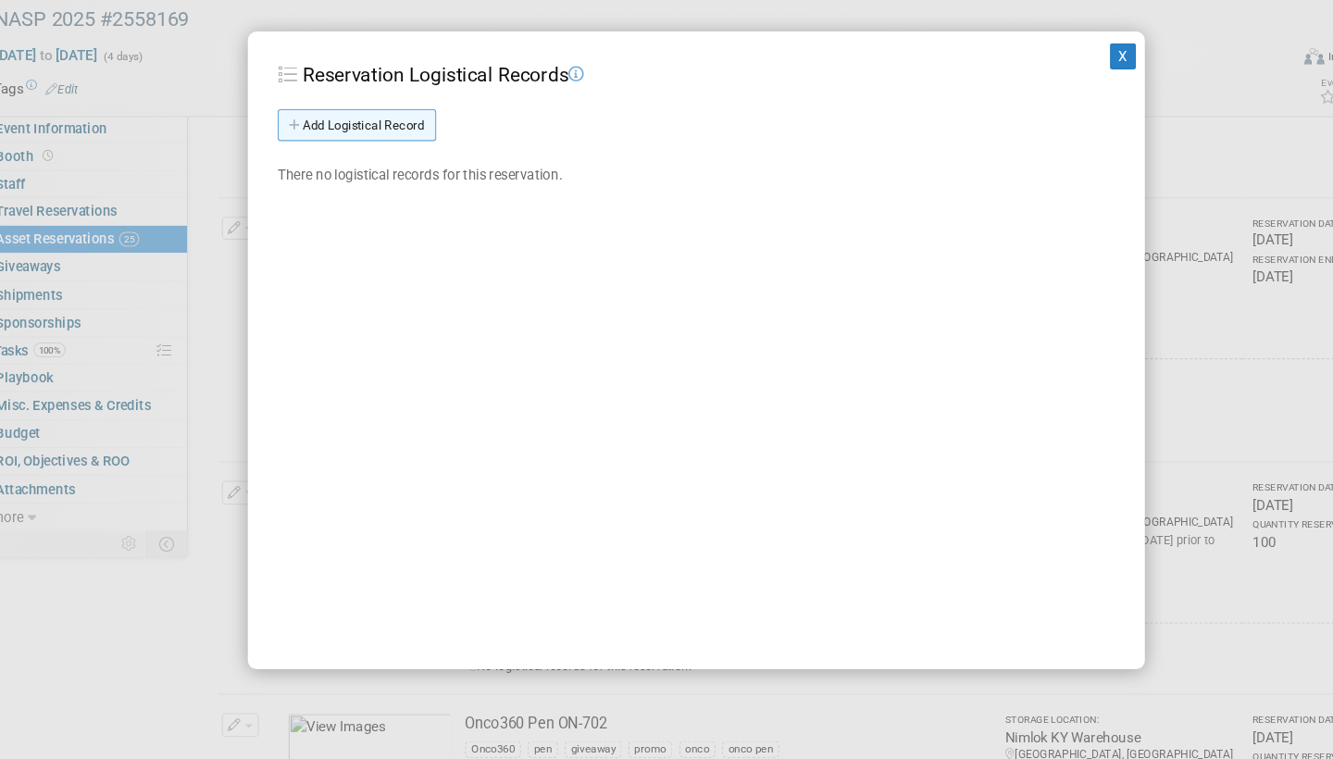
click at [387, 156] on link "Add Logistical Record" at bounding box center [351, 171] width 147 height 30
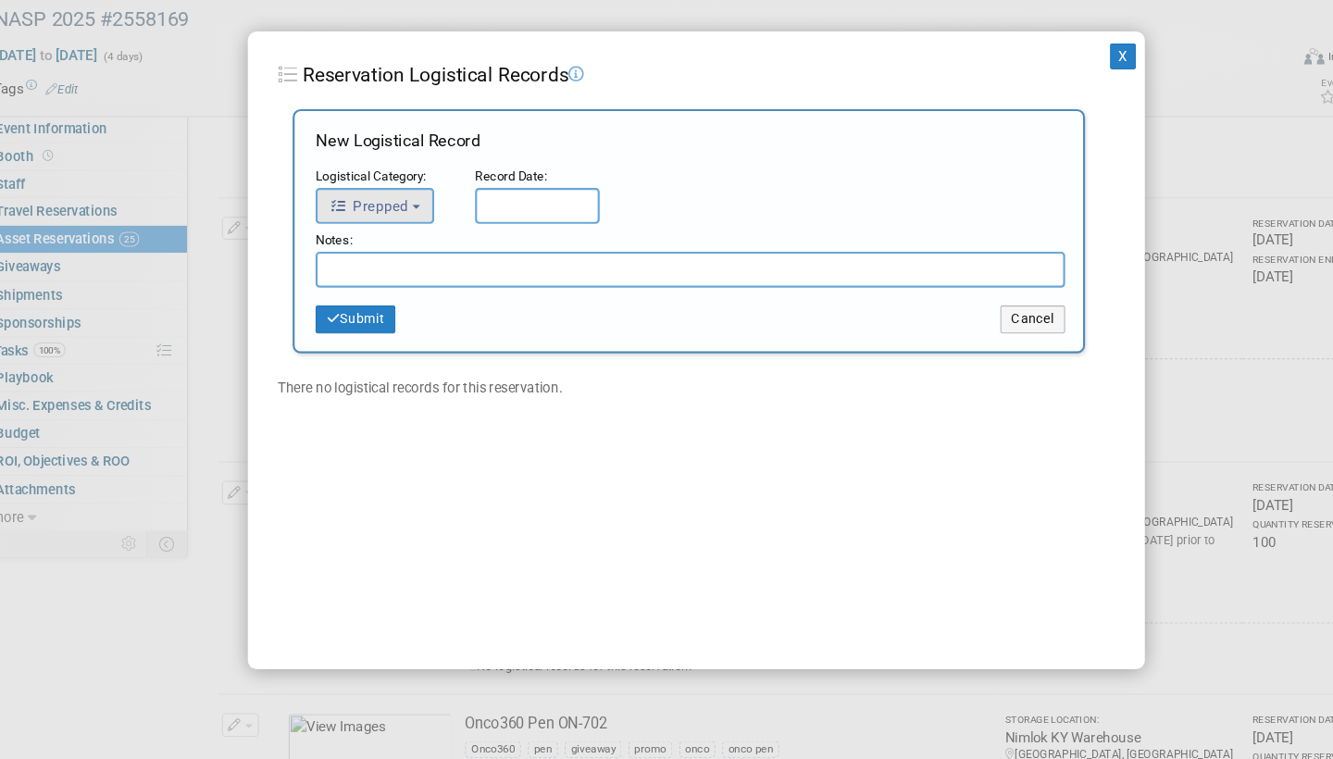
click at [385, 229] on button "Prepped" at bounding box center [368, 245] width 110 height 33
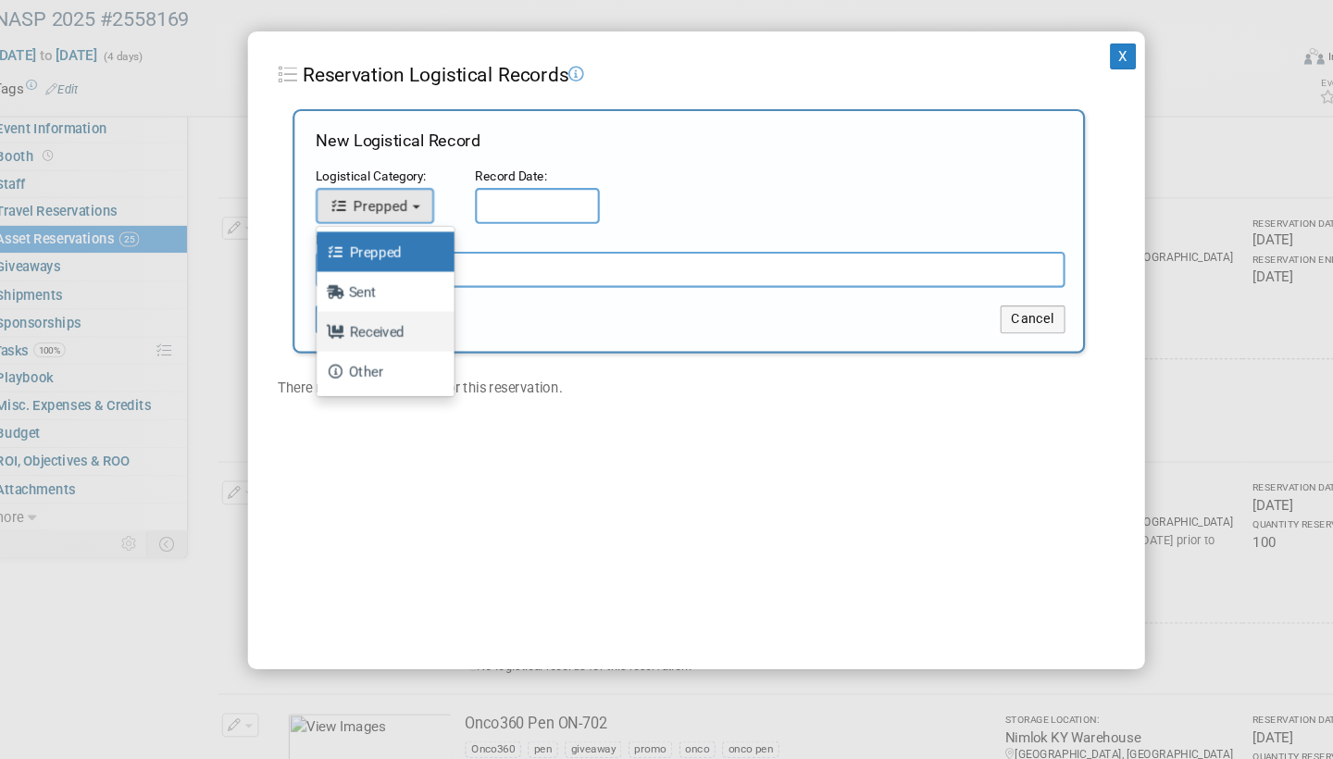
click at [355, 347] on label "Received" at bounding box center [373, 362] width 100 height 30
click at [317, 354] on input "Received" at bounding box center [311, 360] width 12 height 12
select select "3"
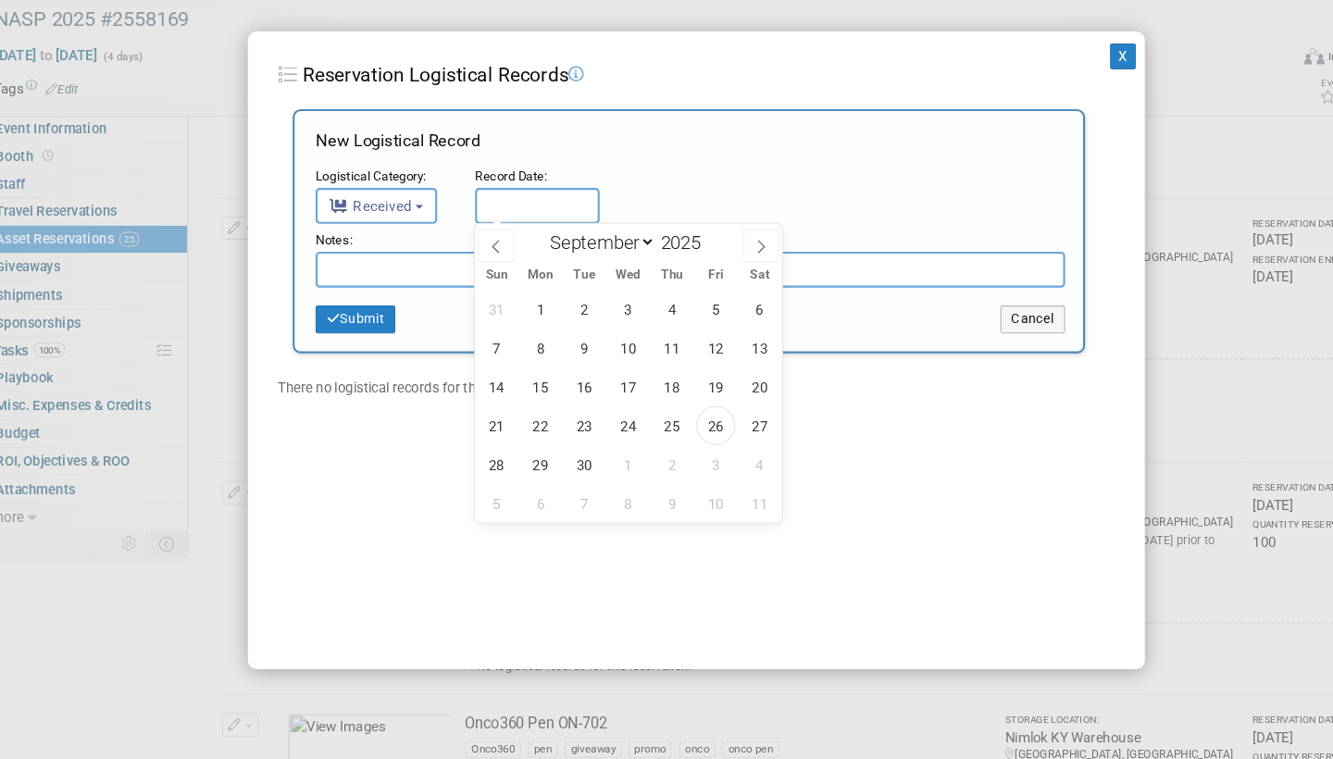
click at [492, 229] on input "text" at bounding box center [519, 245] width 116 height 33
click at [666, 431] on span "26" at bounding box center [684, 449] width 36 height 36
type input "[DATE]"
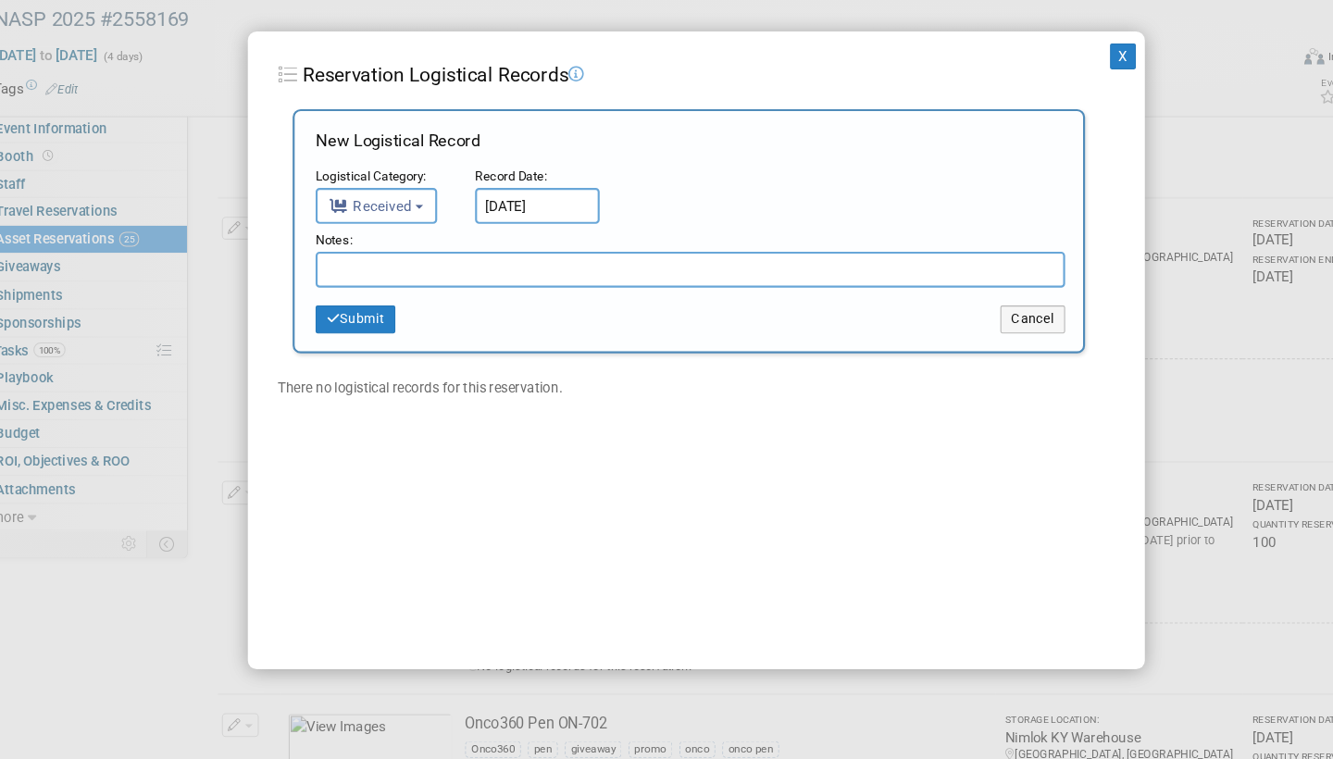
click at [403, 288] on input "text" at bounding box center [661, 304] width 696 height 33
type input "Received back 3"
click at [347, 338] on button "Submit" at bounding box center [350, 351] width 74 height 26
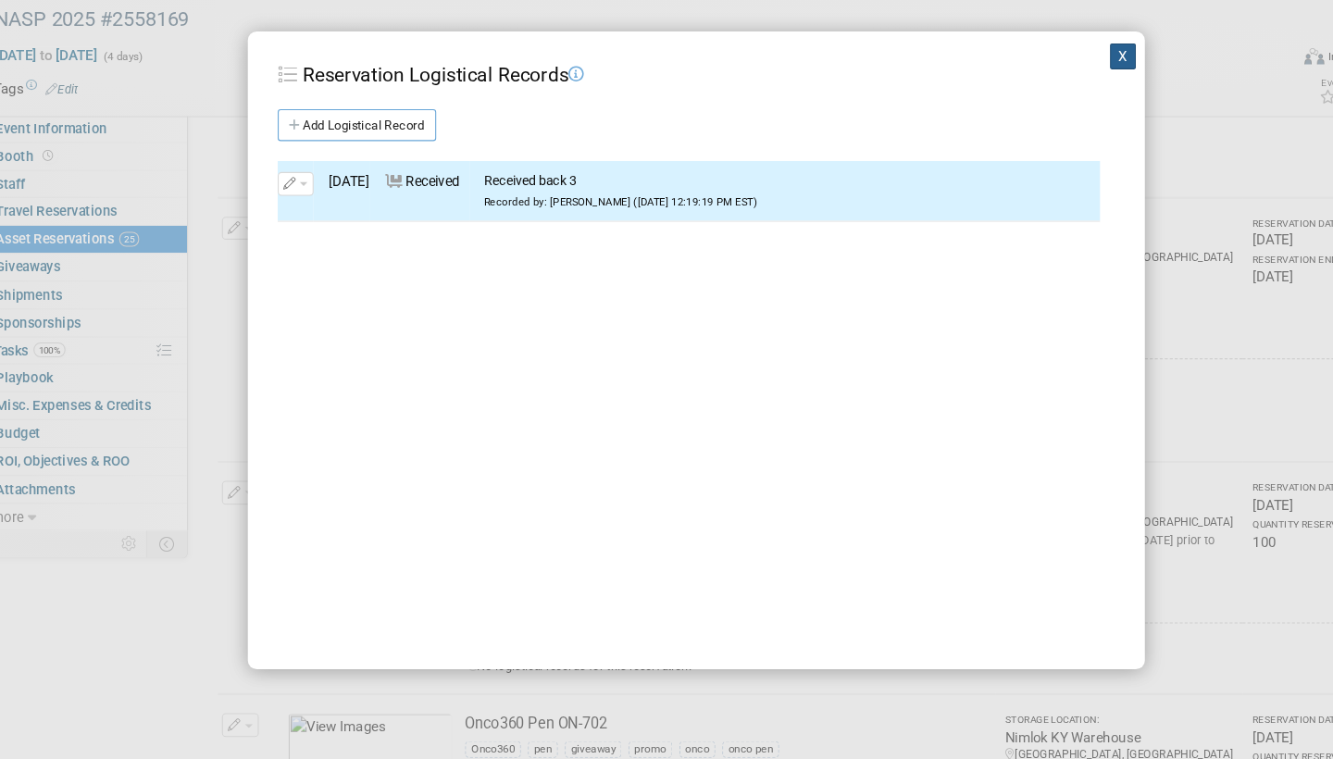
click at [1051, 94] on button "X" at bounding box center [1063, 106] width 24 height 24
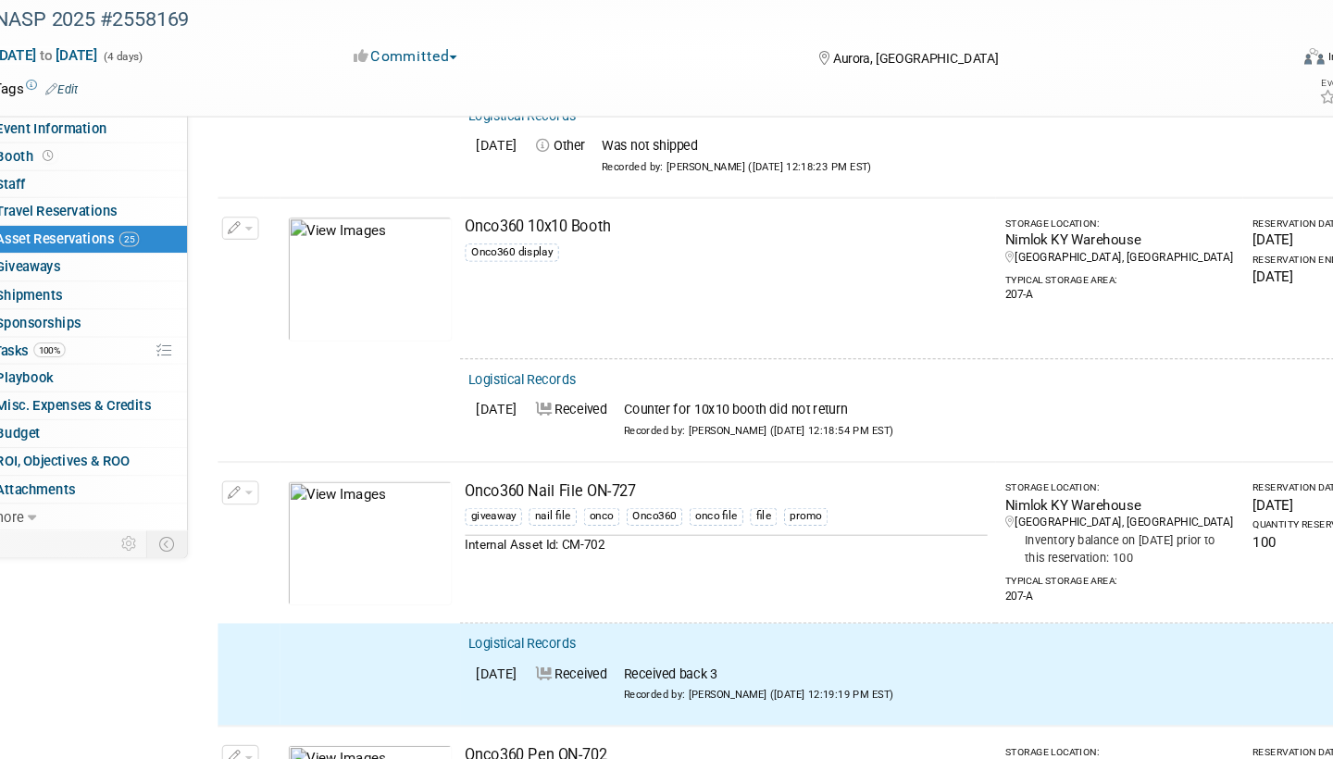
click at [228, 501] on button "button" at bounding box center [243, 512] width 34 height 22
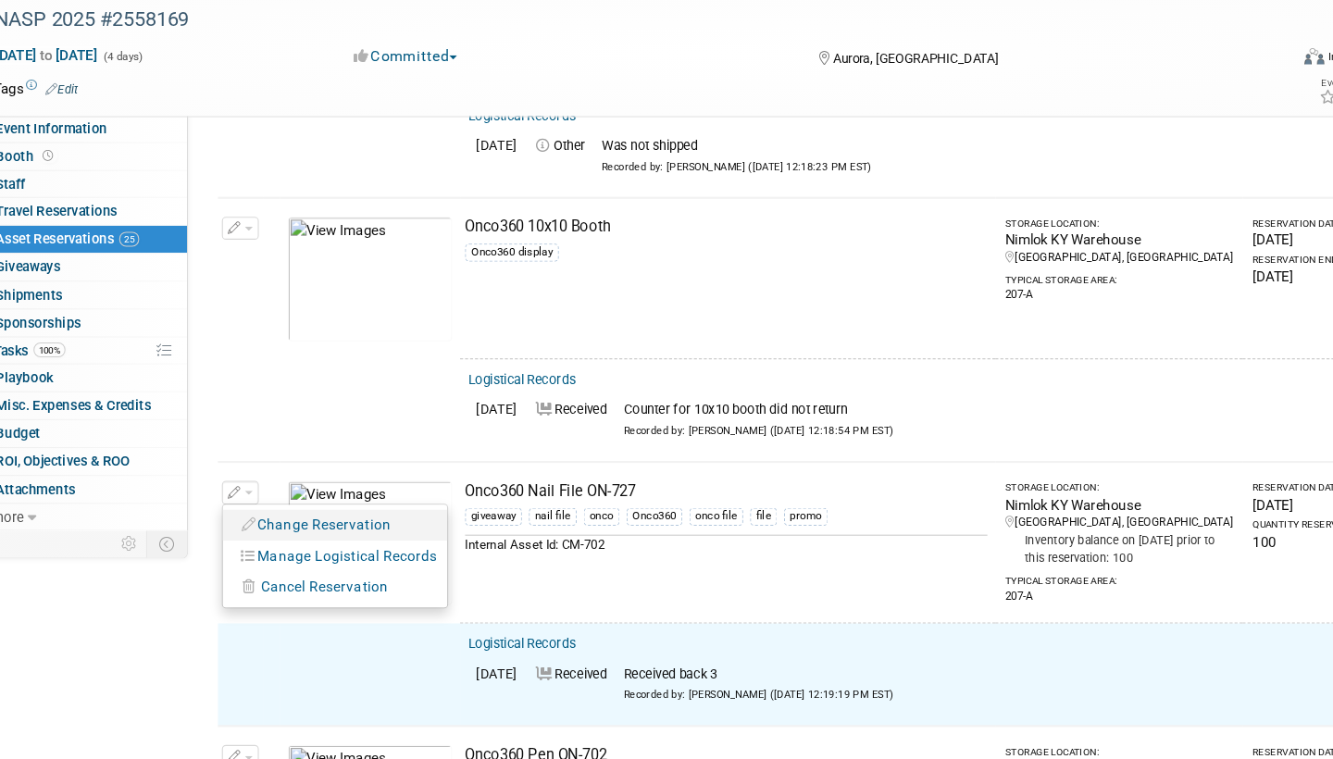
click at [289, 529] on button "Change Reservation" at bounding box center [314, 541] width 156 height 25
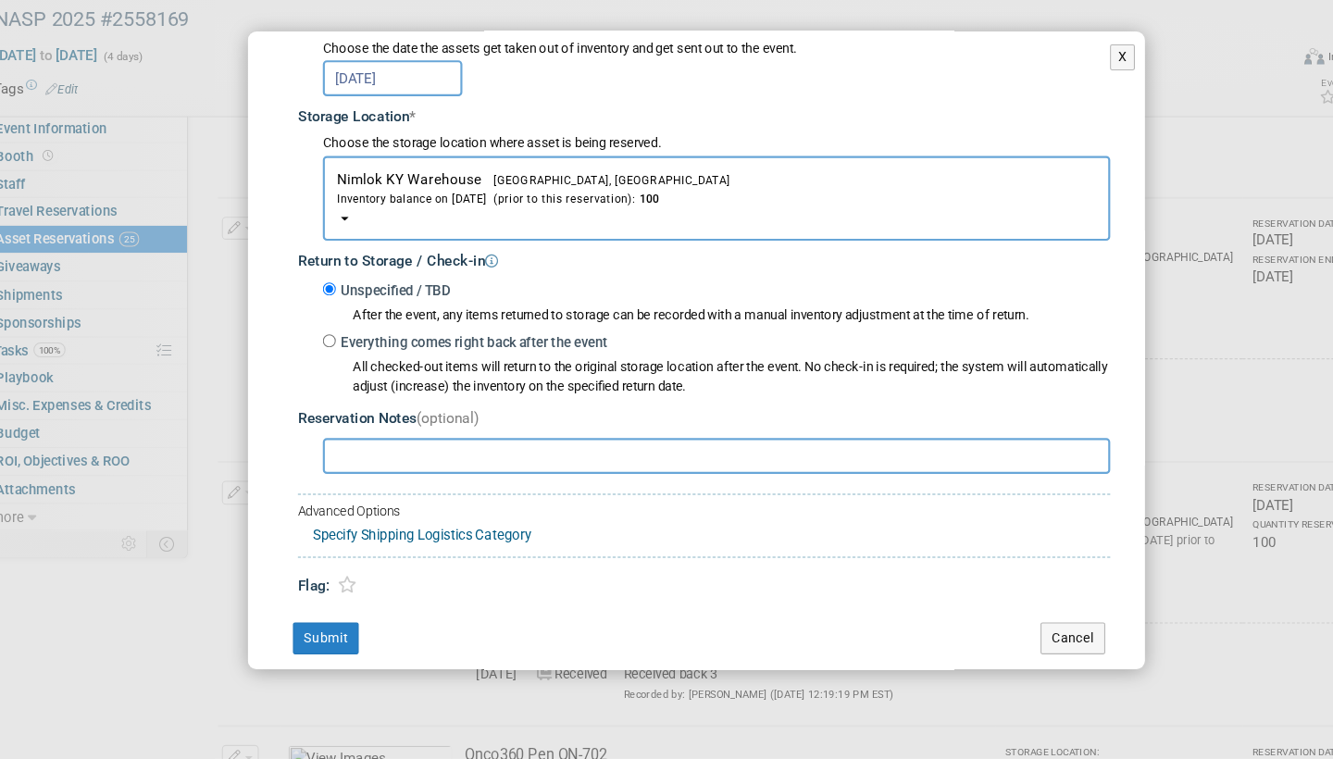
scroll to position [252, 0]
click at [319, 366] on input "Everything comes right back after the event" at bounding box center [325, 372] width 12 height 12
radio input "true"
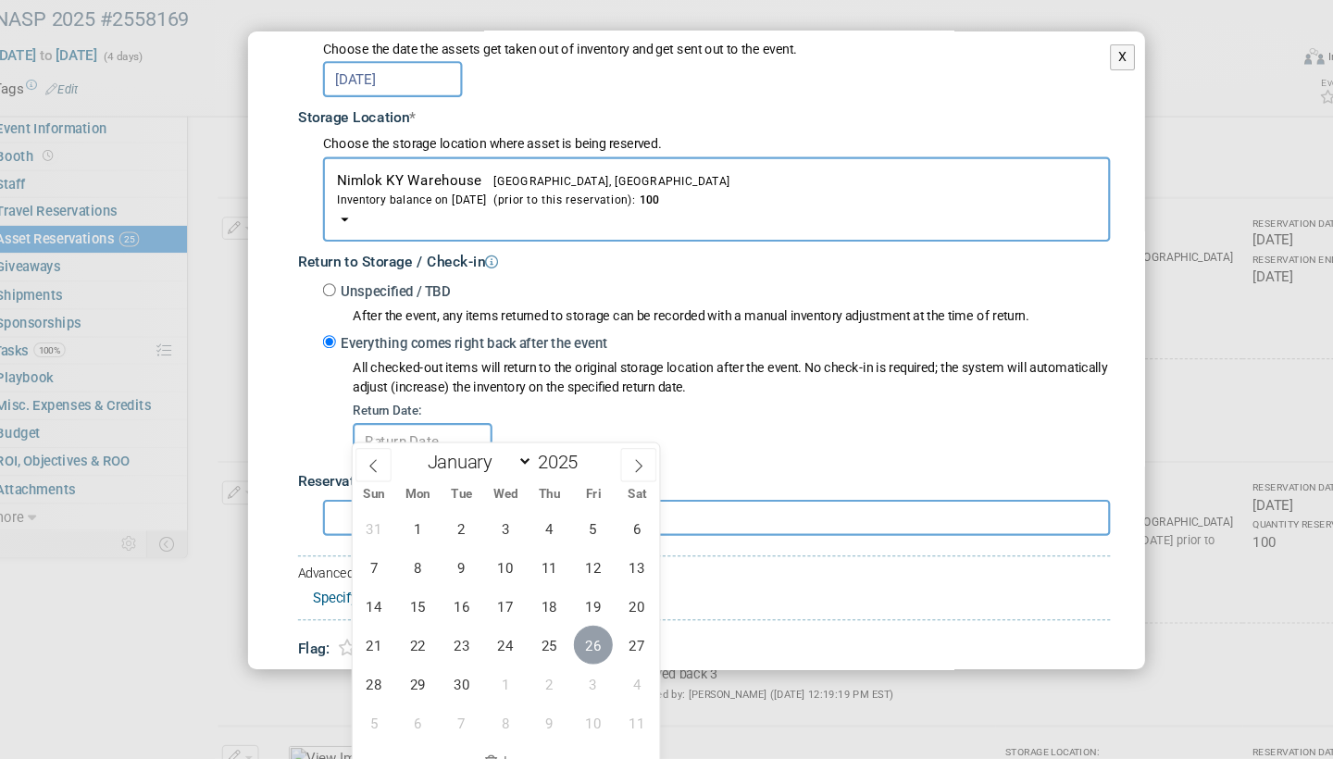
click at [554, 635] on span "26" at bounding box center [571, 653] width 36 height 36
type input "[DATE]"
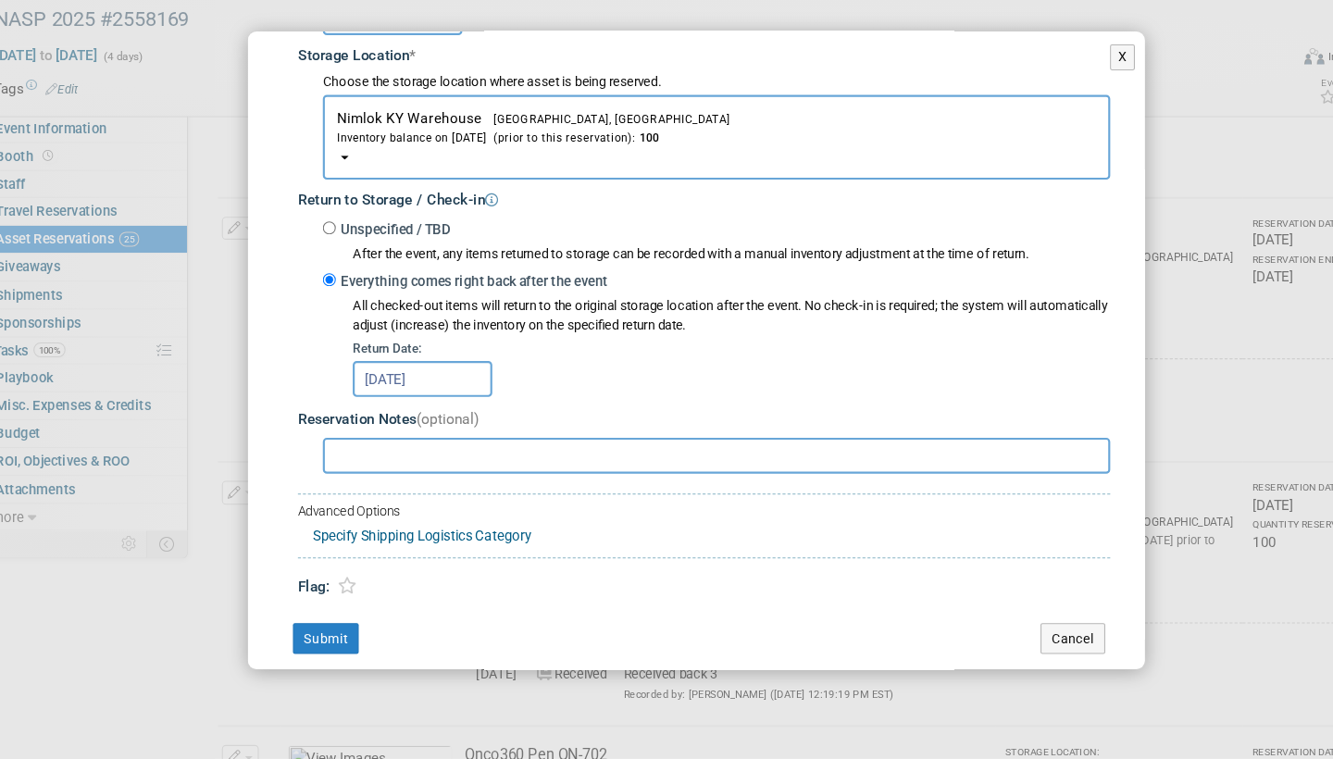
scroll to position [308, 0]
click at [307, 634] on button "Submit" at bounding box center [322, 649] width 61 height 30
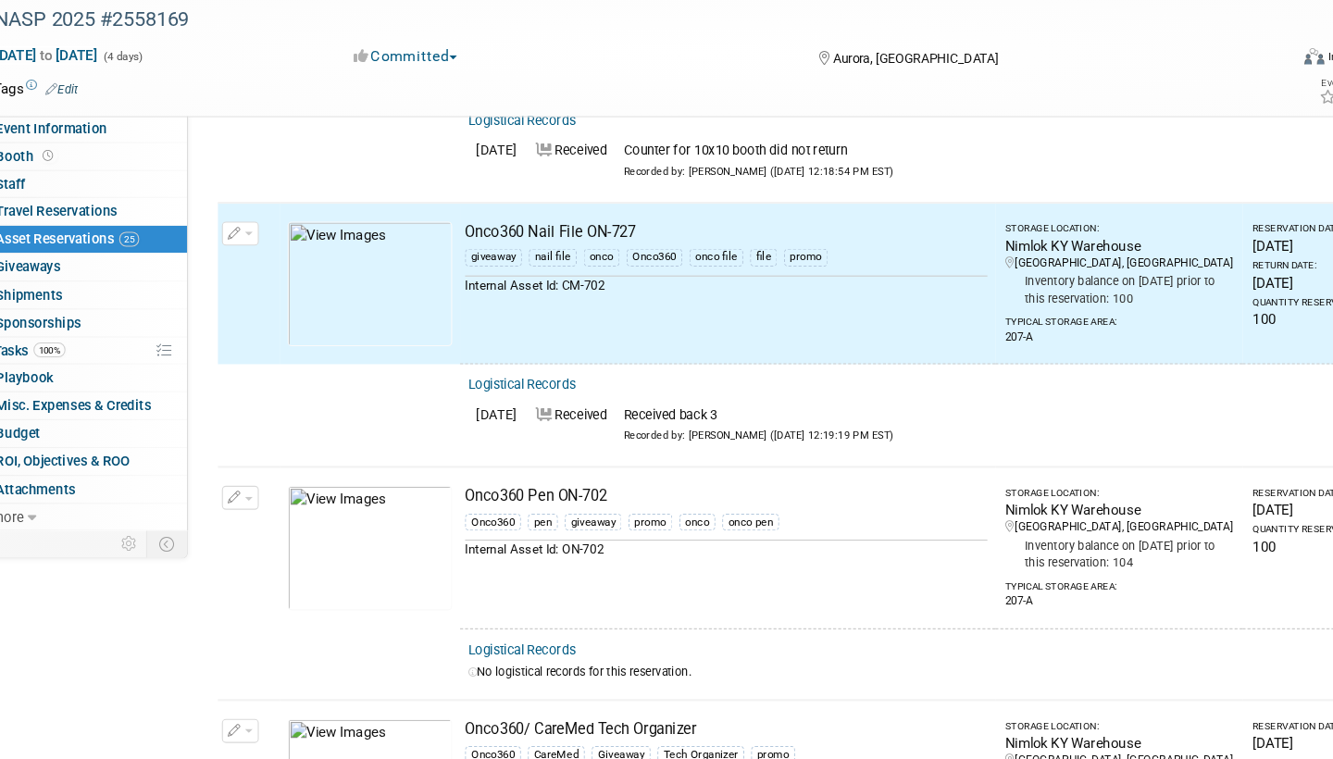
scroll to position [4189, 0]
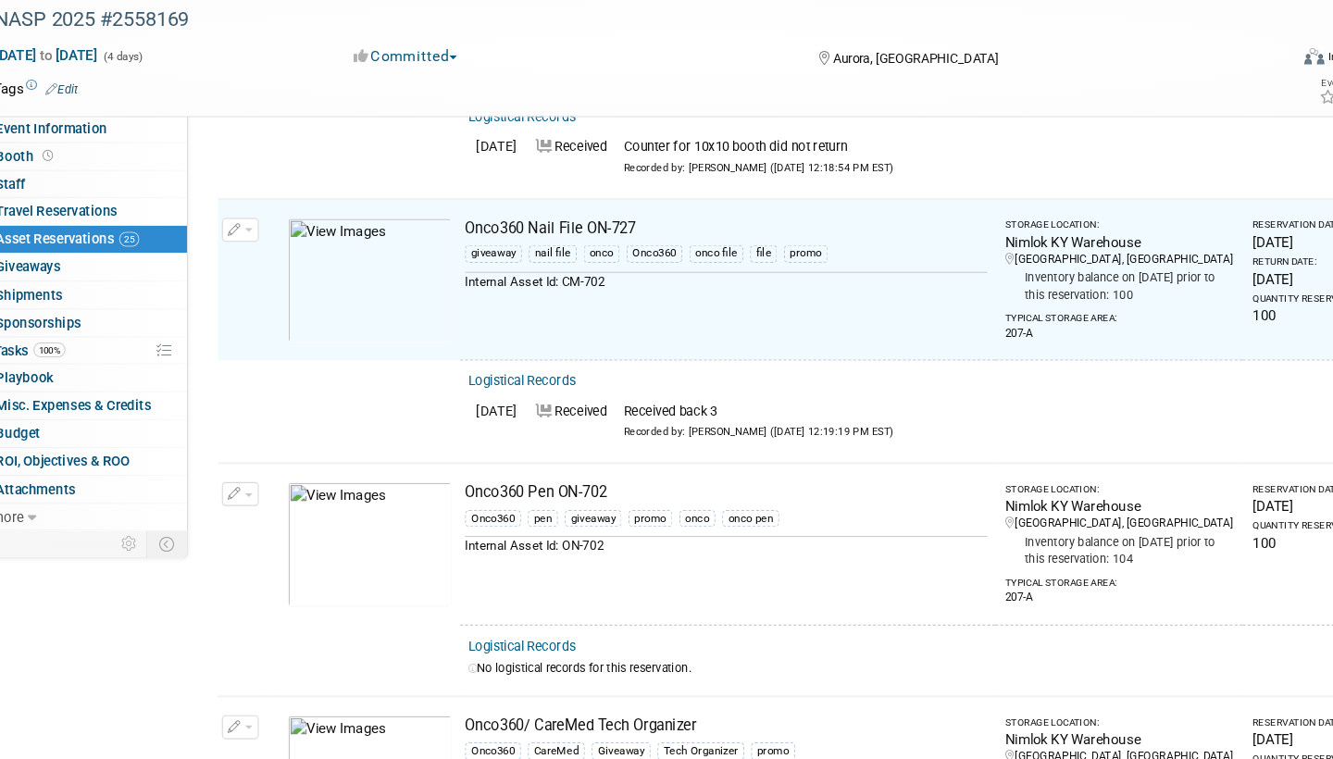
click at [494, 647] on link "Logistical Records" at bounding box center [504, 654] width 101 height 14
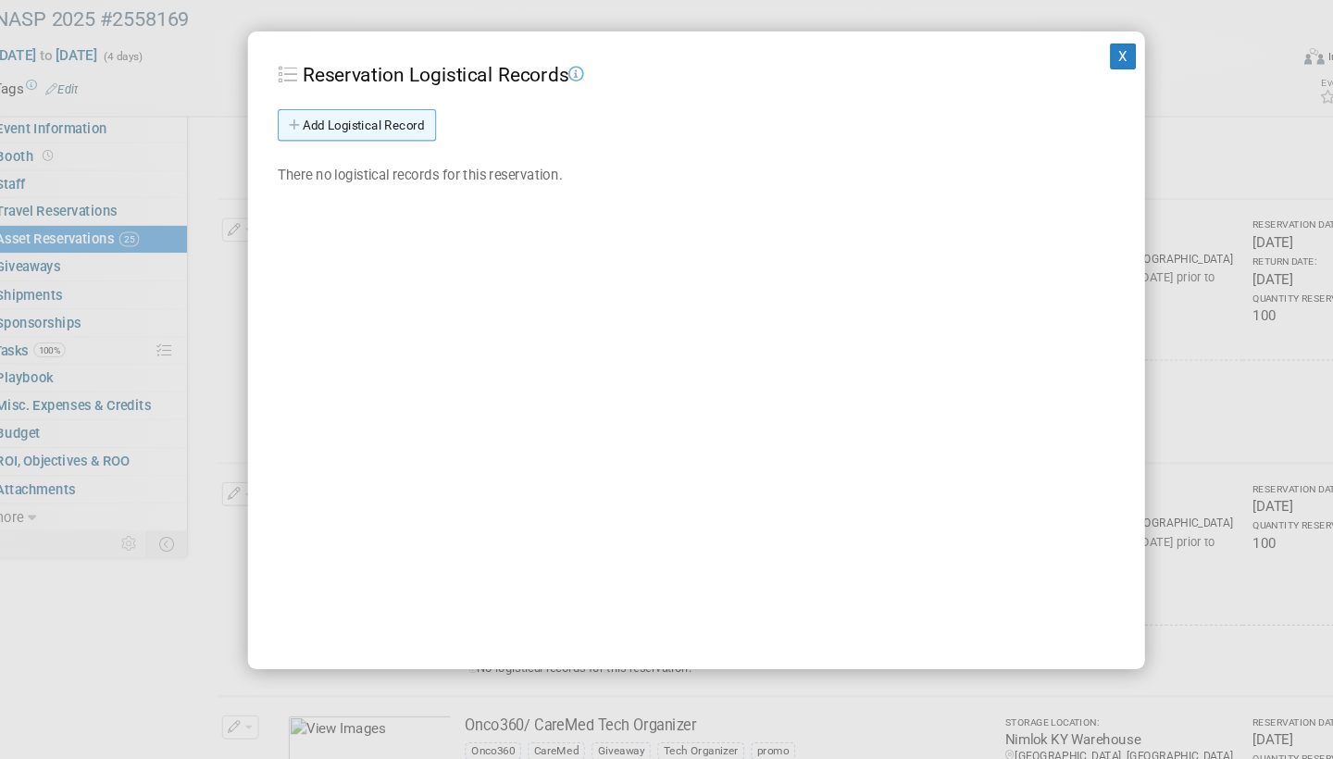
click at [385, 156] on link "Add Logistical Record" at bounding box center [351, 171] width 147 height 30
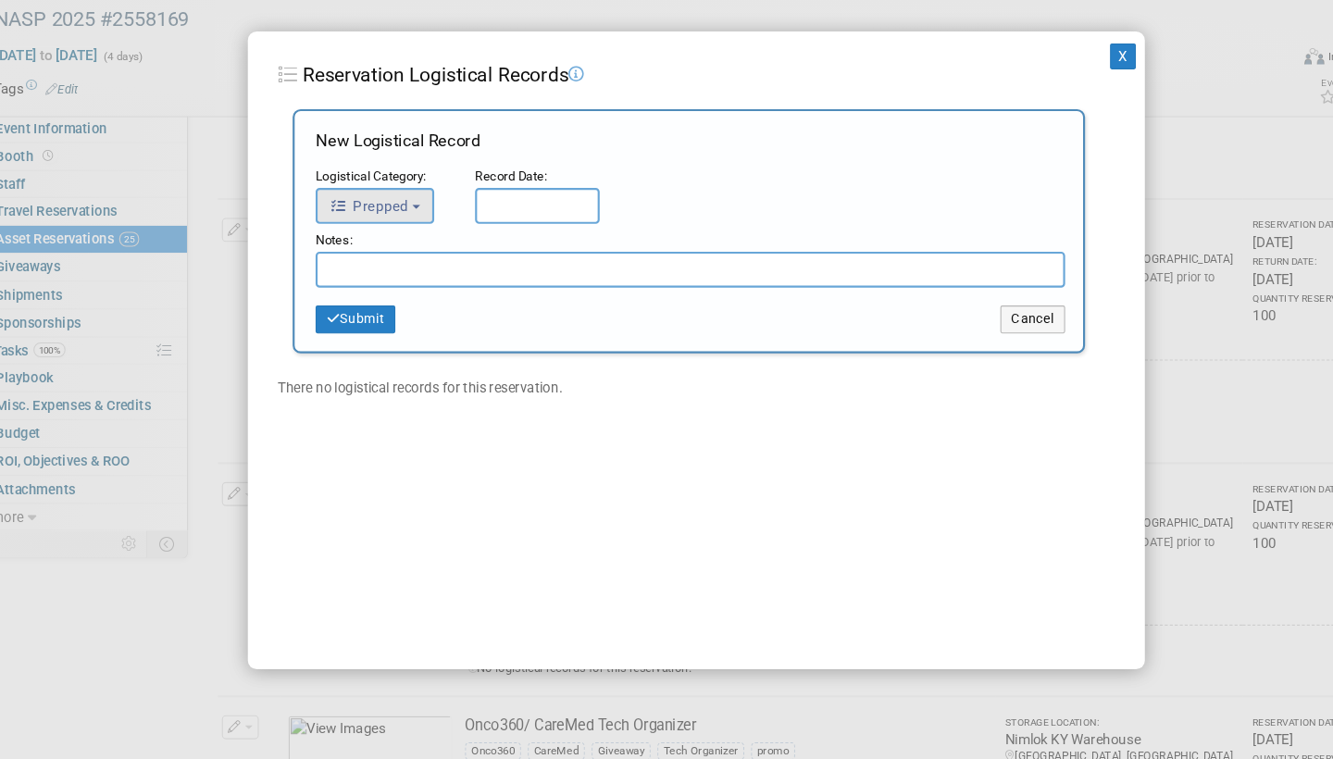
click at [391, 229] on button "Prepped" at bounding box center [368, 245] width 110 height 33
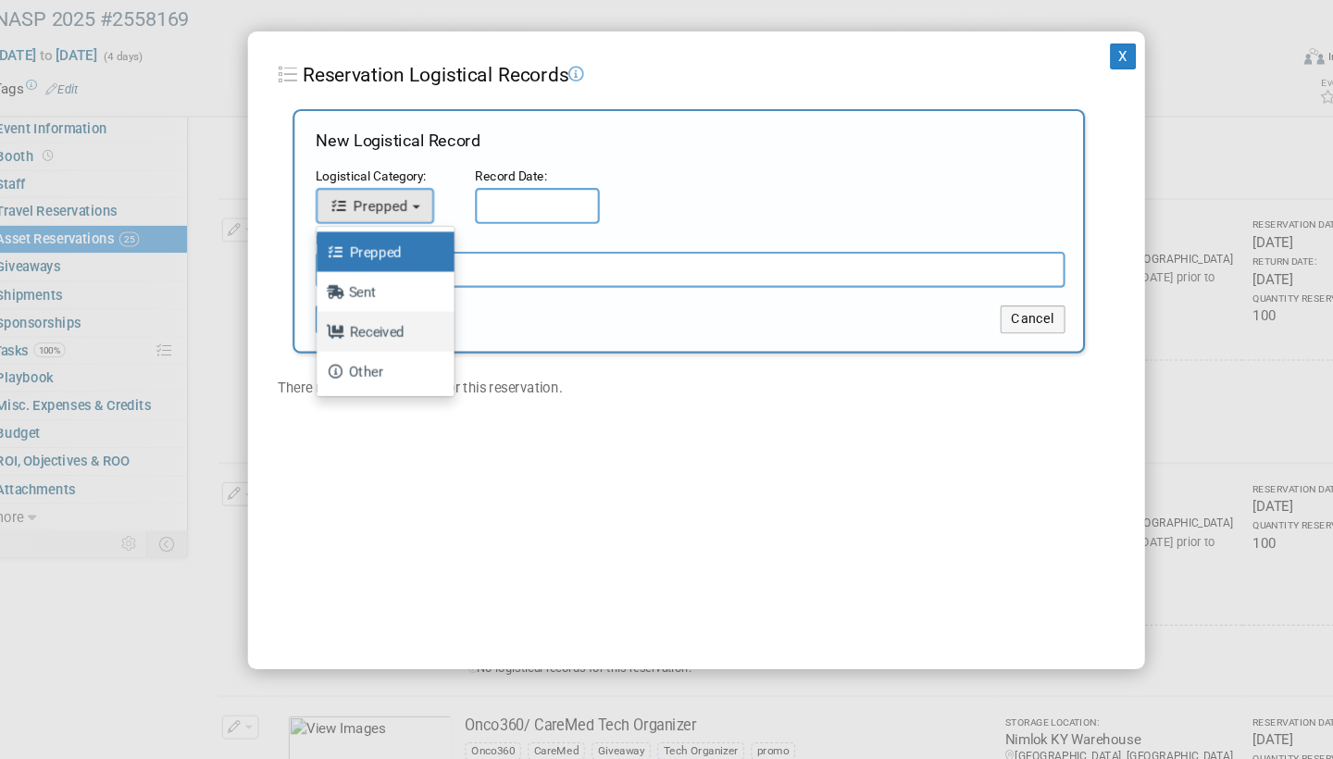
click at [371, 347] on label "Received" at bounding box center [373, 362] width 100 height 30
click at [317, 354] on input "Received" at bounding box center [311, 360] width 12 height 12
select select "3"
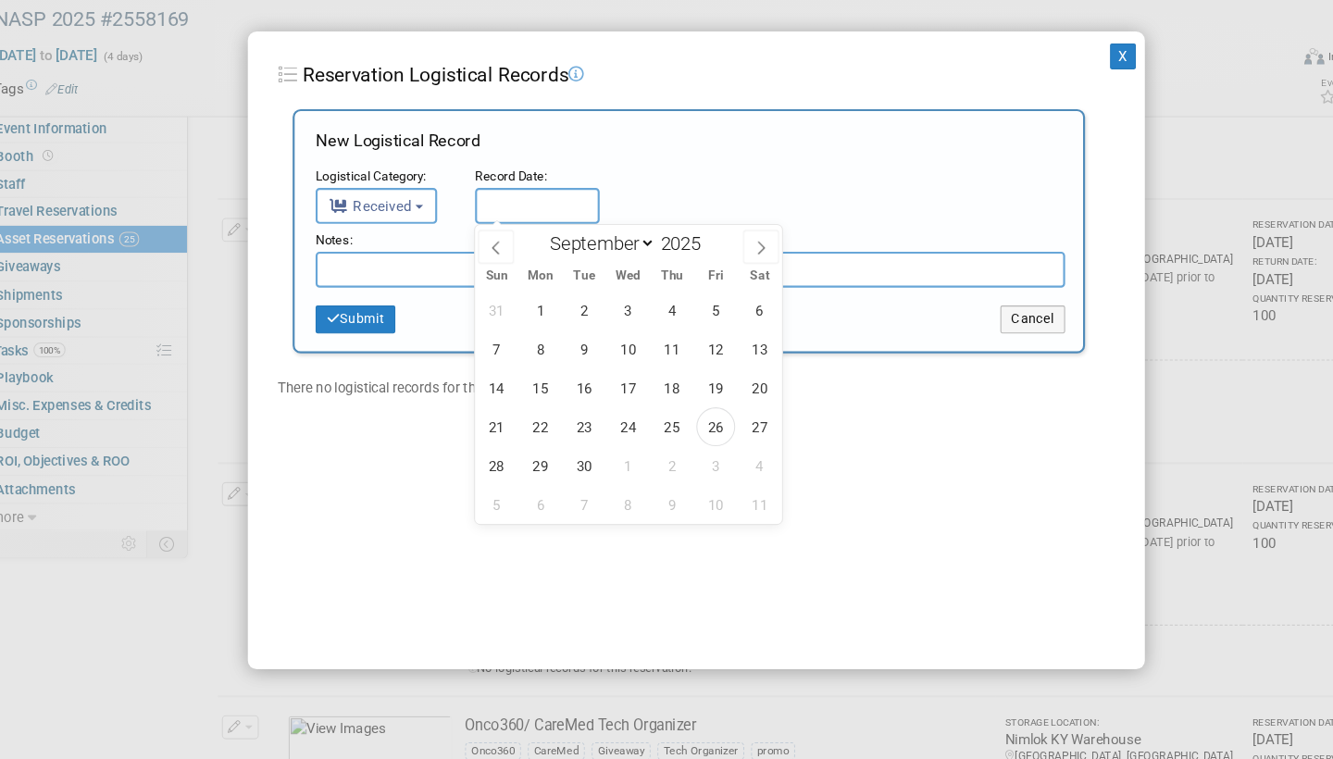
click at [488, 229] on input "text" at bounding box center [519, 245] width 116 height 33
click at [666, 432] on span "26" at bounding box center [684, 450] width 36 height 36
type input "[DATE]"
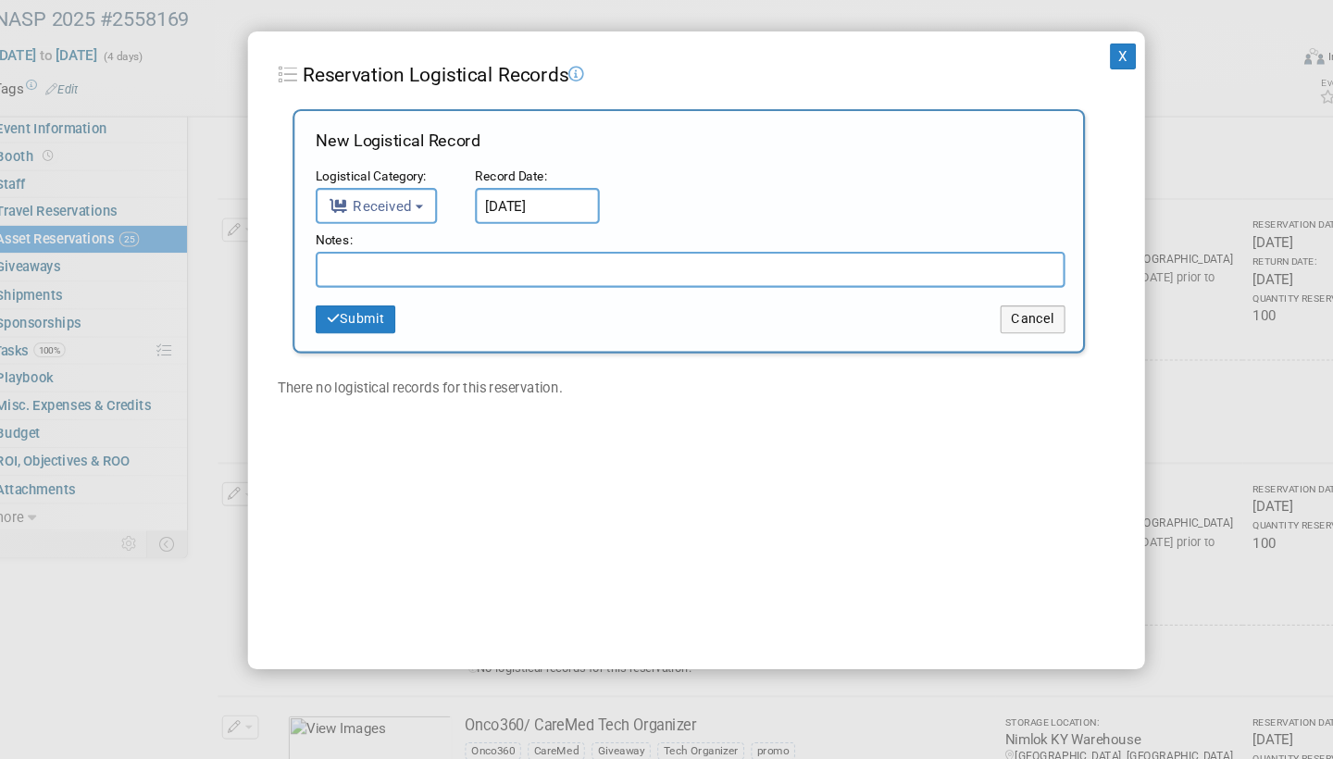
drag, startPoint x: 663, startPoint y: 389, endPoint x: 513, endPoint y: 286, distance: 181.8
click at [652, 388] on div "X Reservation Logistical Records Add Logistical Record New Logistical Record Lo…" at bounding box center [666, 379] width 833 height 592
click at [392, 288] on input "text" at bounding box center [661, 304] width 696 height 33
type input "Received back 71"
click at [353, 338] on button "Submit" at bounding box center [350, 351] width 74 height 26
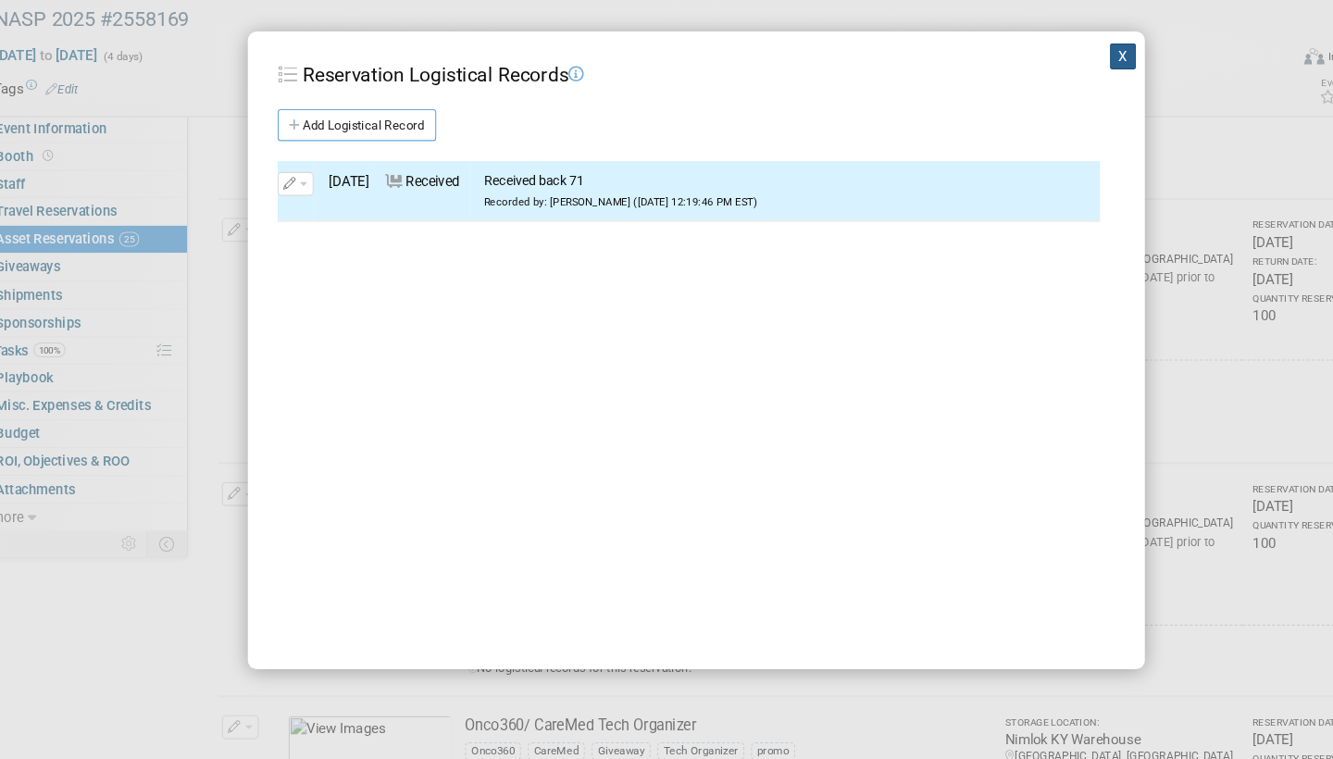
click at [1051, 94] on button "X" at bounding box center [1063, 106] width 24 height 24
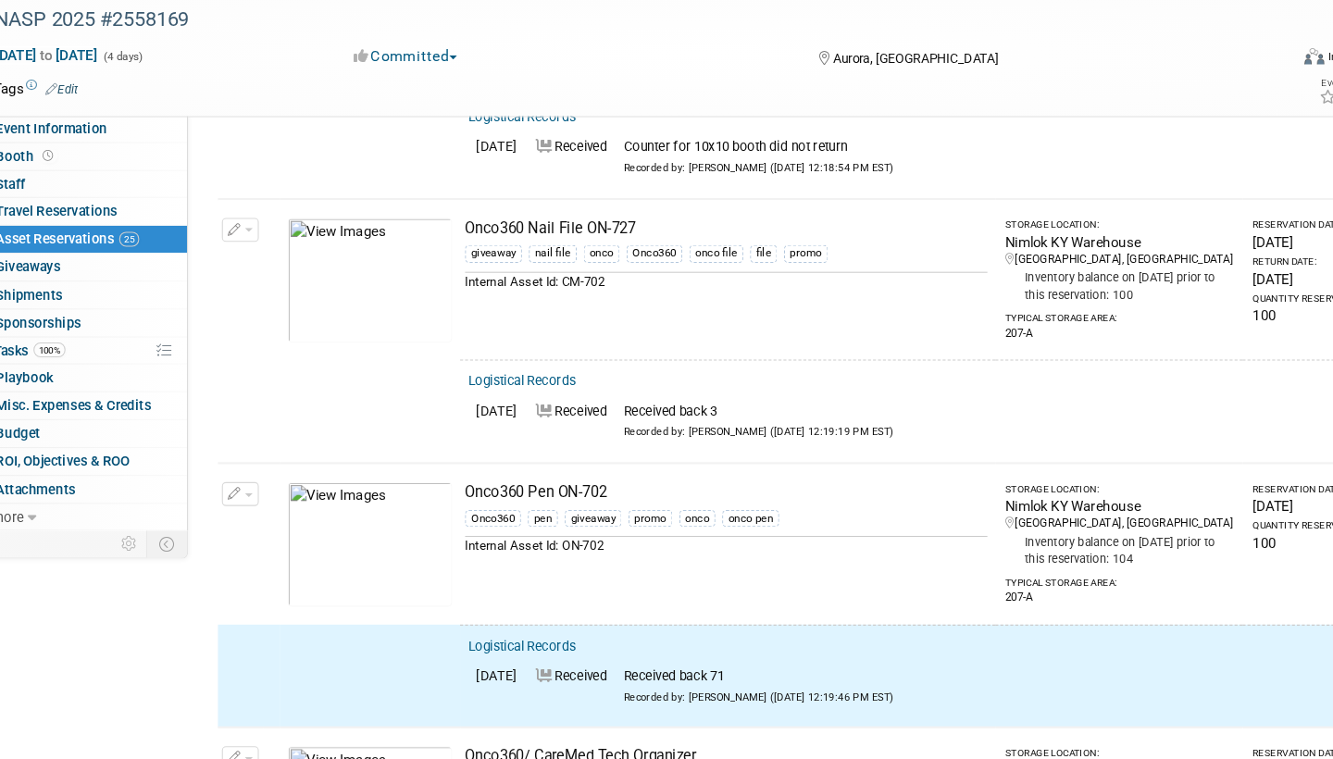
click at [247, 512] on span "button" at bounding box center [250, 514] width 7 height 4
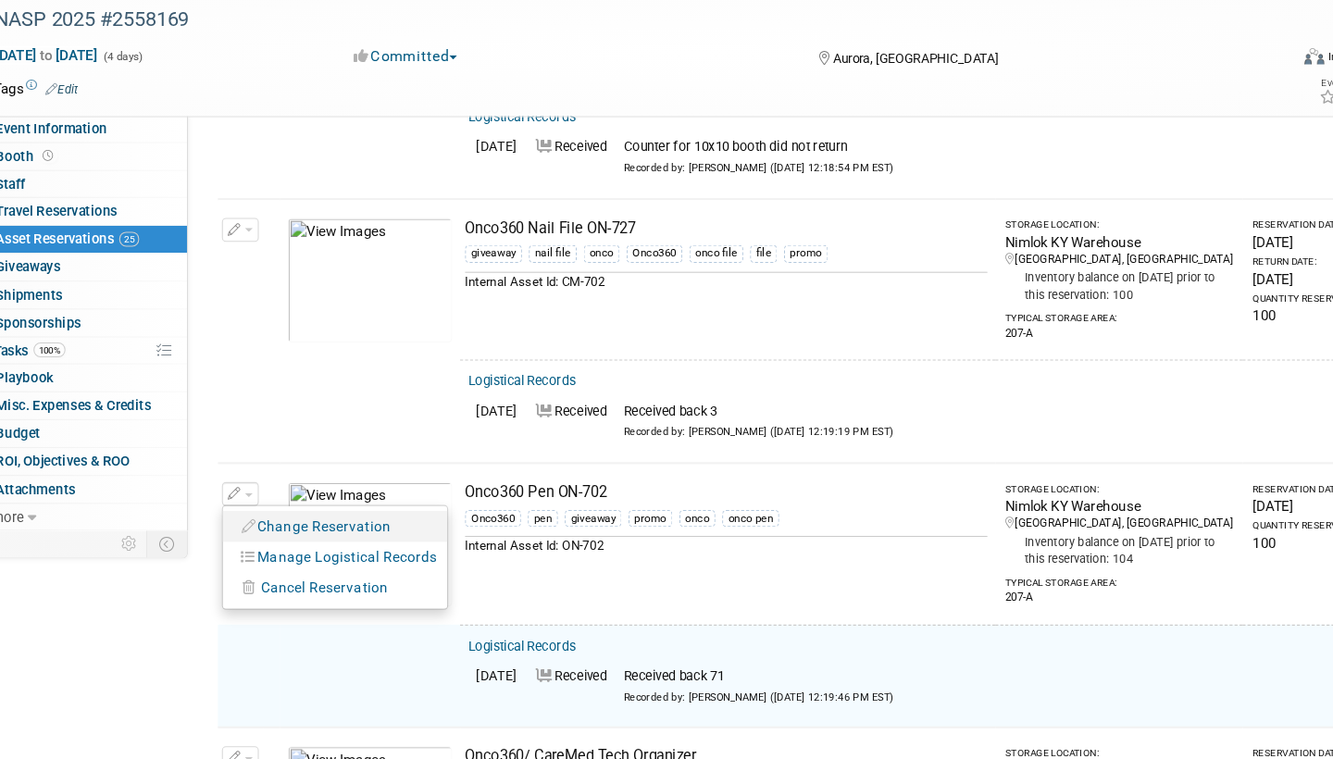
click at [307, 530] on button "Change Reservation" at bounding box center [314, 542] width 156 height 25
select select "8"
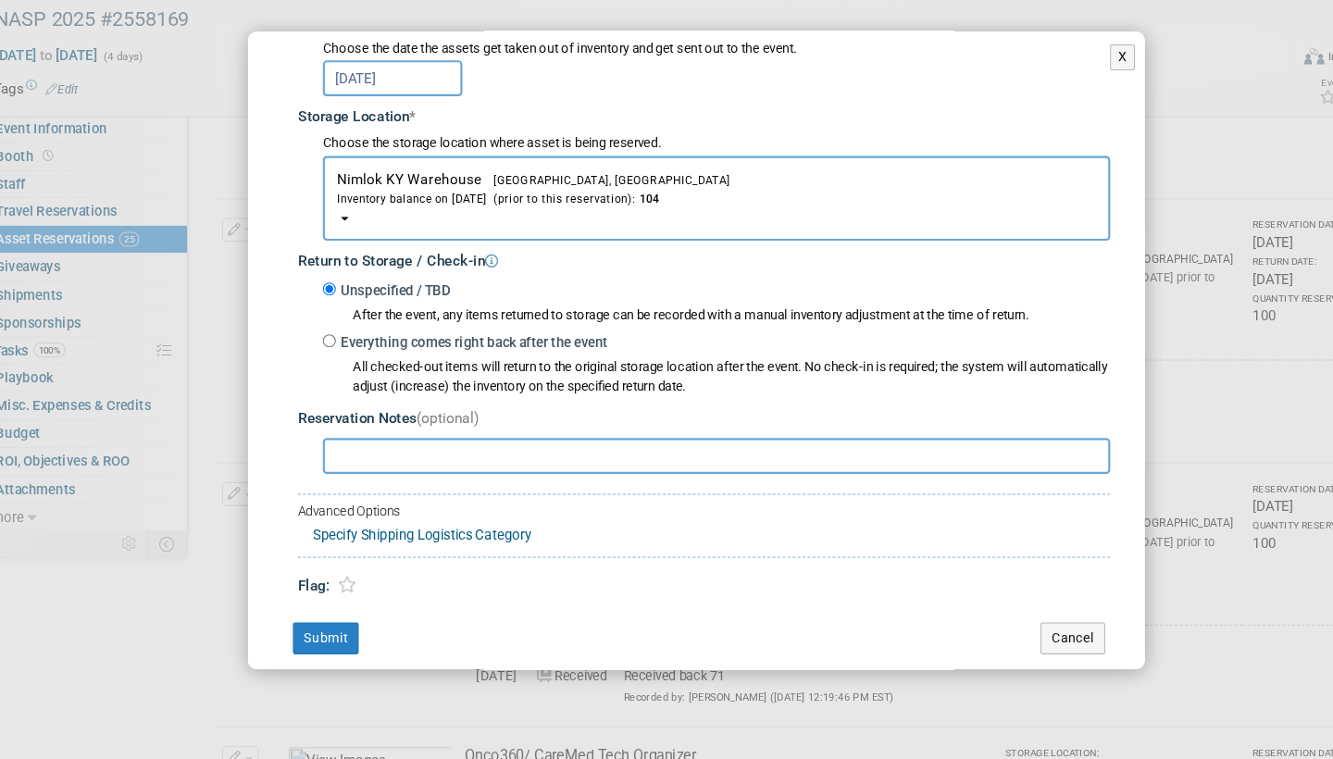
scroll to position [252, 0]
click at [319, 366] on input "Everything comes right back after the event" at bounding box center [325, 372] width 12 height 12
radio input "true"
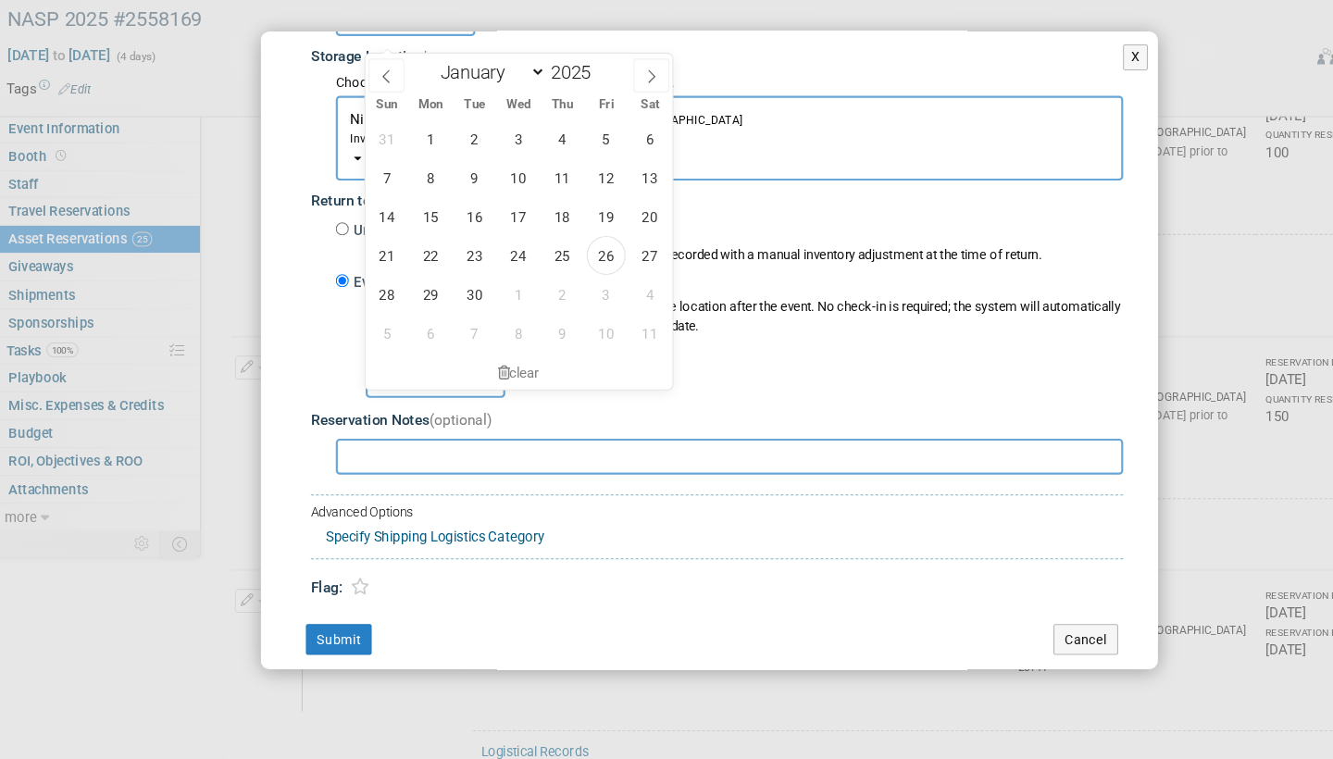
scroll to position [4562, 0]
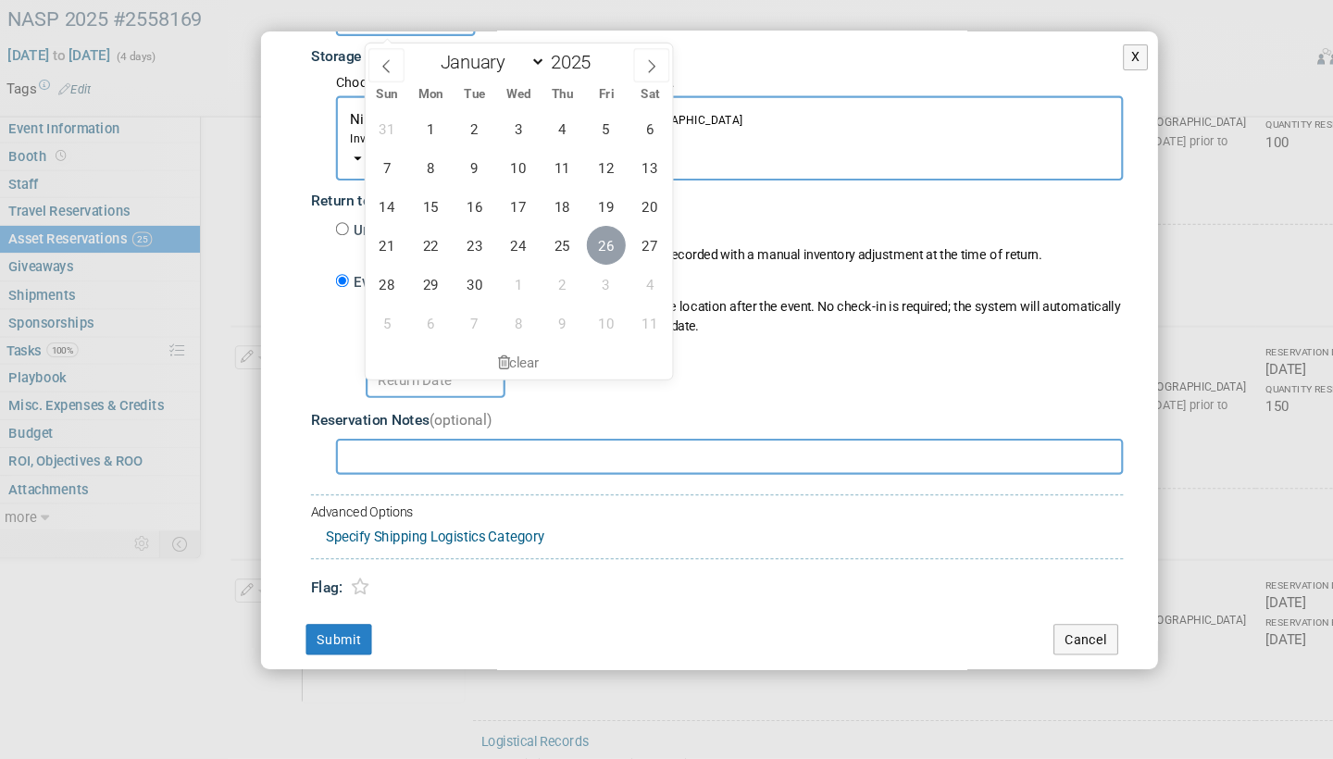
click at [561, 264] on span "26" at bounding box center [571, 282] width 36 height 36
type input "[DATE]"
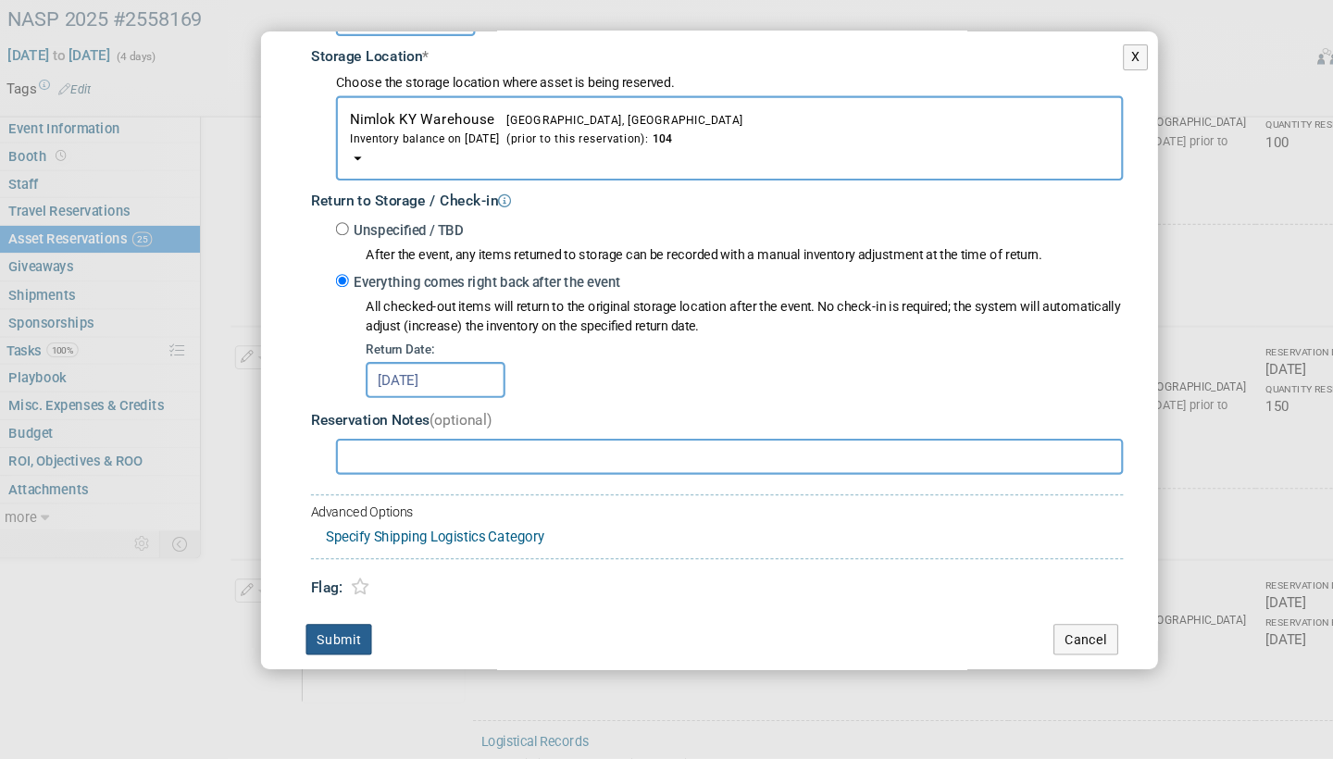
click at [318, 634] on button "Submit" at bounding box center [322, 649] width 61 height 30
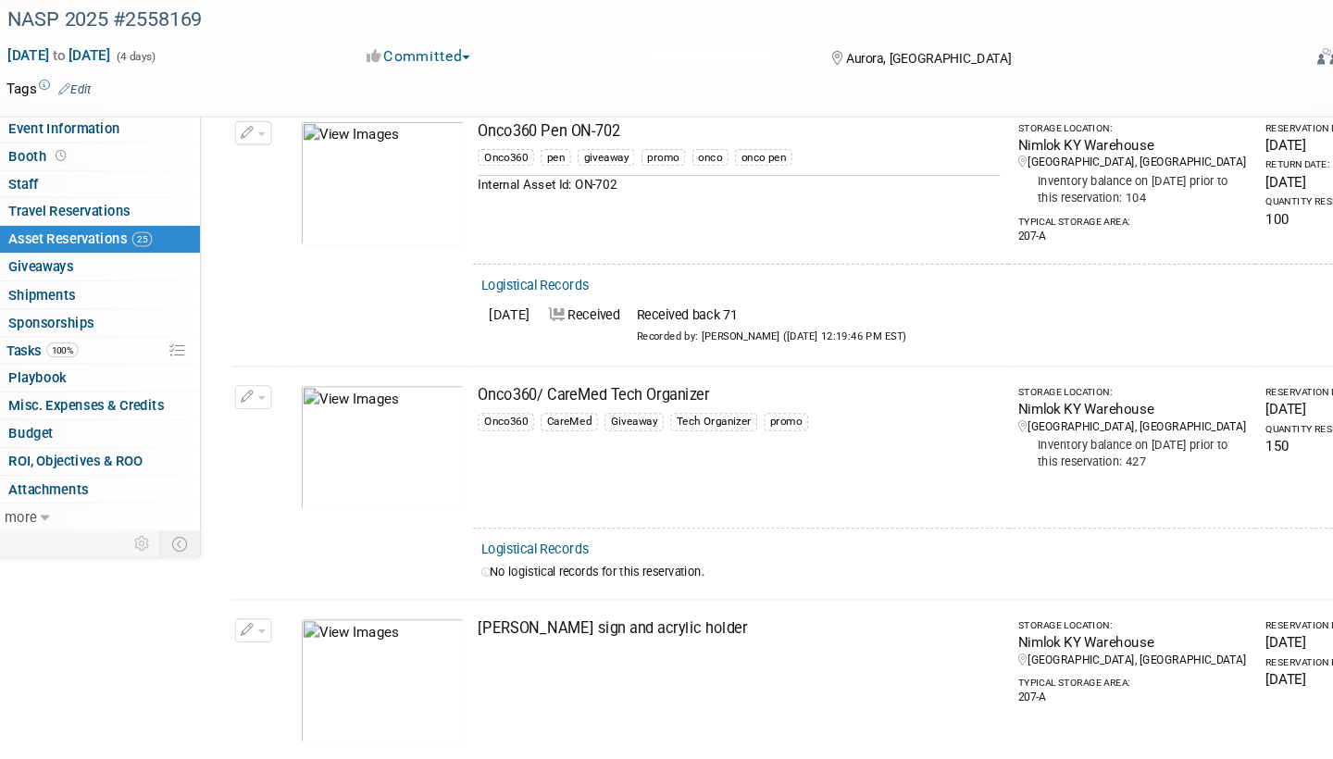
scroll to position [4536, 0]
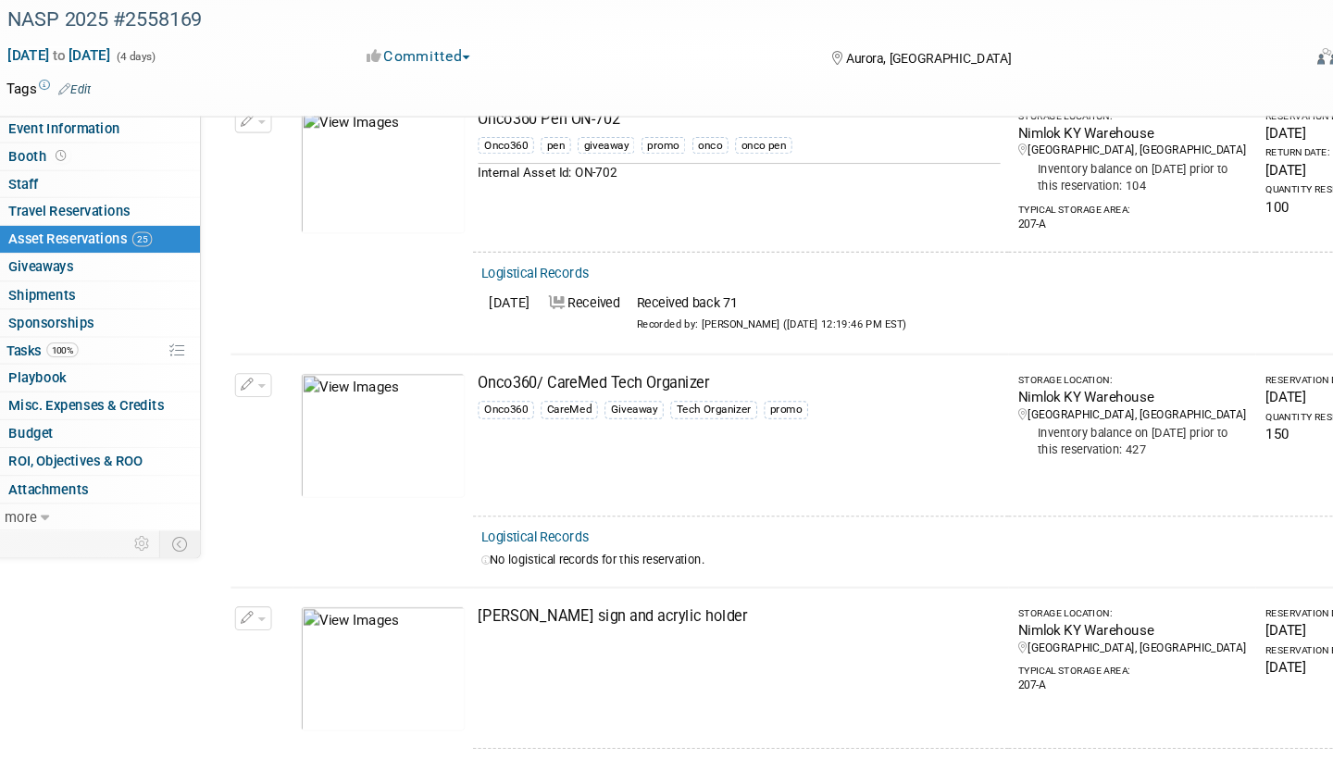
click at [510, 546] on link "Logistical Records" at bounding box center [504, 553] width 101 height 14
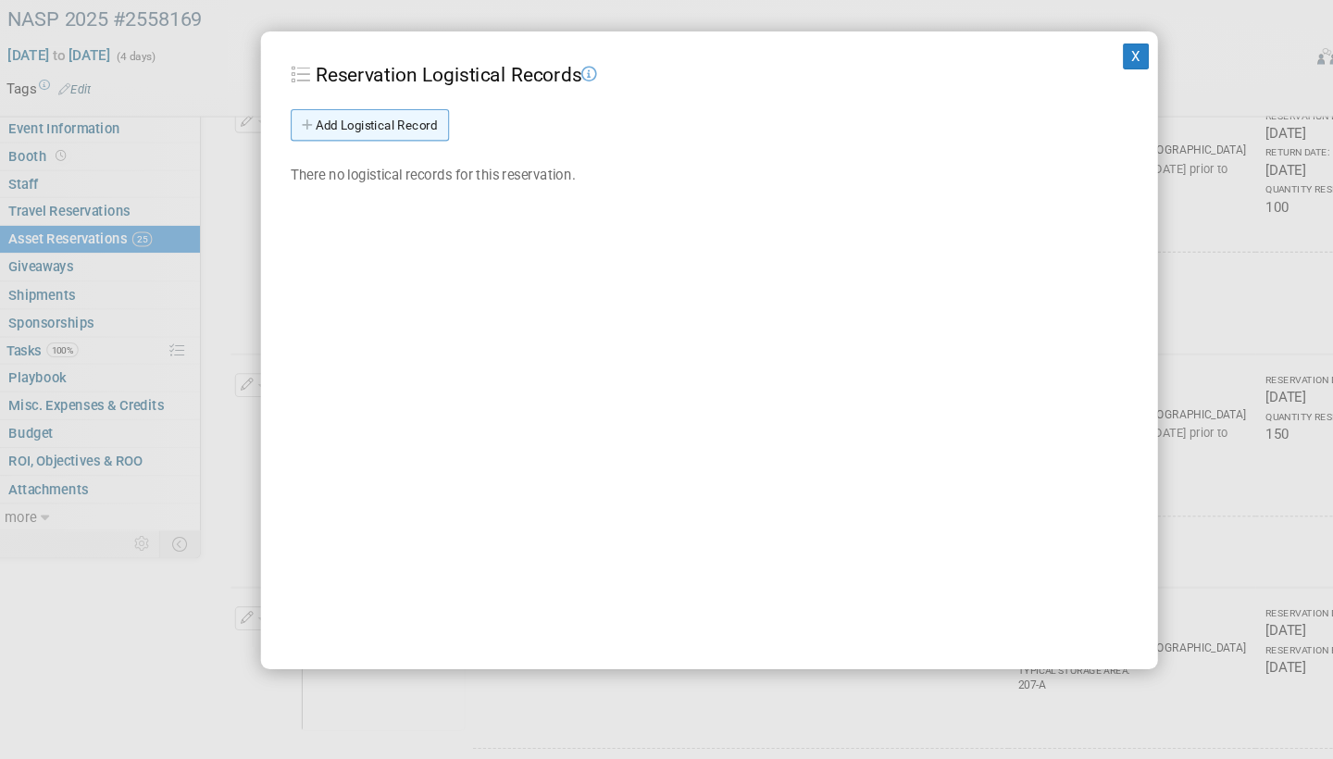
click at [384, 156] on link "Add Logistical Record" at bounding box center [351, 171] width 147 height 30
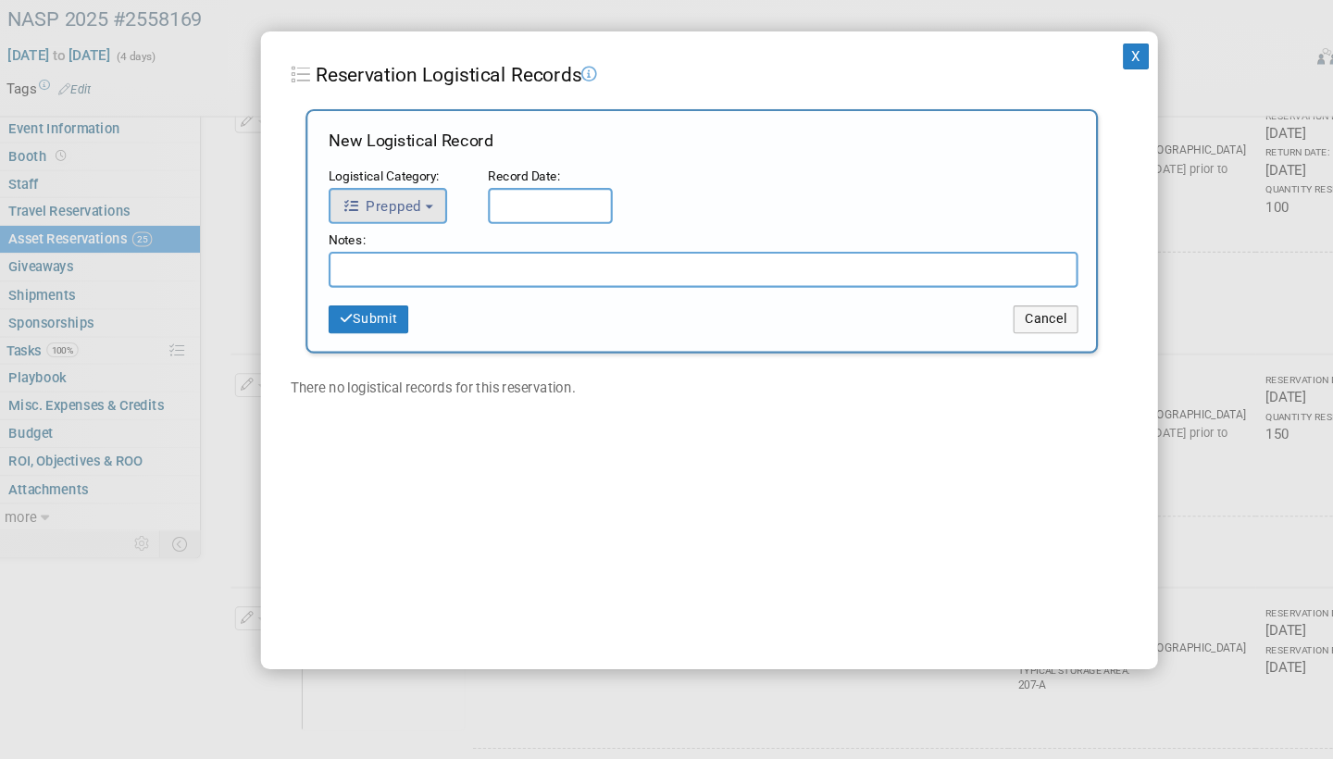
click at [393, 238] on span "Prepped" at bounding box center [362, 245] width 73 height 15
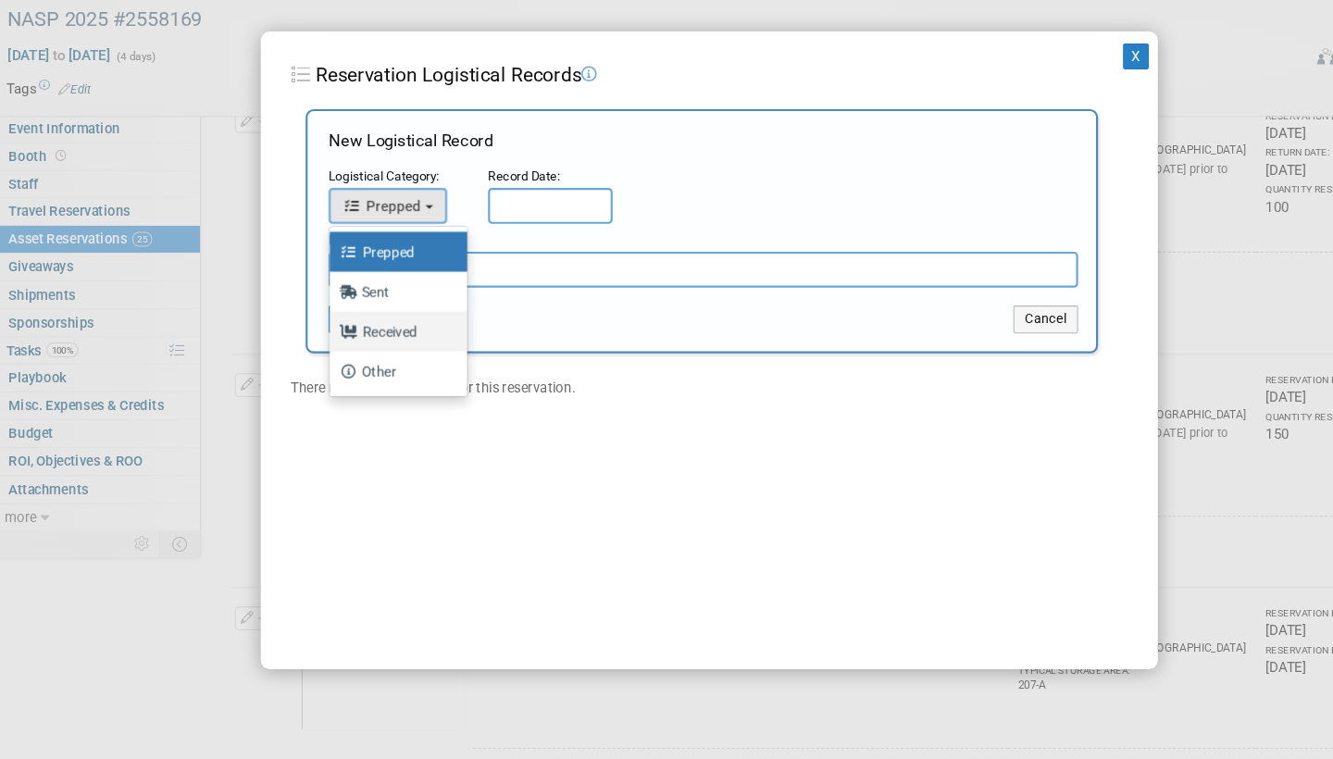
click at [373, 347] on label "Received" at bounding box center [373, 362] width 100 height 30
click at [317, 354] on input "Received" at bounding box center [311, 360] width 12 height 12
select select "3"
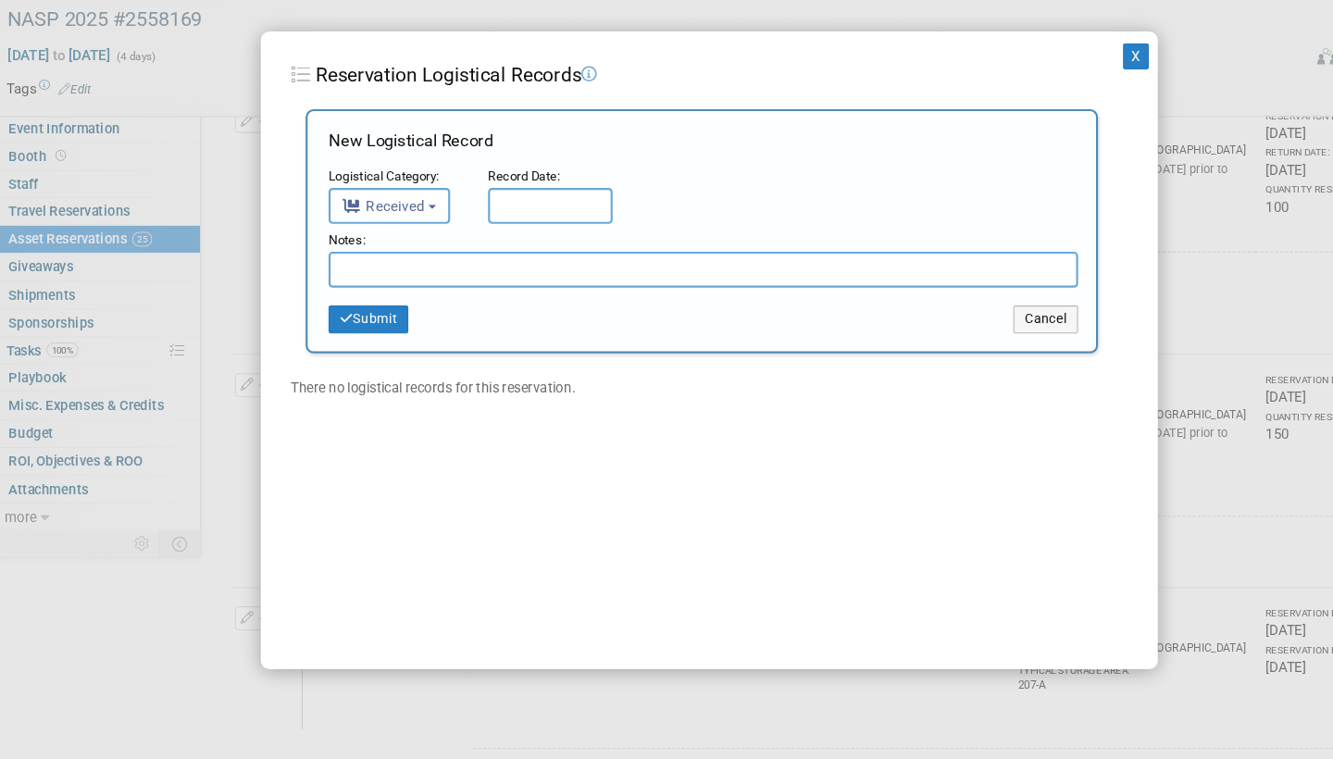
click at [485, 229] on input "text" at bounding box center [519, 245] width 116 height 33
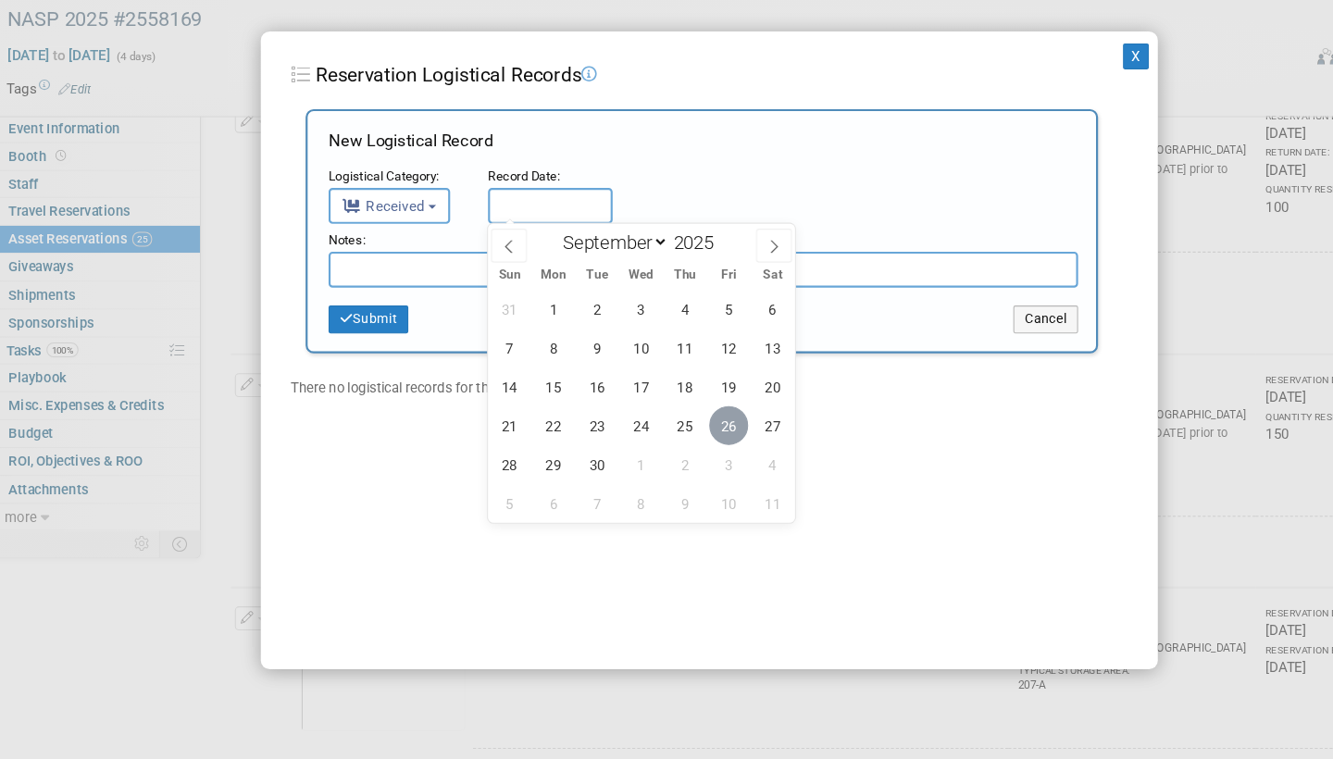
click at [678, 431] on span "26" at bounding box center [684, 449] width 36 height 36
type input "[DATE]"
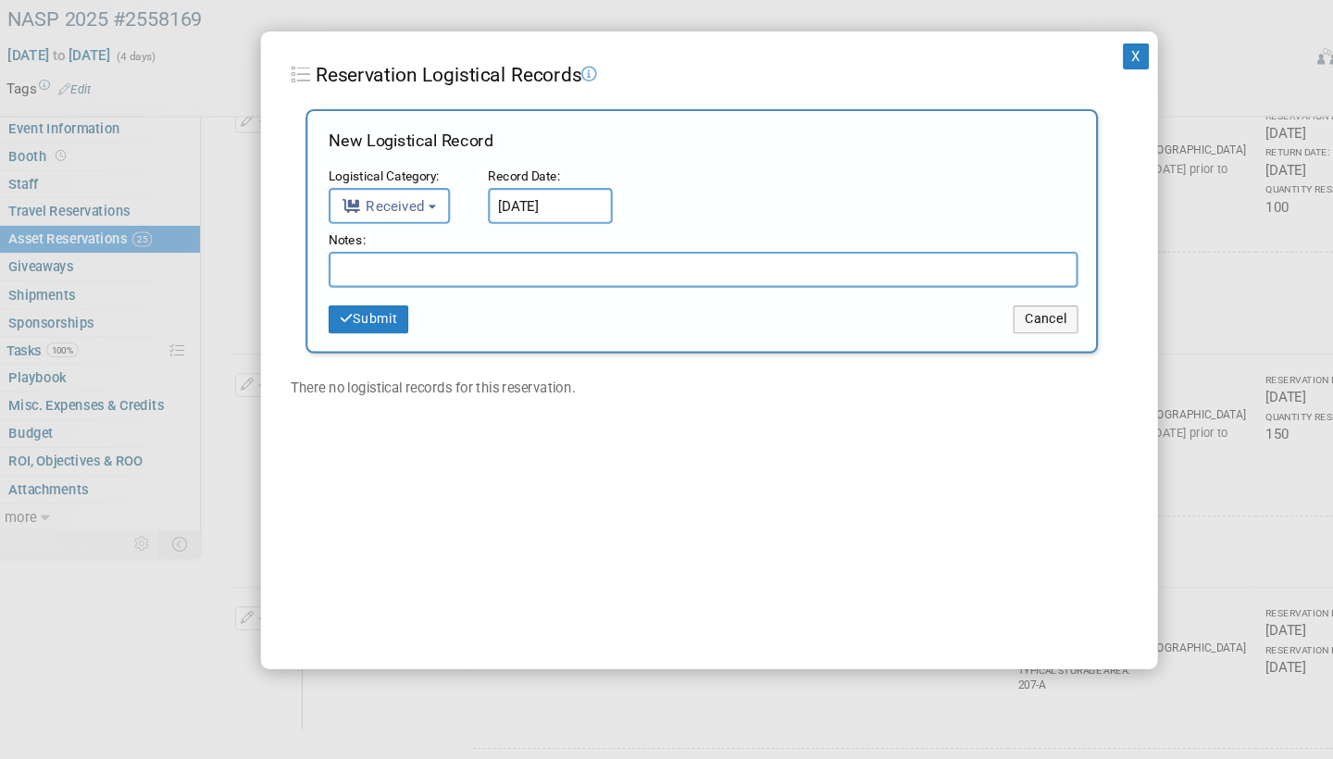
click at [397, 288] on input "text" at bounding box center [661, 304] width 696 height 33
type input "Received back 79"
click at [355, 338] on button "Submit" at bounding box center [350, 351] width 74 height 26
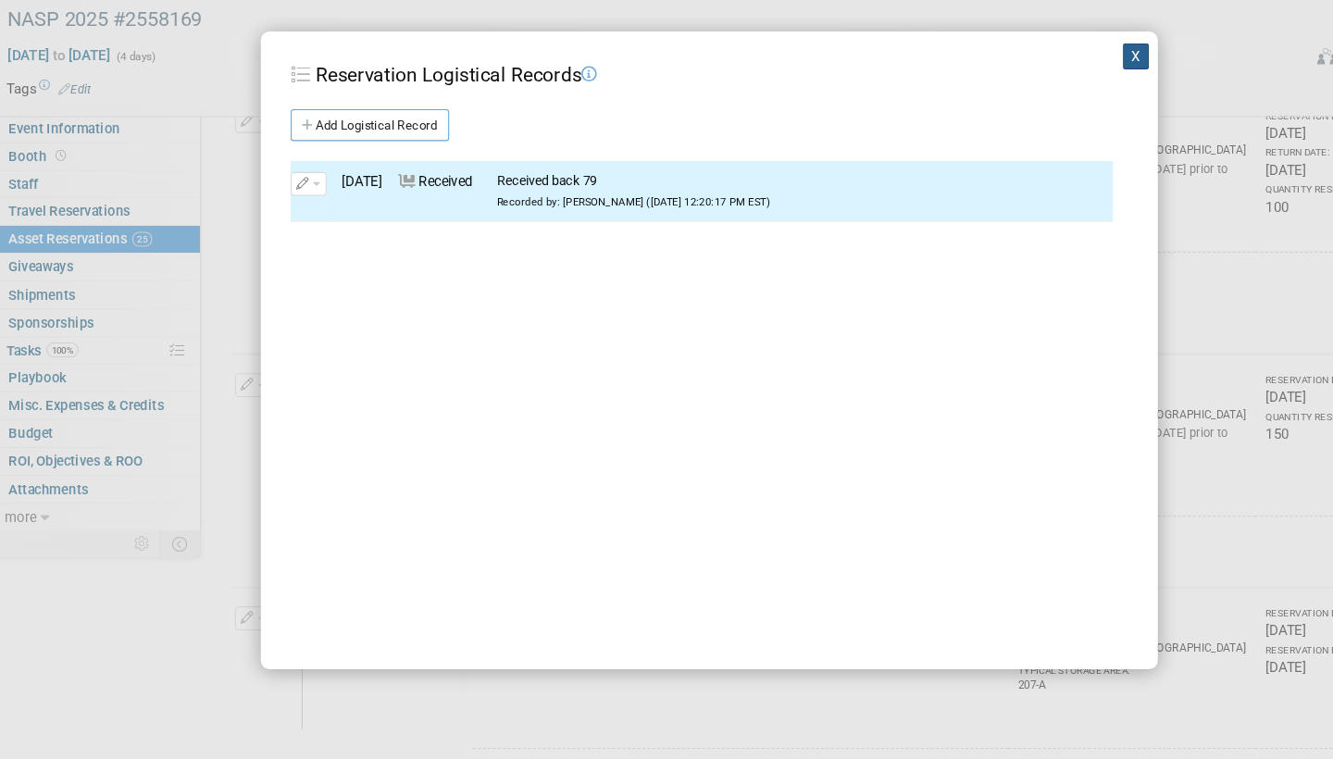
click at [1057, 94] on button "X" at bounding box center [1063, 106] width 24 height 24
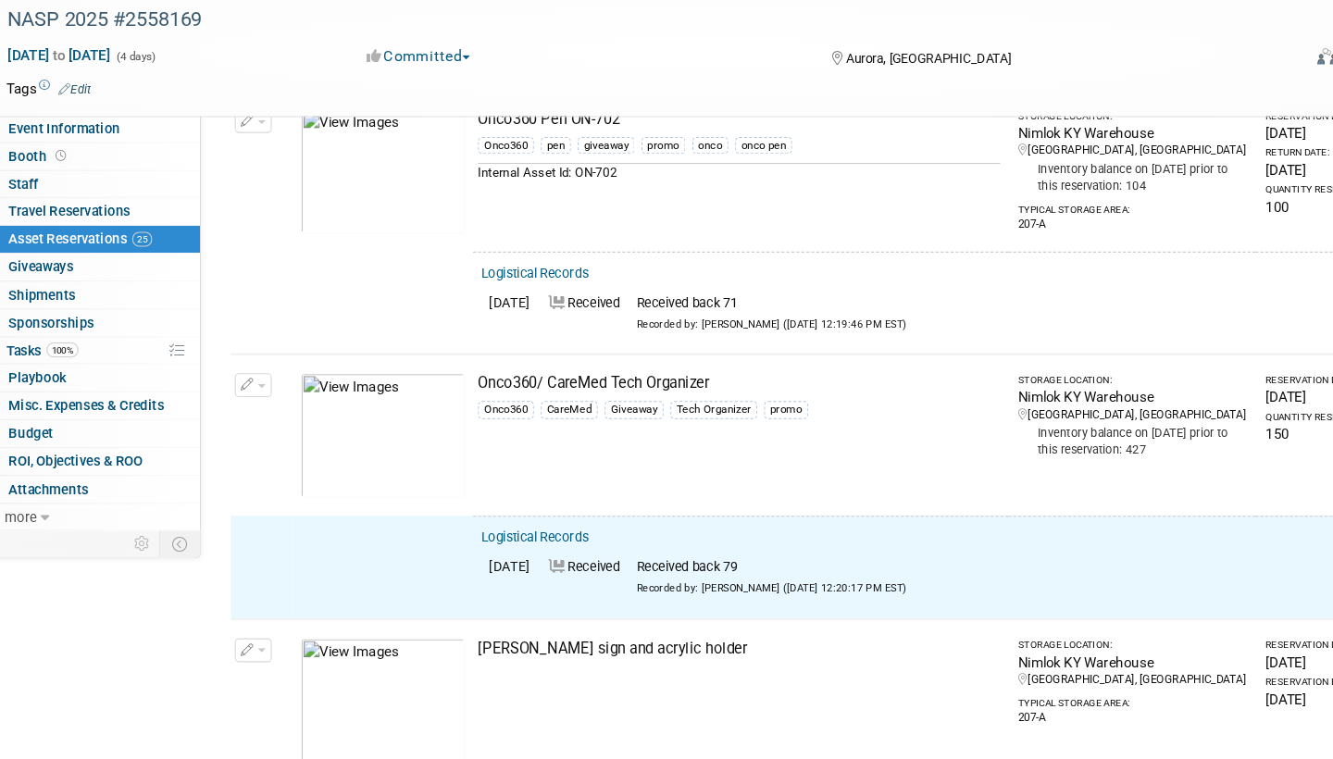
click at [247, 411] on span "button" at bounding box center [250, 413] width 7 height 4
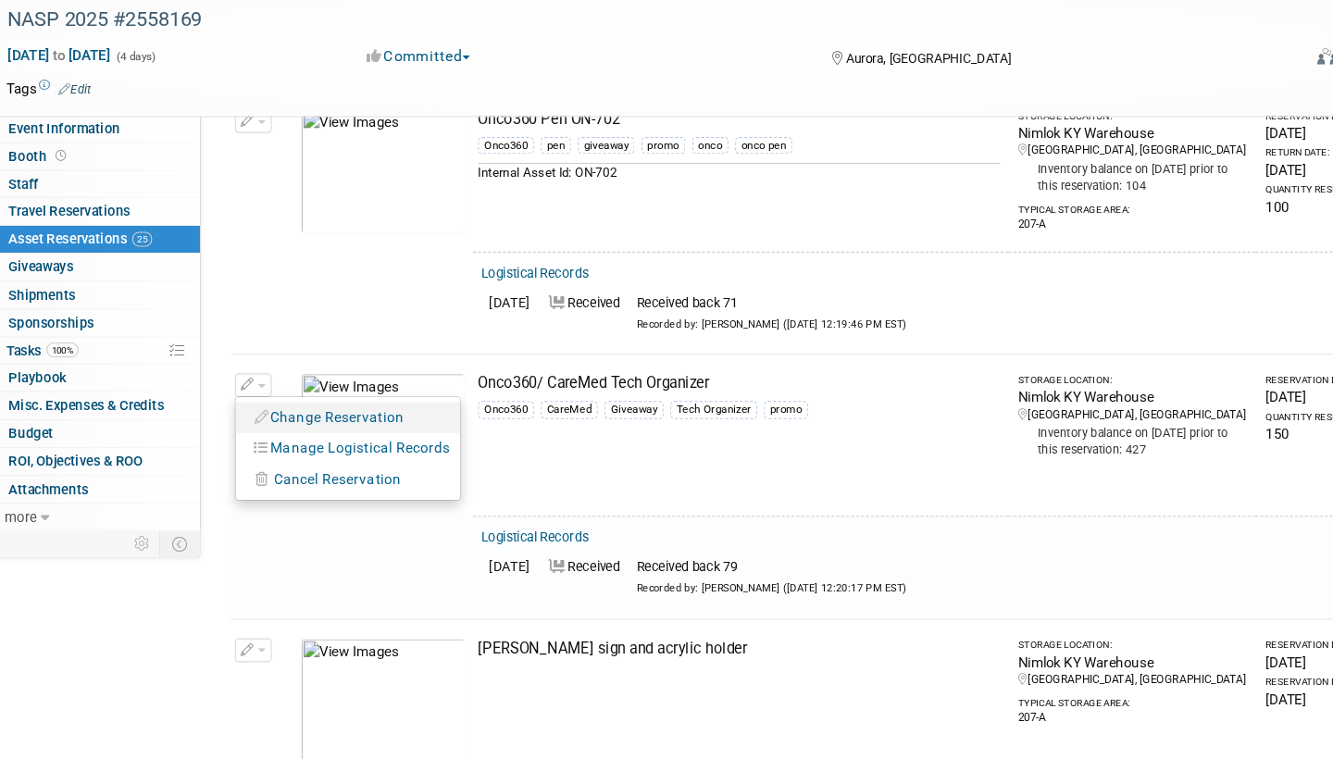
click at [273, 429] on button "Change Reservation" at bounding box center [314, 441] width 156 height 25
select select "8"
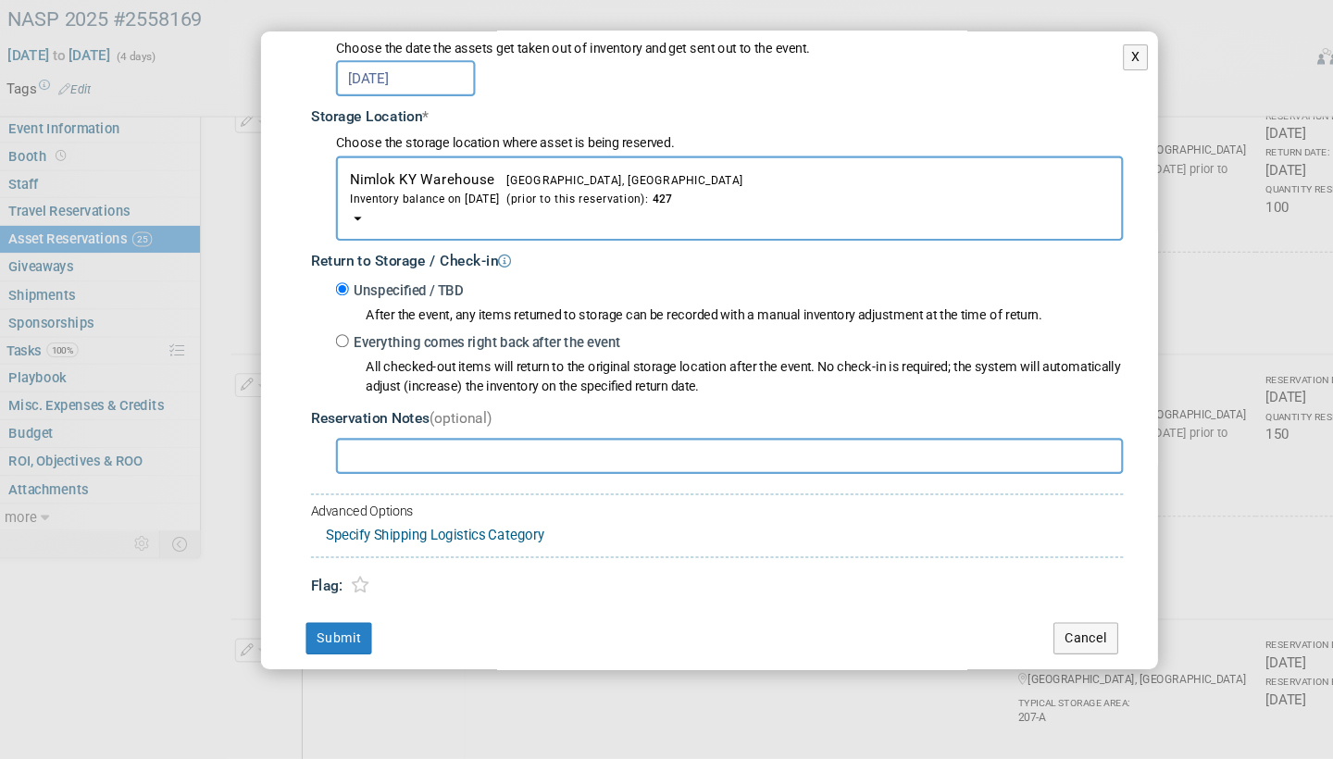
scroll to position [252, 0]
click at [320, 366] on input "Everything comes right back after the event" at bounding box center [325, 372] width 12 height 12
radio input "true"
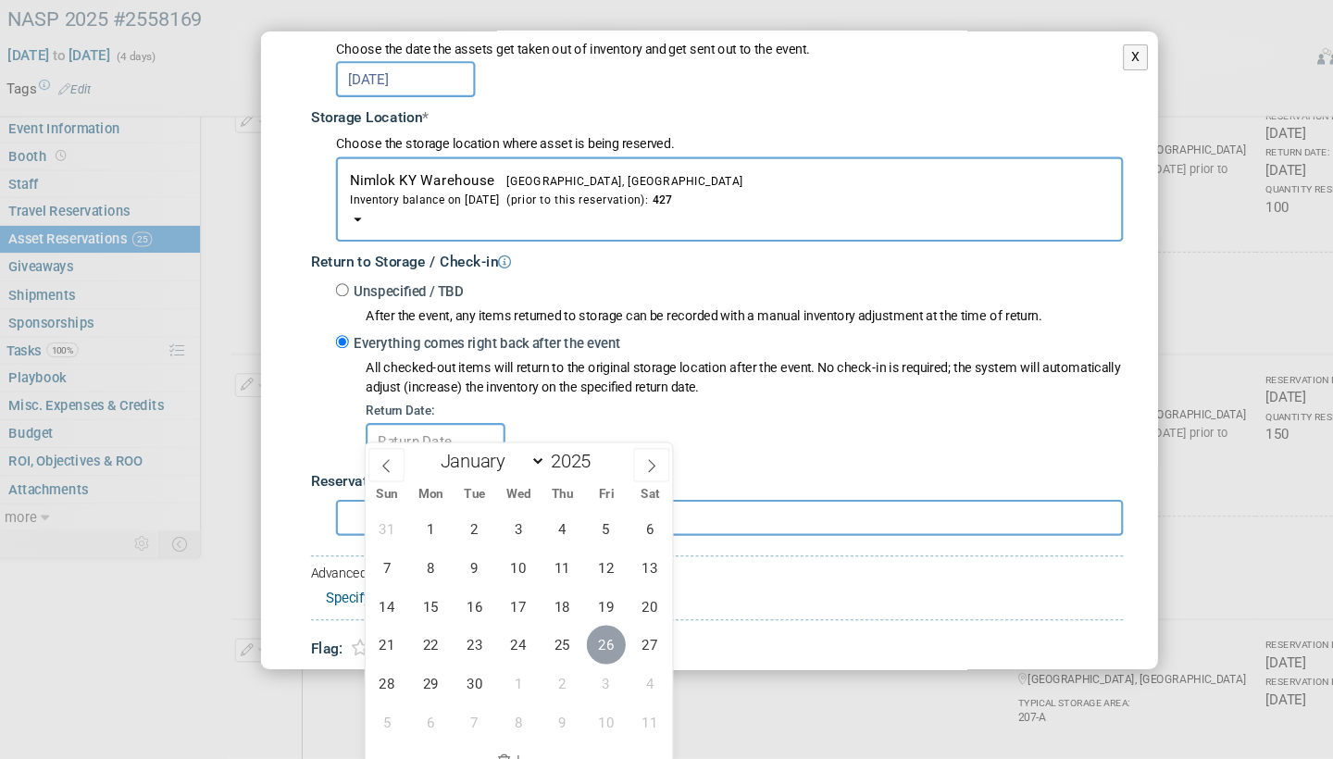
click at [572, 635] on span "26" at bounding box center [571, 653] width 36 height 36
type input "[DATE]"
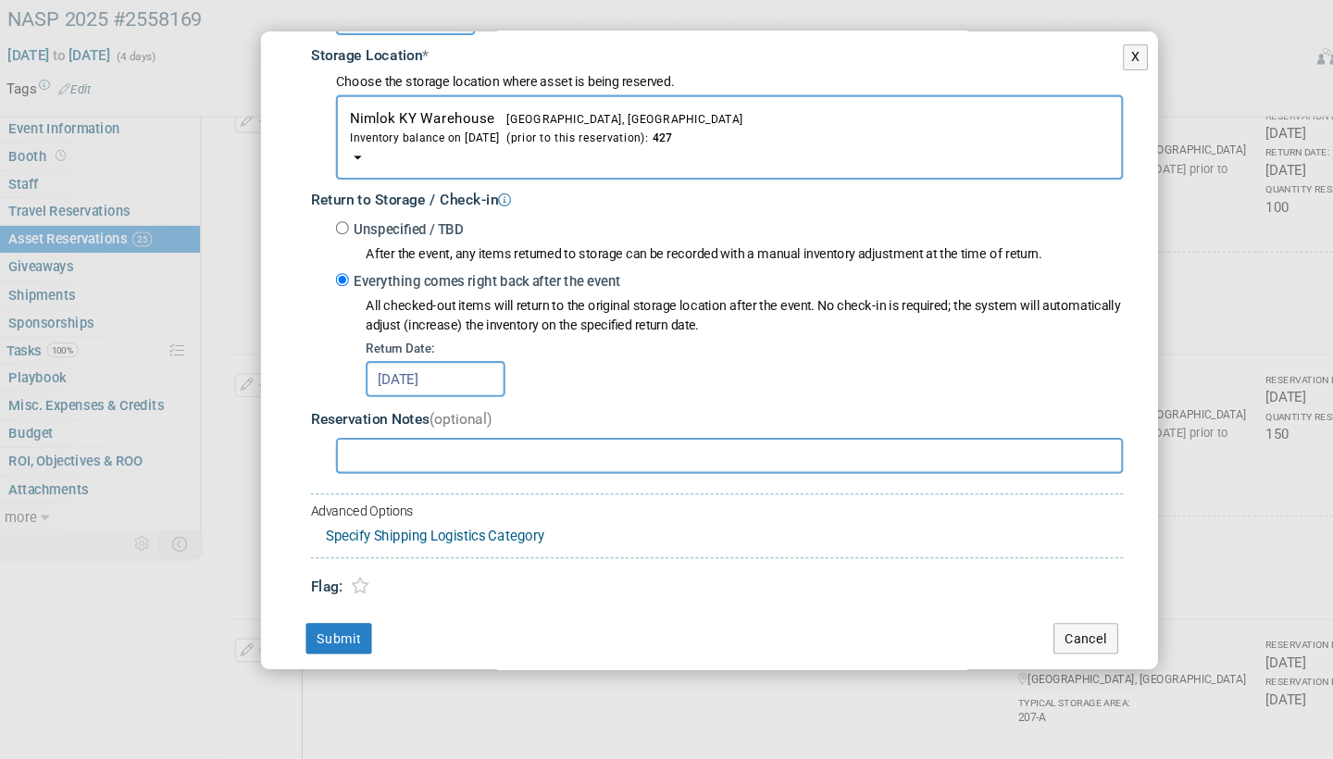
scroll to position [308, 0]
click at [319, 634] on button "Submit" at bounding box center [322, 649] width 61 height 30
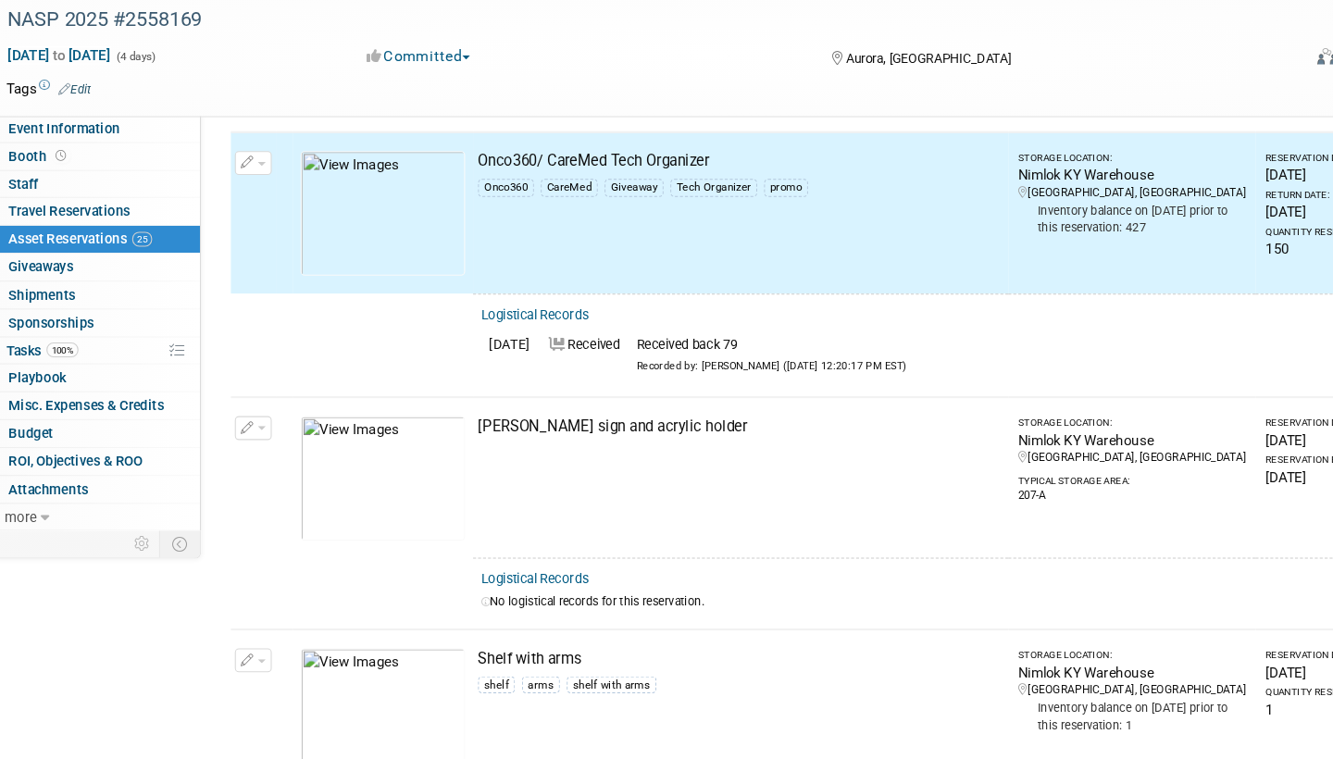
scroll to position [4747, 0]
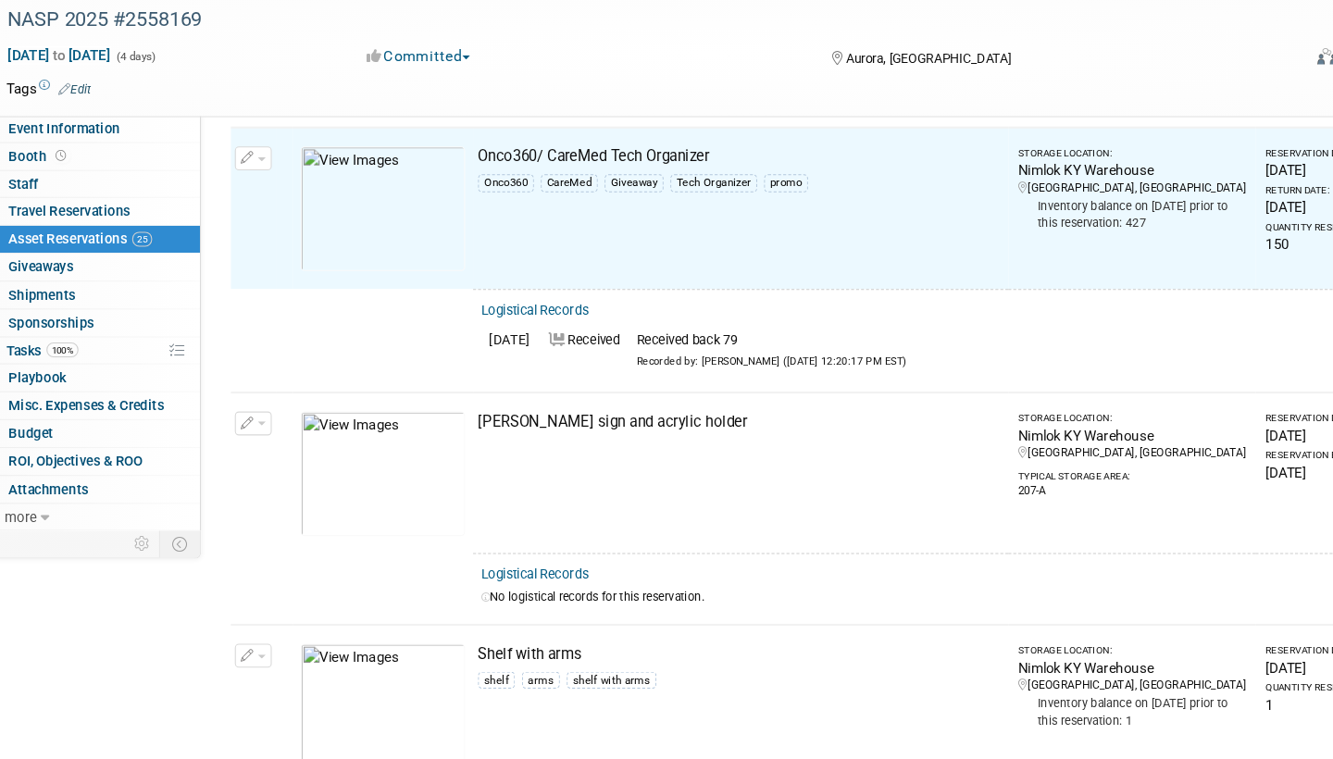
click at [517, 580] on link "Logistical Records" at bounding box center [504, 587] width 101 height 14
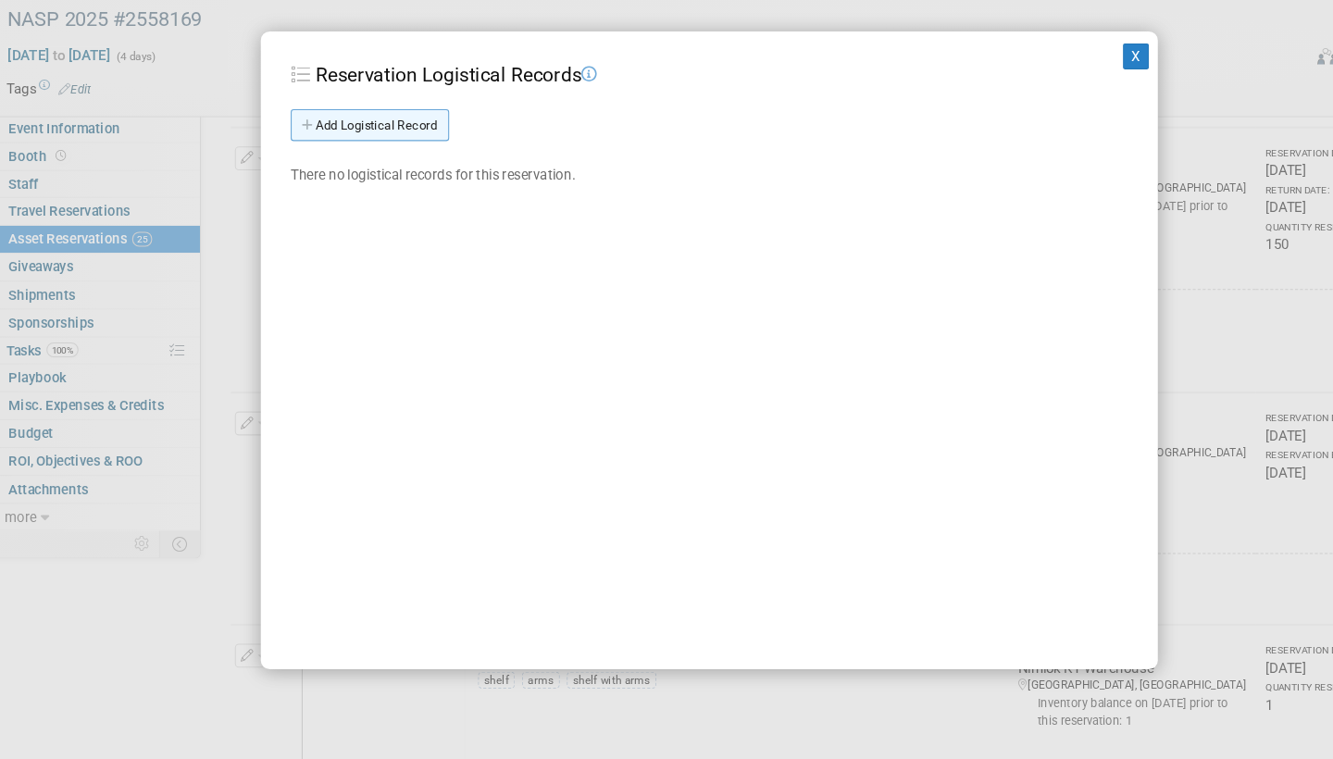
click at [377, 156] on link "Add Logistical Record" at bounding box center [351, 171] width 147 height 30
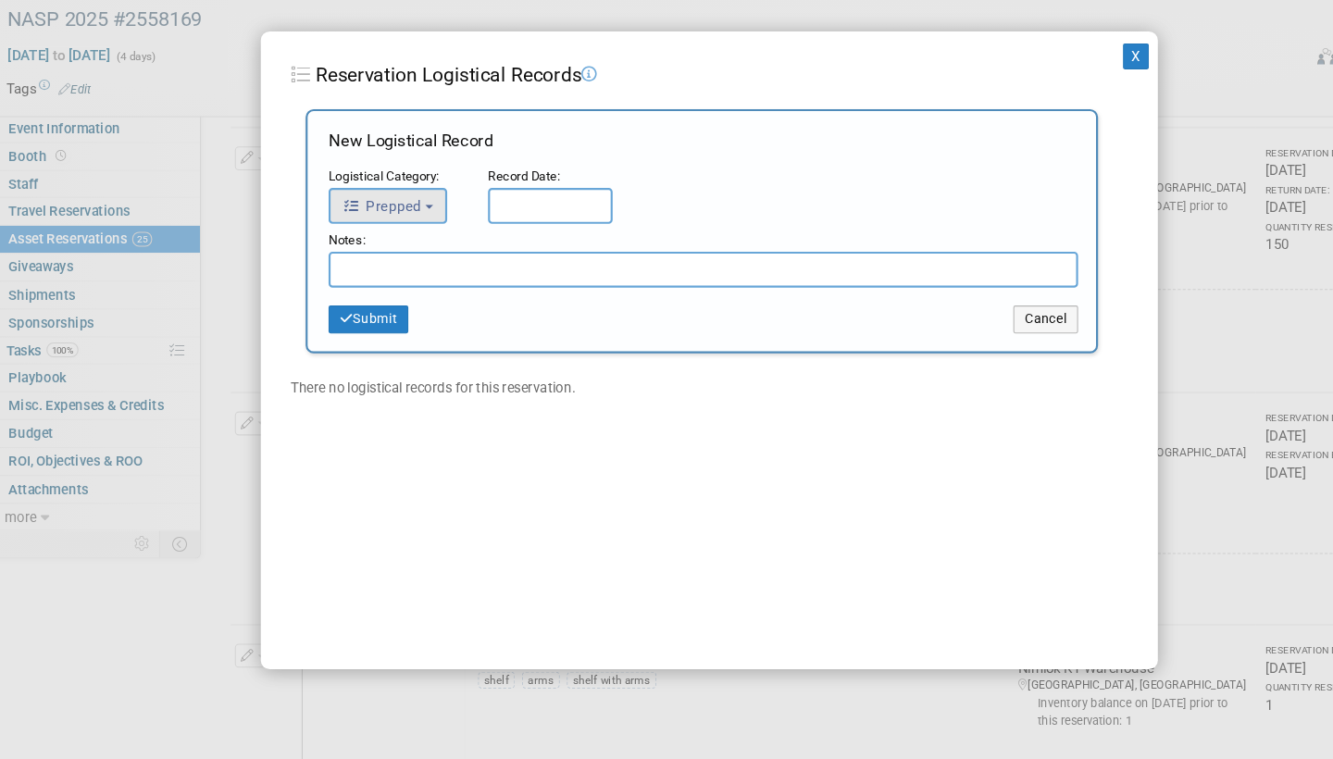
click at [404, 229] on button "Prepped" at bounding box center [368, 245] width 110 height 33
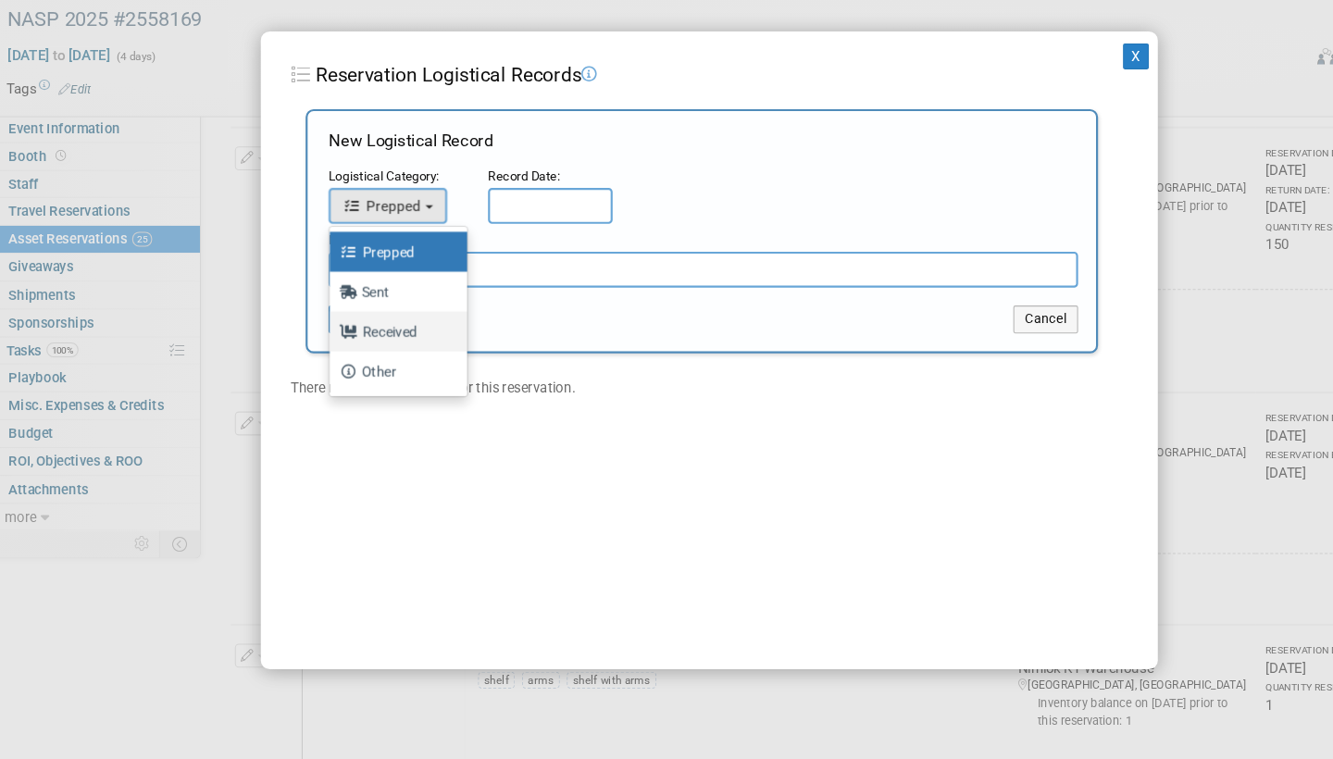
click at [380, 347] on label "Received" at bounding box center [373, 362] width 100 height 30
click at [317, 354] on input "Received" at bounding box center [311, 360] width 12 height 12
select select "3"
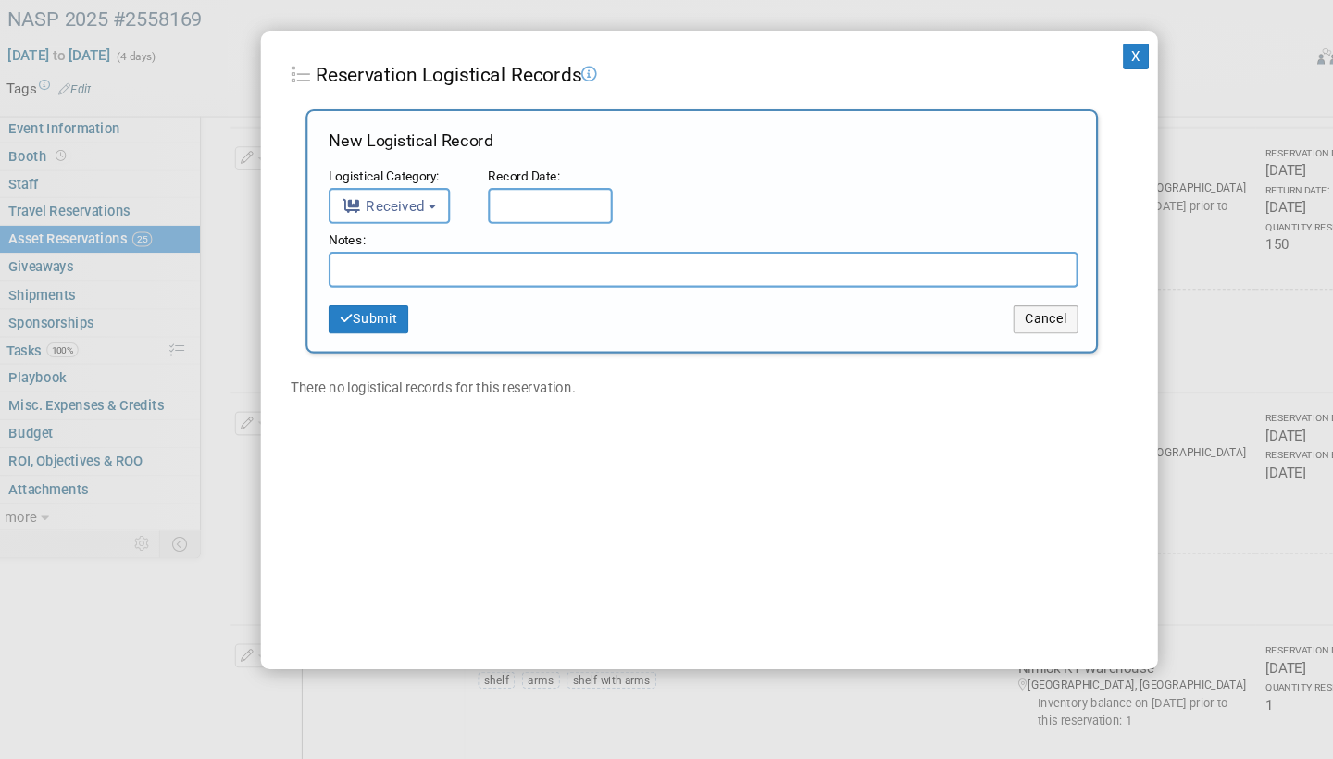
click at [507, 229] on input "text" at bounding box center [519, 245] width 116 height 33
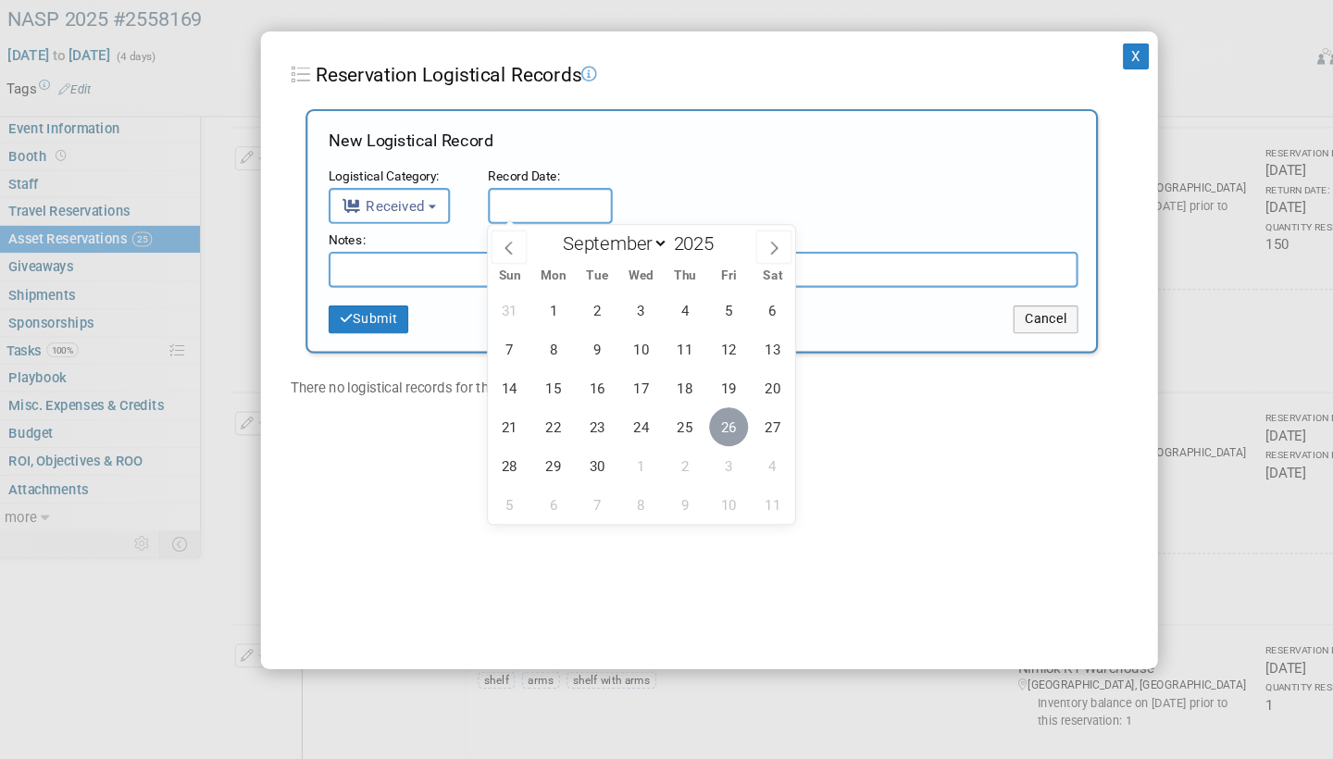
click at [675, 432] on span "26" at bounding box center [684, 450] width 36 height 36
type input "[DATE]"
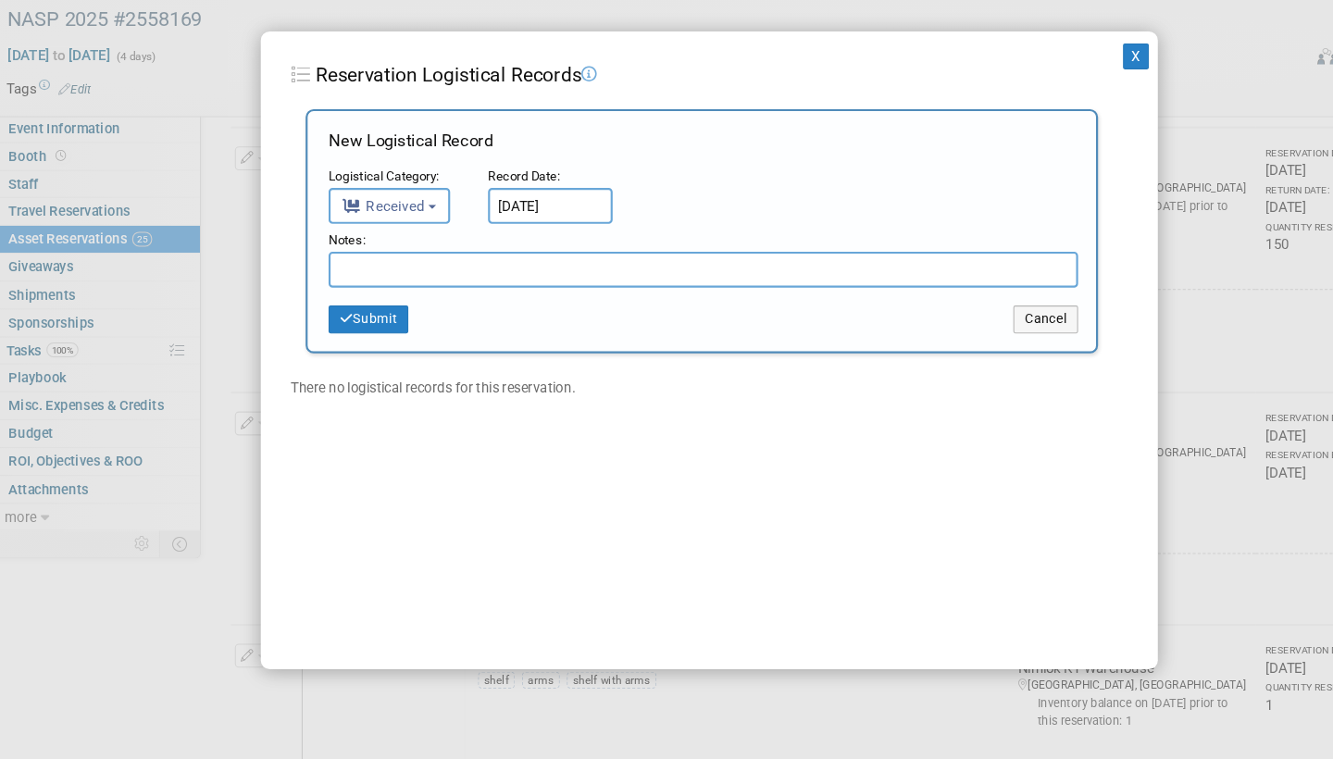
click at [456, 288] on input "text" at bounding box center [661, 304] width 696 height 33
paste input "Received in good condition"
type input "Received in good condition"
click at [350, 338] on button "Submit" at bounding box center [350, 351] width 74 height 26
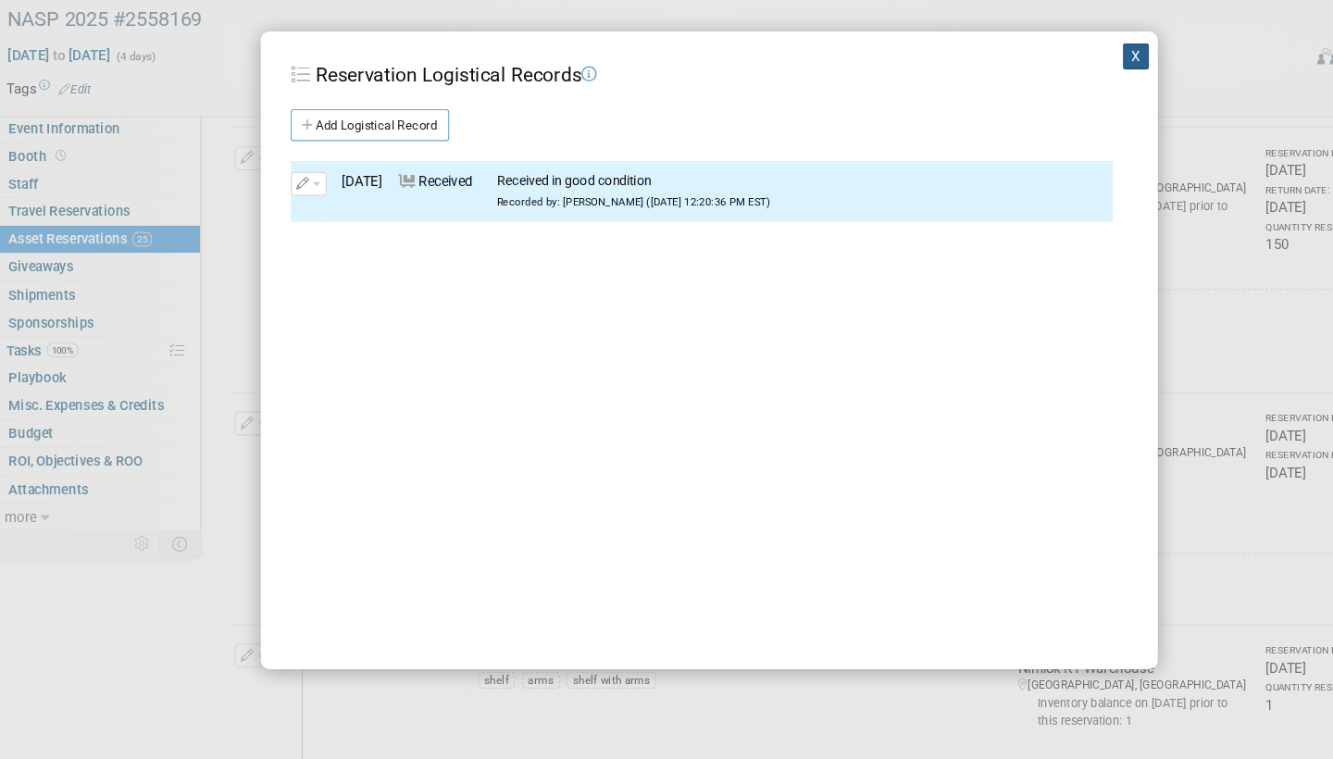
click at [1054, 94] on button "X" at bounding box center [1063, 106] width 24 height 24
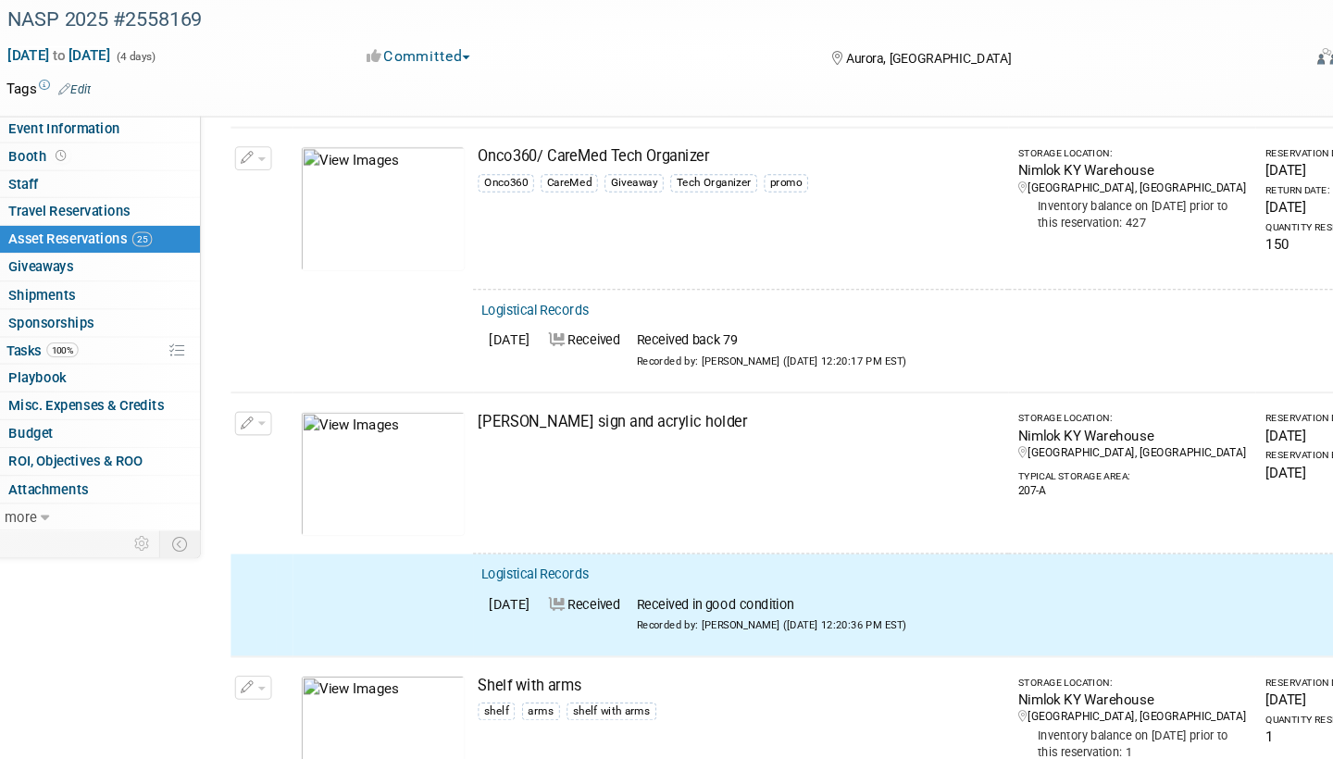
click at [244, 436] on button "button" at bounding box center [243, 447] width 34 height 22
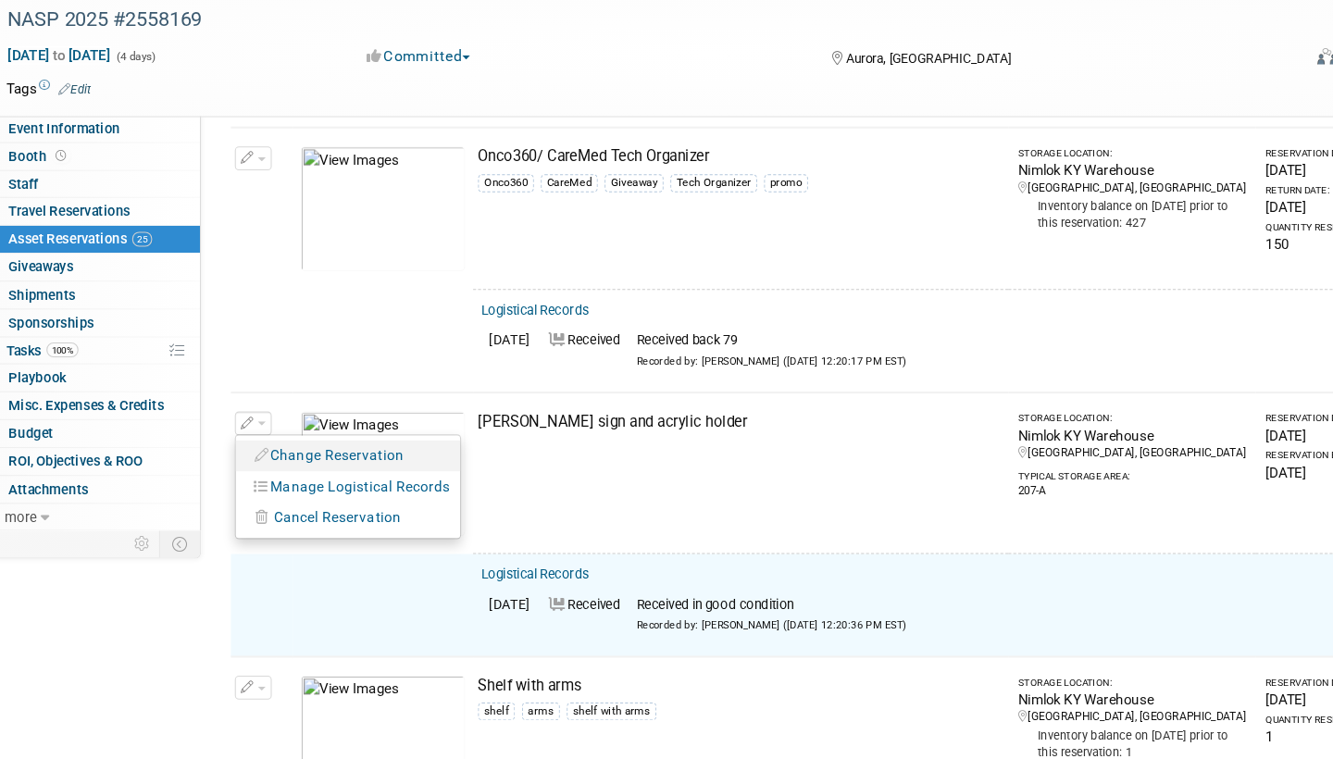
click at [308, 465] on button "Change Reservation" at bounding box center [314, 477] width 156 height 25
select select "7"
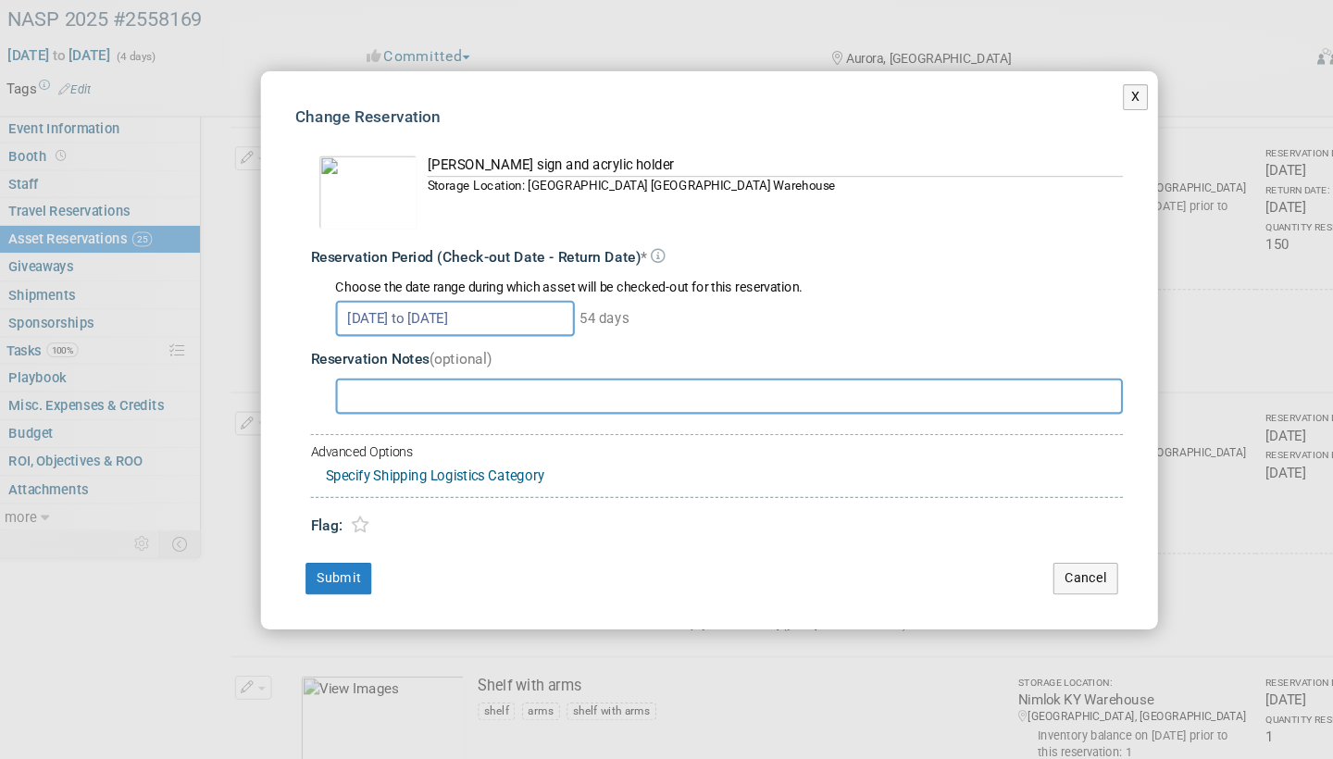
click at [504, 333] on input "Aug 11, 2025 to Oct 3, 2025" at bounding box center [430, 349] width 222 height 33
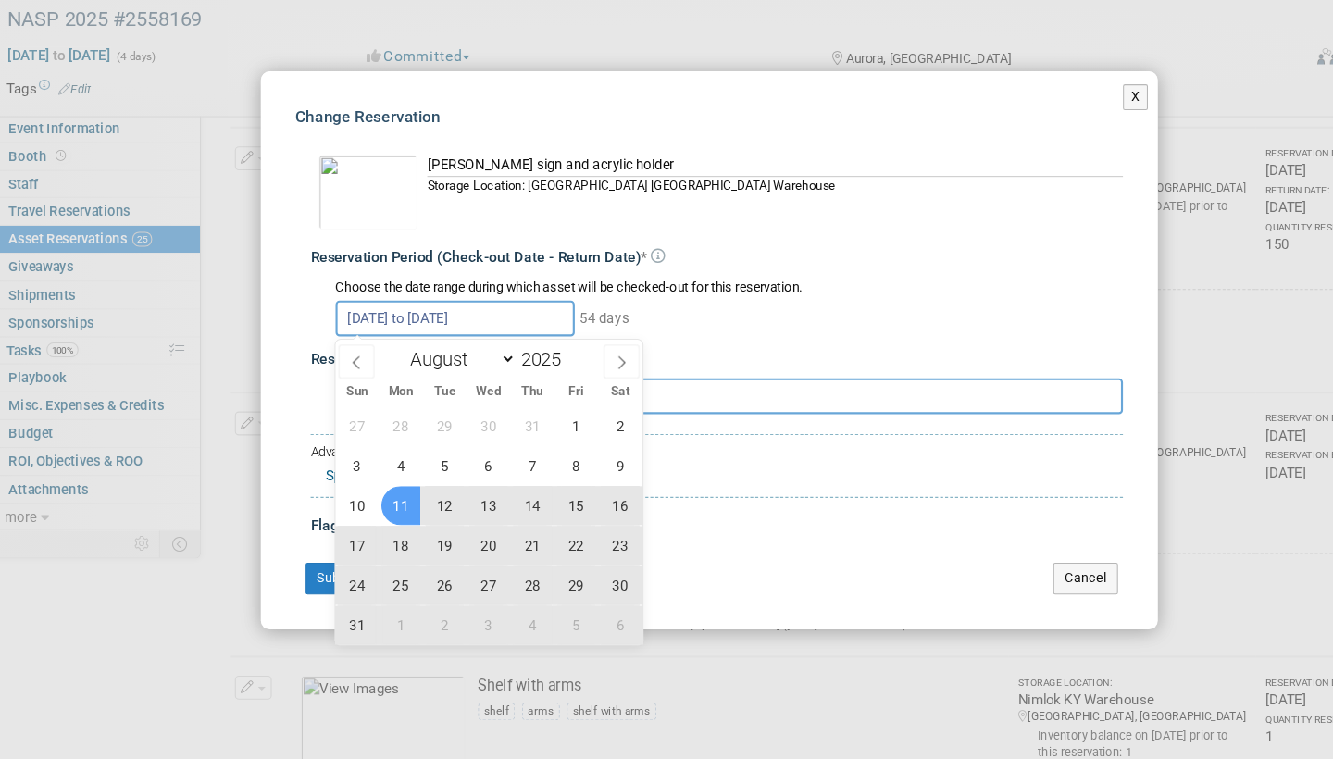
click at [376, 505] on span "11" at bounding box center [380, 523] width 36 height 36
type input "Aug 11, 2025"
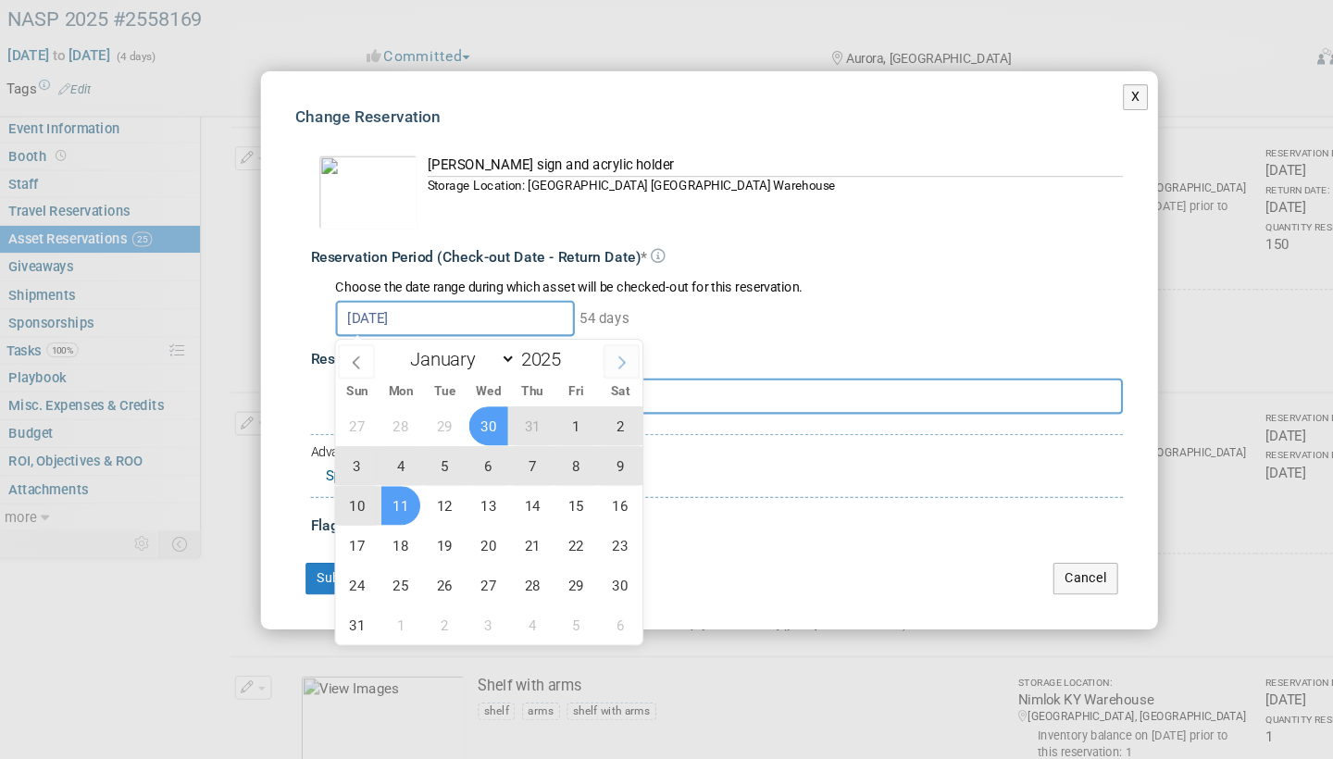
click at [581, 385] on icon at bounding box center [584, 391] width 6 height 12
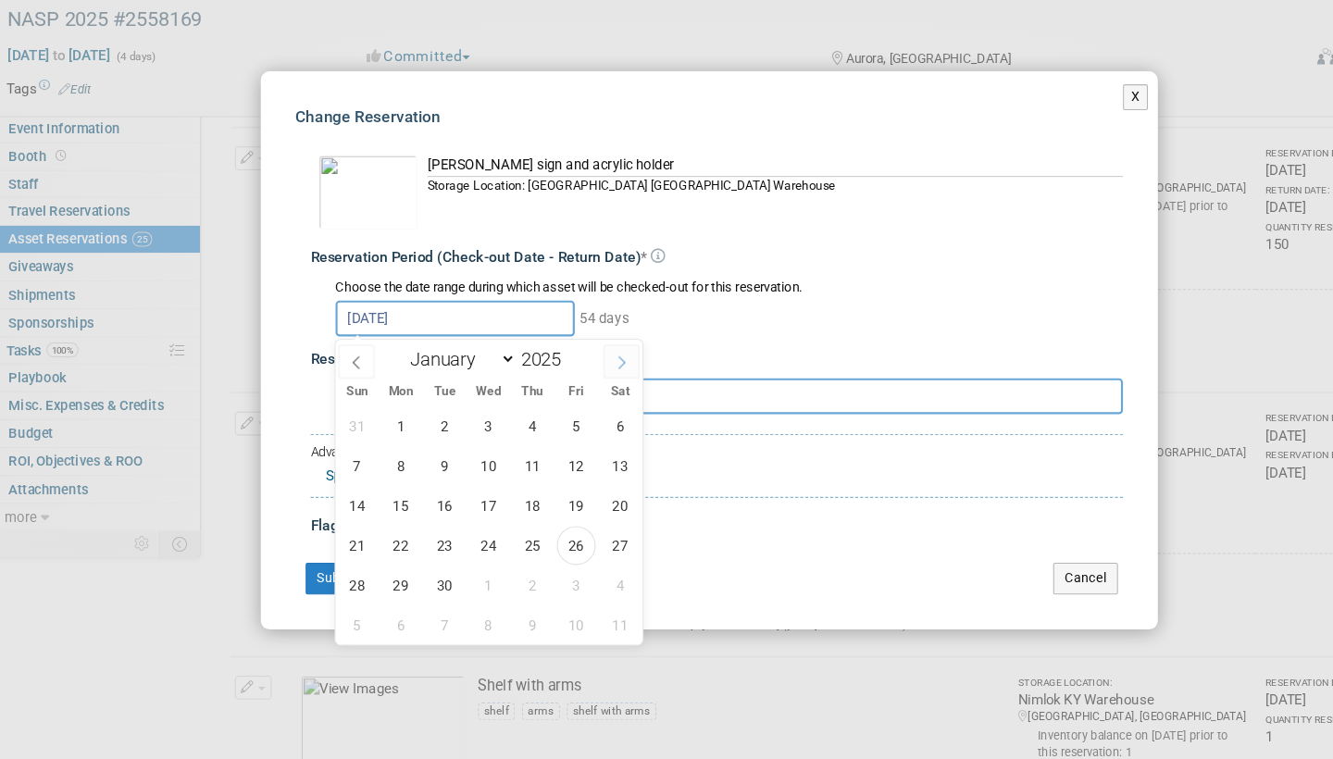
select select "8"
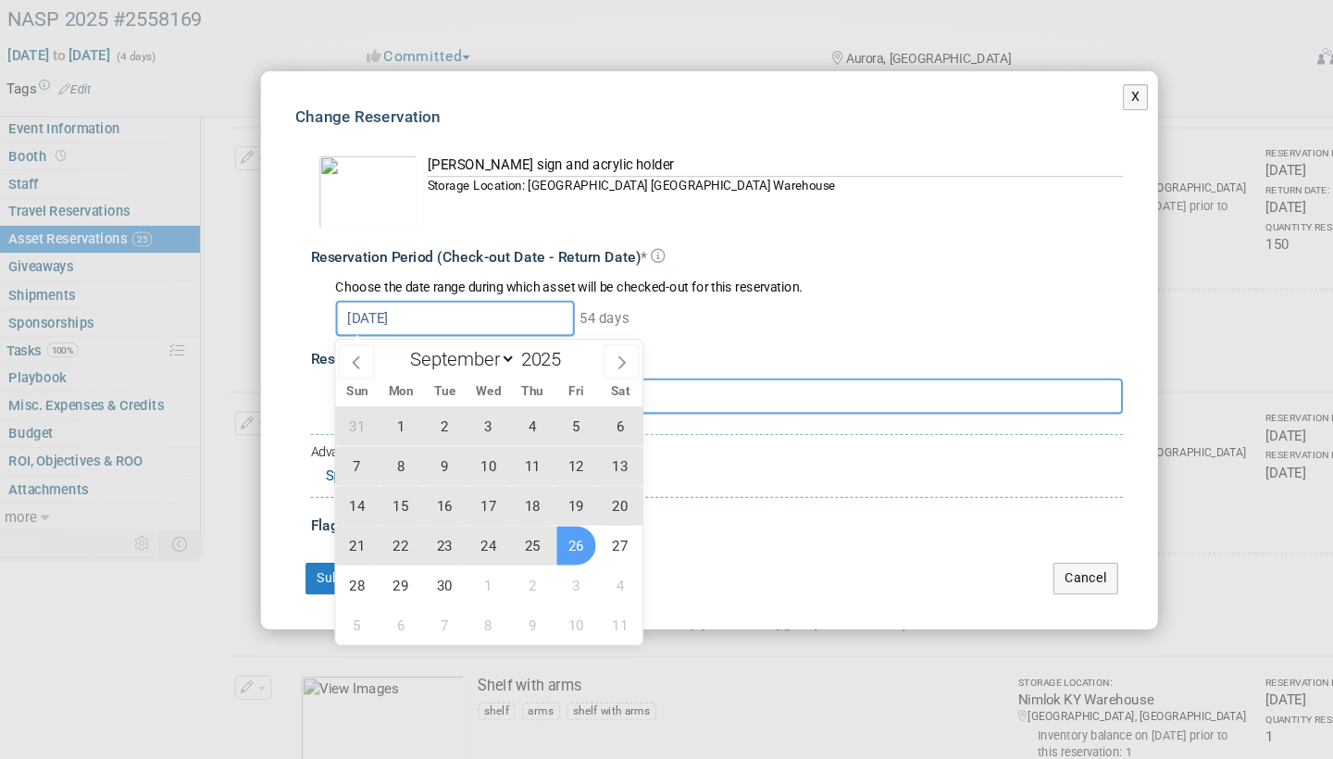
click at [535, 542] on span "26" at bounding box center [543, 560] width 36 height 36
type input "Aug 11, 2025 to Sep 26, 2025"
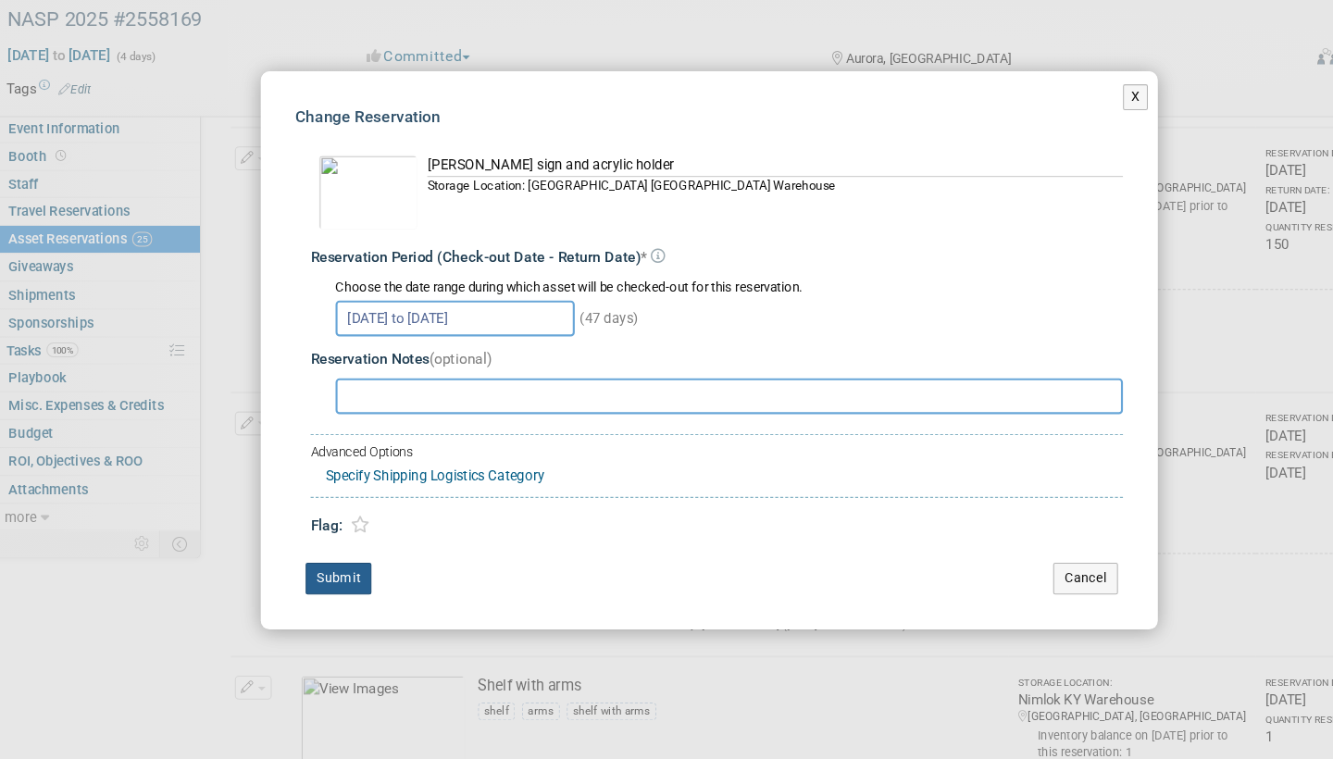
click at [320, 577] on button "Submit" at bounding box center [322, 592] width 61 height 30
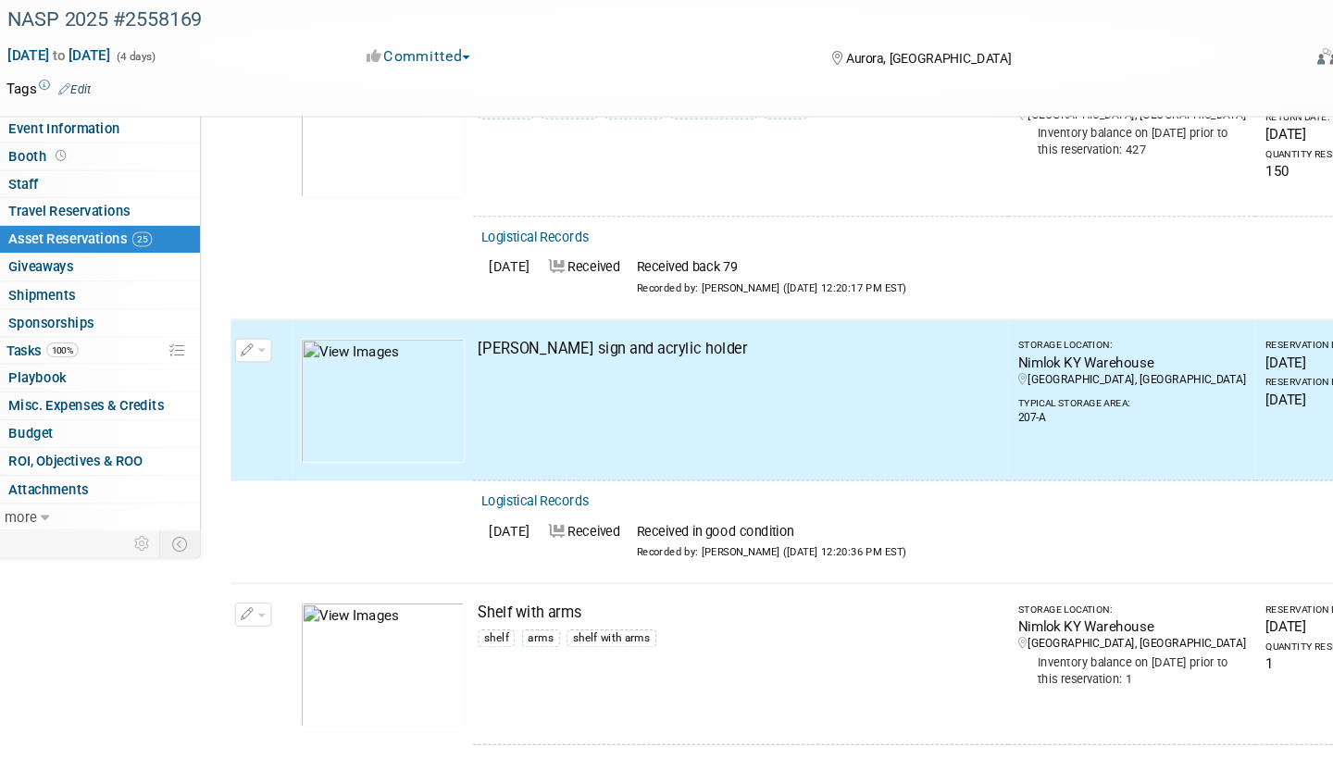
scroll to position [4960, 0]
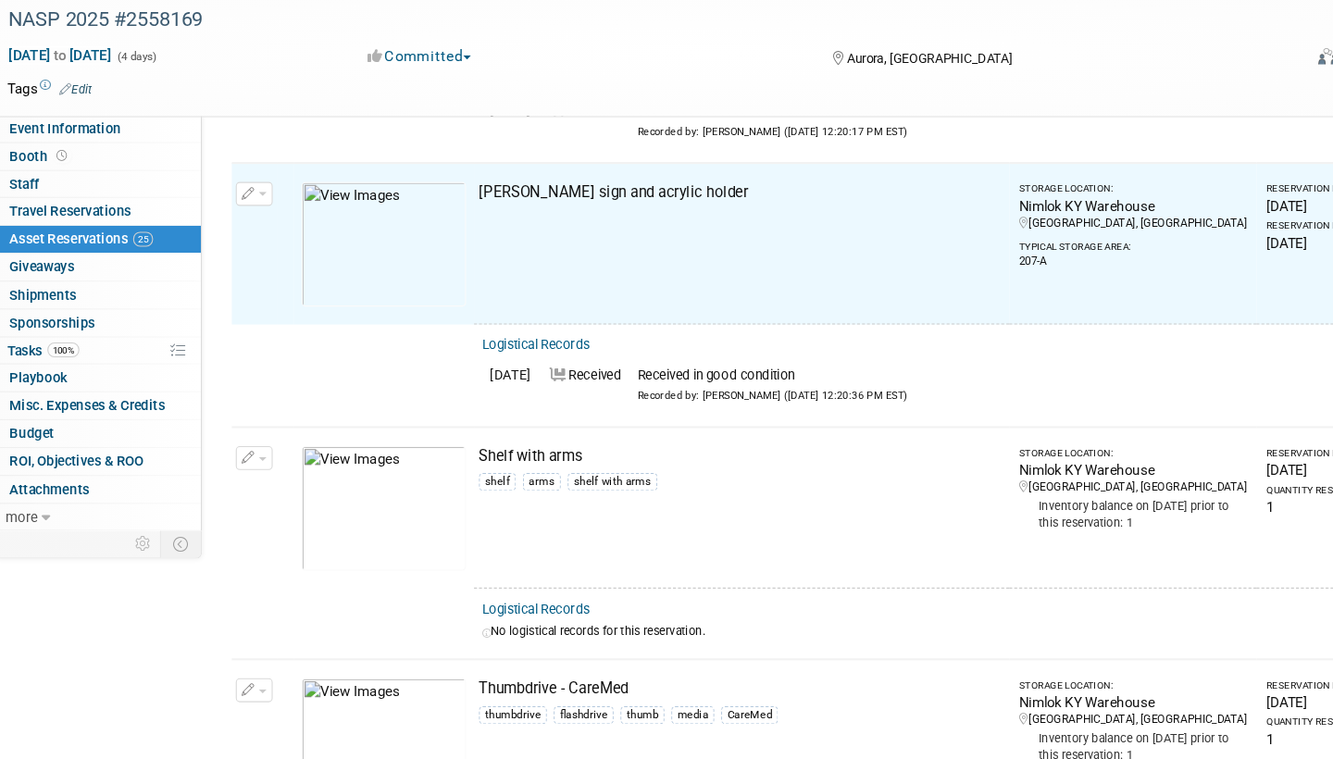
click at [502, 613] on link "Logistical Records" at bounding box center [504, 620] width 101 height 14
select select "8"
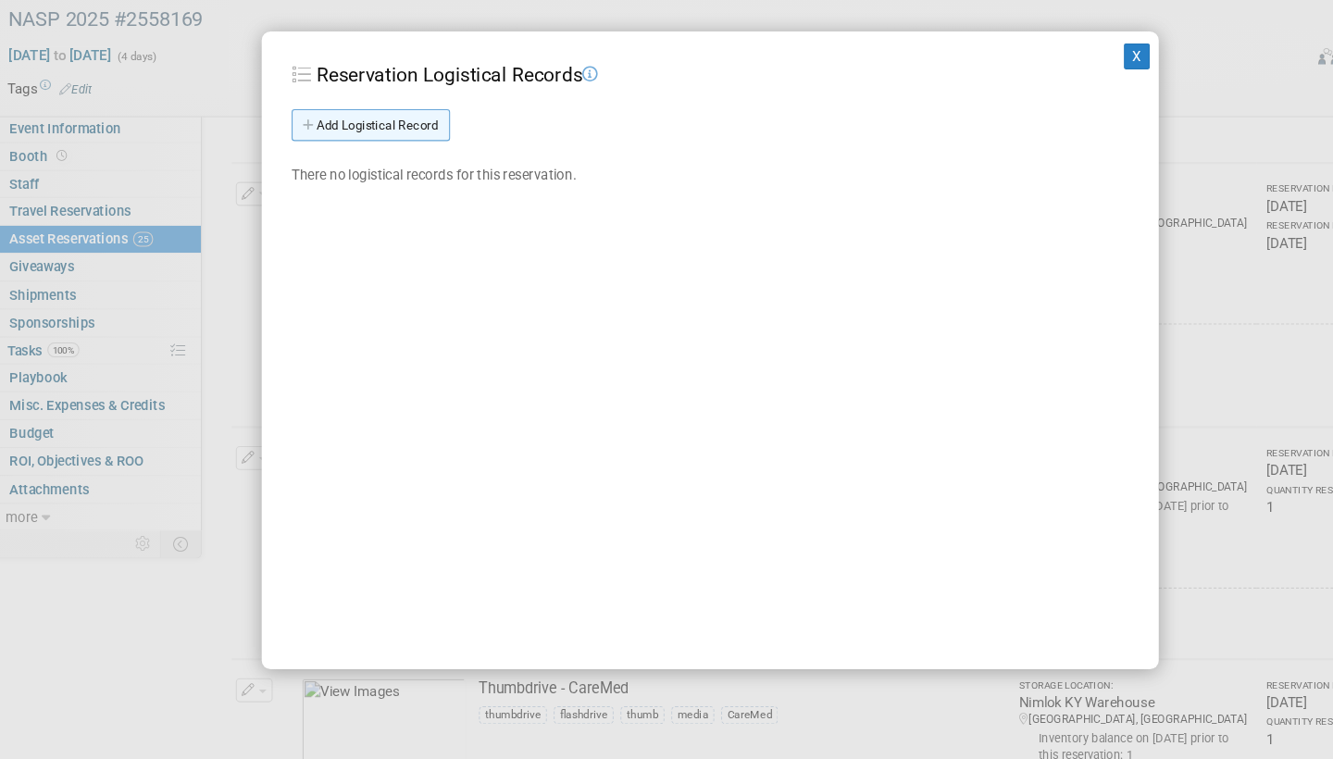
click at [383, 156] on link "Add Logistical Record" at bounding box center [351, 171] width 147 height 30
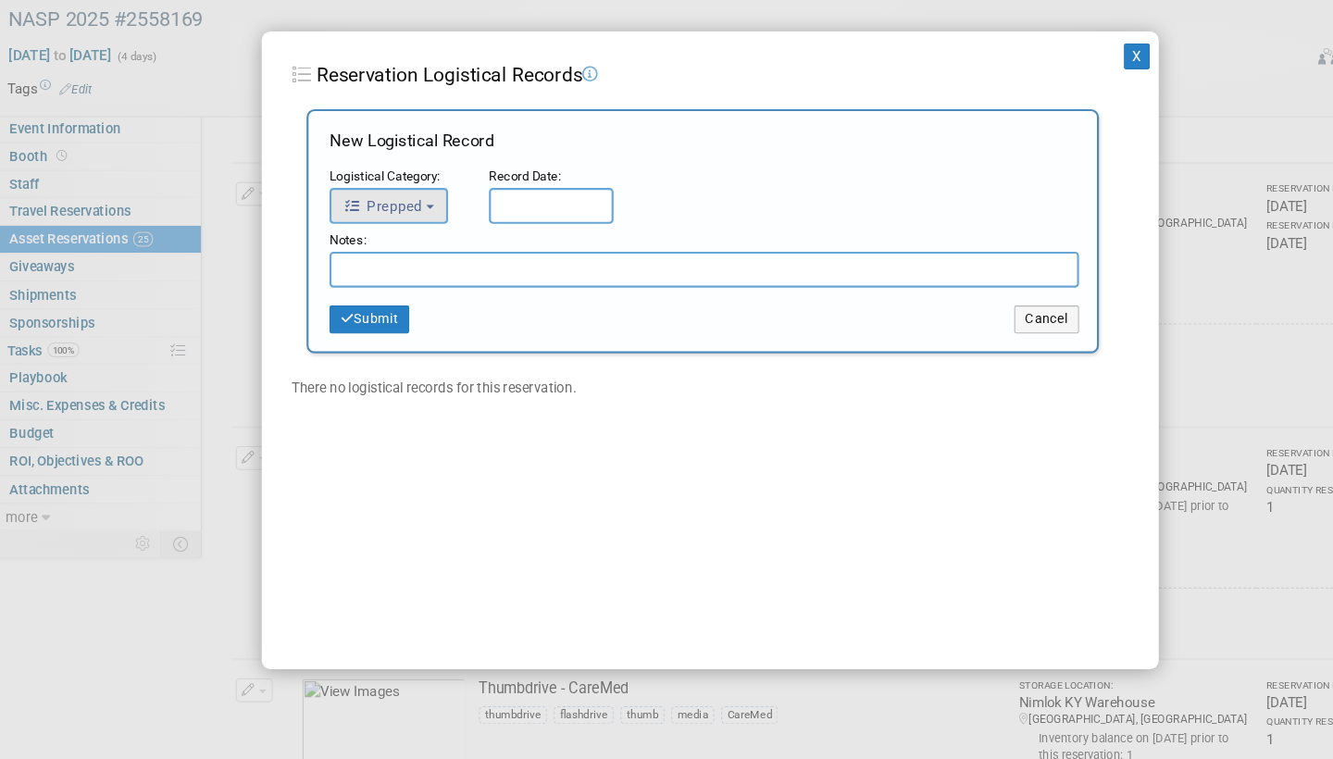
click at [398, 229] on button "Prepped" at bounding box center [368, 245] width 110 height 33
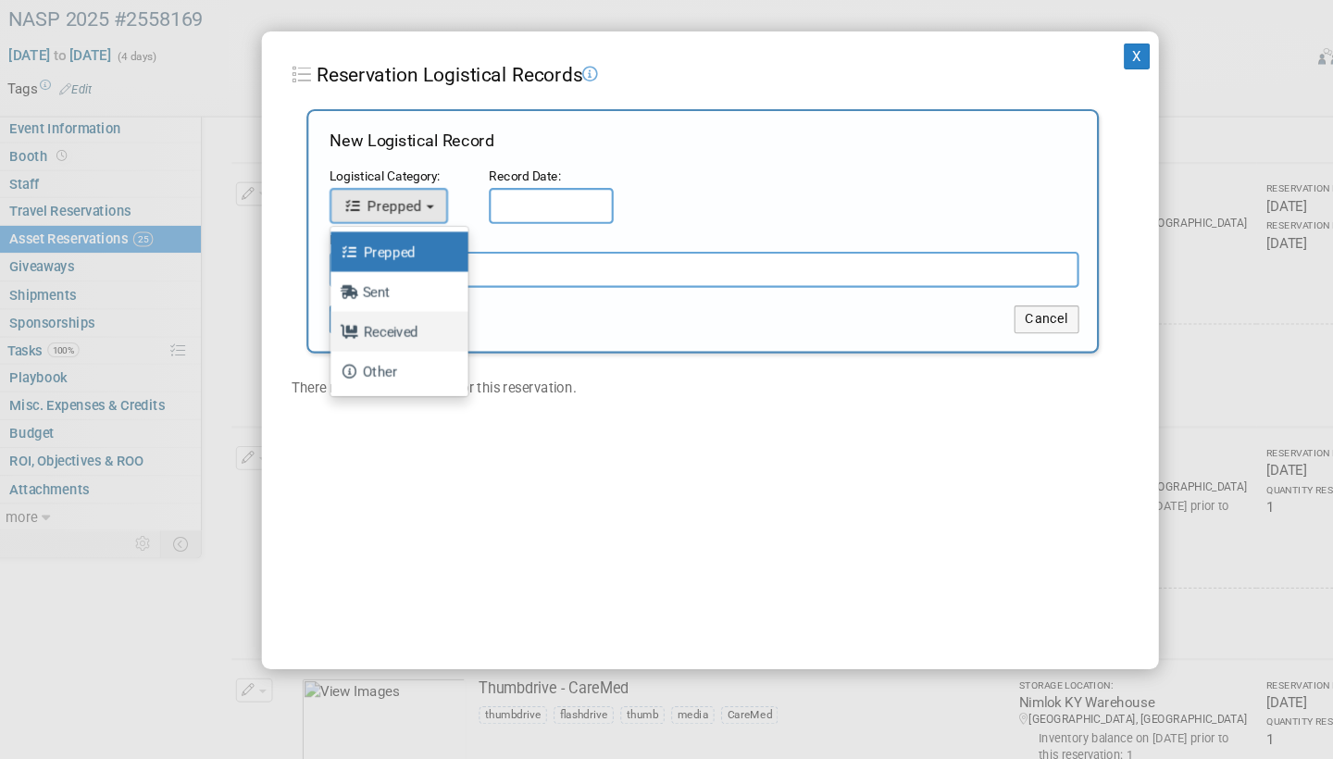
click at [374, 347] on label "Received" at bounding box center [373, 362] width 100 height 30
click at [317, 354] on input "Received" at bounding box center [311, 360] width 12 height 12
select select "3"
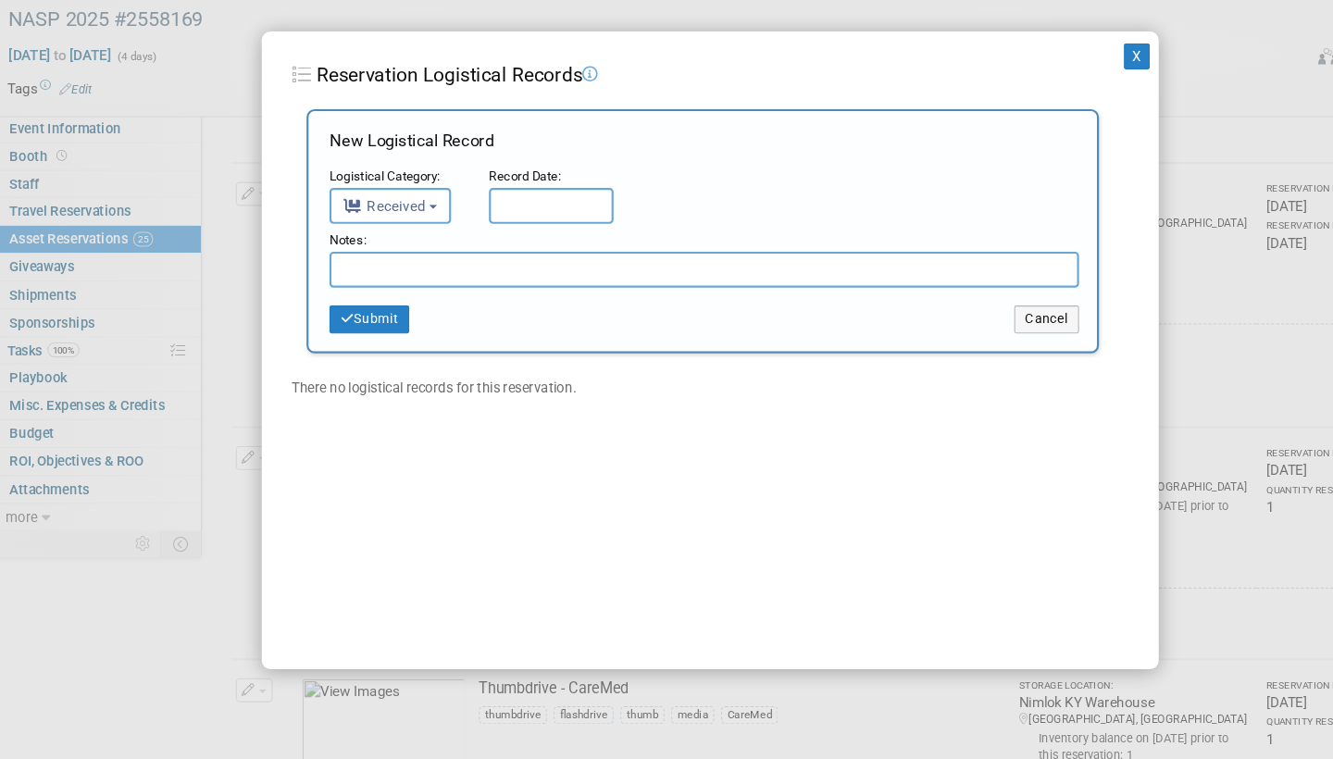
click at [500, 229] on input "text" at bounding box center [519, 245] width 116 height 33
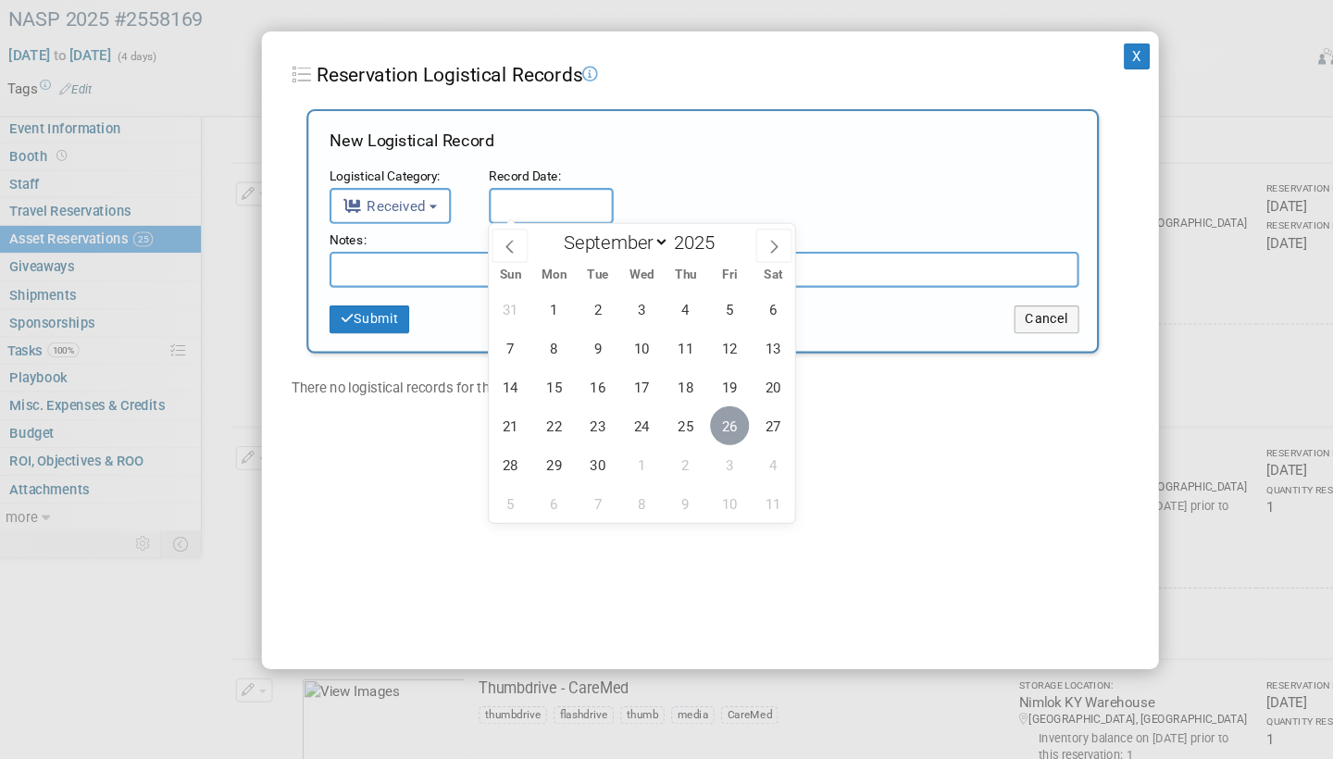
click at [680, 431] on span "26" at bounding box center [684, 449] width 36 height 36
type input "[DATE]"
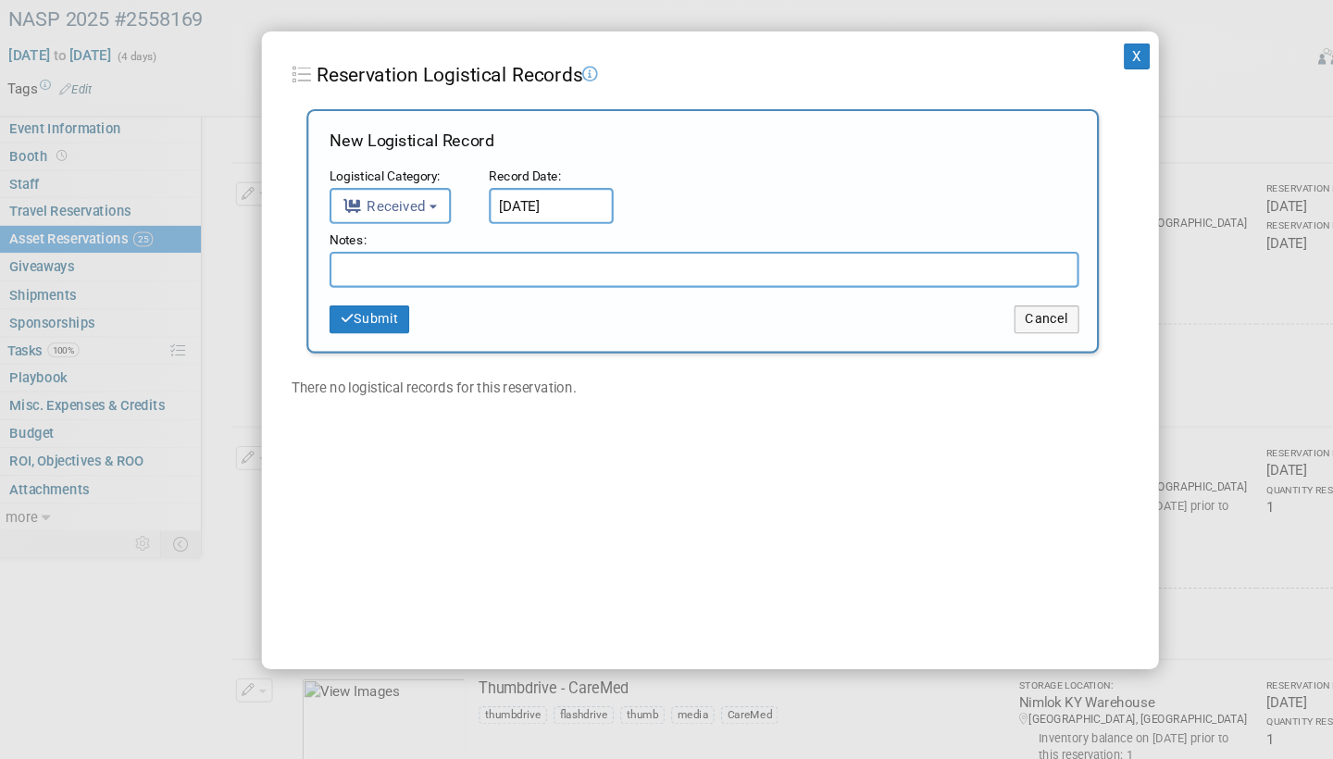
click at [384, 288] on input "text" at bounding box center [661, 304] width 696 height 33
paste input "Received in good condition"
type input "Received in good condition"
click at [361, 338] on button "Submit" at bounding box center [350, 351] width 74 height 26
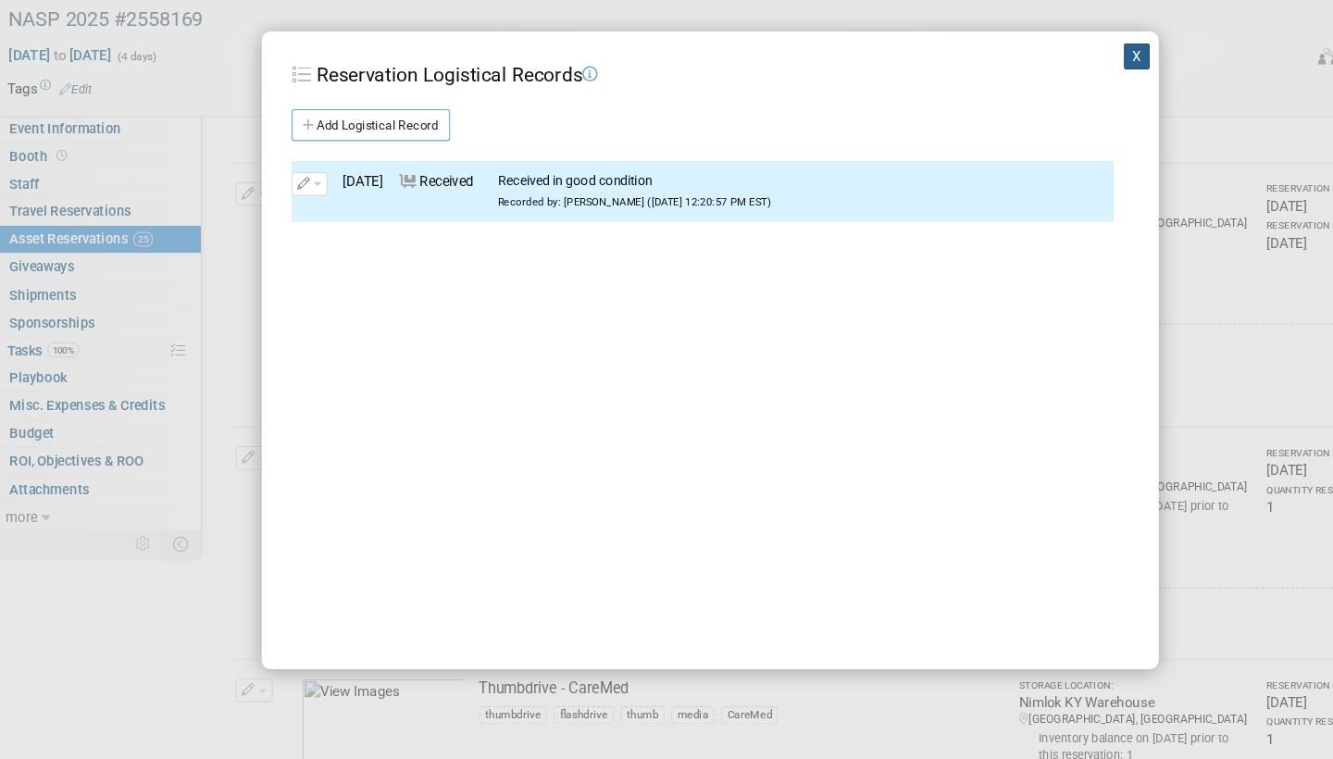
click at [1059, 94] on button "X" at bounding box center [1063, 106] width 24 height 24
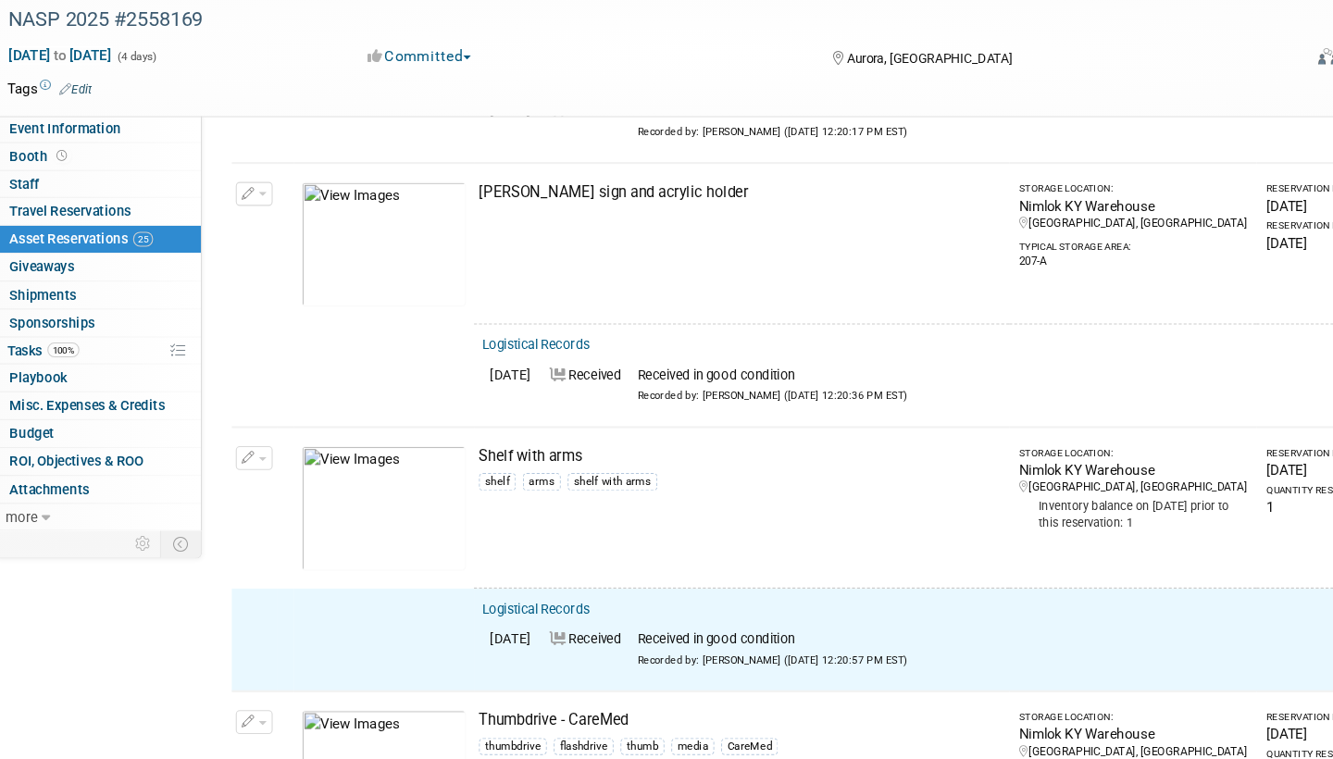
click at [238, 468] on button "button" at bounding box center [243, 479] width 34 height 22
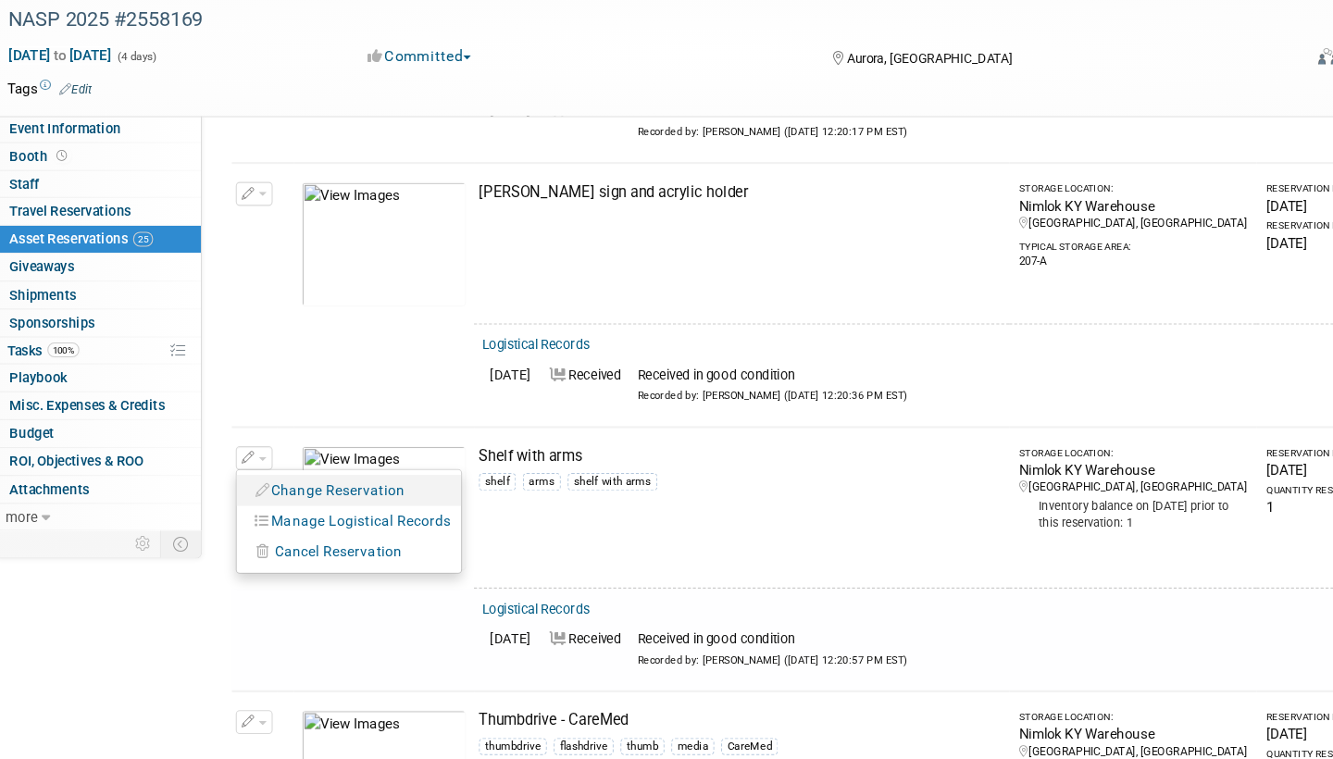
click at [340, 497] on button "Change Reservation" at bounding box center [314, 509] width 156 height 25
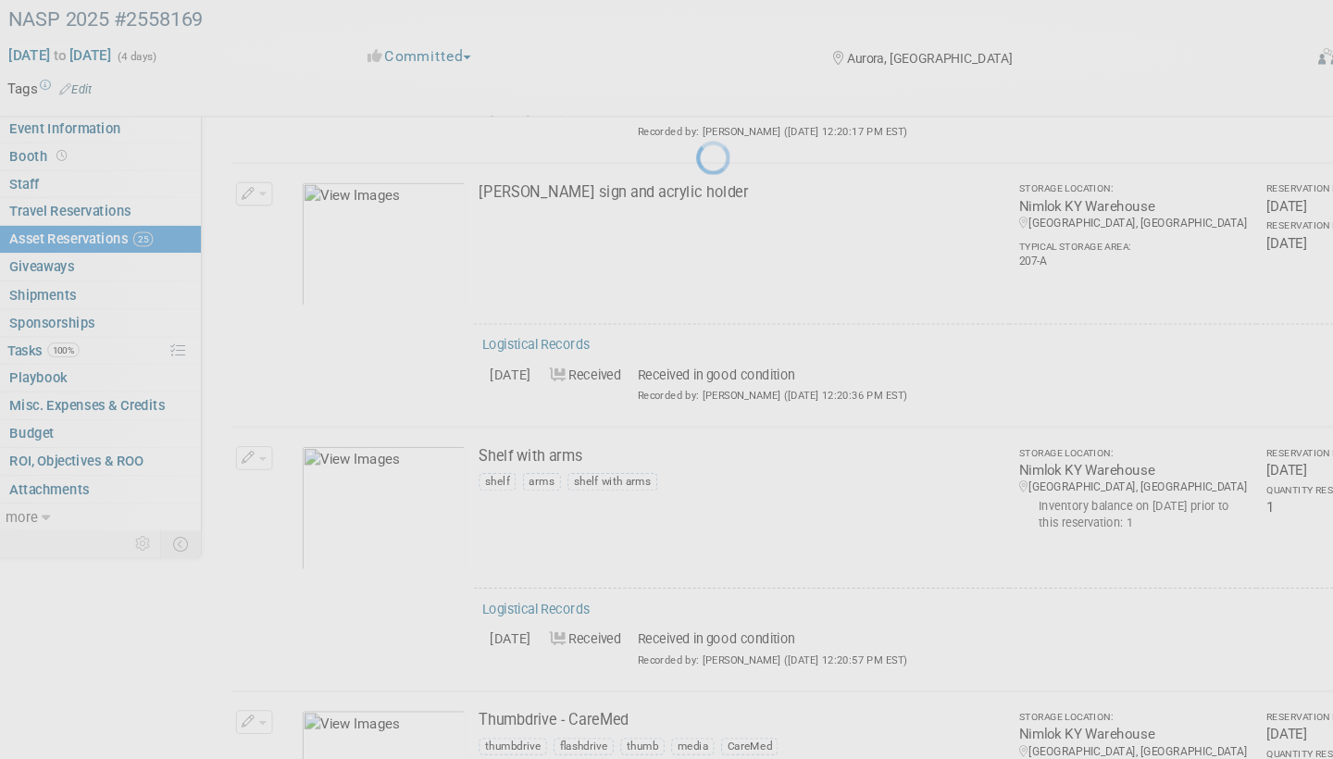
select select "8"
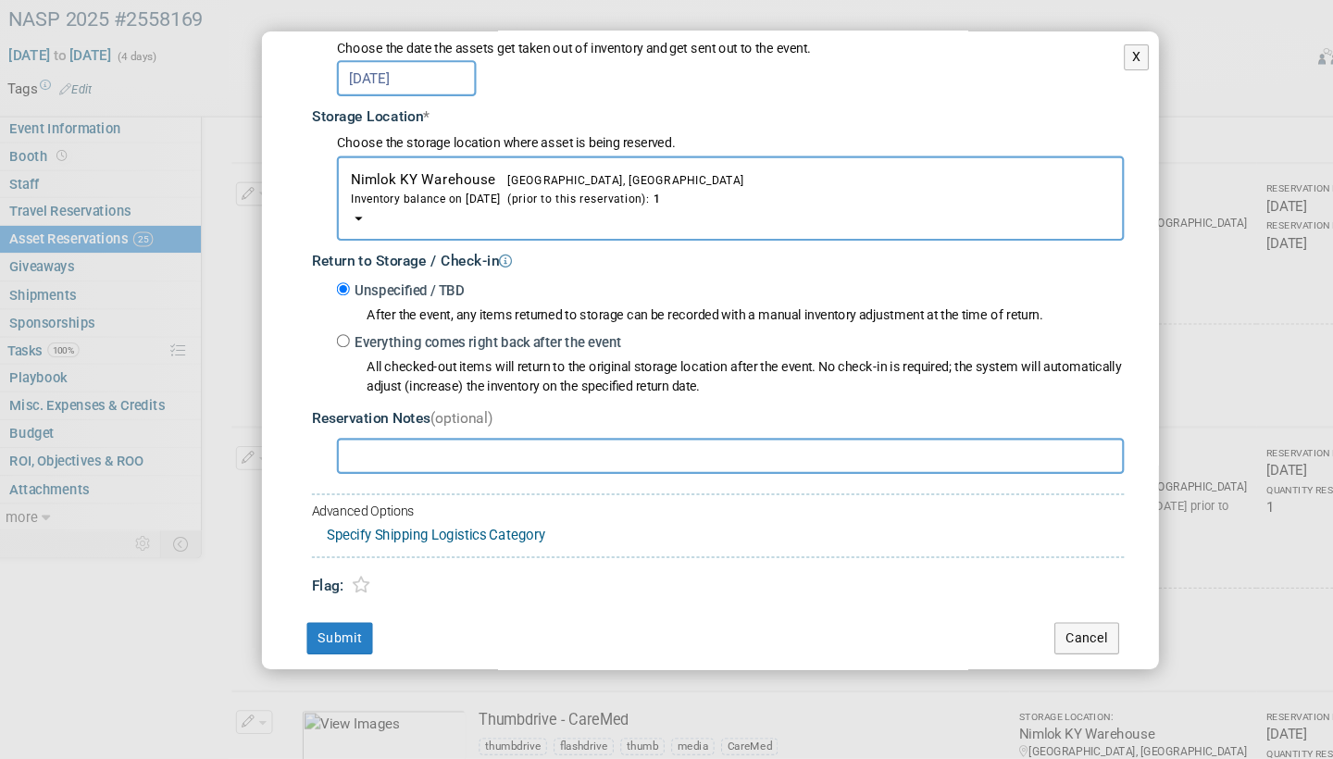
scroll to position [252, 0]
click at [319, 366] on input "Everything comes right back after the event" at bounding box center [325, 372] width 12 height 12
radio input "true"
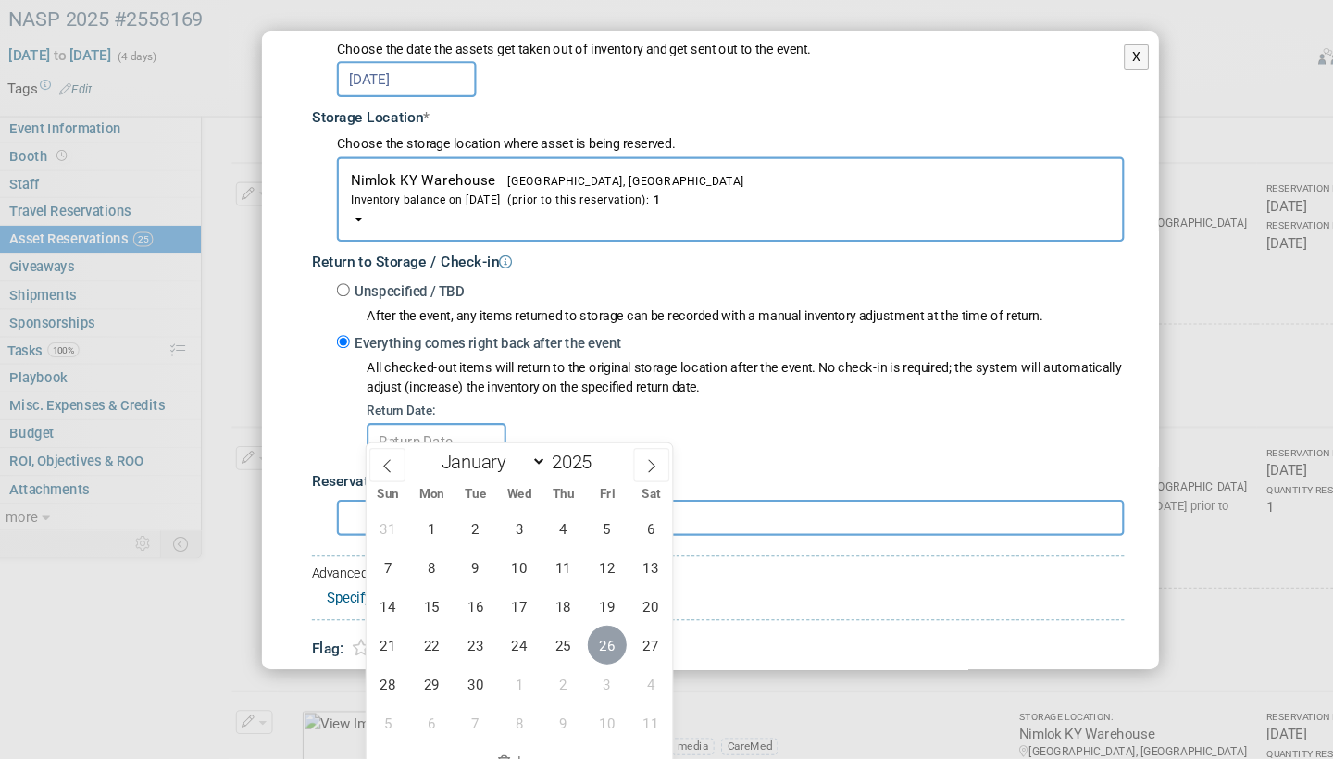
click at [566, 635] on span "26" at bounding box center [571, 653] width 36 height 36
type input "[DATE]"
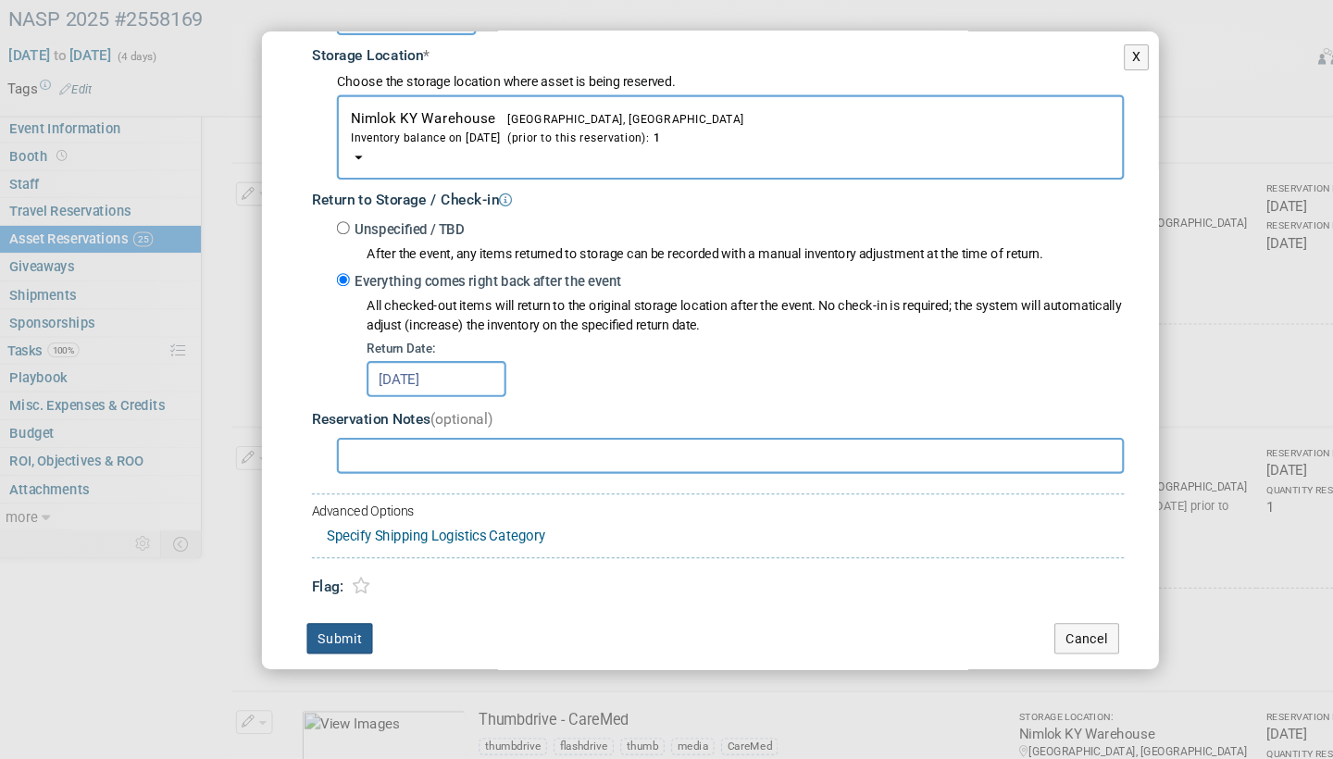
scroll to position [308, 0]
click at [324, 634] on button "Submit" at bounding box center [322, 649] width 61 height 30
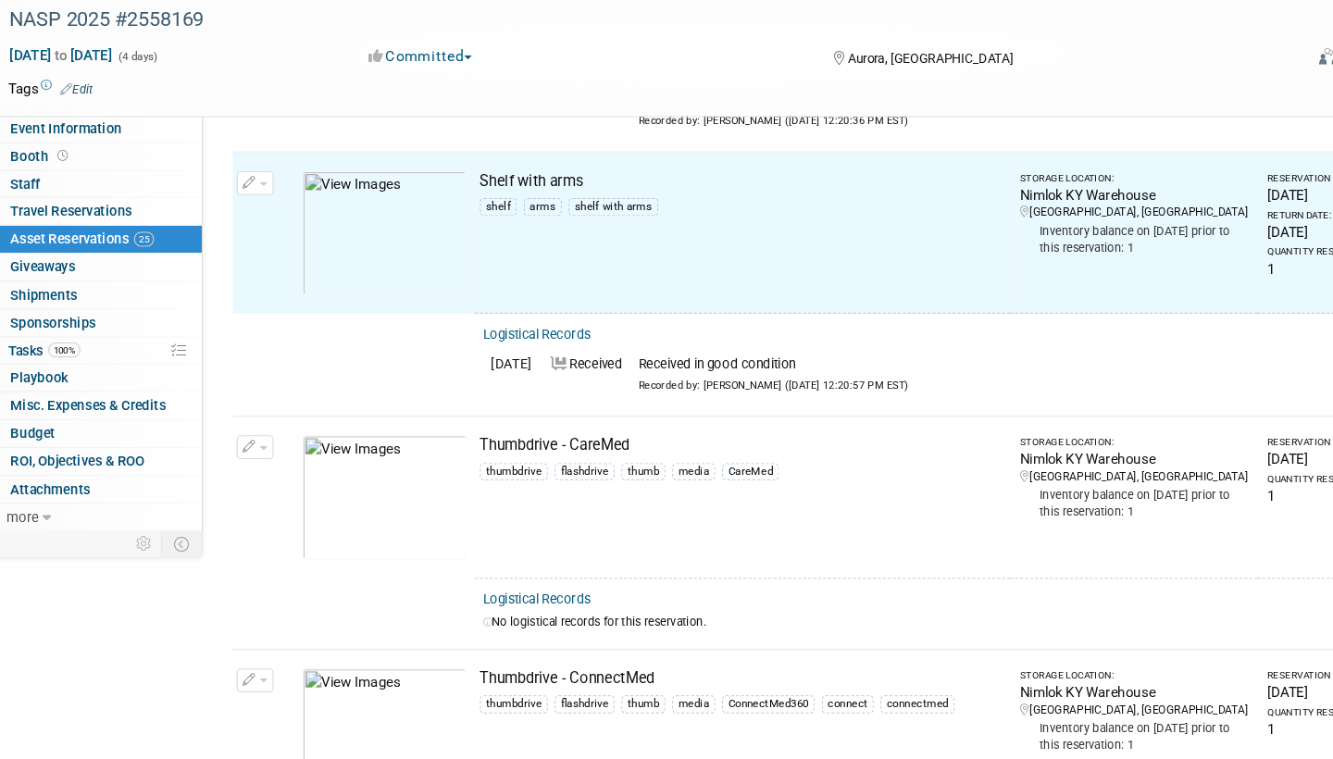
scroll to position [5217, 0]
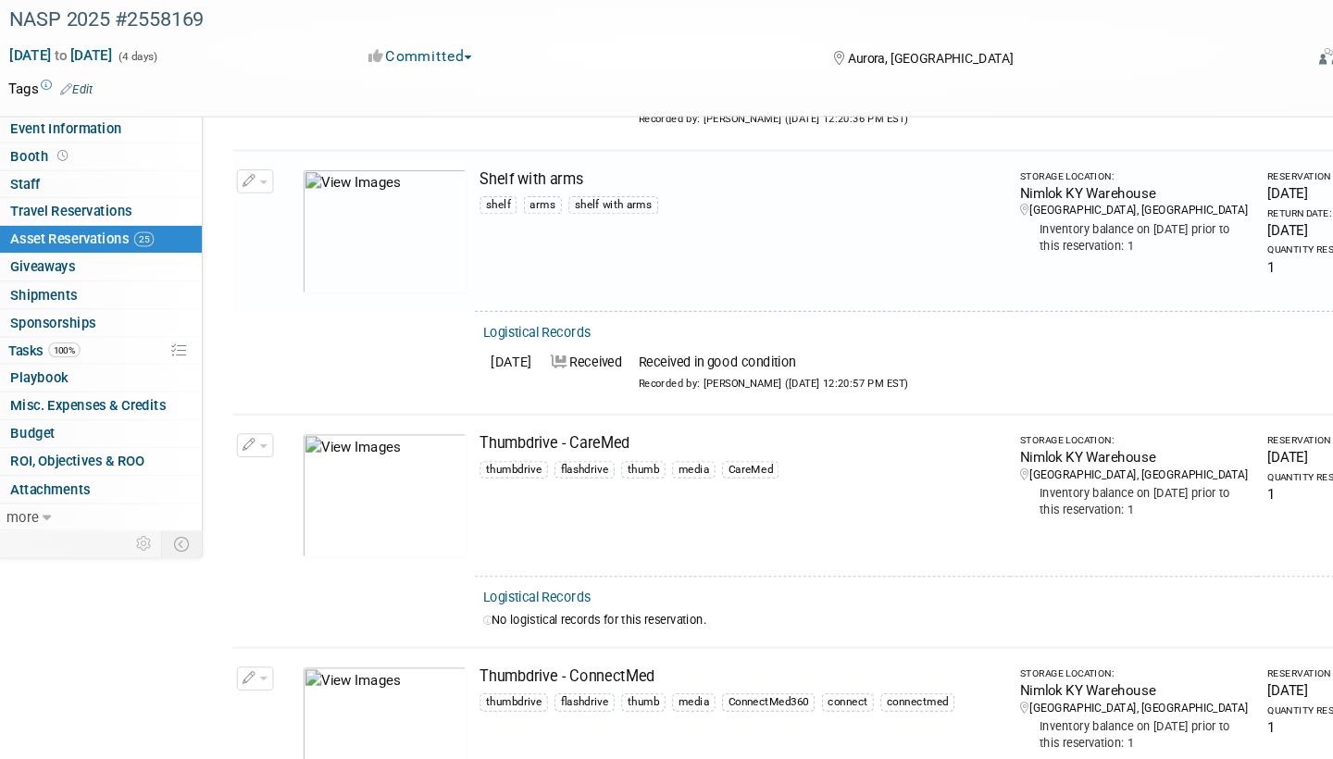
click at [521, 602] on link "Logistical Records" at bounding box center [504, 609] width 101 height 14
select select "8"
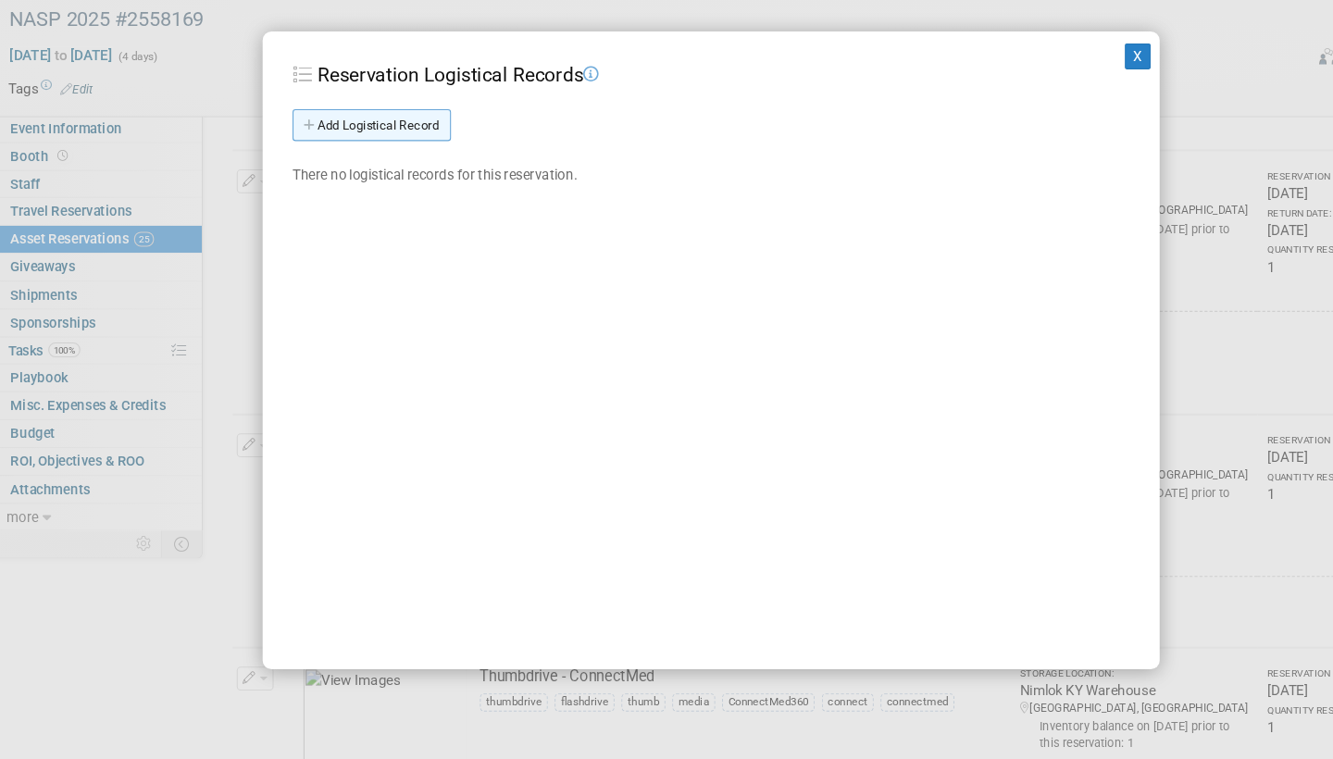
click at [400, 156] on link "Add Logistical Record" at bounding box center [351, 171] width 147 height 30
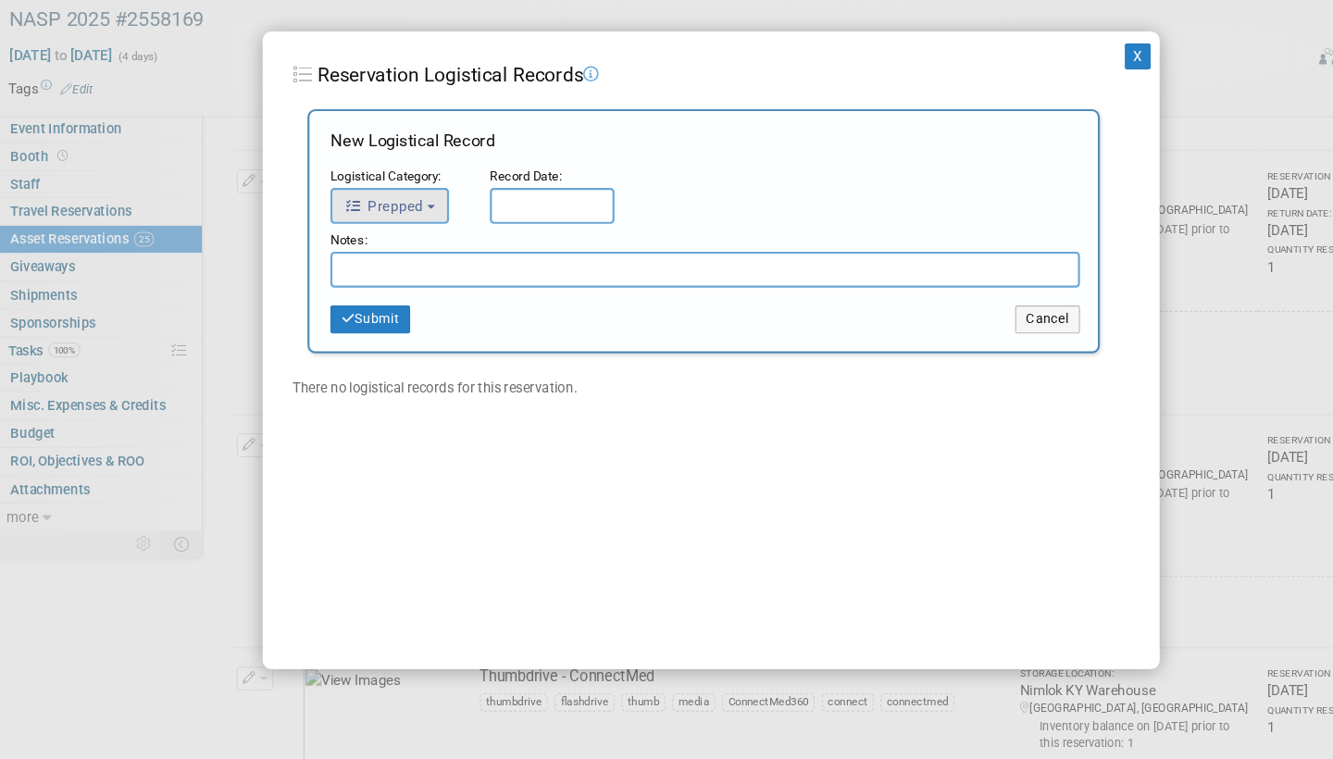
click at [405, 244] on b "button" at bounding box center [406, 246] width 7 height 4
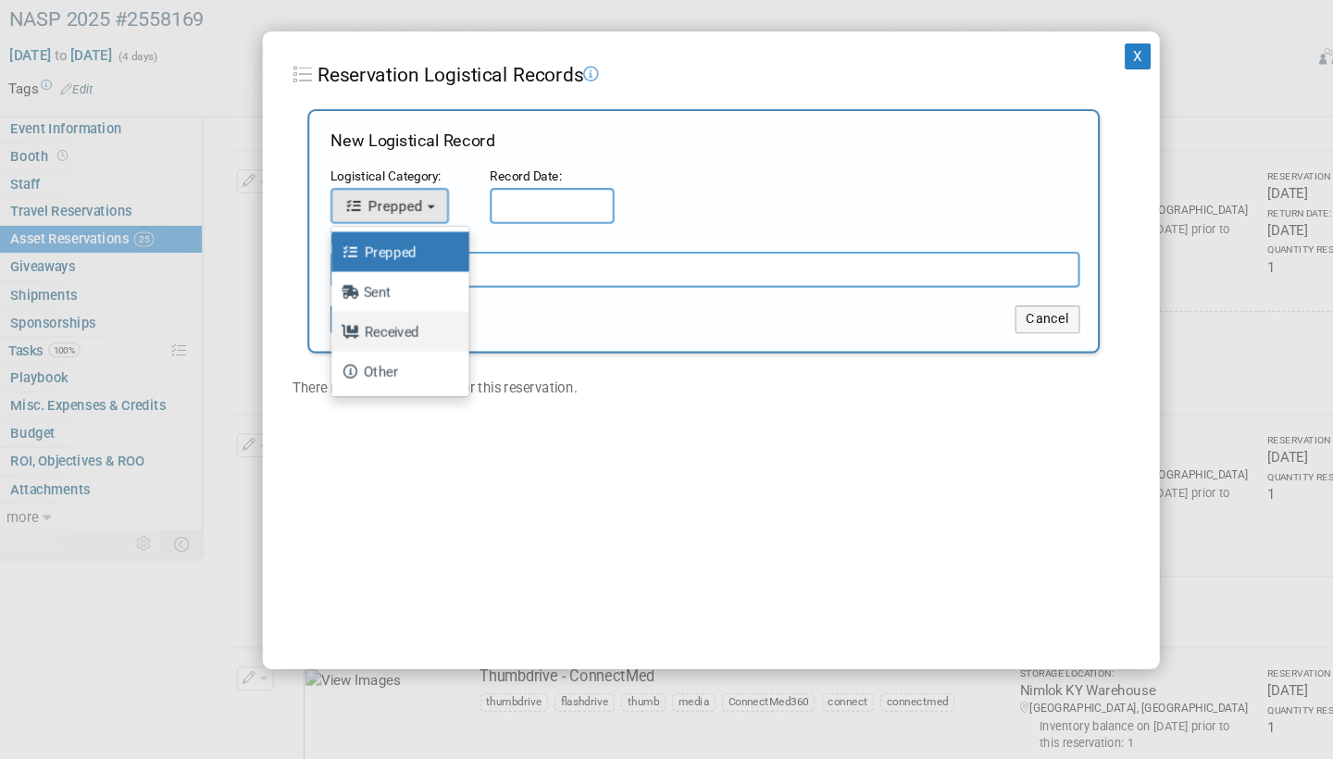
click at [381, 347] on label "Received" at bounding box center [373, 362] width 100 height 30
click at [317, 354] on input "Received" at bounding box center [311, 360] width 12 height 12
select select "3"
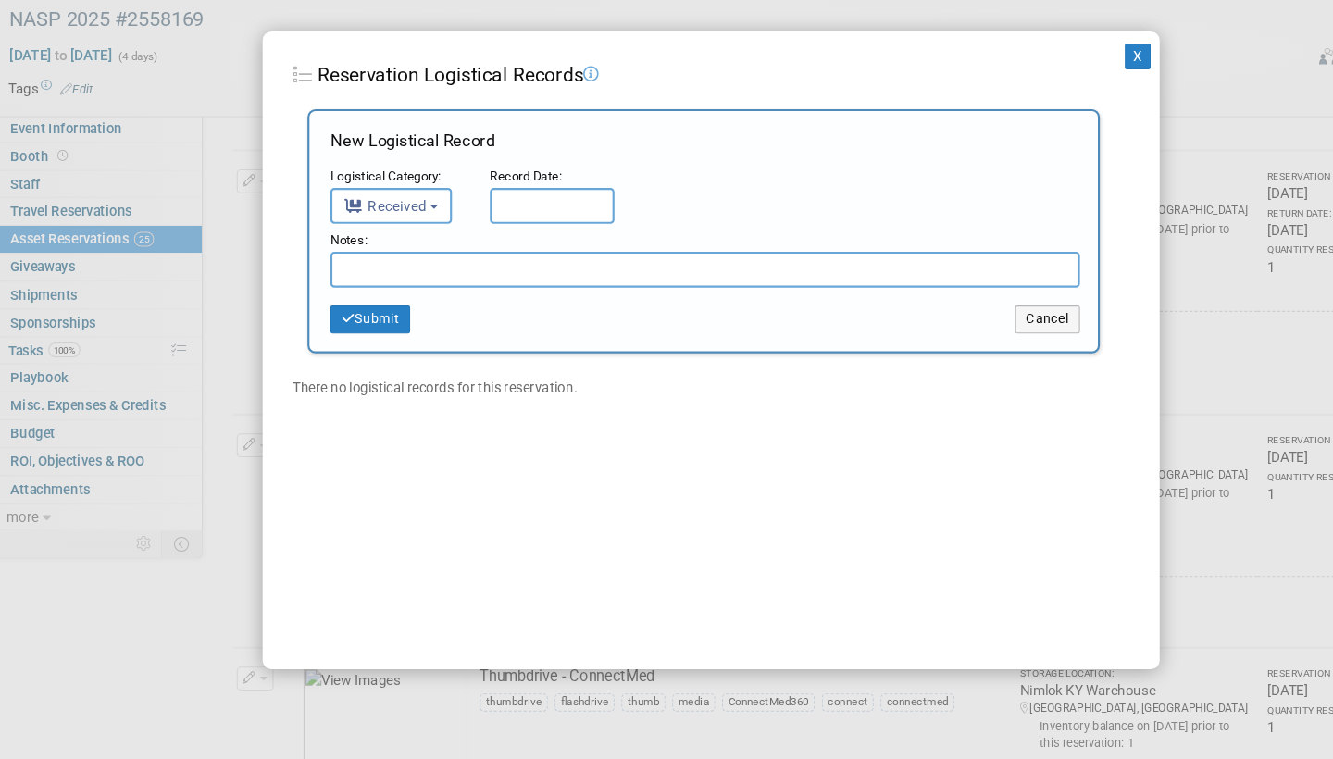
click at [525, 210] on div "Record Date:" at bounding box center [519, 219] width 116 height 19
click at [518, 229] on input "text" at bounding box center [519, 245] width 116 height 33
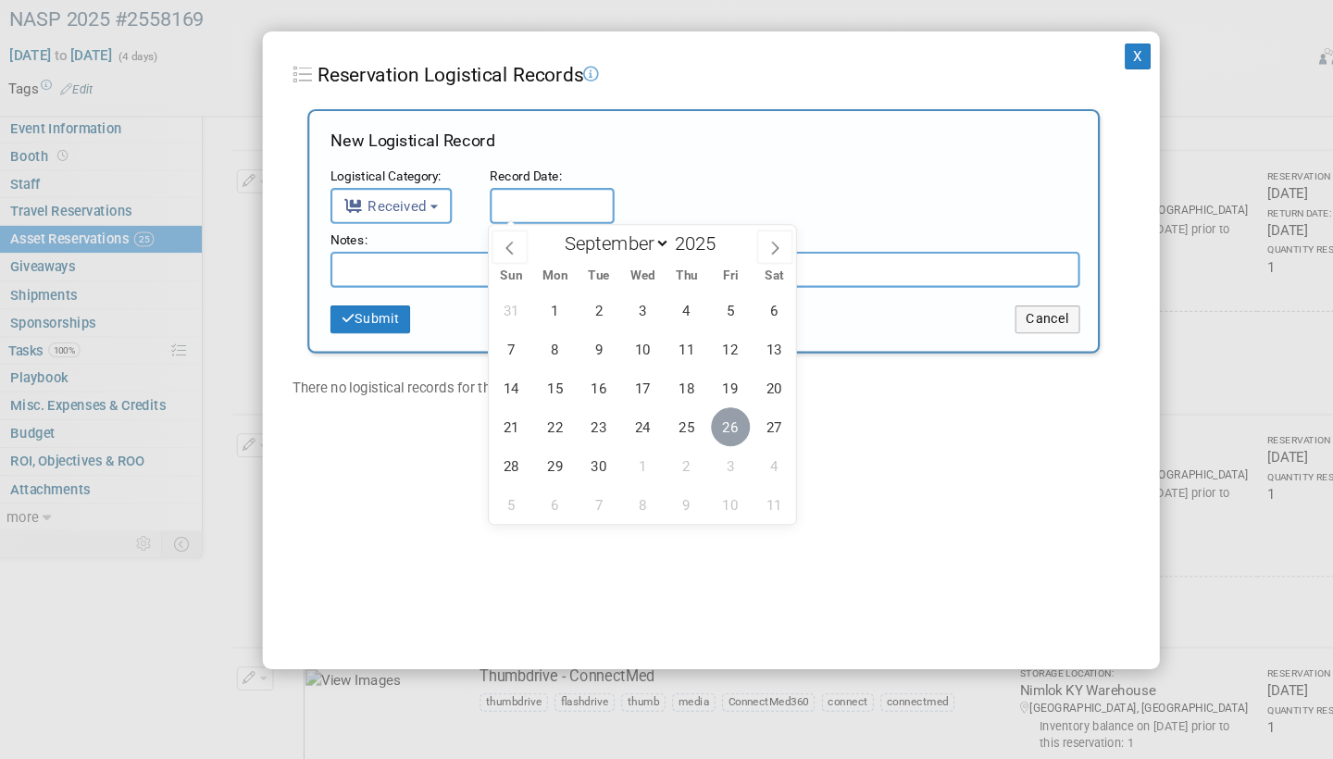
click at [683, 432] on span "26" at bounding box center [684, 450] width 36 height 36
type input "[DATE]"
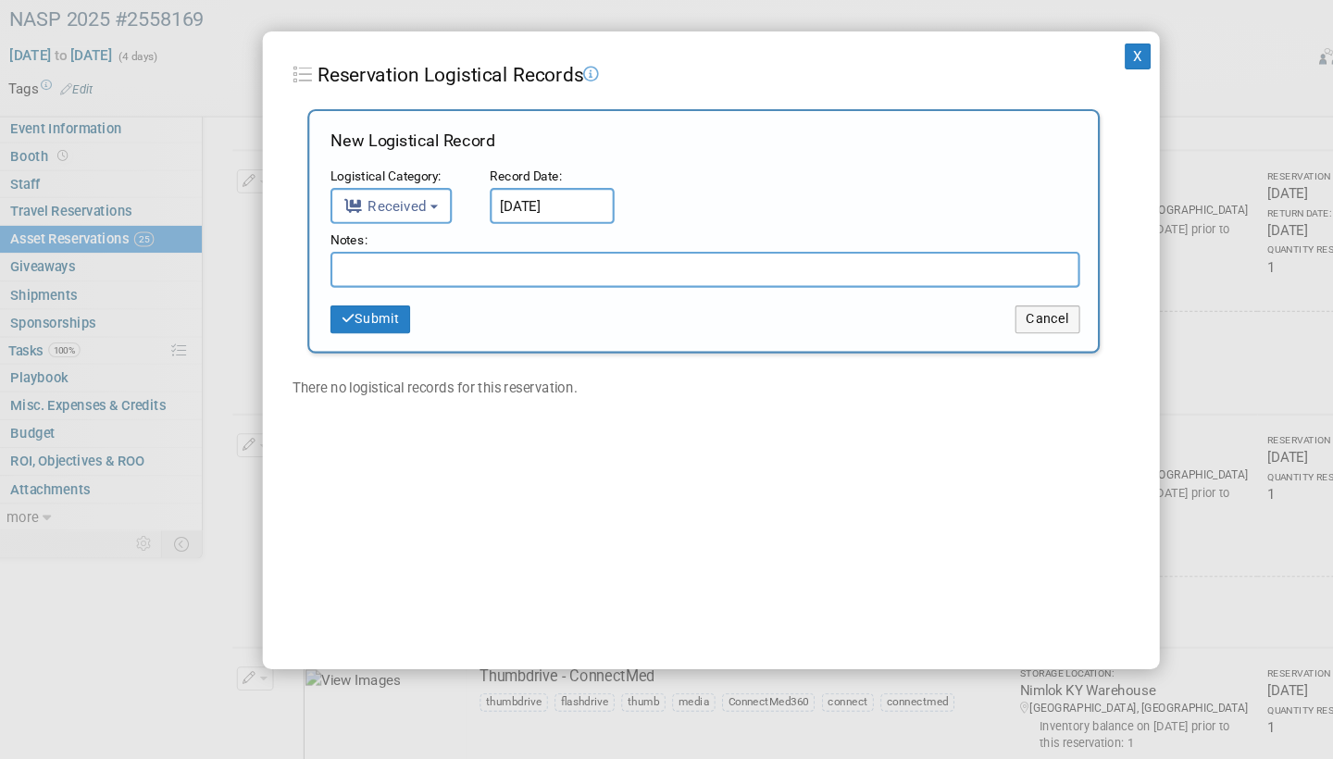
click at [444, 288] on input "text" at bounding box center [661, 304] width 696 height 33
paste input "Received in good condition"
type input "Received in good condition"
click at [360, 338] on button "Submit" at bounding box center [350, 351] width 74 height 26
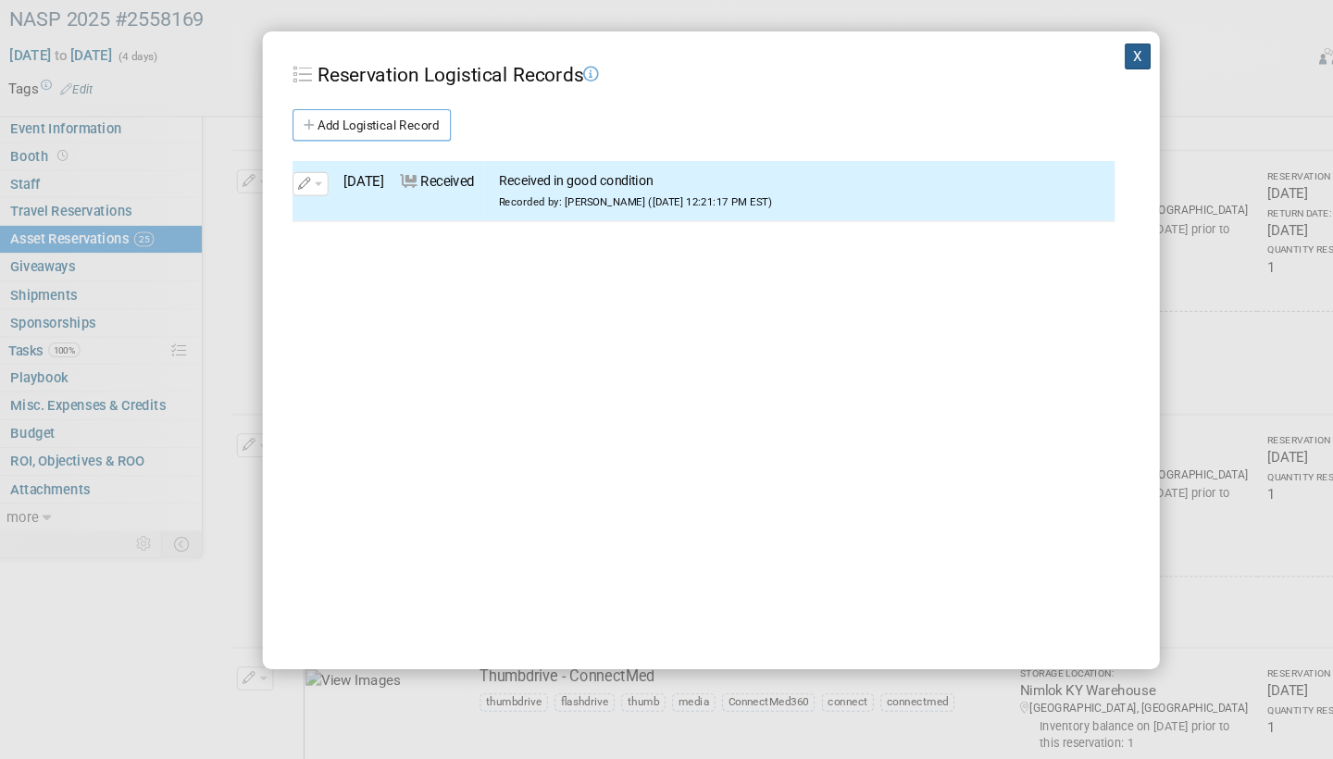
click at [1051, 94] on button "X" at bounding box center [1063, 106] width 24 height 24
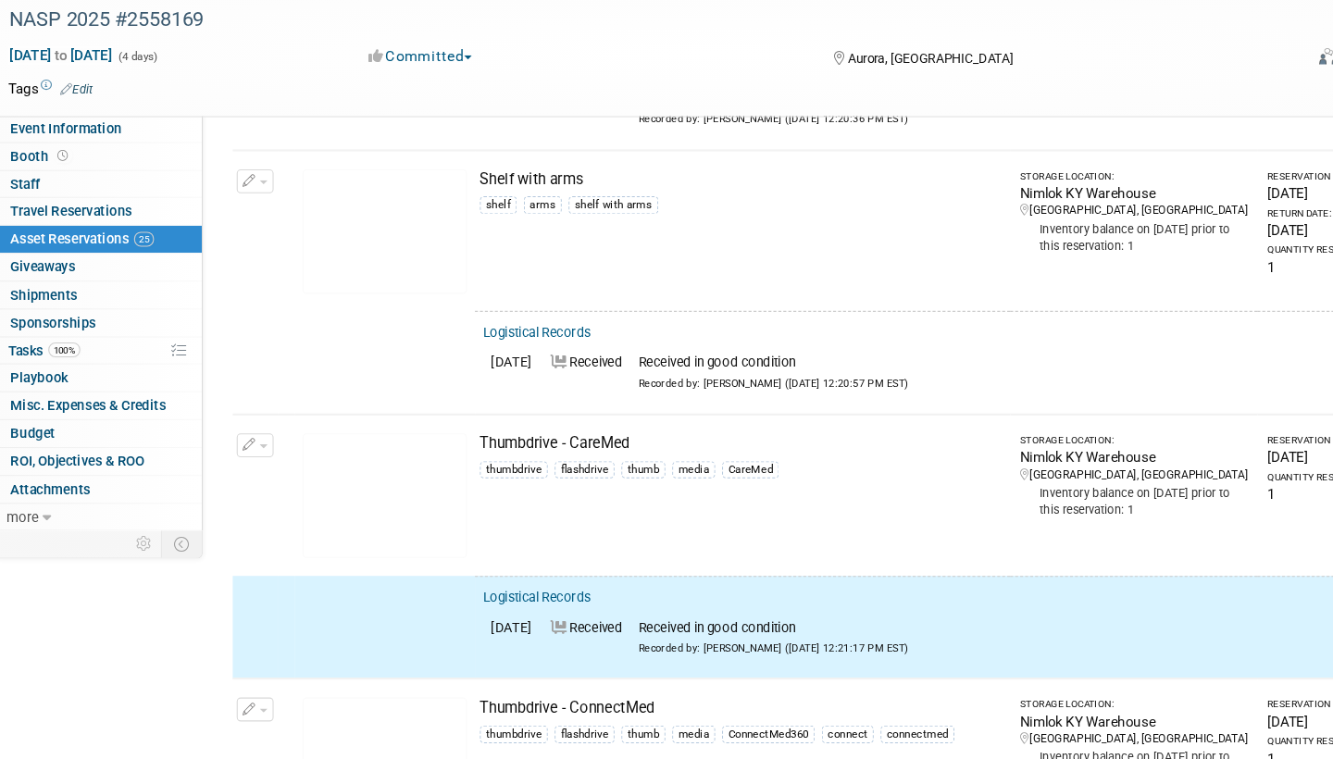
click at [238, 456] on button "button" at bounding box center [243, 467] width 34 height 22
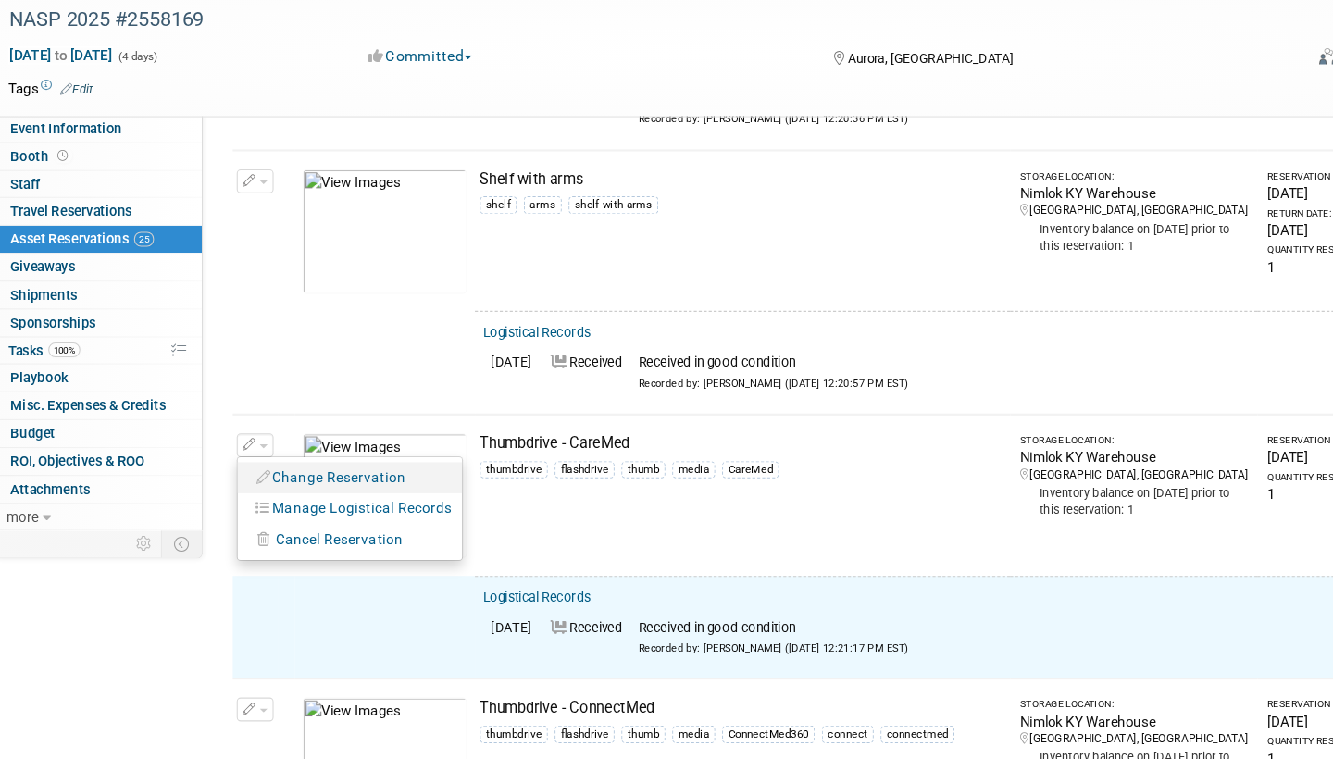
click at [284, 485] on button "Change Reservation" at bounding box center [314, 497] width 156 height 25
select select "8"
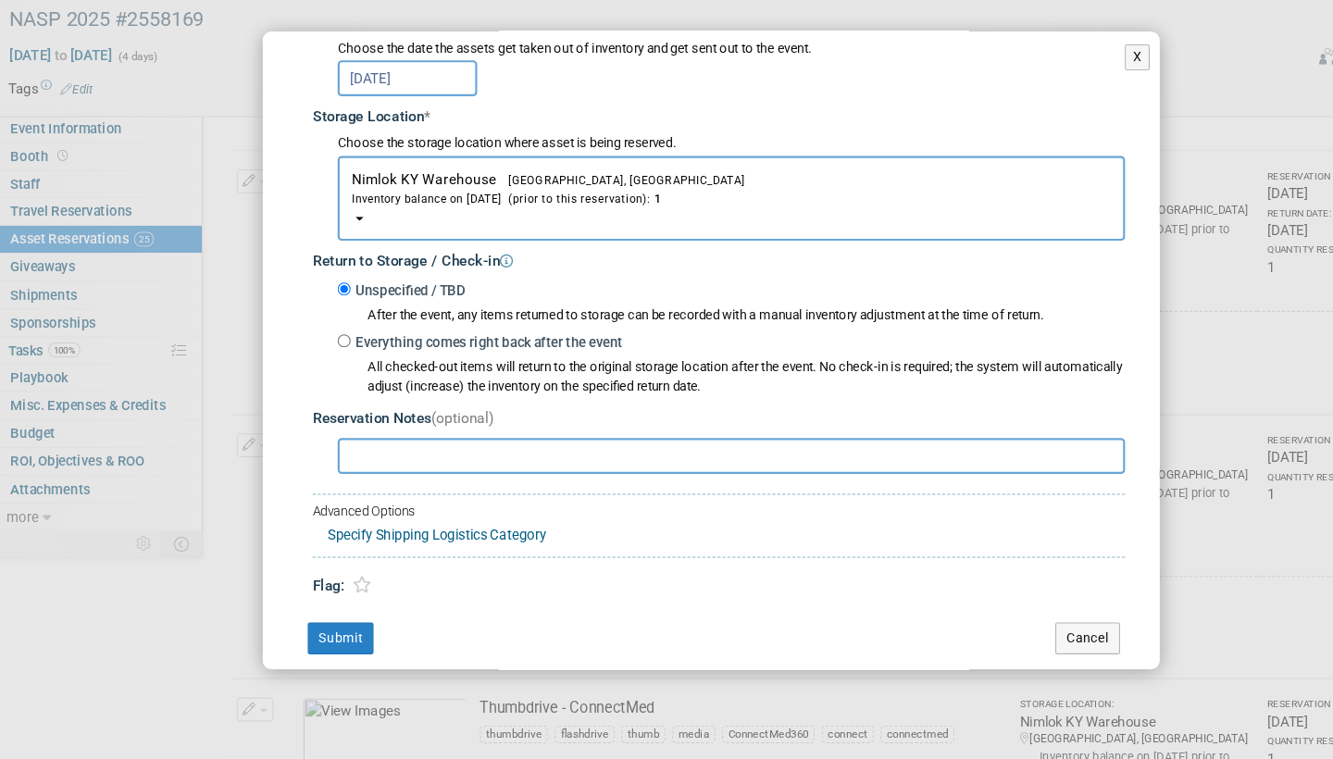
scroll to position [252, 0]
click at [319, 366] on input "Everything comes right back after the event" at bounding box center [325, 372] width 12 height 12
radio input "true"
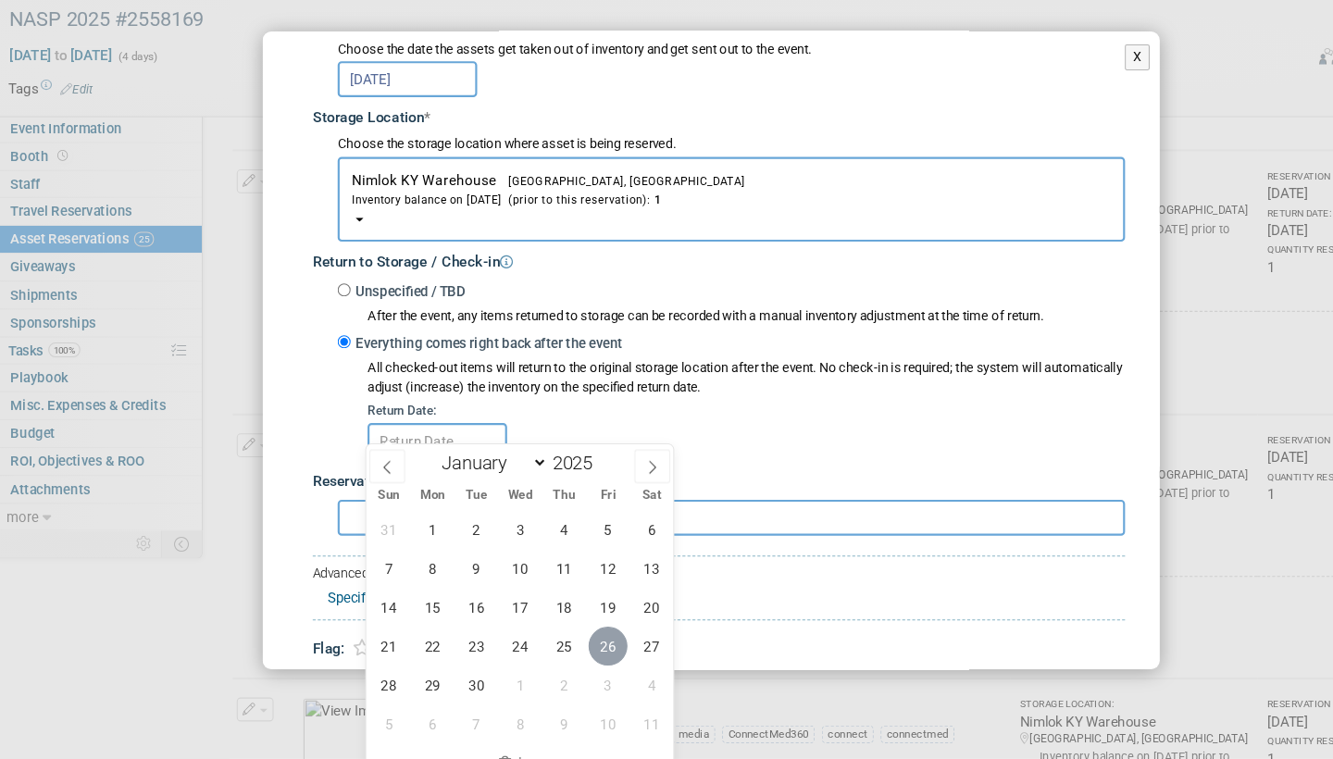
click at [566, 636] on span "26" at bounding box center [571, 654] width 36 height 36
type input "[DATE]"
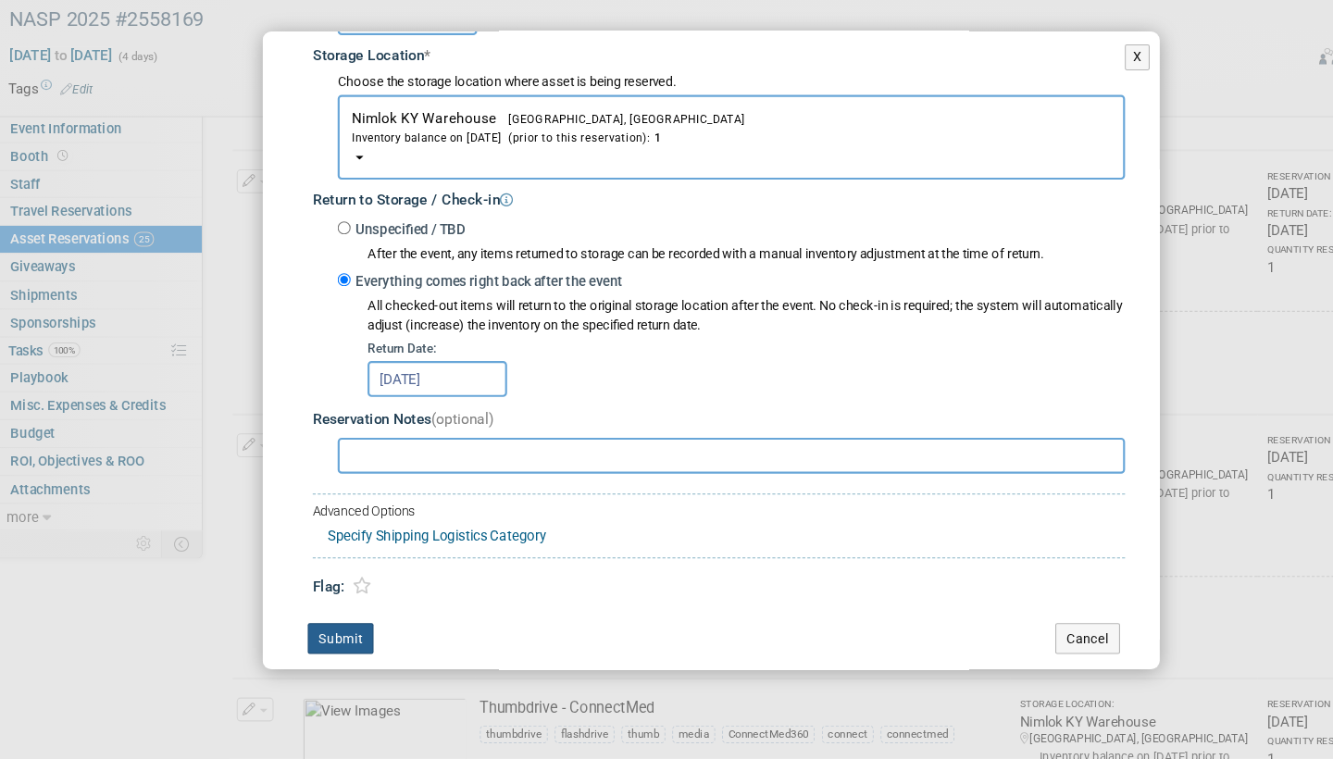
scroll to position [308, 0]
click at [316, 634] on button "Submit" at bounding box center [322, 649] width 61 height 30
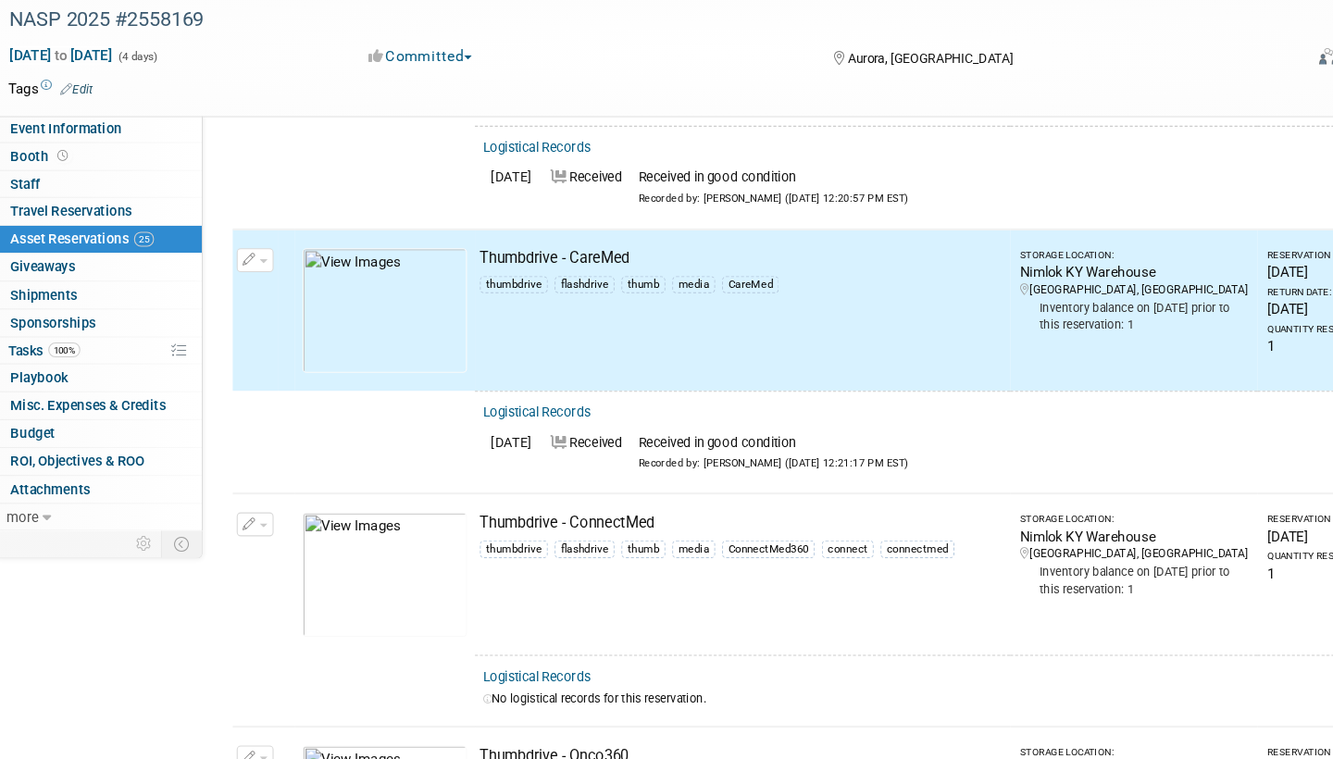
scroll to position [5406, 0]
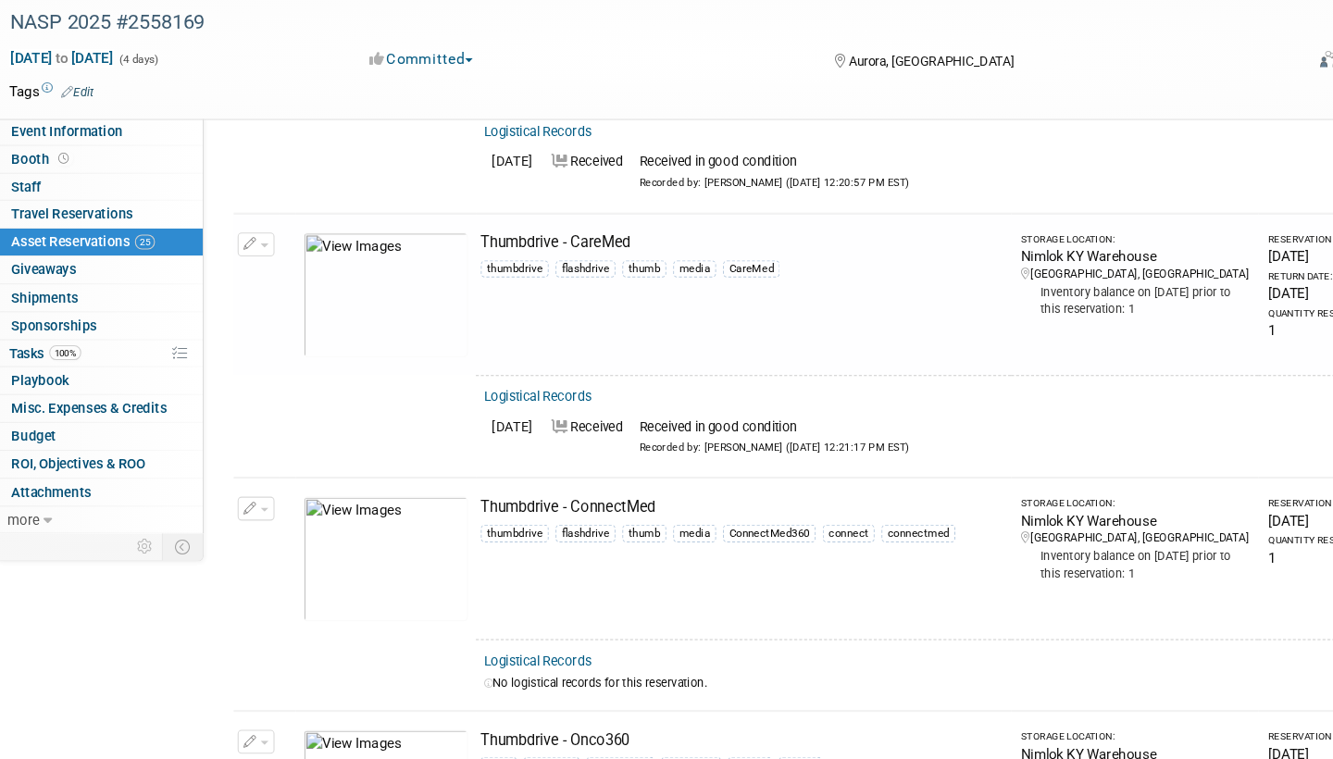
click at [531, 658] on link "Logistical Records" at bounding box center [504, 665] width 101 height 14
select select "8"
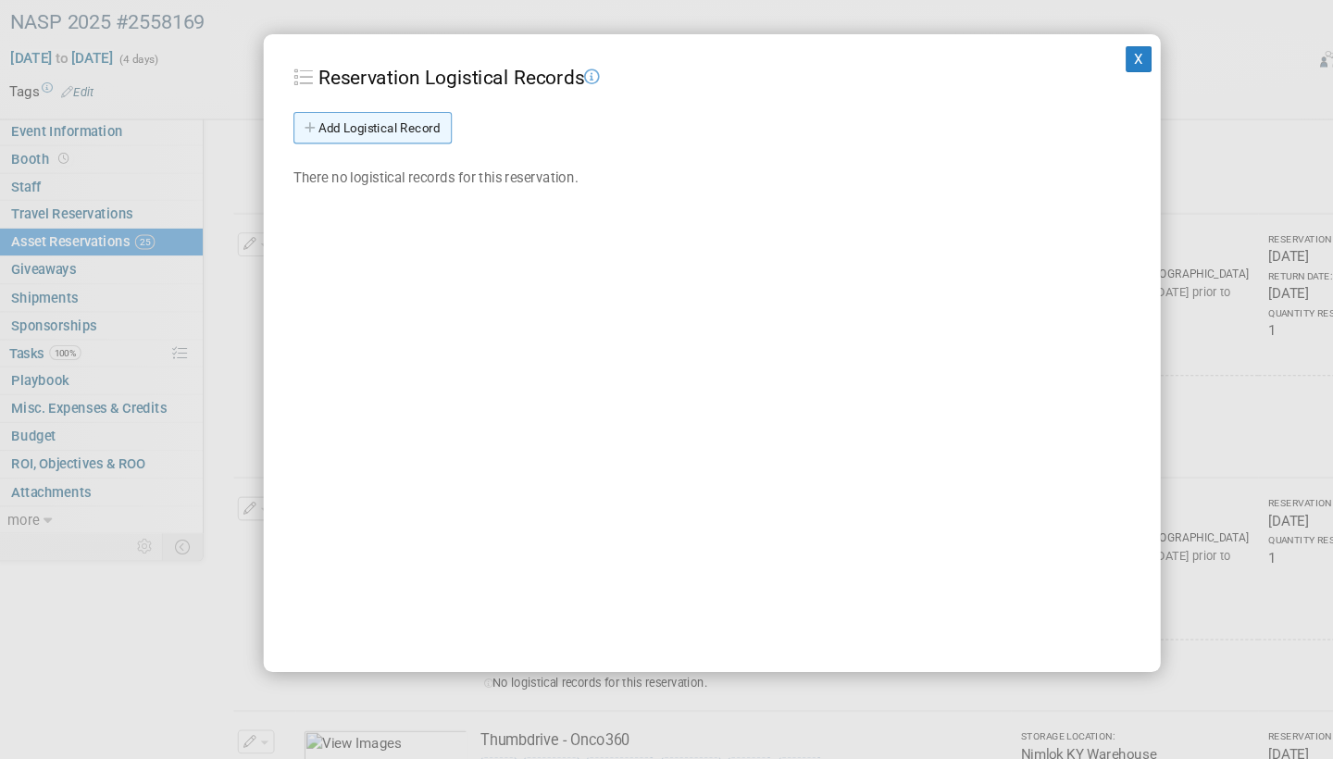
click at [380, 156] on link "Add Logistical Record" at bounding box center [351, 171] width 147 height 30
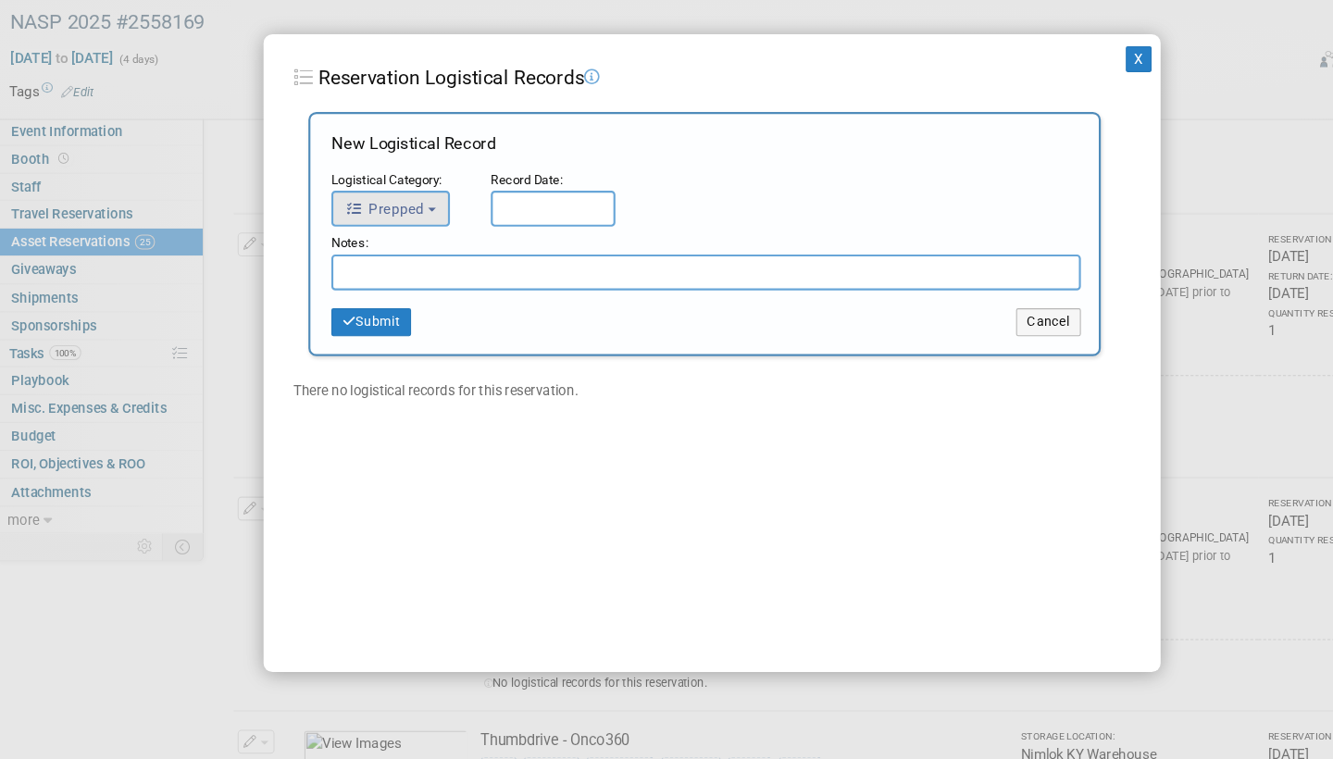
click at [404, 229] on button "Prepped" at bounding box center [368, 245] width 110 height 33
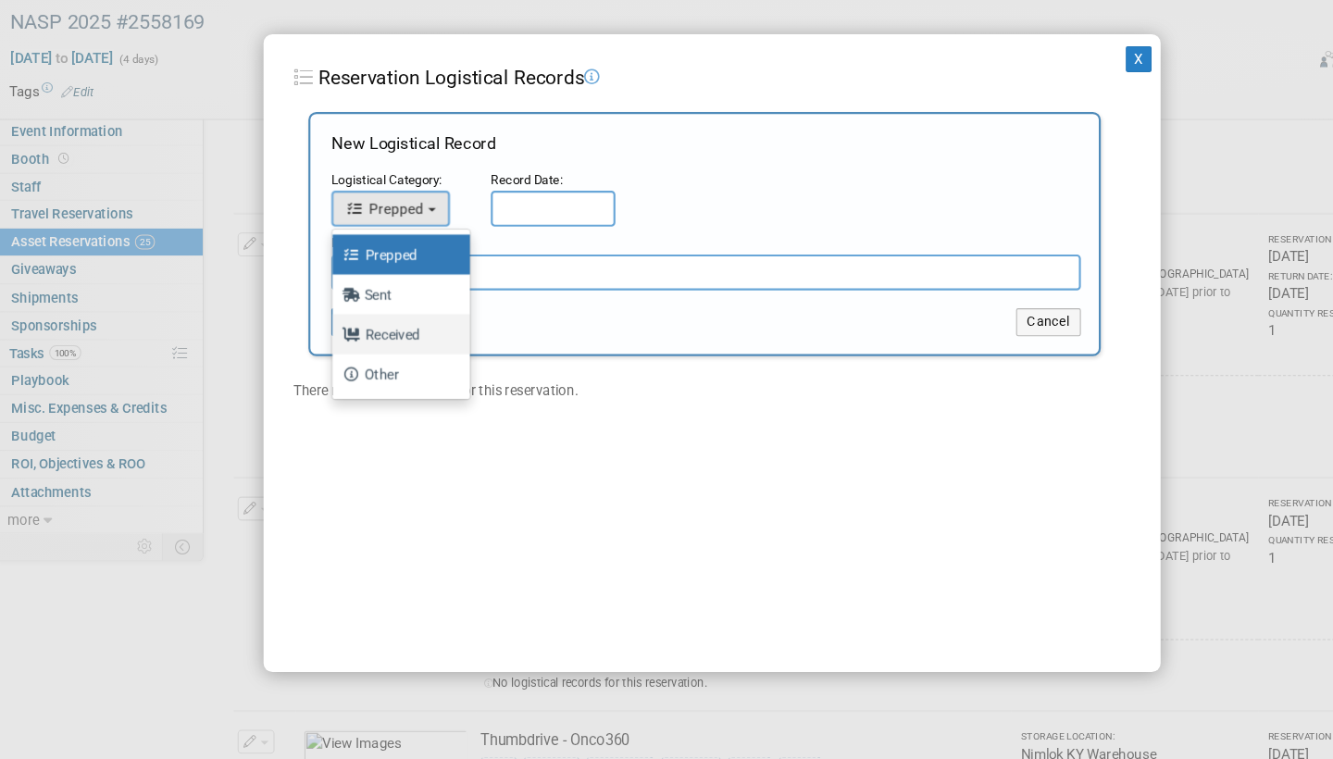
click at [384, 347] on label "Received" at bounding box center [373, 362] width 100 height 30
click at [317, 354] on input "Received" at bounding box center [311, 360] width 12 height 12
select select "3"
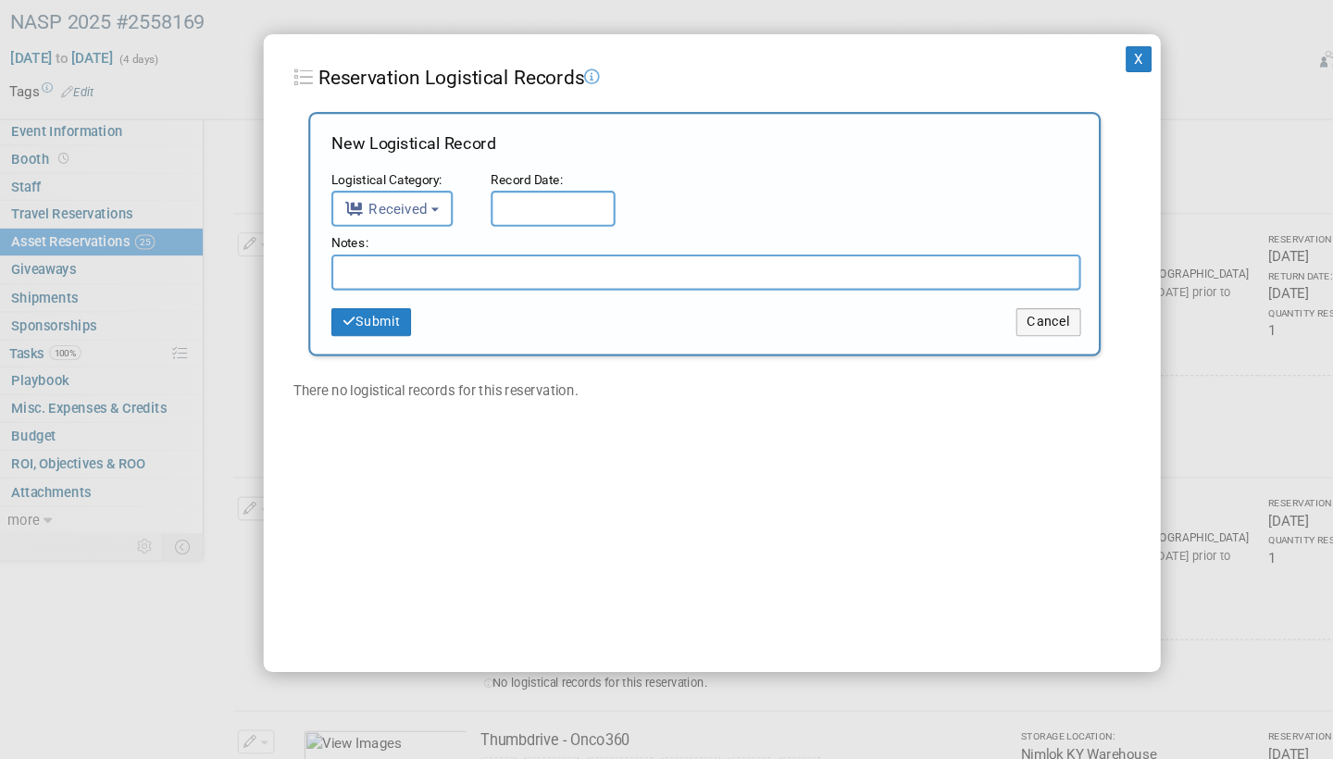
click at [490, 229] on input "text" at bounding box center [519, 245] width 116 height 33
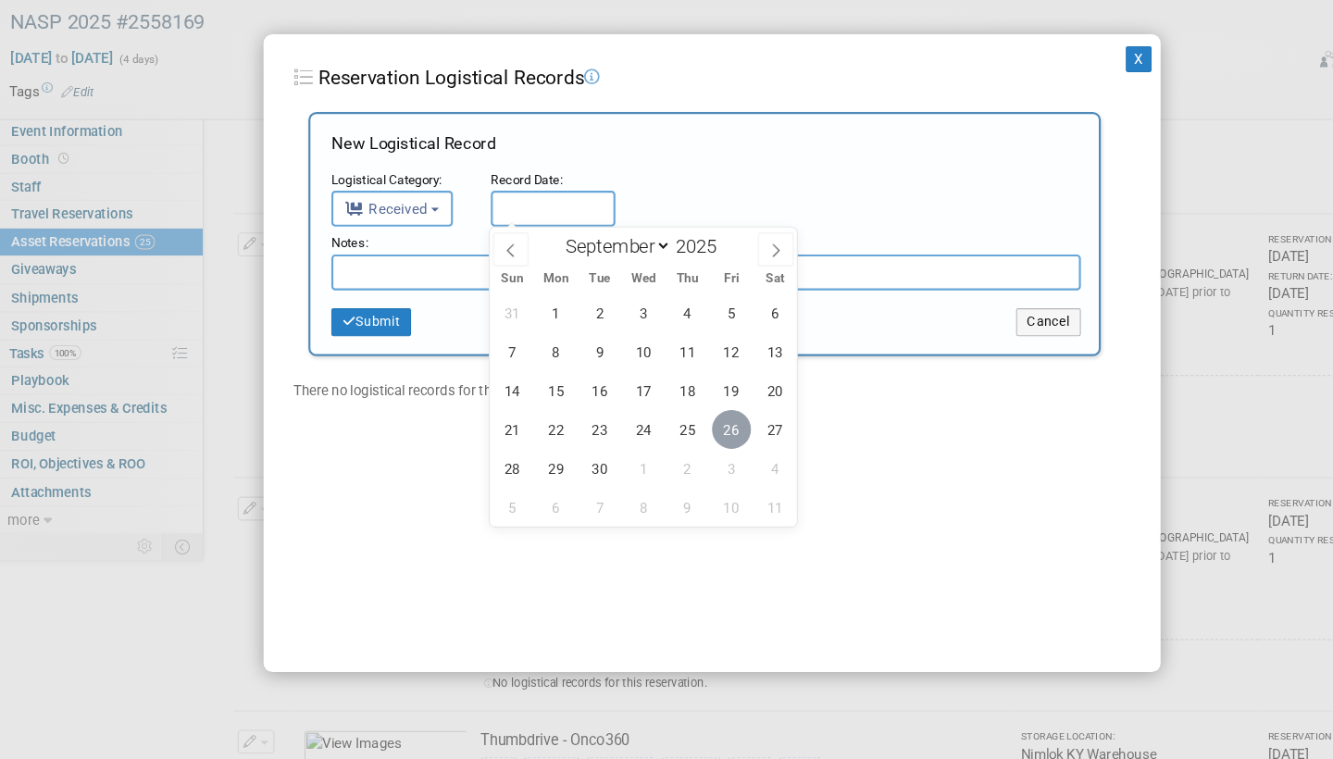
click at [679, 432] on span "26" at bounding box center [684, 450] width 36 height 36
type input "[DATE]"
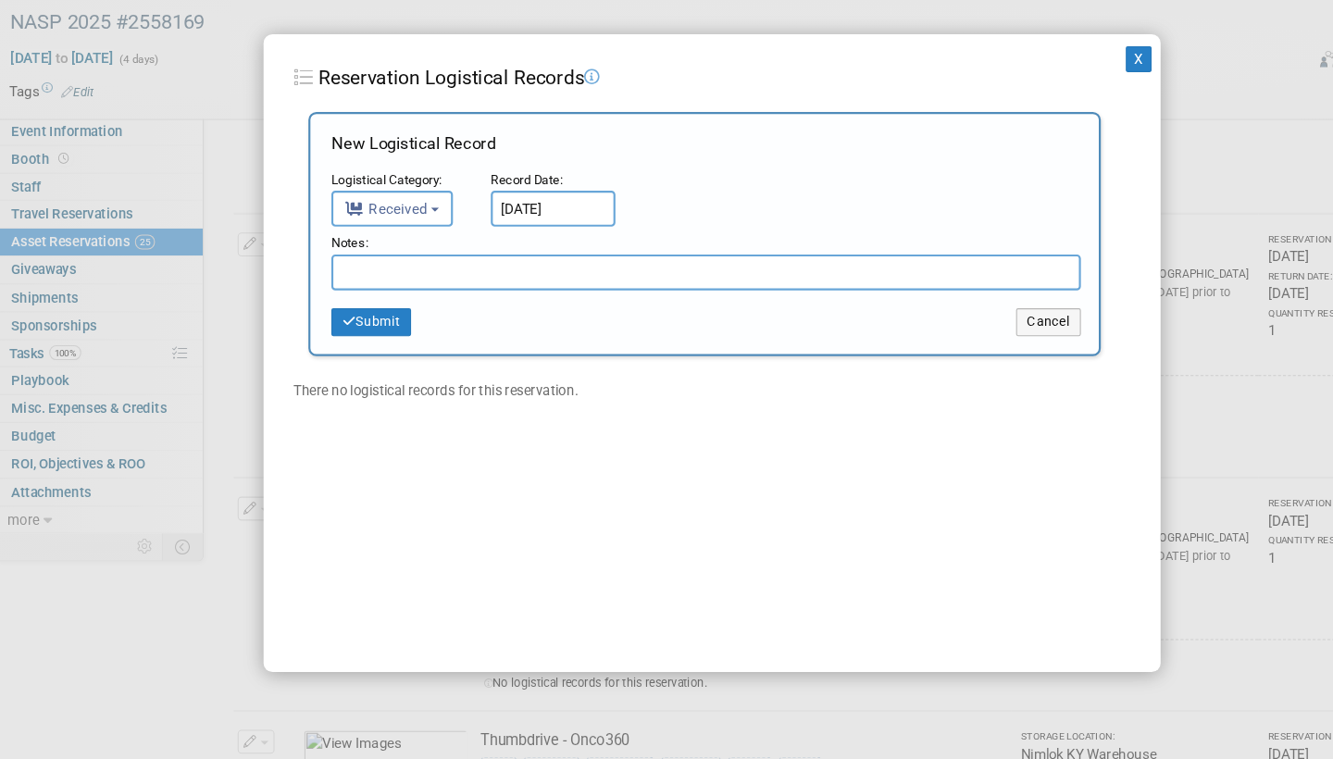
click at [480, 288] on input "text" at bounding box center [661, 304] width 696 height 33
paste input "Received in good condition"
type input "Received in good condition"
click at [364, 338] on button "Submit" at bounding box center [350, 351] width 74 height 26
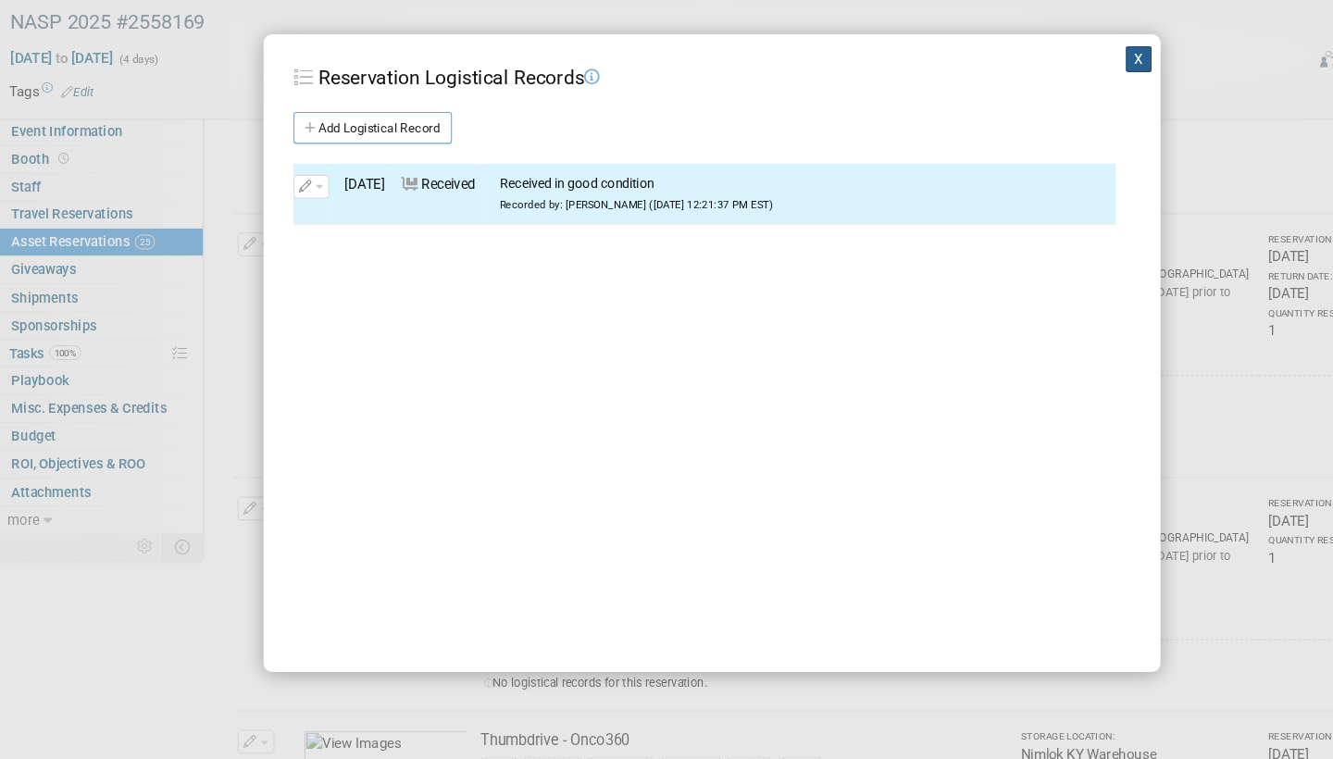
click at [1059, 94] on button "X" at bounding box center [1063, 106] width 24 height 24
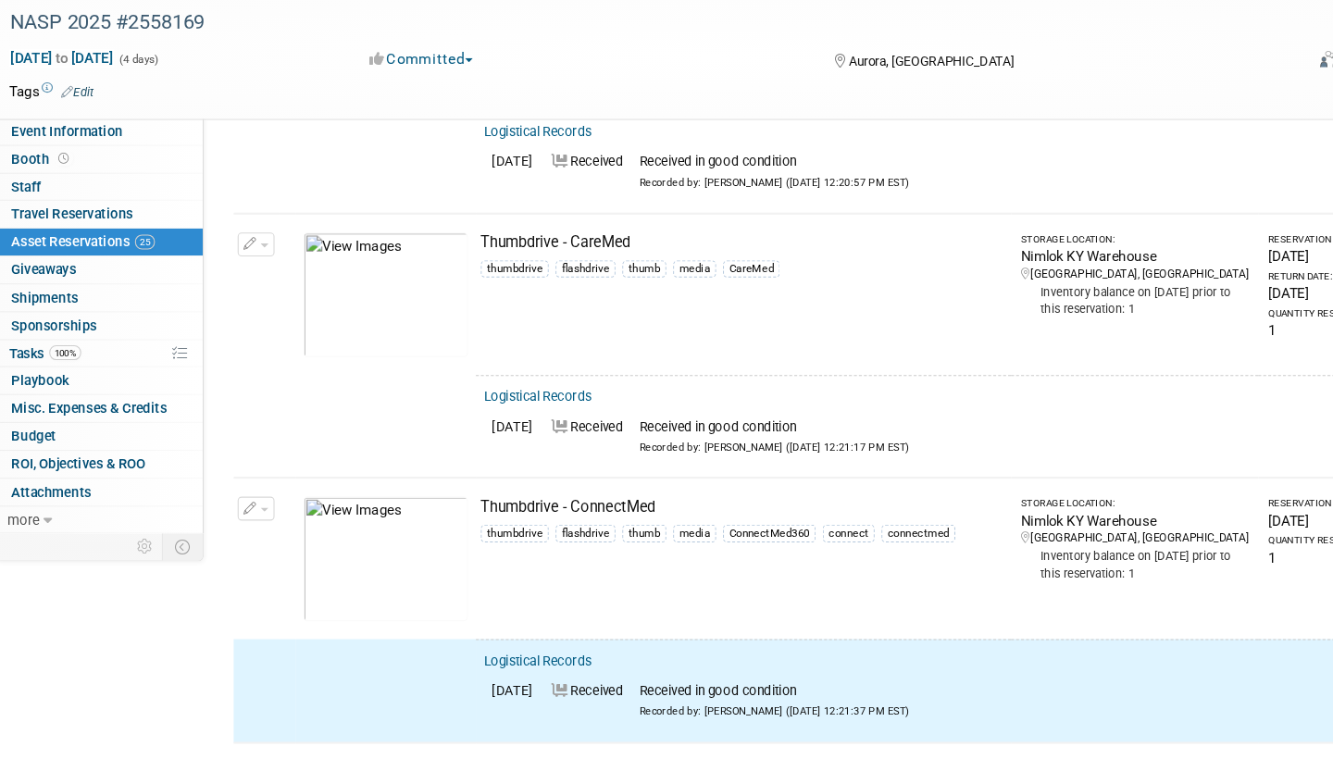
click at [241, 513] on button "button" at bounding box center [243, 524] width 34 height 22
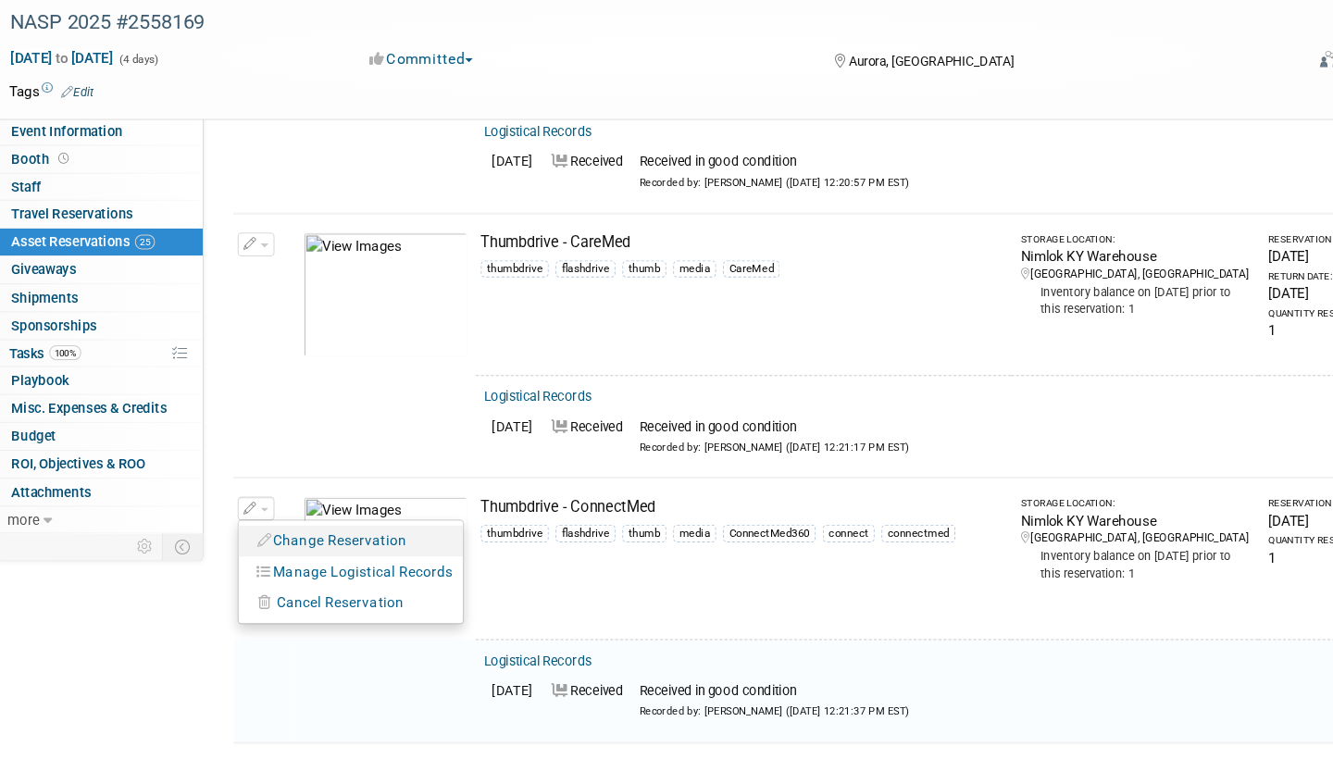
click at [315, 541] on button "Change Reservation" at bounding box center [314, 553] width 156 height 25
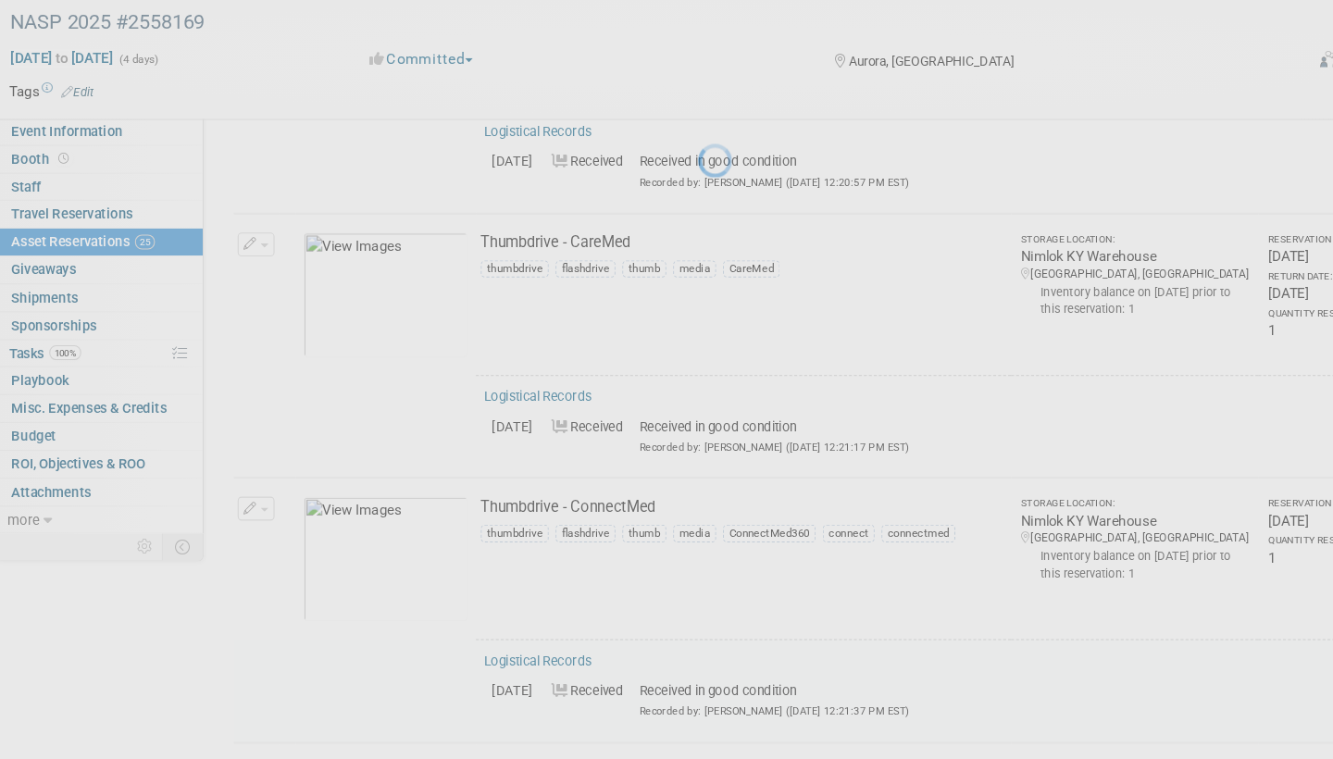
select select "8"
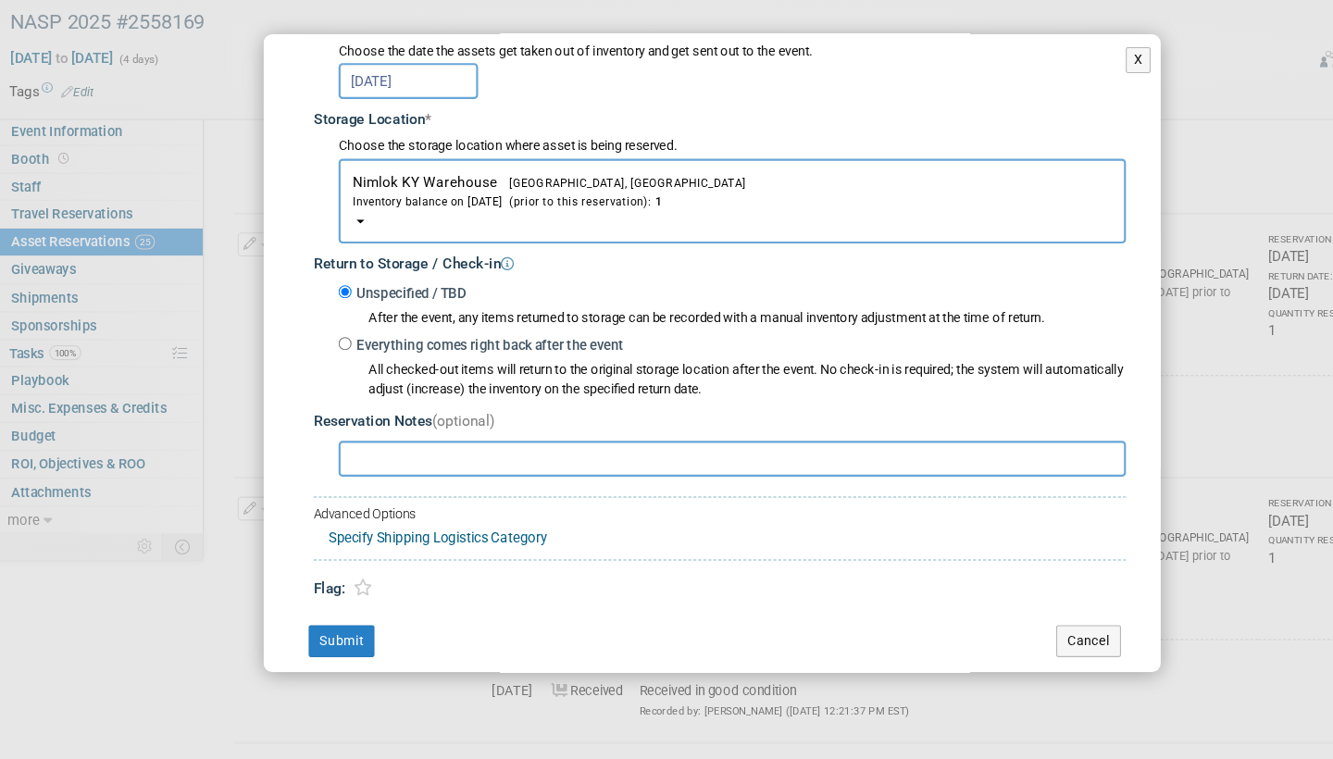
scroll to position [252, 0]
click at [320, 366] on input "Everything comes right back after the event" at bounding box center [325, 372] width 12 height 12
radio input "true"
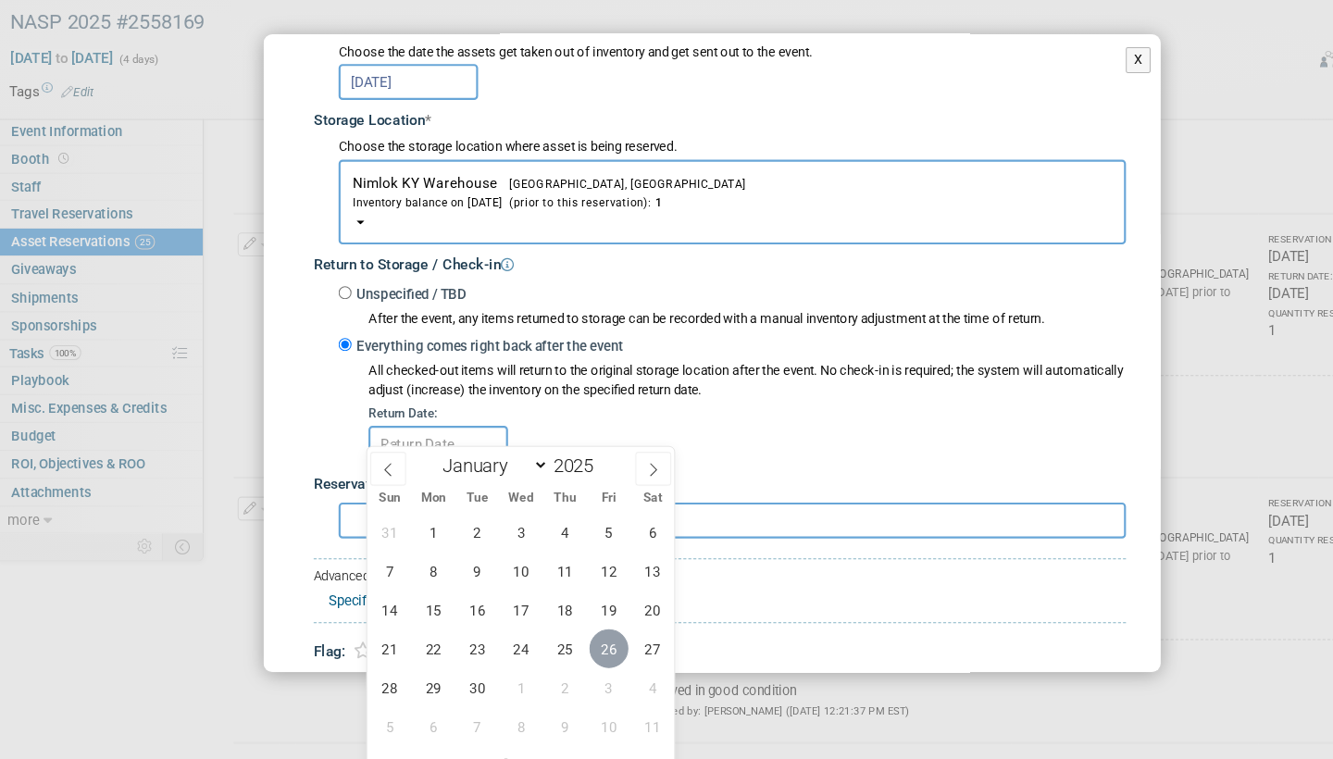
click at [570, 636] on span "26" at bounding box center [571, 654] width 36 height 36
type input "[DATE]"
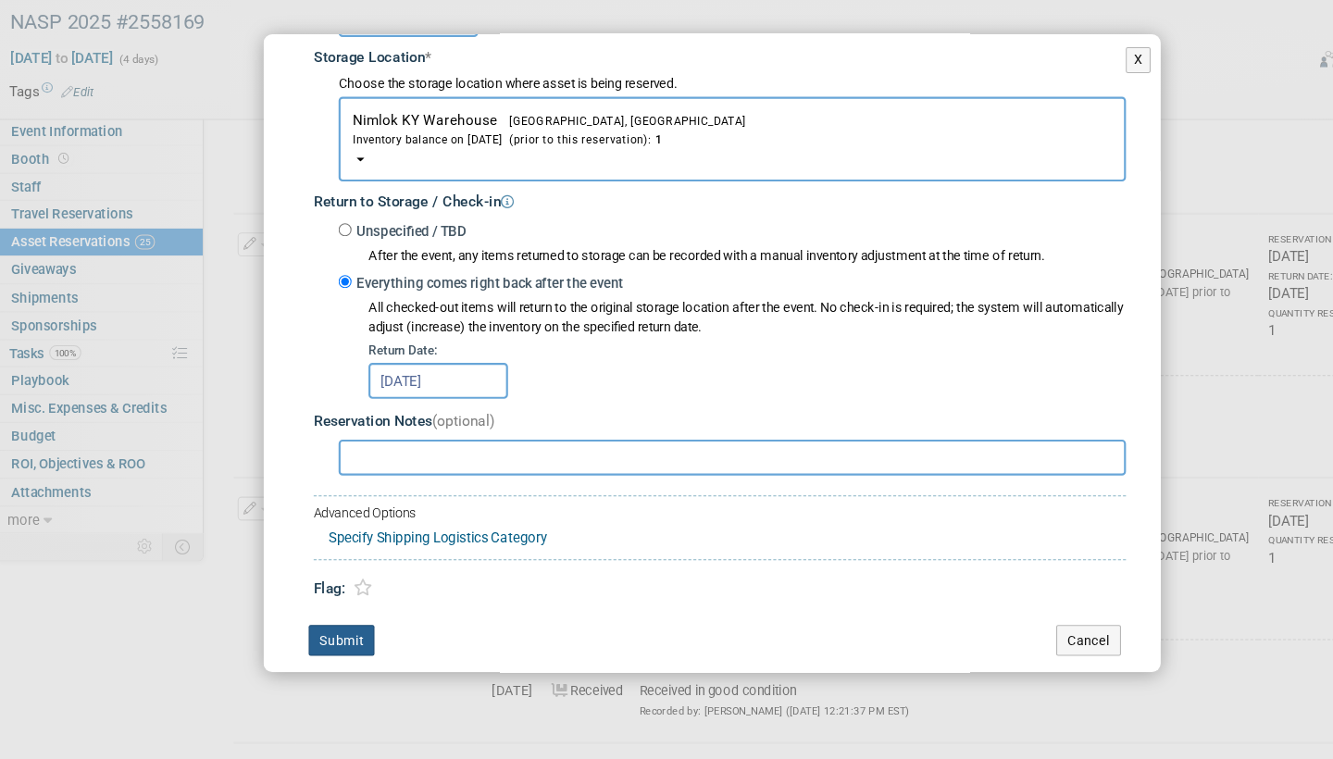
scroll to position [308, 0]
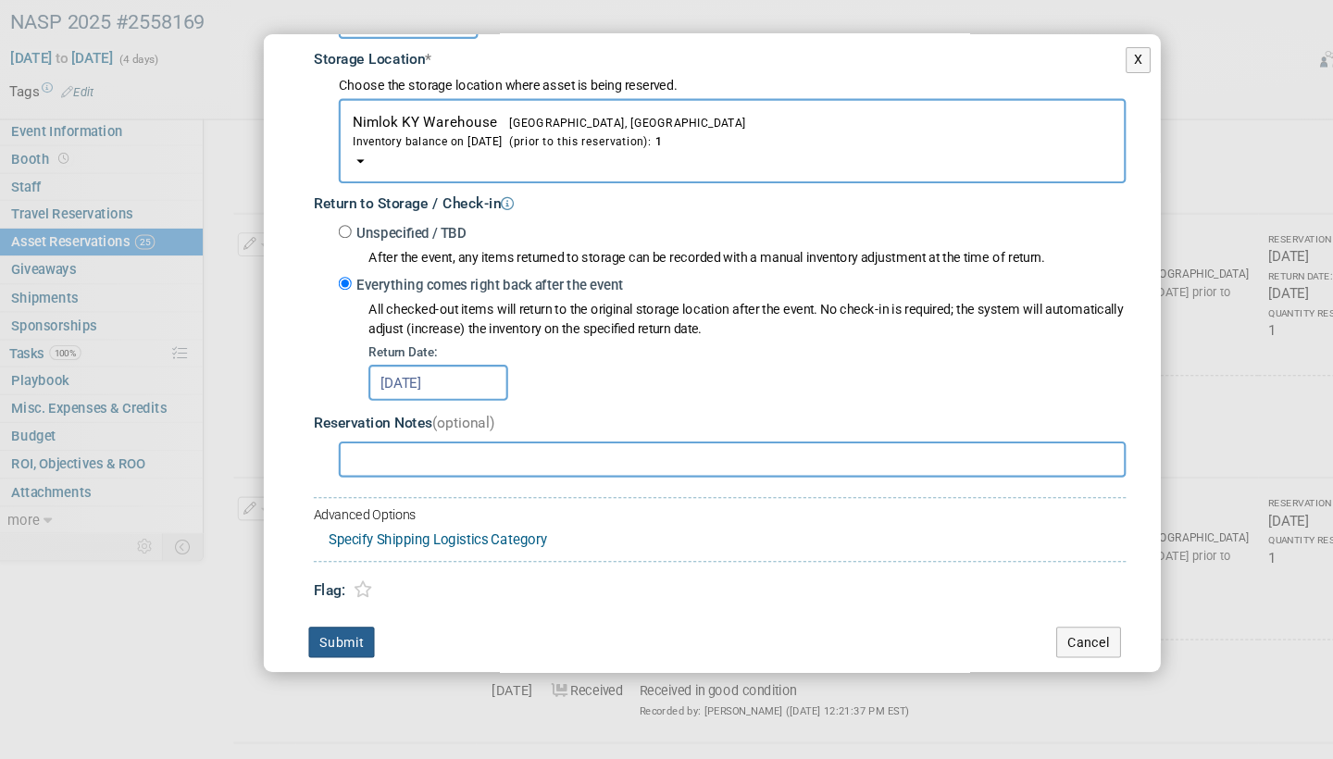
click at [329, 634] on button "Submit" at bounding box center [322, 649] width 61 height 30
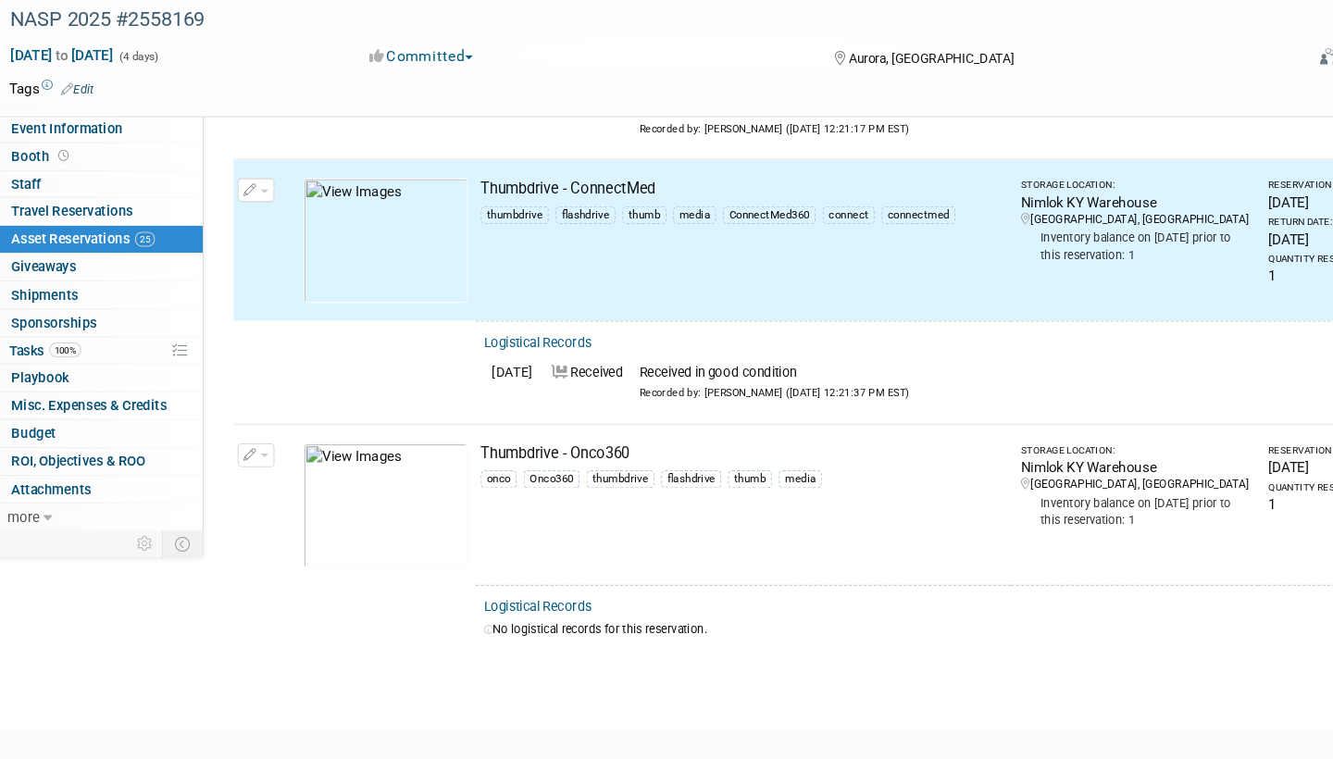
scroll to position [5731, 0]
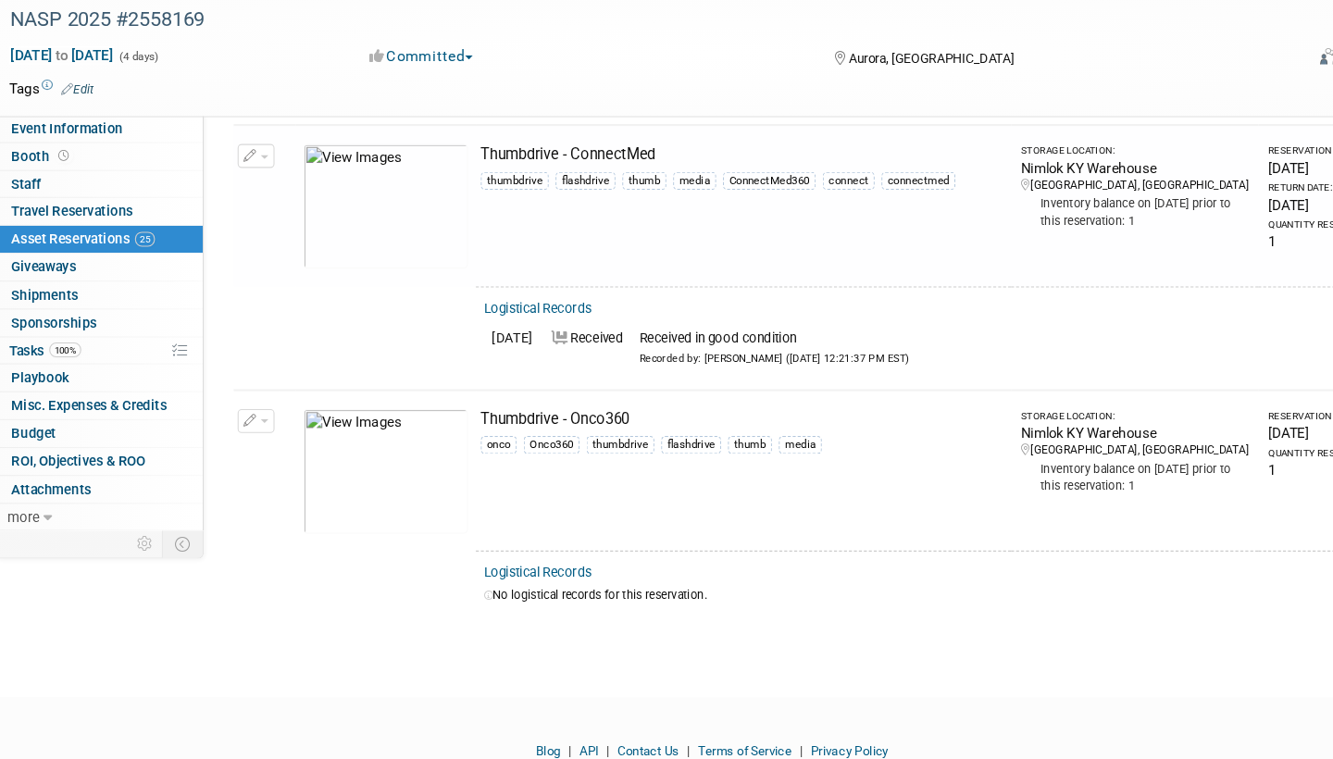
click at [527, 579] on link "Logistical Records" at bounding box center [504, 586] width 101 height 14
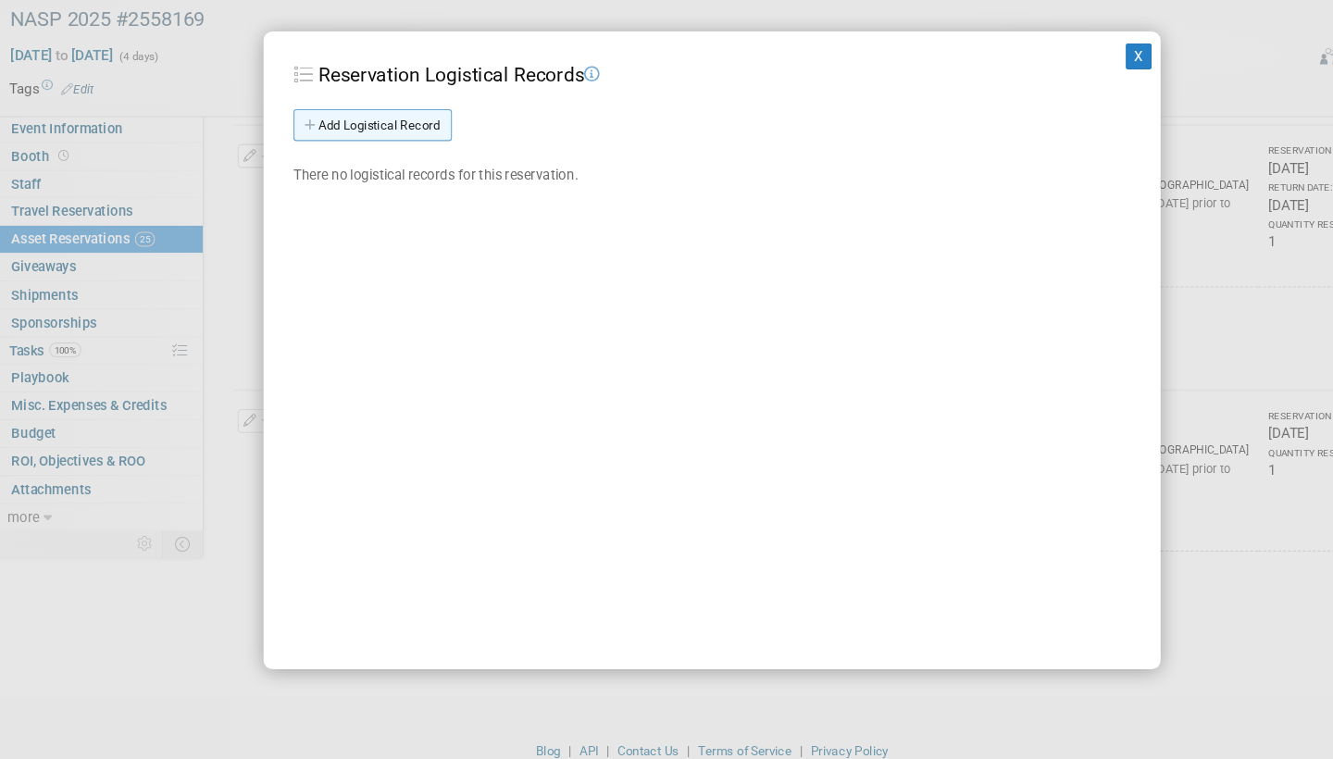
click at [388, 156] on link "Add Logistical Record" at bounding box center [351, 171] width 147 height 30
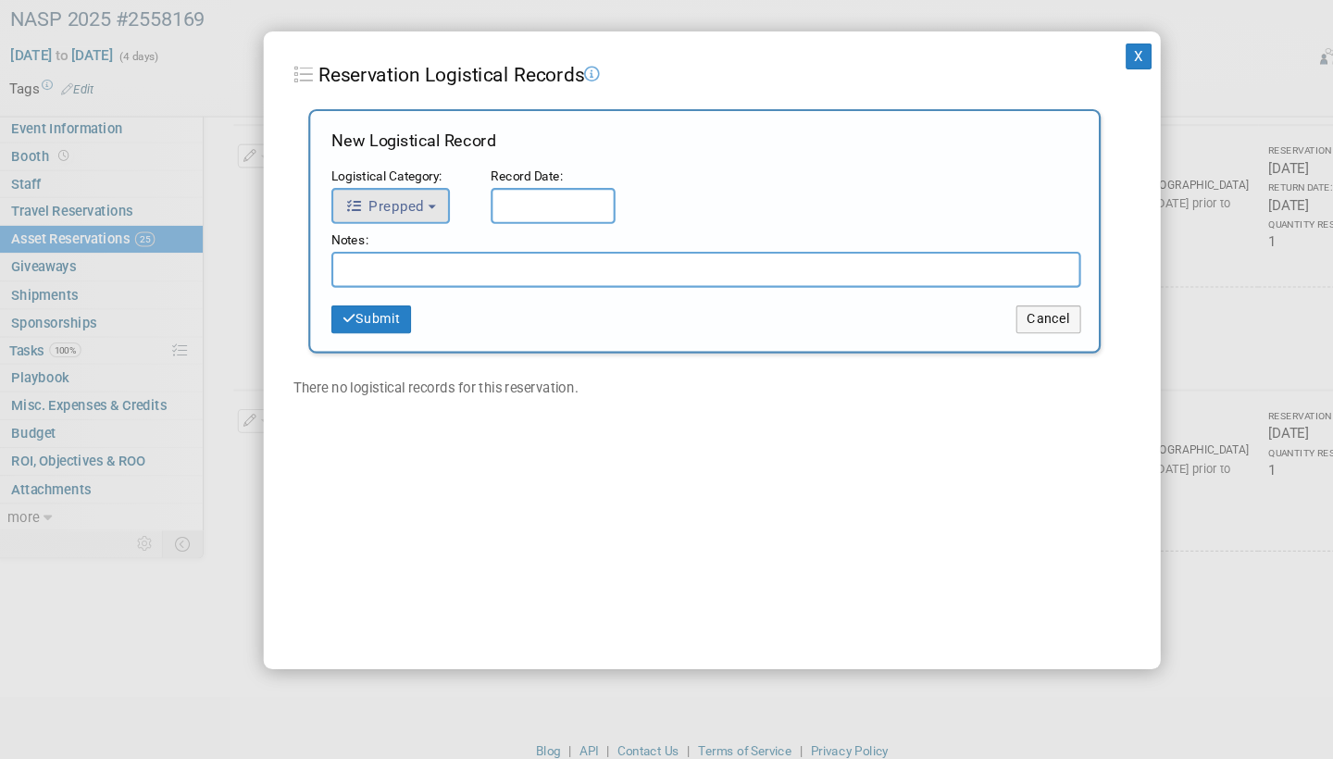
click at [402, 229] on button "Prepped" at bounding box center [368, 245] width 110 height 33
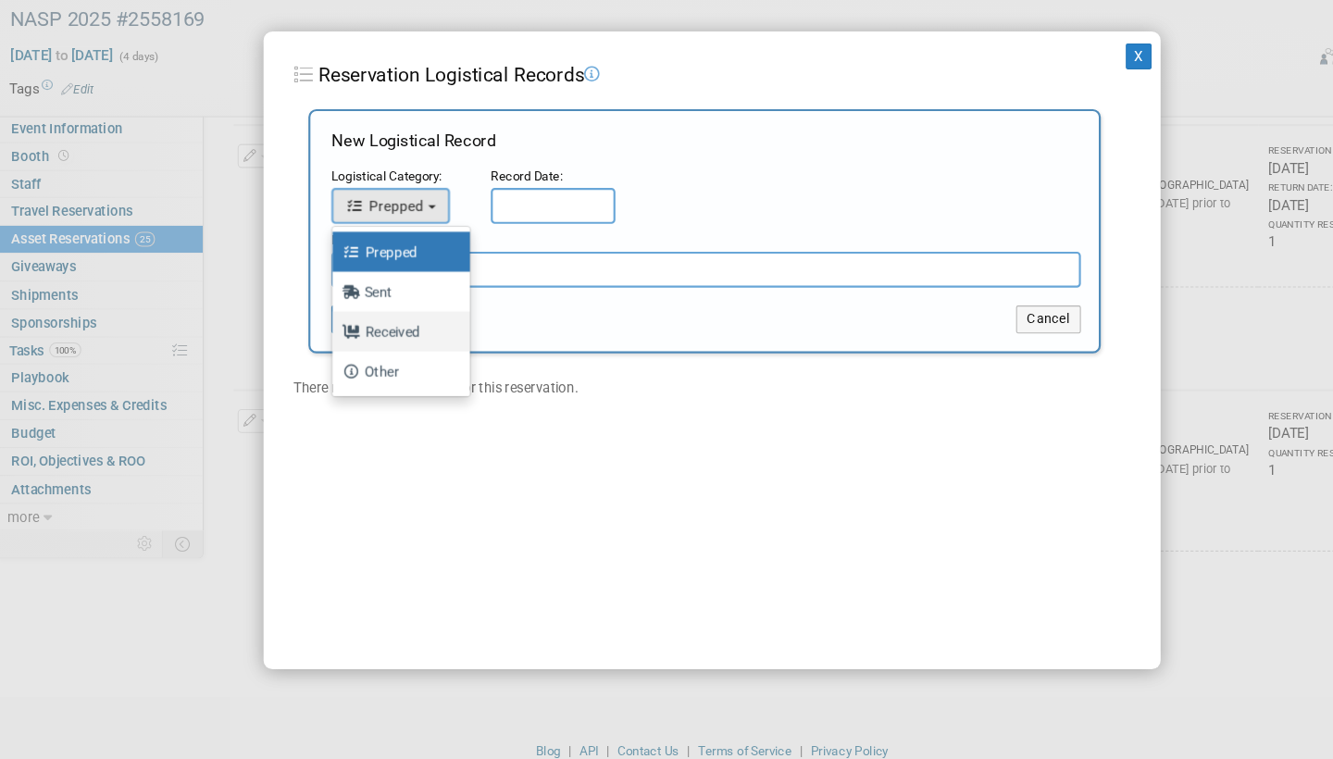
click at [376, 347] on label "Received" at bounding box center [373, 362] width 100 height 30
click at [317, 354] on input "Received" at bounding box center [311, 360] width 12 height 12
select select "3"
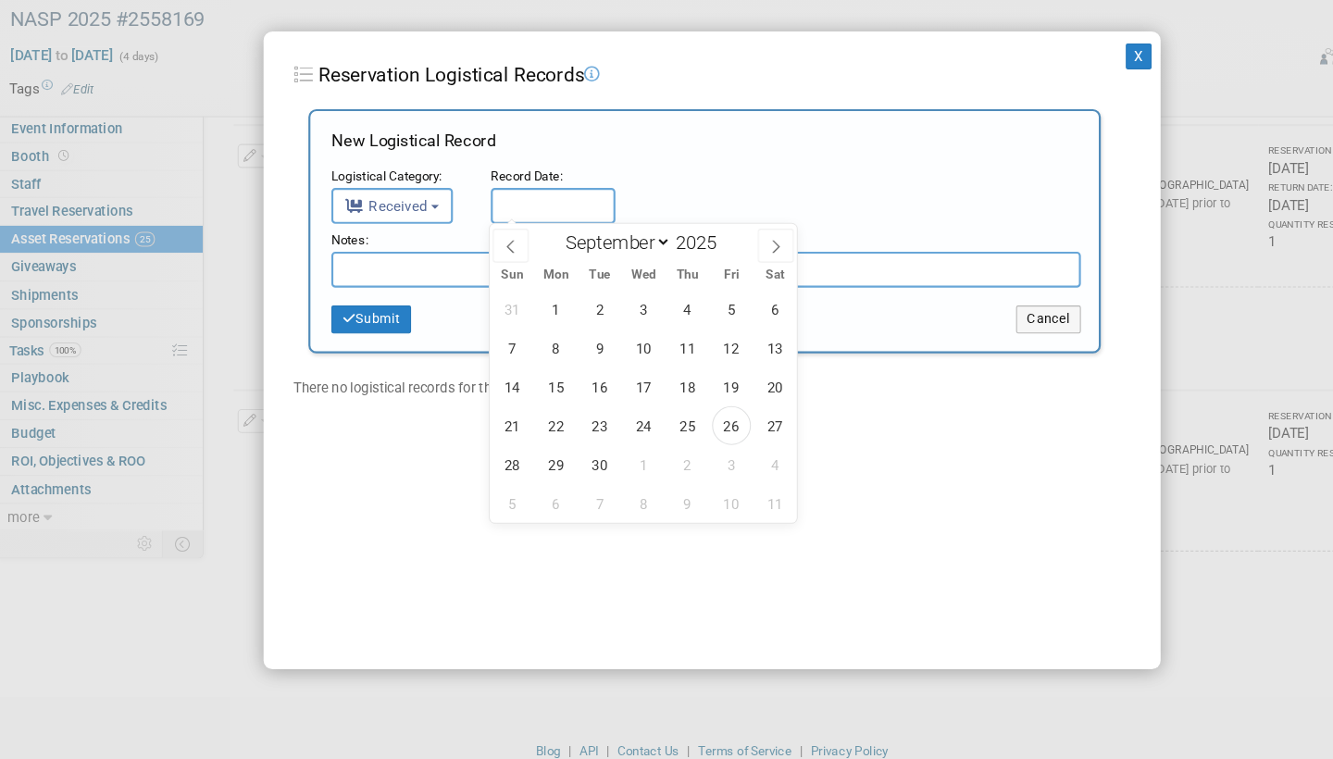
click at [508, 229] on input "text" at bounding box center [519, 245] width 116 height 33
click at [680, 431] on span "26" at bounding box center [684, 449] width 36 height 36
type input "[DATE]"
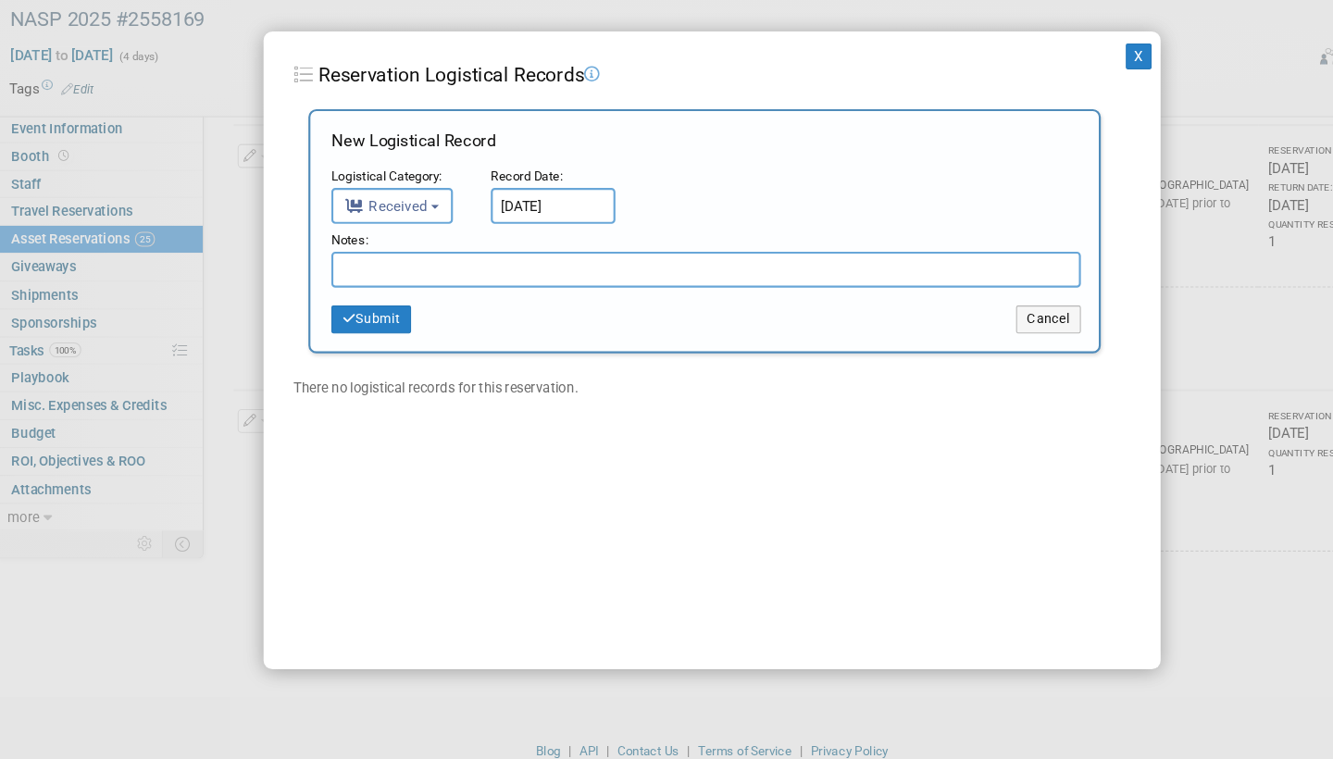
click at [400, 288] on input "text" at bounding box center [661, 304] width 696 height 33
type input "Did not return"
click at [374, 338] on button "Submit" at bounding box center [350, 351] width 74 height 26
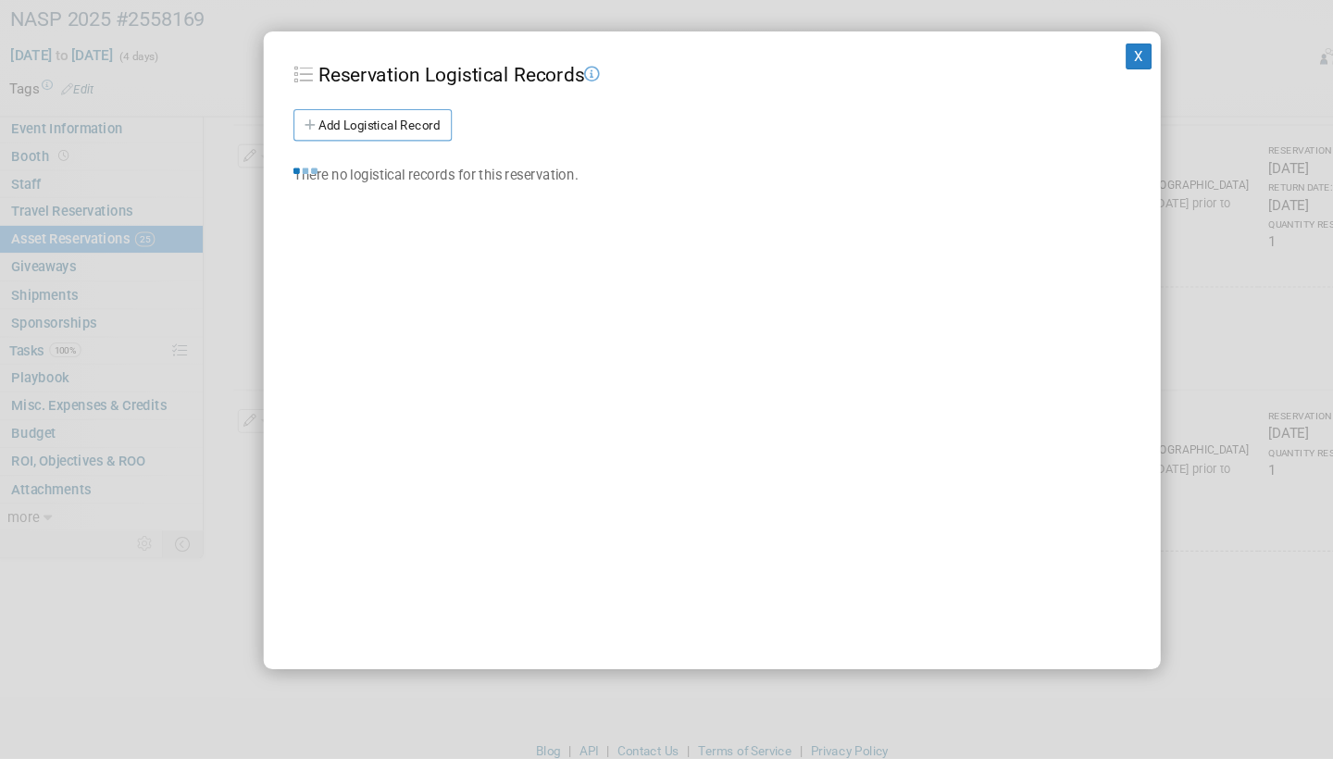
click at [374, 284] on div "X Reservation Logistical Records Add Logistical Record New Logistical Record Lo…" at bounding box center [666, 379] width 833 height 592
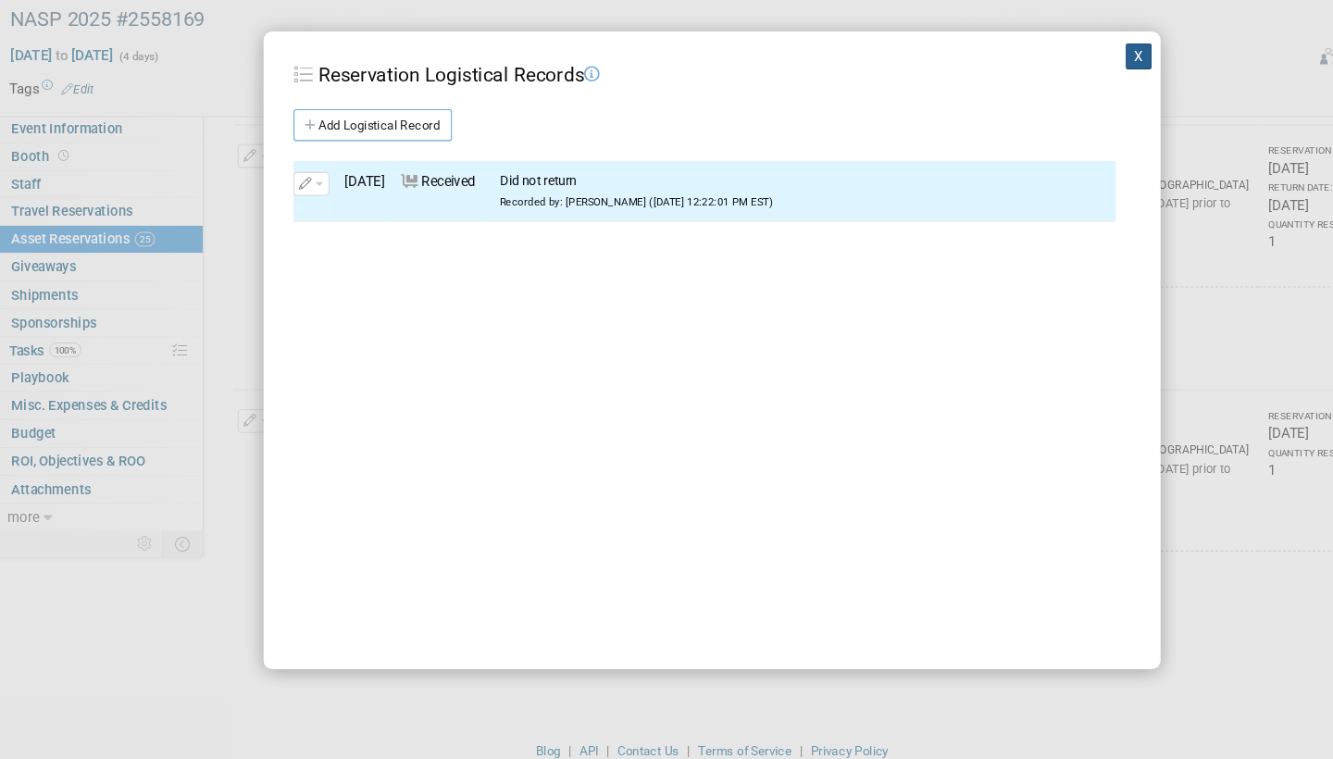
click at [1056, 94] on button "X" at bounding box center [1063, 106] width 24 height 24
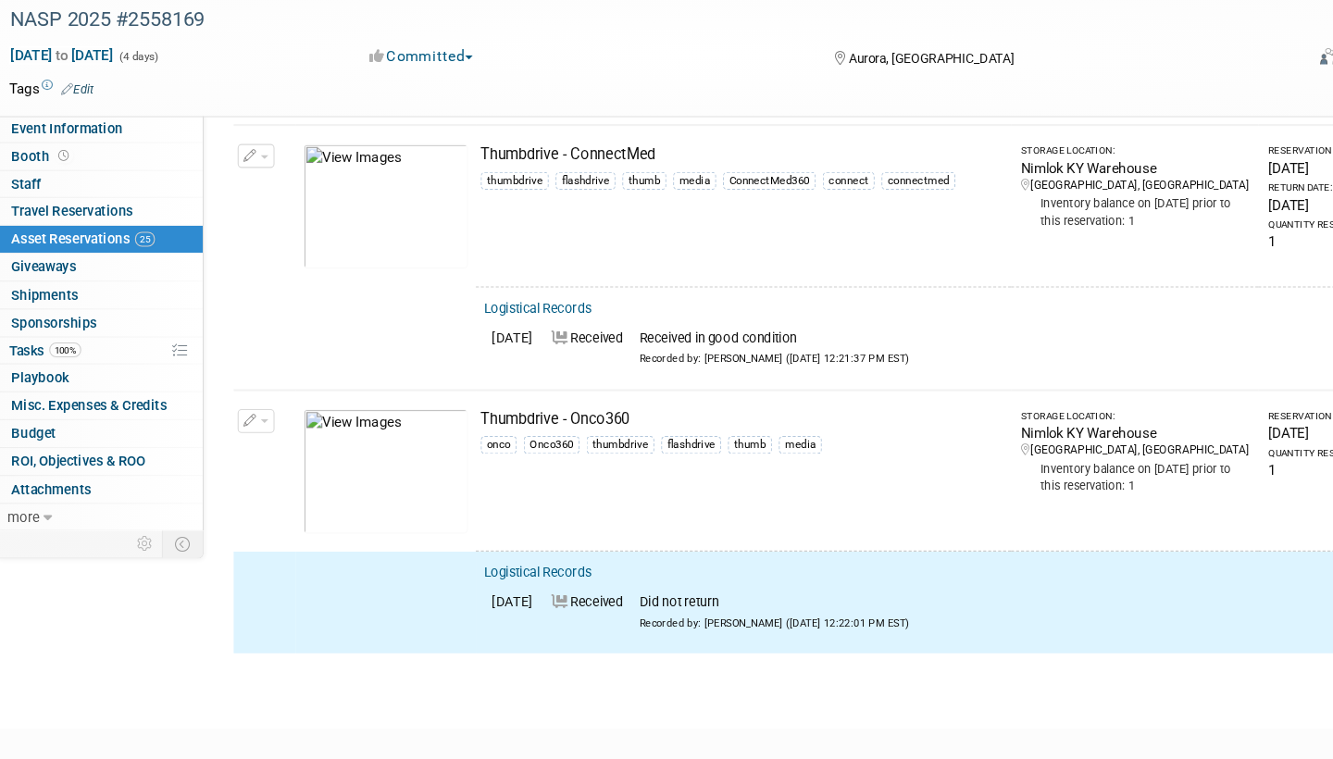
click at [248, 434] on button "button" at bounding box center [243, 445] width 34 height 22
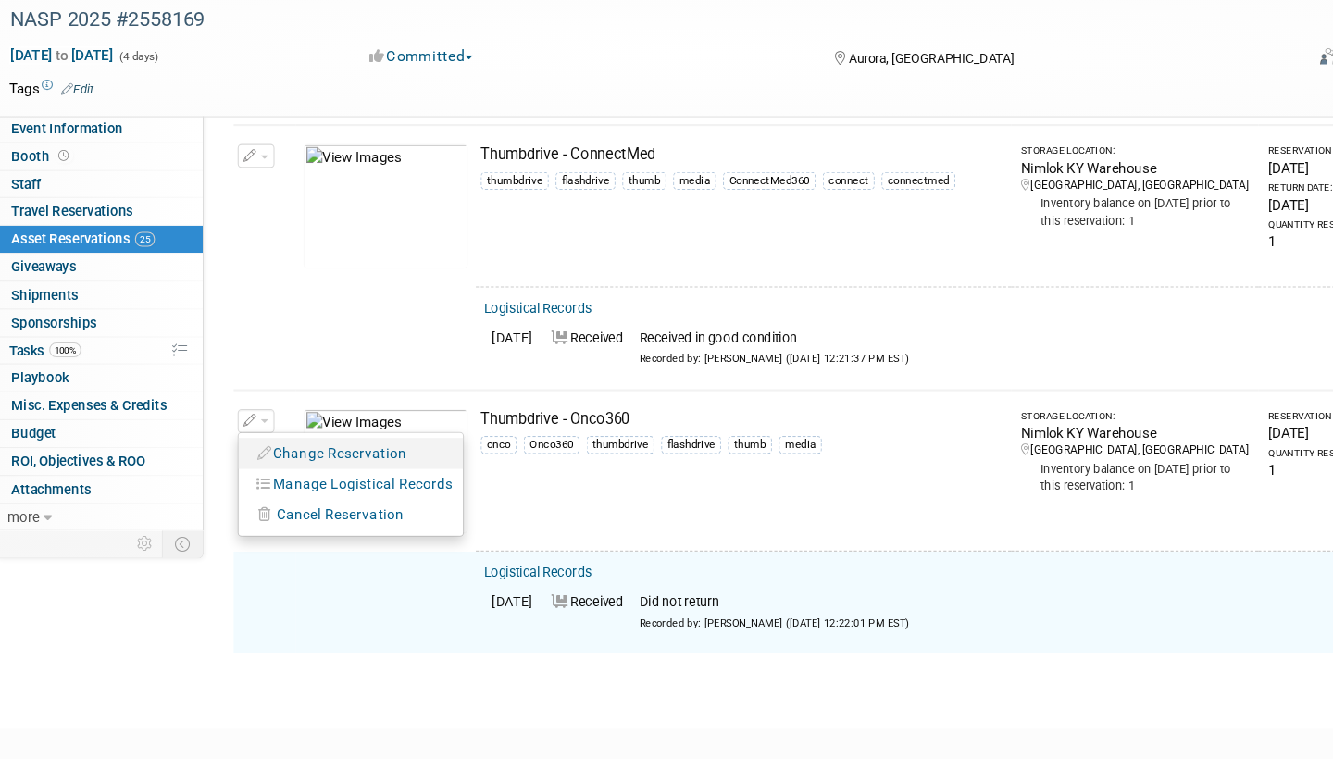
click at [328, 463] on button "Change Reservation" at bounding box center [314, 475] width 156 height 25
select select "8"
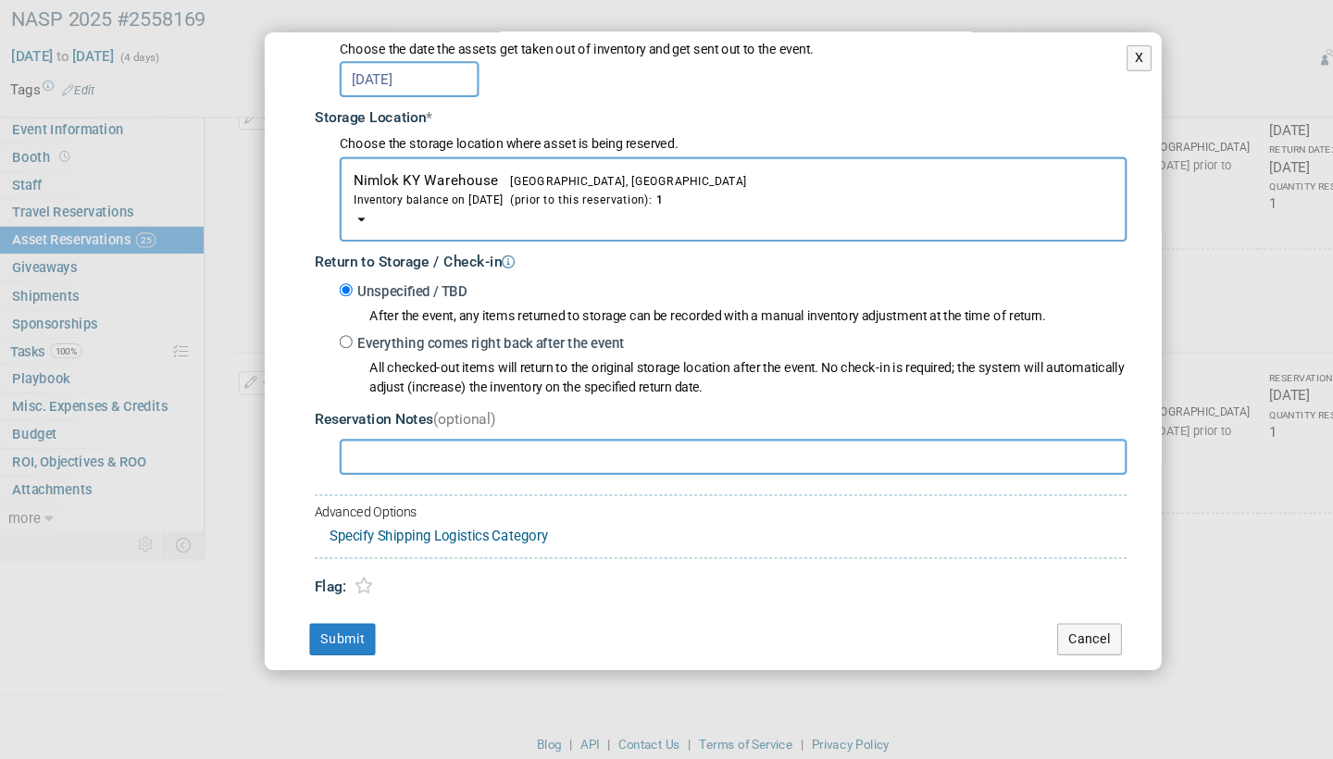
scroll to position [252, 0]
click at [322, 366] on input "Everything comes right back after the event" at bounding box center [325, 372] width 12 height 12
radio input "true"
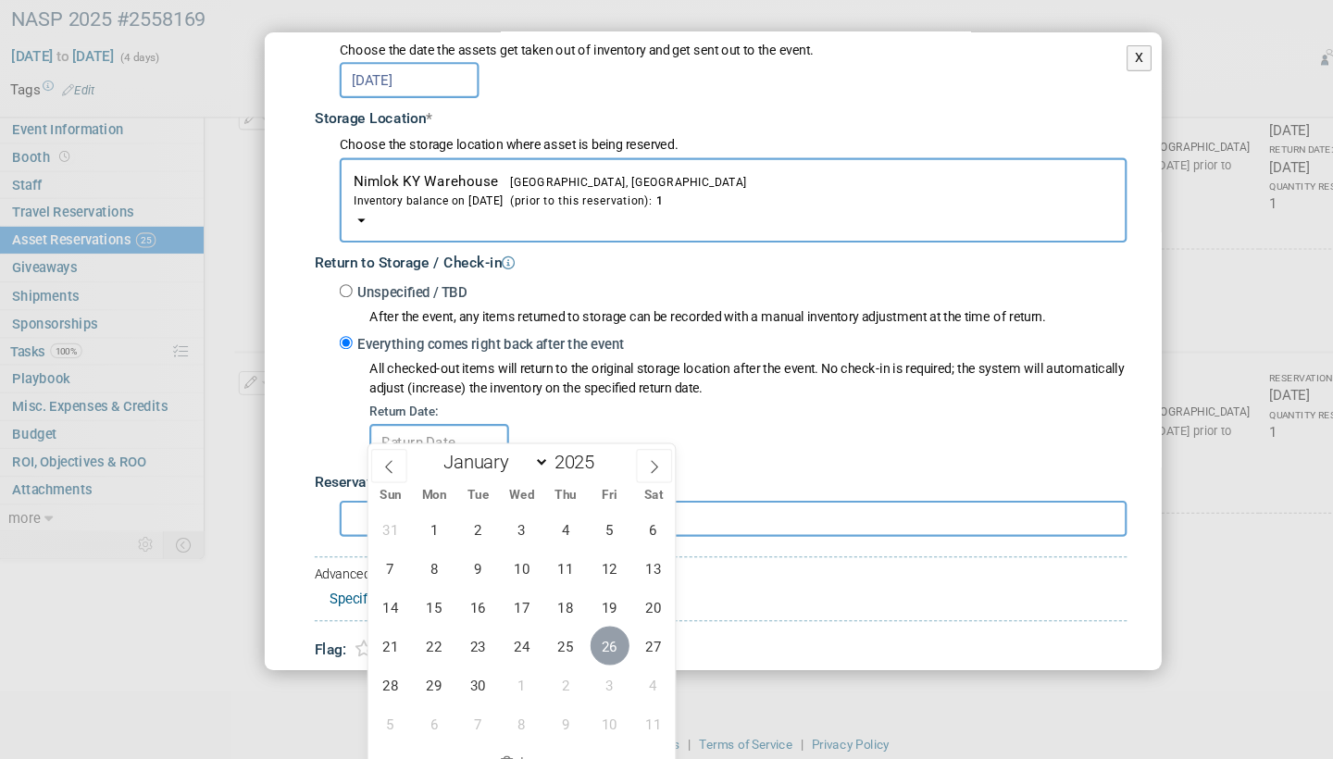
click at [568, 635] on span "26" at bounding box center [571, 653] width 36 height 36
type input "[DATE]"
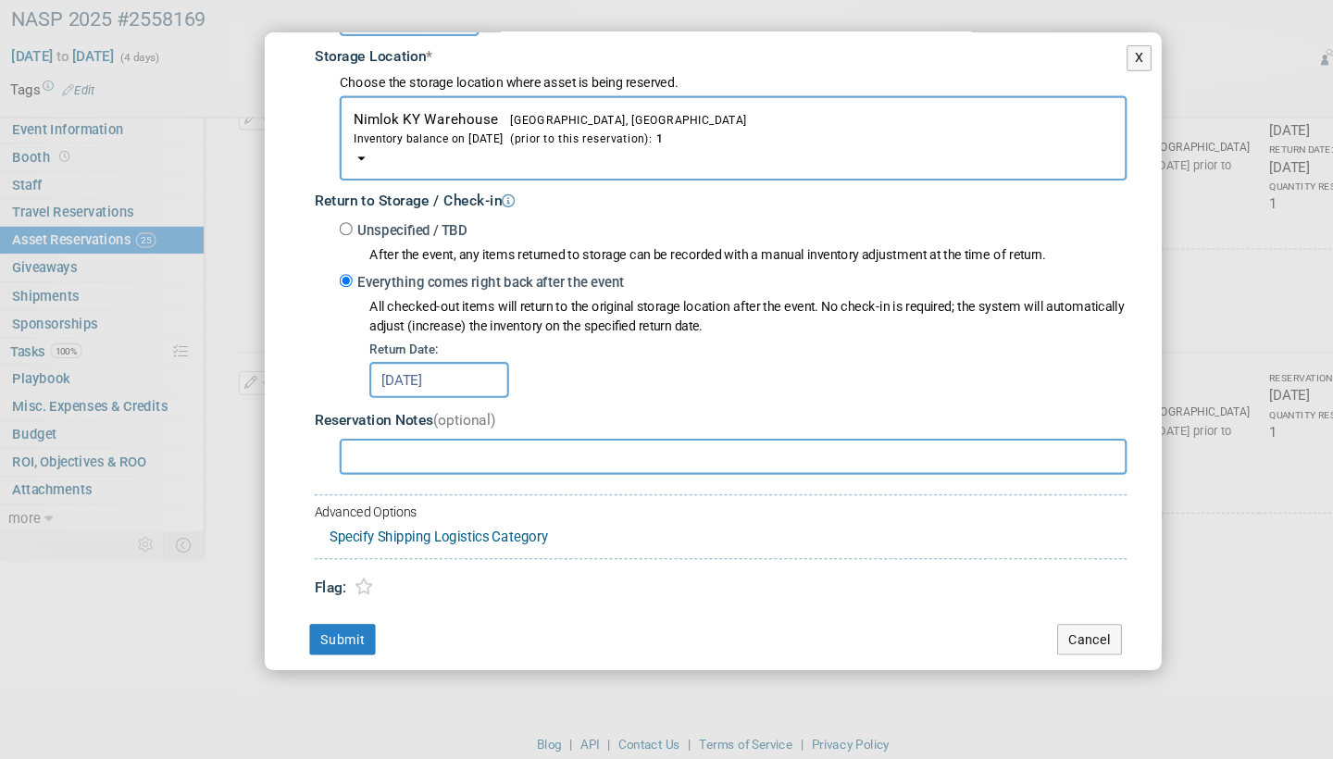
scroll to position [308, 0]
click at [329, 634] on button "Submit" at bounding box center [322, 649] width 61 height 30
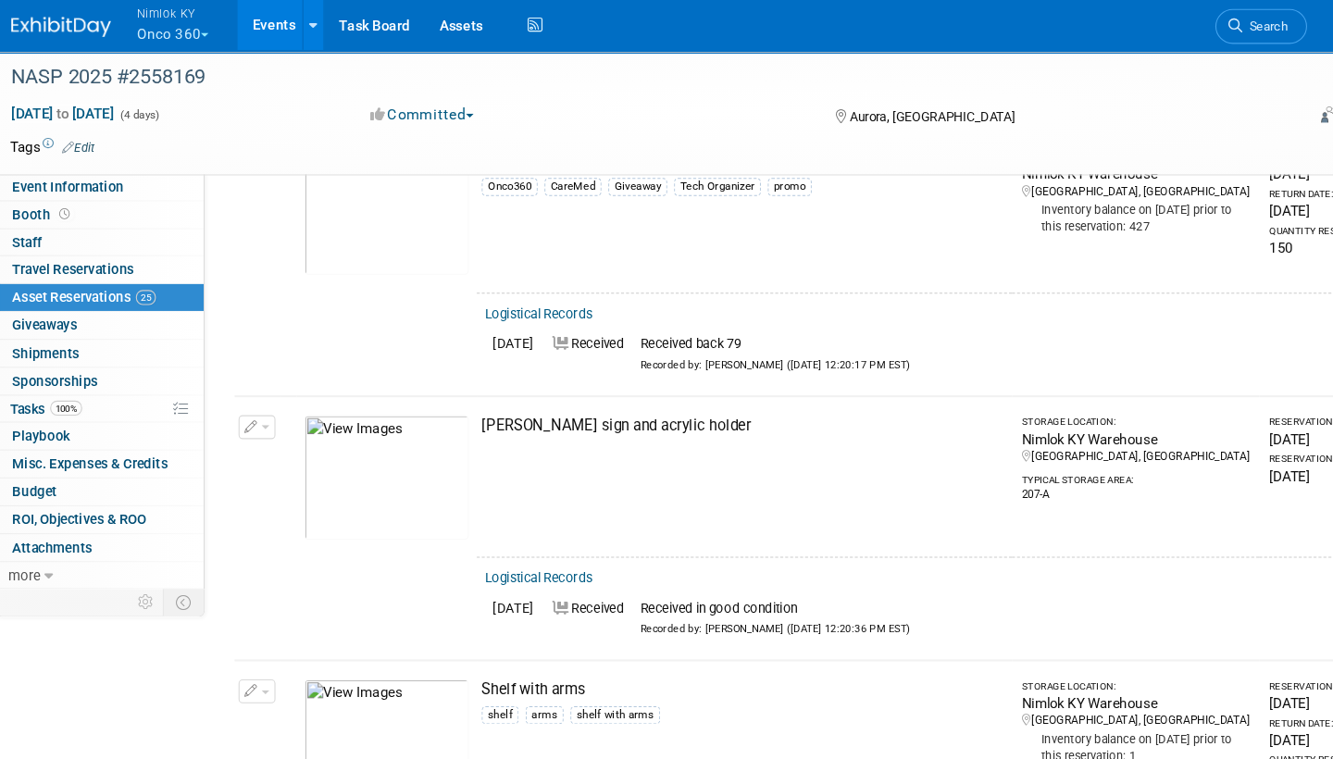
scroll to position [4643, 0]
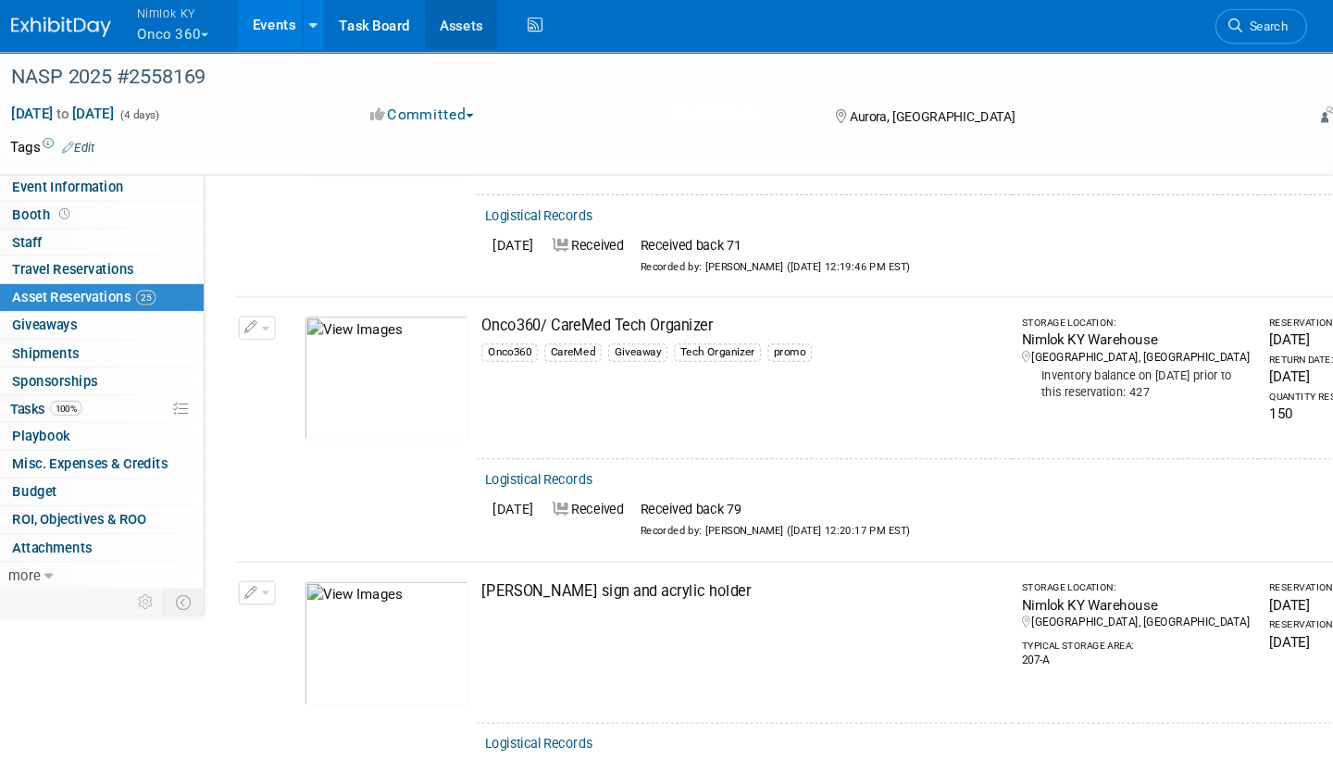
click at [429, 20] on link "Assets" at bounding box center [433, 23] width 68 height 46
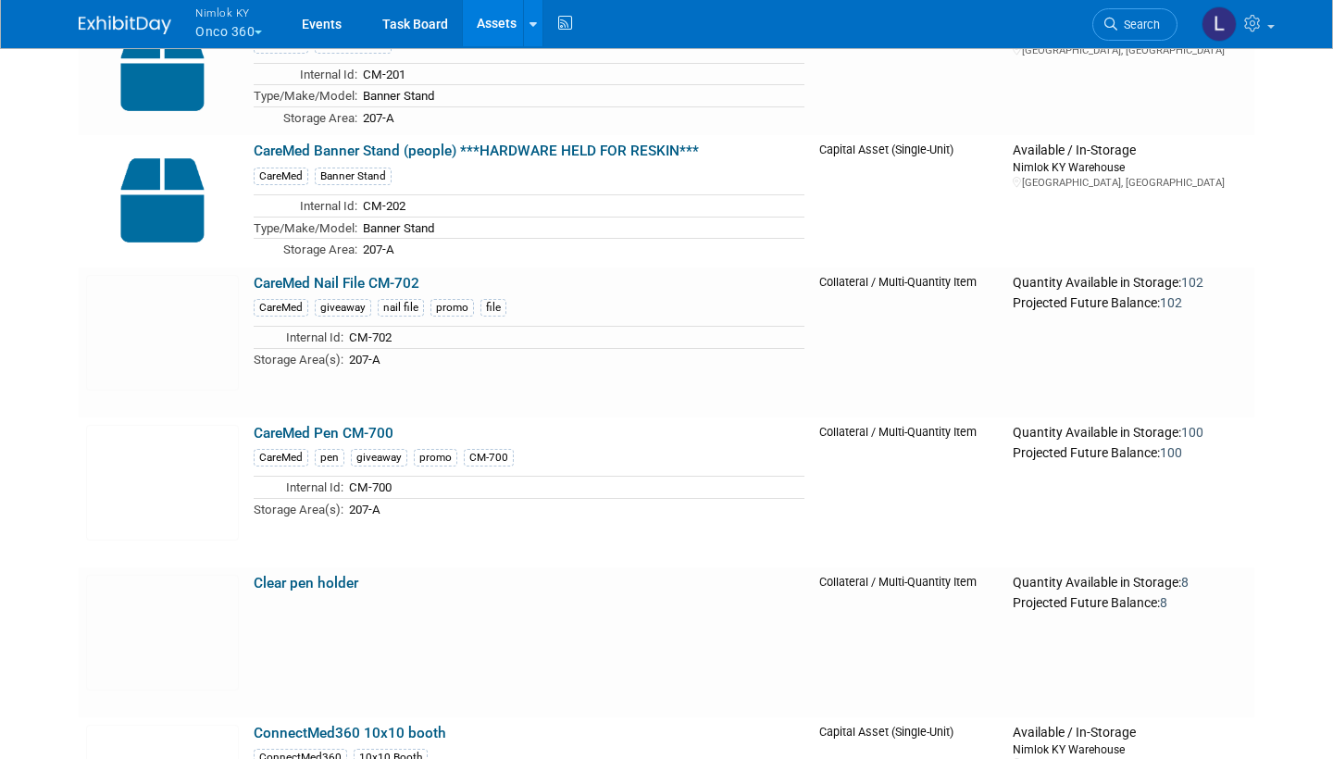
scroll to position [810, 0]
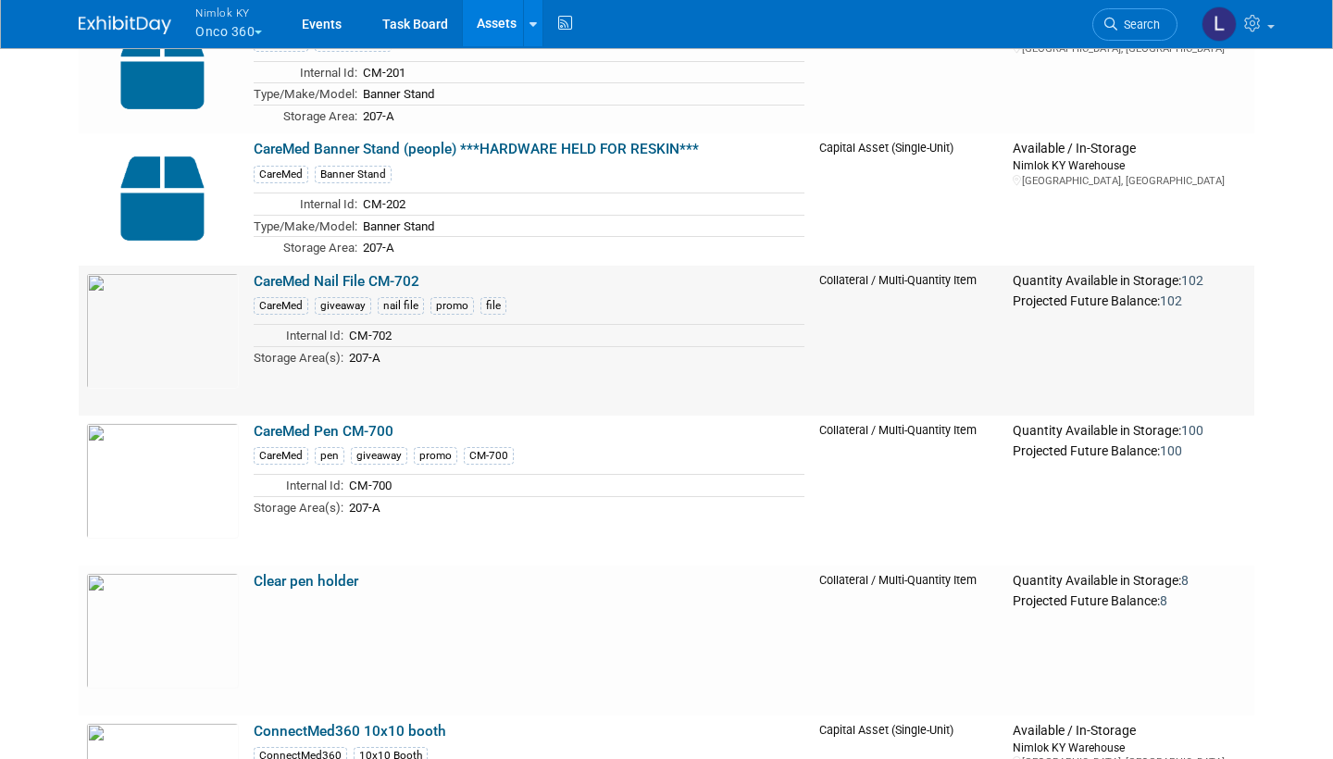
click at [341, 274] on link "CareMed Nail File CM-702" at bounding box center [337, 281] width 166 height 17
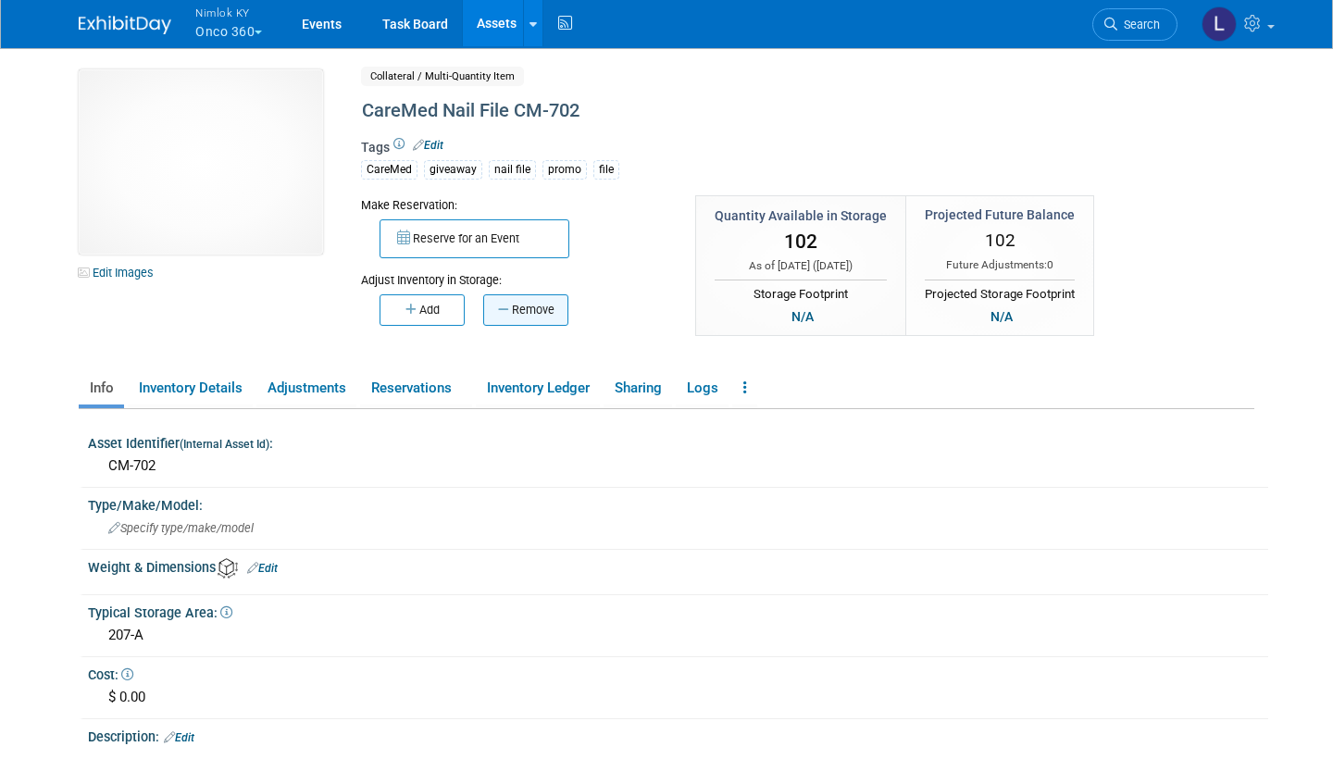
click at [529, 306] on button "Remove" at bounding box center [525, 309] width 85 height 31
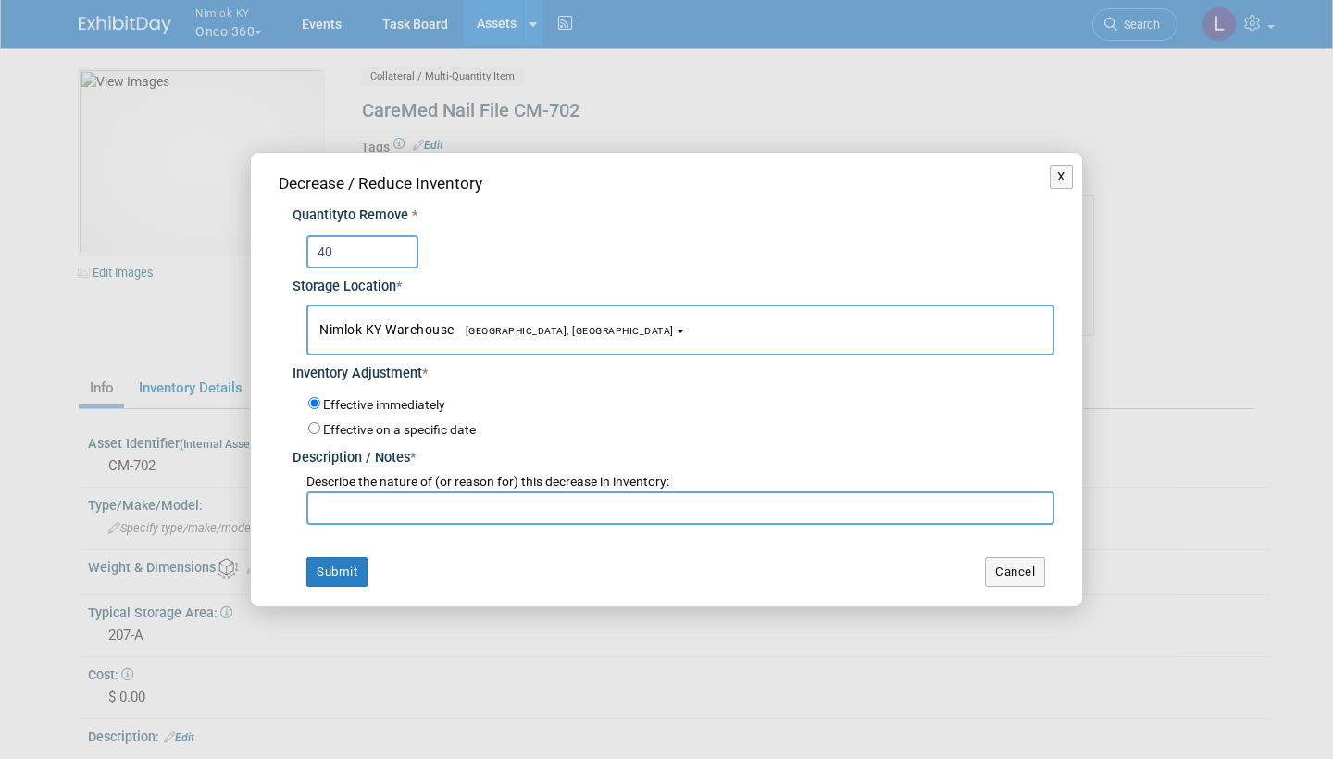
type input "40"
type input "62 returned from wo# 2558169"
click at [346, 566] on button "Submit" at bounding box center [336, 572] width 61 height 30
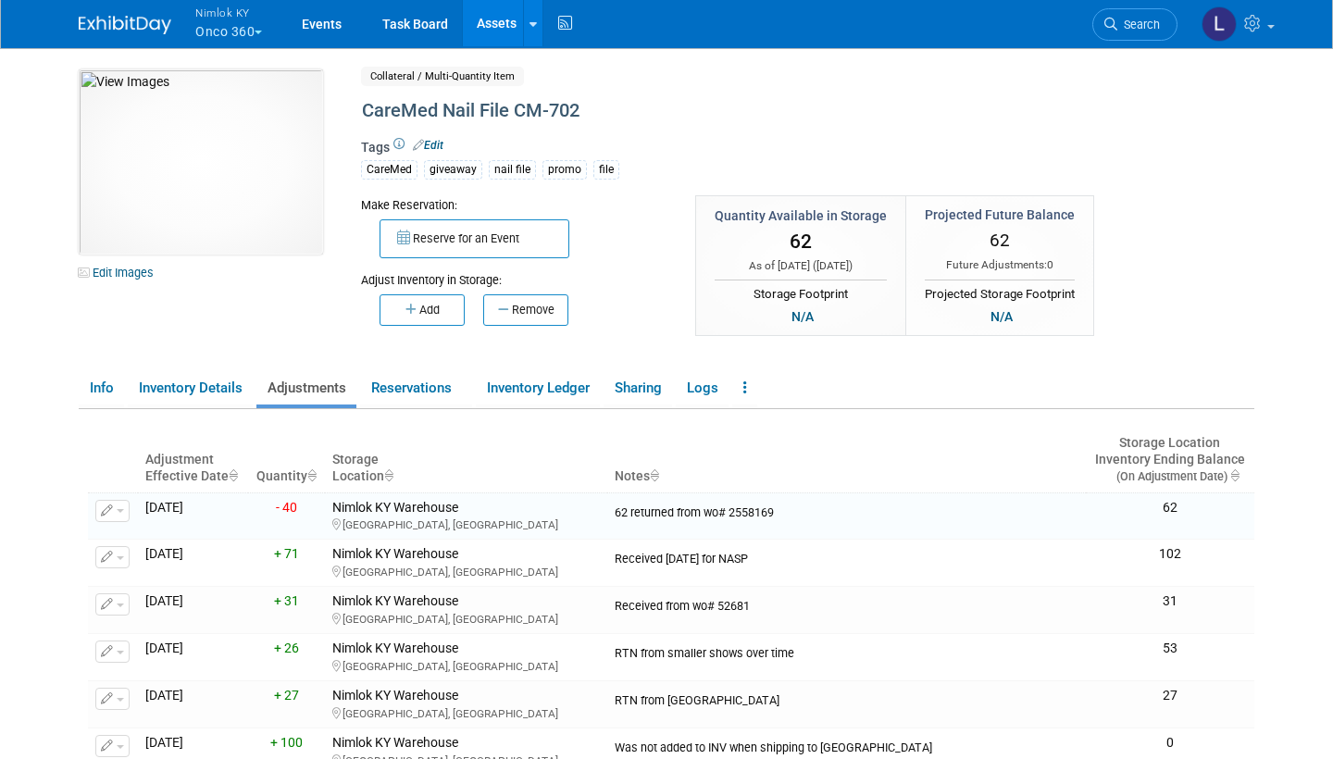
click at [501, 22] on link "Assets" at bounding box center [497, 23] width 68 height 46
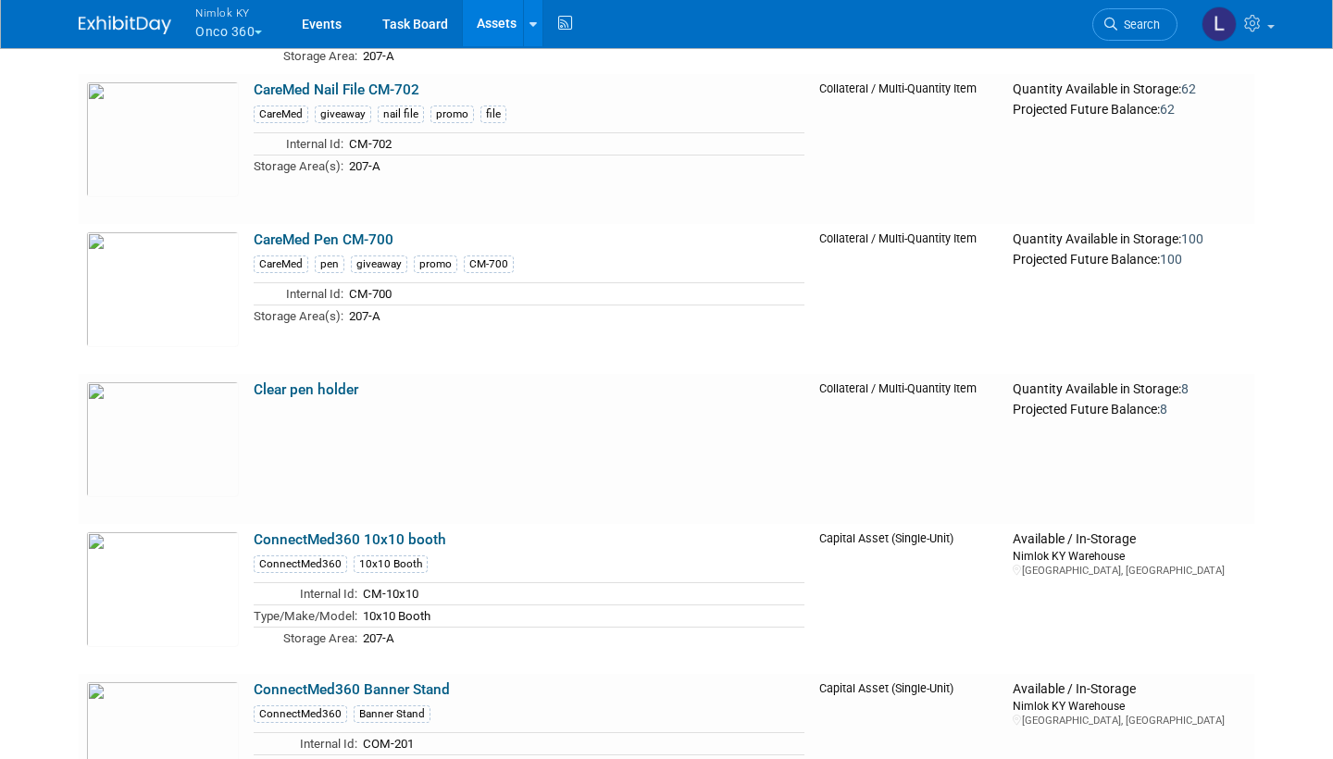
scroll to position [1001, 0]
click at [345, 232] on link "CareMed Pen CM-700" at bounding box center [324, 240] width 140 height 17
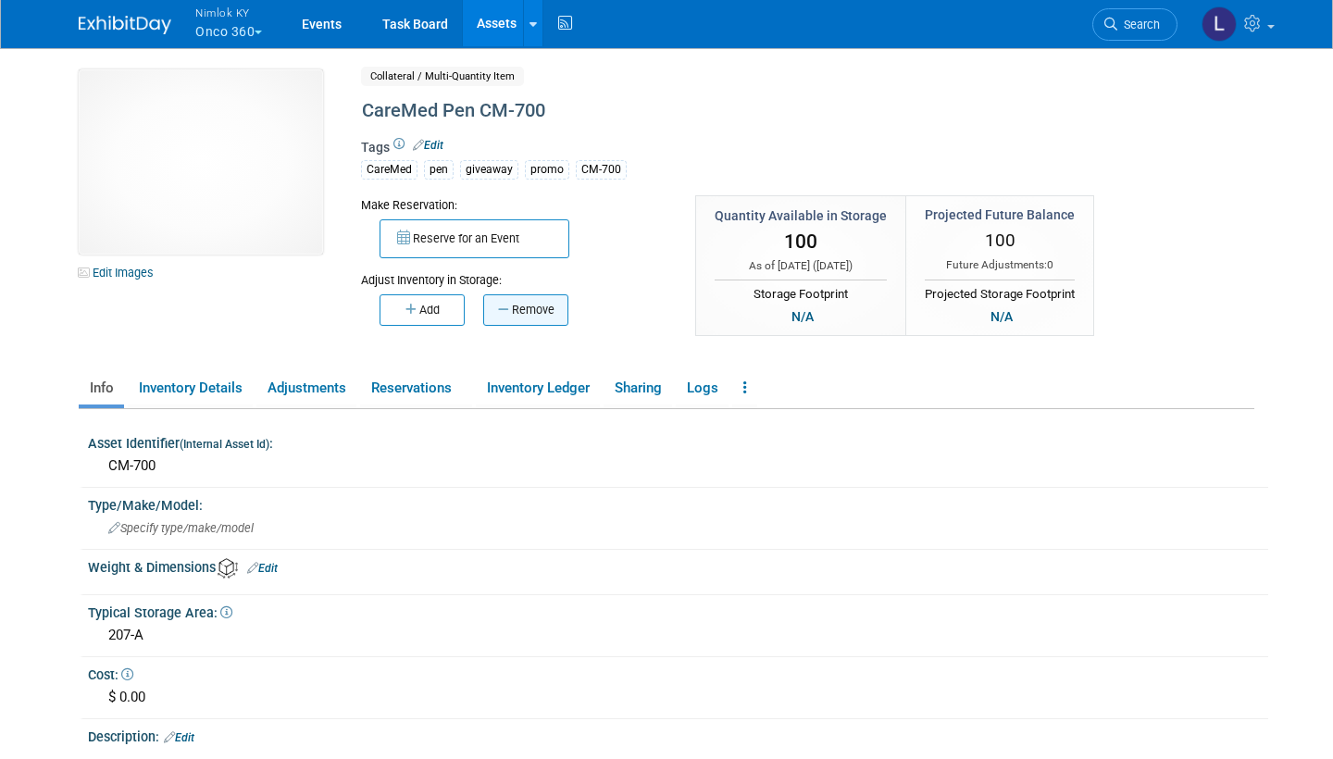
click at [526, 302] on button "Remove" at bounding box center [525, 309] width 85 height 31
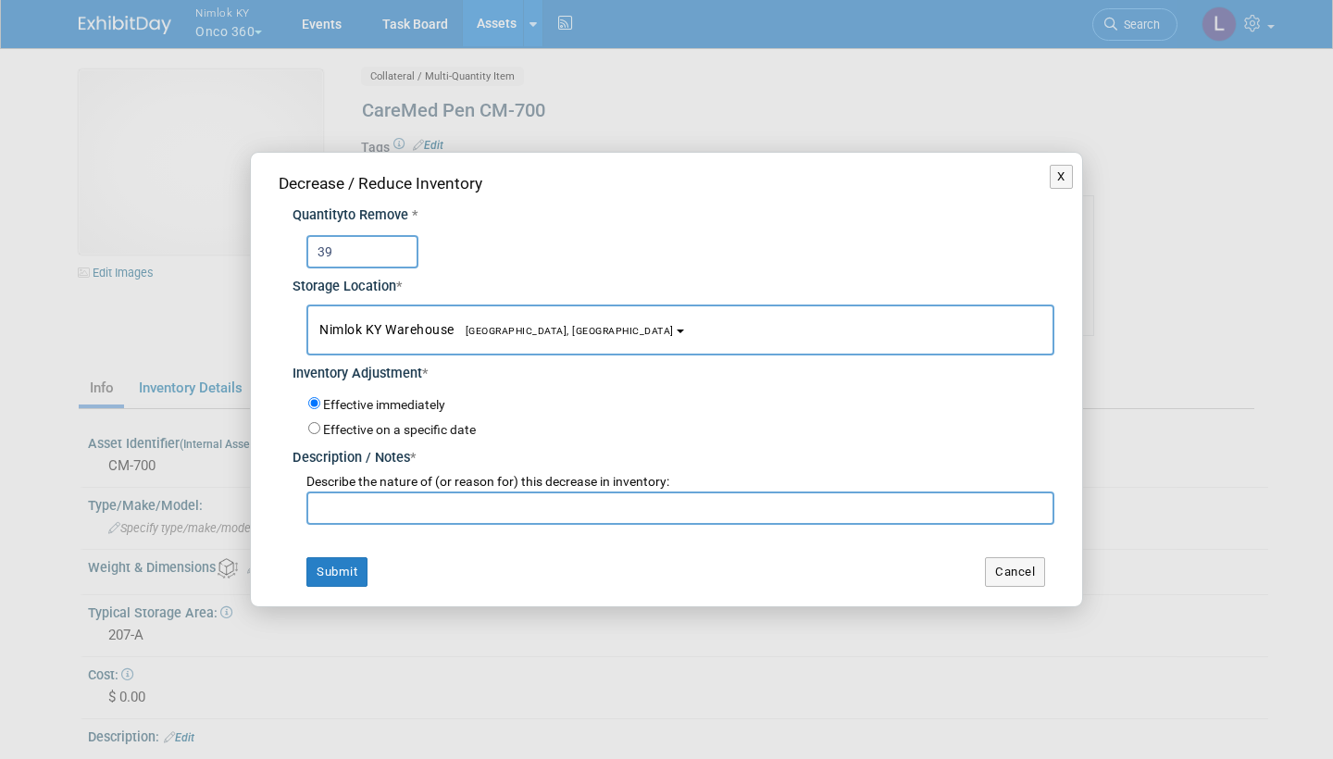
type input "39"
type input "61 returned from wo# 2558169"
click at [346, 566] on button "Submit" at bounding box center [336, 572] width 61 height 30
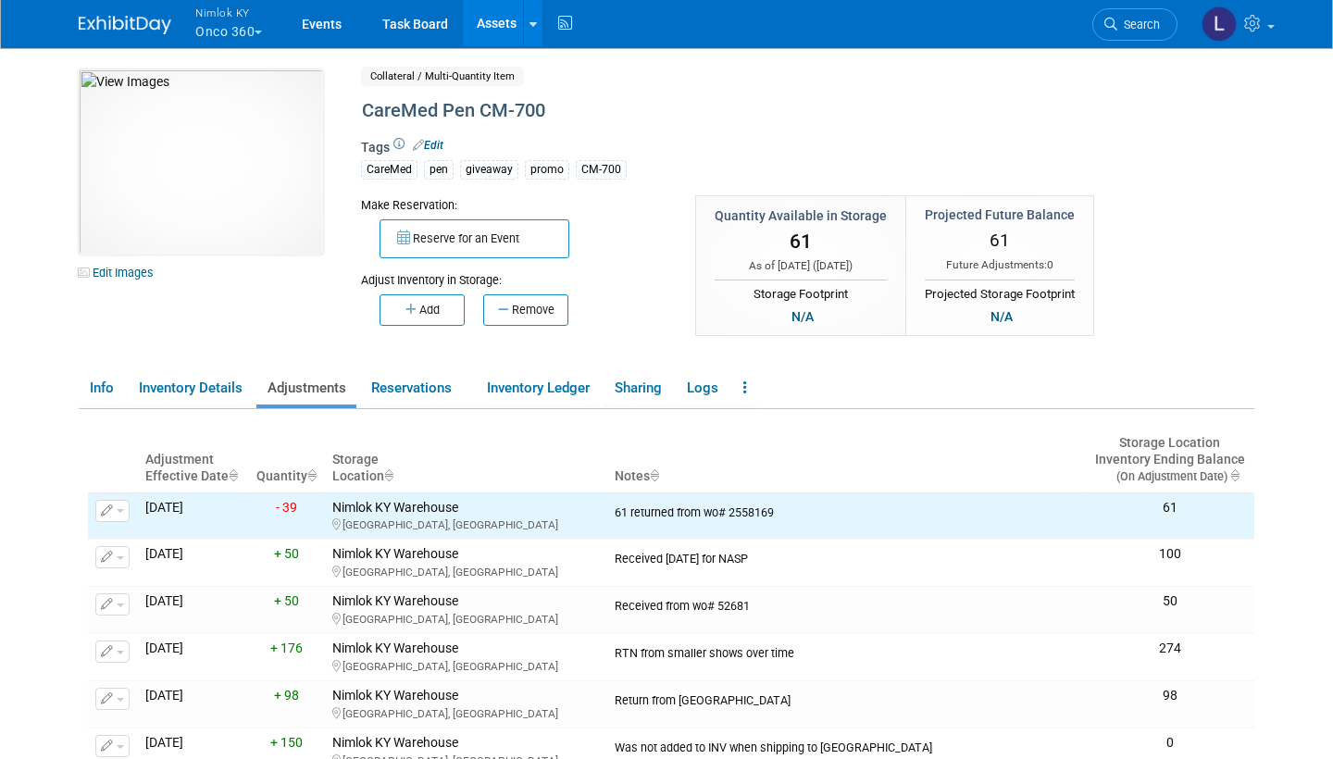
click at [492, 22] on link "Assets" at bounding box center [497, 23] width 68 height 46
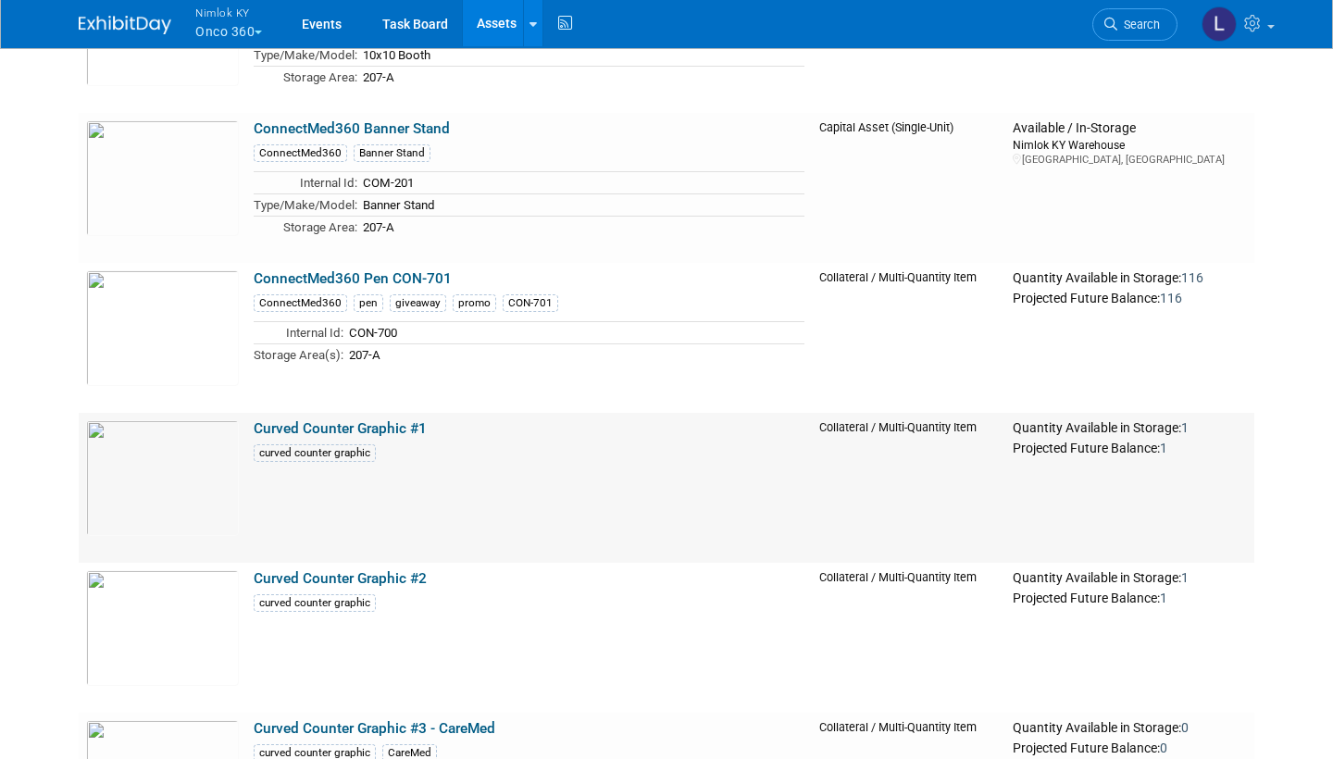
scroll to position [1566, 0]
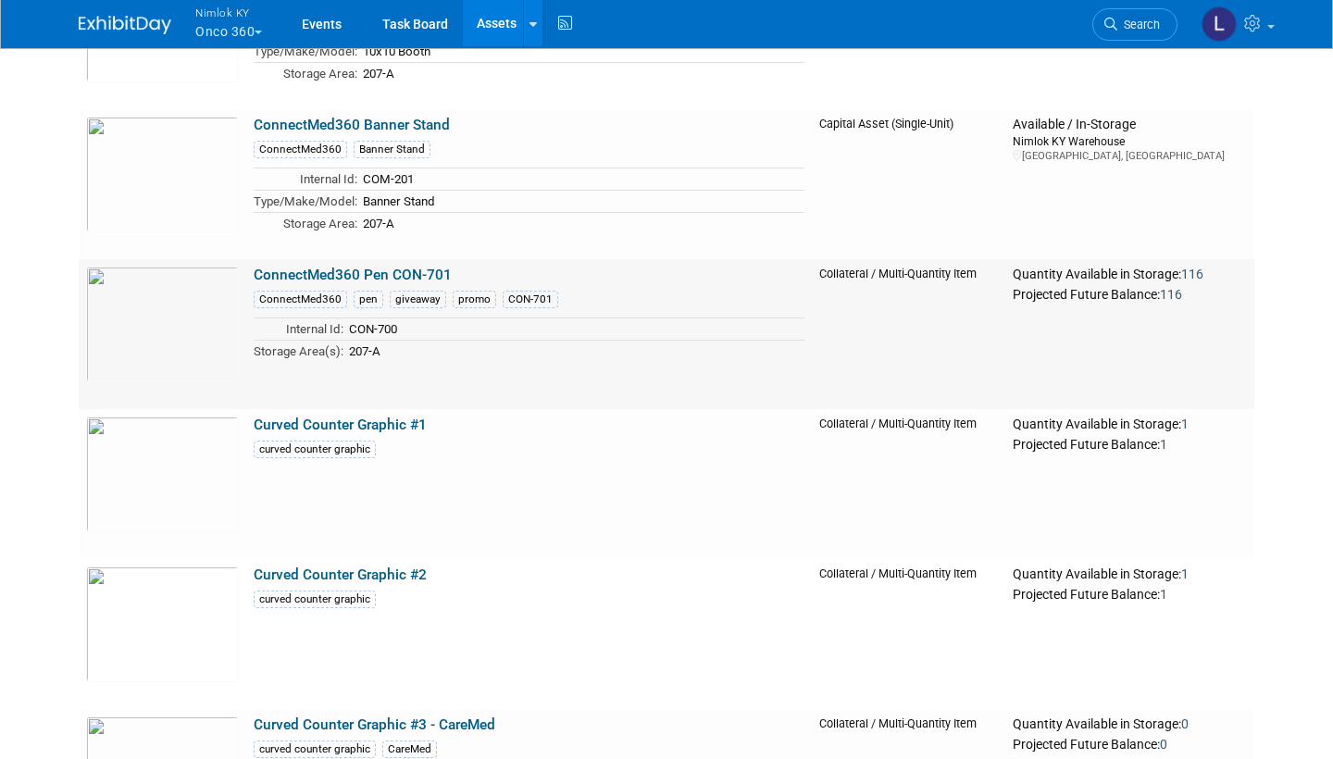
click at [355, 267] on link "ConnectMed360 Pen CON-701" at bounding box center [353, 275] width 198 height 17
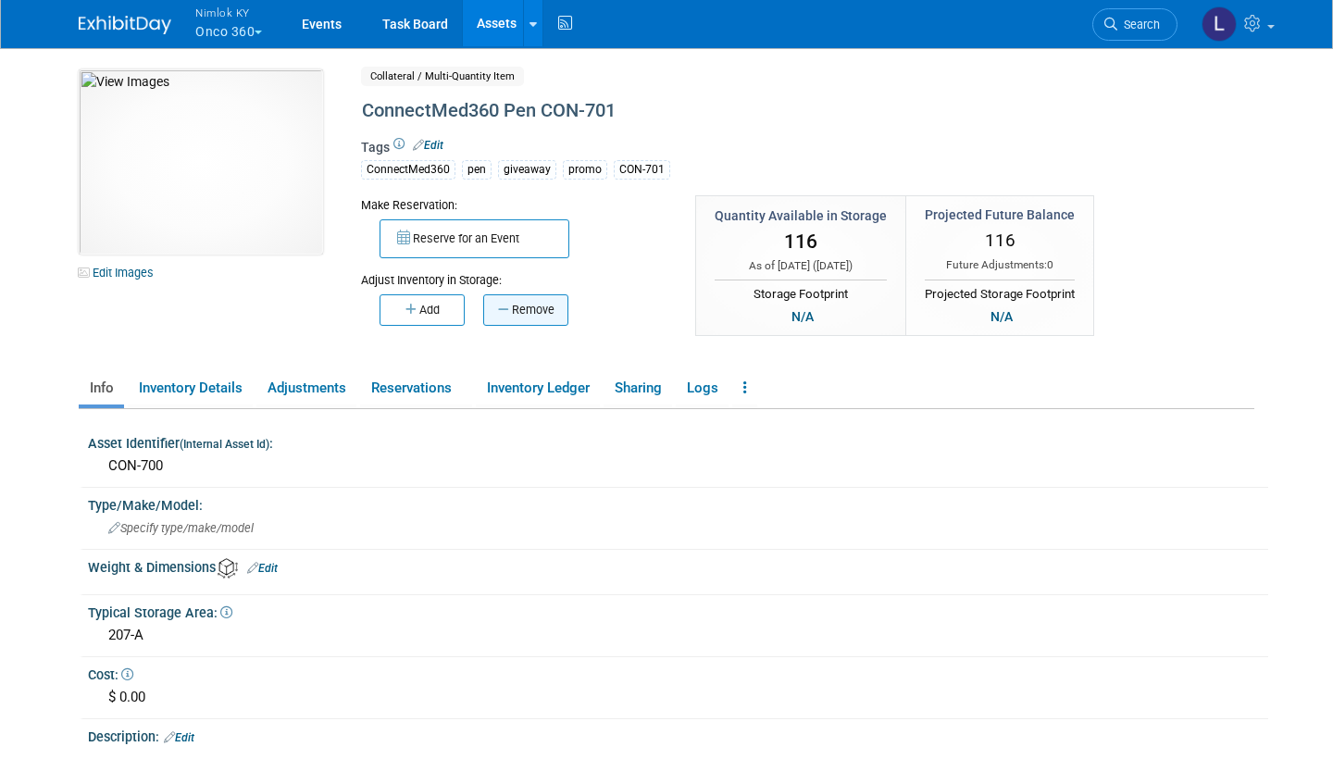
click at [529, 303] on button "Remove" at bounding box center [525, 309] width 85 height 31
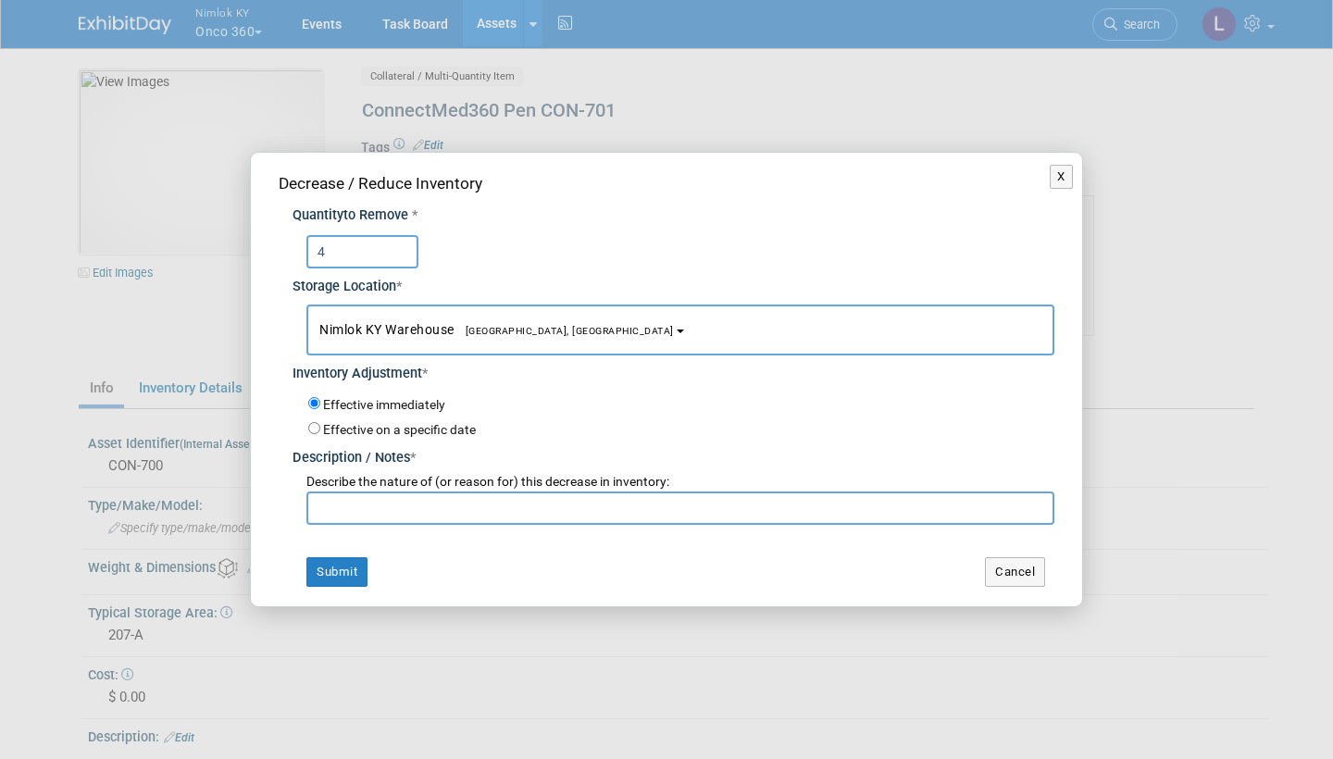
type input "4"
type input "112 returned from wo# 2558169"
click at [351, 563] on button "Submit" at bounding box center [336, 572] width 61 height 30
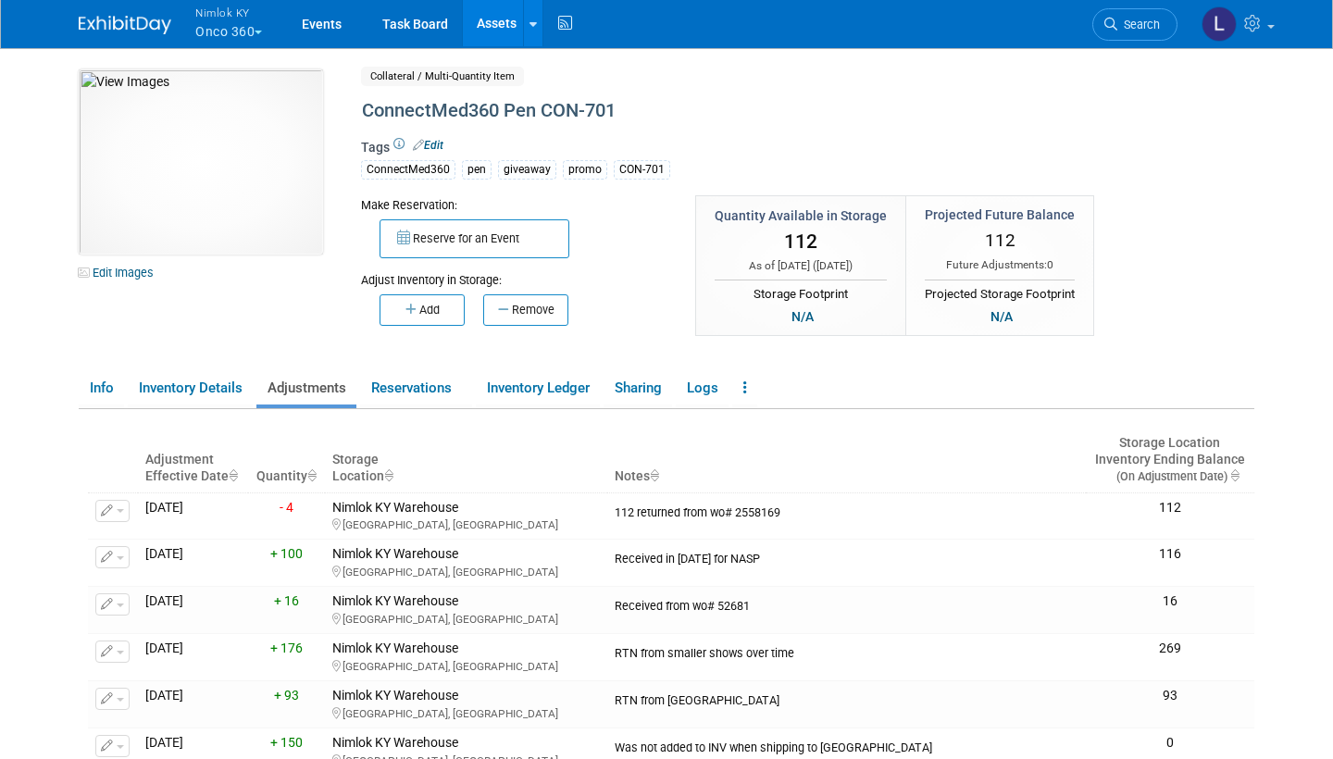
click at [496, 19] on link "Assets" at bounding box center [497, 23] width 68 height 46
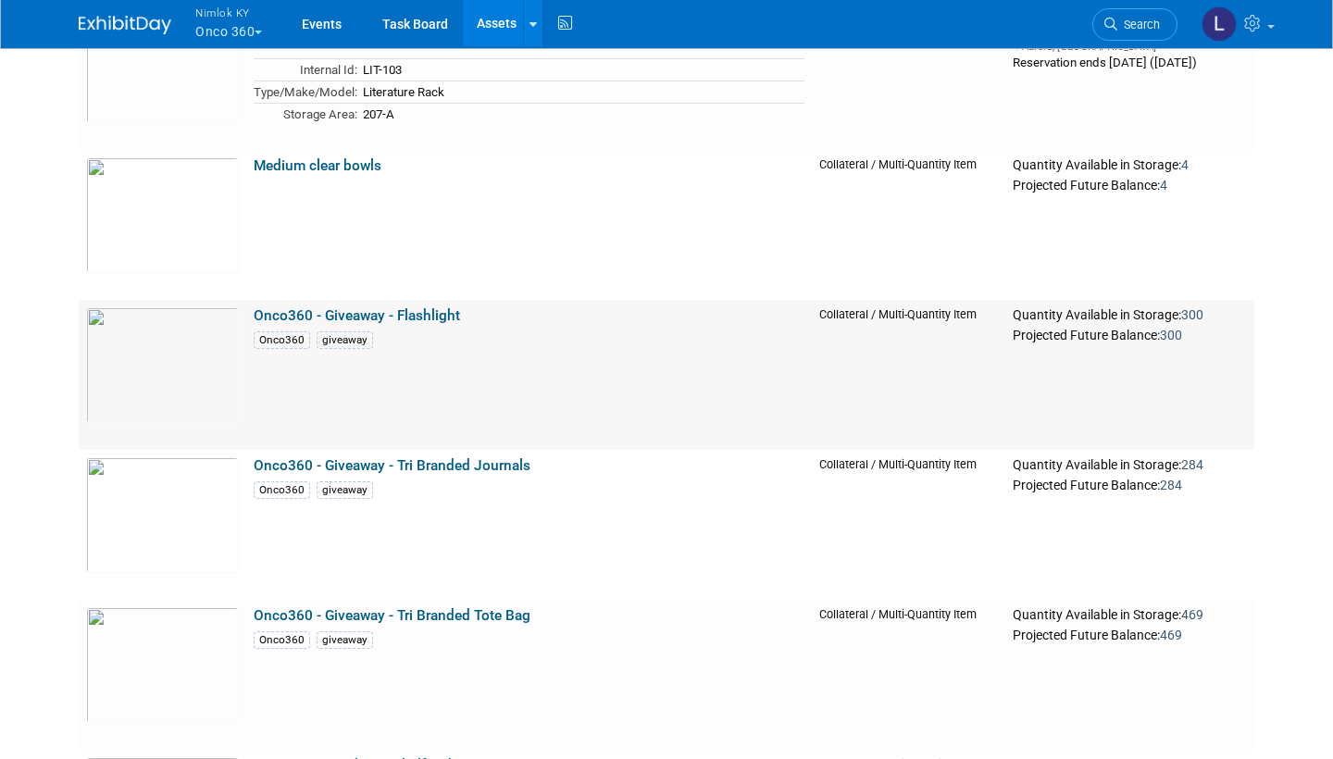
scroll to position [3176, 0]
click at [352, 306] on link "Onco360 - Giveaway - Flashlight" at bounding box center [357, 314] width 206 height 17
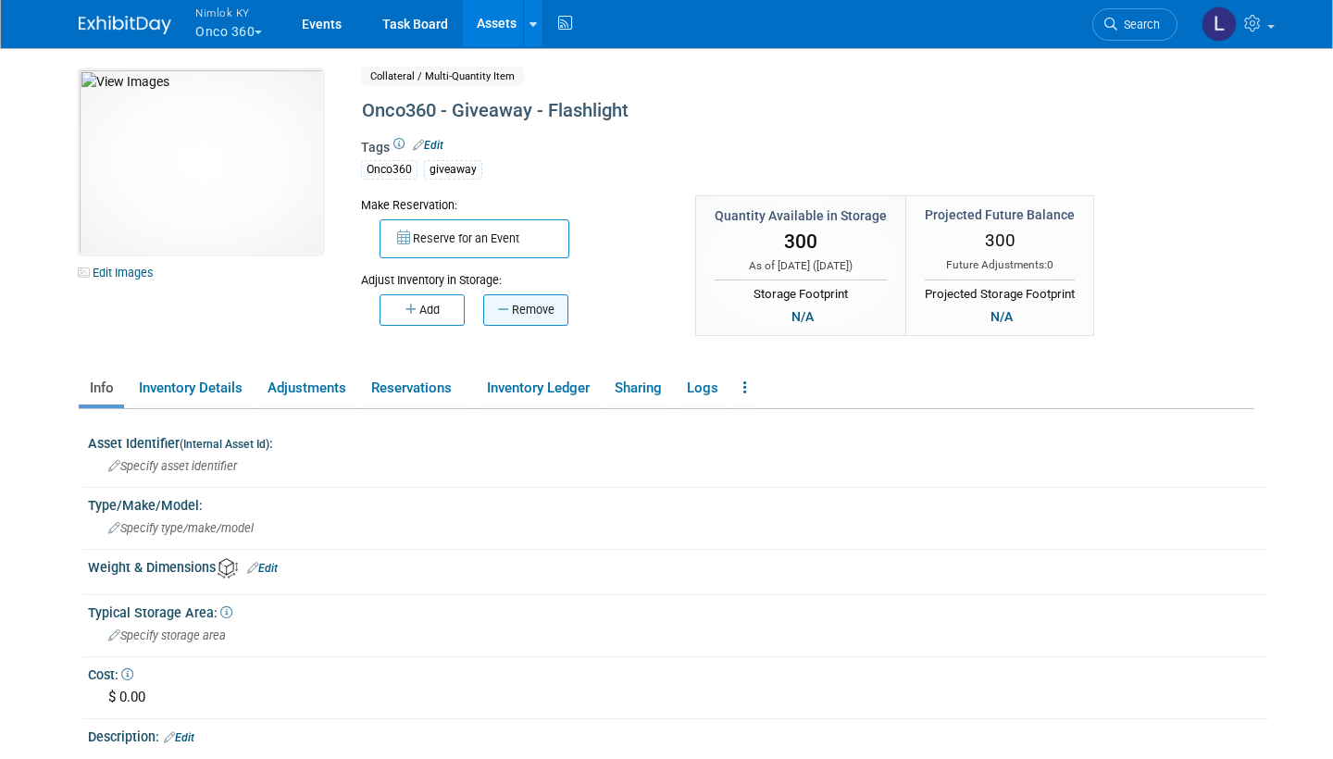
click at [533, 296] on button "Remove" at bounding box center [525, 309] width 85 height 31
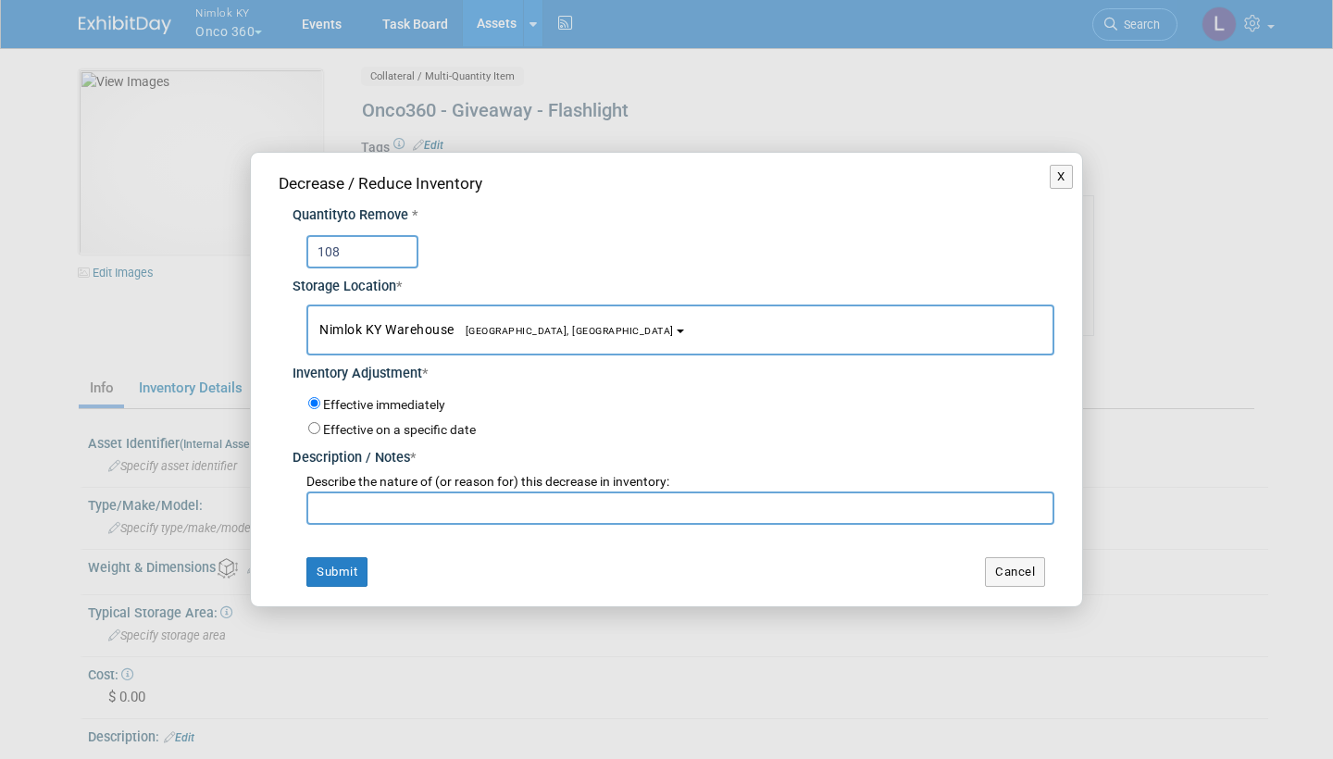
type input "108"
type input "192 returned from wo# 2558169"
click at [339, 557] on button "Submit" at bounding box center [336, 572] width 61 height 30
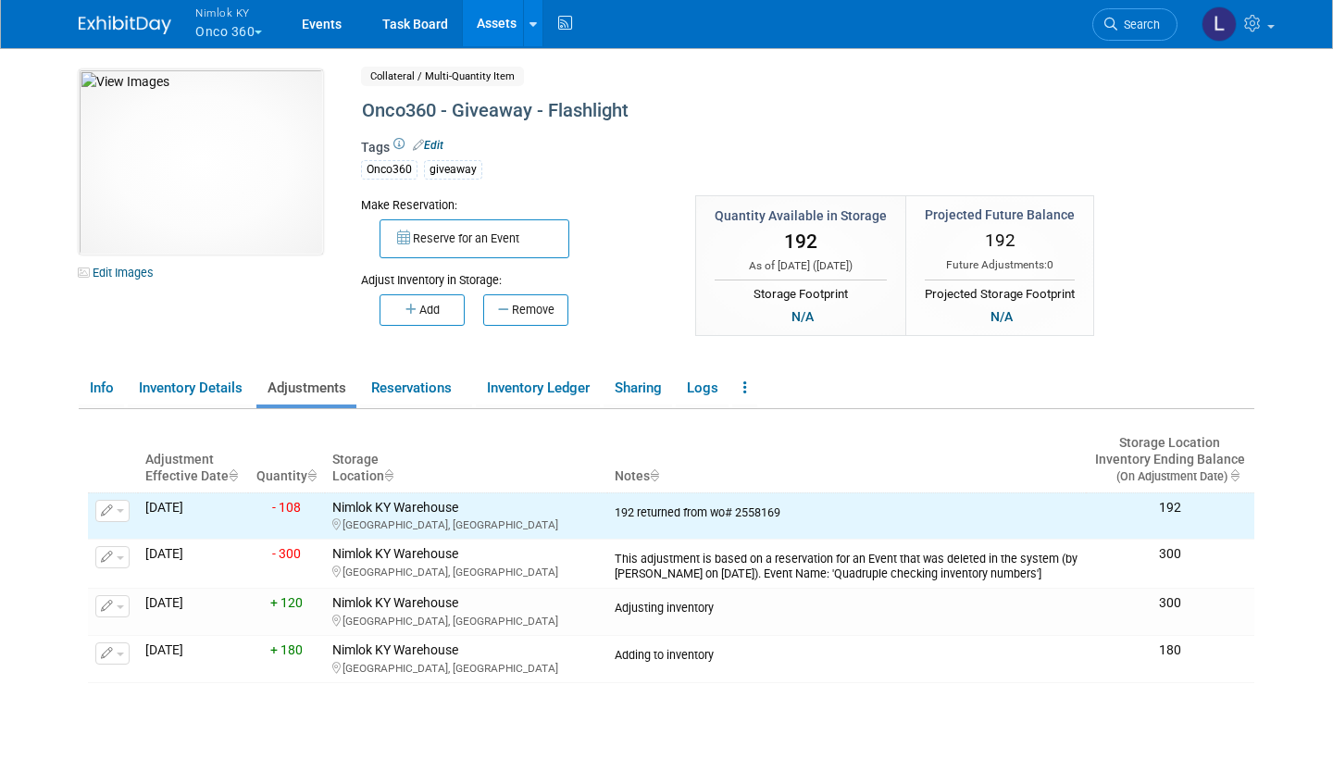
click at [502, 19] on link "Assets" at bounding box center [497, 23] width 68 height 46
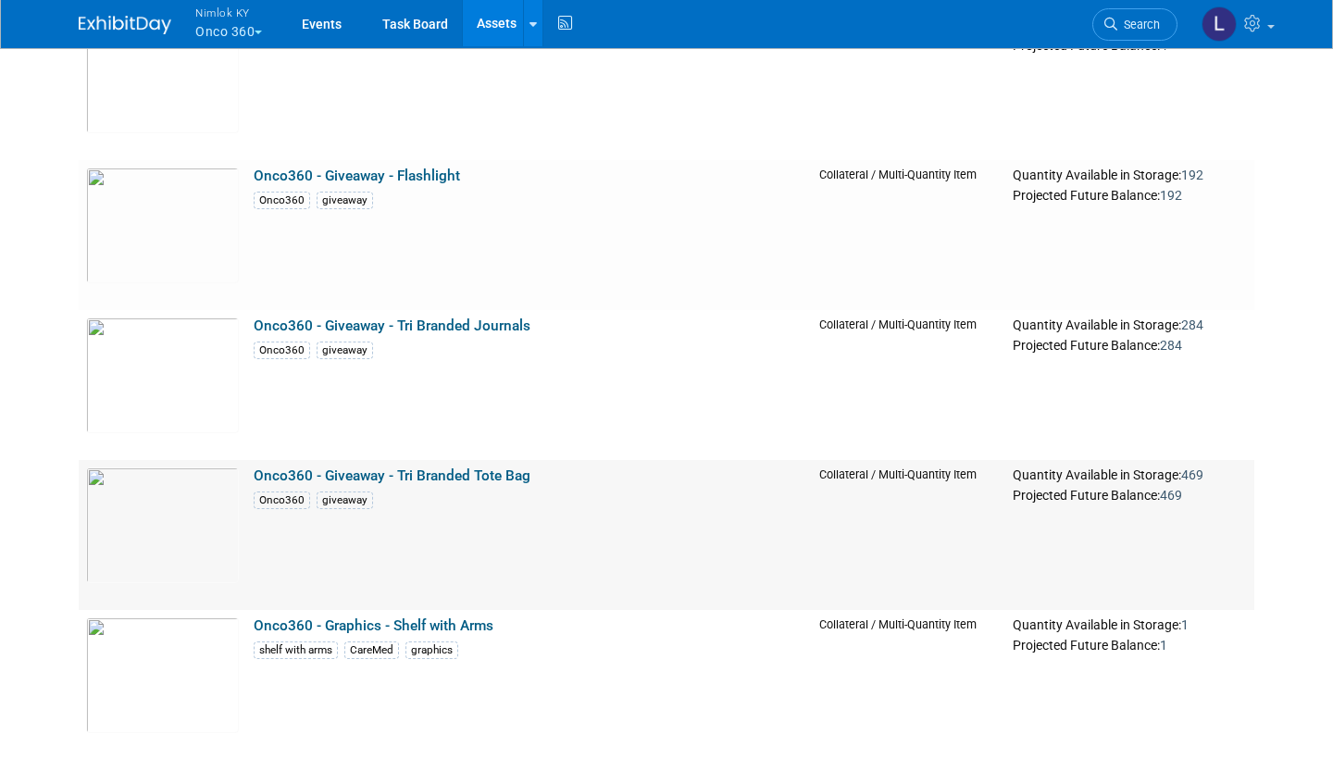
scroll to position [3317, 0]
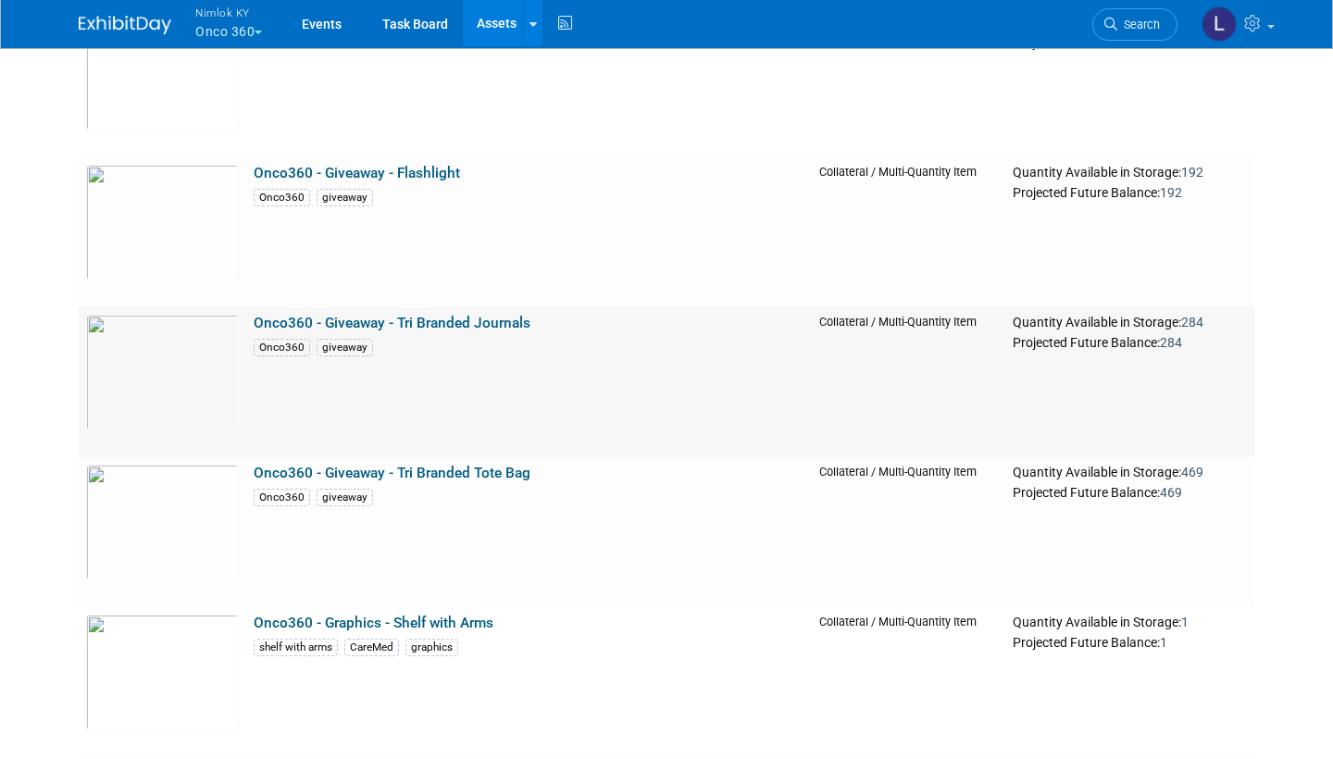
click at [417, 320] on link "Onco360 - Giveaway - Tri Branded Journals" at bounding box center [392, 323] width 277 height 17
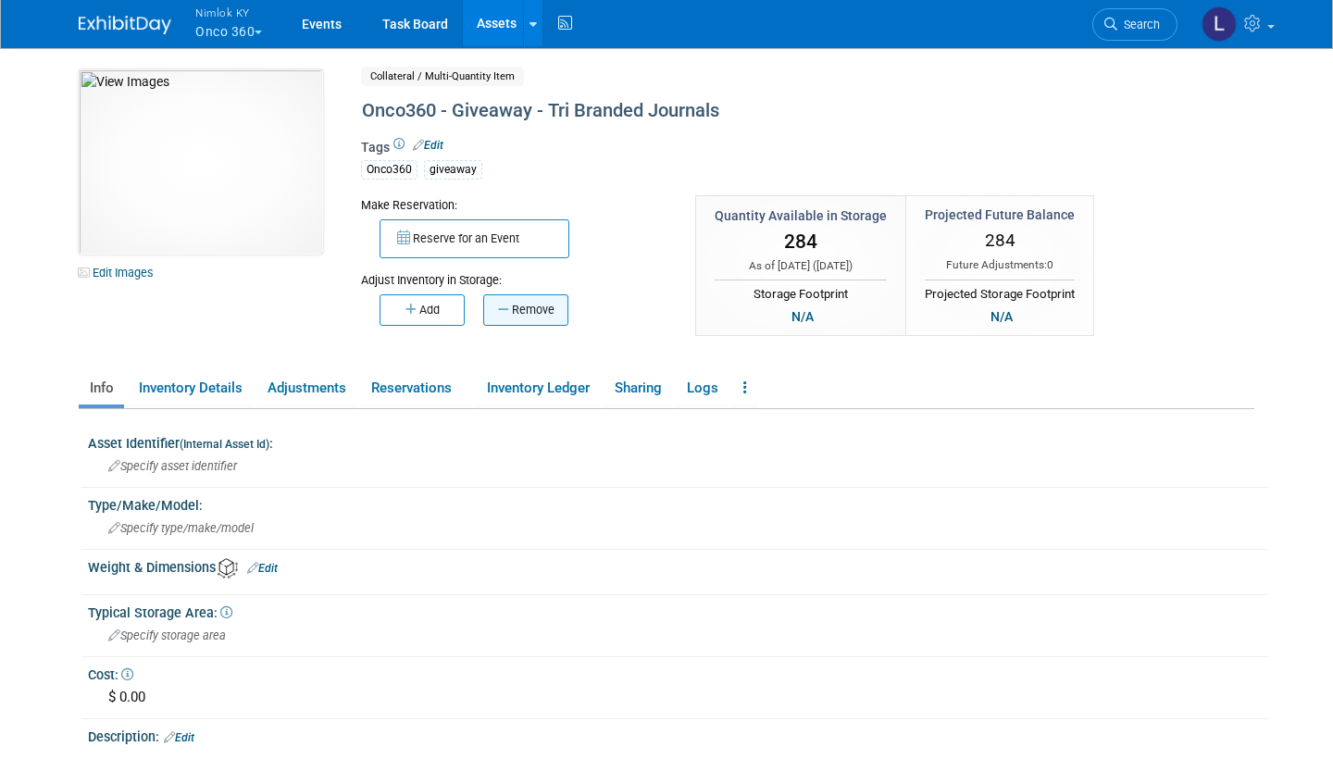
click at [531, 303] on button "Remove" at bounding box center [525, 309] width 85 height 31
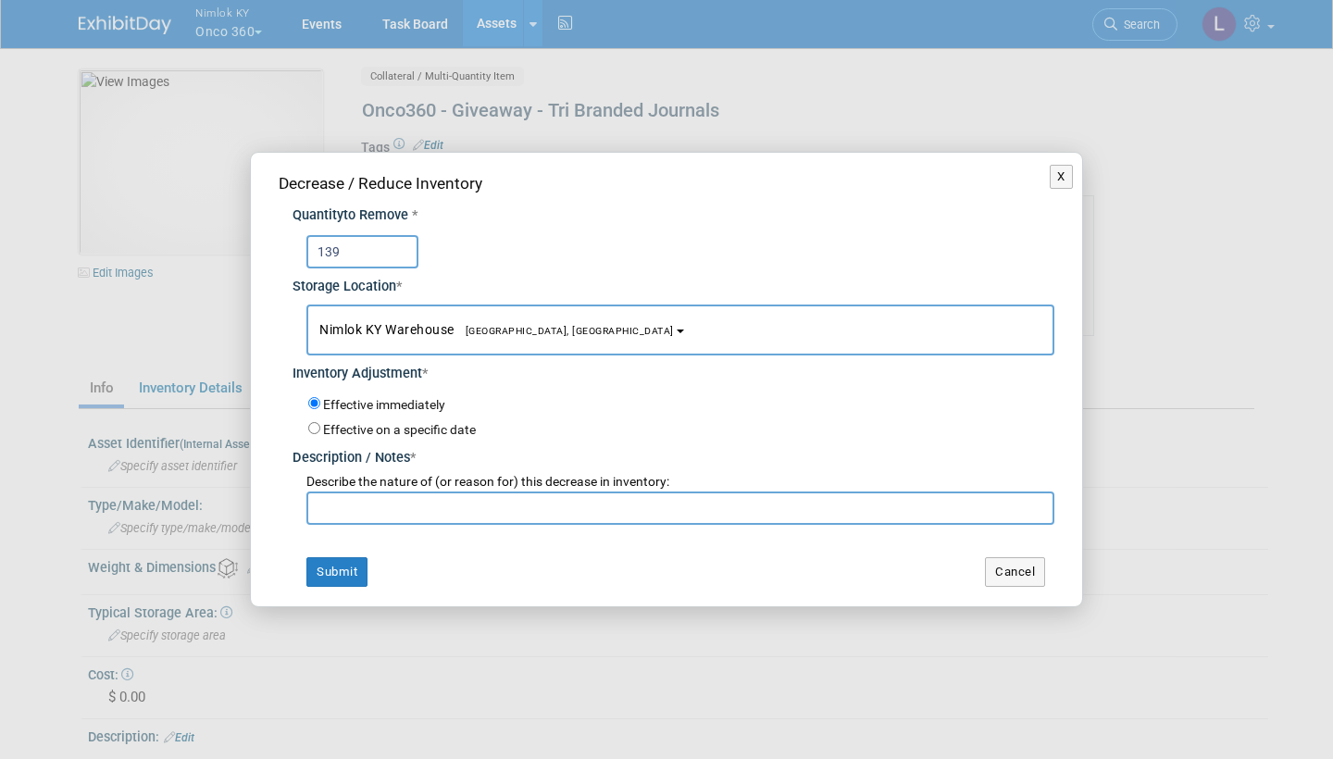
type input "139"
type input "145 returned from wo#2558169"
click at [349, 557] on button "Submit" at bounding box center [336, 572] width 61 height 30
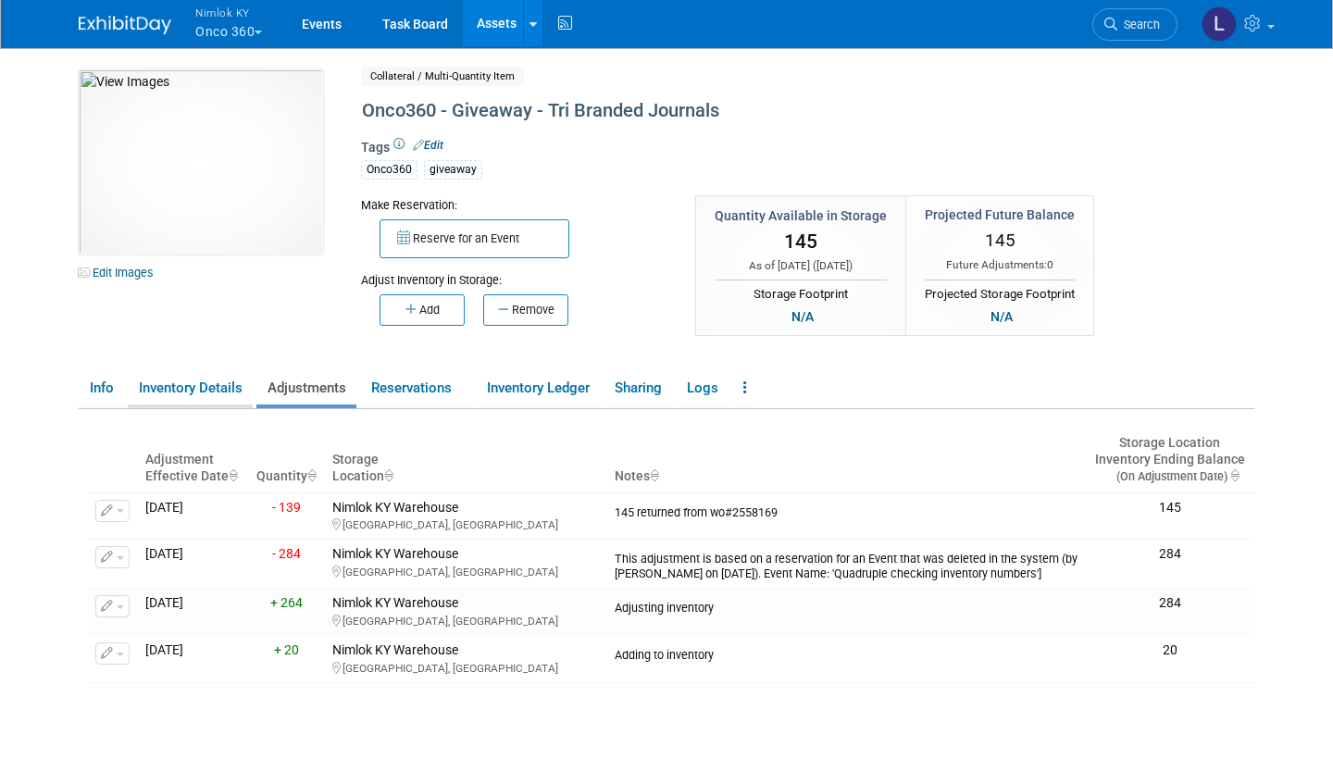
click at [204, 386] on link "Inventory Details" at bounding box center [190, 388] width 125 height 32
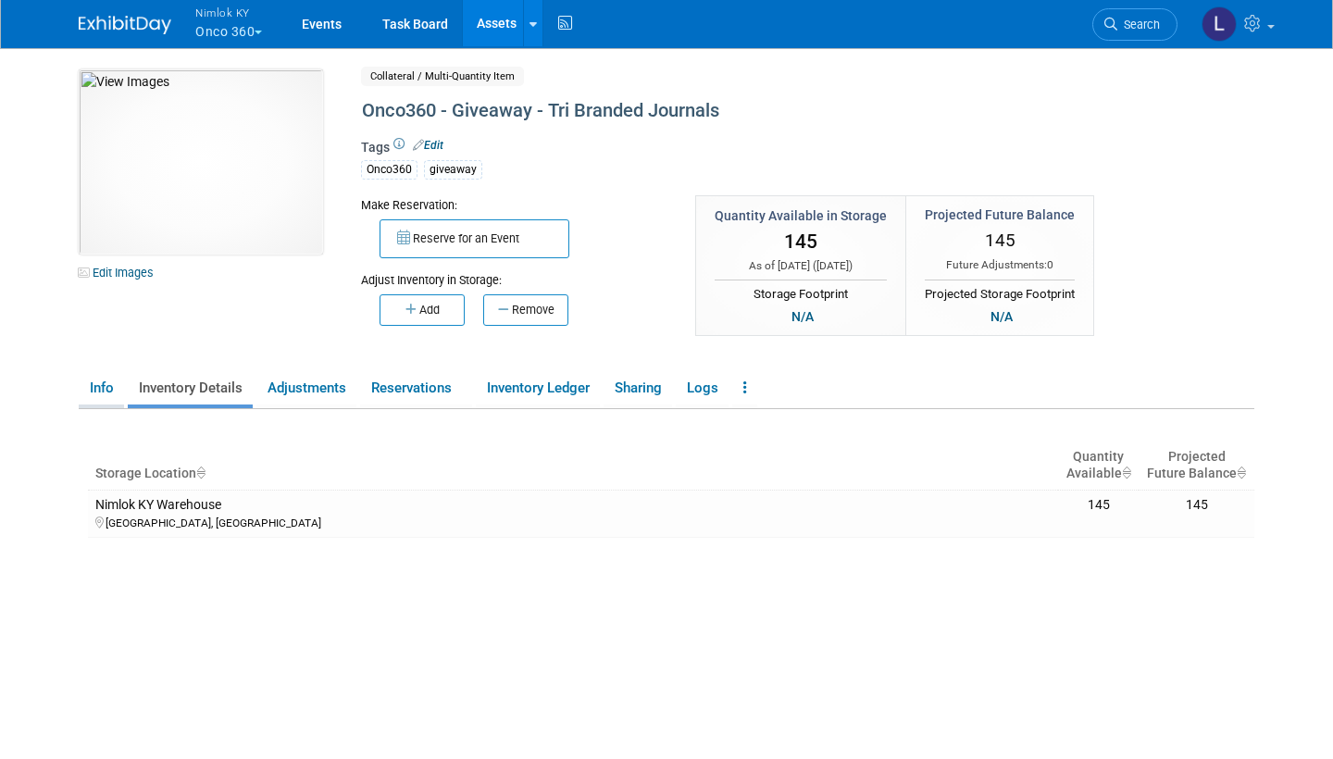
click at [102, 380] on link "Info" at bounding box center [101, 388] width 45 height 32
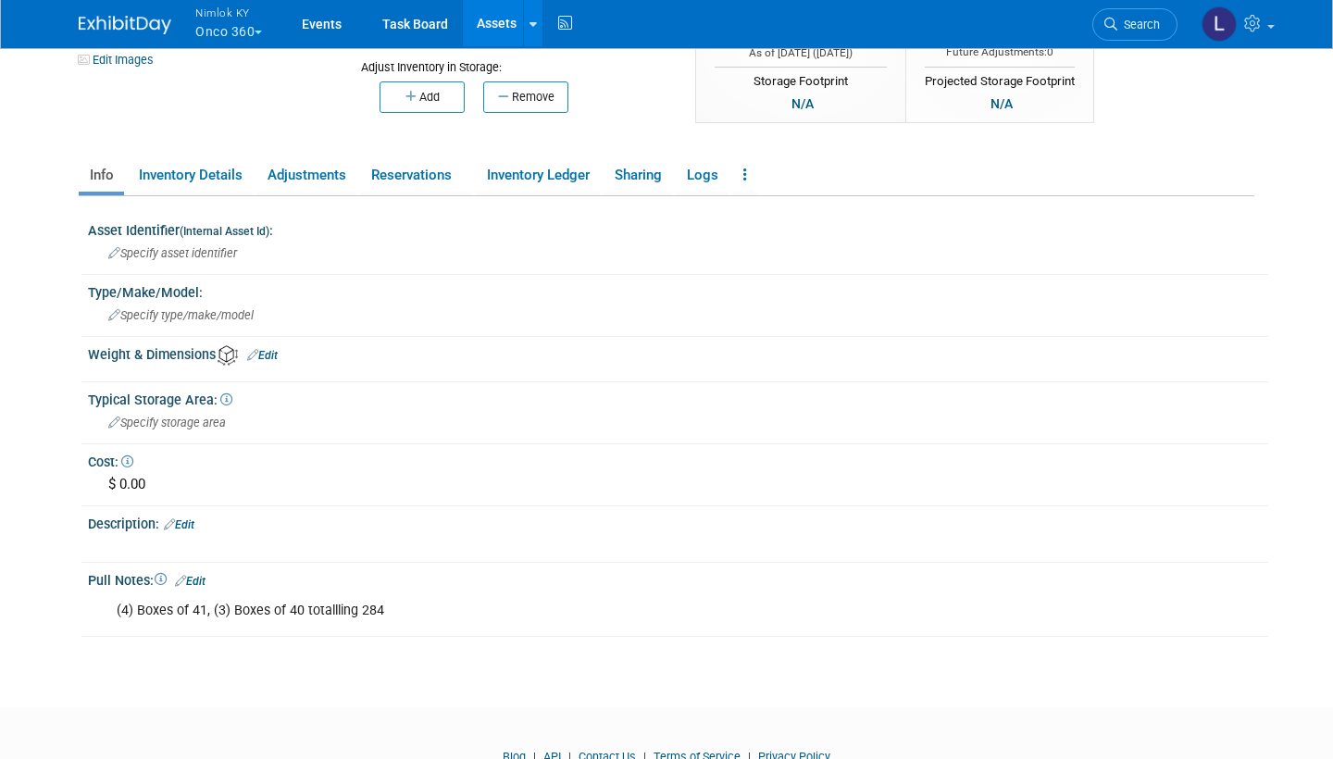
scroll to position [217, 0]
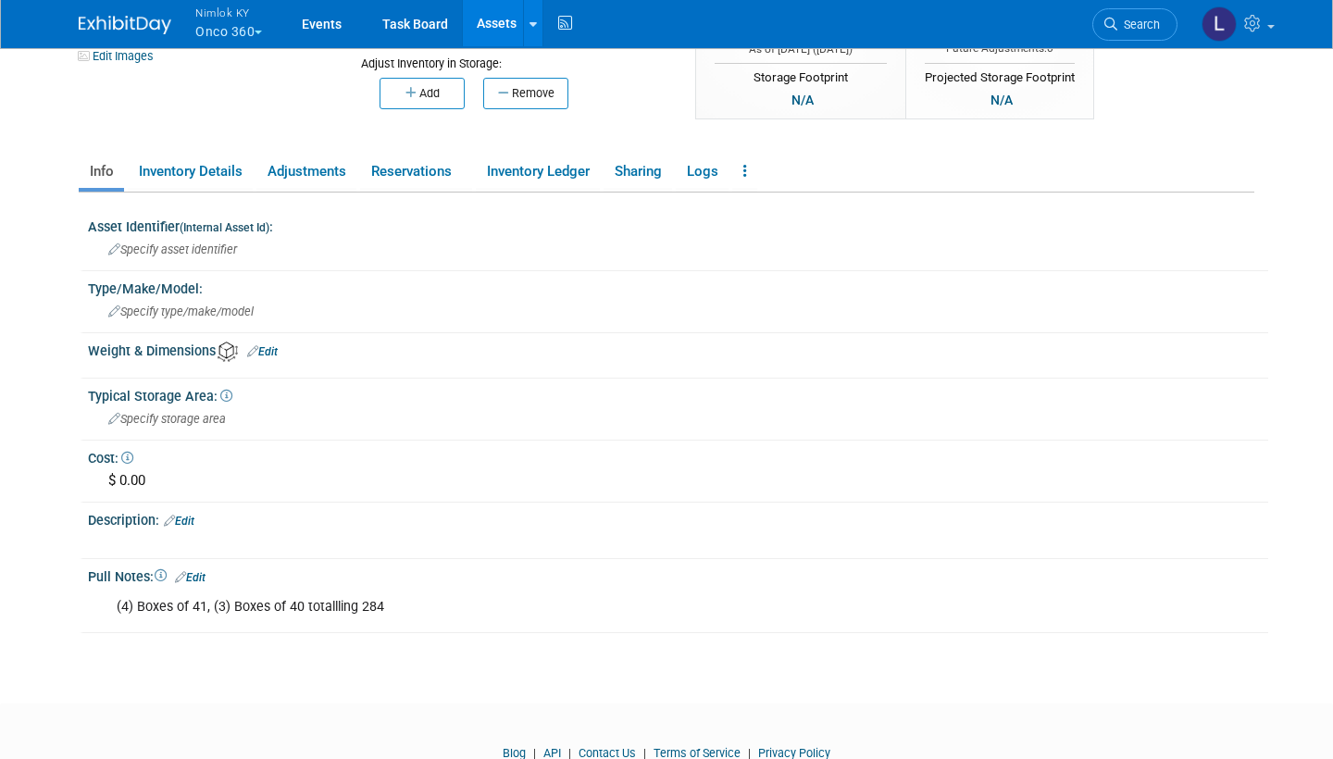
click at [392, 595] on div "(4) Boxes of 41, (3) Boxes of 40 totallling 284" at bounding box center [574, 607] width 940 height 37
click at [392, 604] on div "(4) Boxes of 41, (3) Boxes of 40 totallling 284" at bounding box center [574, 607] width 940 height 37
click at [205, 571] on link "Edit" at bounding box center [190, 577] width 31 height 13
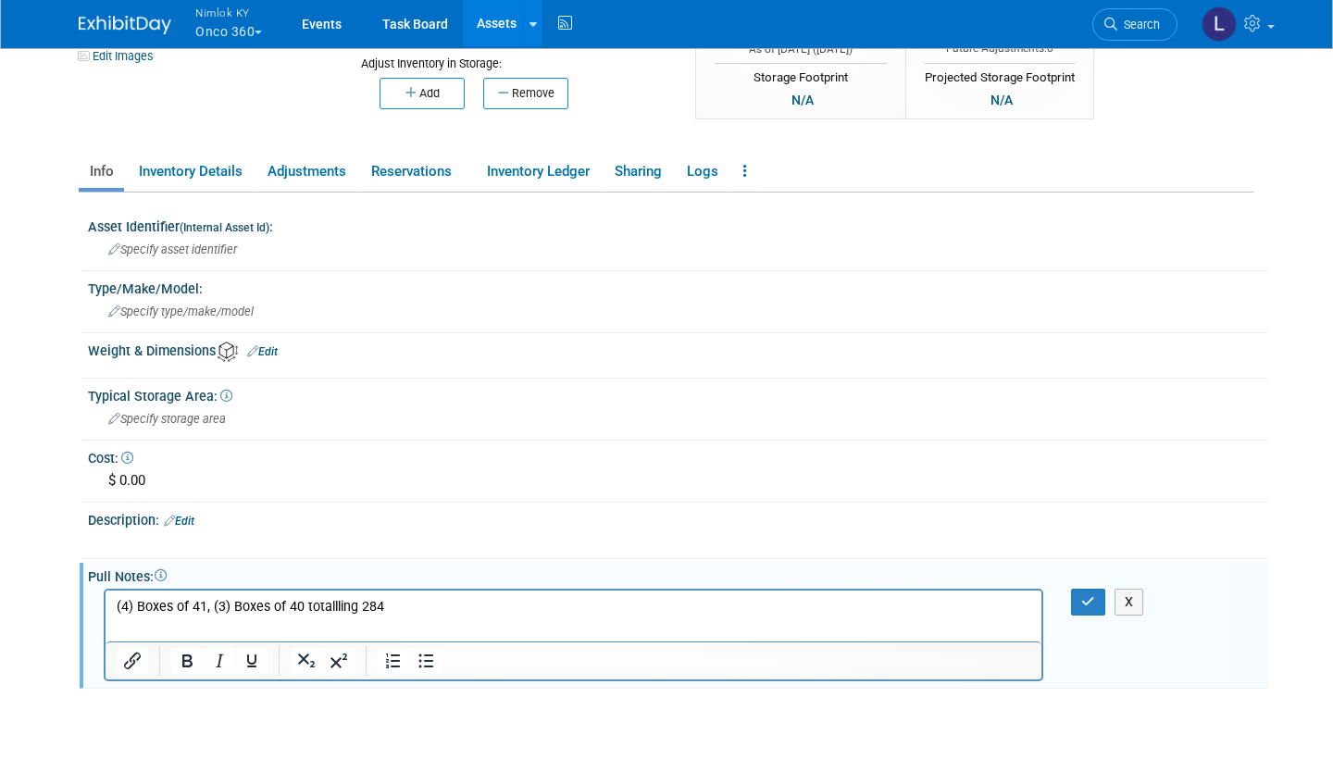
scroll to position [0, 0]
click at [390, 610] on p "(4) Boxes of 41, (3) Boxes of 40 totallling 284" at bounding box center [574, 607] width 915 height 19
drag, startPoint x: 390, startPoint y: 610, endPoint x: 0, endPoint y: 609, distance: 389.7
click at [106, 609] on html "(4) Boxes of 41, (3) Boxes of 40 totallling 284" at bounding box center [574, 604] width 936 height 26
click at [1089, 595] on icon "button" at bounding box center [1088, 601] width 14 height 13
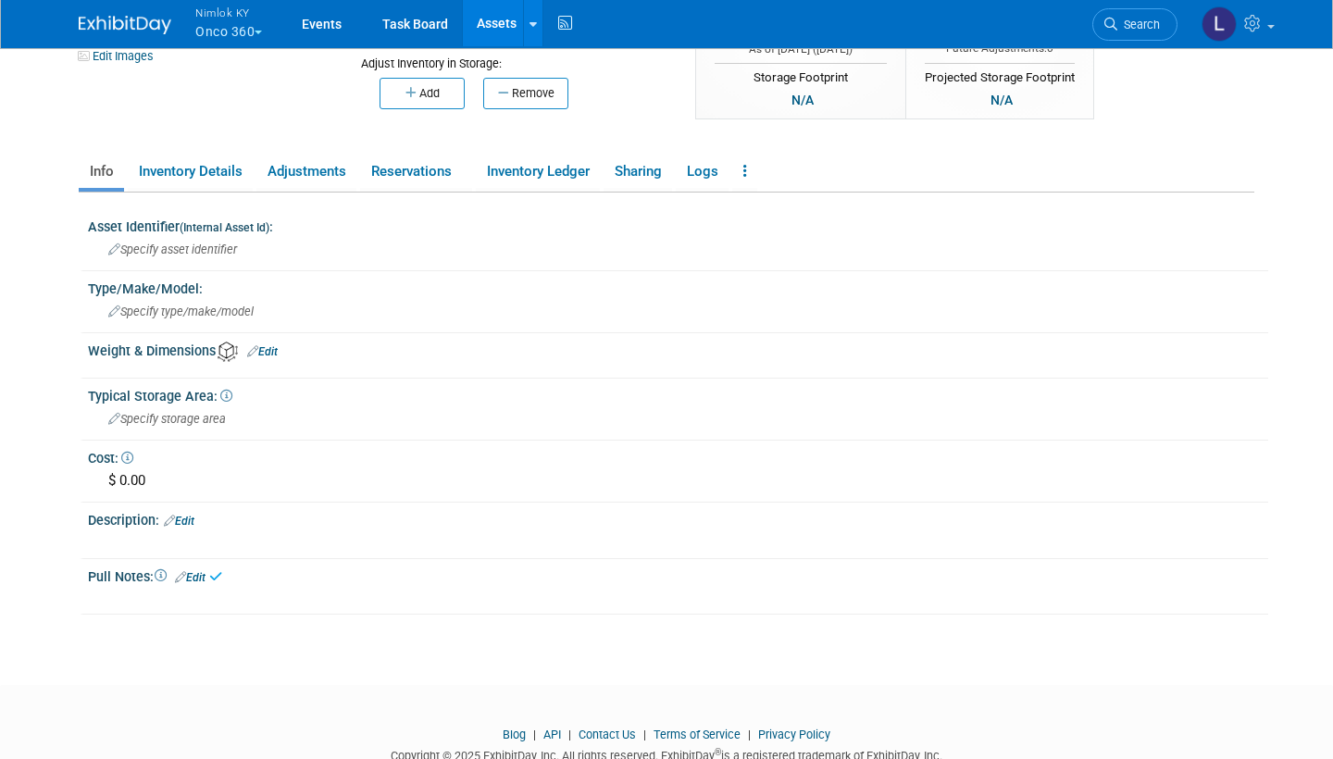
click at [189, 515] on link "Edit" at bounding box center [179, 521] width 31 height 13
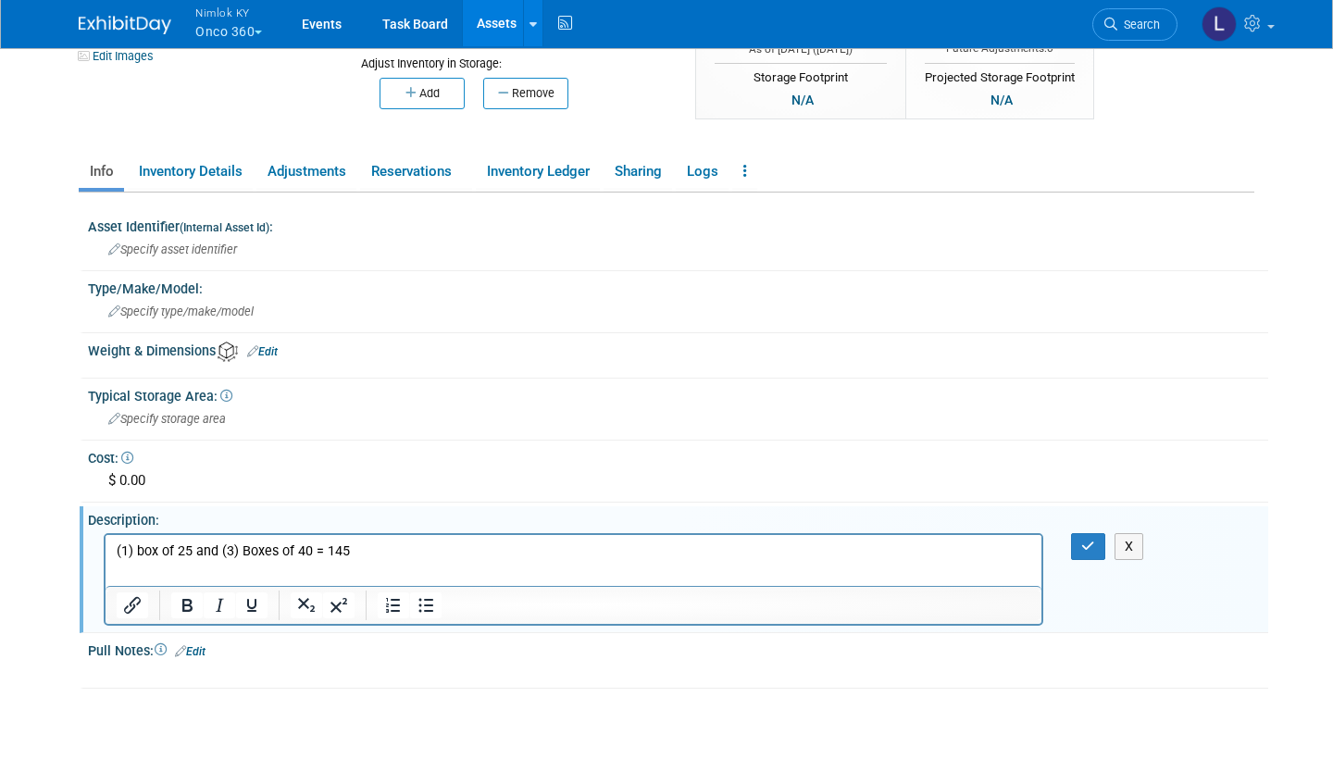
click at [143, 549] on p "(1) box of 25 and (3) Boxes of 40 = 145" at bounding box center [574, 550] width 915 height 19
click at [1091, 540] on icon "button" at bounding box center [1088, 546] width 14 height 13
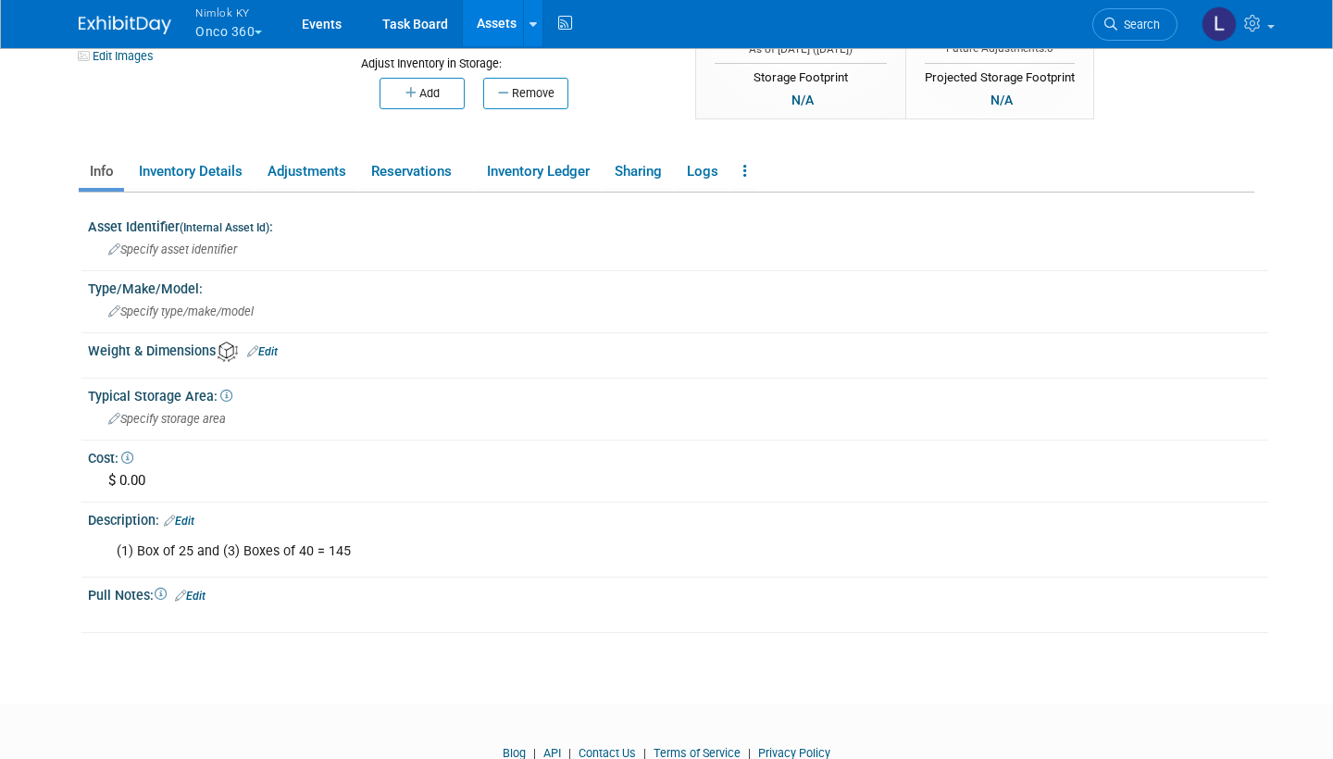
click at [494, 20] on link "Assets" at bounding box center [497, 23] width 68 height 46
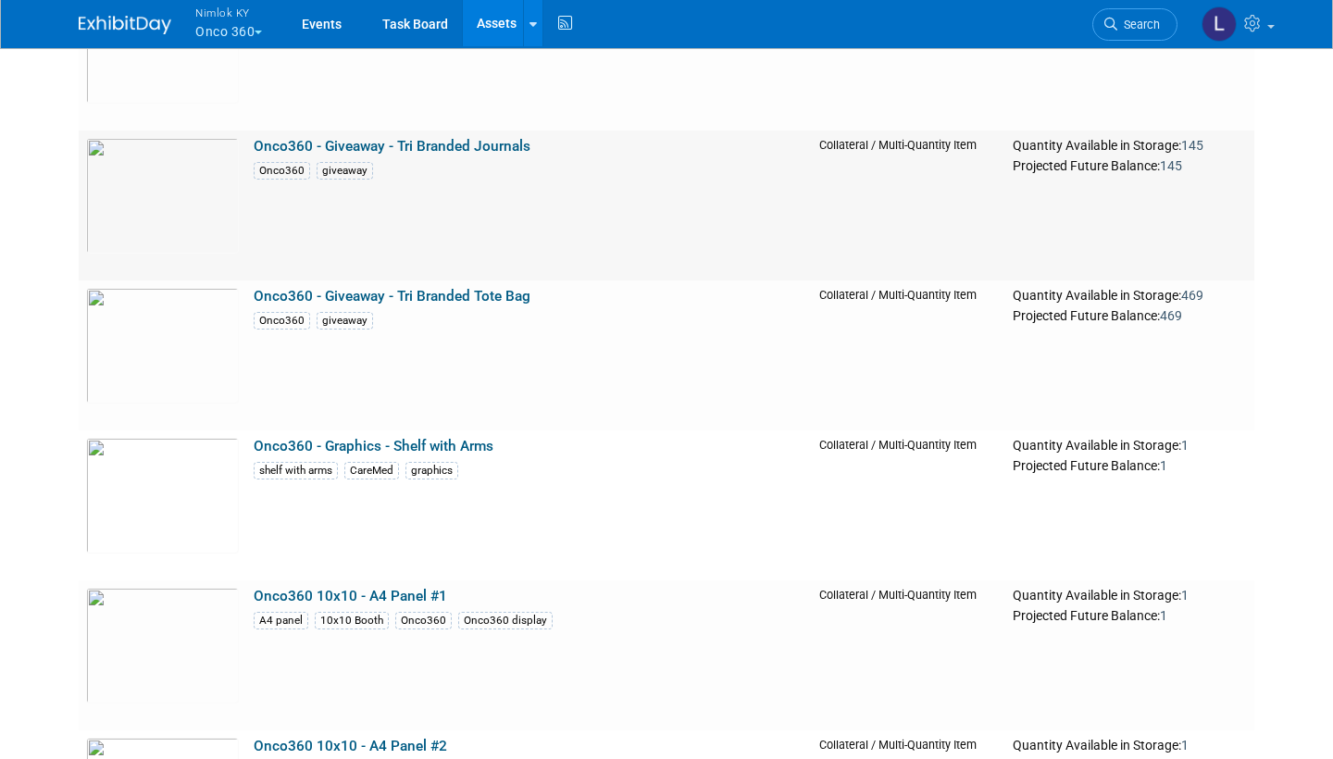
scroll to position [3495, 0]
click at [435, 288] on link "Onco360 - Giveaway - Tri Branded Tote Bag" at bounding box center [392, 295] width 277 height 17
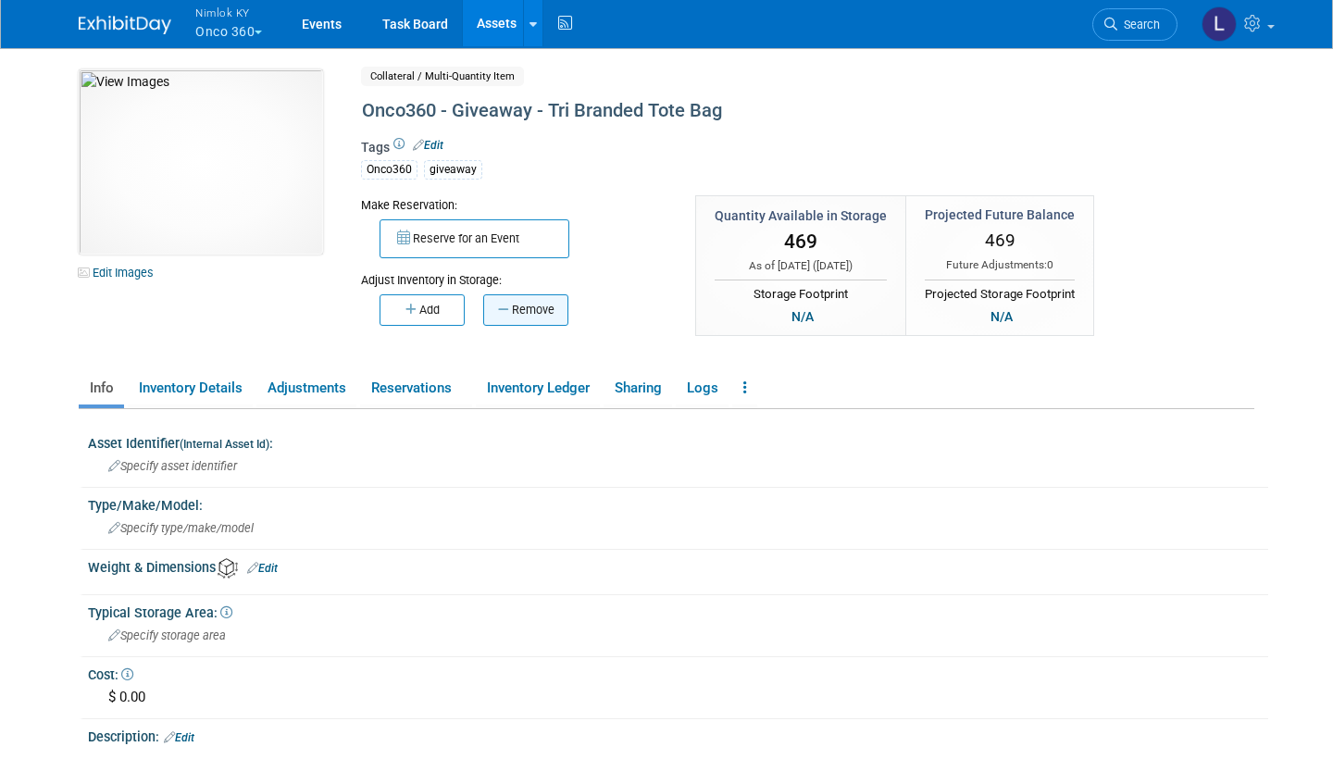
click at [515, 306] on button "Remove" at bounding box center [525, 309] width 85 height 31
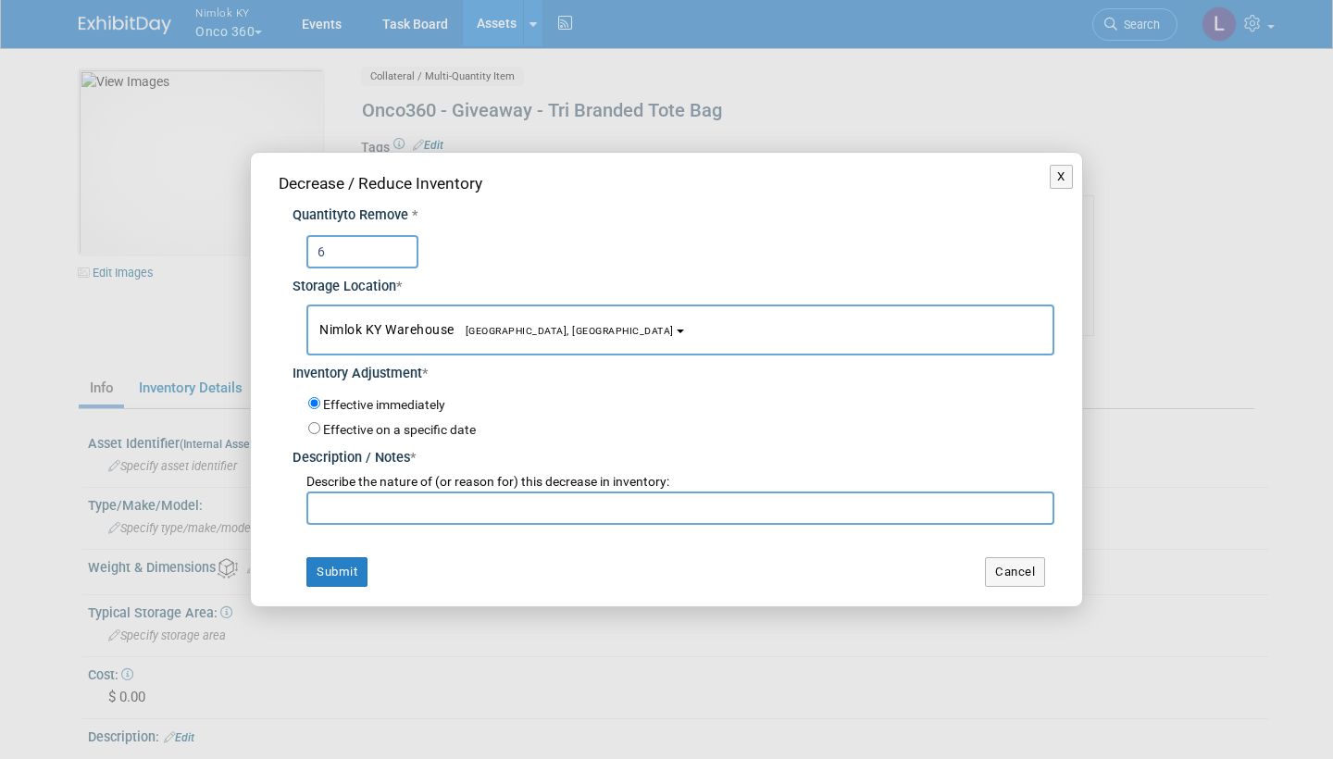
type input "6"
type input "94 returned from wo# 2558169"
click at [338, 559] on button "Submit" at bounding box center [336, 572] width 61 height 30
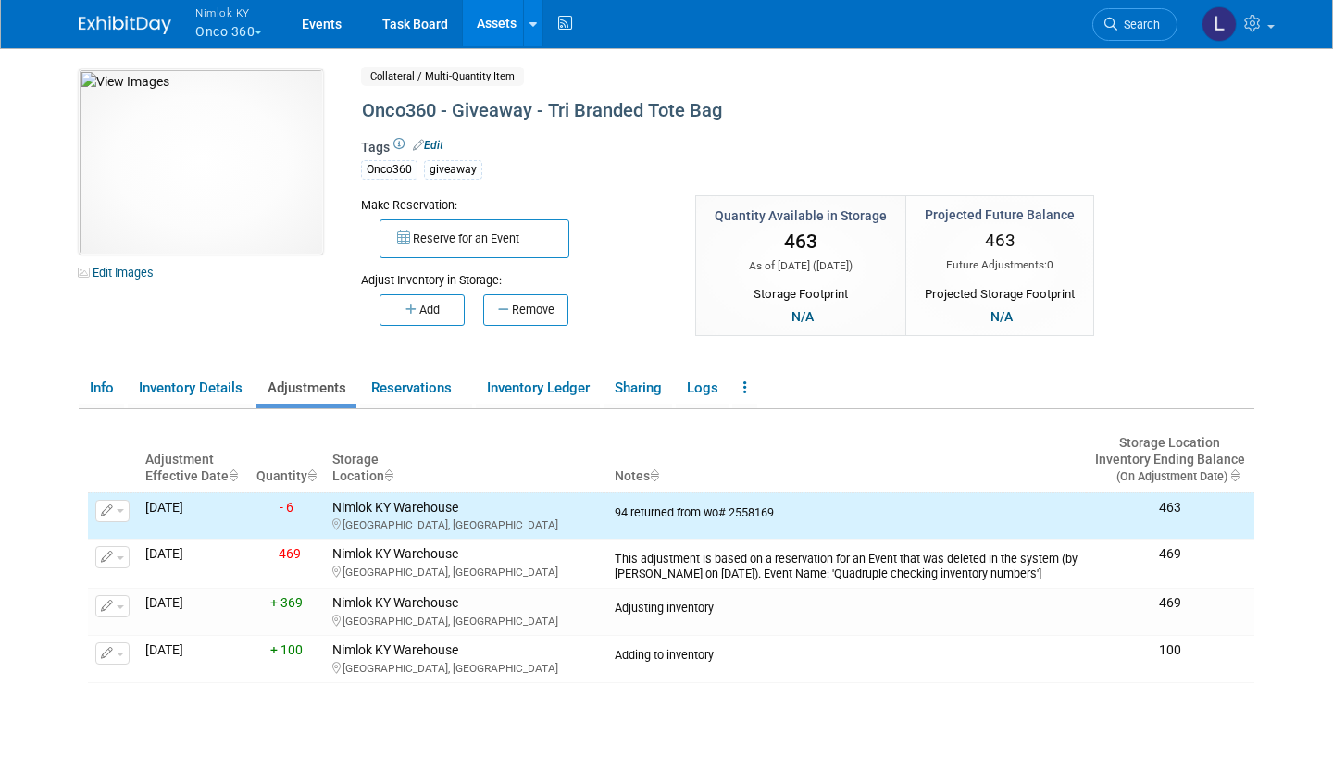
click at [496, 24] on link "Assets" at bounding box center [497, 23] width 68 height 46
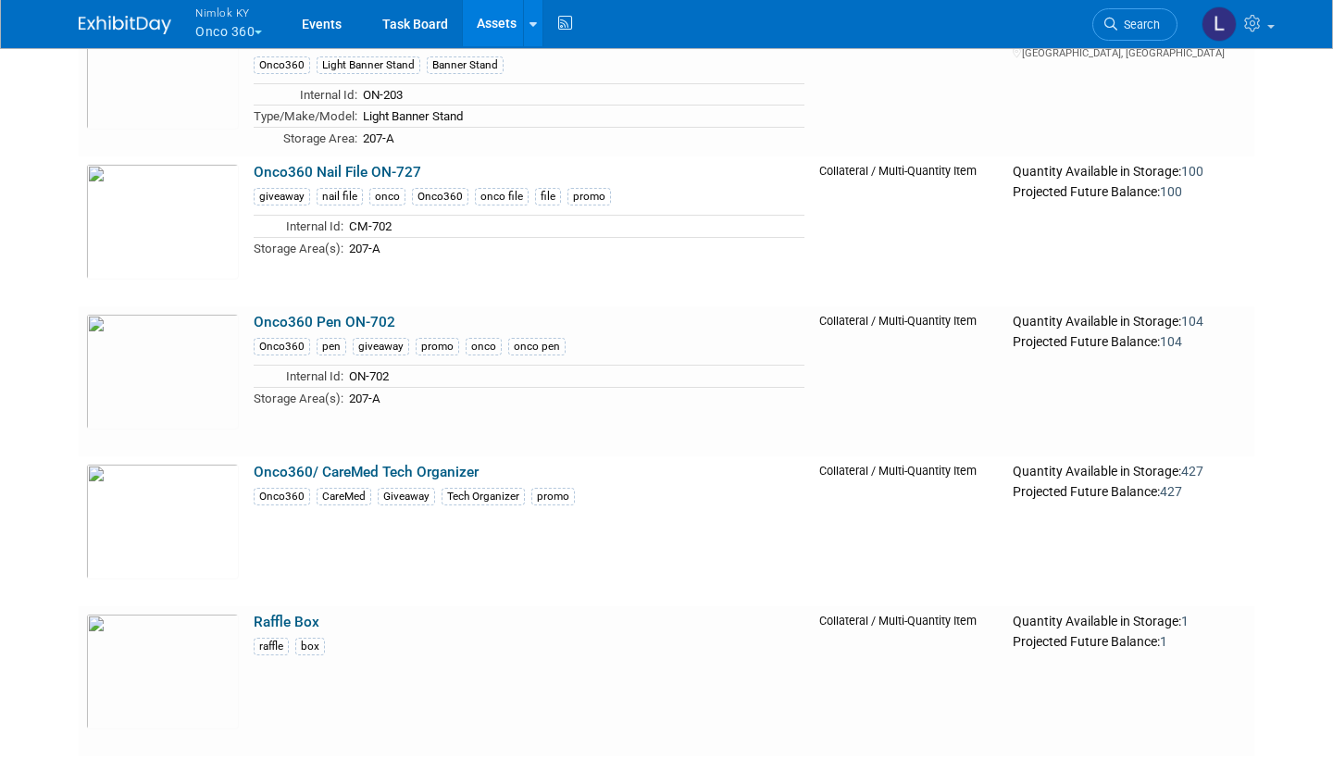
scroll to position [5570, 0]
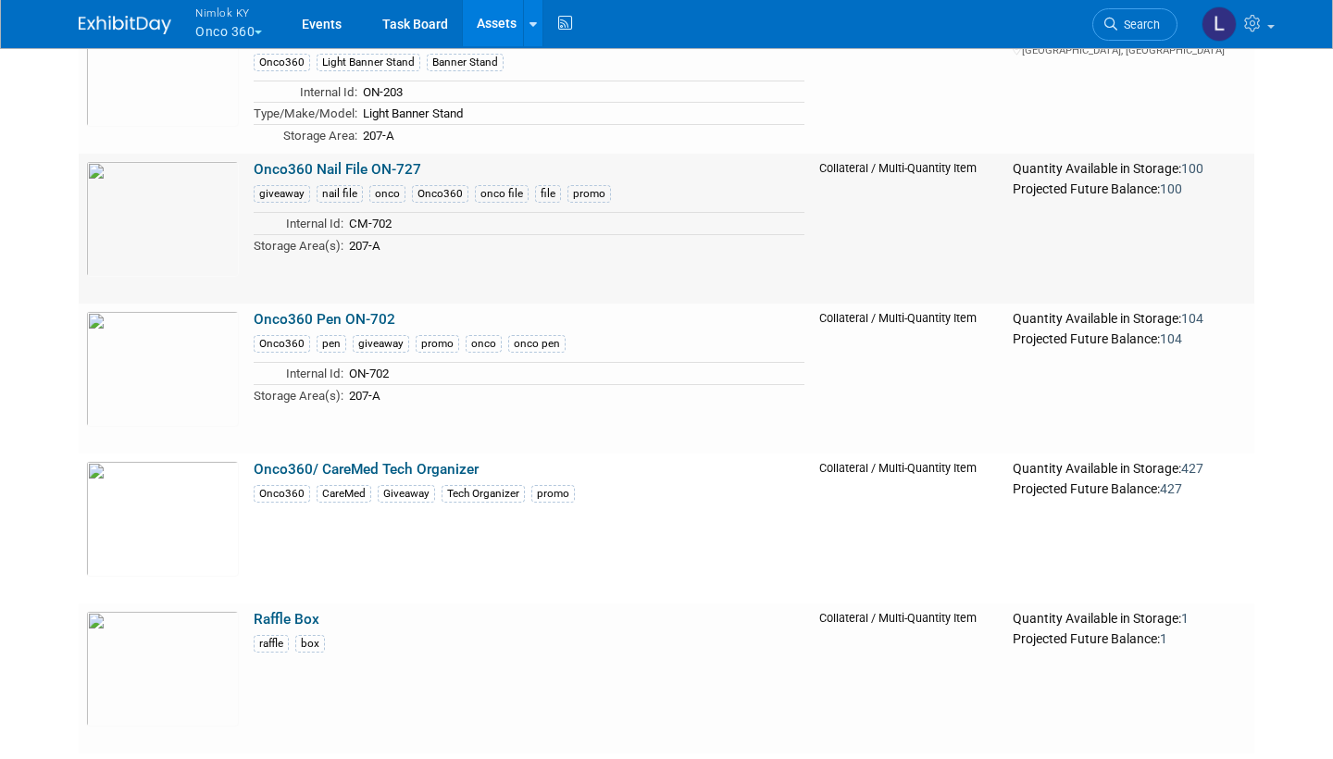
click at [352, 161] on link "Onco360 Nail File ON-727" at bounding box center [338, 169] width 168 height 17
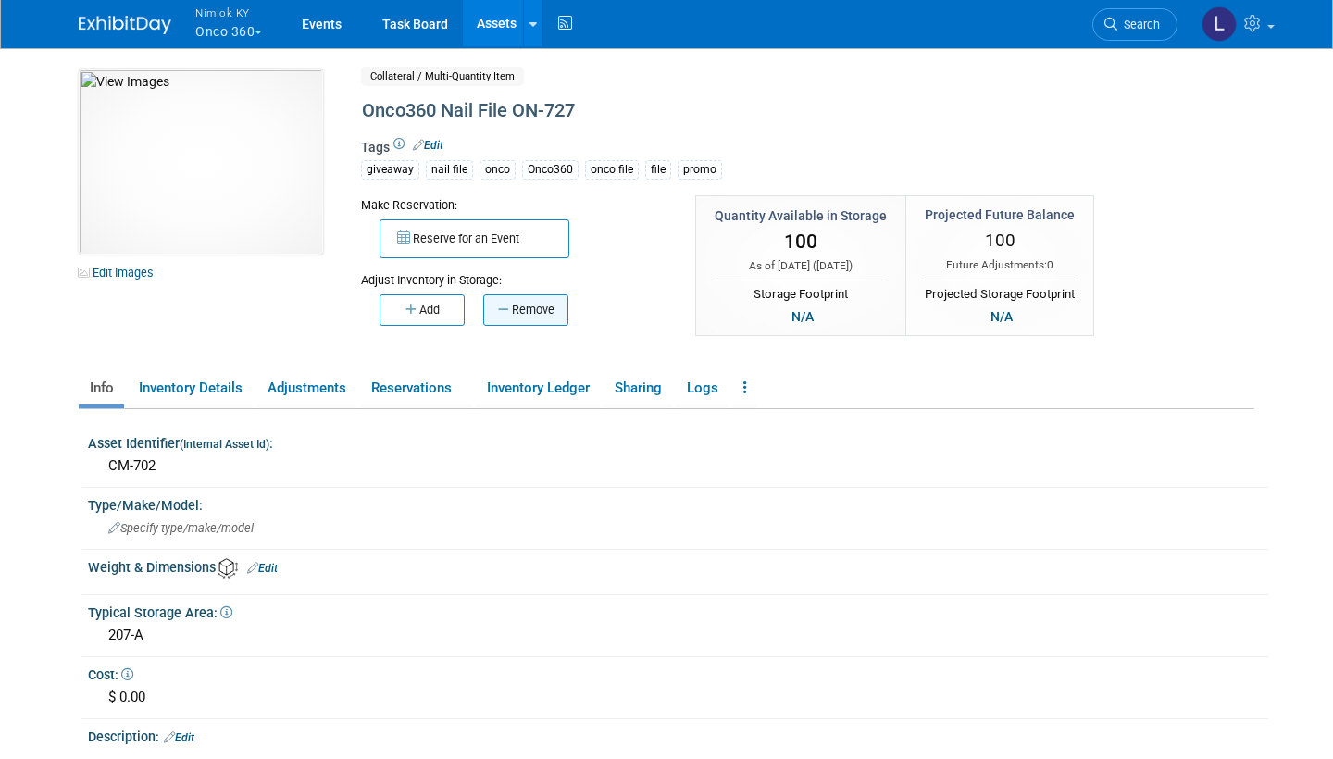
click at [523, 303] on button "Remove" at bounding box center [525, 309] width 85 height 31
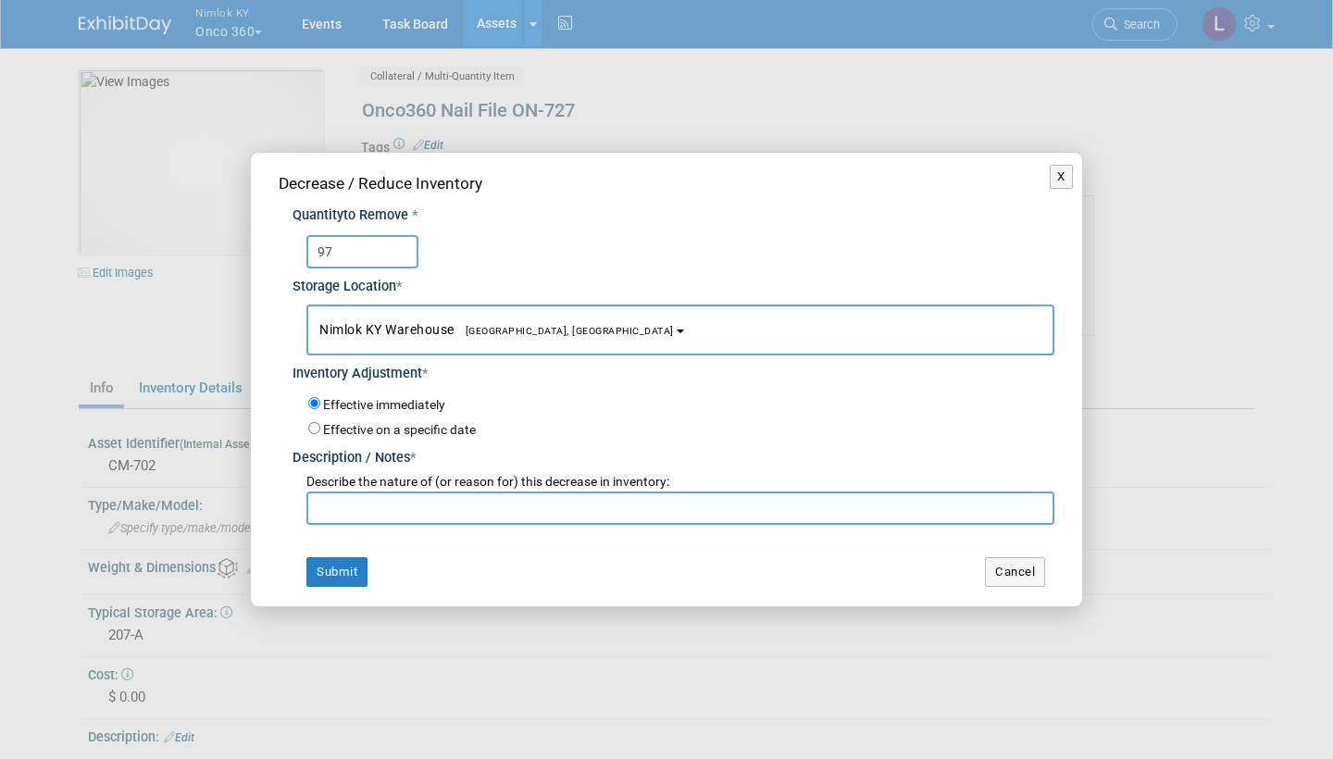
type input "97"
type input "3 returned from wo# 2558169"
click at [346, 561] on button "Submit" at bounding box center [336, 572] width 61 height 30
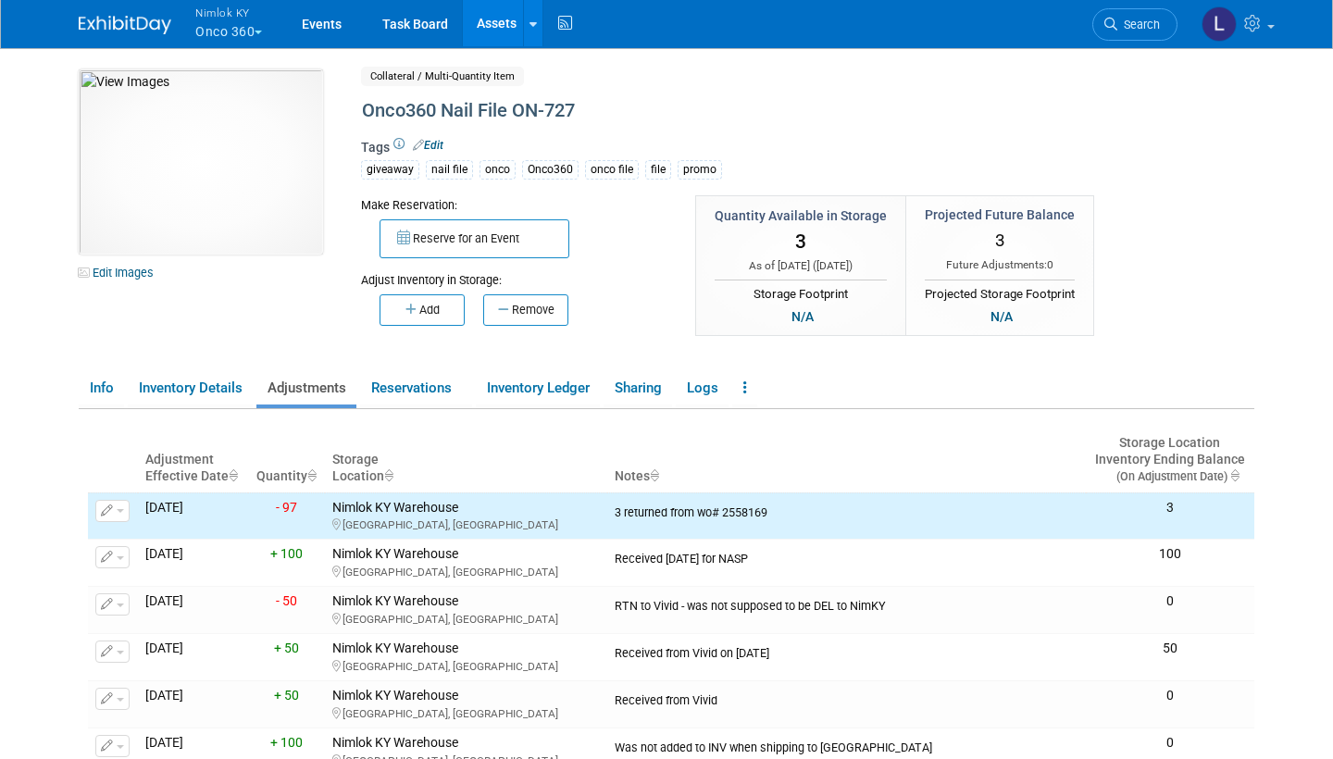
click at [504, 19] on link "Assets" at bounding box center [497, 23] width 68 height 46
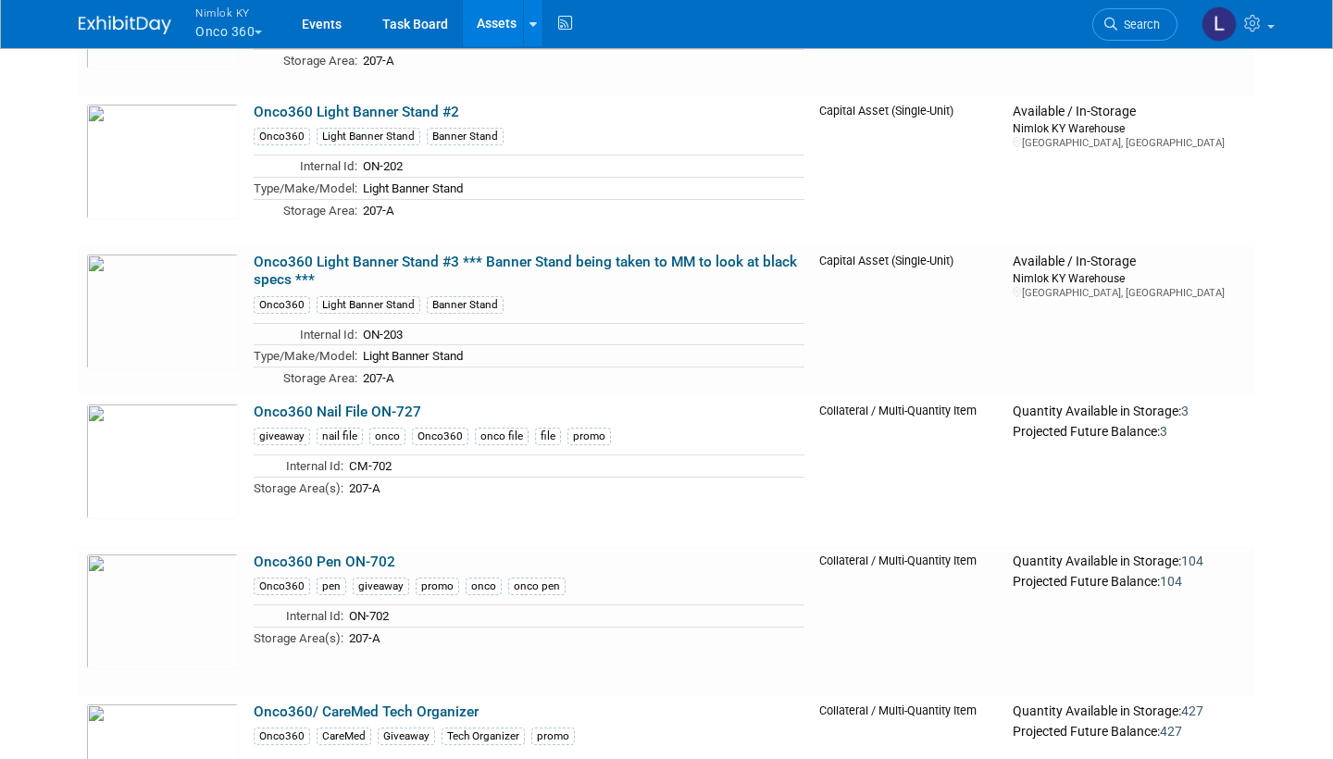
scroll to position [5459, 0]
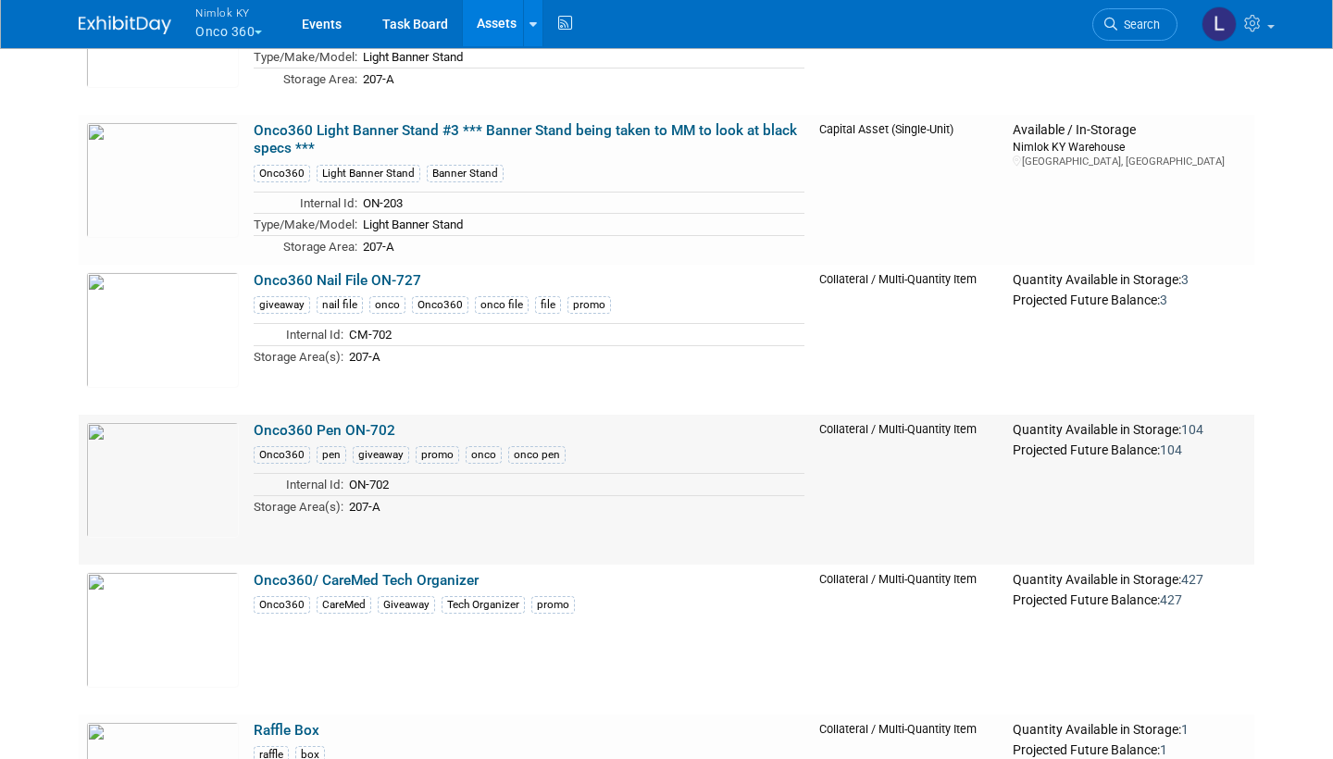
click at [338, 422] on link "Onco360 Pen ON-702" at bounding box center [325, 430] width 142 height 17
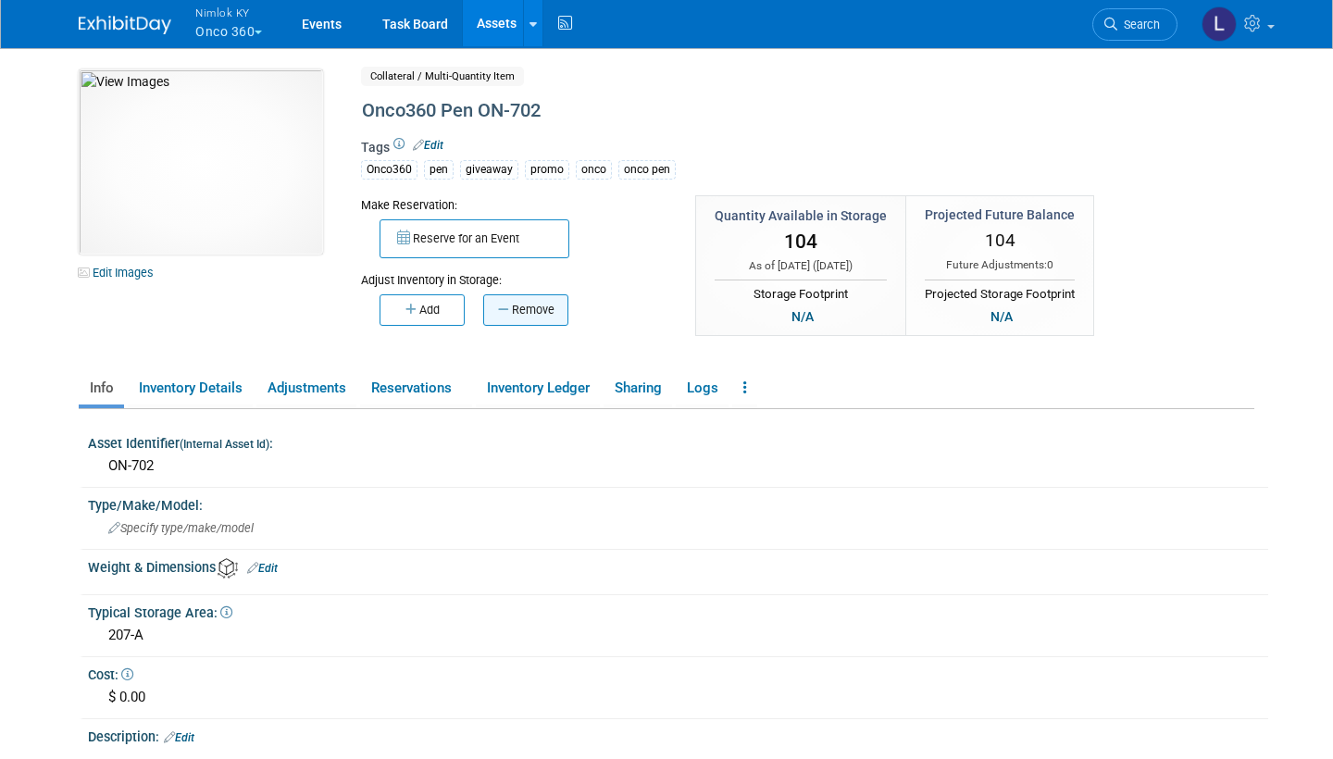
click at [529, 305] on button "Remove" at bounding box center [525, 309] width 85 height 31
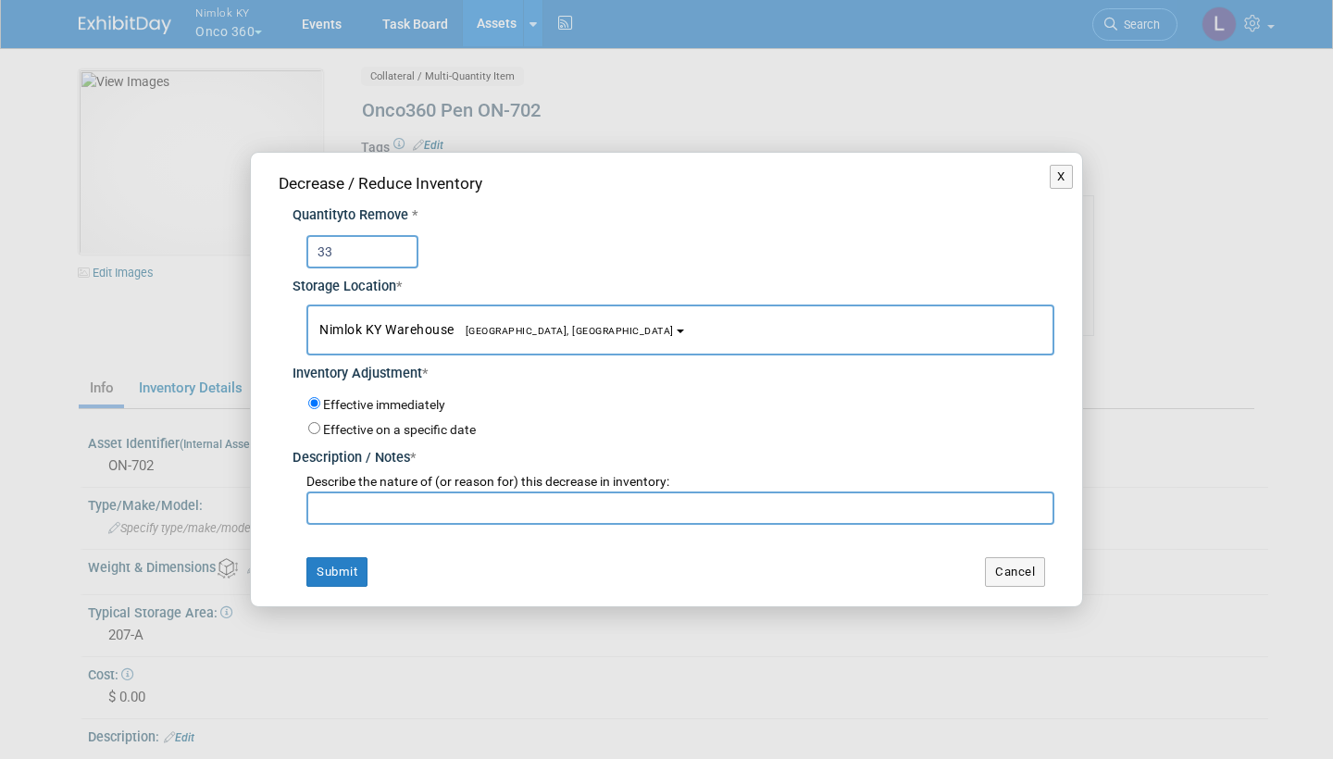
type input "33"
type input "71 returned from wo# 2558169"
click at [344, 557] on button "Submit" at bounding box center [336, 572] width 61 height 30
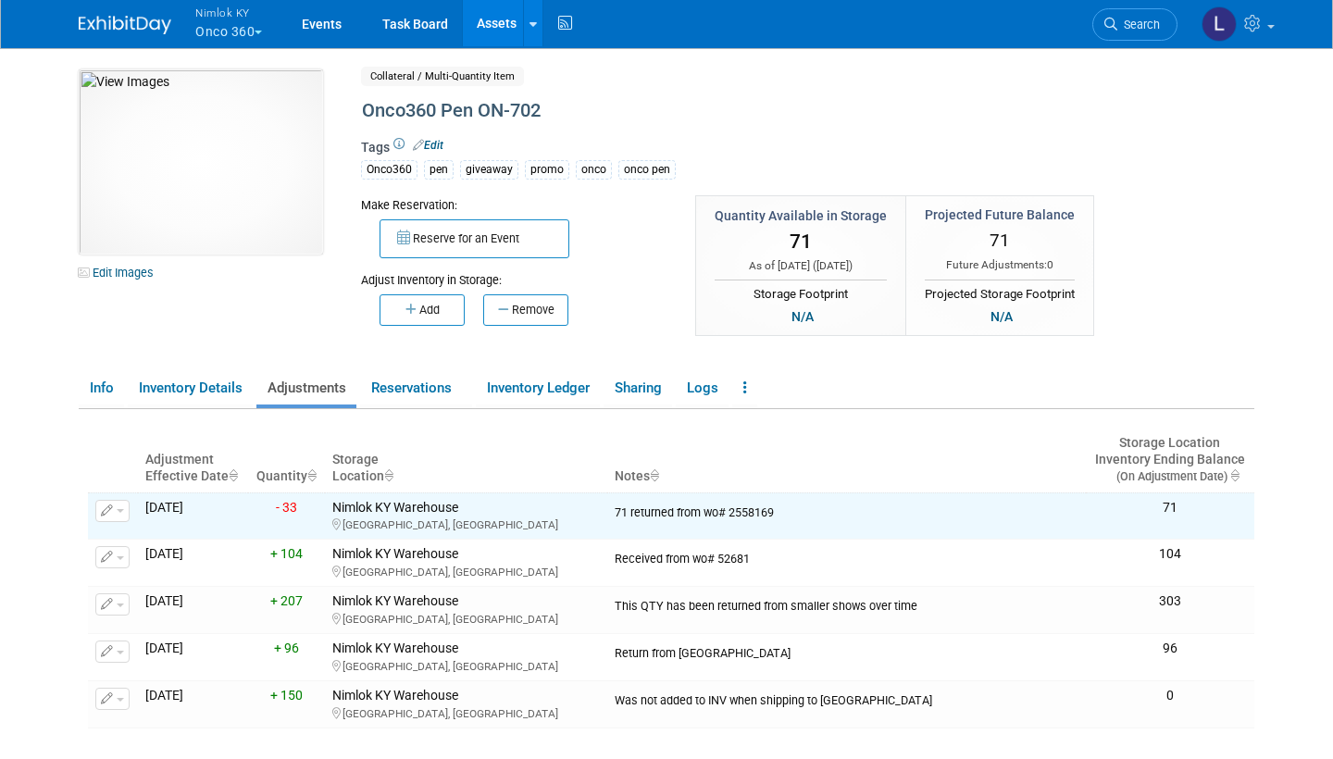
click at [497, 27] on link "Assets" at bounding box center [497, 23] width 68 height 46
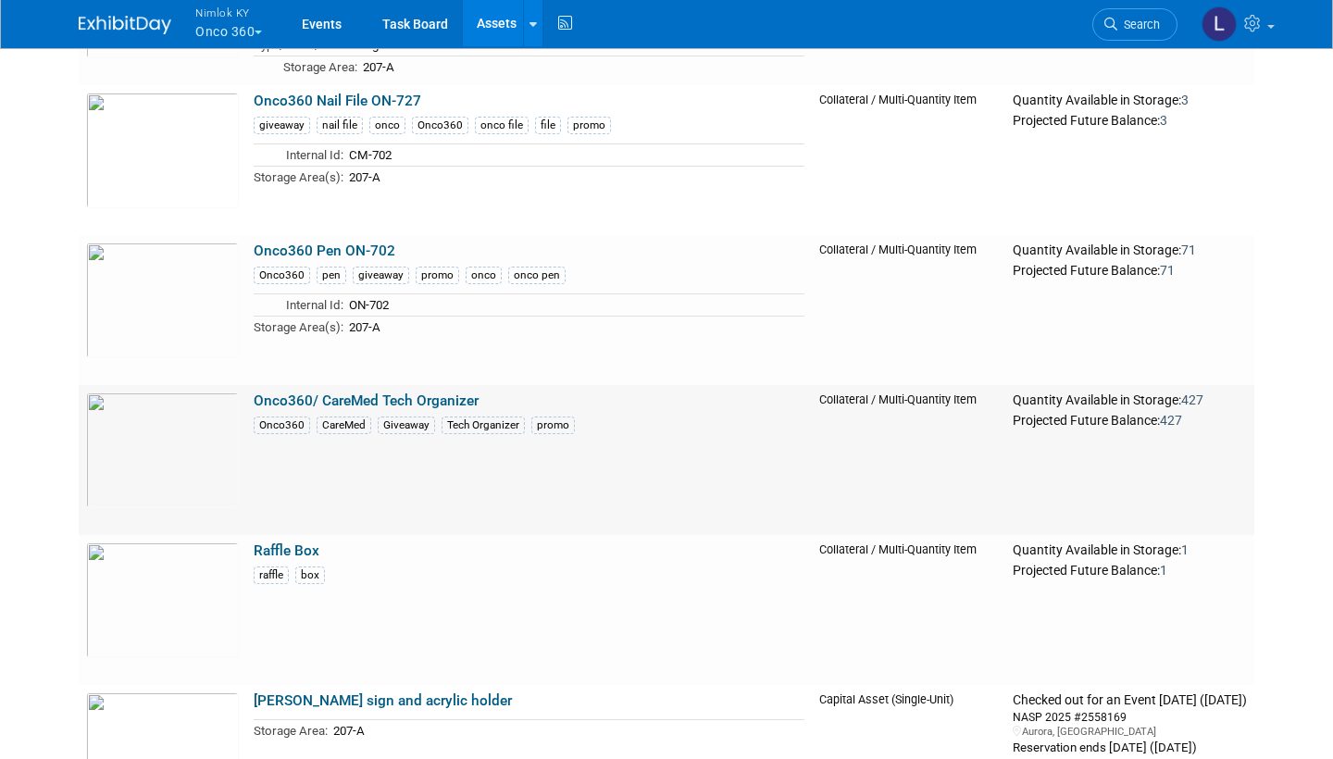
scroll to position [5650, 0]
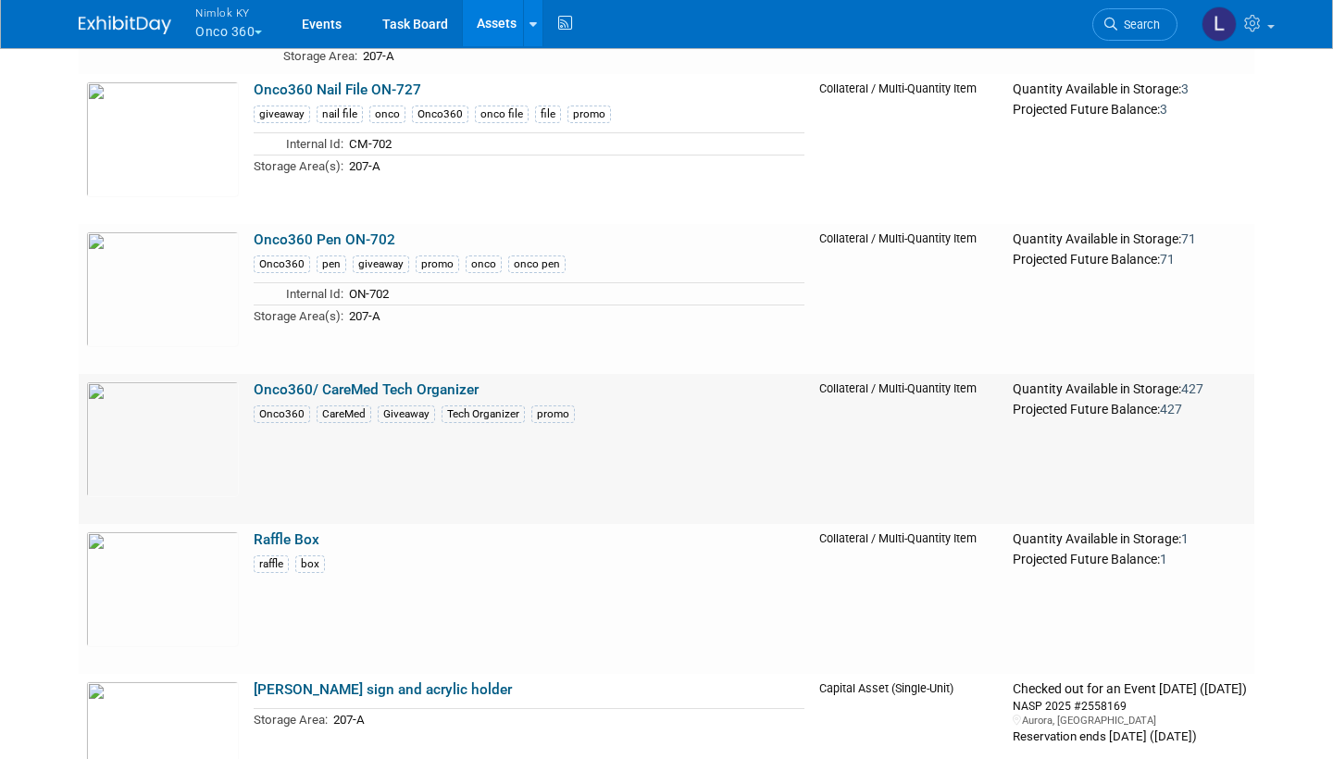
click at [383, 383] on link "Onco360/ CareMed Tech Organizer" at bounding box center [366, 389] width 225 height 17
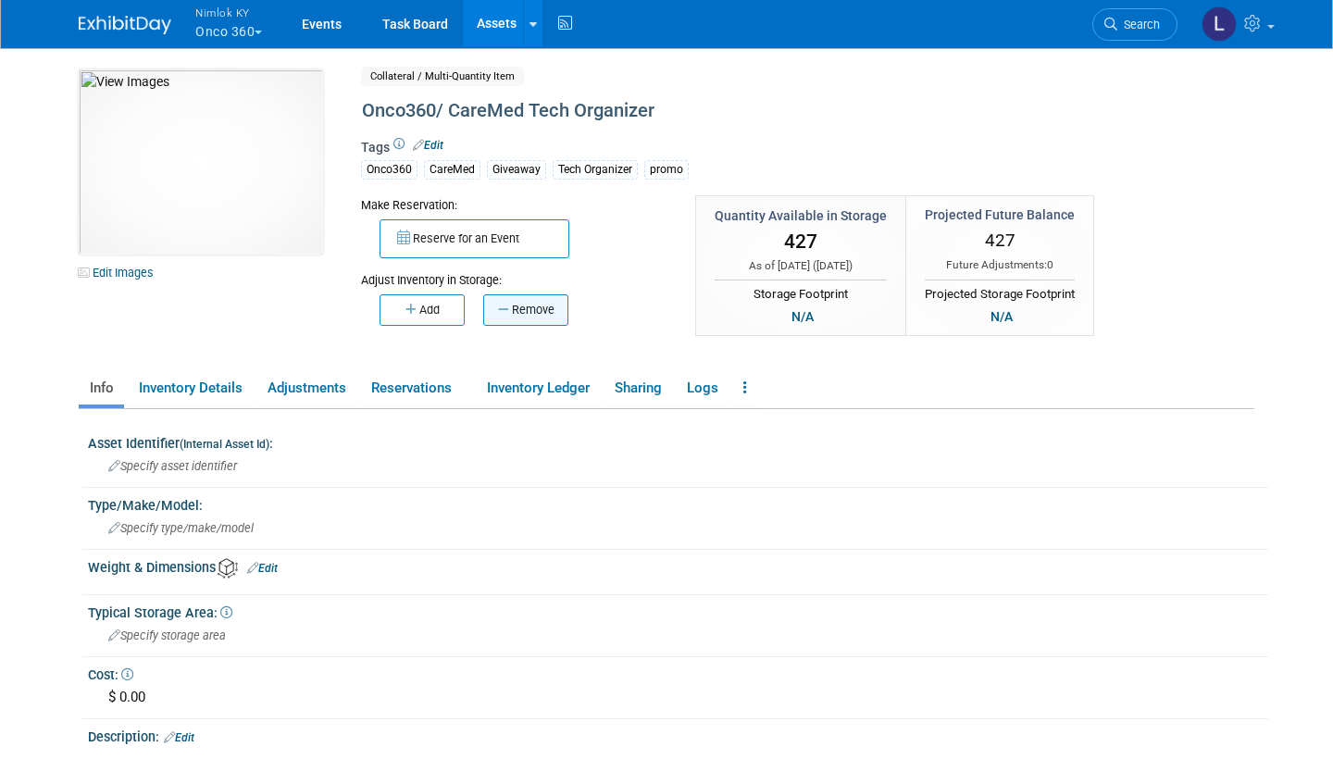
click at [540, 300] on button "Remove" at bounding box center [525, 309] width 85 height 31
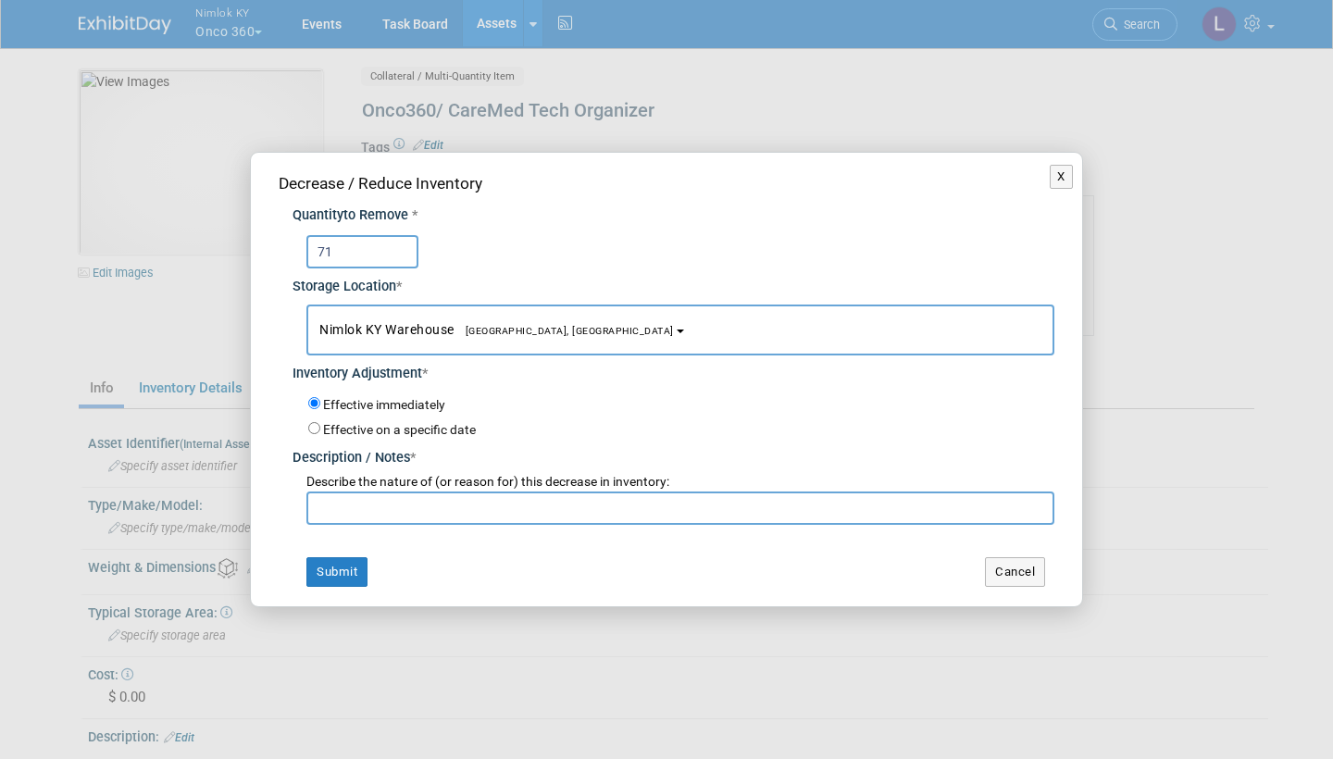
type input "71"
type input "79 returned from wo# 2558169"
click at [340, 560] on button "Submit" at bounding box center [336, 572] width 61 height 30
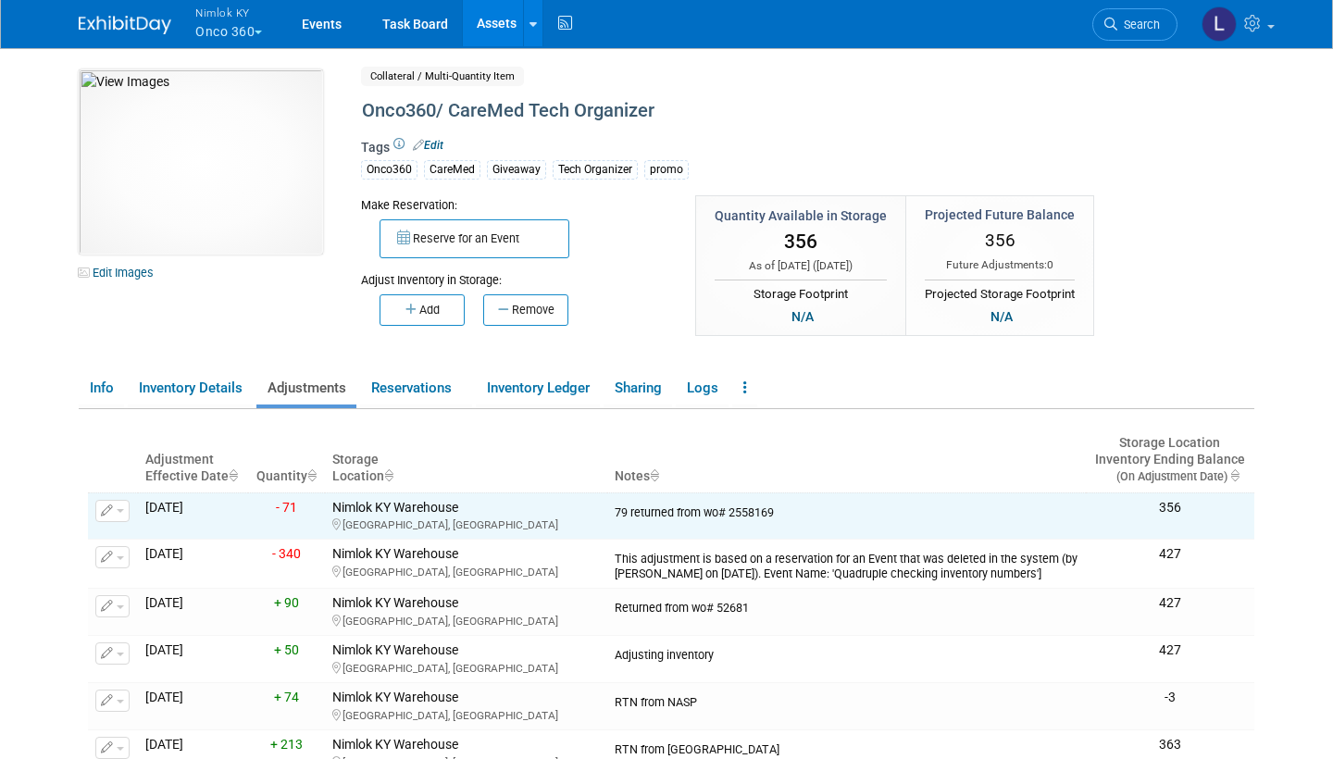
click at [504, 16] on link "Assets" at bounding box center [497, 23] width 68 height 46
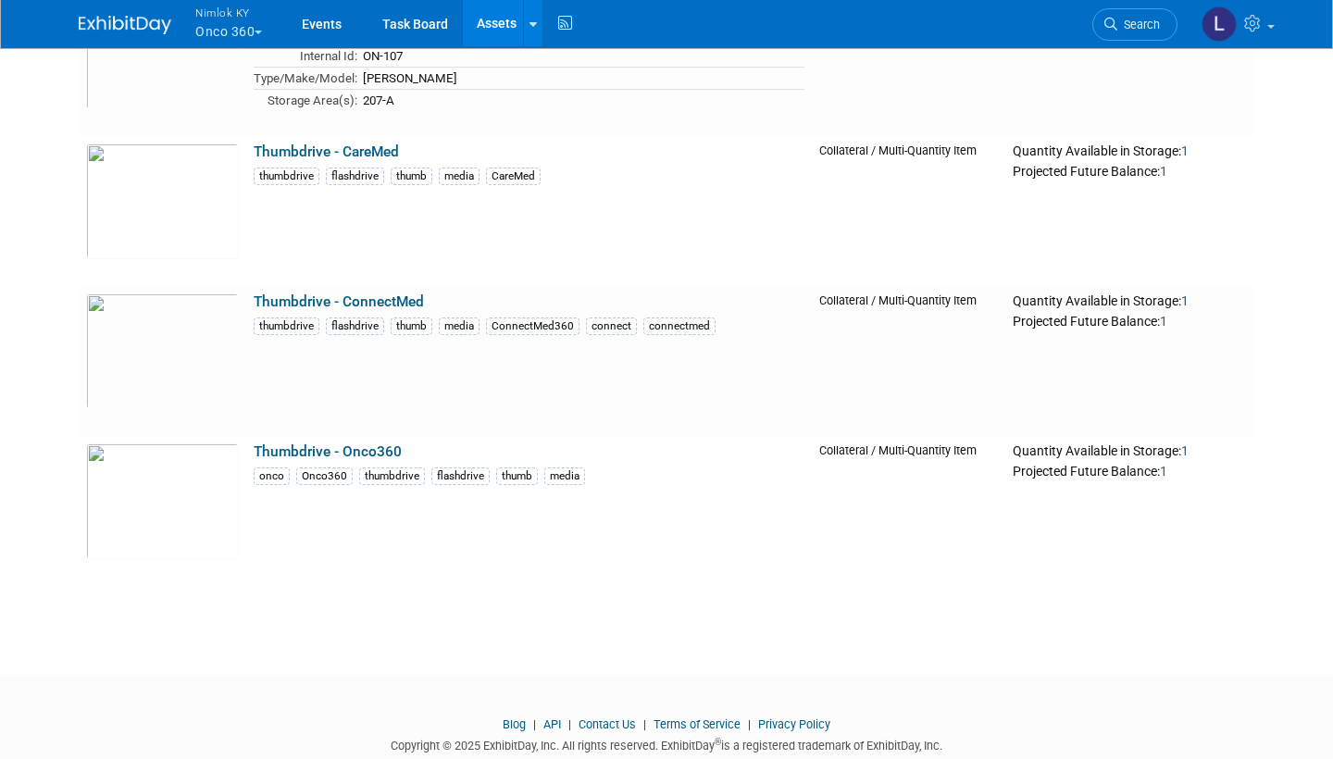
scroll to position [8288, 0]
click at [384, 444] on link "Thumbdrive - Onco360" at bounding box center [328, 450] width 148 height 17
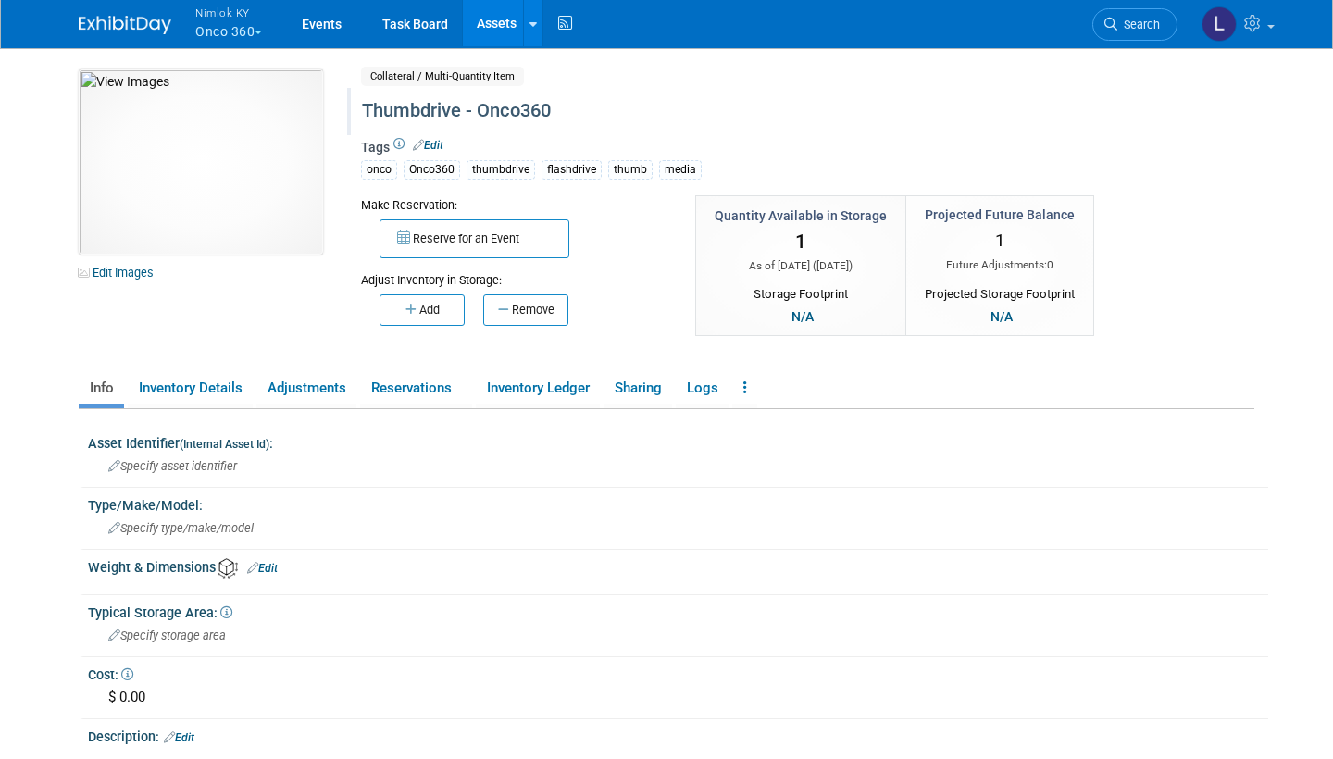
click at [559, 106] on div "Thumbdrive - Onco360" at bounding box center [745, 110] width 780 height 33
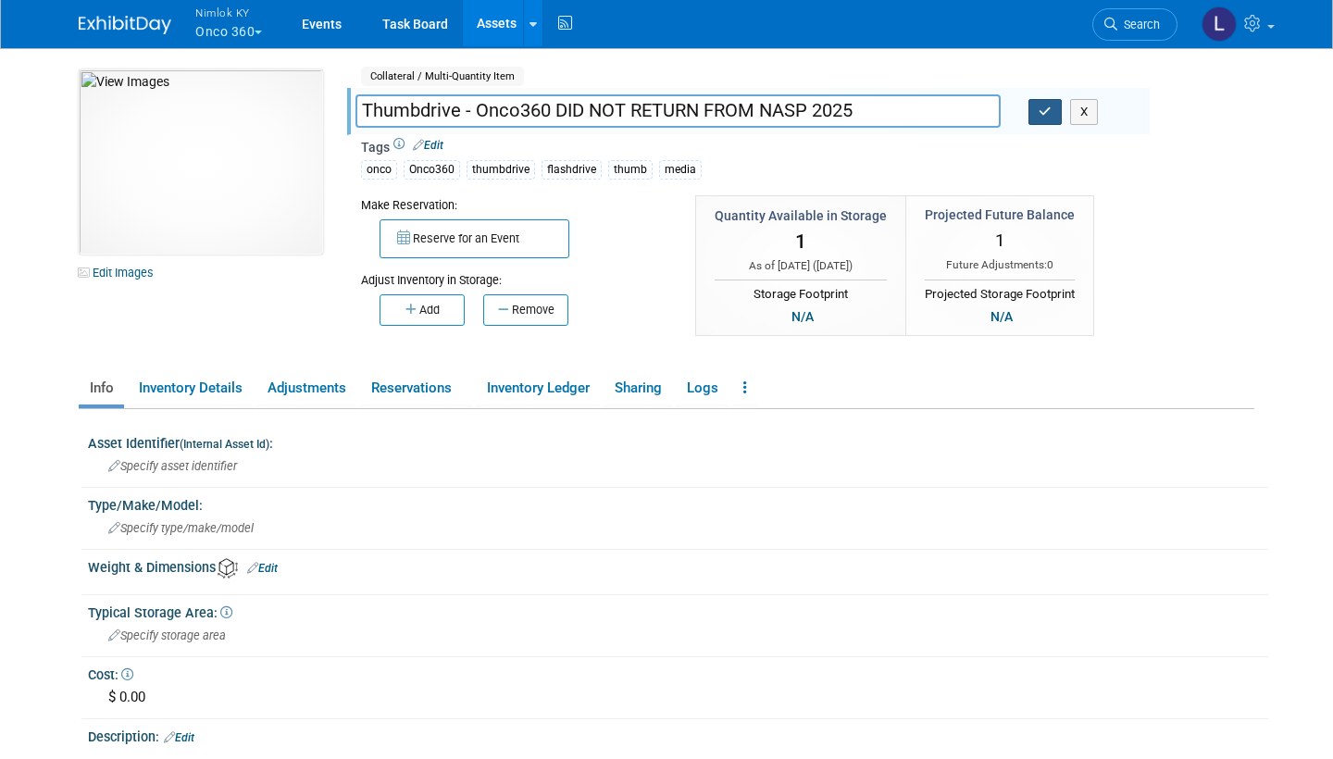
type input "Thumbdrive - Onco360 DID NOT RETURN FROM NASP 2025"
click at [1046, 107] on icon "button" at bounding box center [1045, 112] width 13 height 12
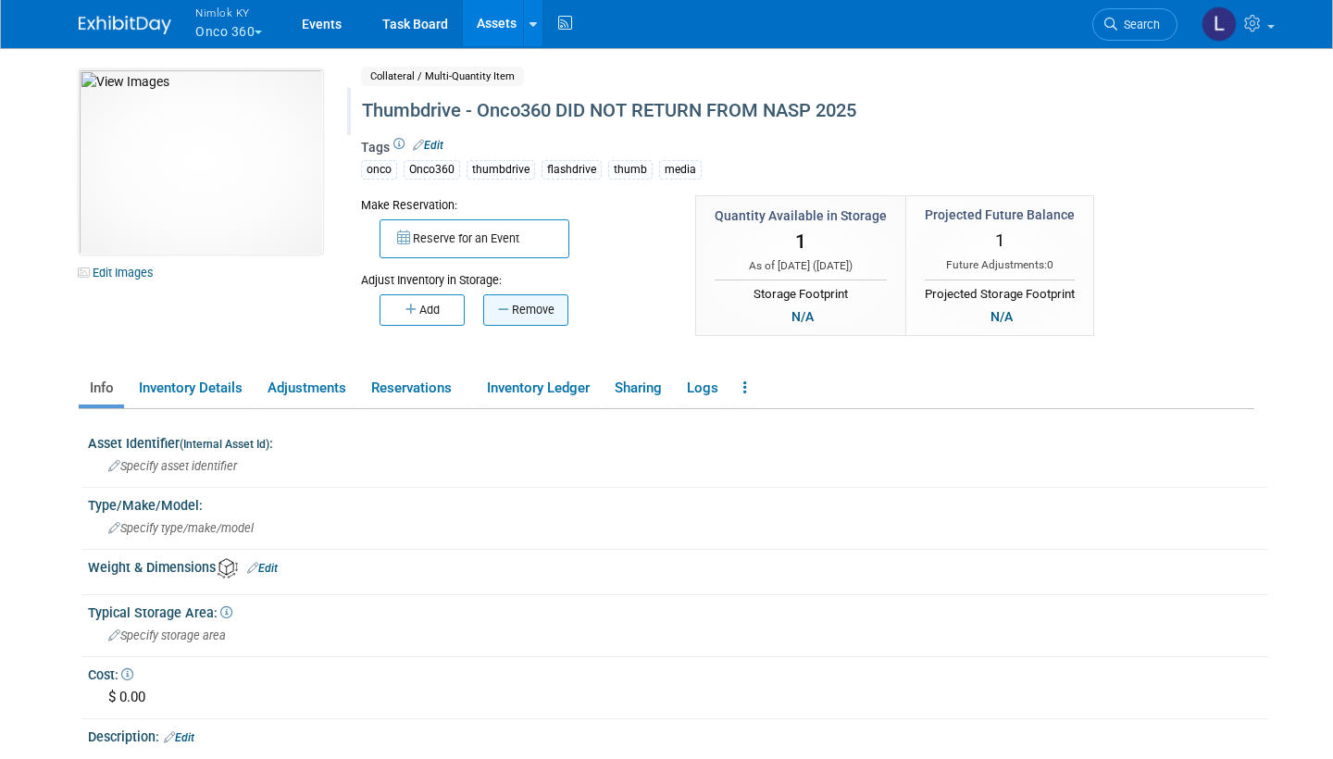
click at [537, 305] on button "Remove" at bounding box center [525, 309] width 85 height 31
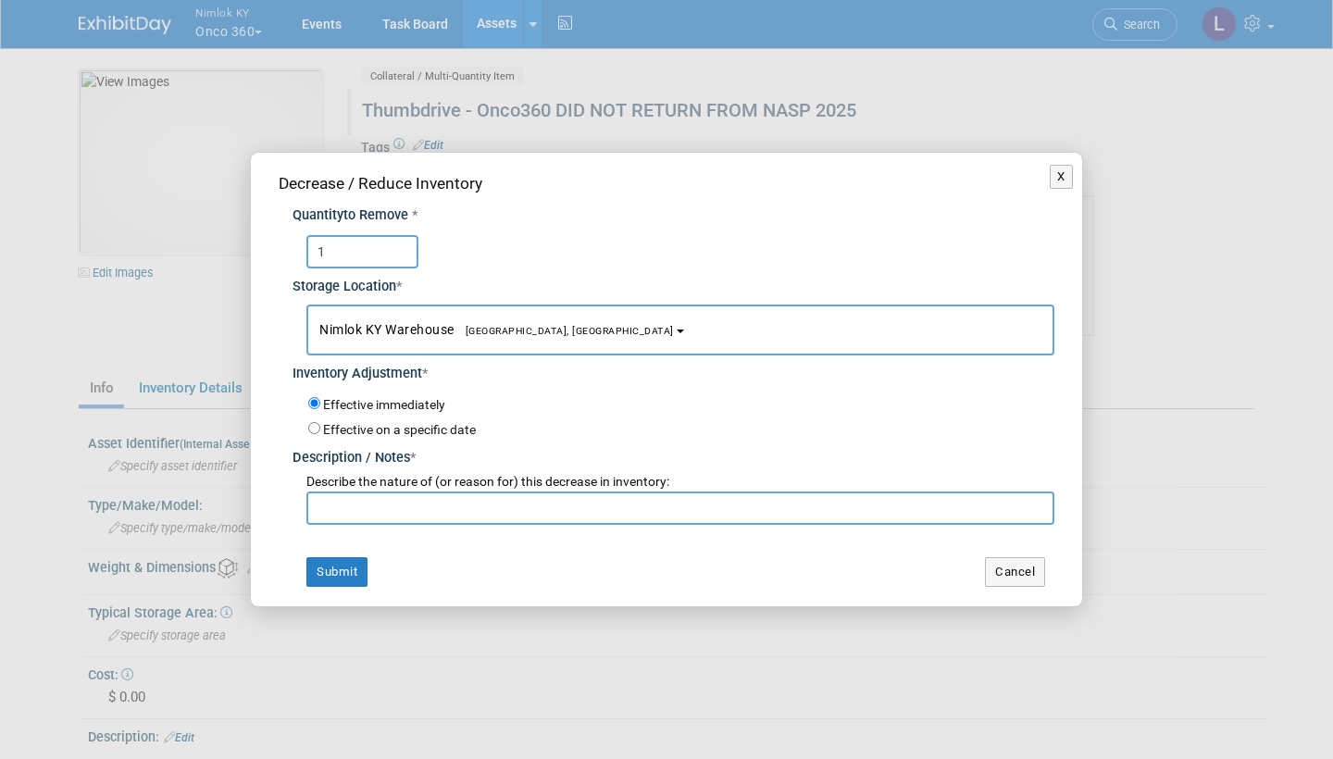
type input "1"
type input "Did not return from wo# 2558169"
click at [345, 559] on button "Submit" at bounding box center [336, 572] width 61 height 30
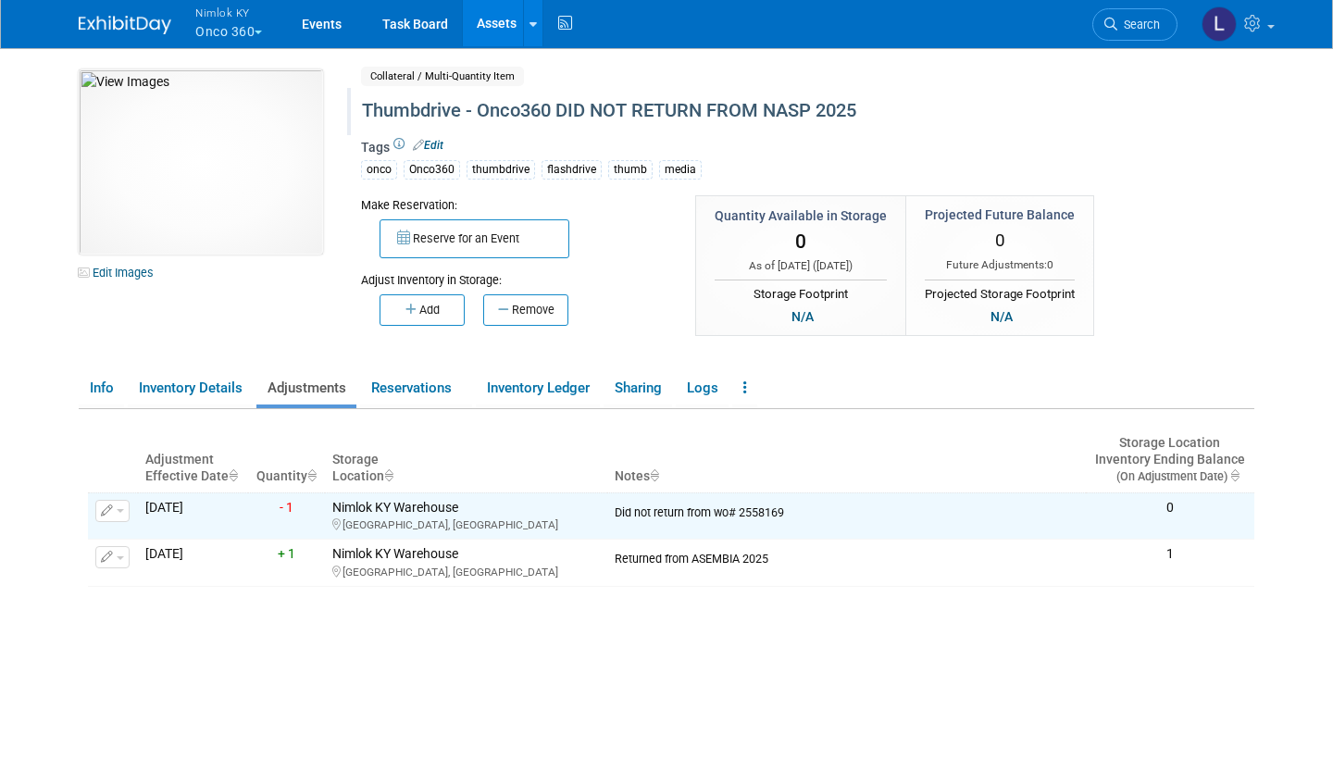
click at [496, 20] on link "Assets" at bounding box center [497, 23] width 68 height 46
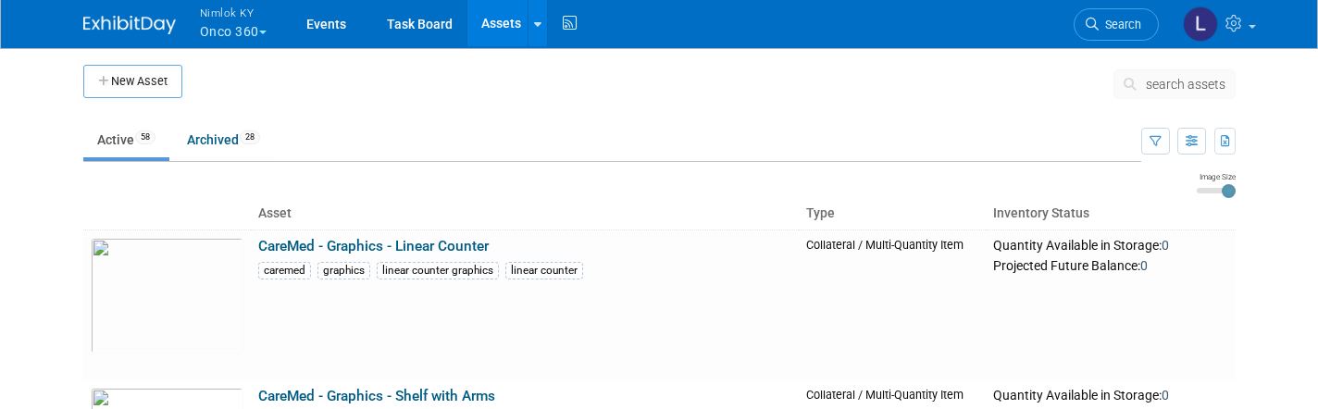
click at [233, 16] on span "Nimlok KY" at bounding box center [233, 12] width 67 height 19
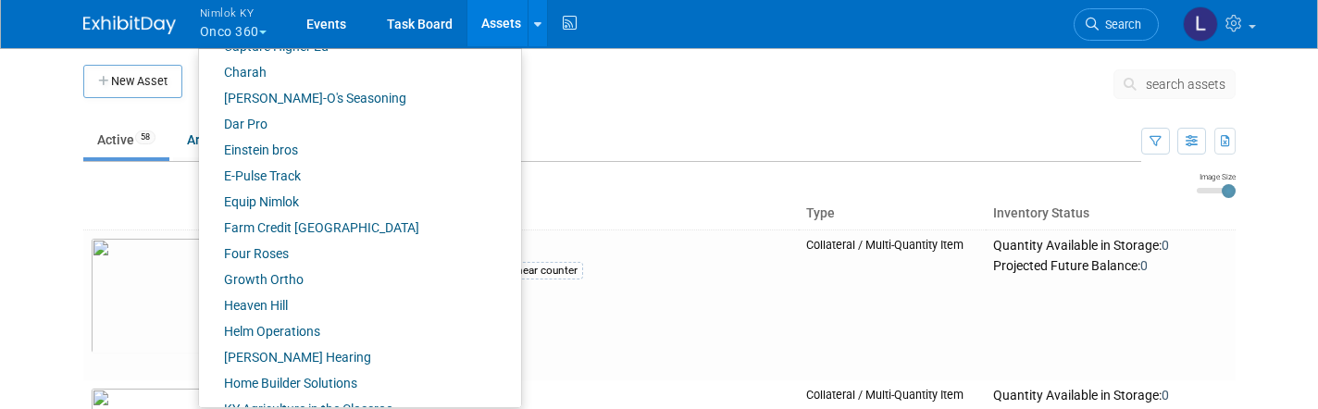
scroll to position [394, 0]
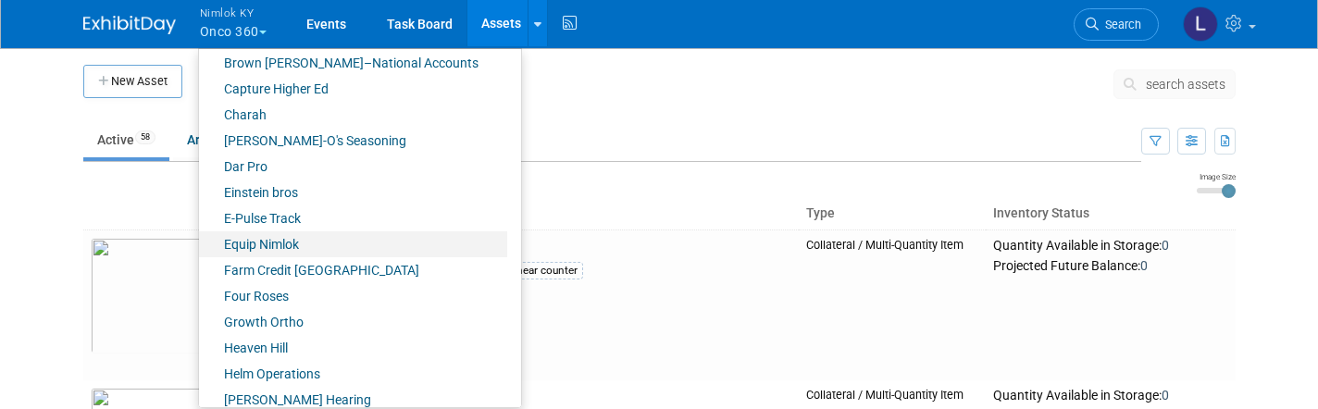
click at [272, 241] on link "Equip Nimlok" at bounding box center [353, 244] width 308 height 26
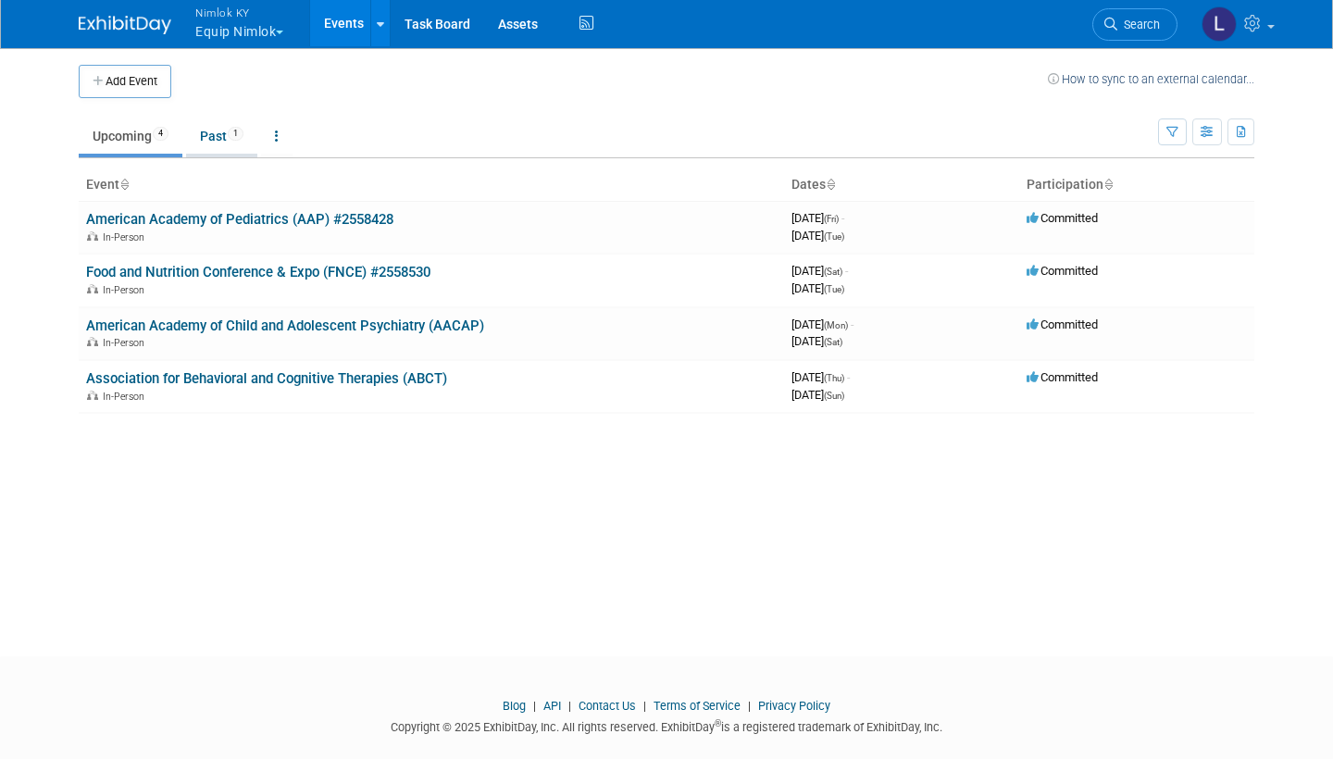
click at [215, 135] on link "Past 1" at bounding box center [221, 135] width 71 height 35
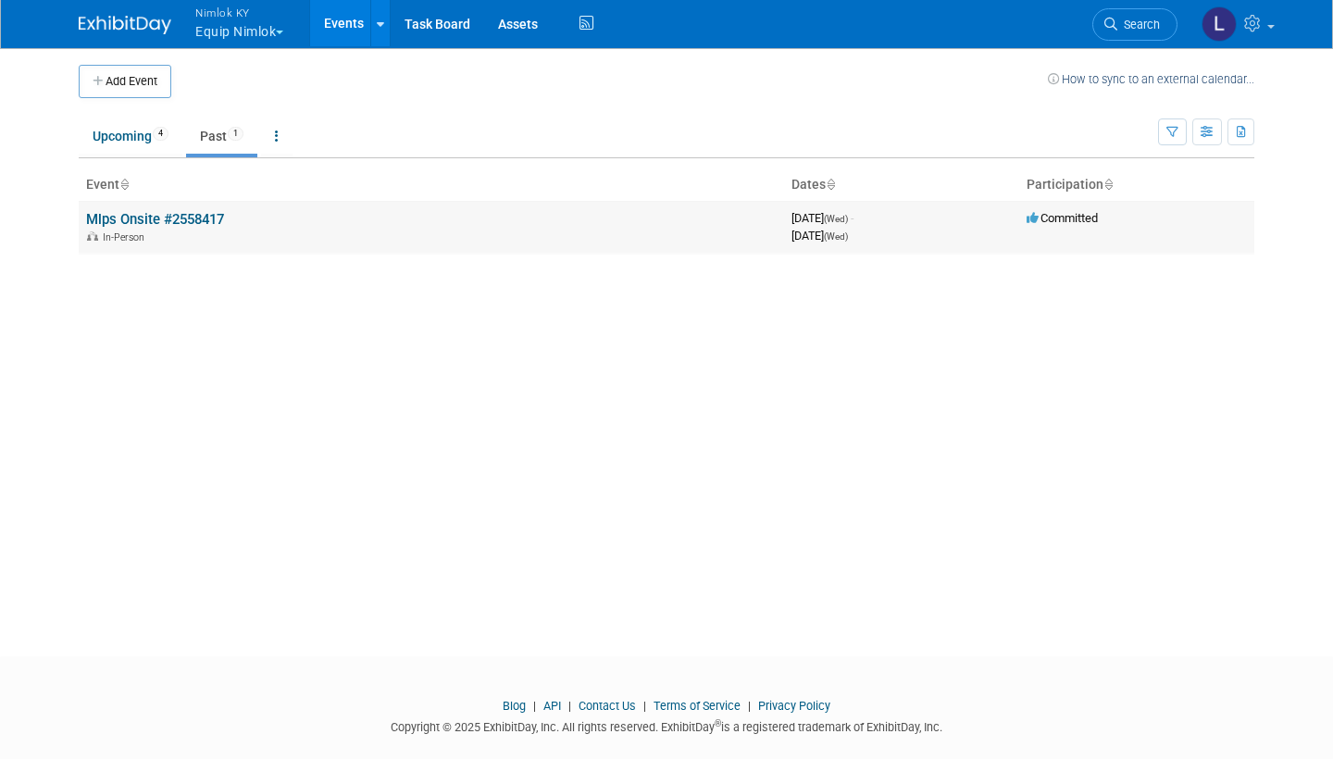
click at [201, 223] on link "Mlps Onsite #2558417" at bounding box center [155, 219] width 138 height 17
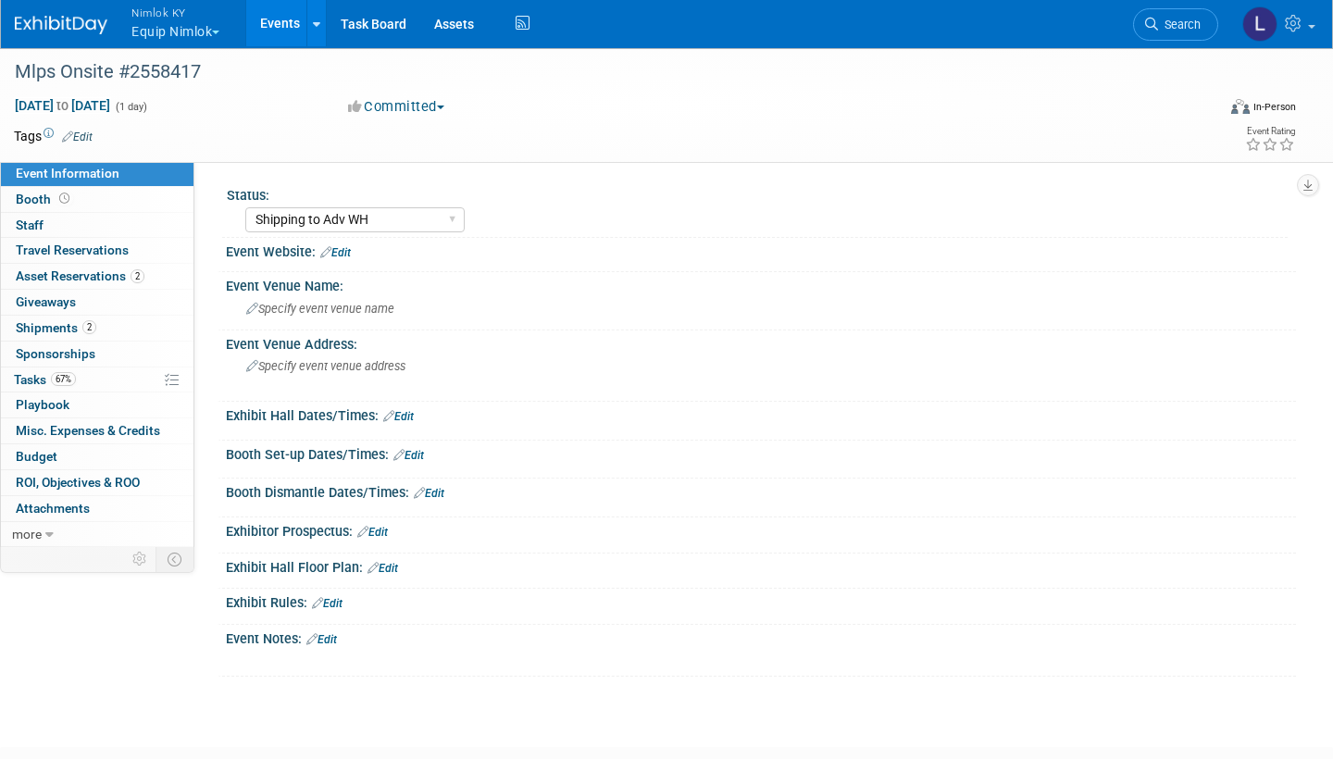
select select "Shipping to Adv WH"
click at [116, 280] on span "Asset Reservations 2" at bounding box center [80, 275] width 129 height 15
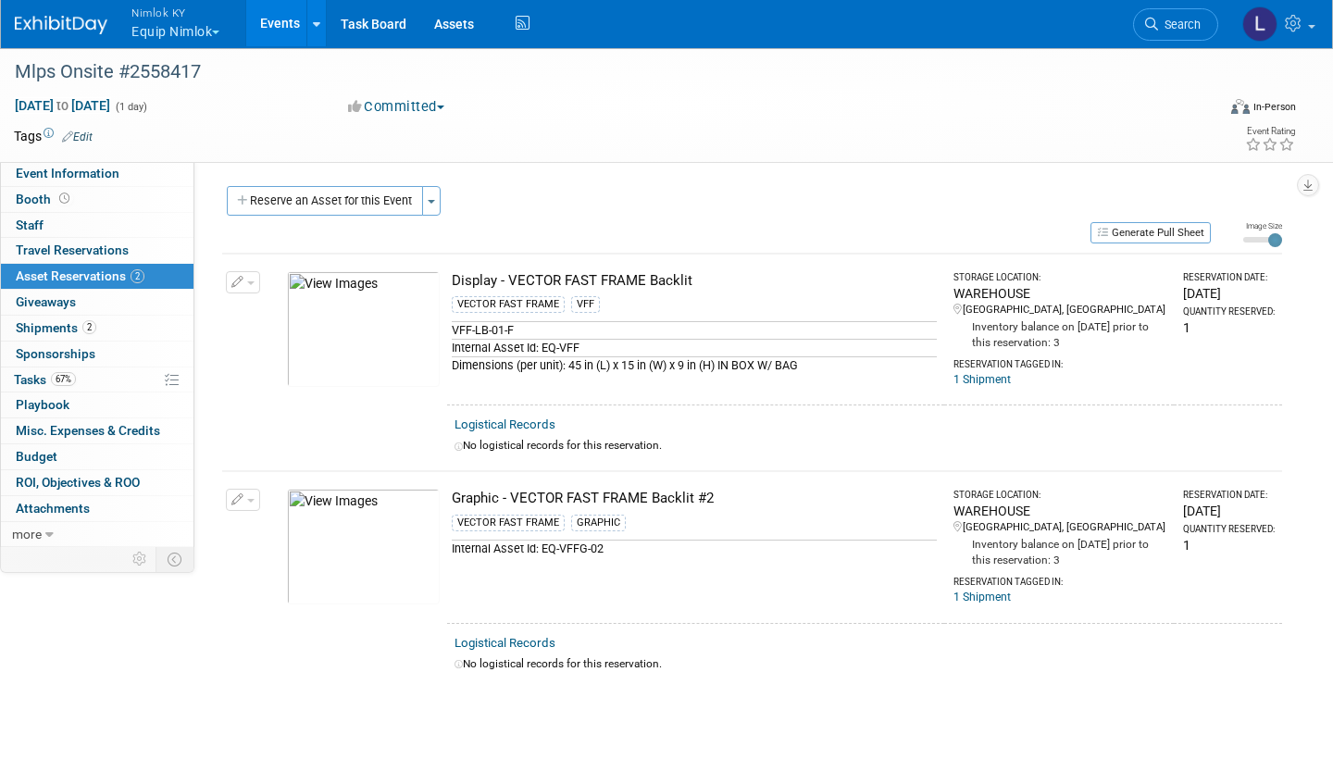
click at [515, 636] on link "Logistical Records" at bounding box center [504, 643] width 101 height 14
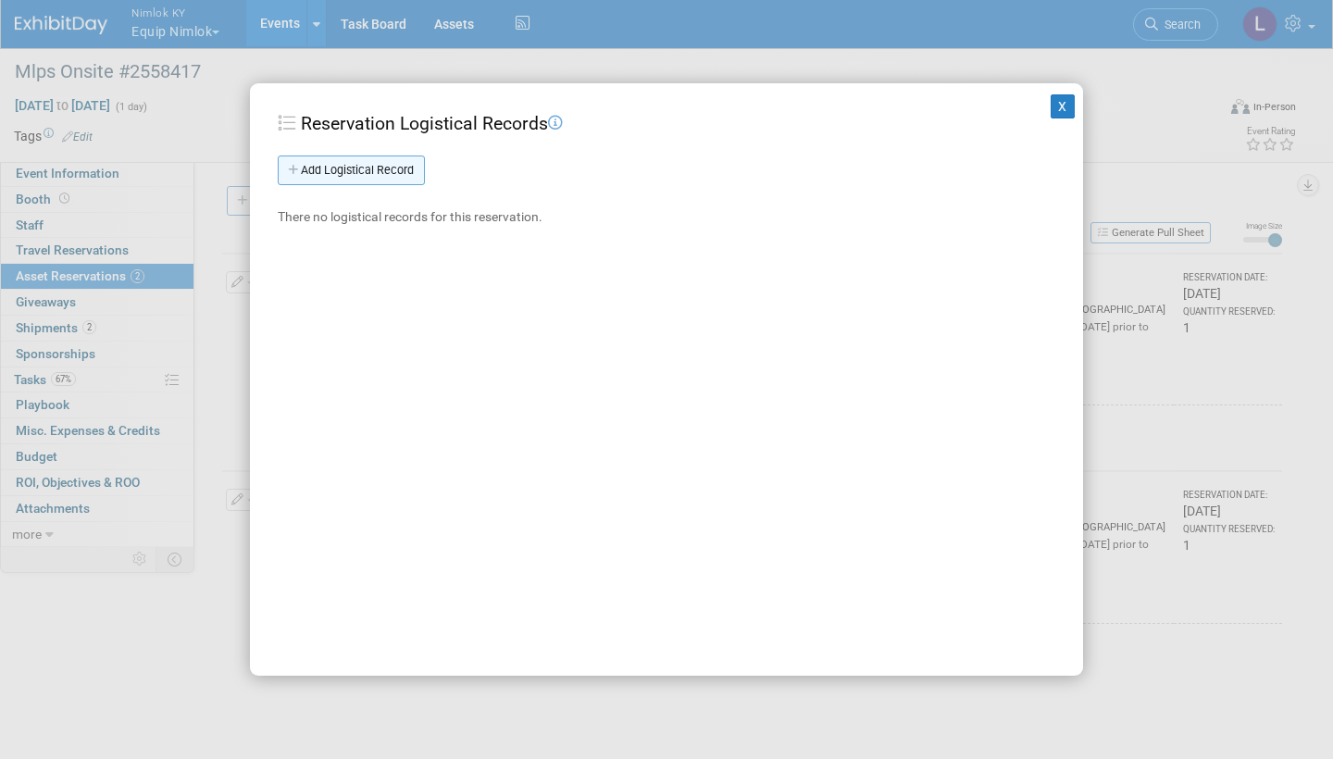
click at [384, 171] on link "Add Logistical Record" at bounding box center [351, 171] width 147 height 30
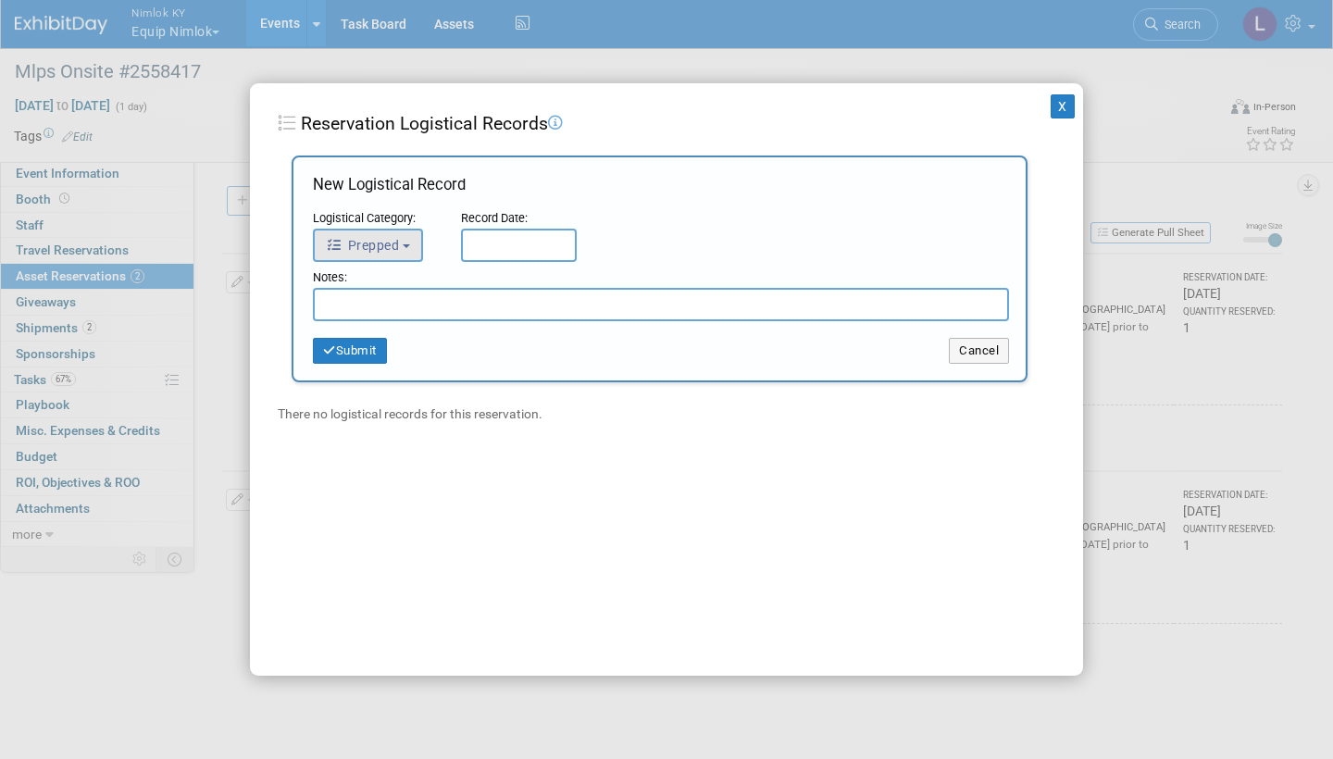
click at [412, 232] on button "Prepped" at bounding box center [368, 245] width 110 height 33
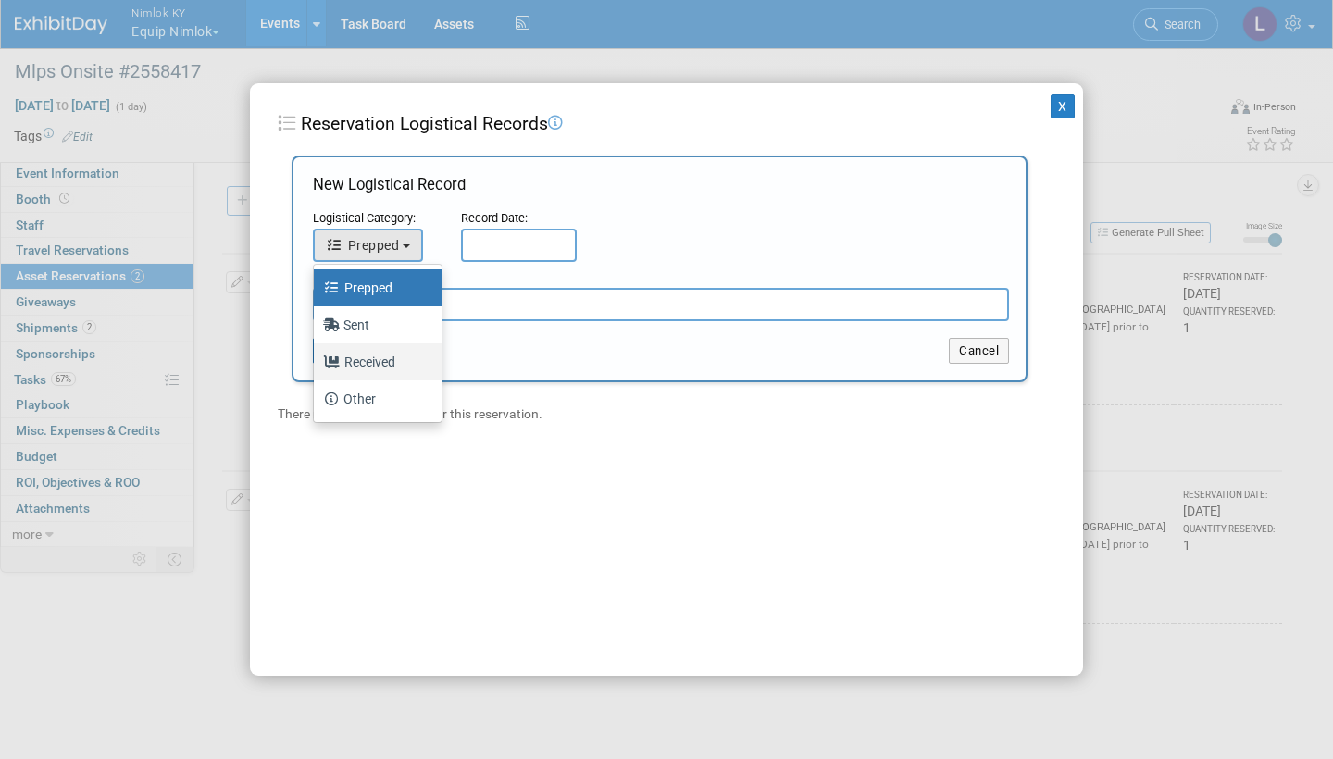
click at [382, 358] on label "Received" at bounding box center [373, 362] width 100 height 30
click at [317, 358] on input "Received" at bounding box center [311, 360] width 12 height 12
select select "3"
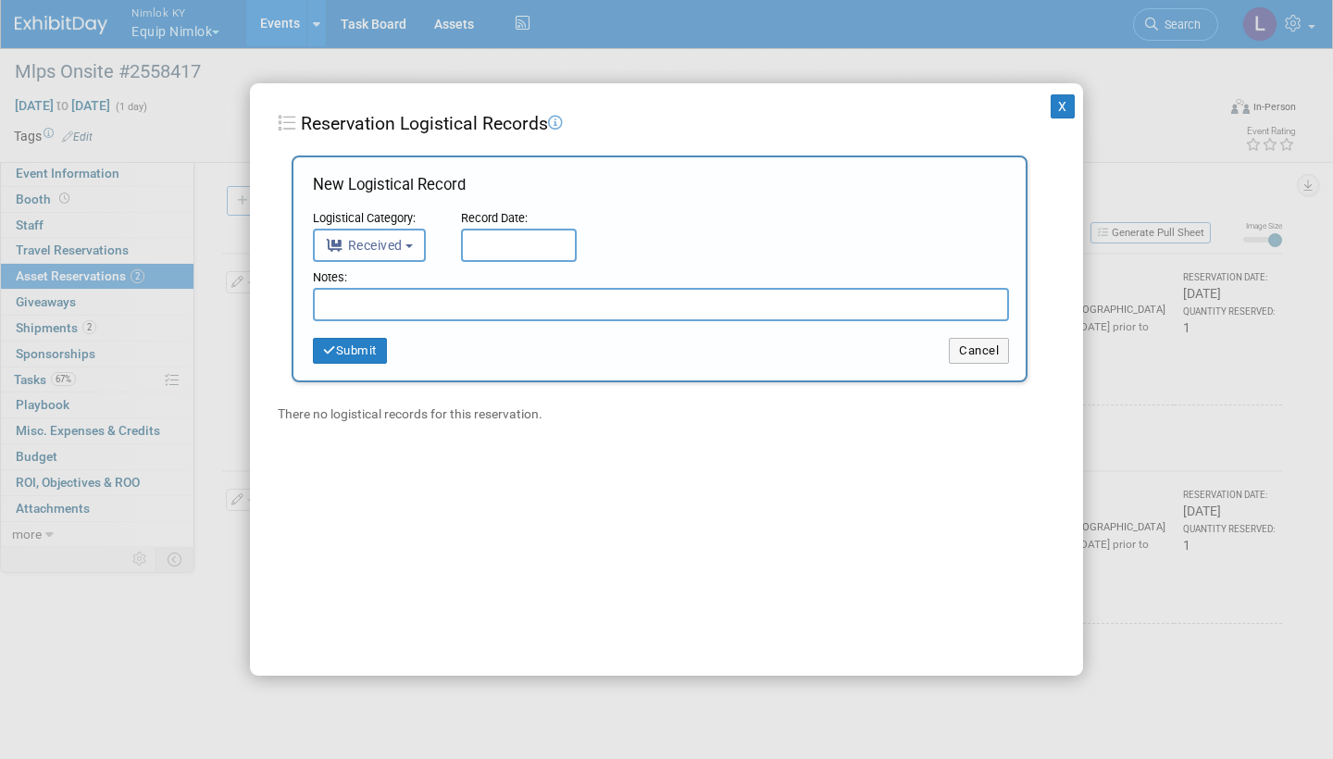
click at [503, 234] on input "text" at bounding box center [519, 245] width 116 height 33
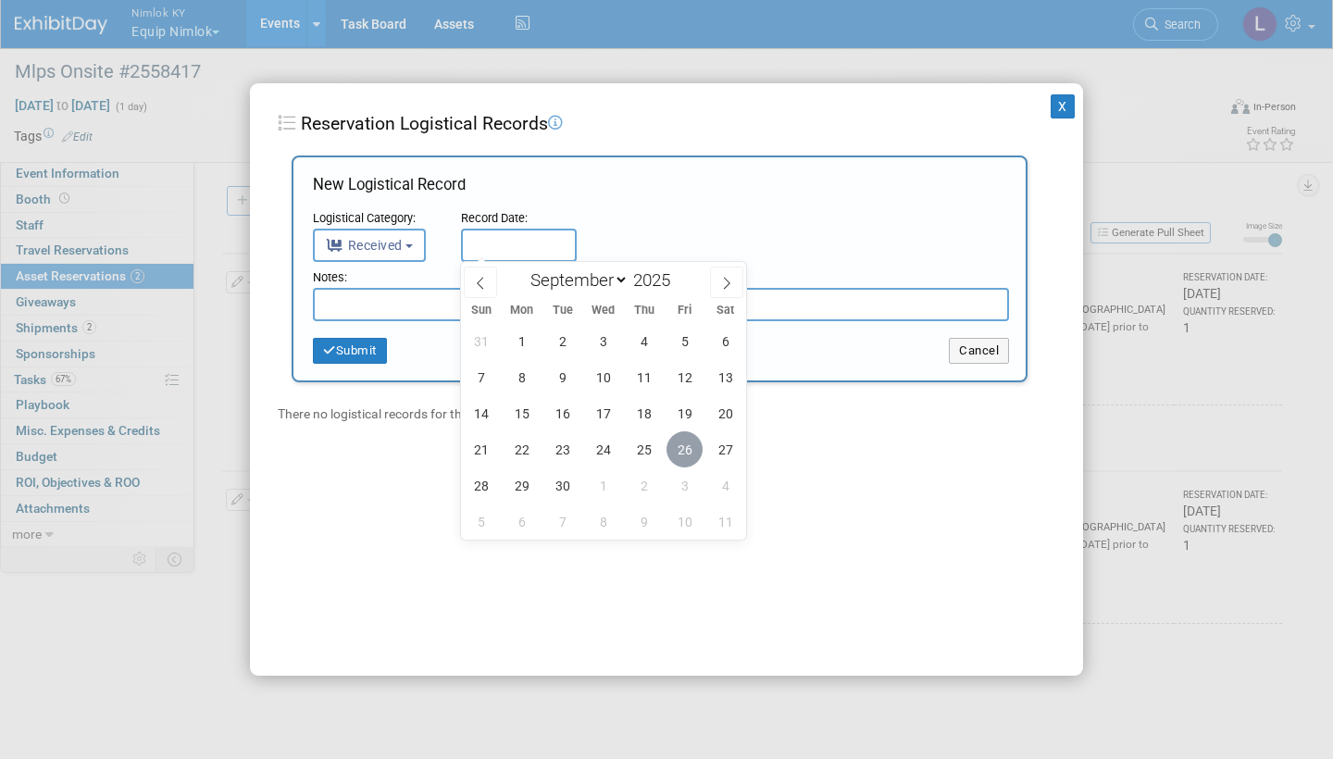
click at [678, 449] on span "26" at bounding box center [684, 449] width 36 height 36
type input "[DATE]"
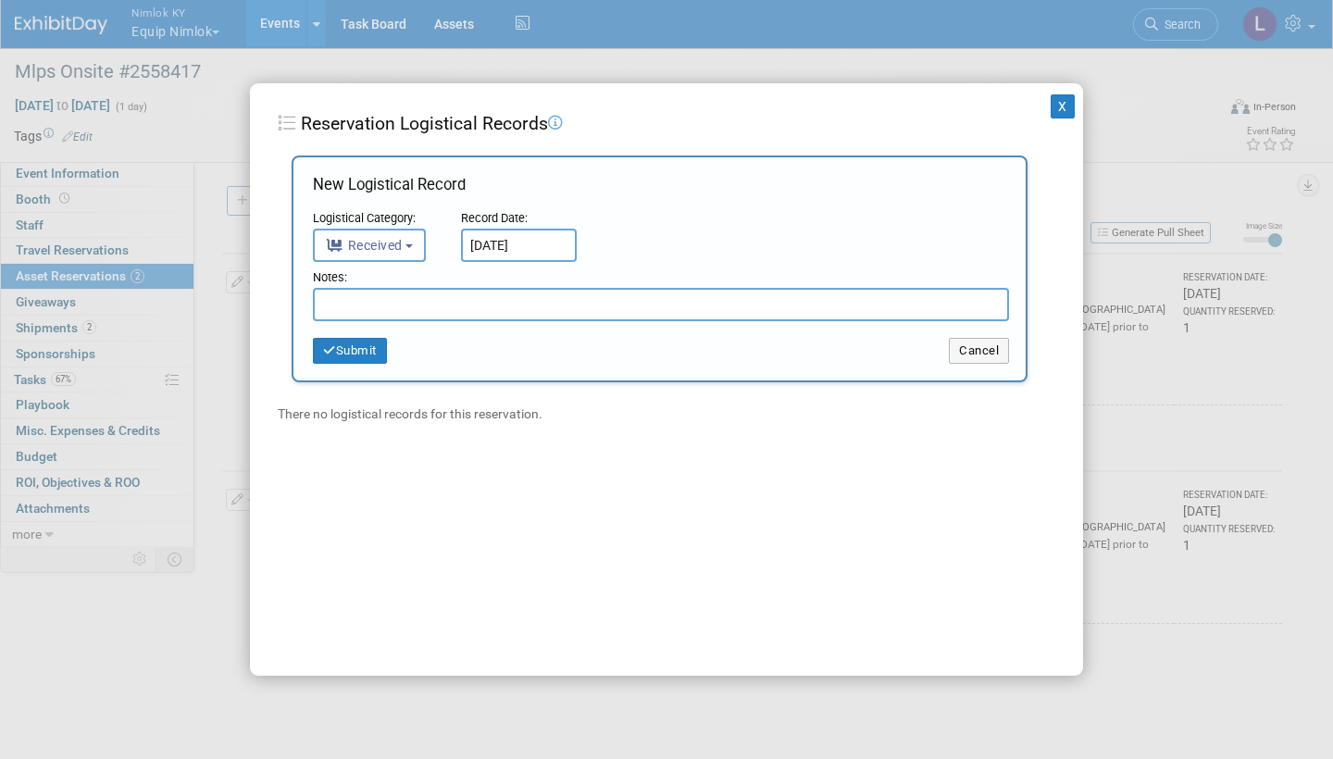
click at [387, 308] on input "text" at bounding box center [661, 304] width 696 height 33
type input "Received in good condition"
click at [367, 347] on button "Submit" at bounding box center [350, 351] width 74 height 26
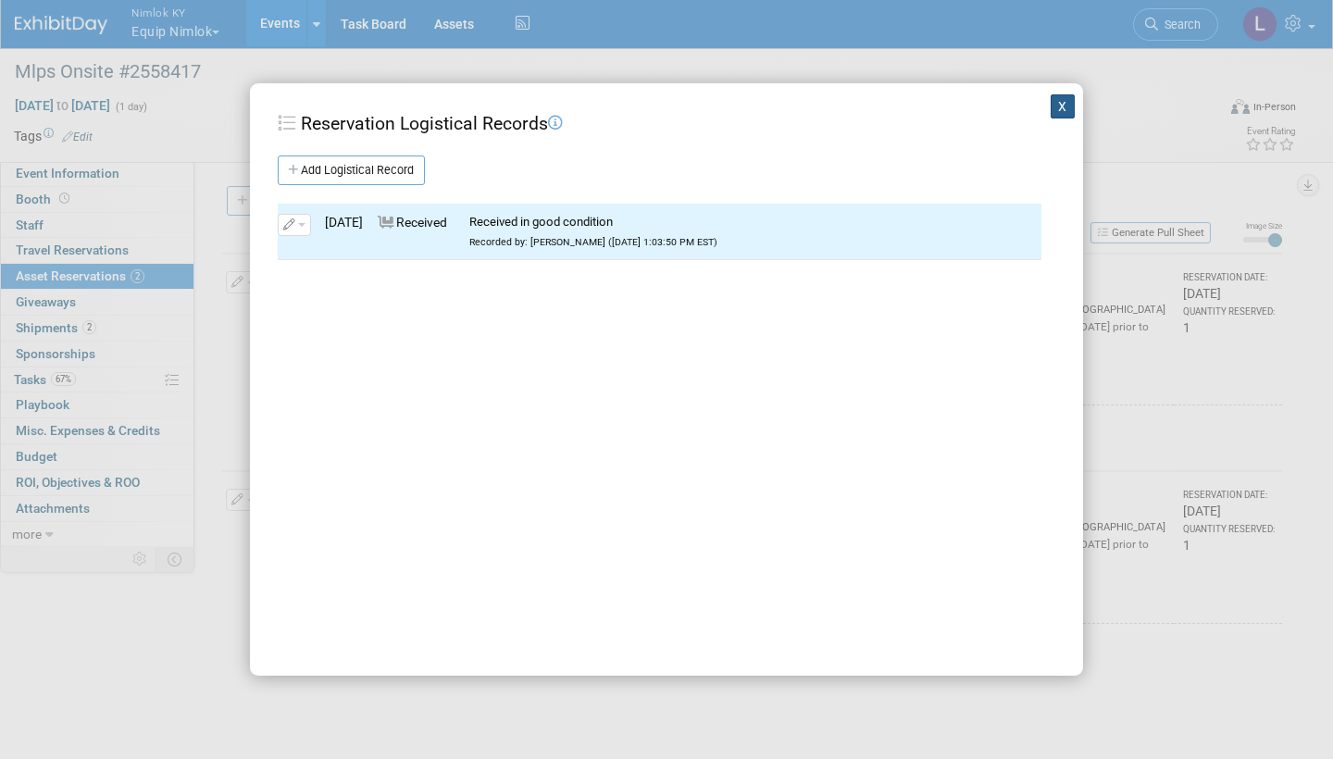
click at [1061, 102] on button "X" at bounding box center [1063, 106] width 24 height 24
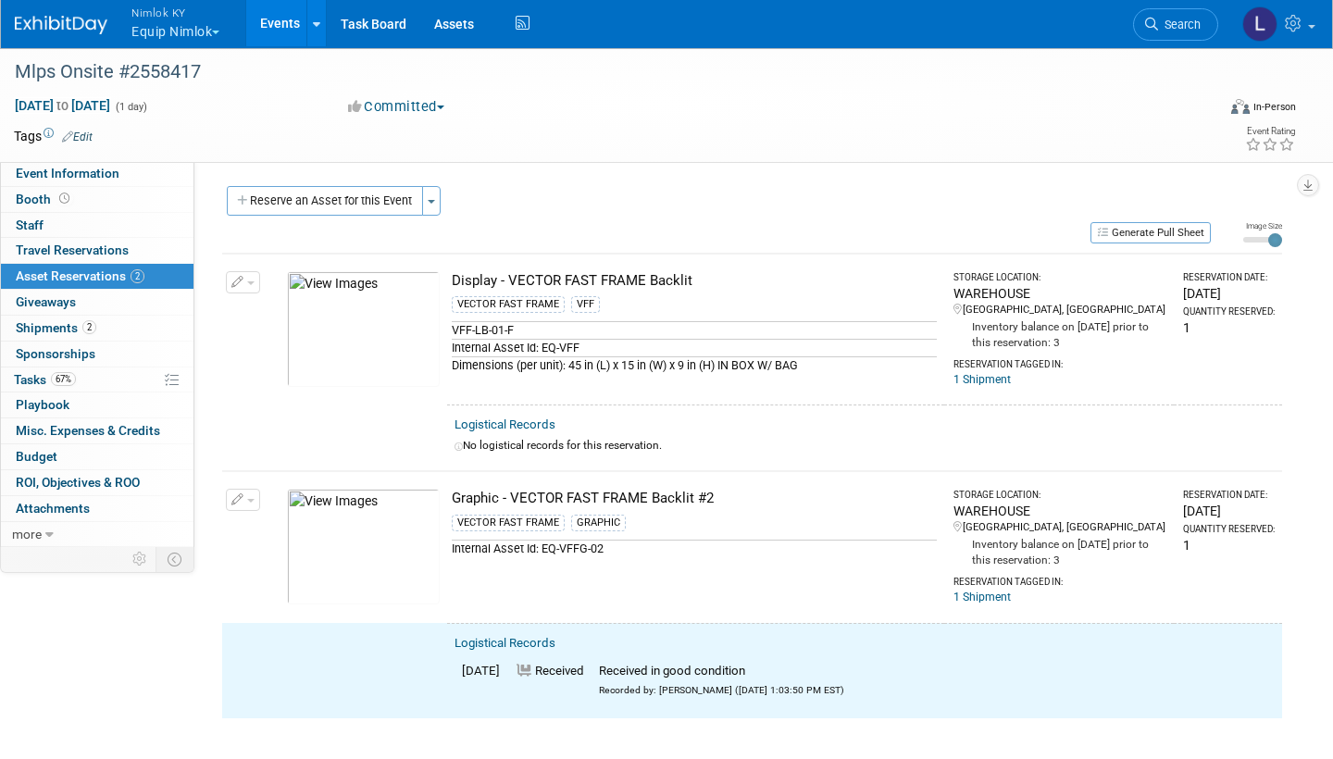
click at [247, 499] on span "button" at bounding box center [250, 501] width 7 height 4
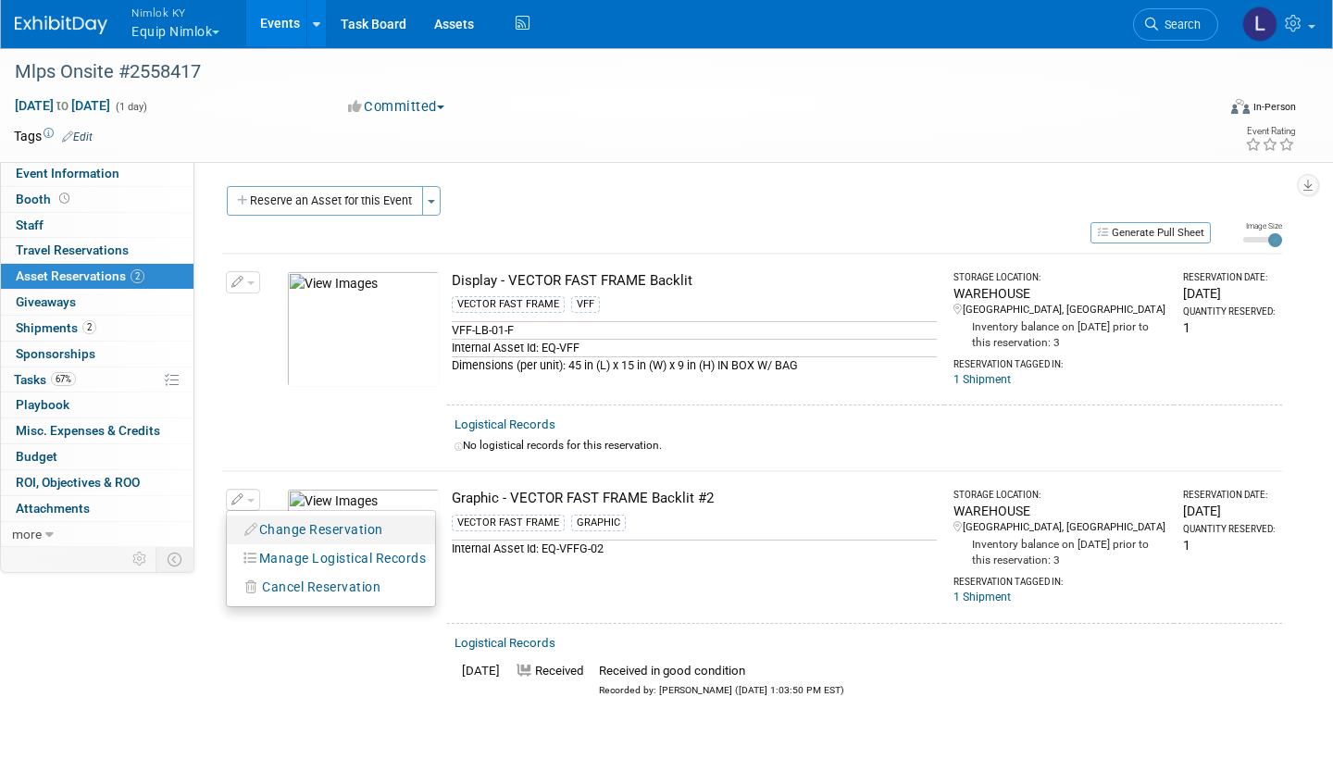
click at [299, 520] on button "Change Reservation" at bounding box center [314, 529] width 156 height 25
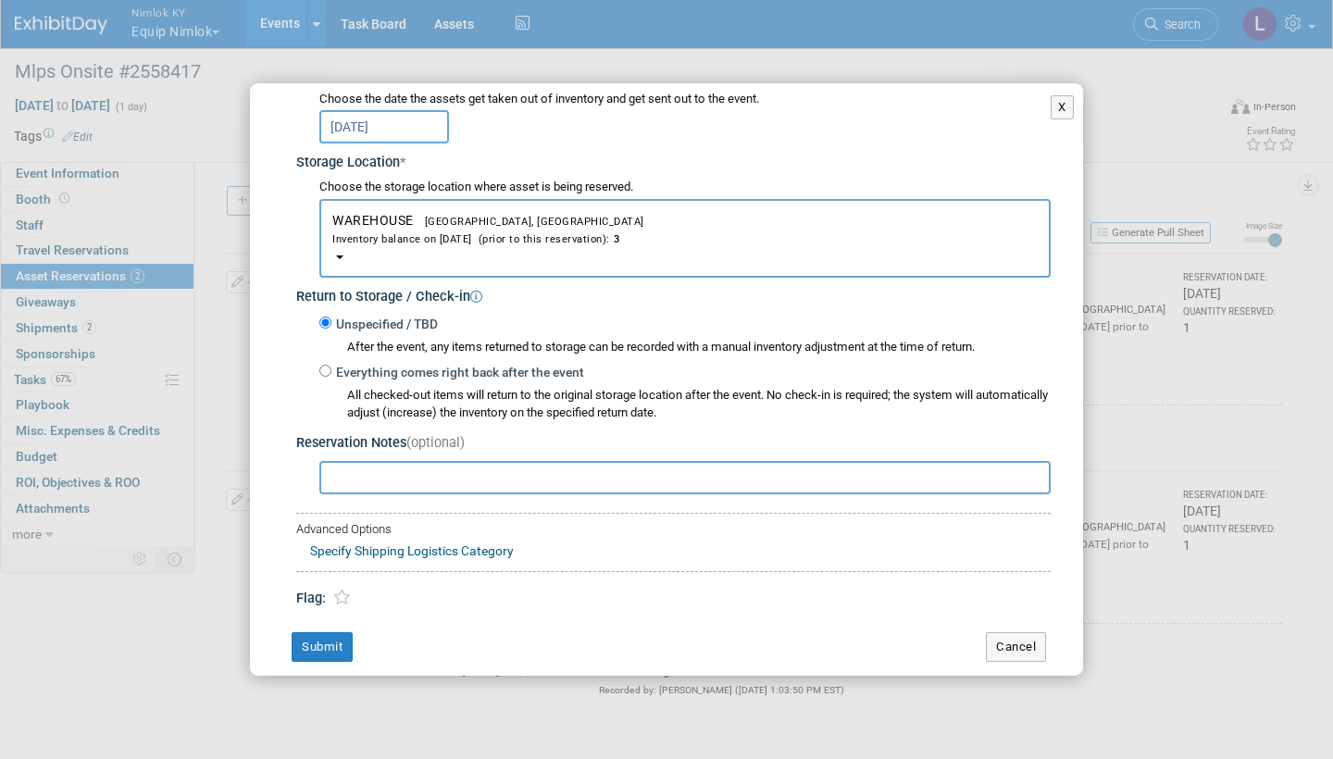
scroll to position [252, 0]
click at [326, 366] on input "Everything comes right back after the event" at bounding box center [325, 372] width 12 height 12
radio input "true"
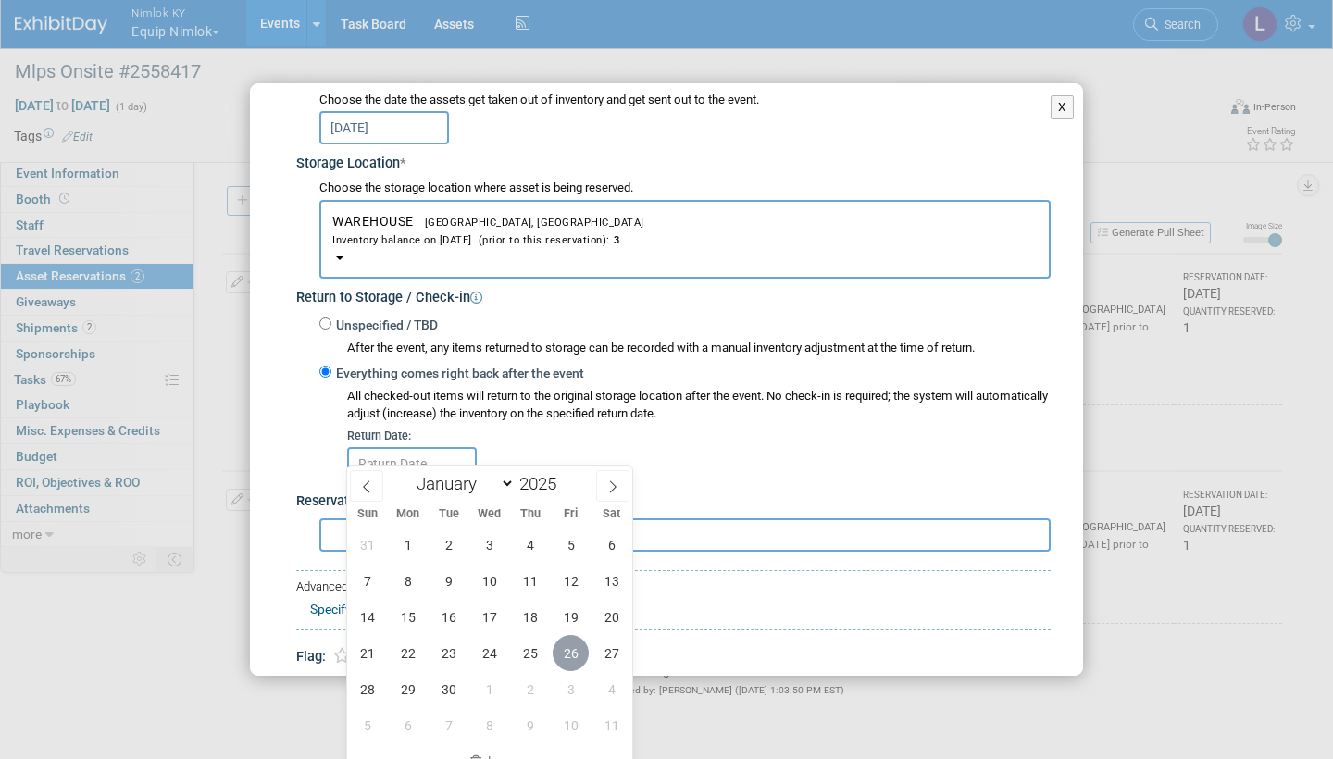
click at [571, 651] on span "26" at bounding box center [571, 653] width 36 height 36
type input "[DATE]"
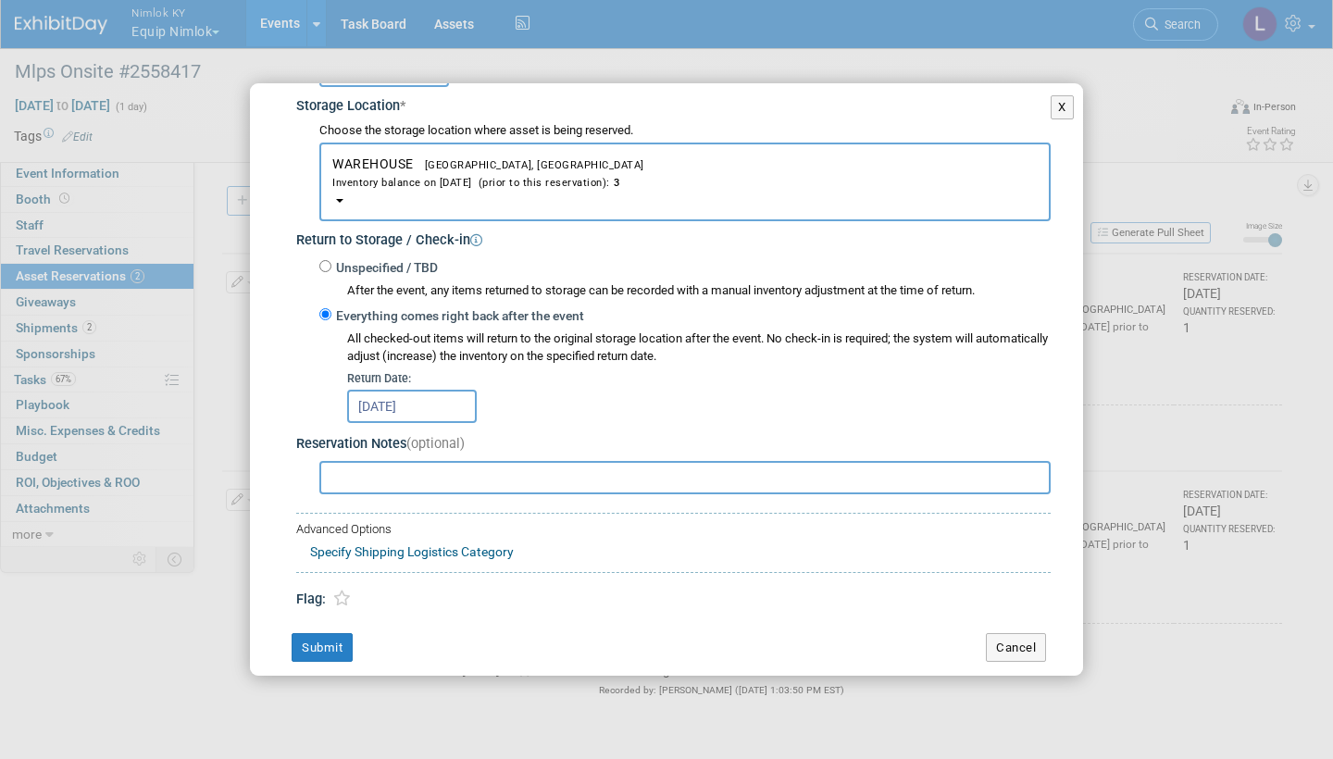
scroll to position [308, 0]
click at [336, 634] on button "Submit" at bounding box center [322, 649] width 61 height 30
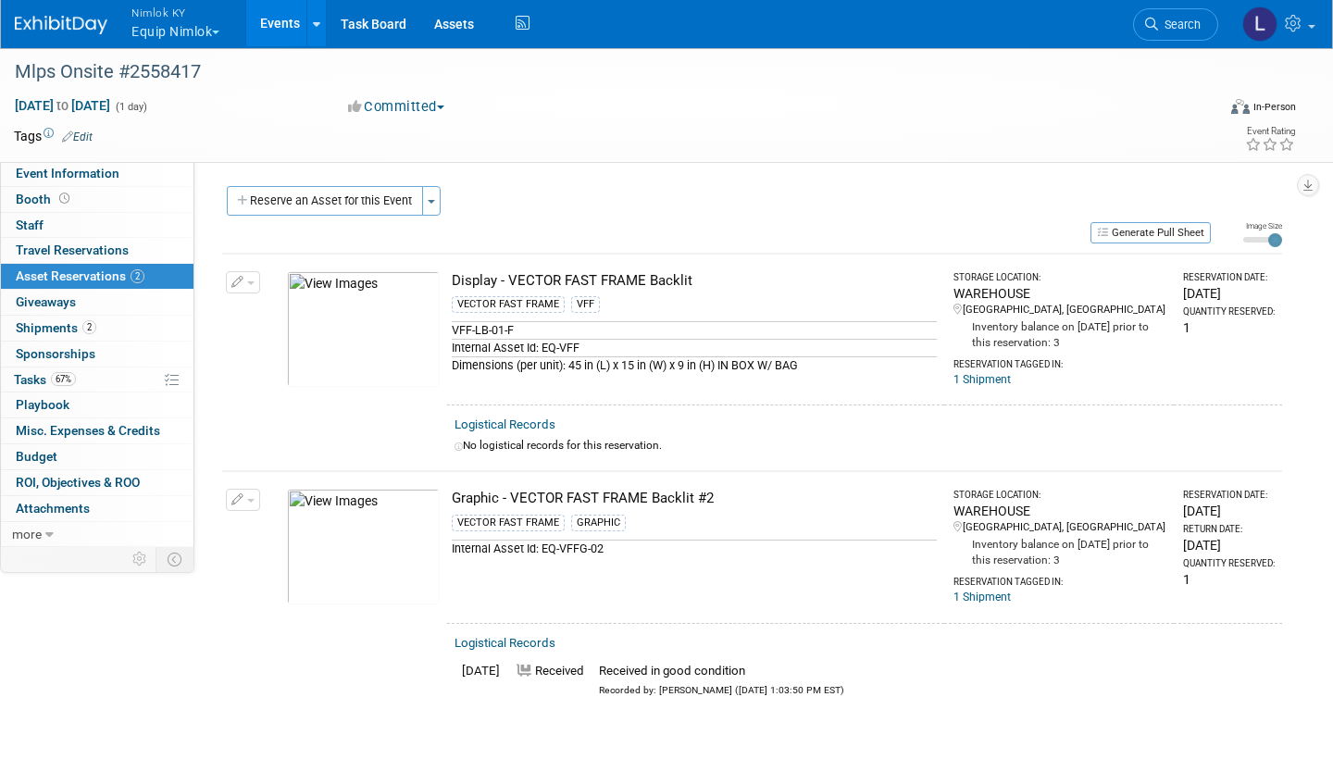
click at [513, 423] on link "Logistical Records" at bounding box center [504, 424] width 101 height 14
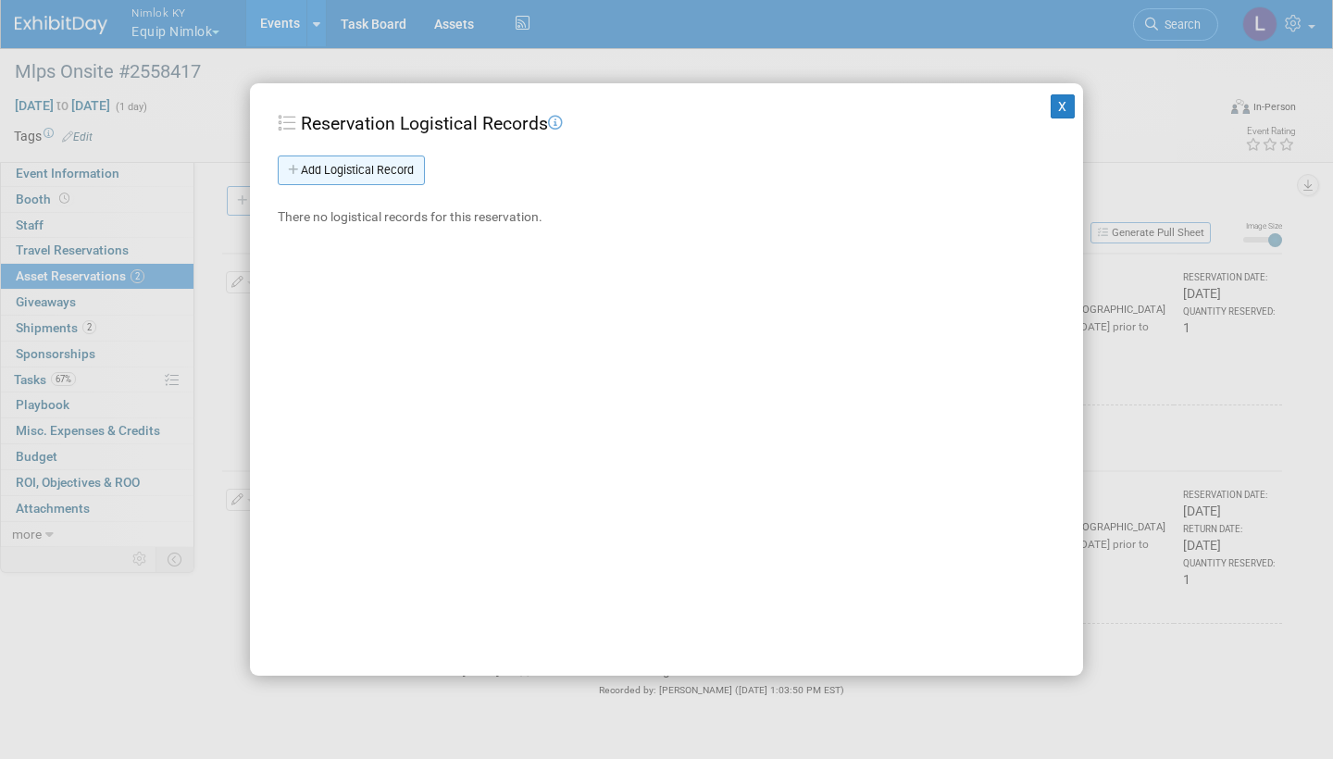
click at [402, 171] on link "Add Logistical Record" at bounding box center [351, 171] width 147 height 30
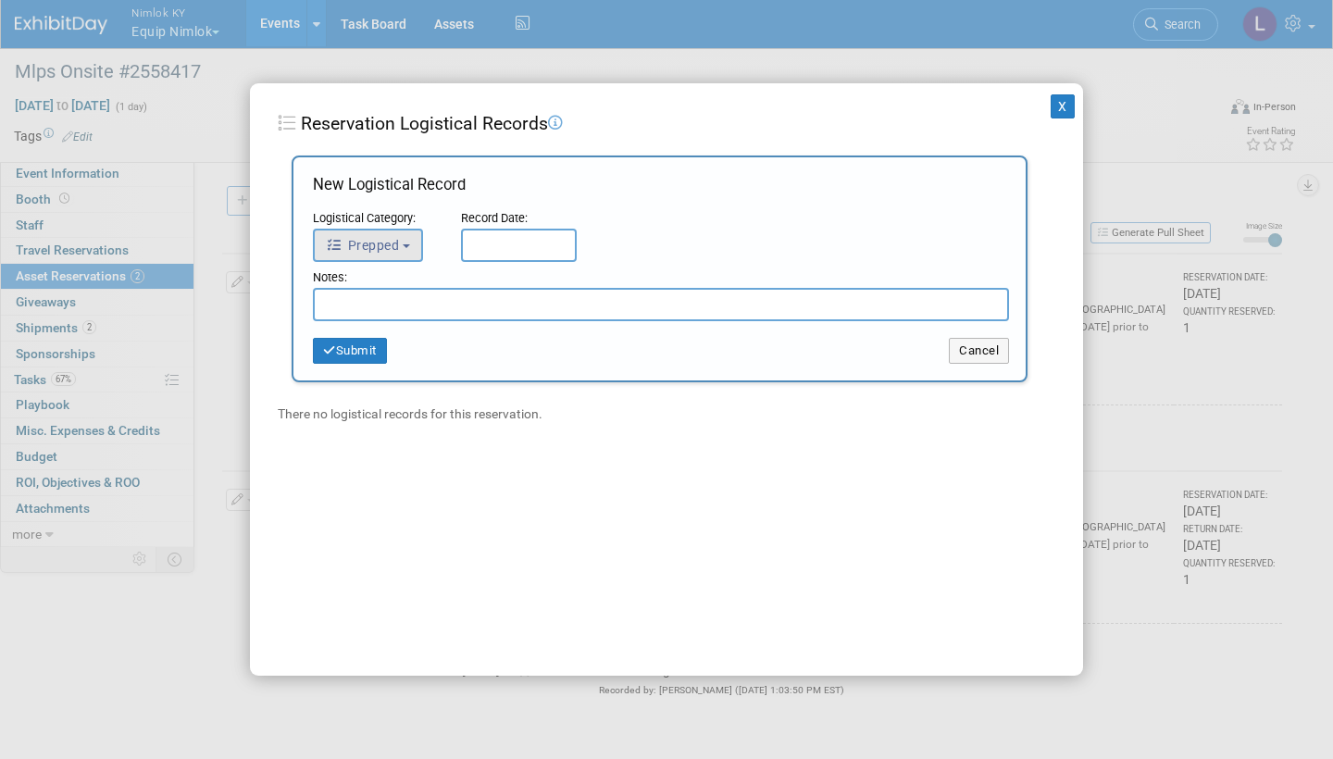
click at [408, 244] on b "button" at bounding box center [406, 246] width 7 height 4
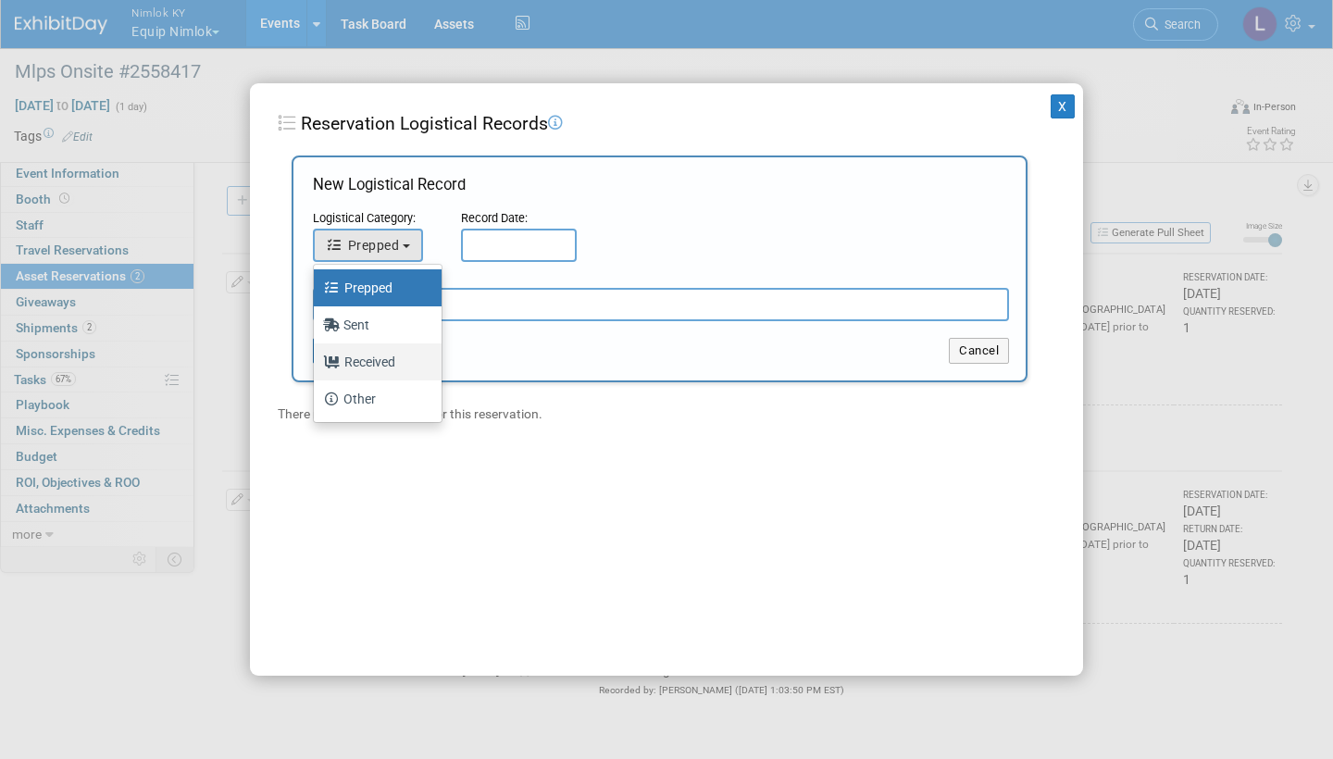
click at [380, 355] on label "Received" at bounding box center [373, 362] width 100 height 30
click at [317, 355] on input "Received" at bounding box center [311, 360] width 12 height 12
select select "3"
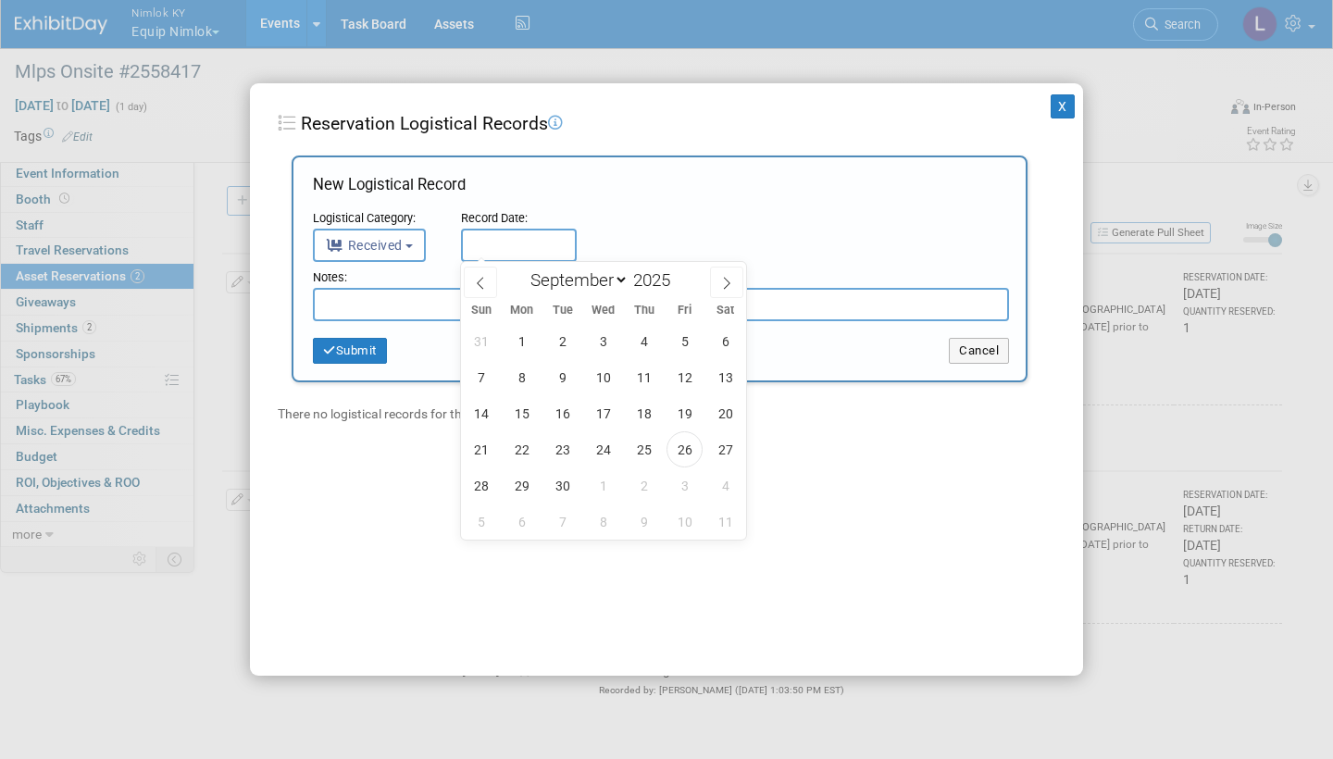
click at [506, 245] on input "text" at bounding box center [519, 245] width 116 height 33
click at [689, 447] on span "26" at bounding box center [684, 449] width 36 height 36
type input "[DATE]"
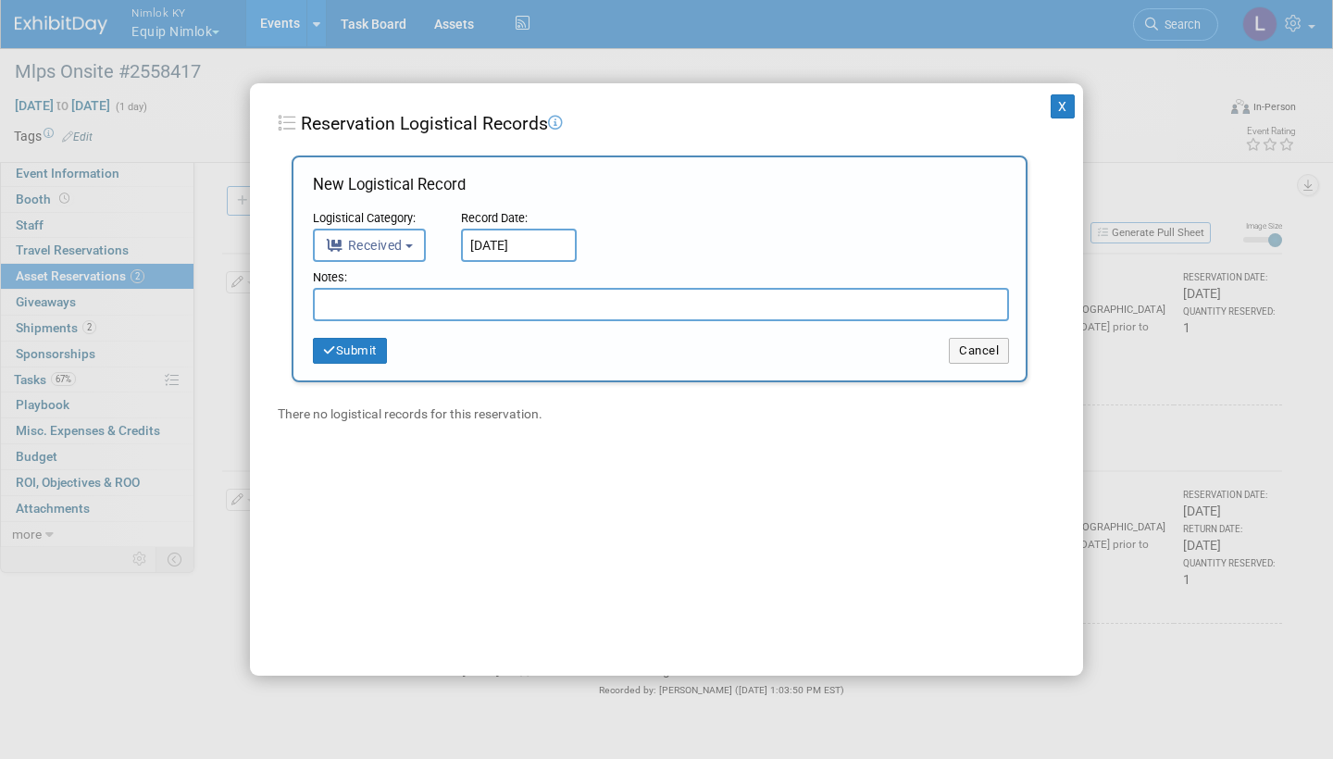
click at [397, 300] on input "text" at bounding box center [661, 304] width 696 height 33
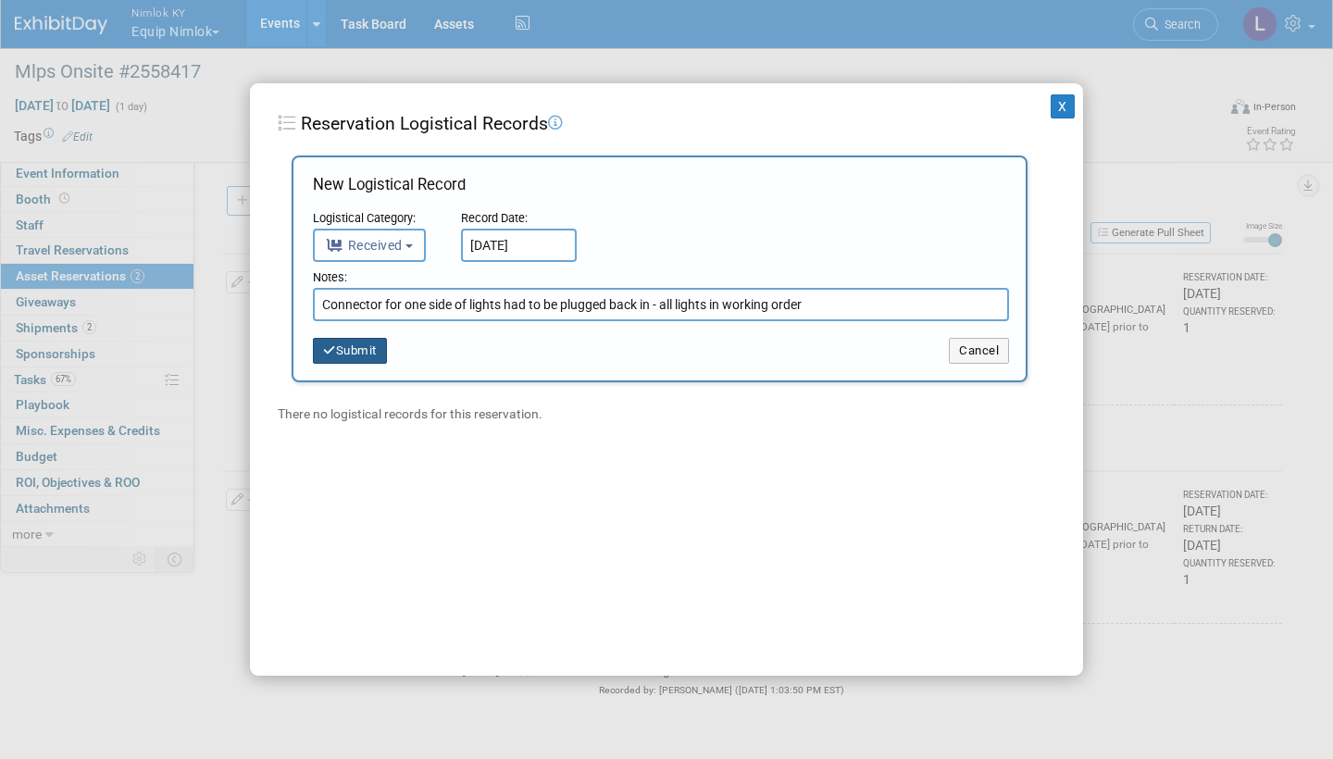
type input "Connector for one side of lights had to be plugged back in - all lights in work…"
click at [362, 343] on button "Submit" at bounding box center [350, 351] width 74 height 26
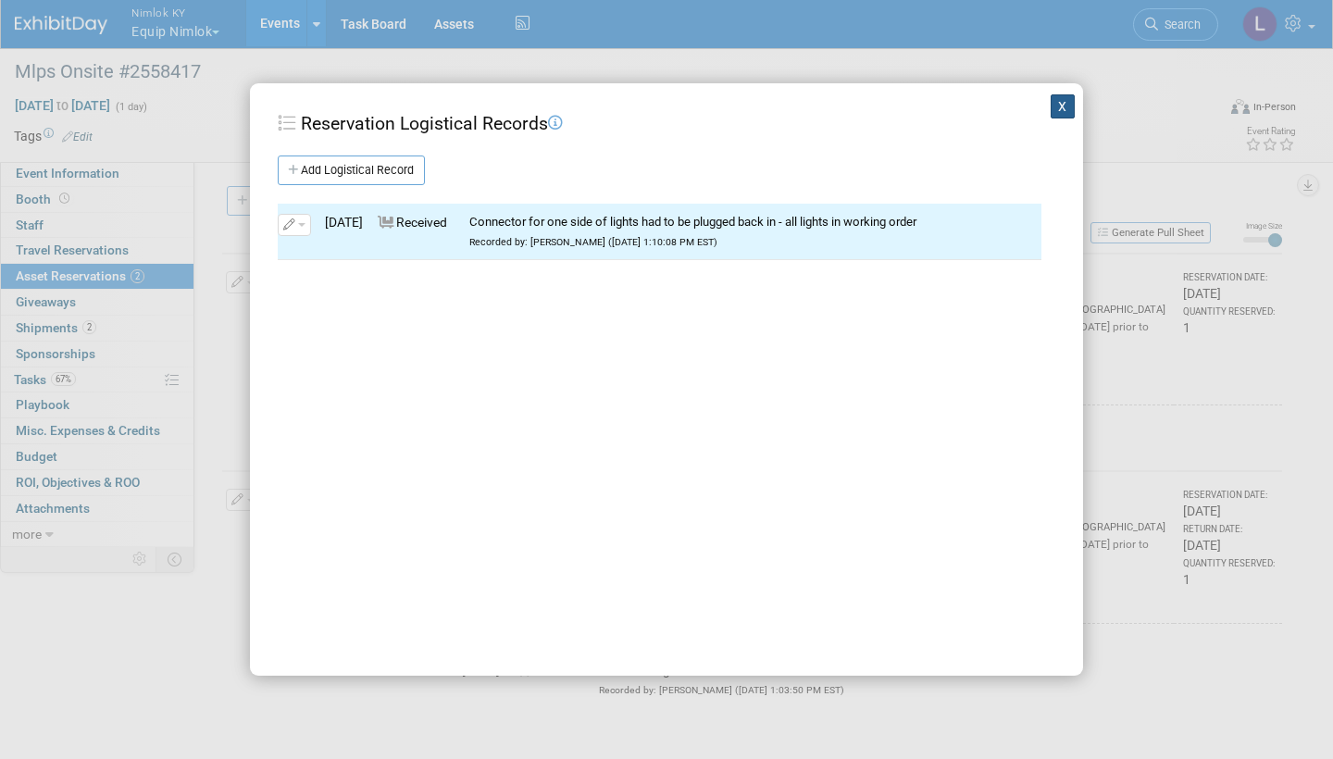
click at [1061, 105] on button "X" at bounding box center [1063, 106] width 24 height 24
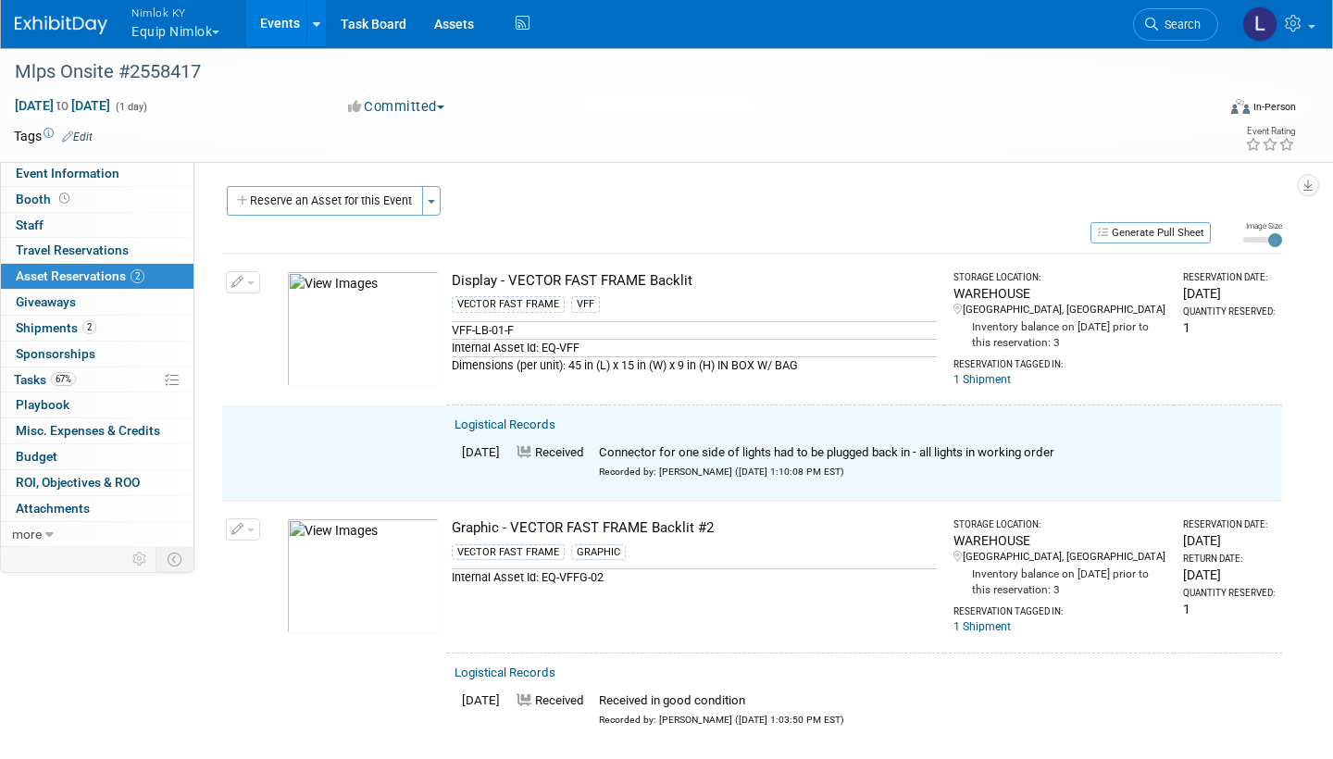
click at [253, 281] on span "button" at bounding box center [250, 283] width 7 height 4
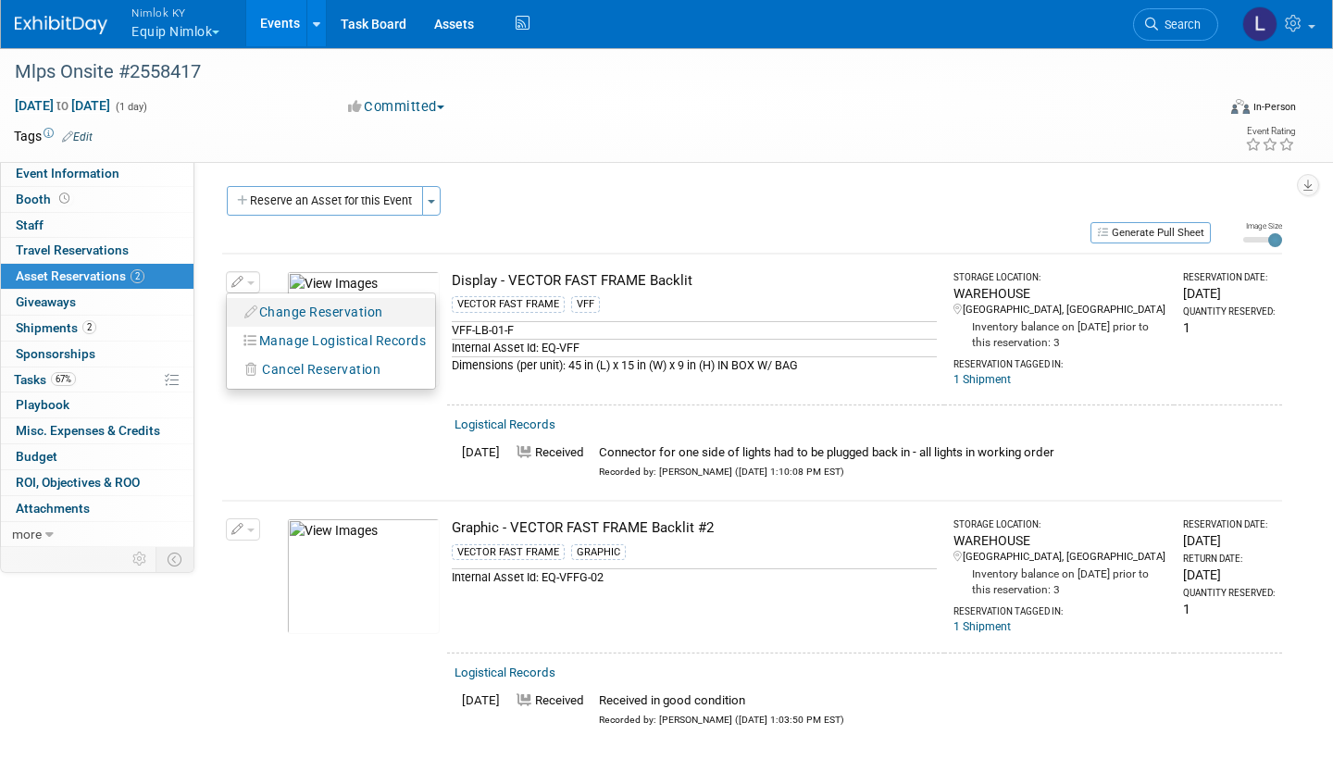
click at [354, 311] on button "Change Reservation" at bounding box center [314, 312] width 156 height 25
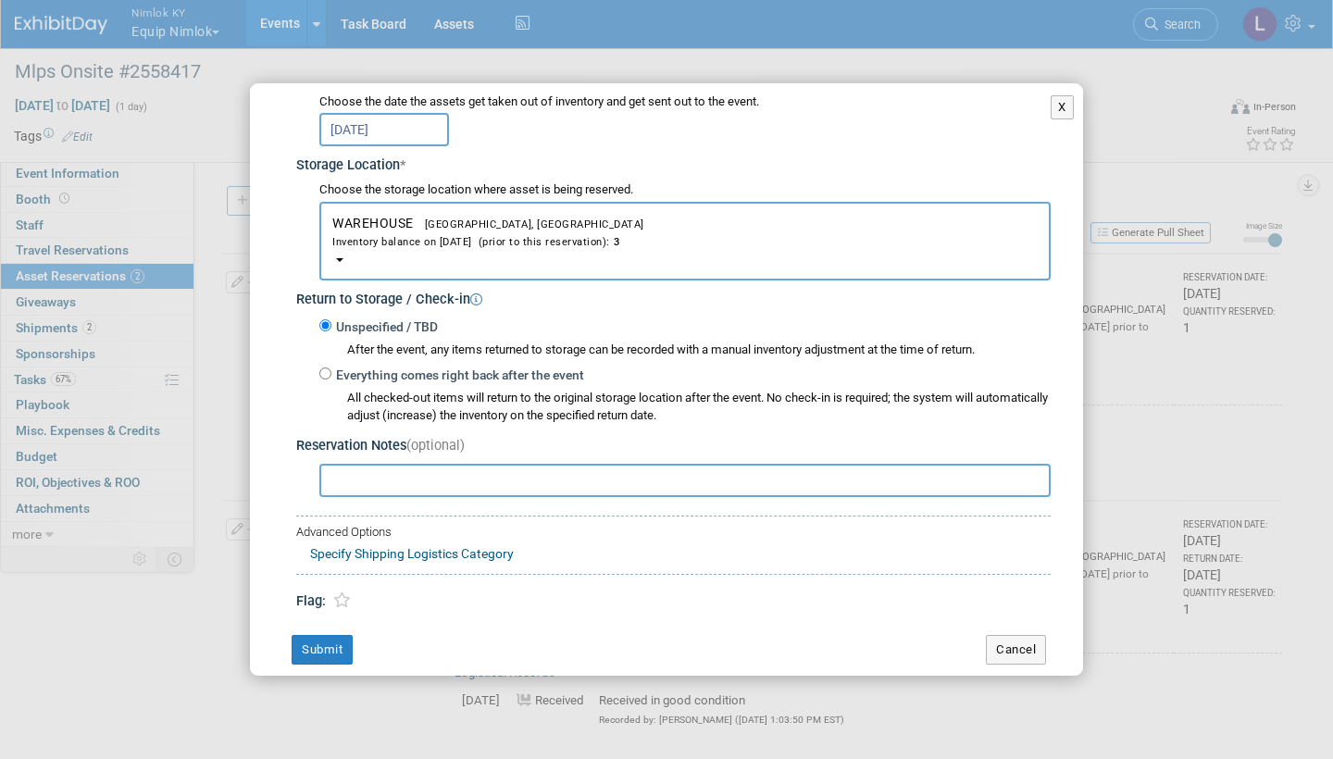
scroll to position [276, 0]
click at [326, 369] on input "Everything comes right back after the event" at bounding box center [325, 375] width 12 height 12
radio input "true"
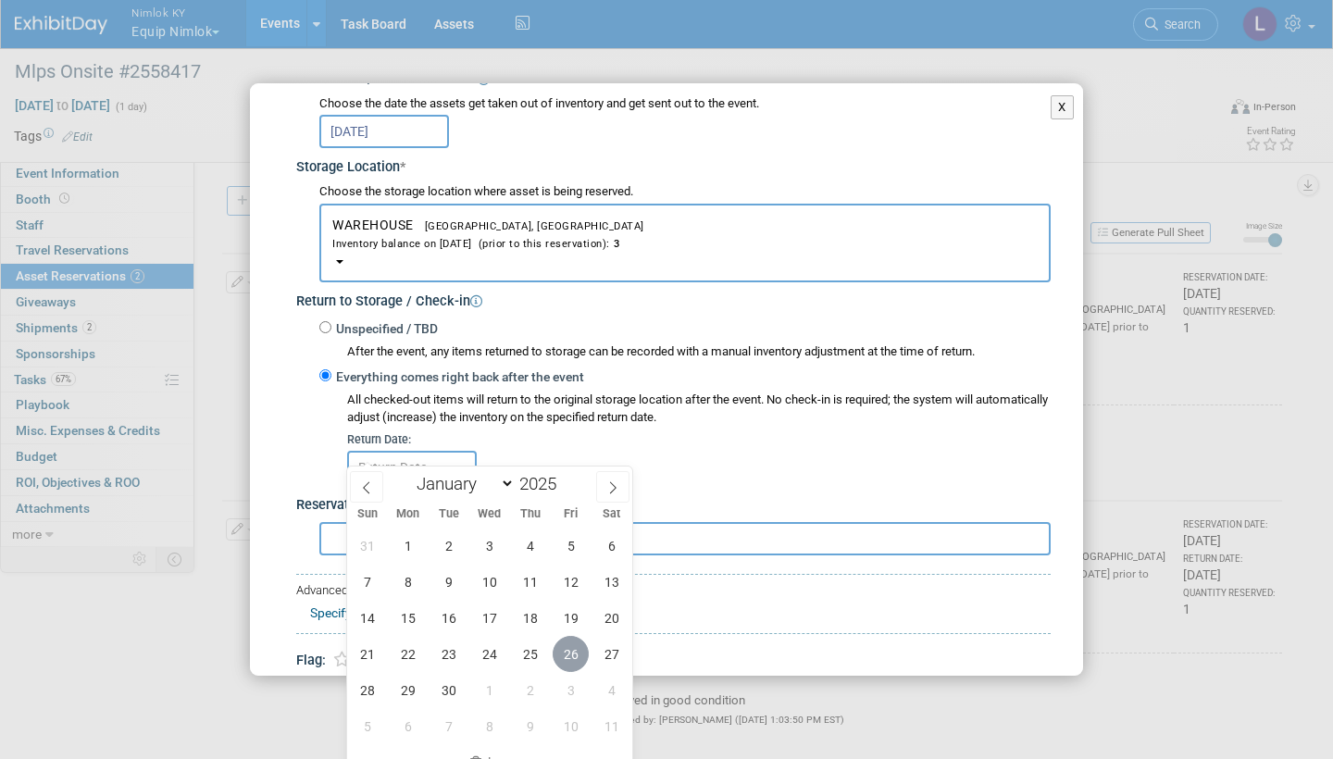
click at [575, 658] on span "26" at bounding box center [571, 654] width 36 height 36
type input "[DATE]"
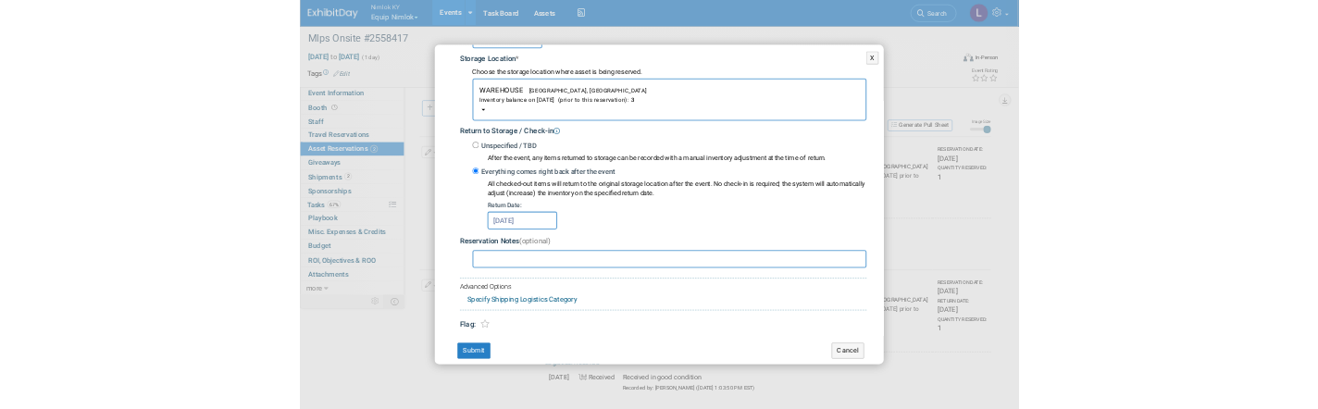
scroll to position [332, 0]
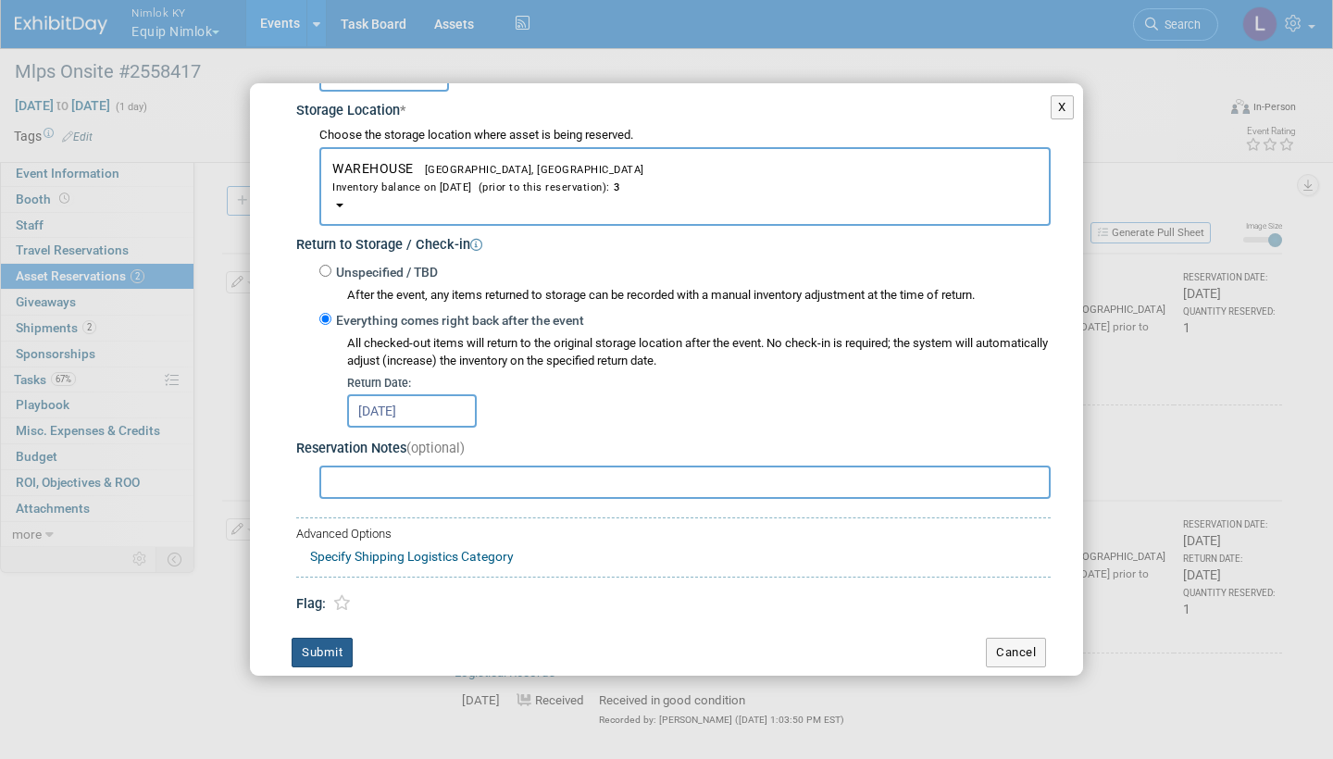
click at [333, 638] on button "Submit" at bounding box center [322, 653] width 61 height 30
